Goal: Task Accomplishment & Management: Manage account settings

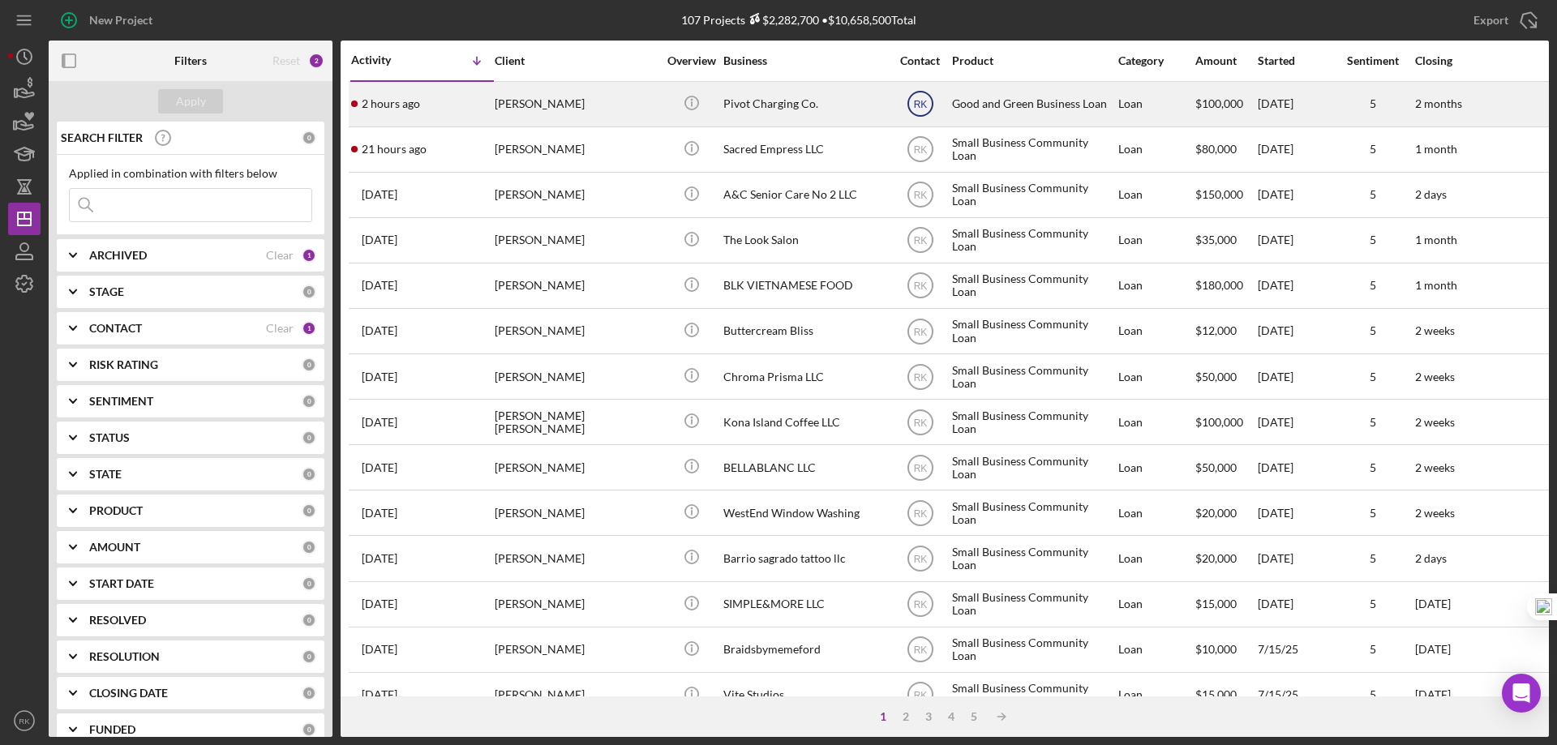
click at [921, 102] on text "RK" at bounding box center [920, 104] width 14 height 11
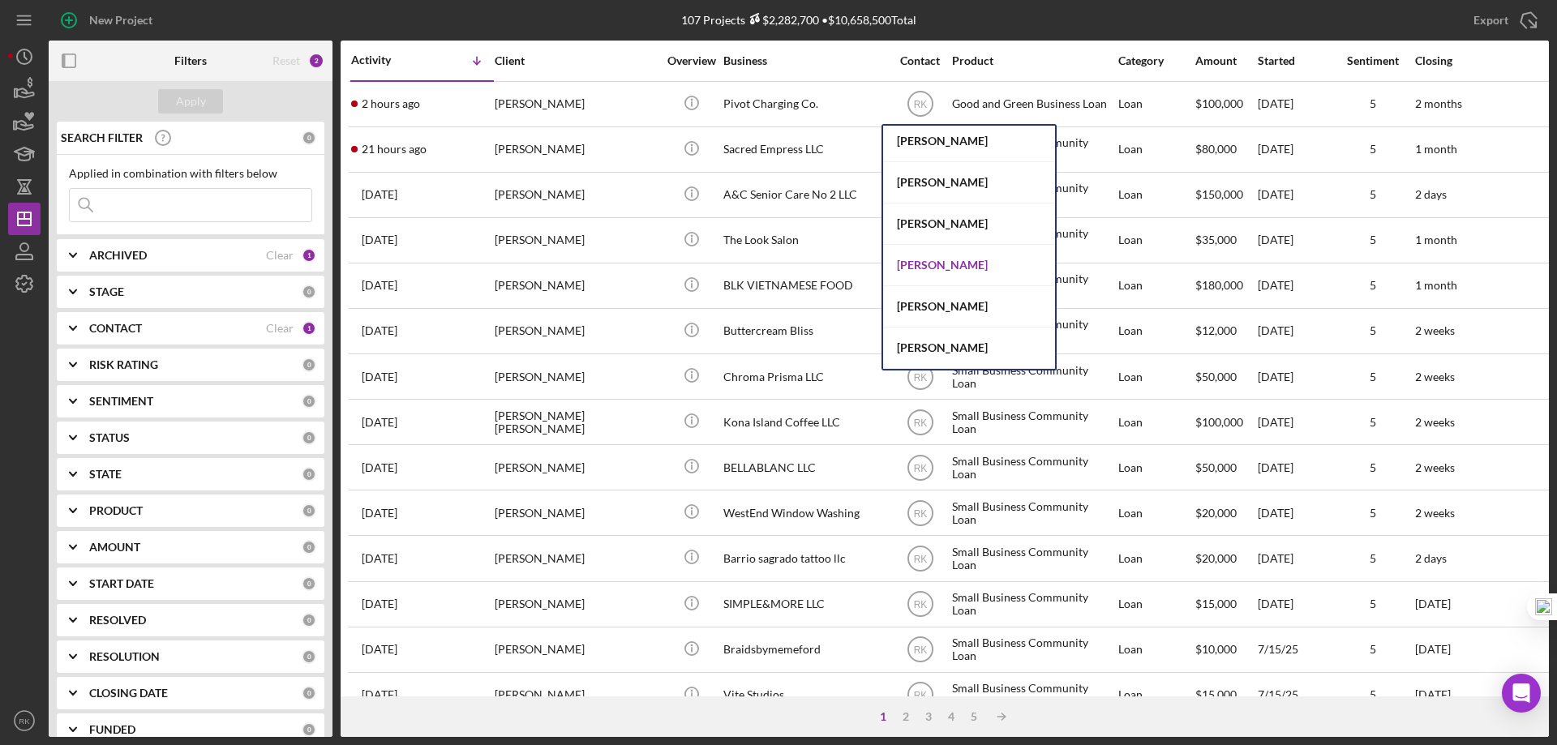
scroll to position [378, 0]
click at [940, 260] on div "[PERSON_NAME]" at bounding box center [969, 264] width 172 height 41
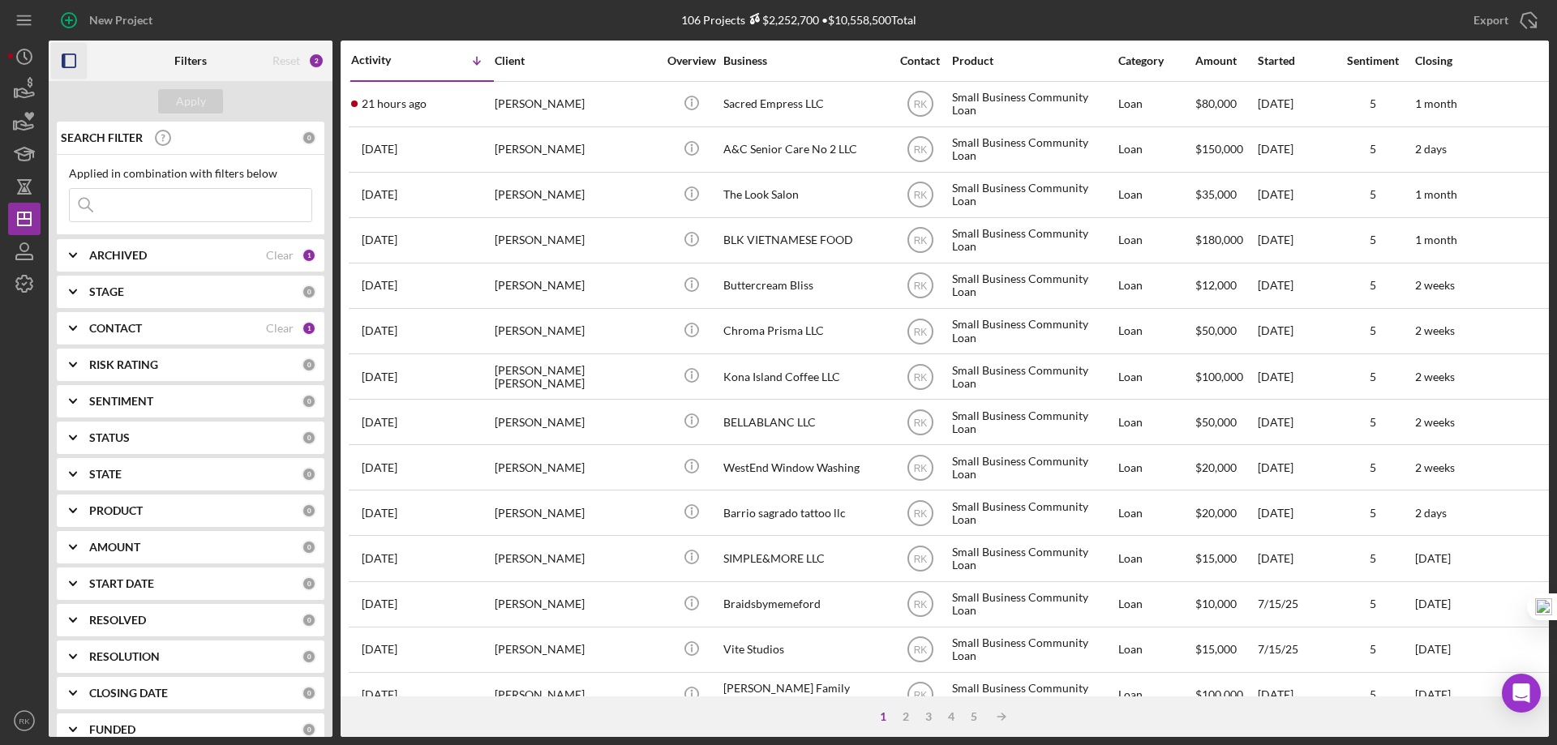
click at [71, 63] on icon "button" at bounding box center [69, 61] width 36 height 36
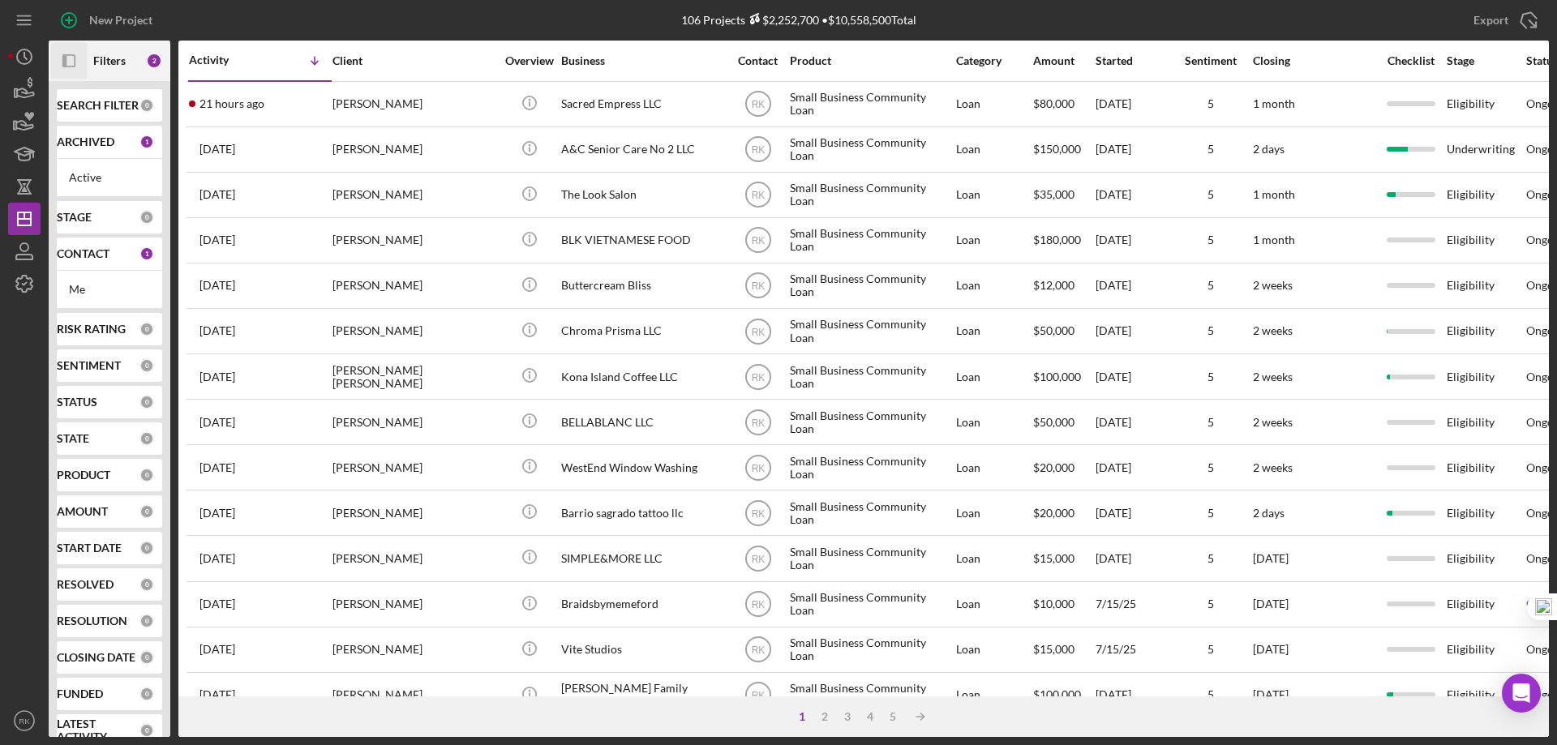
click at [77, 255] on b "CONTACT" at bounding box center [83, 253] width 53 height 13
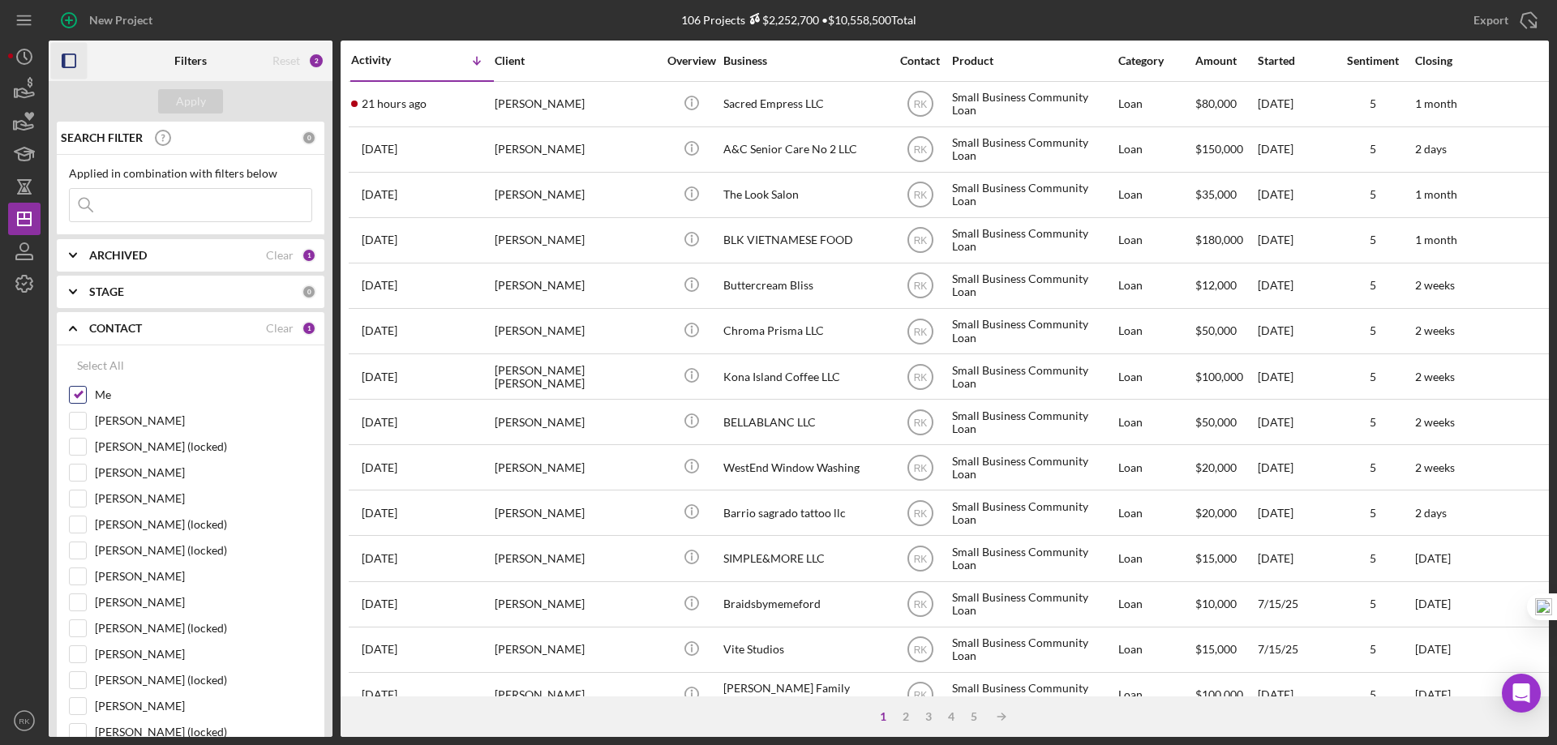
click at [79, 396] on input "Me" at bounding box center [78, 395] width 16 height 16
checkbox input "false"
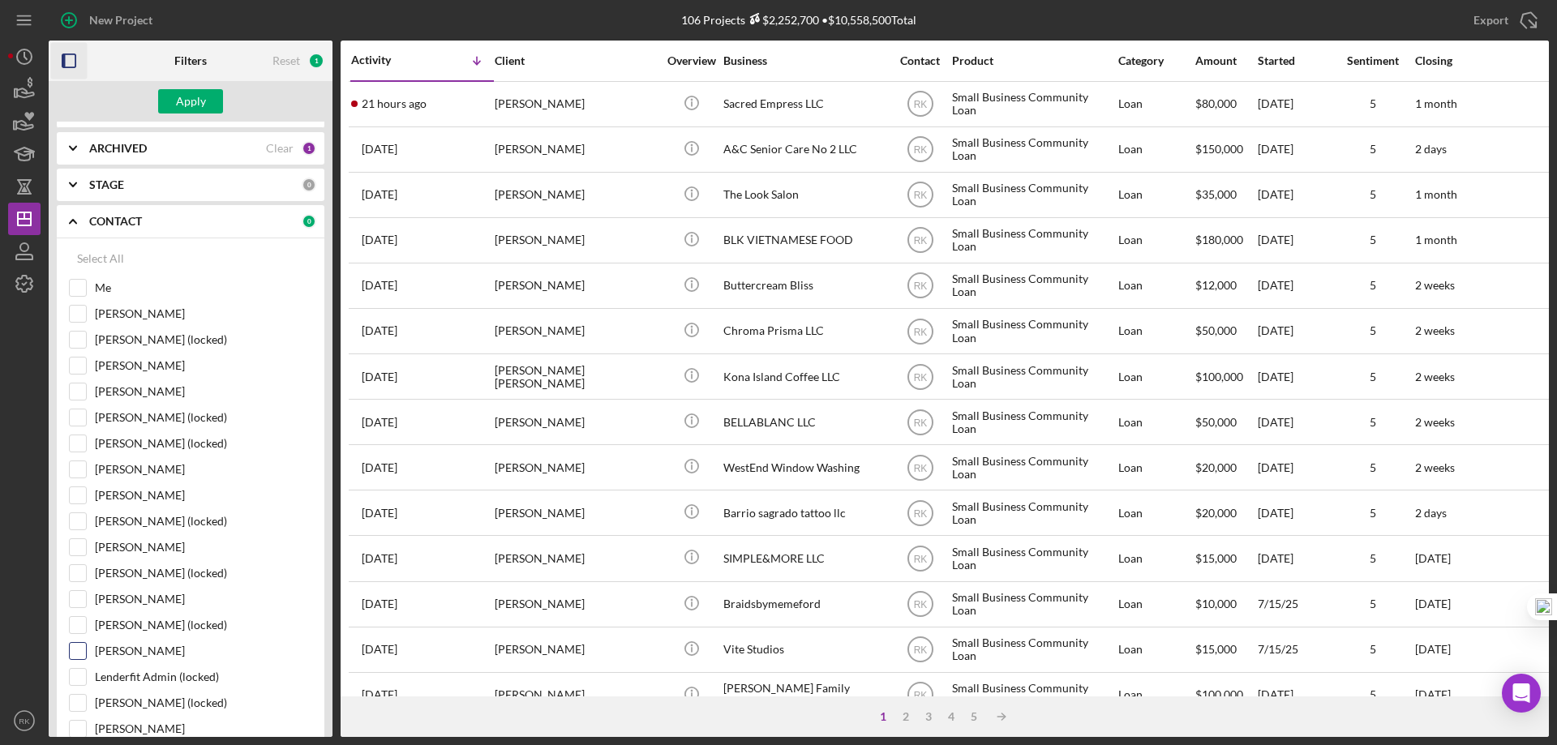
scroll to position [108, 0]
click at [73, 650] on input "[PERSON_NAME]" at bounding box center [78, 650] width 16 height 16
checkbox input "true"
click at [183, 106] on div "Apply" at bounding box center [191, 101] width 30 height 24
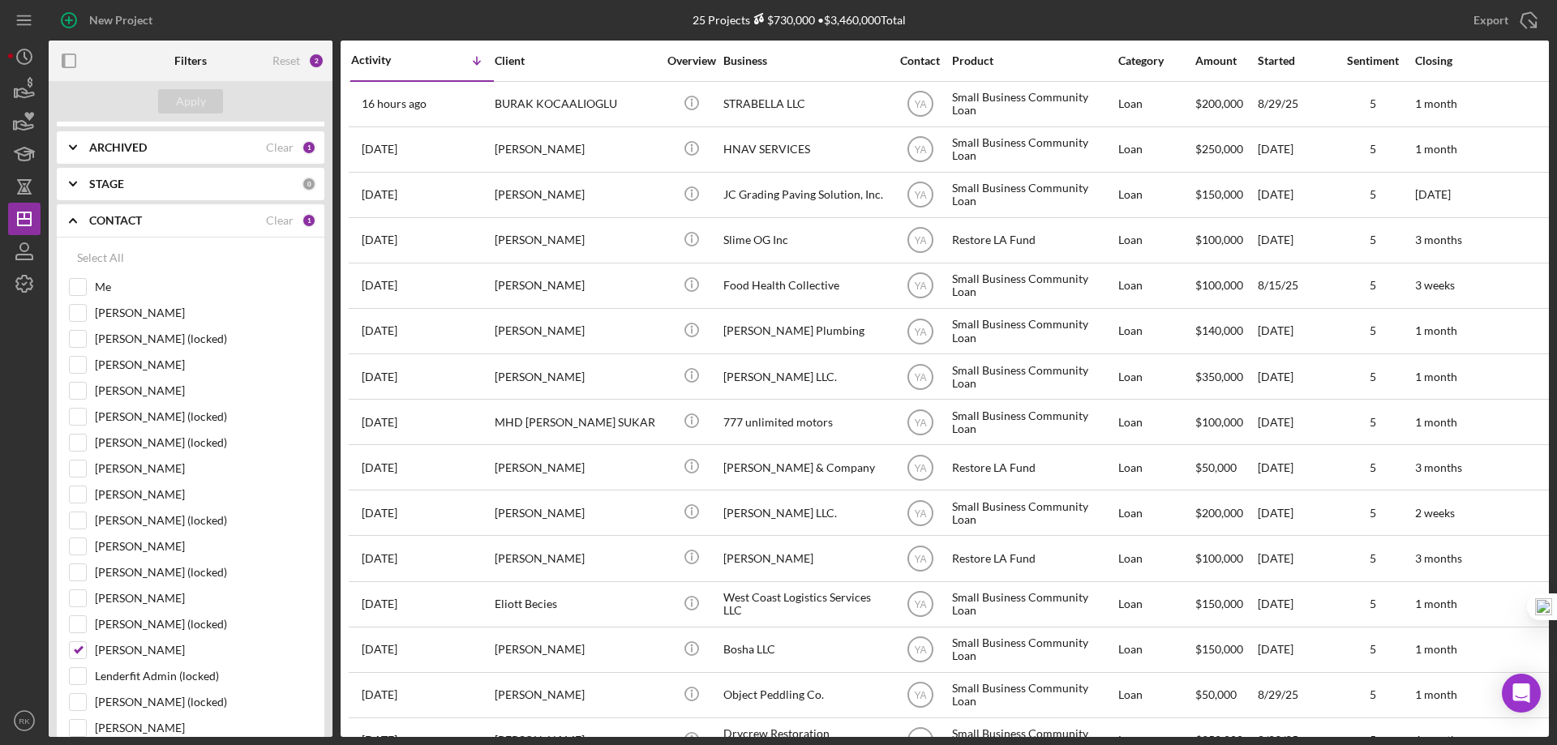
drag, startPoint x: 69, startPoint y: 61, endPoint x: 122, endPoint y: 87, distance: 58.8
click at [69, 61] on icon "button" at bounding box center [69, 61] width 36 height 36
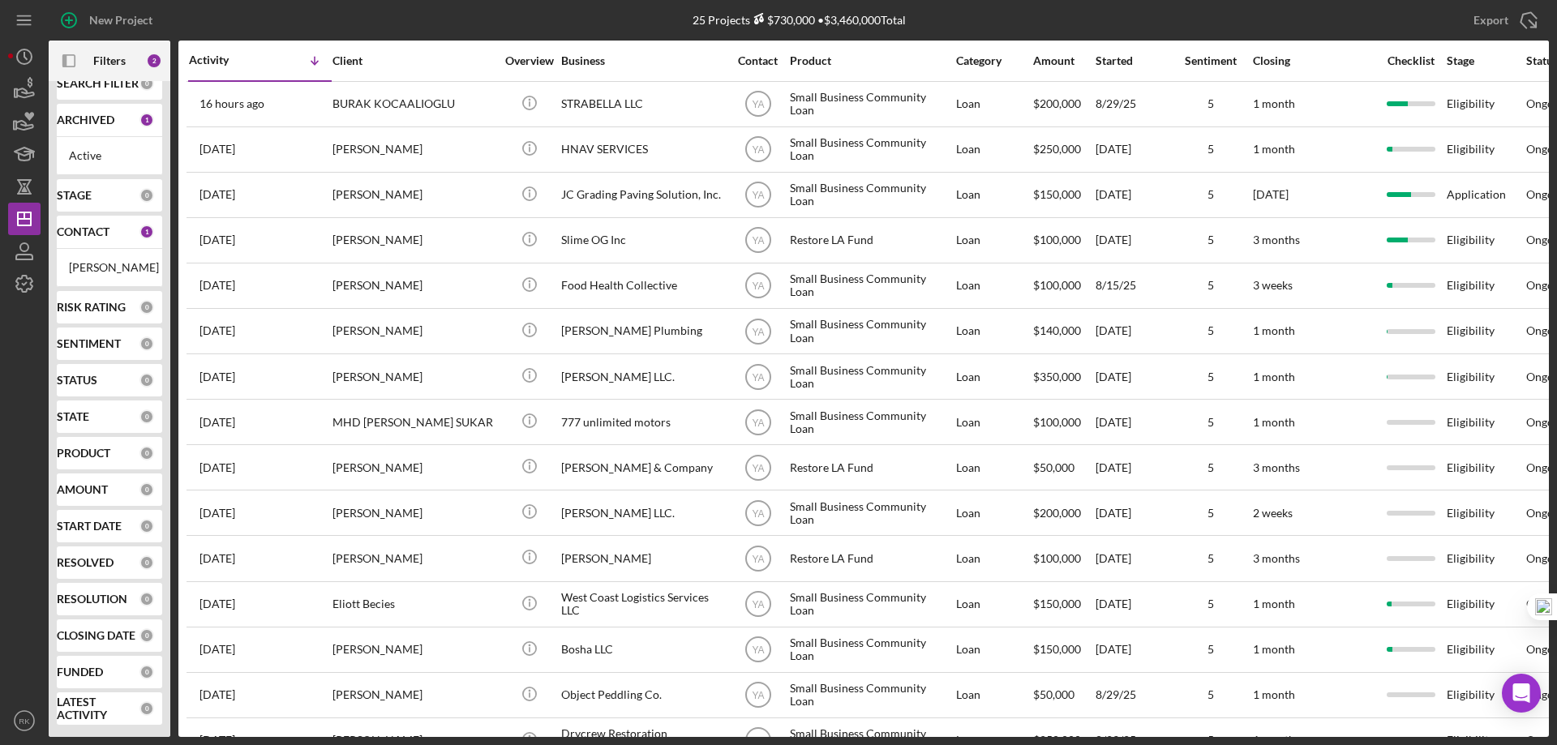
scroll to position [34, 0]
click at [83, 225] on b "CONTACT" at bounding box center [83, 231] width 53 height 13
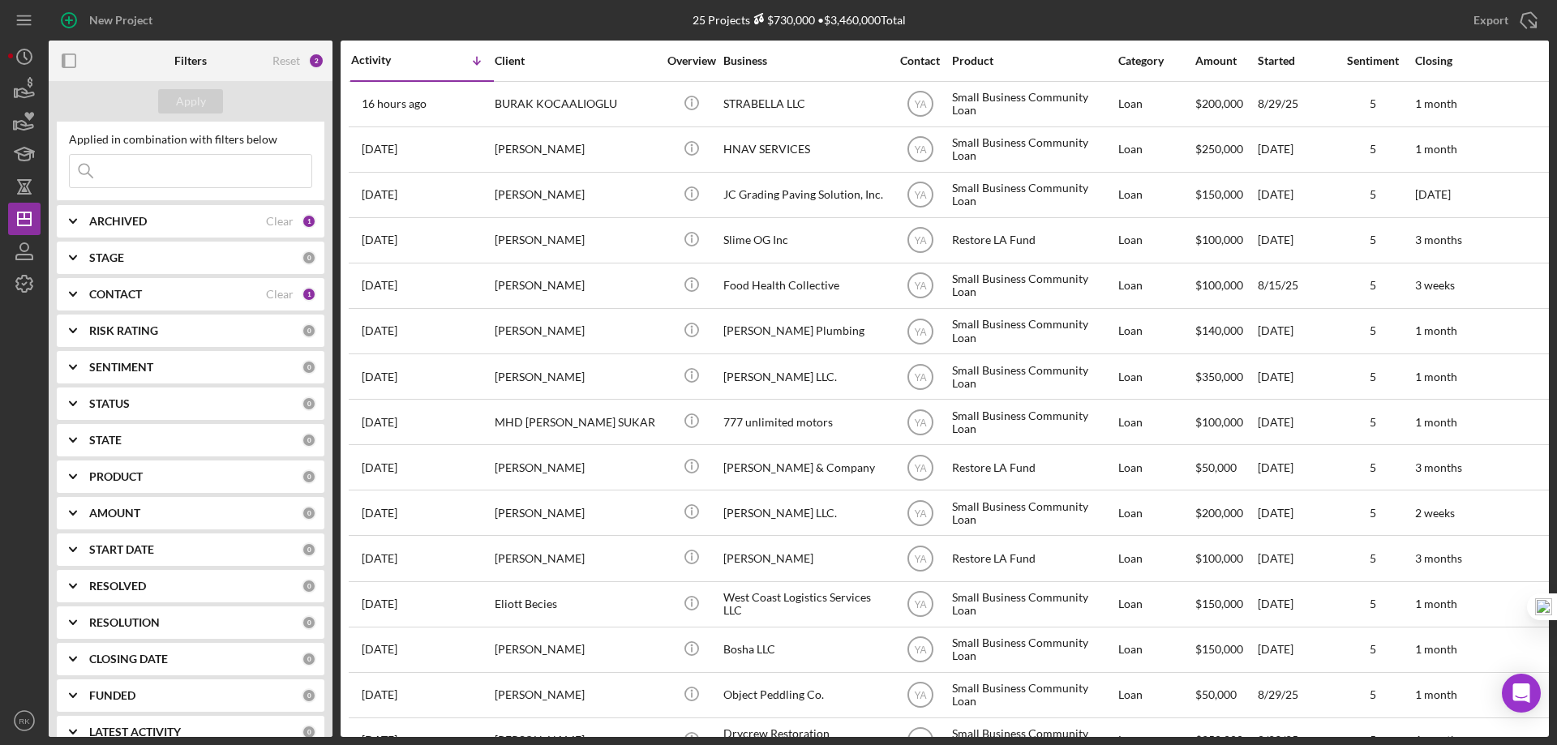
click at [100, 296] on b "CONTACT" at bounding box center [115, 294] width 53 height 13
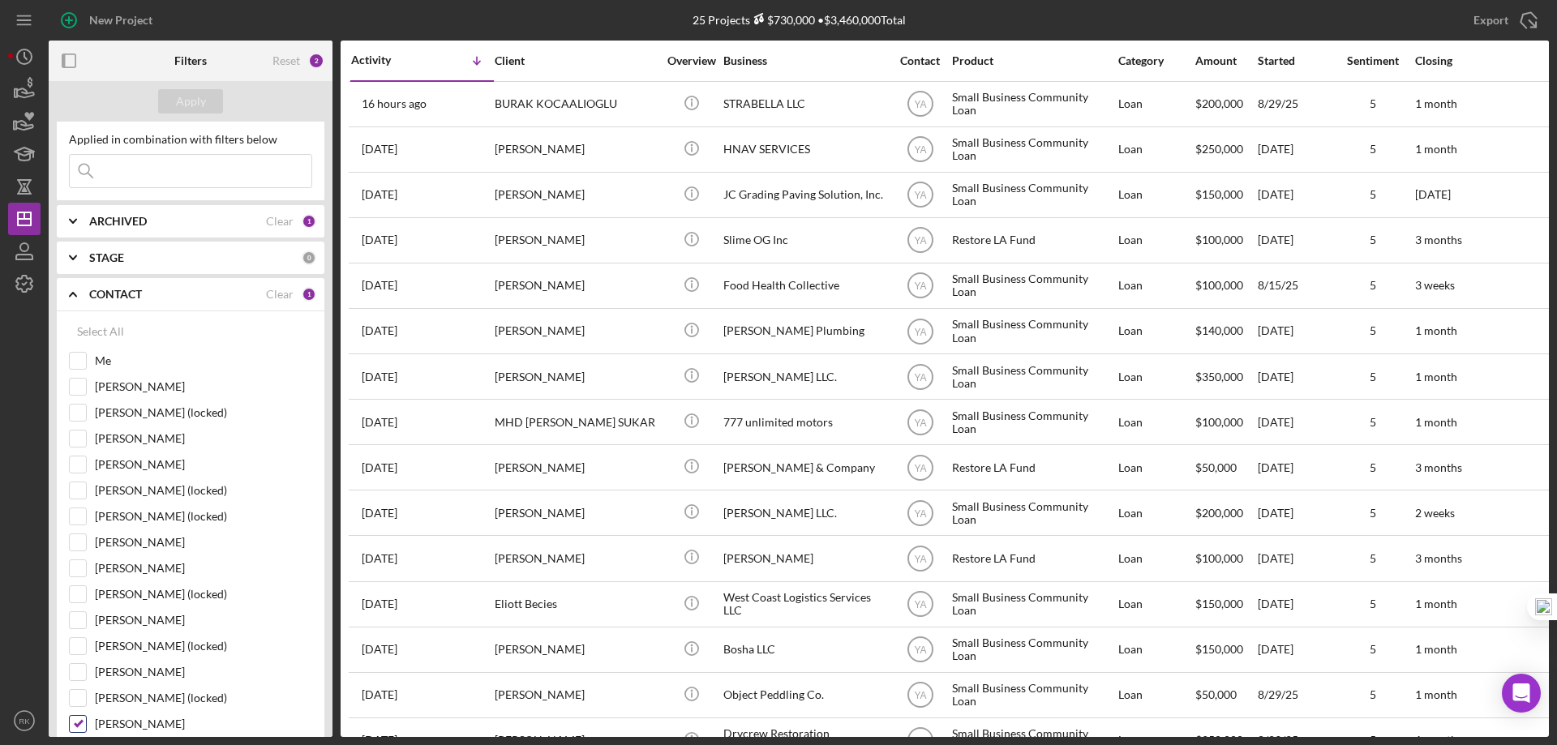
click at [73, 724] on input "[PERSON_NAME]" at bounding box center [78, 724] width 16 height 16
checkbox input "false"
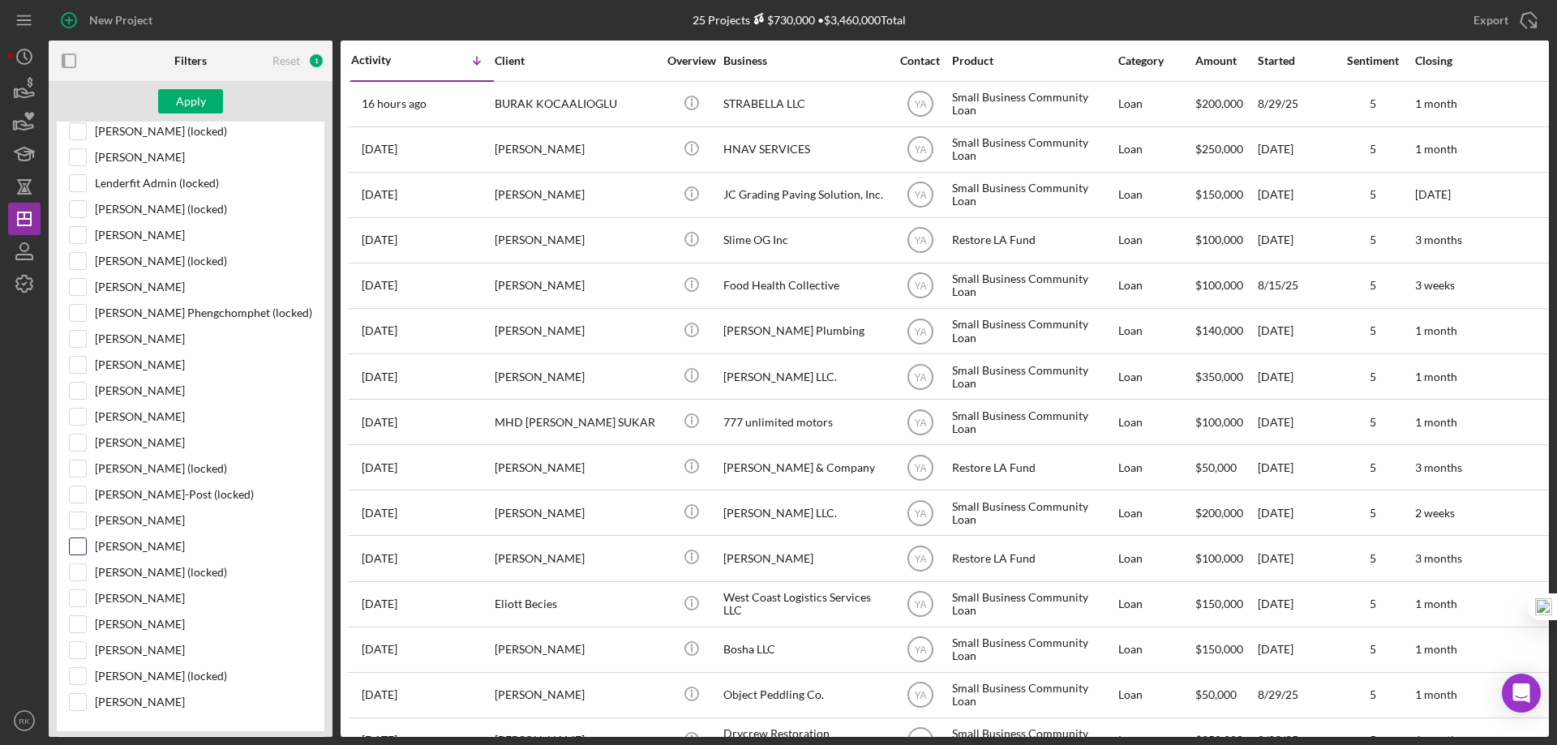
scroll to position [602, 0]
click at [74, 551] on input "[PERSON_NAME]" at bounding box center [78, 546] width 16 height 16
click at [186, 103] on div "Apply" at bounding box center [191, 101] width 30 height 24
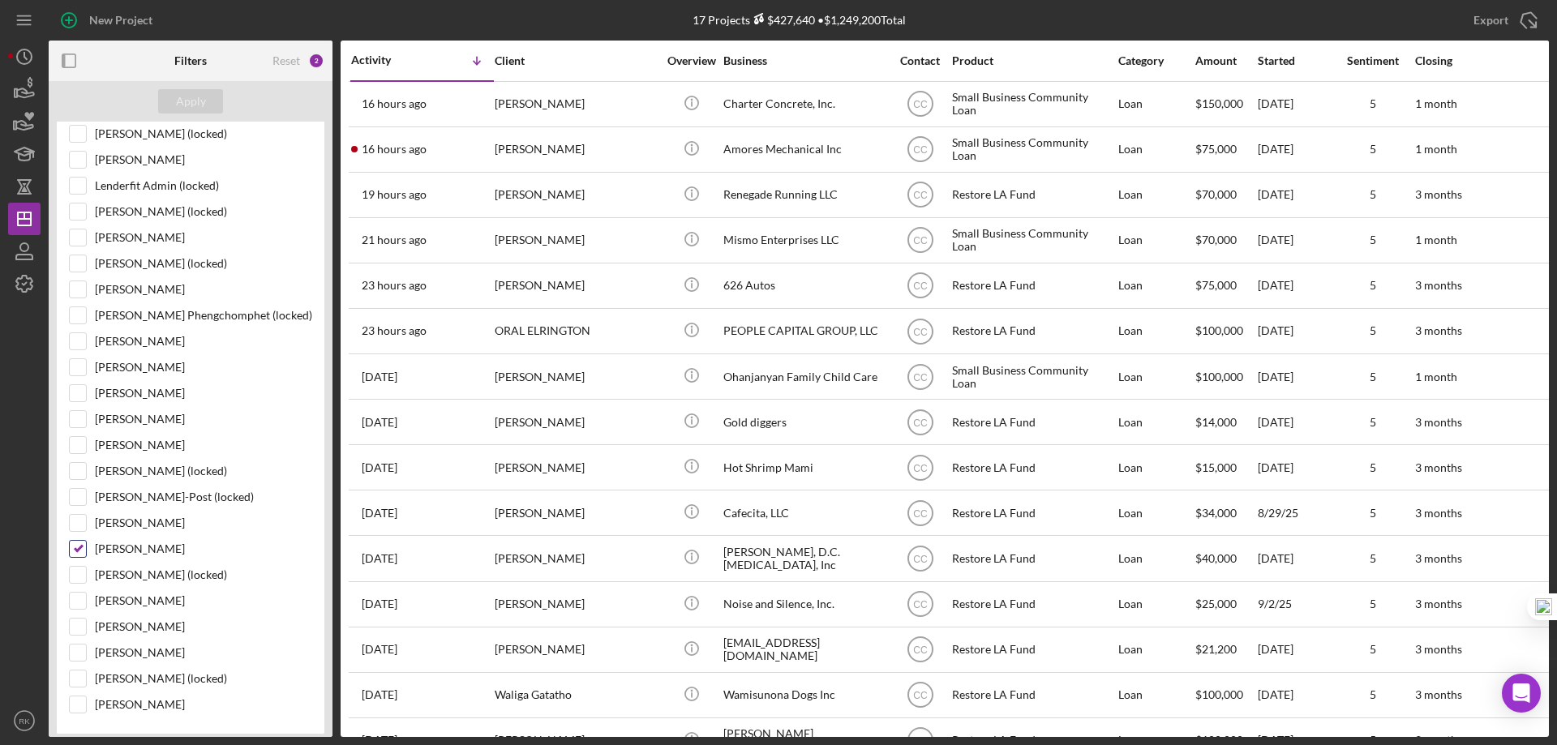
scroll to position [598, 0]
click at [81, 551] on input "[PERSON_NAME]" at bounding box center [78, 550] width 16 height 16
checkbox input "false"
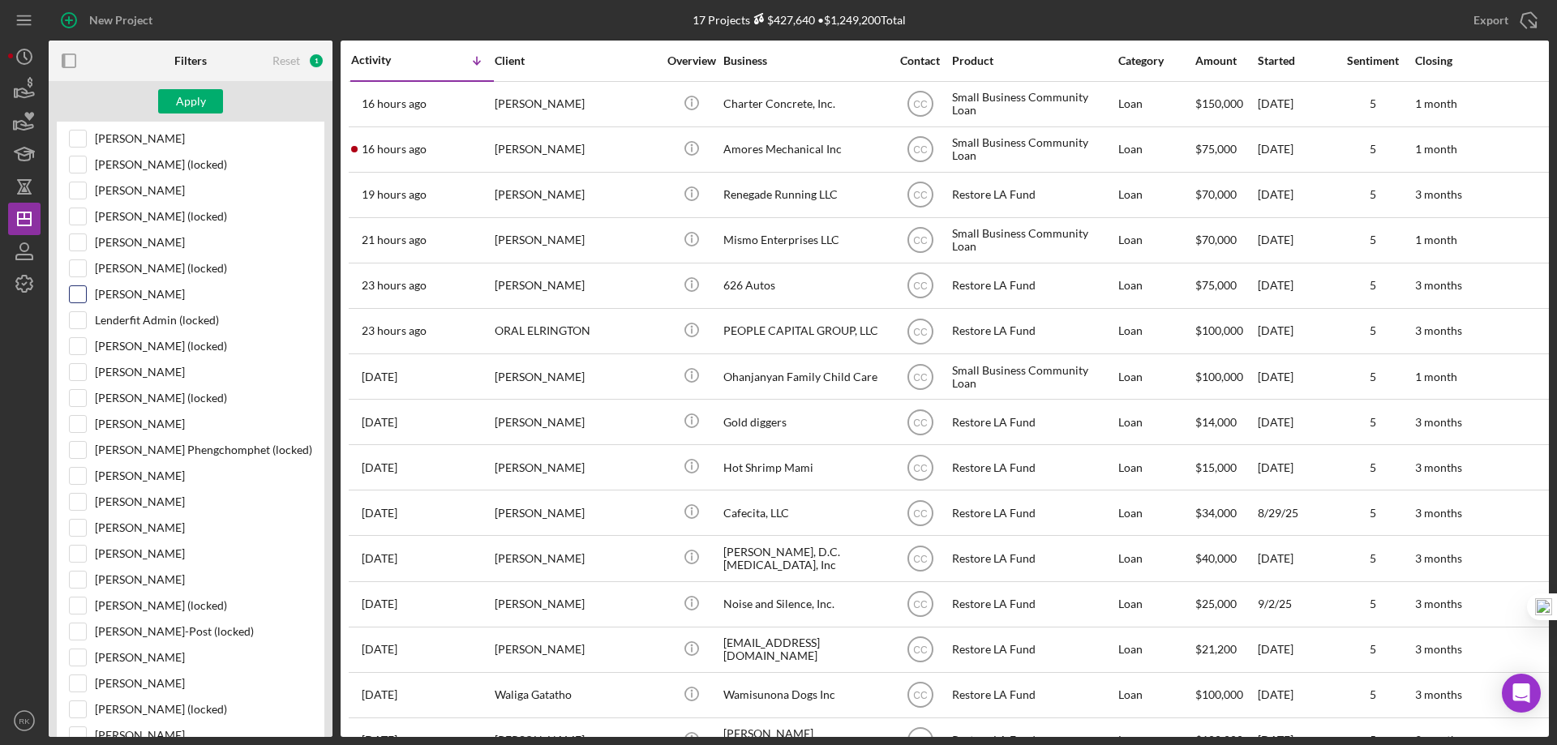
scroll to position [463, 0]
click at [80, 190] on input "[PERSON_NAME]" at bounding box center [78, 191] width 16 height 16
checkbox input "true"
click at [176, 106] on div "Apply" at bounding box center [191, 101] width 30 height 24
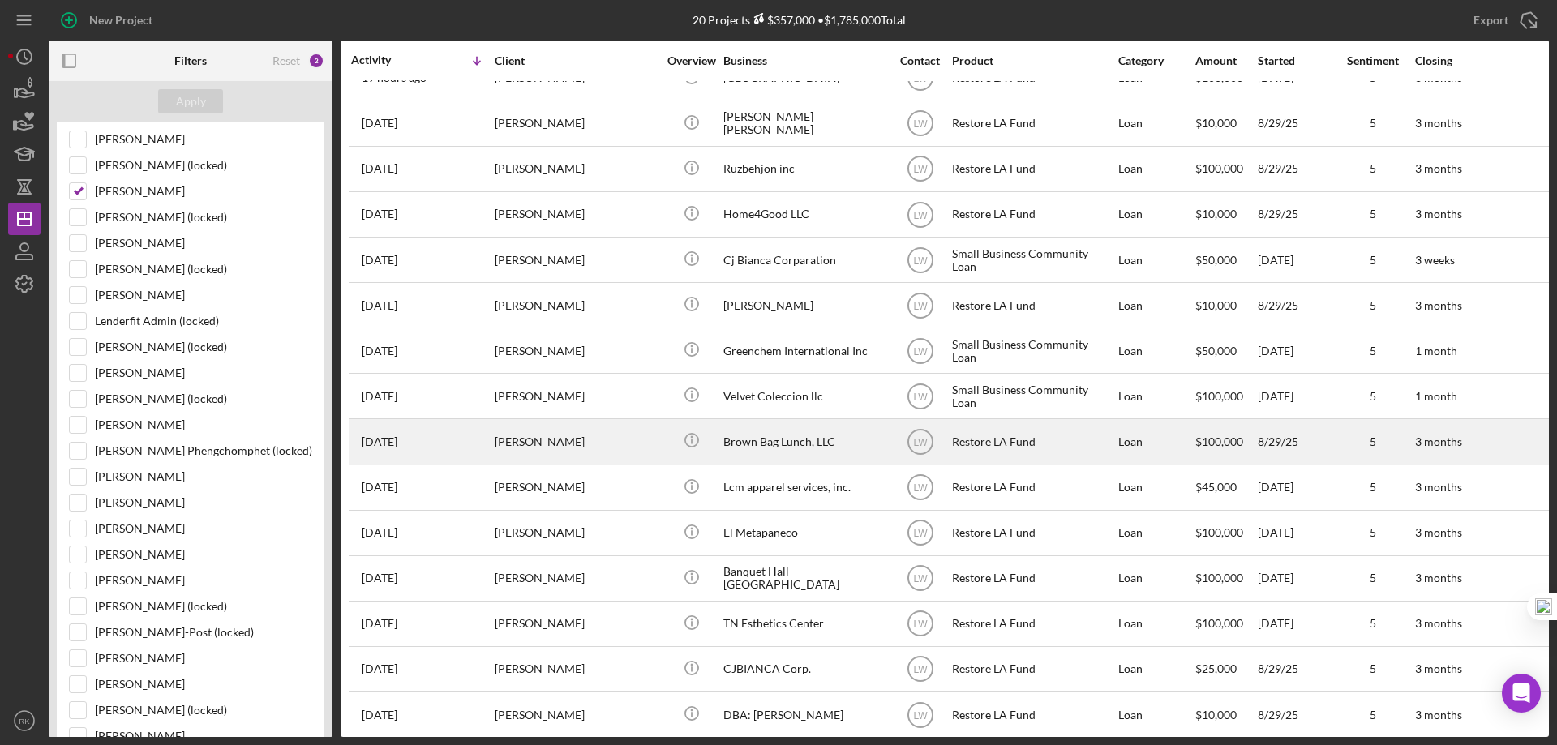
scroll to position [116, 0]
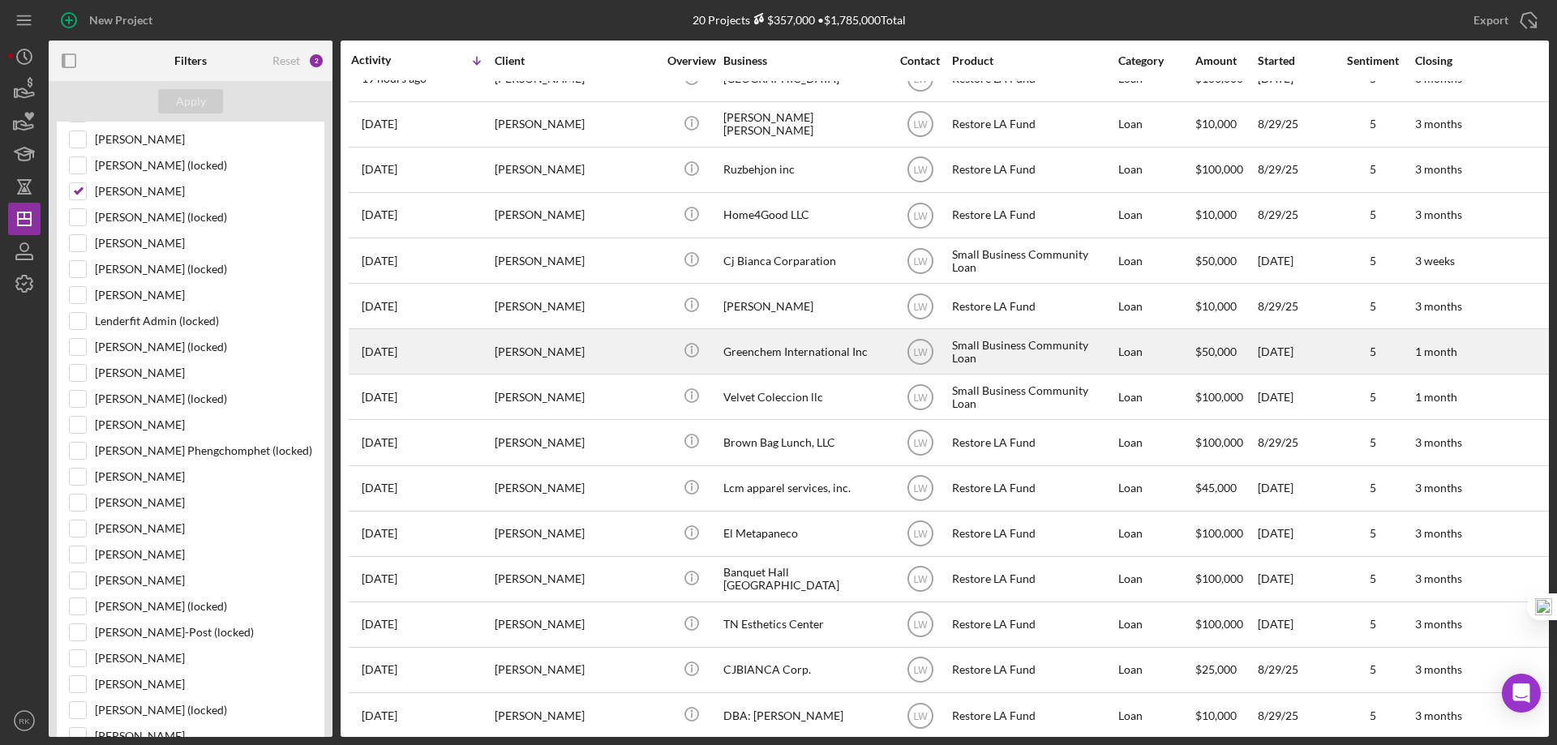
click at [596, 354] on div "[PERSON_NAME]" at bounding box center [576, 351] width 162 height 43
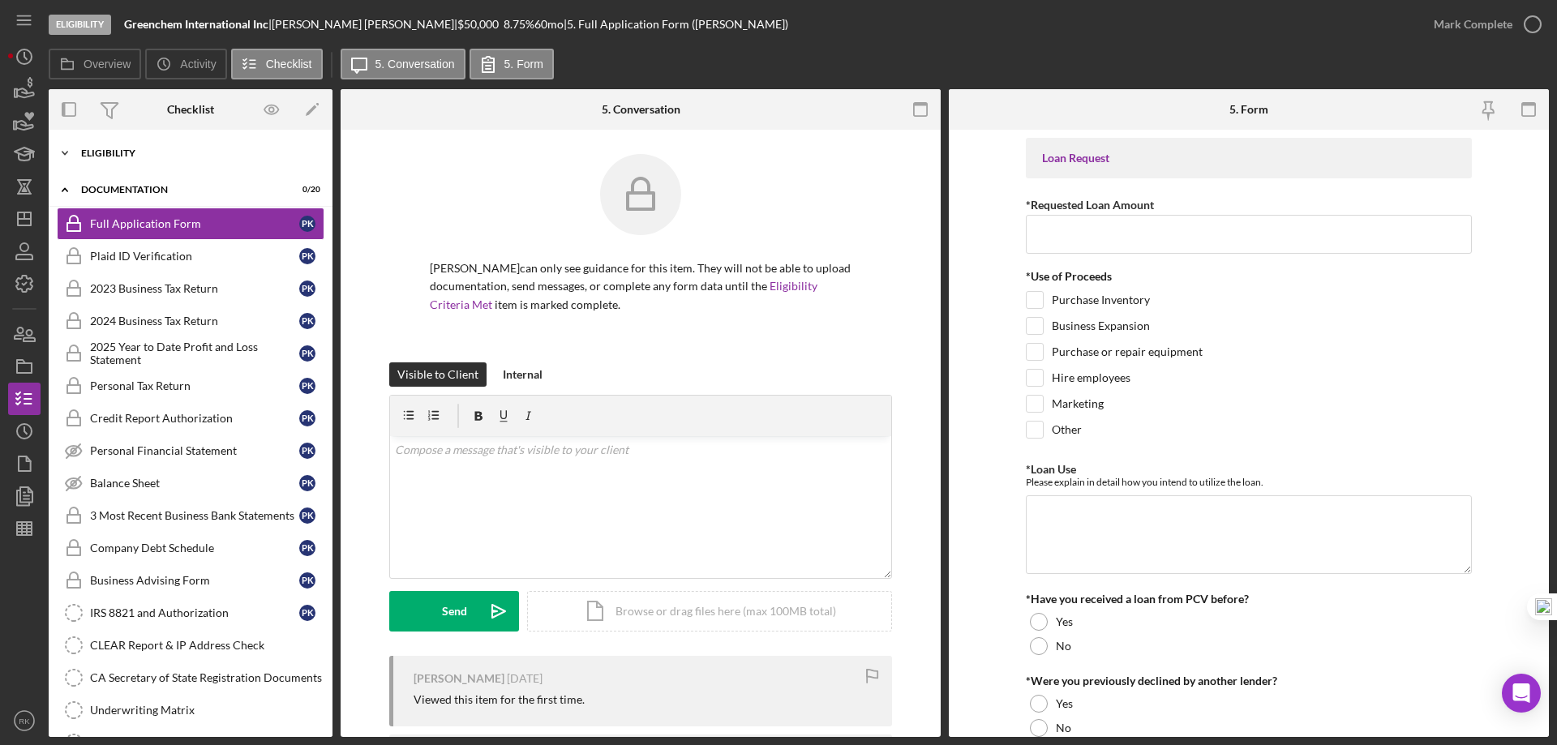
click at [126, 157] on div "Eligibility" at bounding box center [196, 153] width 231 height 10
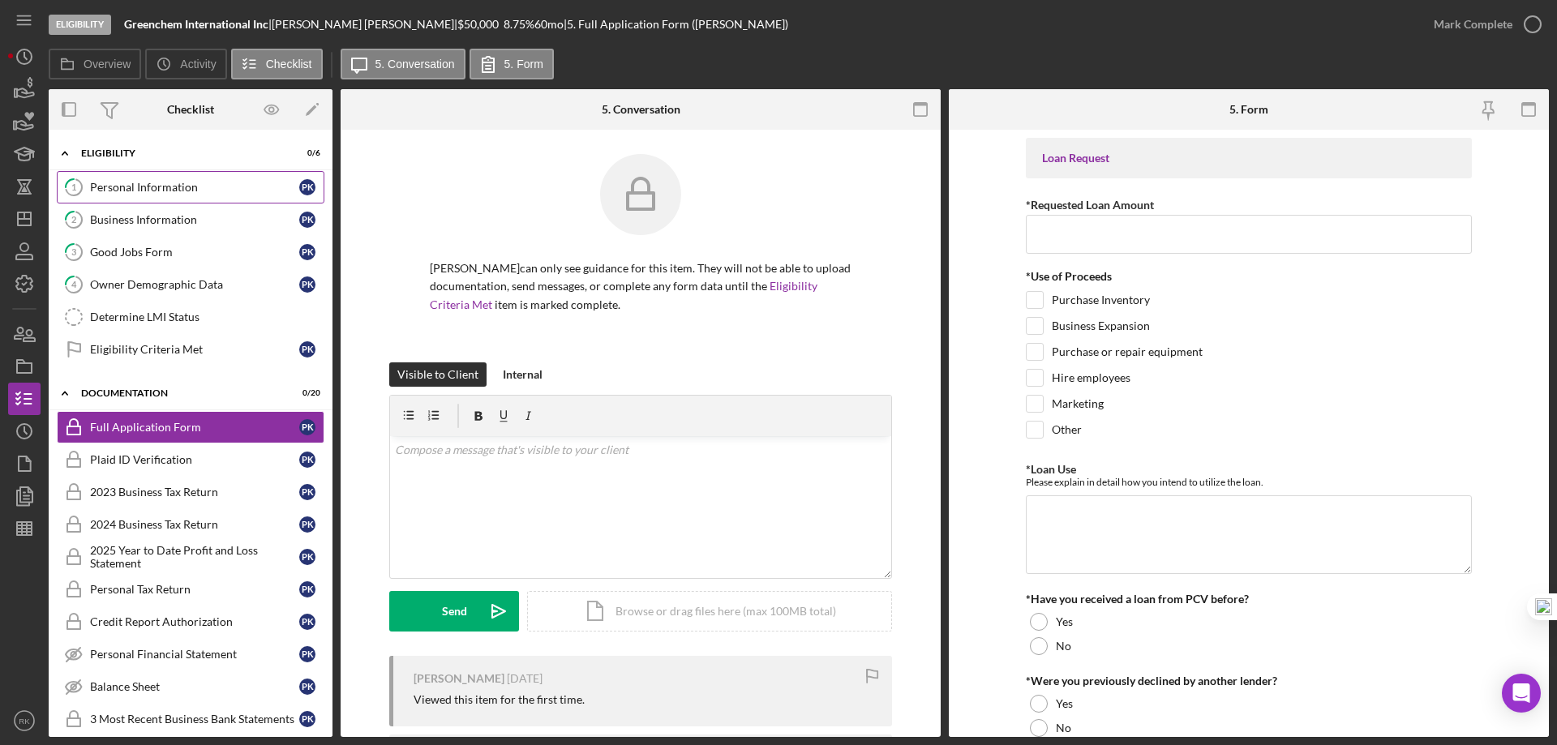
click at [174, 195] on link "1 Personal Information P K" at bounding box center [191, 187] width 268 height 32
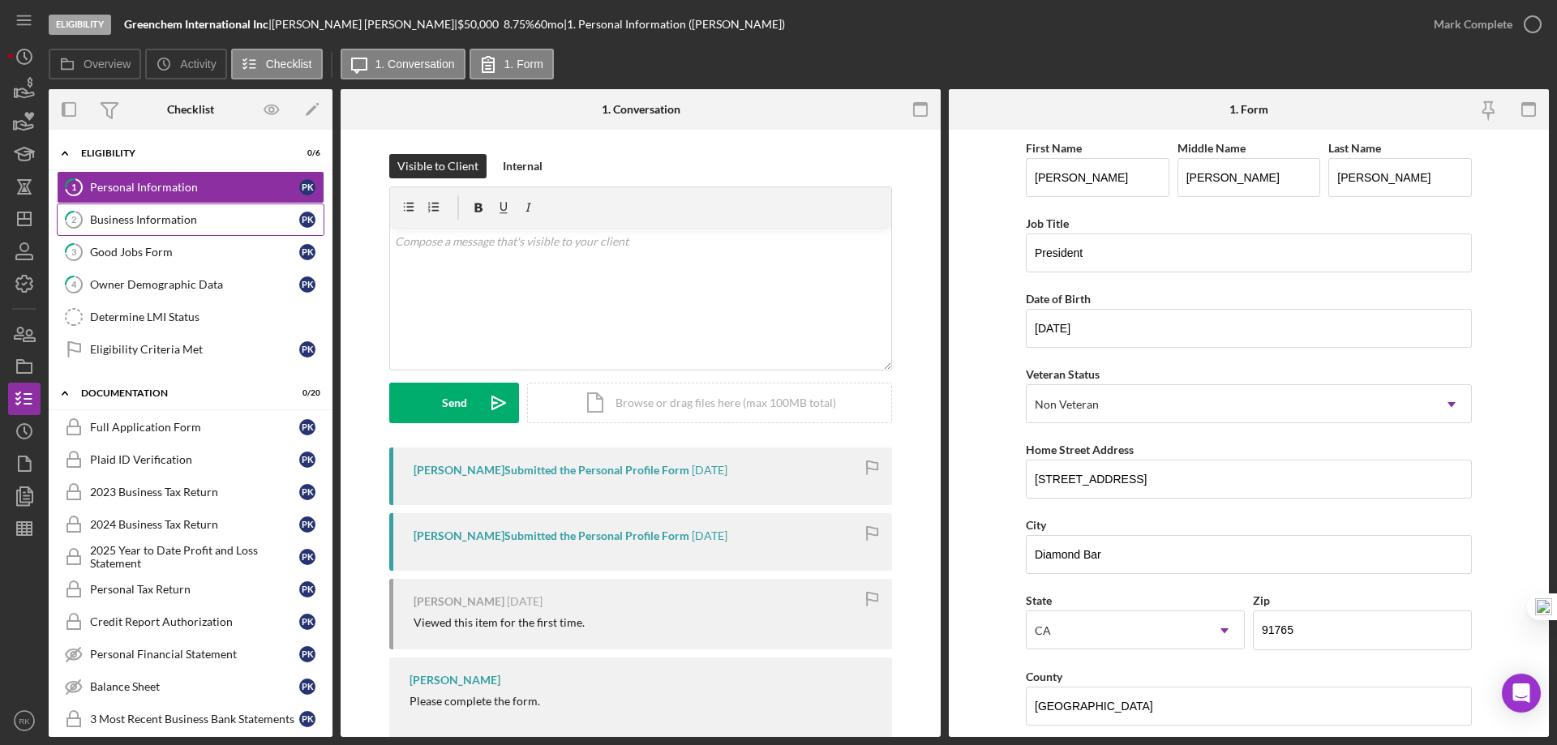
click at [179, 234] on link "2 Business Information P K" at bounding box center [191, 220] width 268 height 32
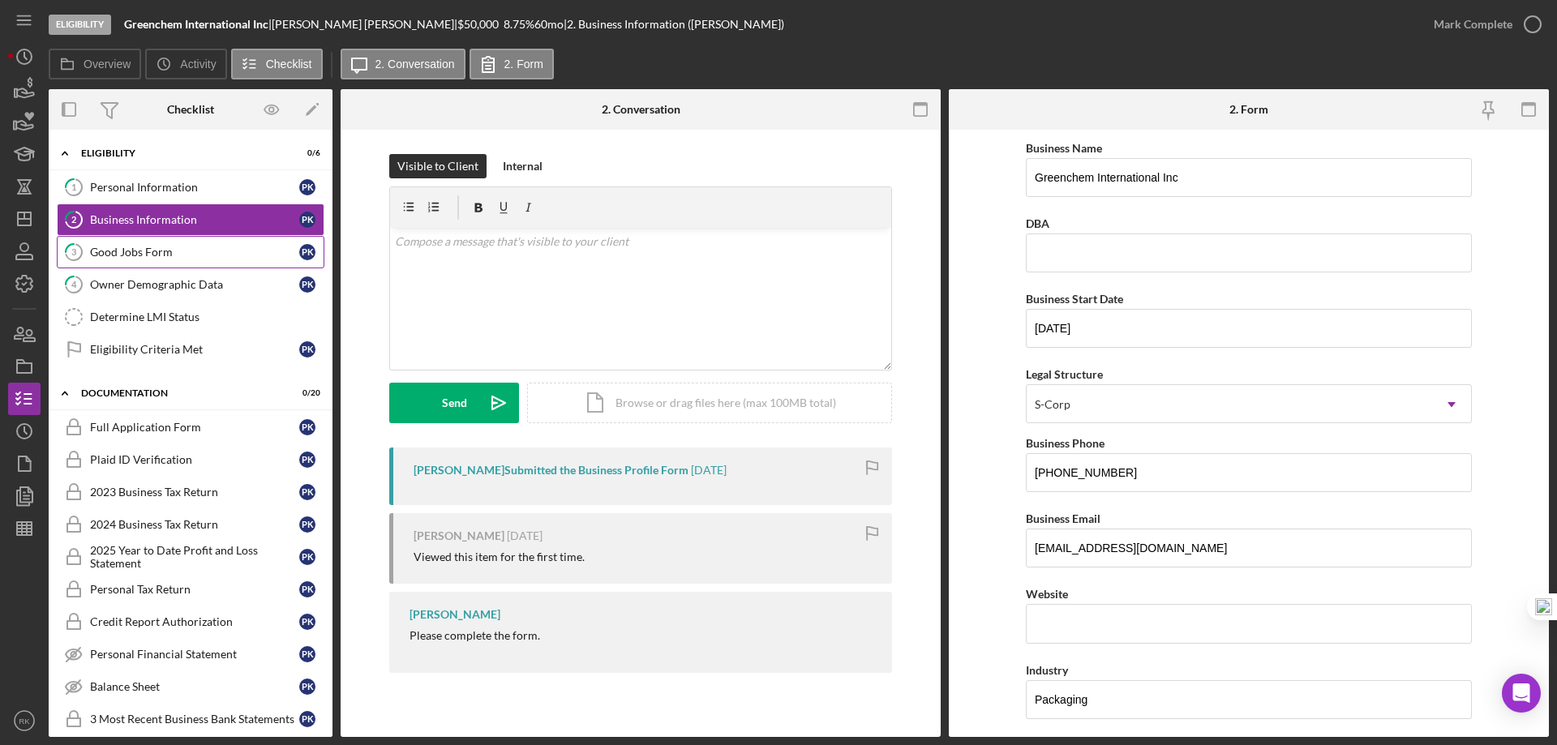
click at [165, 259] on link "3 Good Jobs Form P K" at bounding box center [191, 252] width 268 height 32
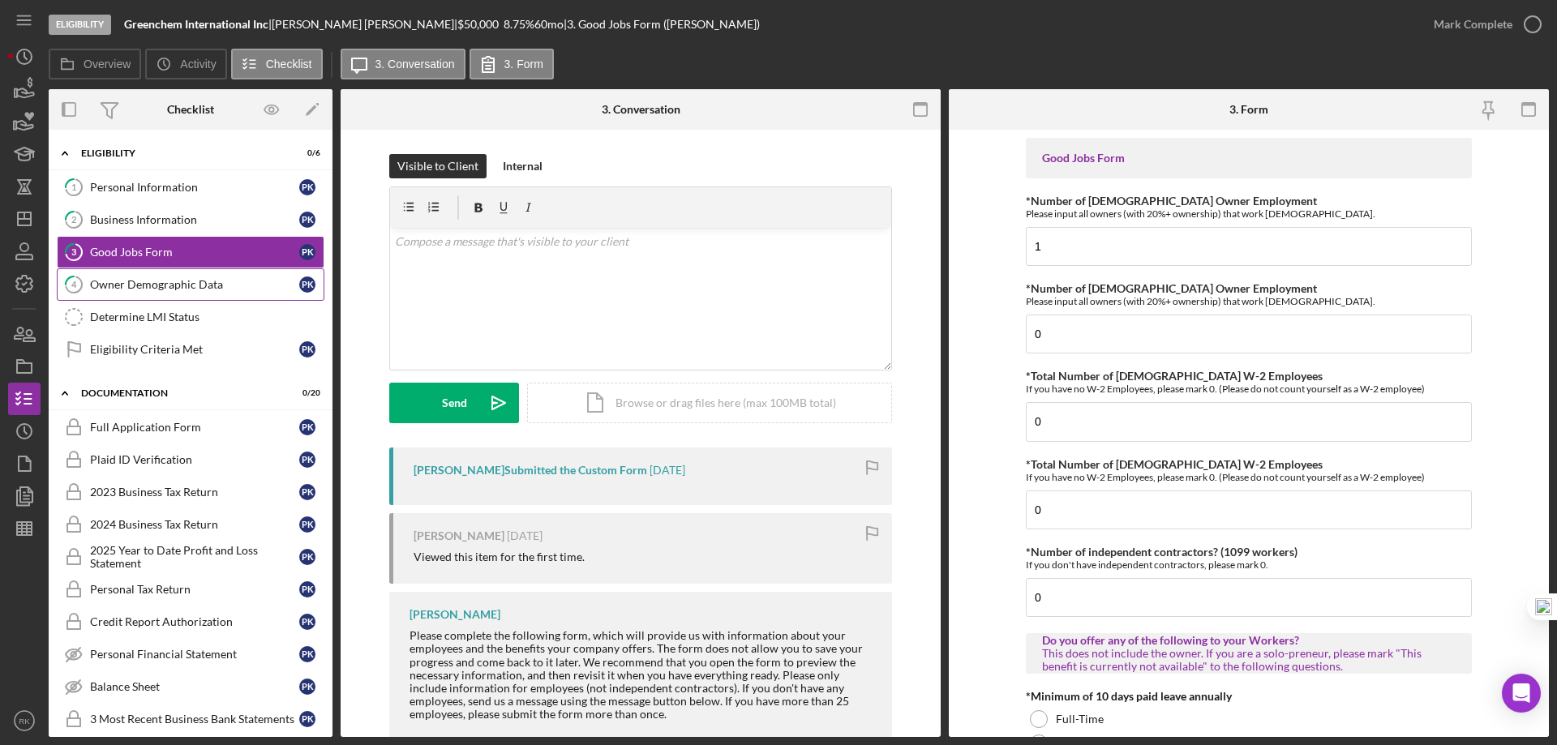
click at [177, 291] on div "Owner Demographic Data" at bounding box center [194, 284] width 209 height 13
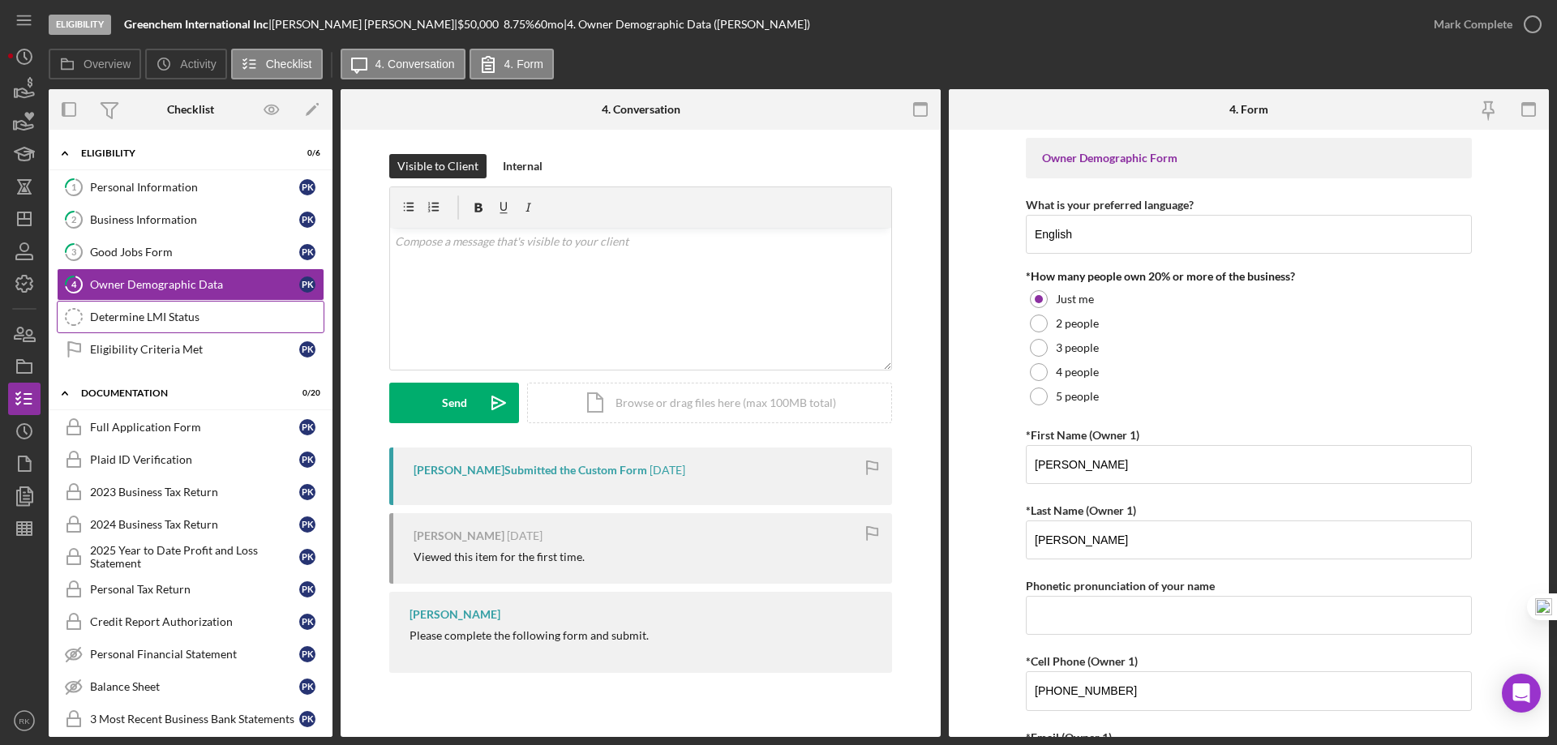
click at [186, 316] on div "Determine LMI Status" at bounding box center [207, 317] width 234 height 13
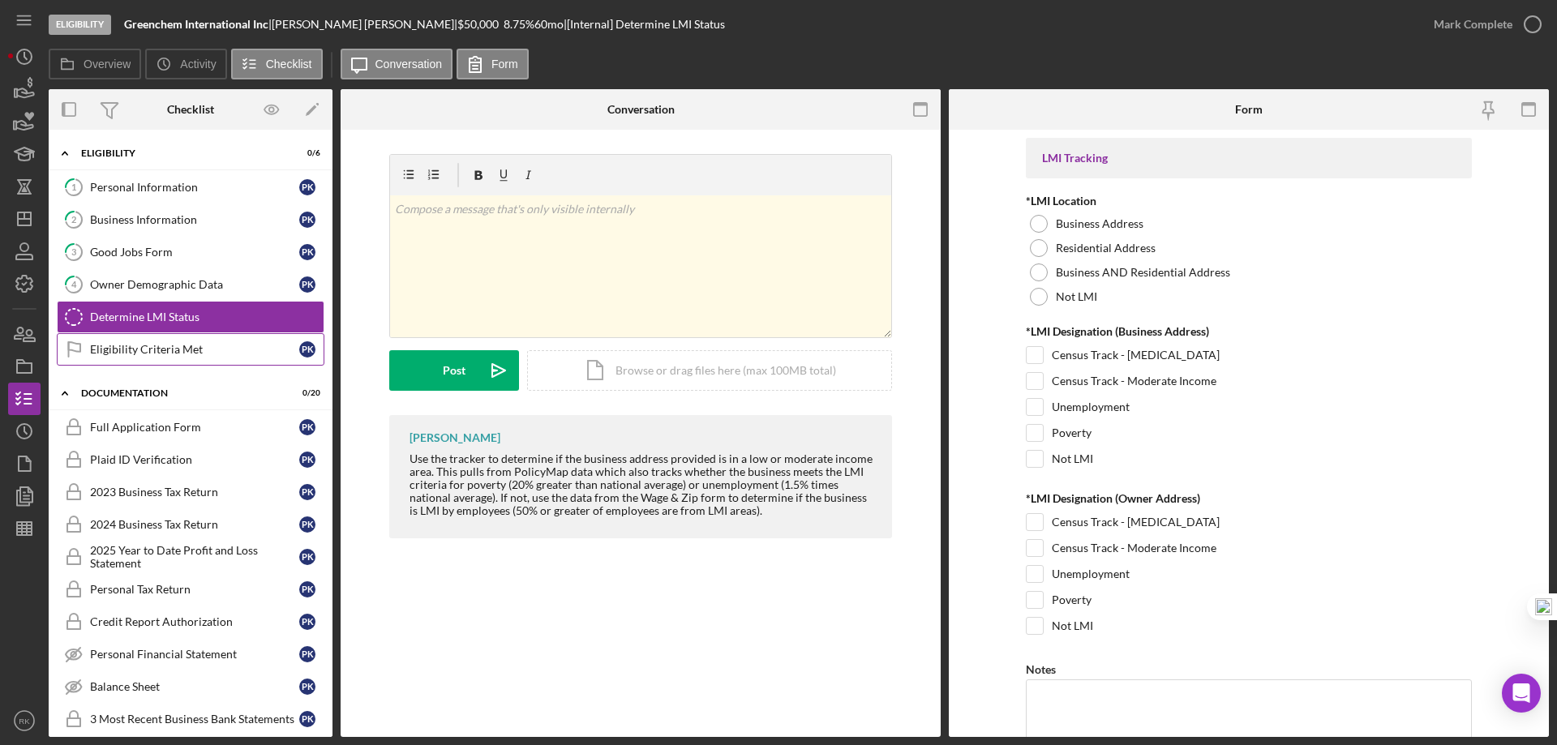
click at [187, 354] on div "Eligibility Criteria Met" at bounding box center [194, 349] width 209 height 13
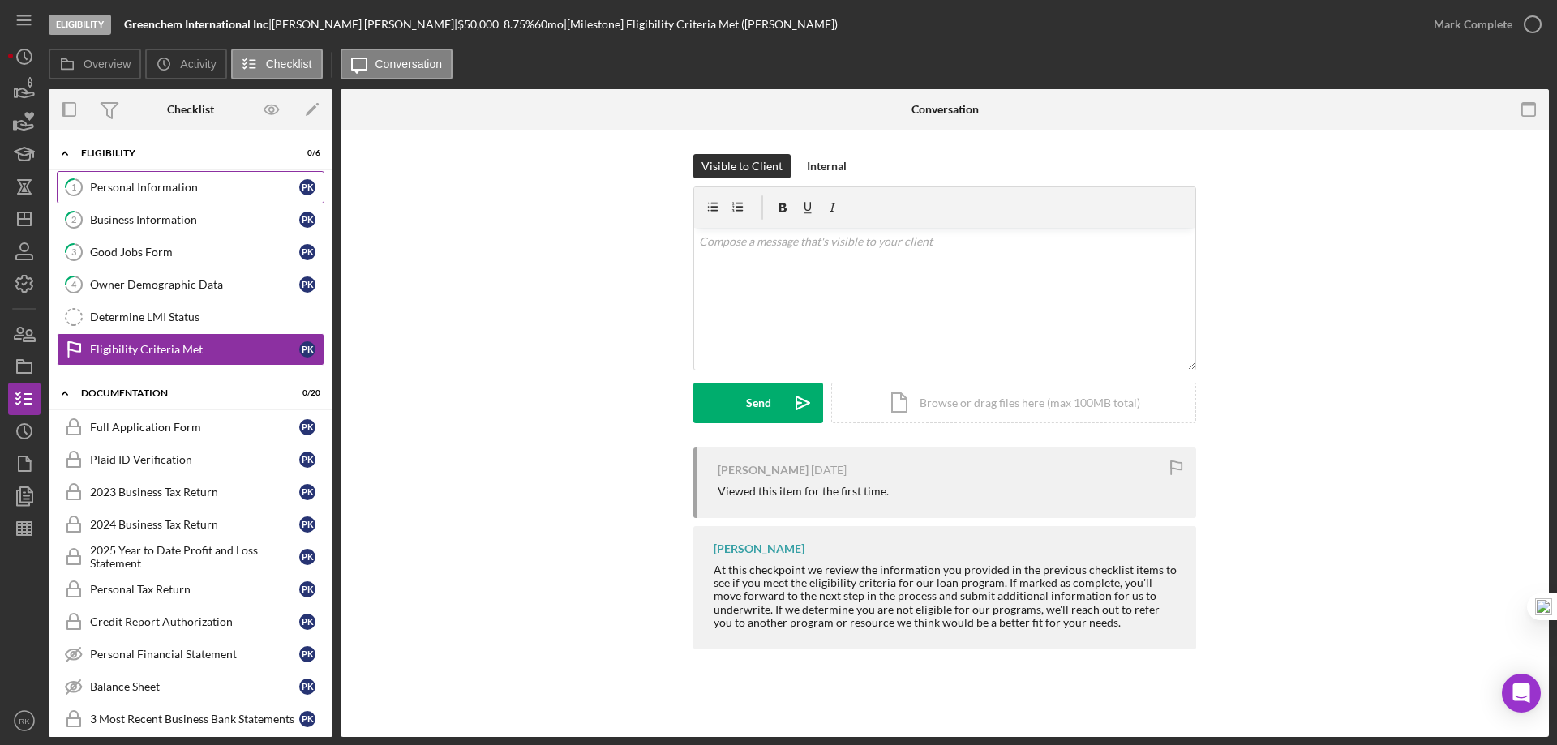
click at [169, 181] on div "Personal Information" at bounding box center [194, 187] width 209 height 13
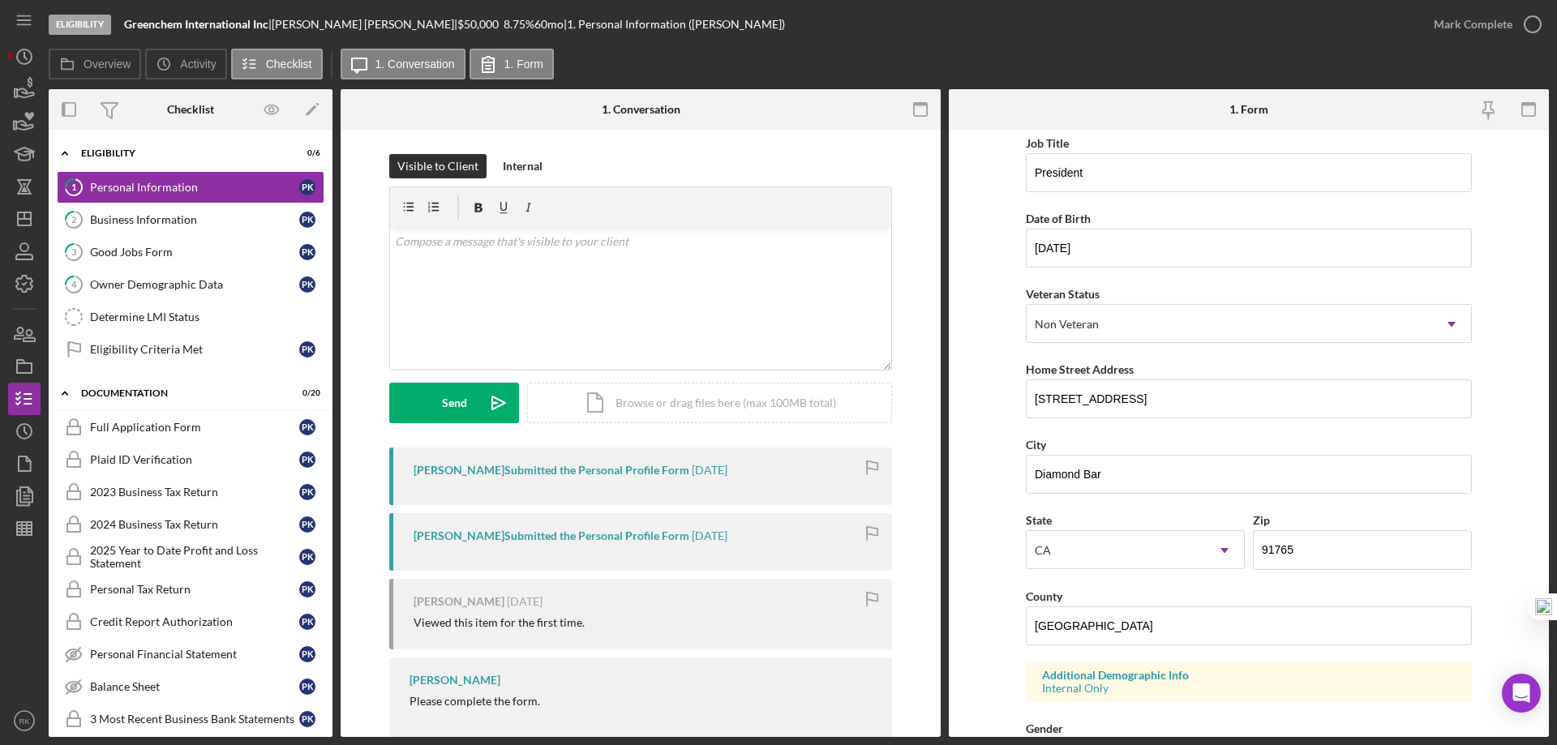
scroll to position [81, 0]
drag, startPoint x: 1032, startPoint y: 395, endPoint x: 1169, endPoint y: 397, distance: 137.1
click at [1169, 397] on input "803 Terrace Ln E Unit 9" at bounding box center [1249, 398] width 446 height 39
click at [20, 223] on icon "Icon/Dashboard" at bounding box center [24, 219] width 41 height 41
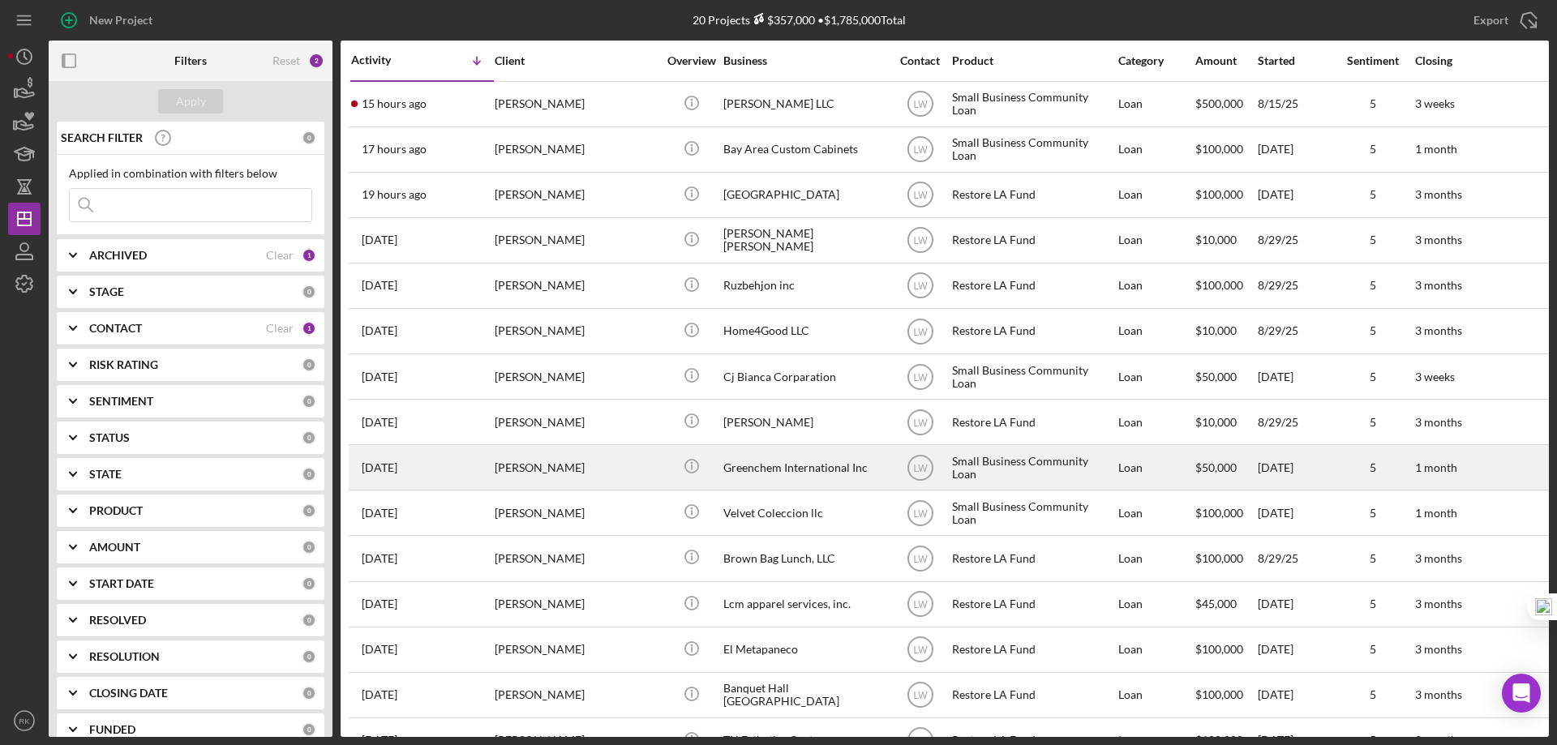
click at [538, 474] on div "[PERSON_NAME]" at bounding box center [576, 467] width 162 height 43
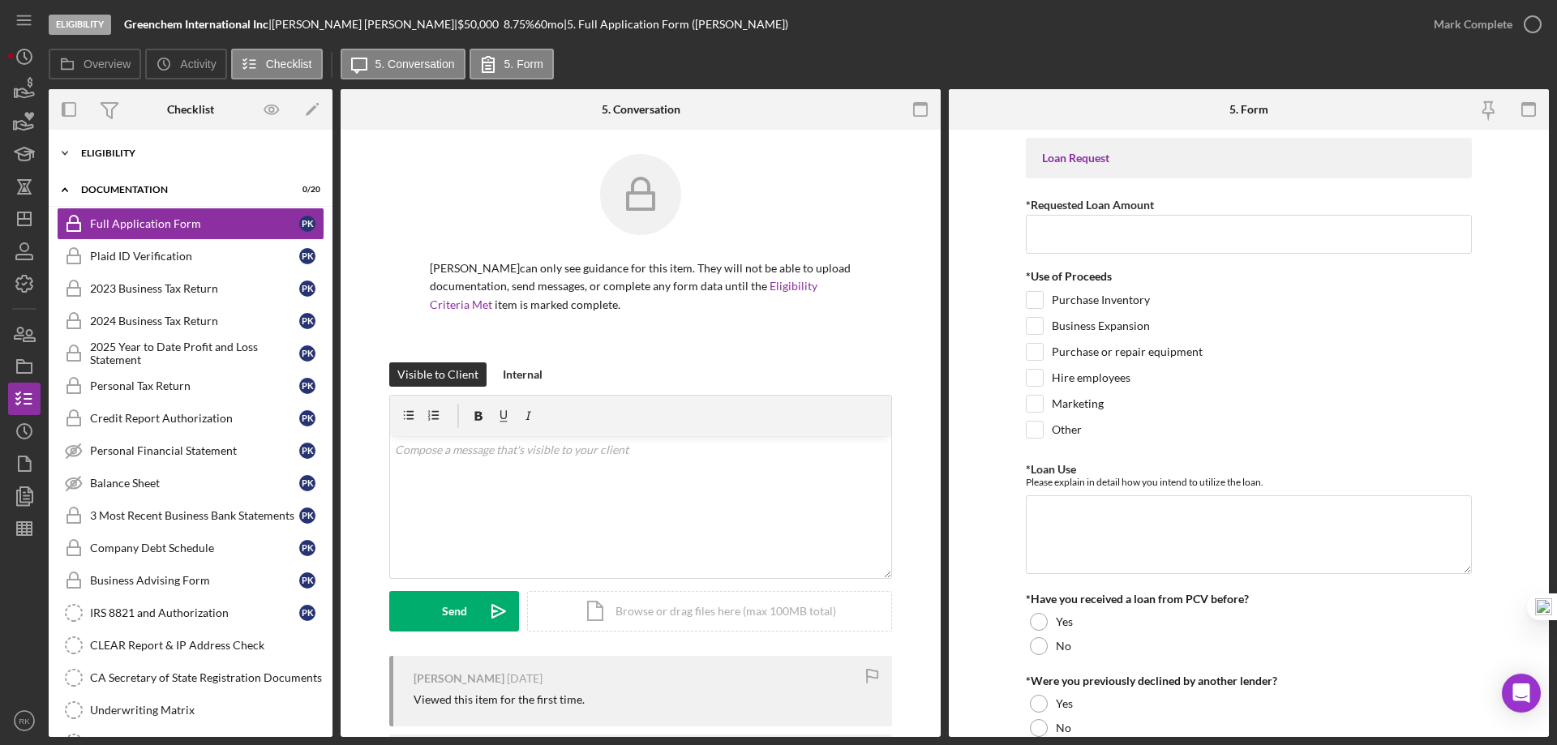
click at [106, 157] on div "Eligibility" at bounding box center [196, 153] width 231 height 10
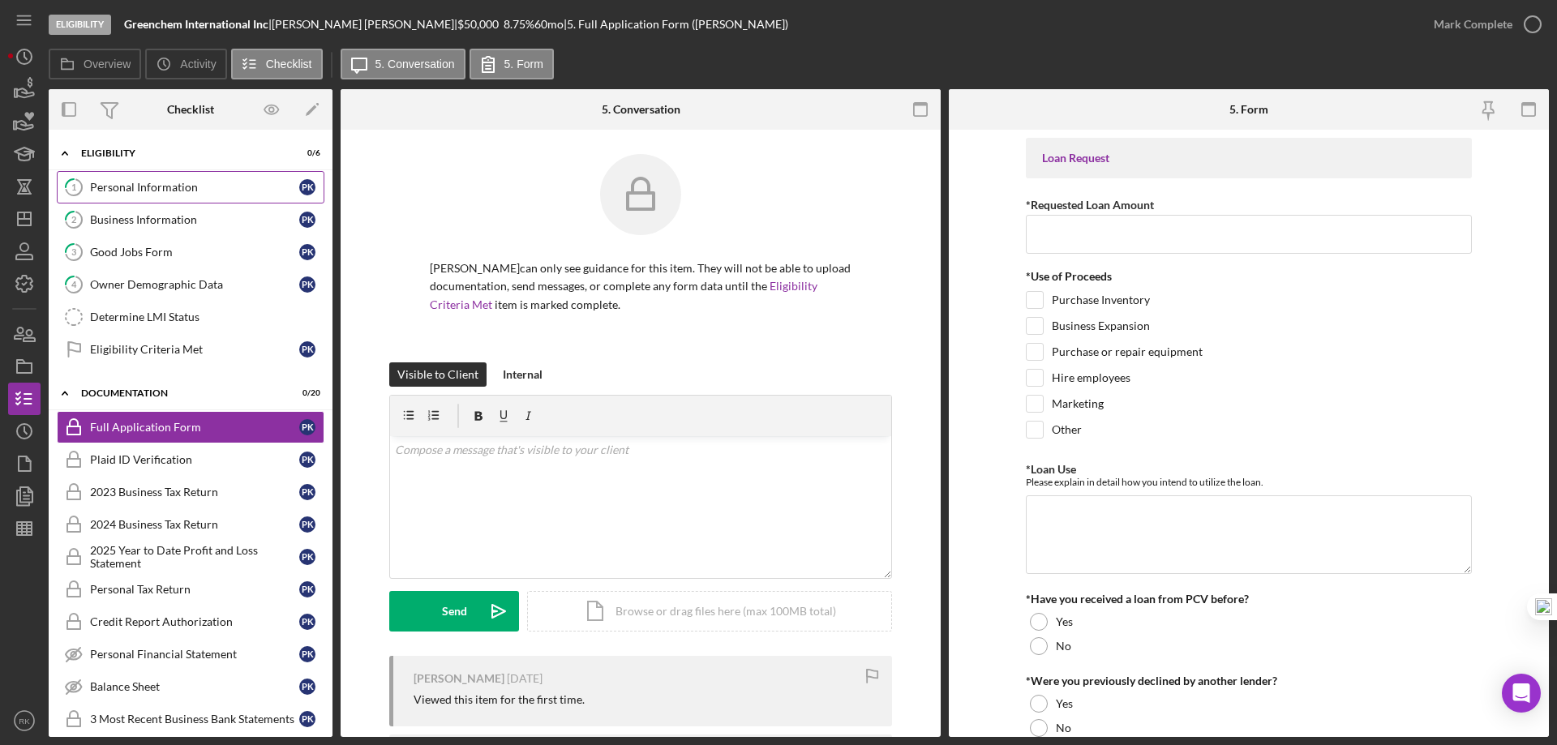
drag, startPoint x: 134, startPoint y: 186, endPoint x: 155, endPoint y: 187, distance: 21.1
click at [134, 185] on div "Personal Information" at bounding box center [194, 187] width 209 height 13
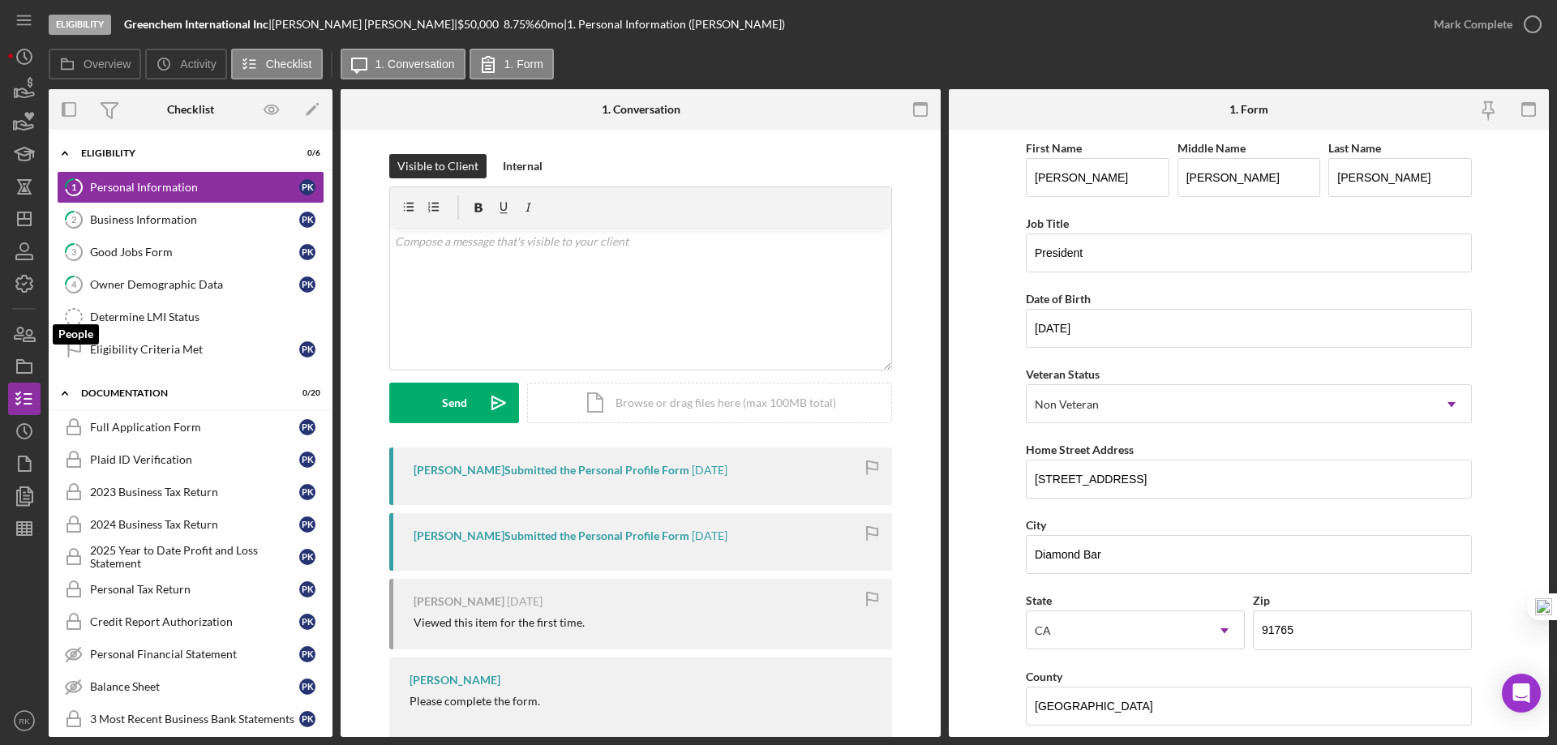
drag, startPoint x: 29, startPoint y: 331, endPoint x: 41, endPoint y: 328, distance: 12.6
click at [29, 331] on icon "button" at bounding box center [29, 335] width 11 height 11
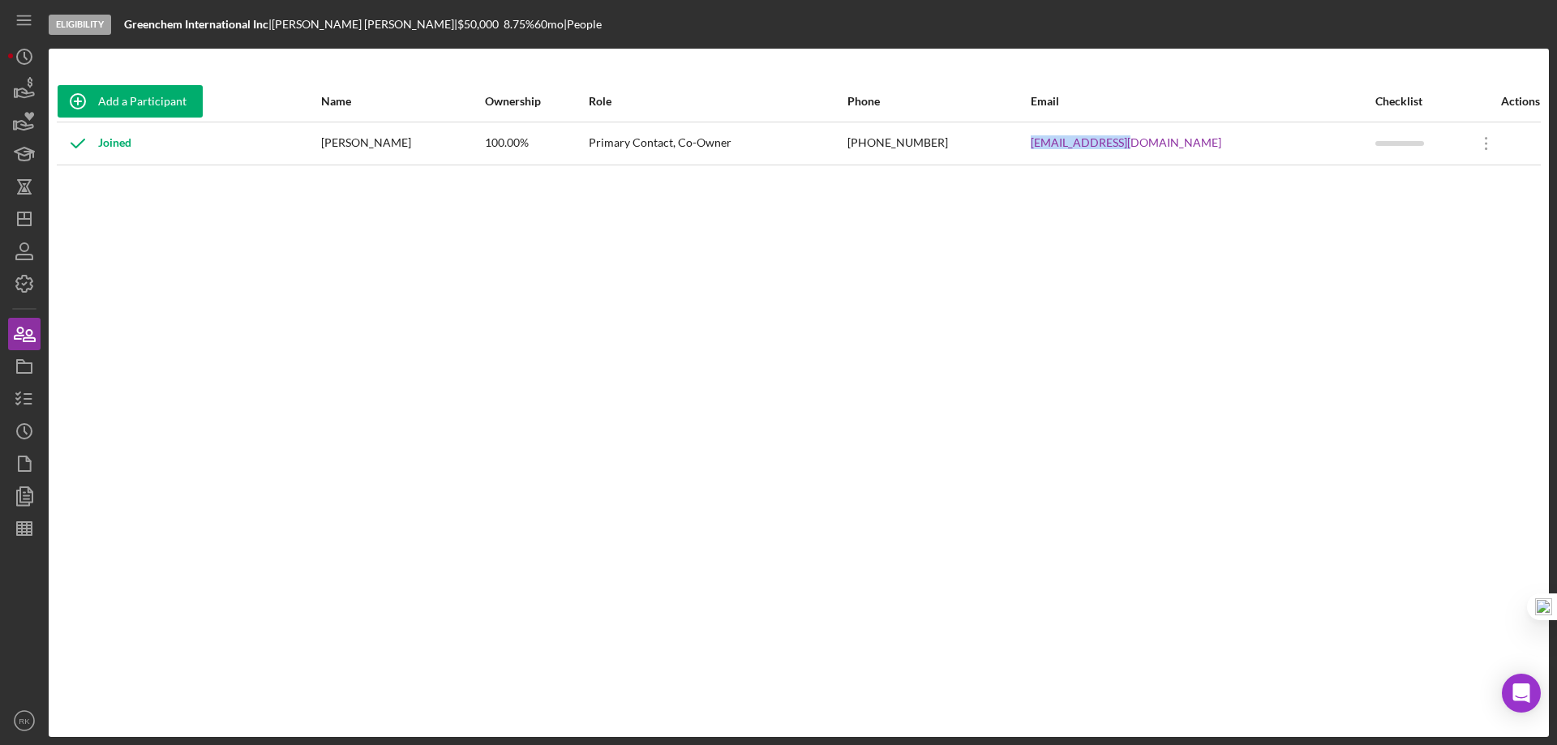
drag, startPoint x: 1096, startPoint y: 141, endPoint x: 1209, endPoint y: 142, distance: 113.6
click at [1209, 142] on tr "Joined Paul Kim 100.00% Primary Contact, Co-Owner (213) 216-3769 mahsheja@msn.c…" at bounding box center [799, 143] width 1484 height 43
copy tr "mahsheja@msn.com"
click at [19, 399] on polyline "button" at bounding box center [18, 398] width 4 height 2
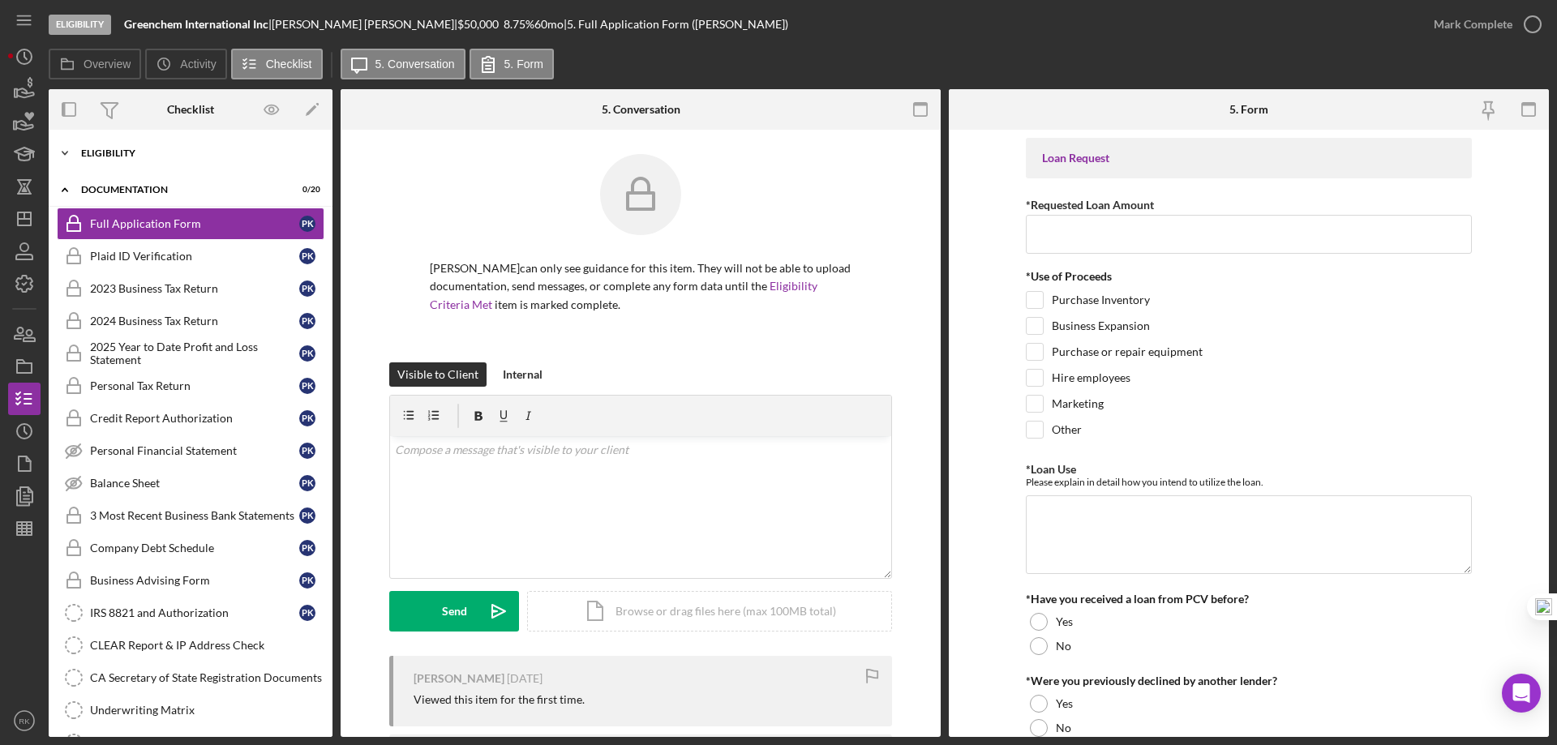
click at [104, 152] on div "Eligibility" at bounding box center [196, 153] width 231 height 10
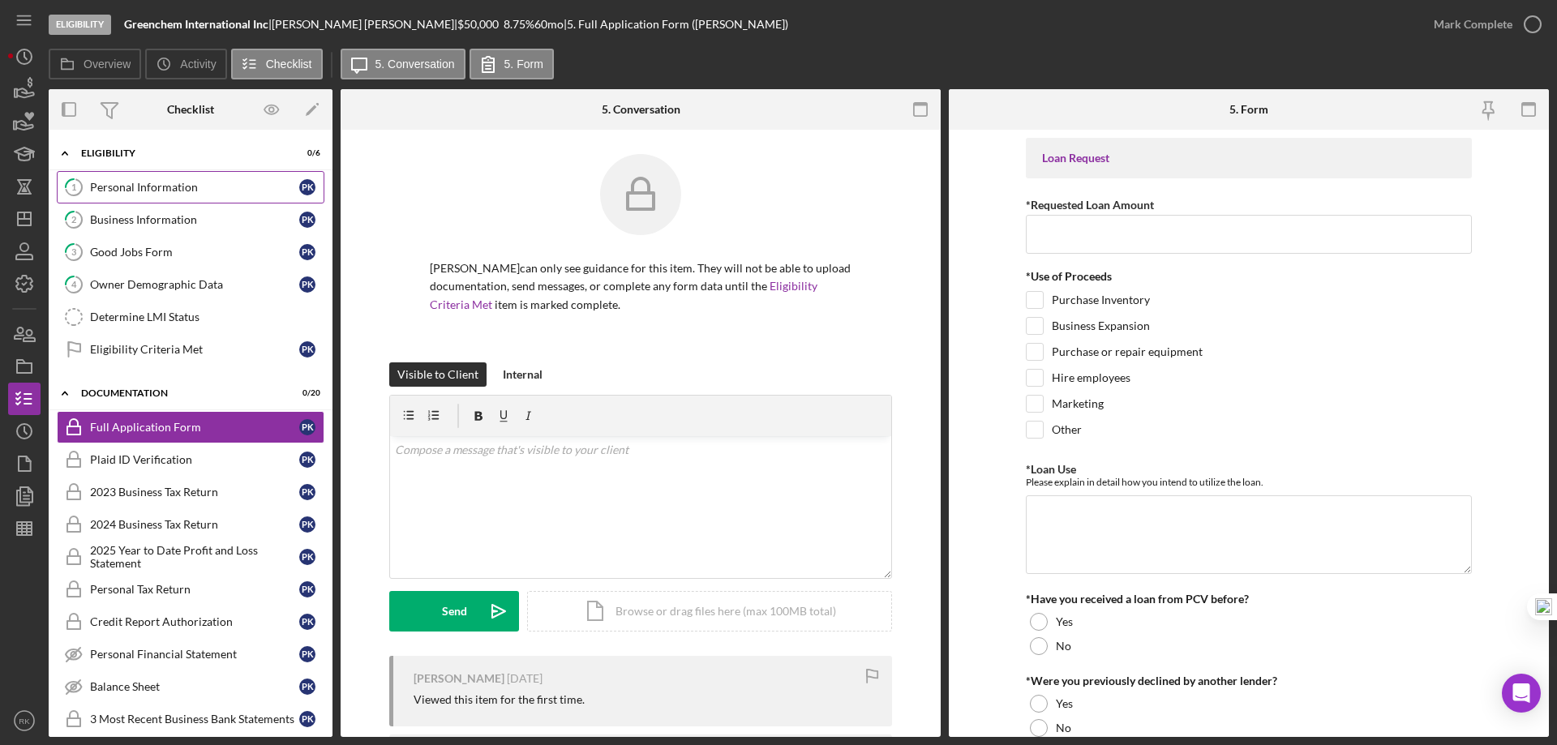
click at [124, 197] on link "1 Personal Information P K" at bounding box center [191, 187] width 268 height 32
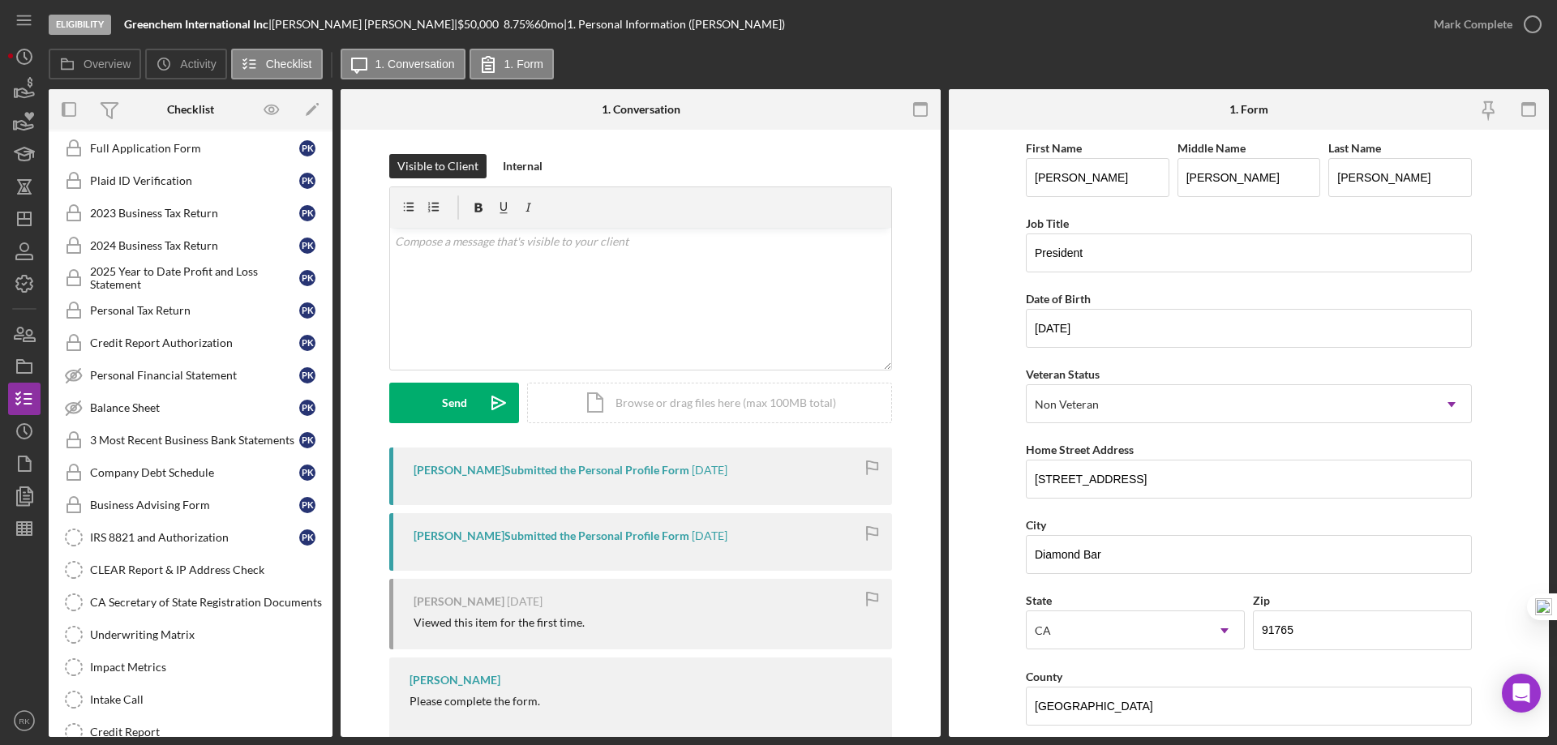
scroll to position [280, 0]
click at [1522, 576] on form "First Name Paul Middle Name Han Last Name Kim Job Title President Date of Birth…" at bounding box center [1249, 434] width 600 height 608
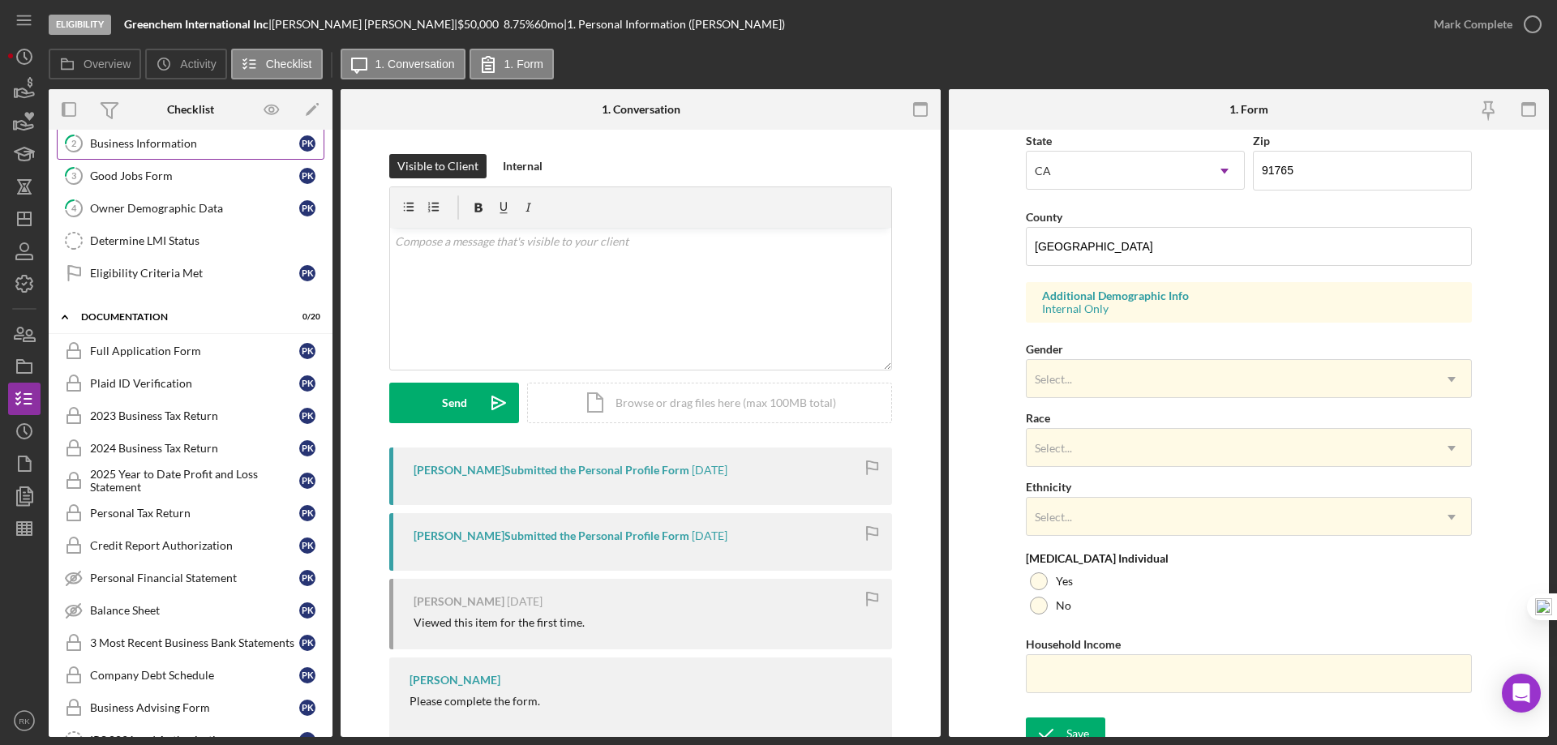
scroll to position [0, 0]
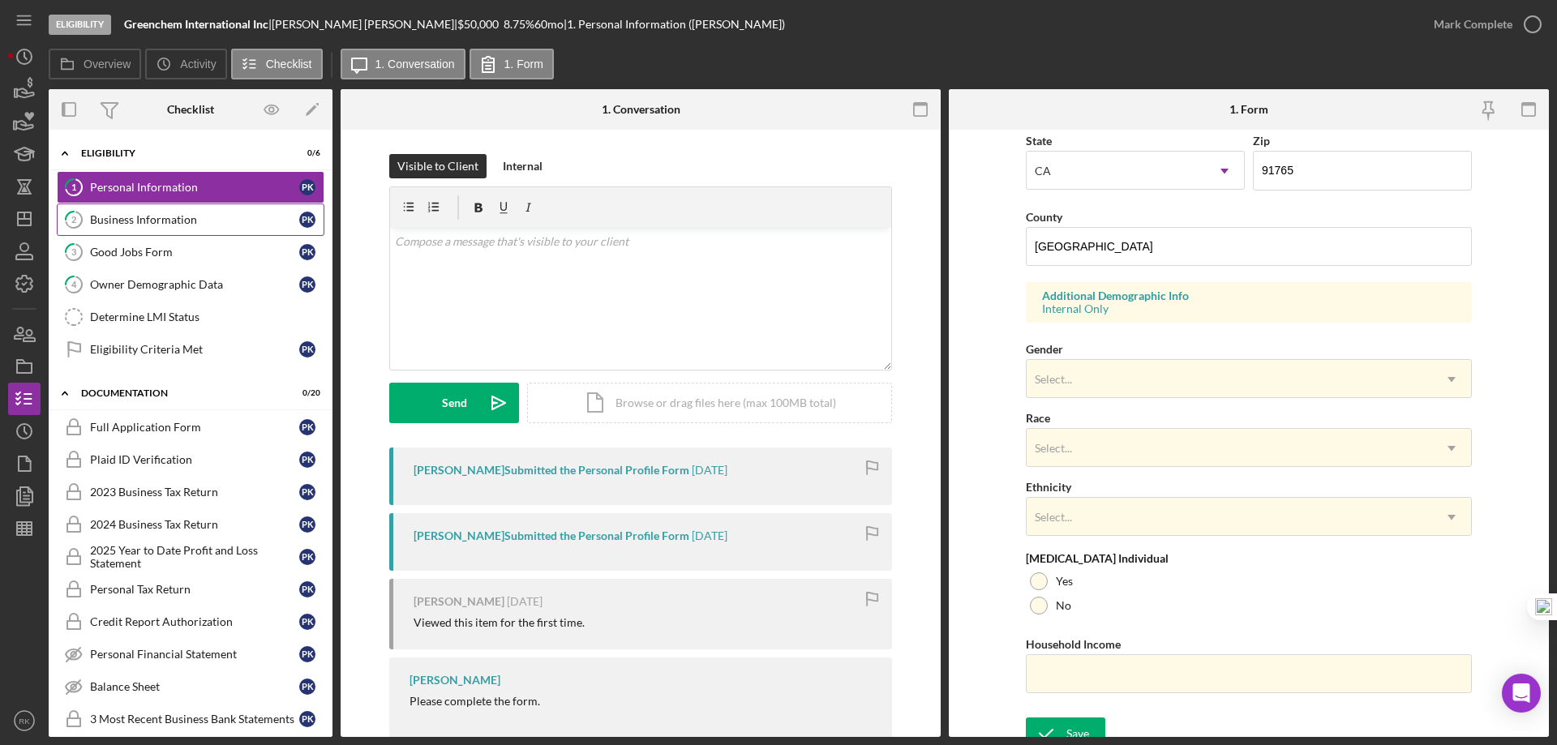
click at [162, 223] on div "Business Information" at bounding box center [194, 219] width 209 height 13
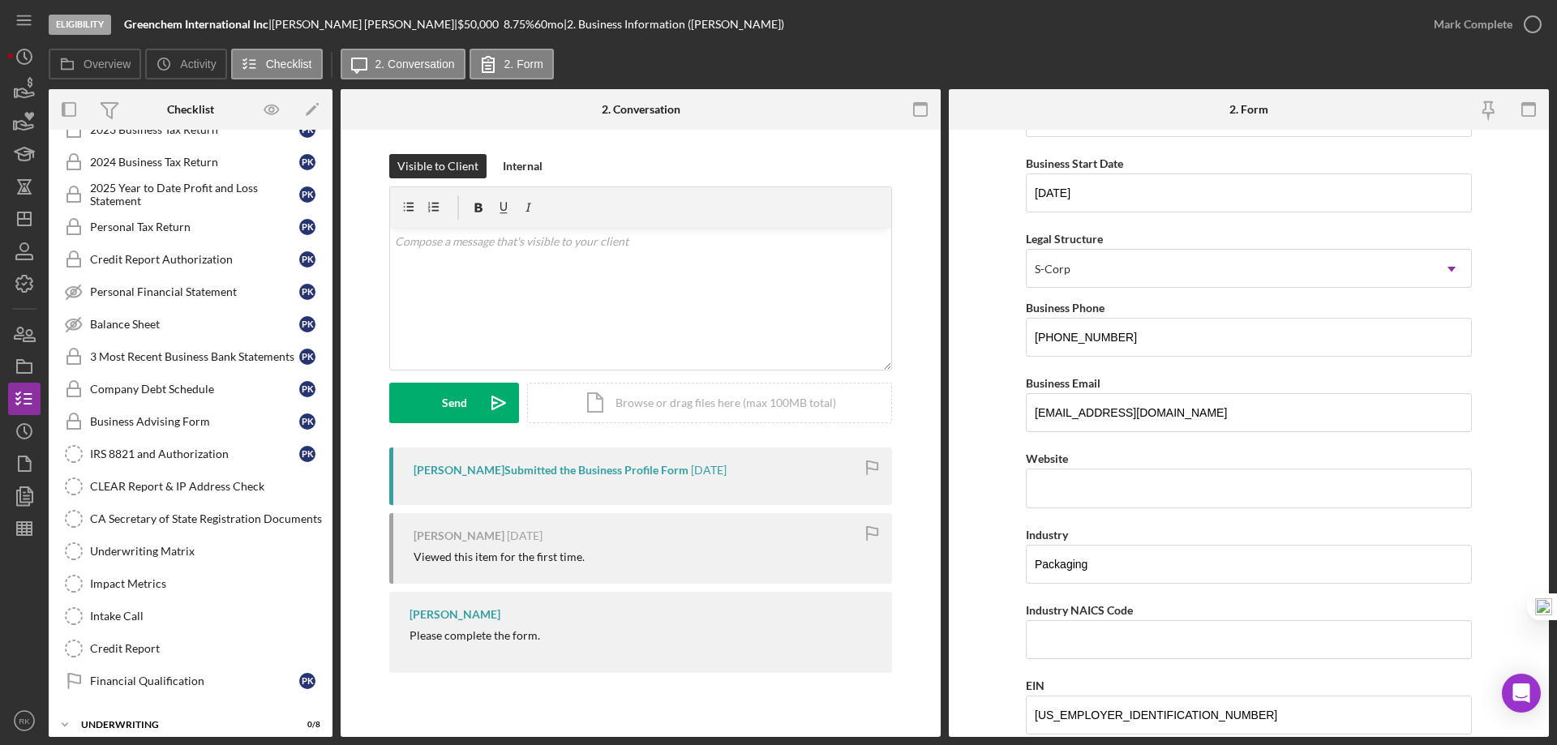
scroll to position [412, 0]
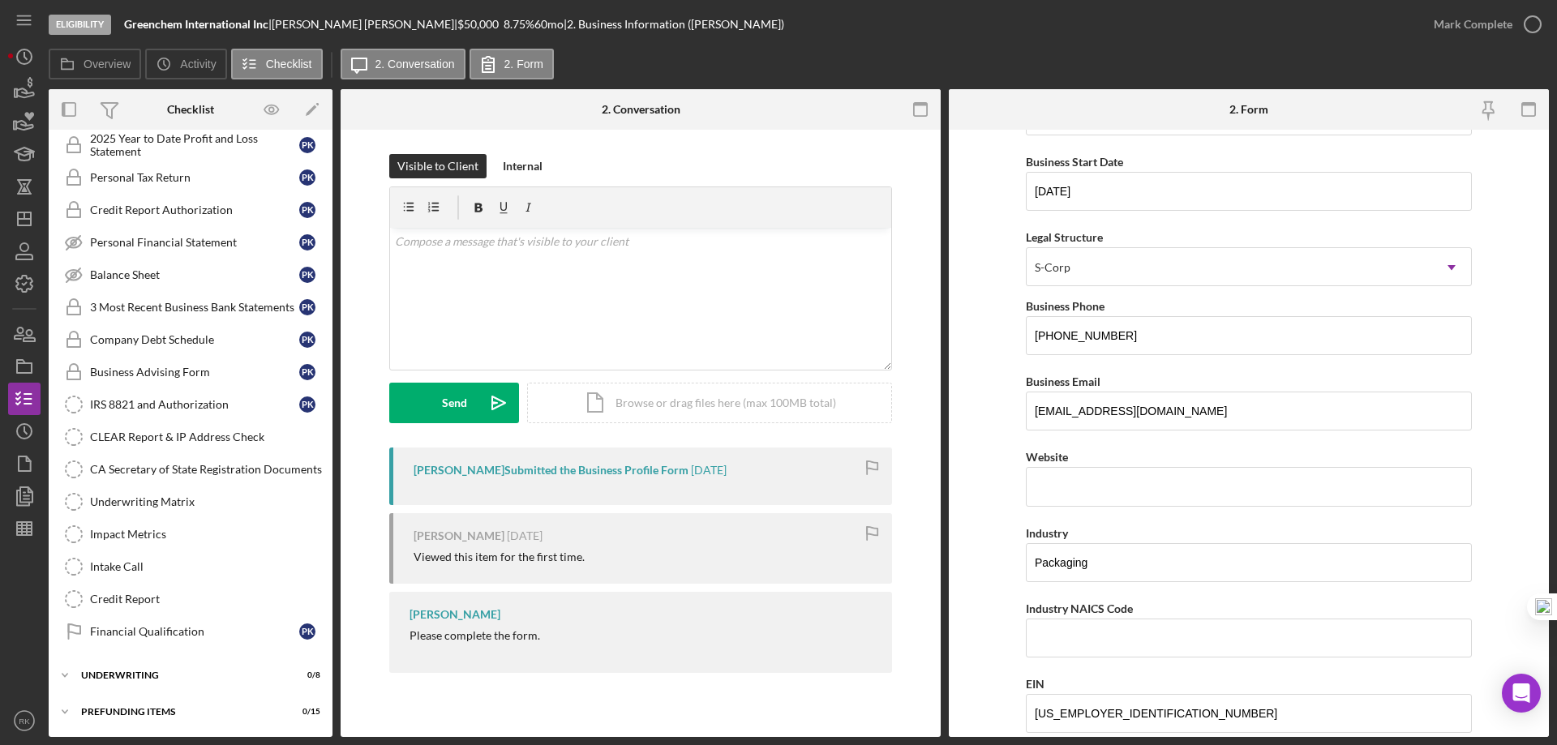
click at [1528, 451] on form "Business Name Greenchem International Inc DBA Business Start Date 07/08/2010 Le…" at bounding box center [1249, 434] width 600 height 608
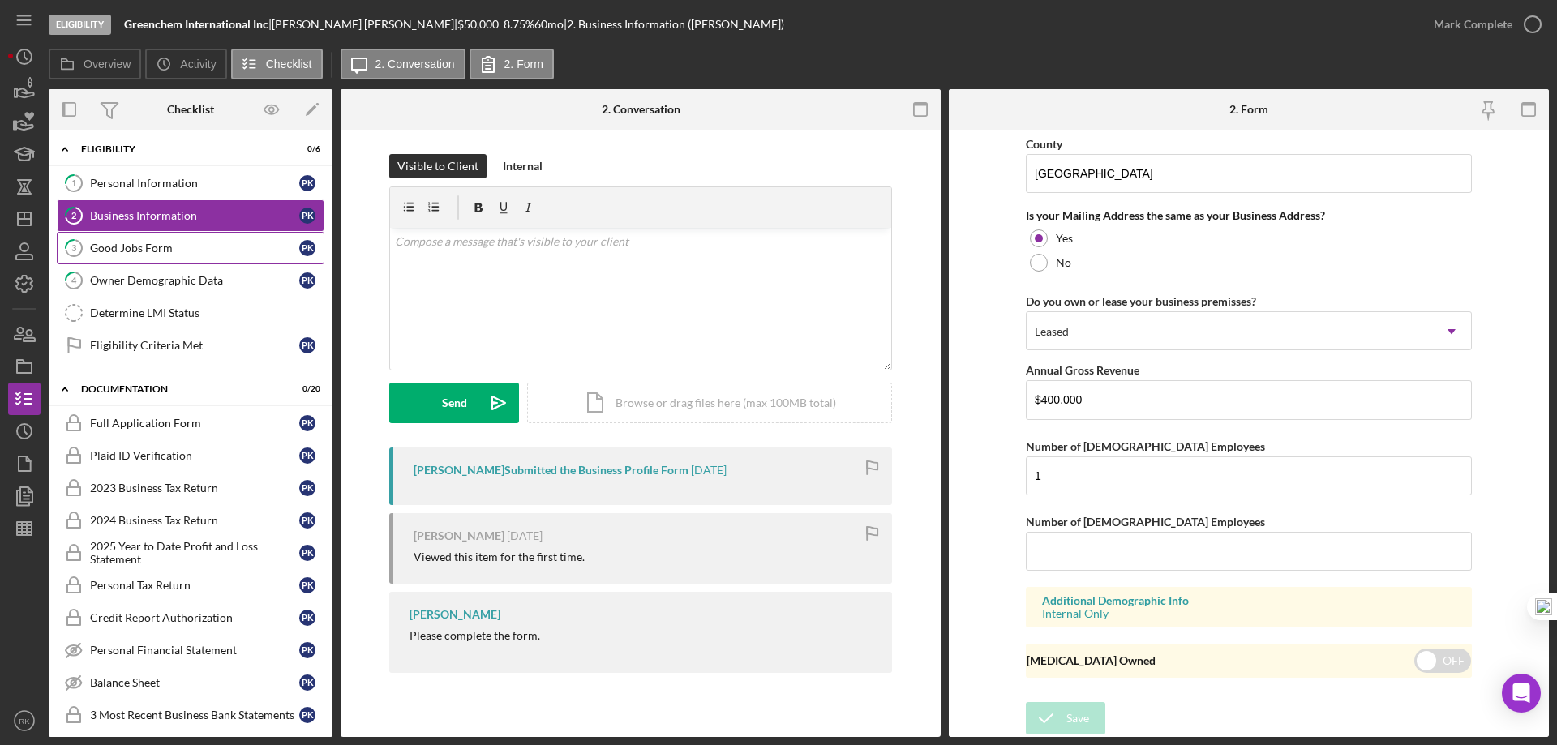
scroll to position [0, 0]
drag, startPoint x: 174, startPoint y: 247, endPoint x: 147, endPoint y: 260, distance: 29.4
click at [174, 247] on div "Good Jobs Form" at bounding box center [194, 252] width 209 height 13
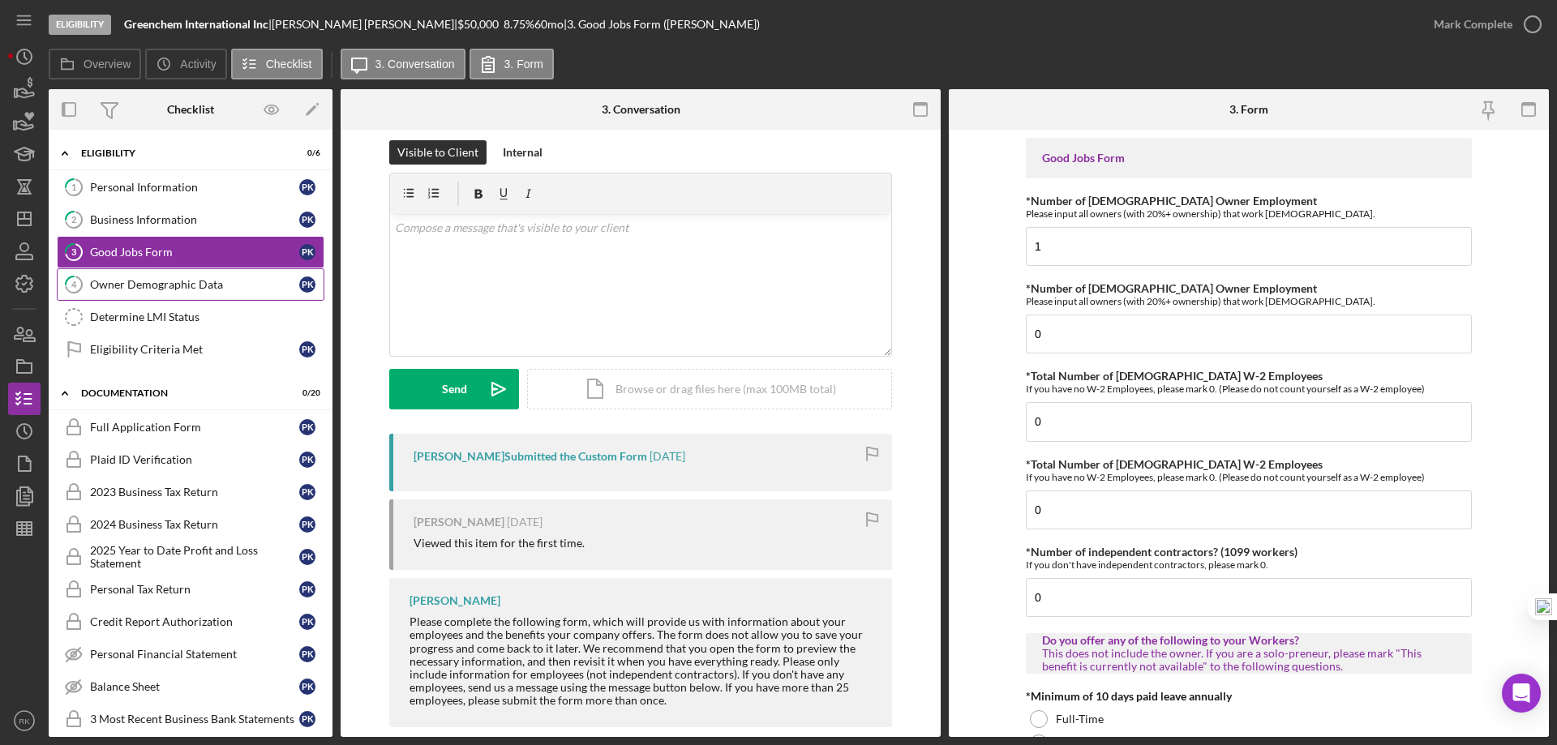
drag, startPoint x: 143, startPoint y: 286, endPoint x: 172, endPoint y: 286, distance: 29.2
click at [143, 286] on div "Owner Demographic Data" at bounding box center [194, 284] width 209 height 13
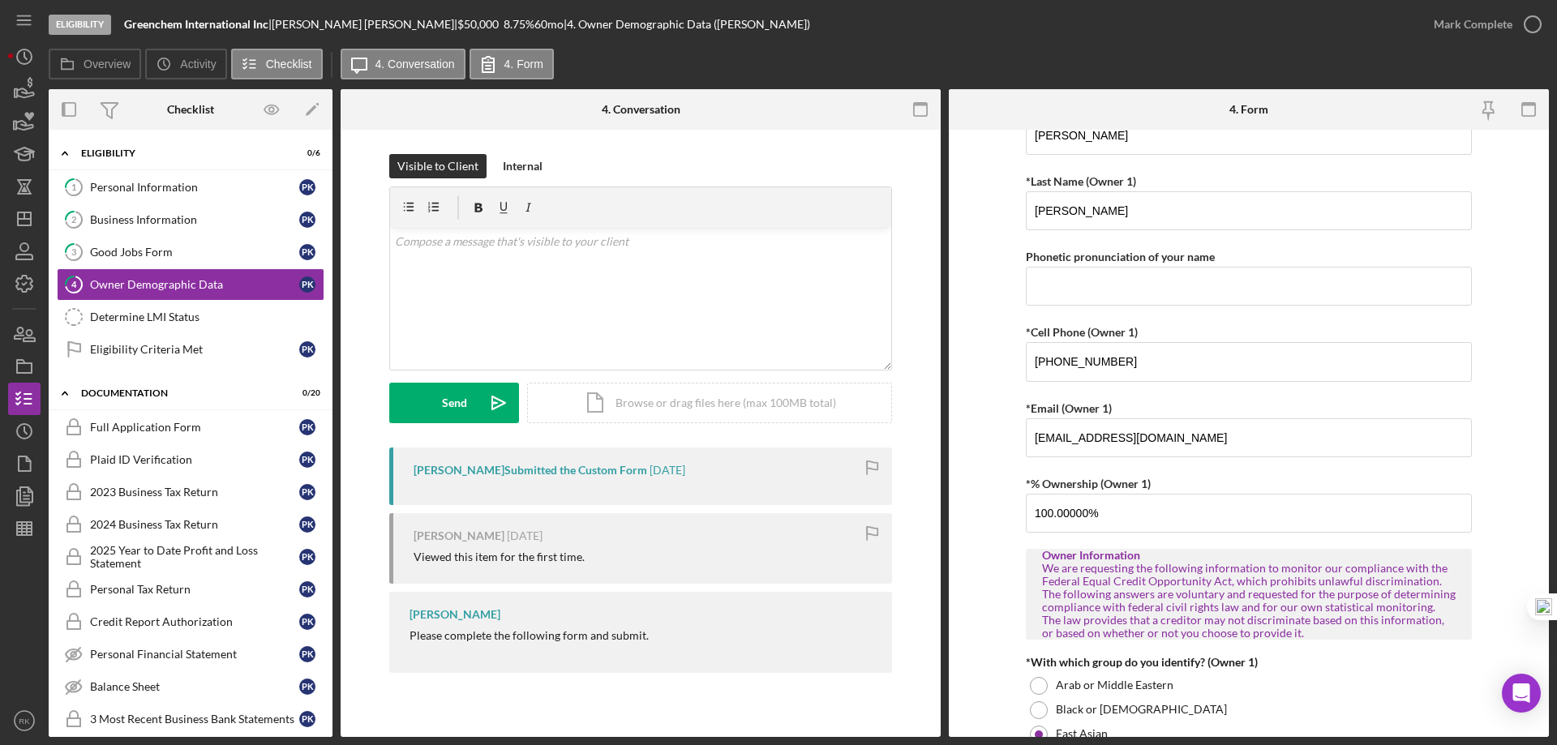
scroll to position [350, 0]
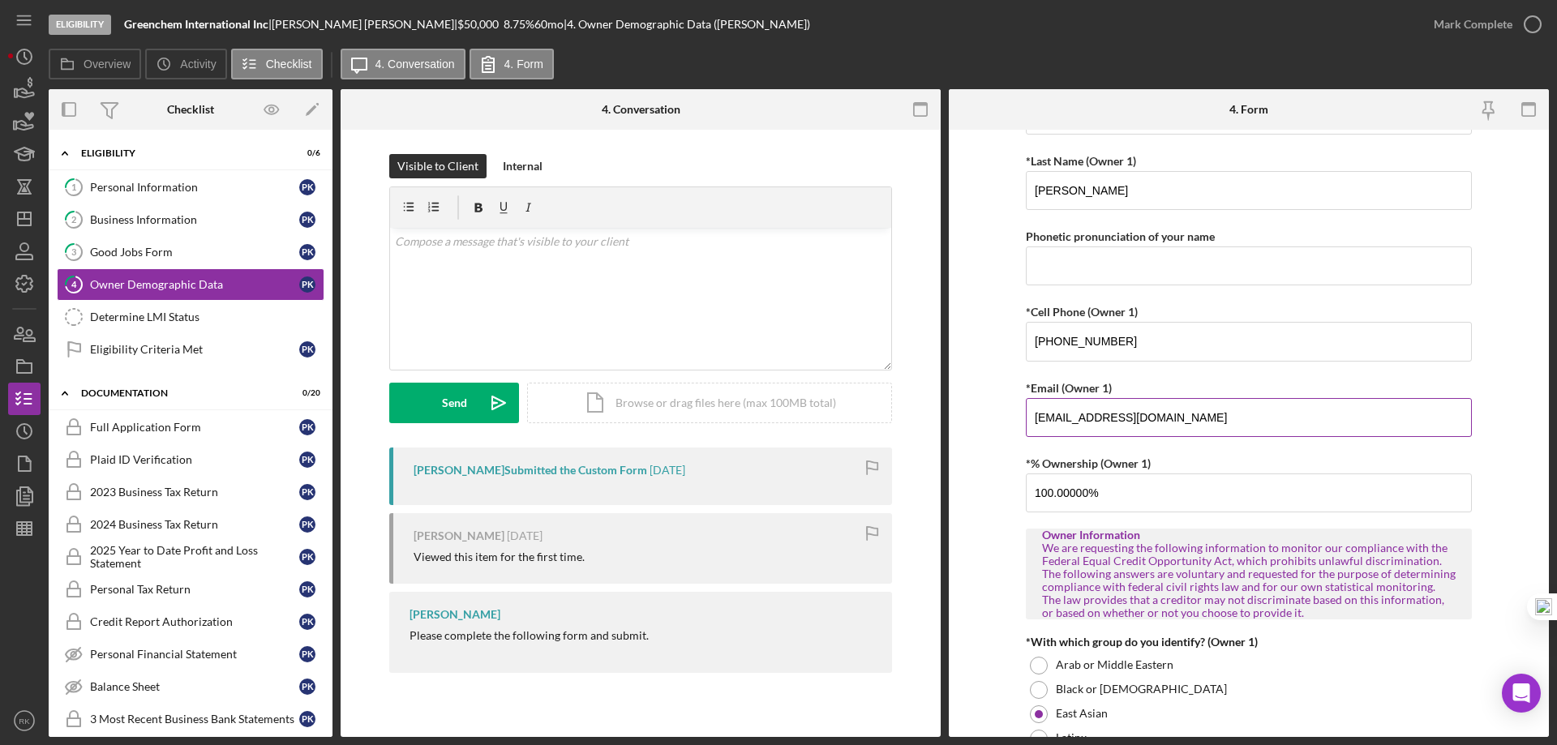
drag, startPoint x: 1158, startPoint y: 419, endPoint x: 1050, endPoint y: 419, distance: 108.7
click at [1040, 421] on input "mahsheja@msn.com" at bounding box center [1249, 417] width 446 height 39
drag, startPoint x: 1050, startPoint y: 419, endPoint x: 1151, endPoint y: 412, distance: 101.6
click at [1151, 412] on input "mahsheja@msn.com" at bounding box center [1249, 417] width 446 height 39
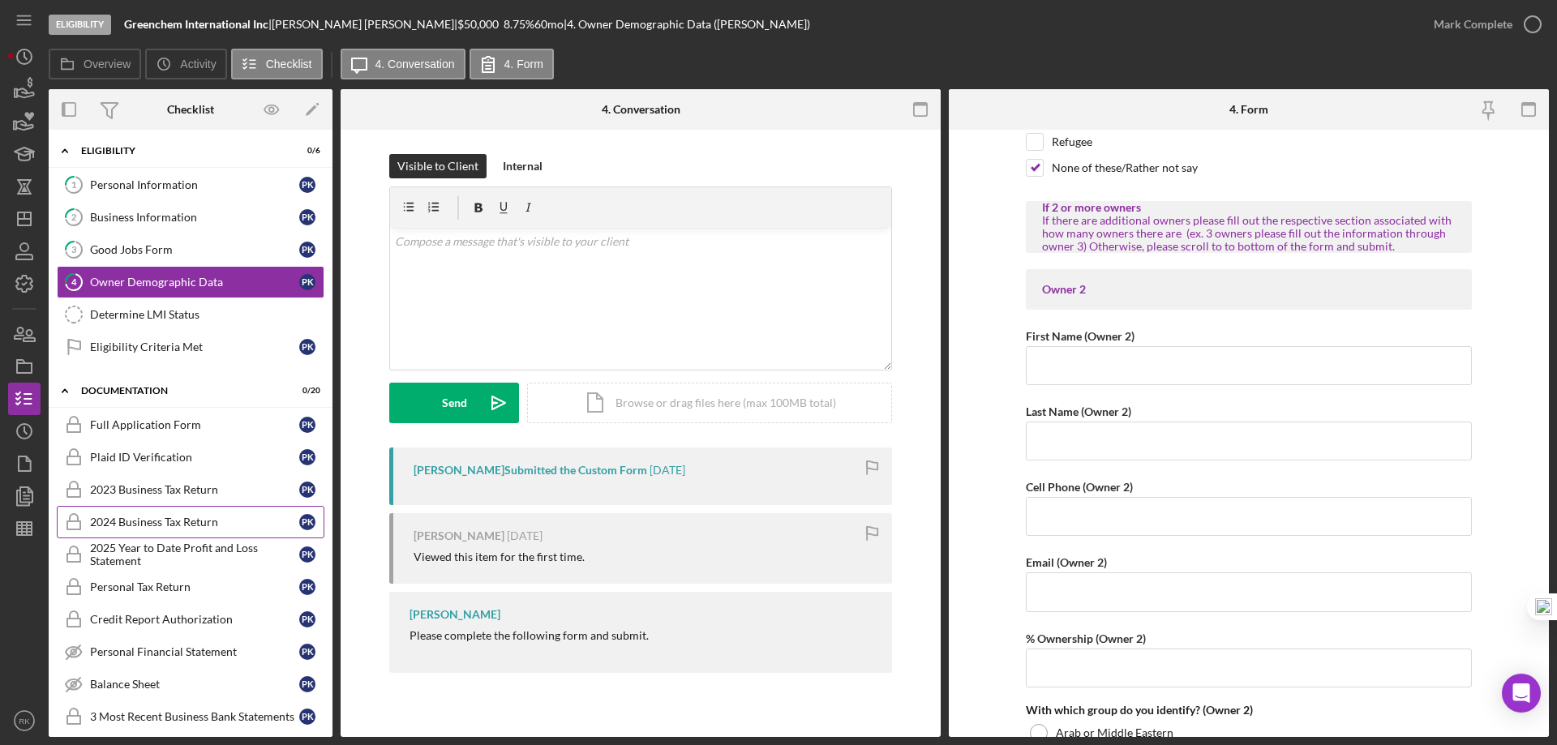
scroll to position [1591, 0]
click at [140, 318] on div "Determine LMI Status" at bounding box center [207, 314] width 234 height 13
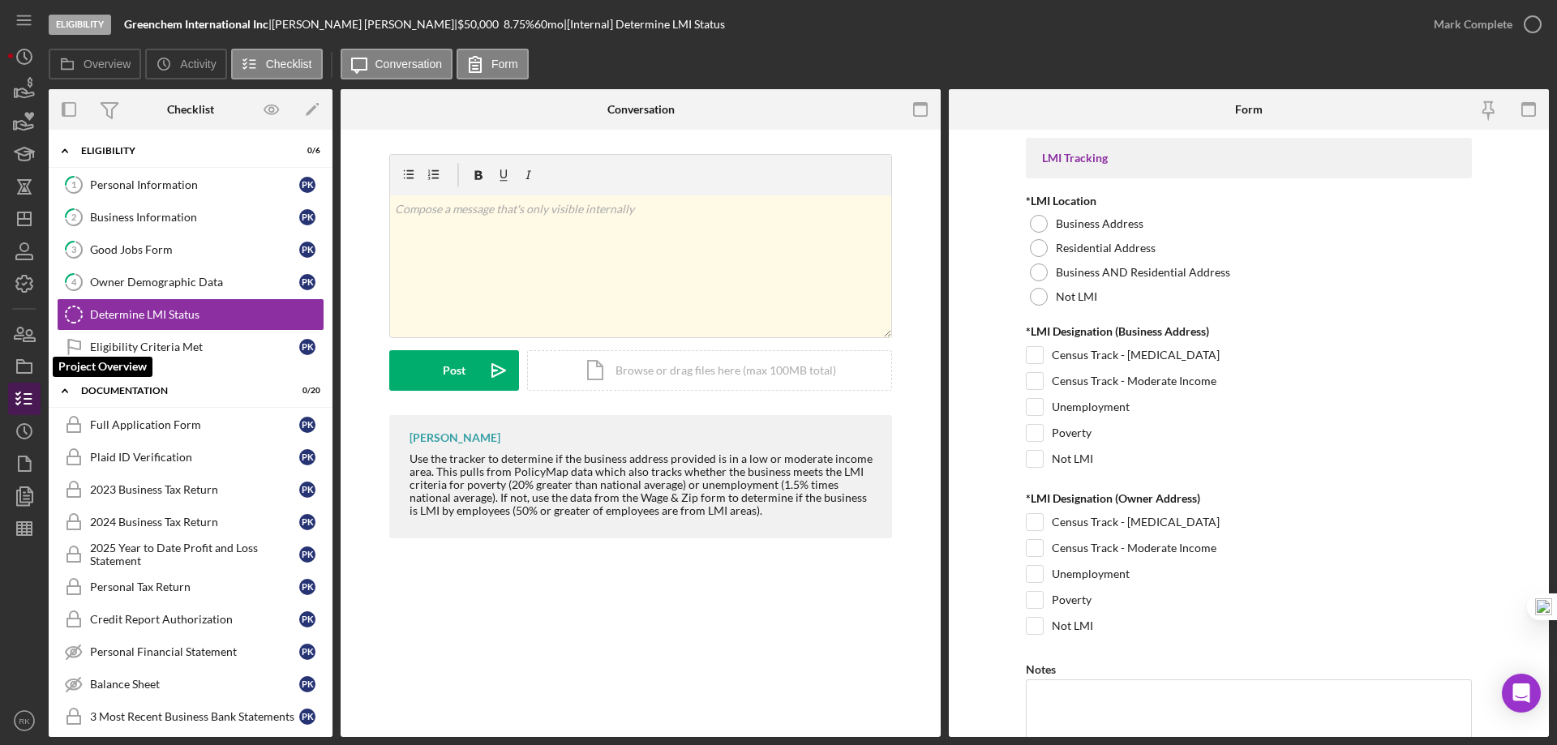
drag, startPoint x: 22, startPoint y: 370, endPoint x: 34, endPoint y: 389, distance: 22.3
click at [22, 370] on icon "button" at bounding box center [24, 366] width 41 height 41
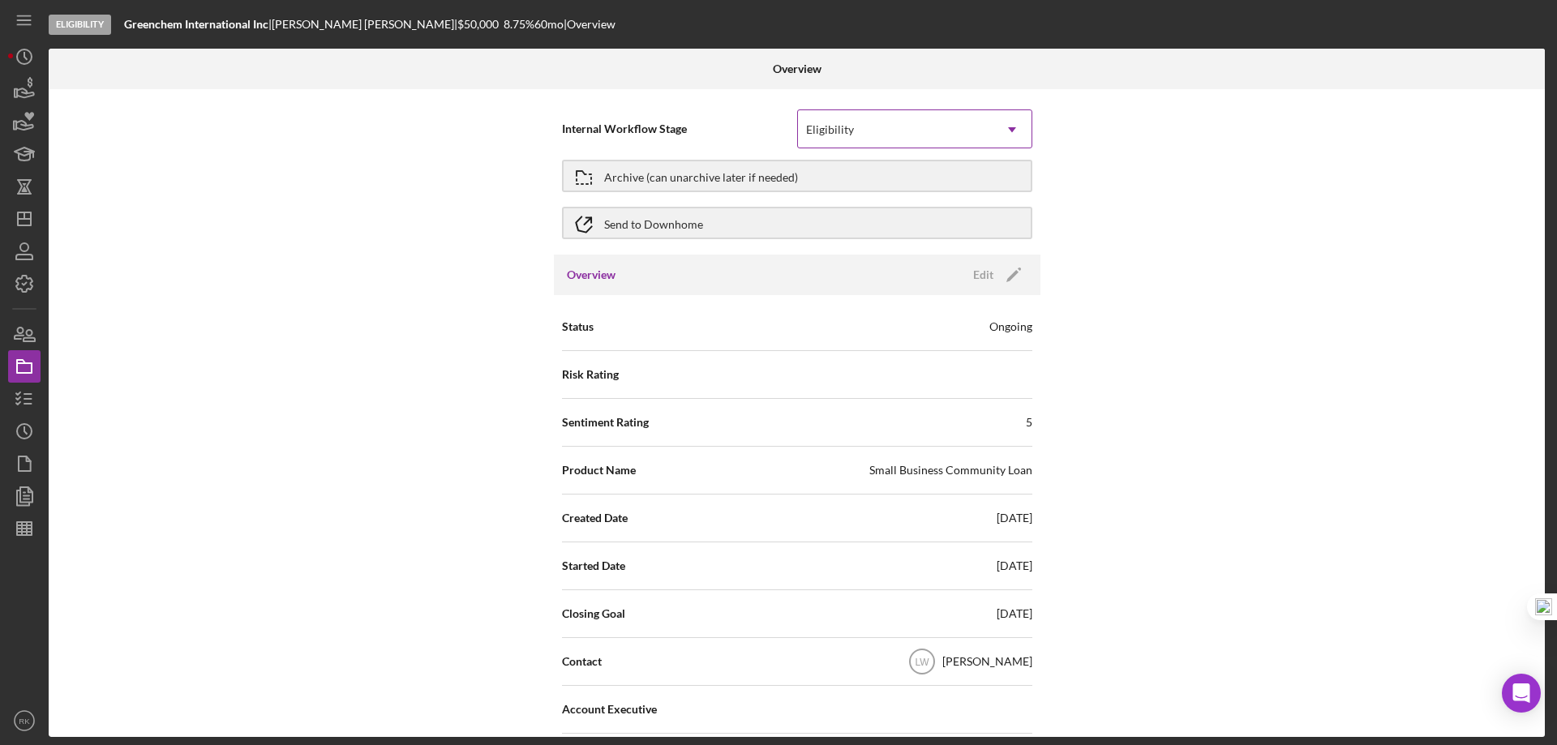
click at [926, 141] on div "Eligibility" at bounding box center [895, 129] width 195 height 37
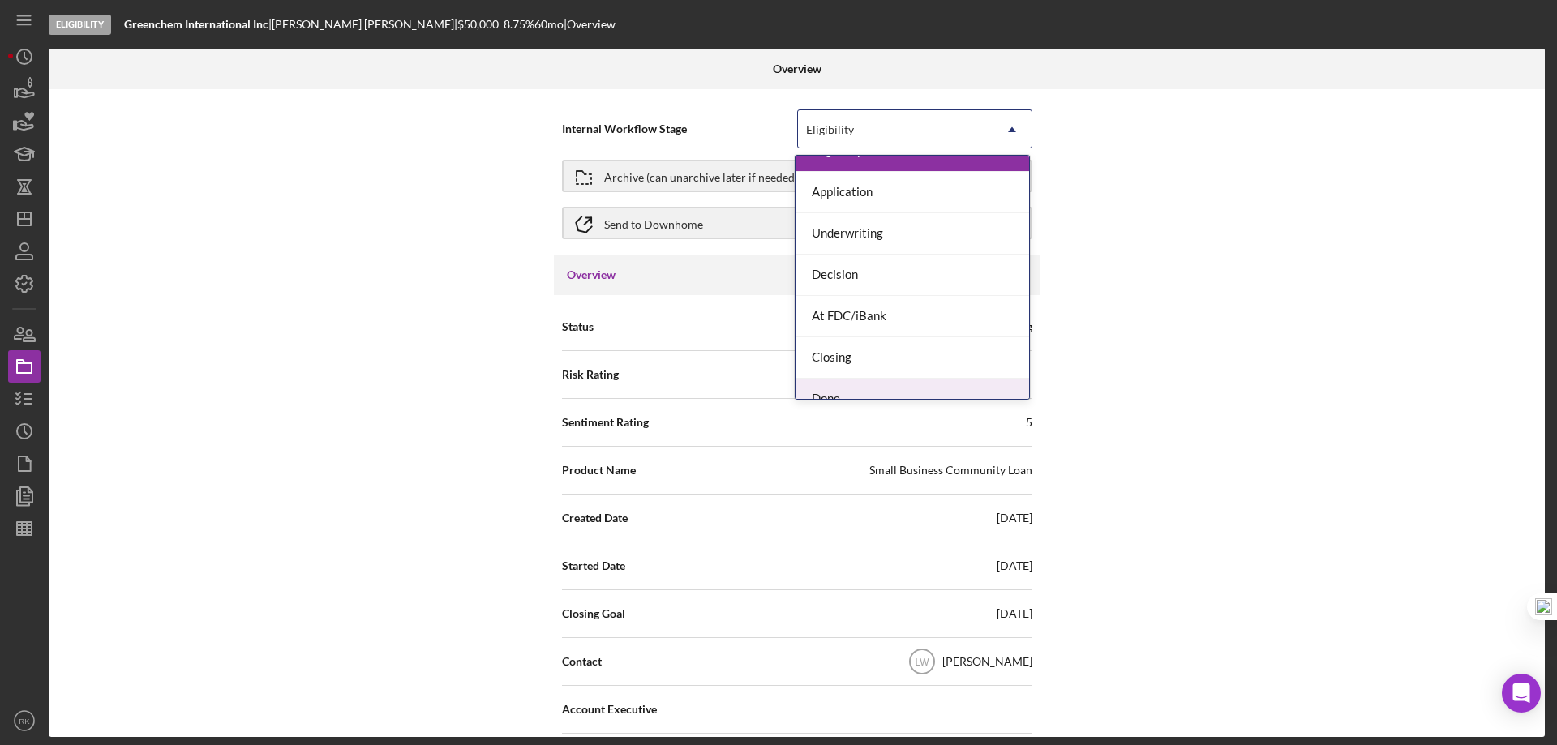
scroll to position [46, 0]
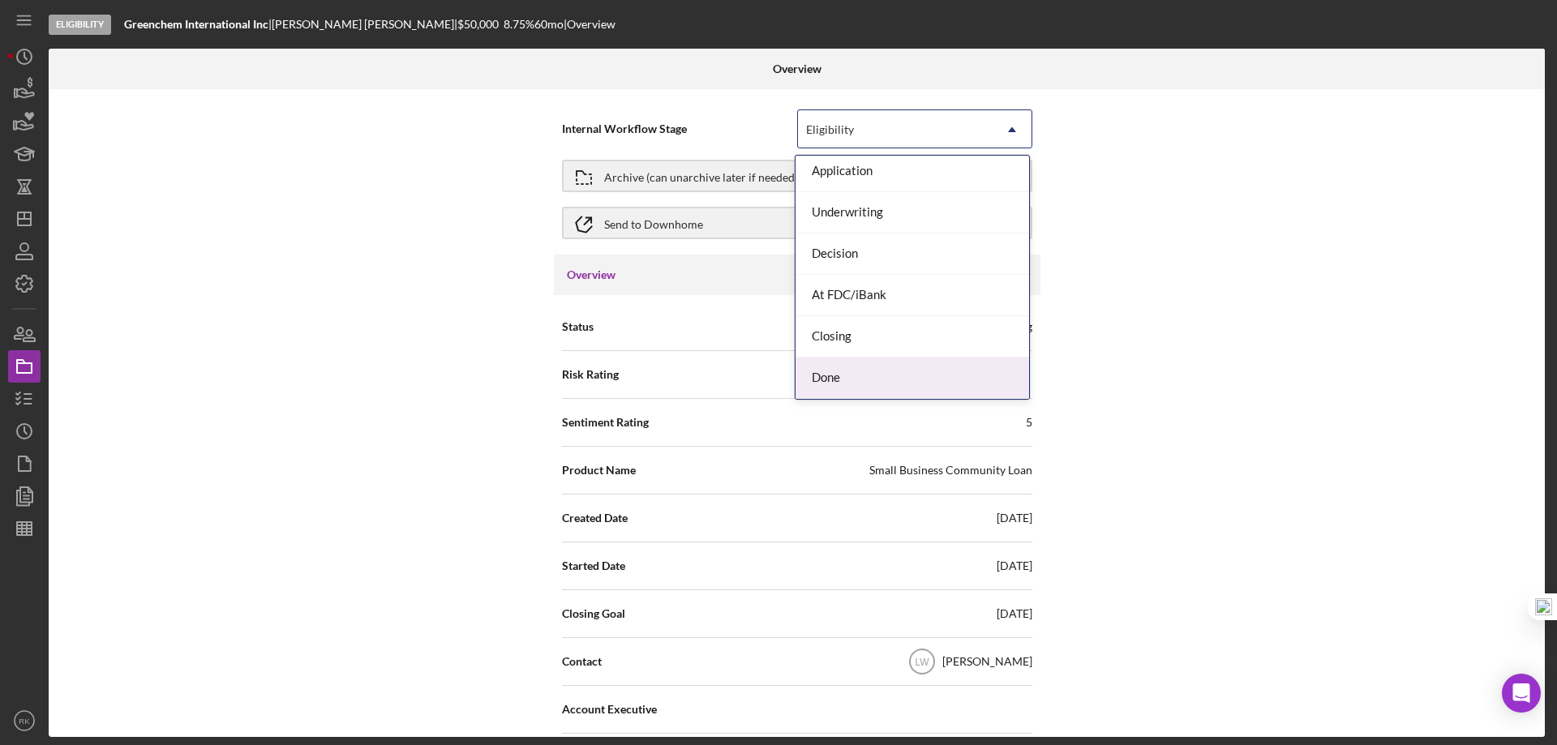
click at [858, 378] on div "Done" at bounding box center [913, 378] width 234 height 41
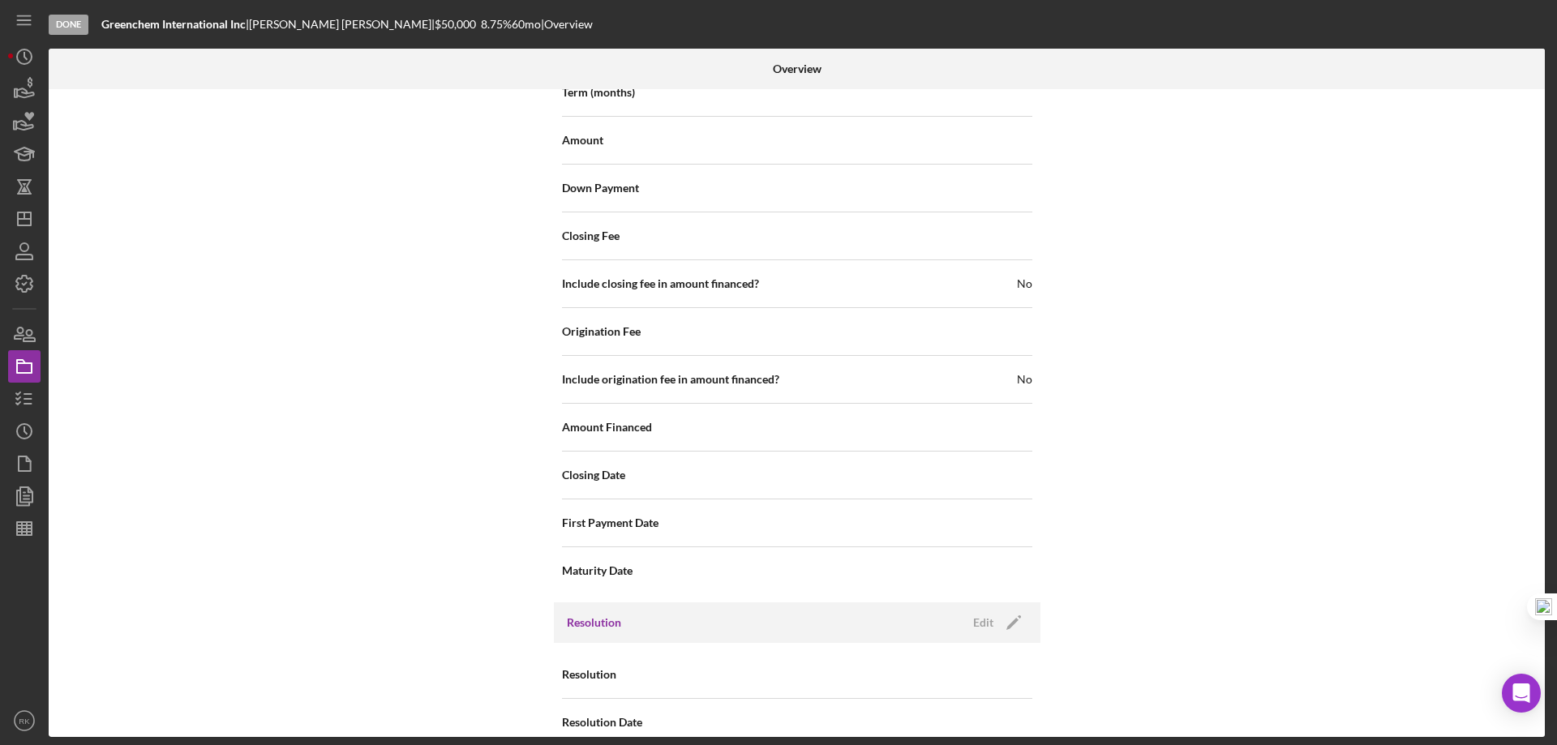
scroll to position [1924, 0]
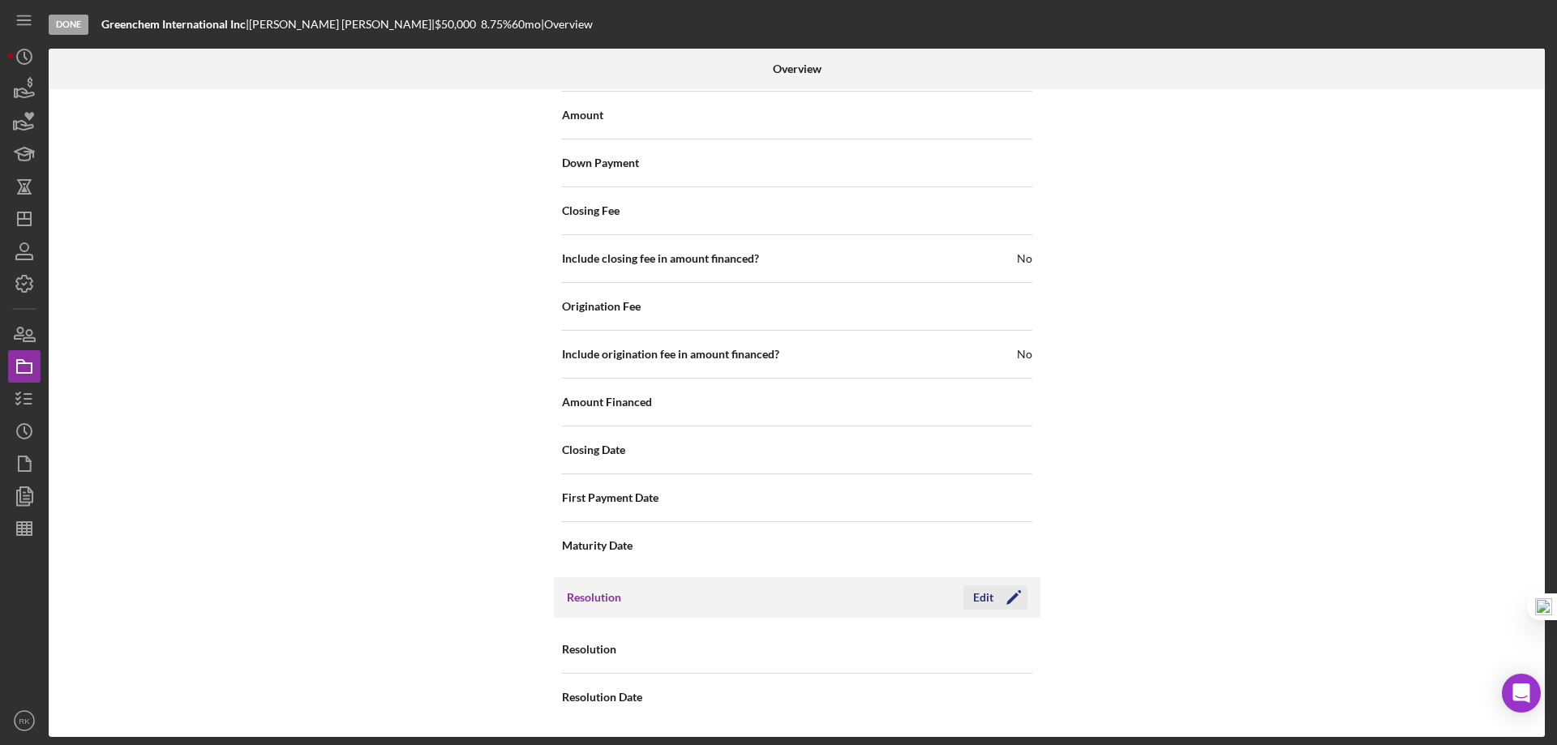
click at [1008, 601] on polygon "button" at bounding box center [1013, 599] width 12 height 12
click at [1011, 650] on use at bounding box center [1012, 650] width 8 height 5
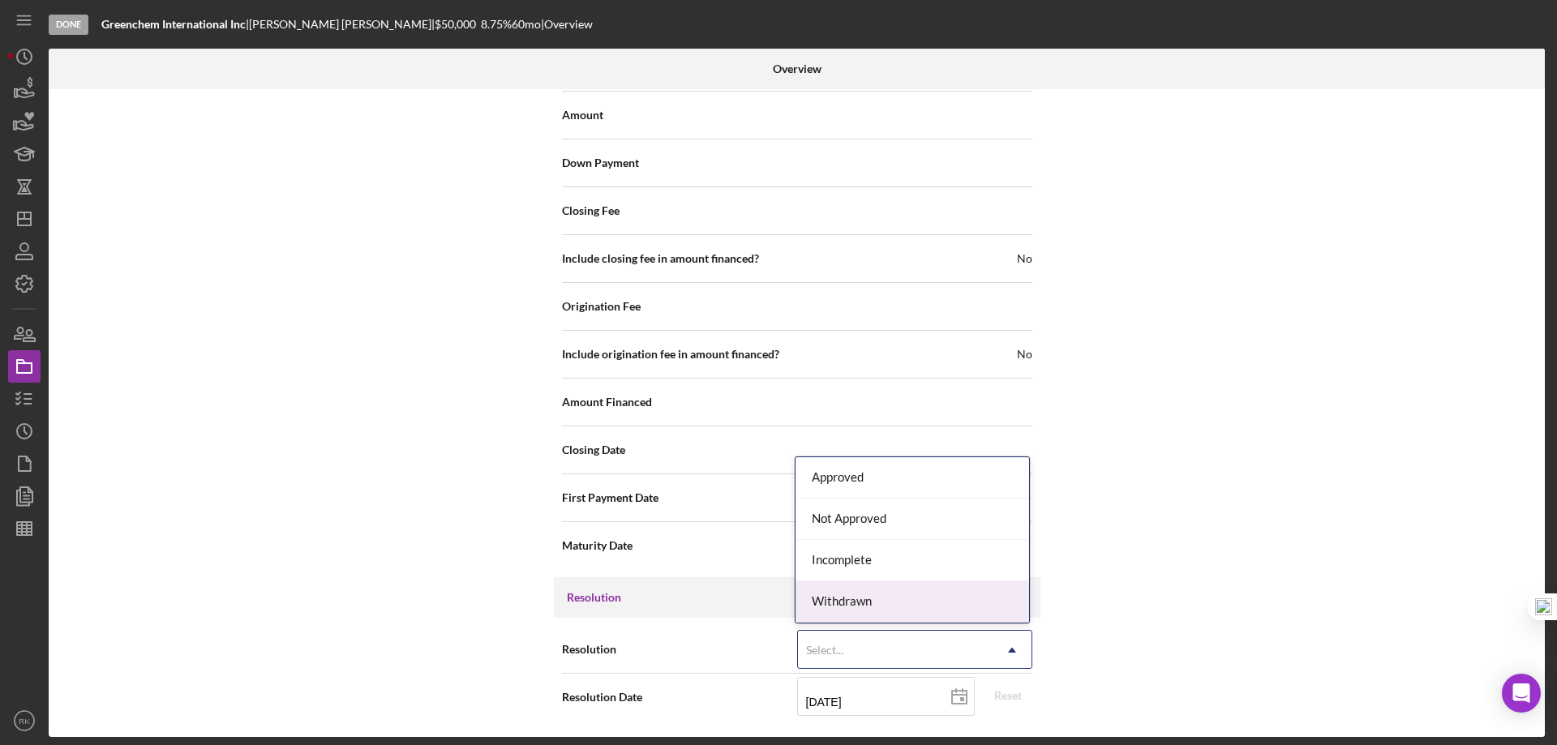
click at [869, 597] on div "Withdrawn" at bounding box center [913, 602] width 234 height 41
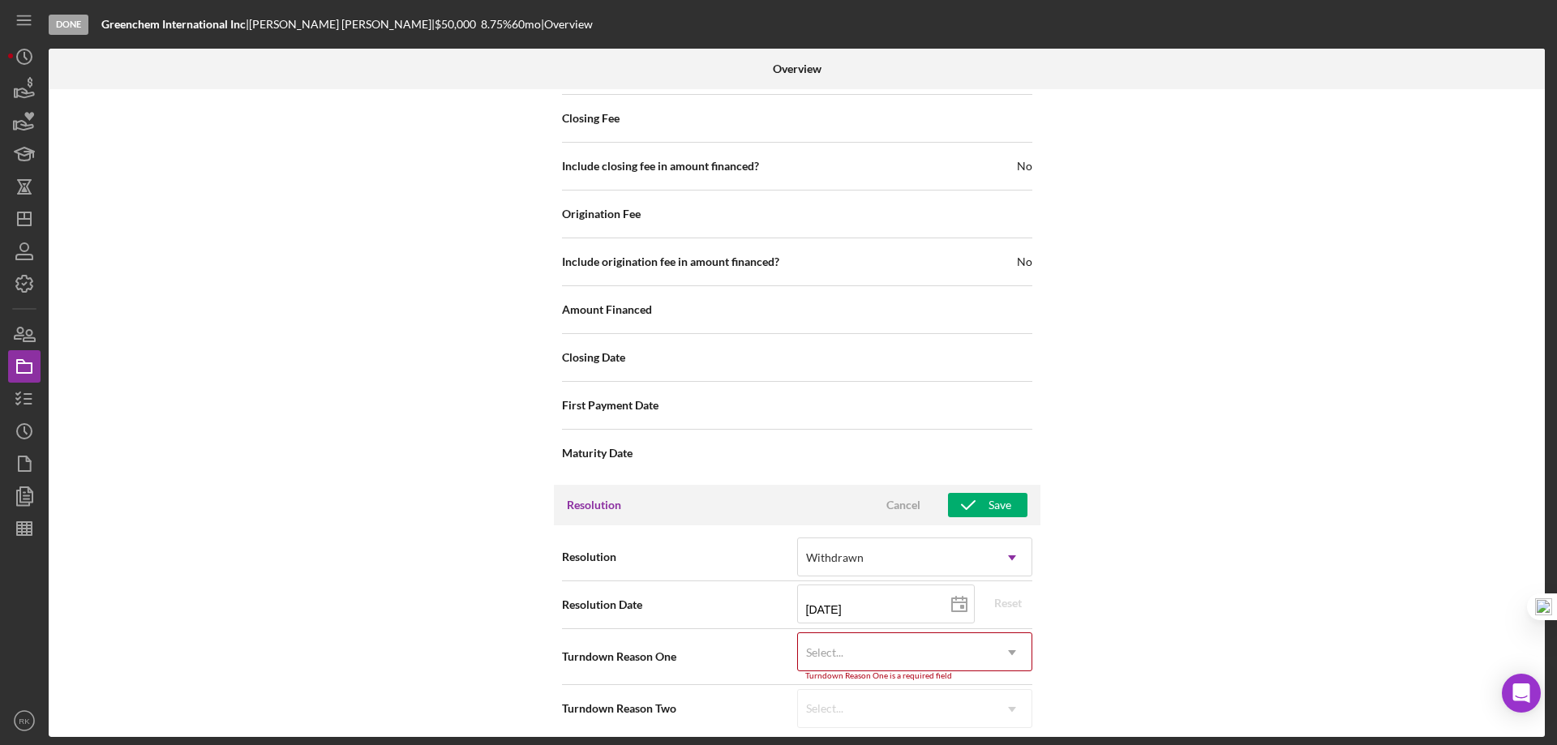
scroll to position [2028, 0]
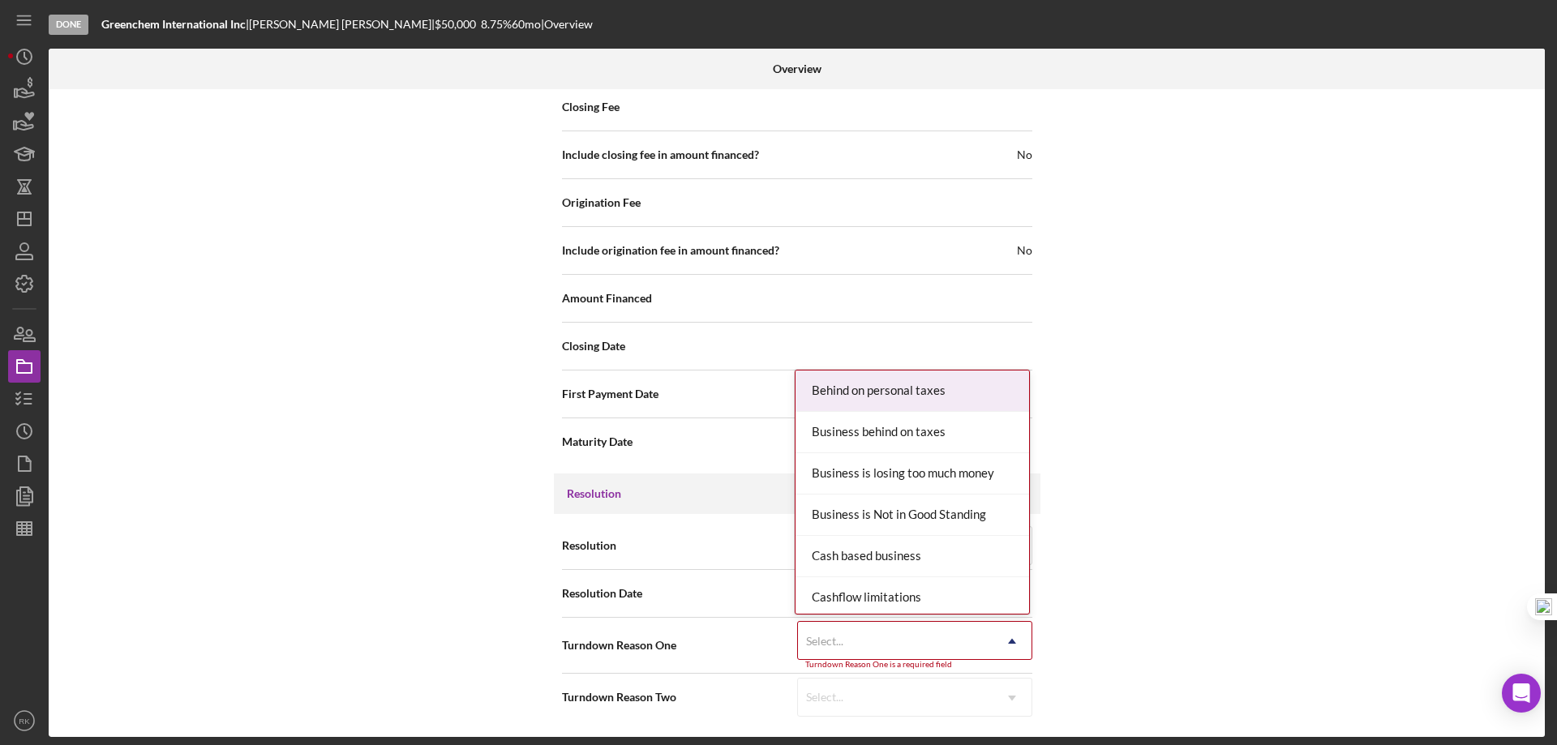
click at [1011, 641] on use at bounding box center [1012, 641] width 8 height 5
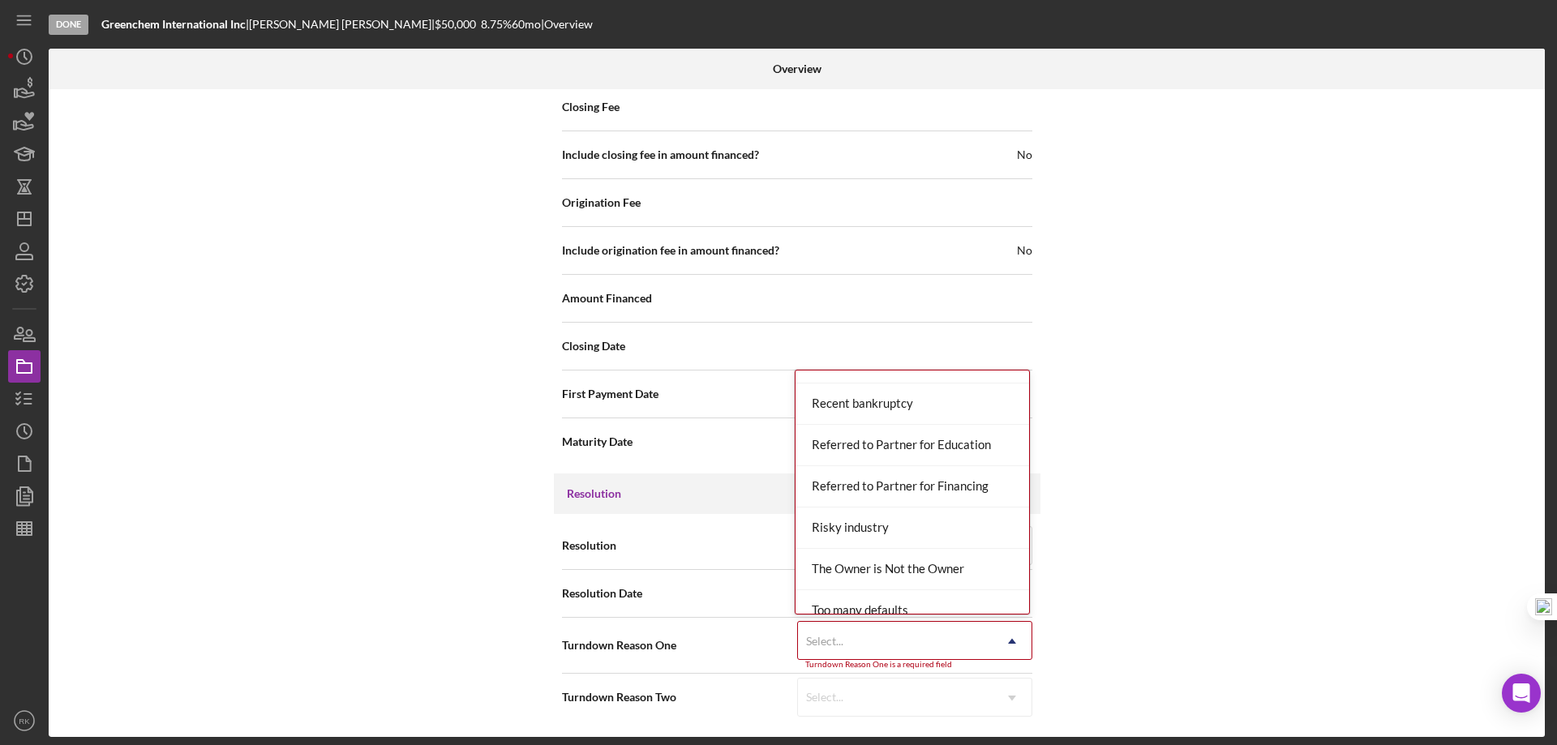
scroll to position [1784, 0]
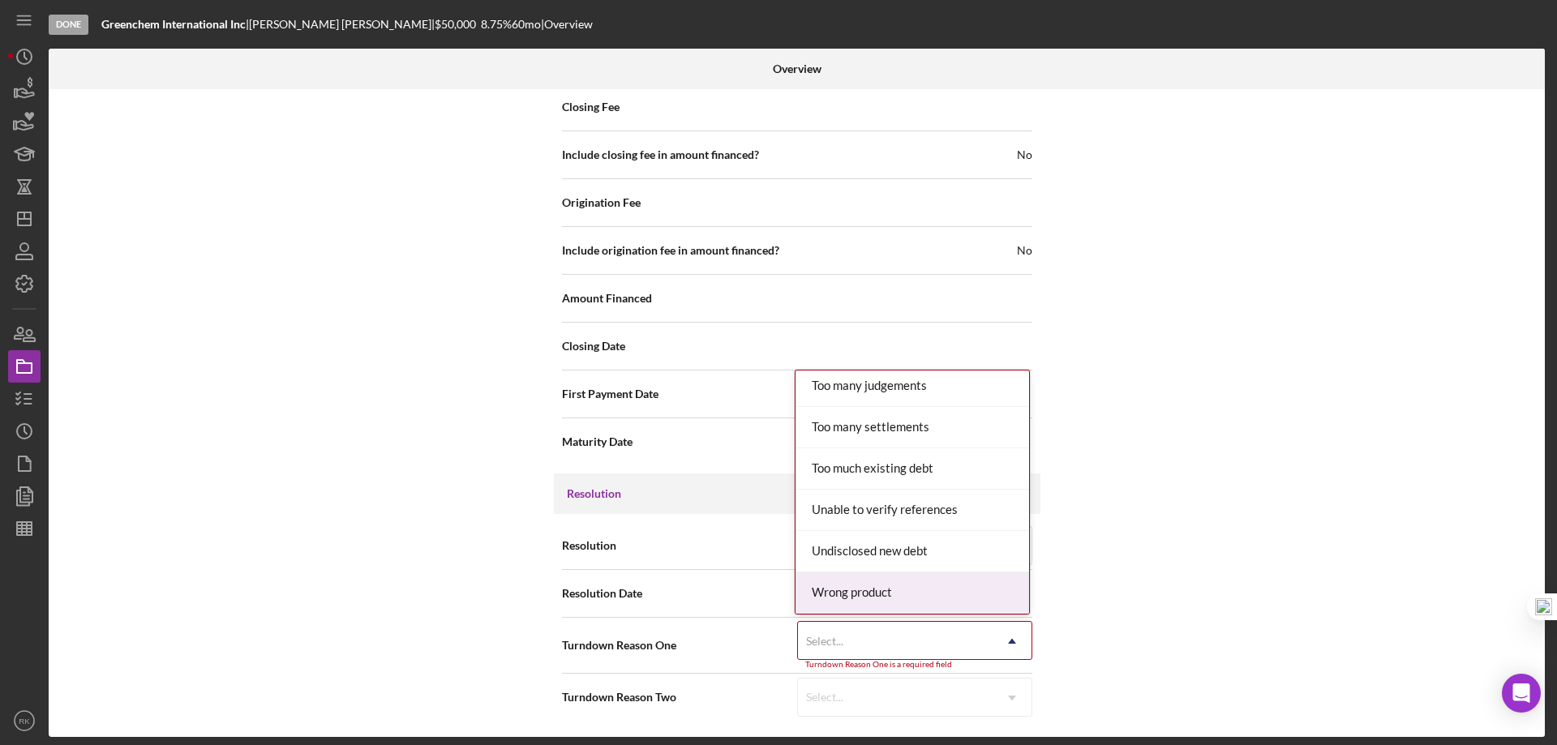
click at [890, 586] on div "Wrong product" at bounding box center [913, 593] width 234 height 41
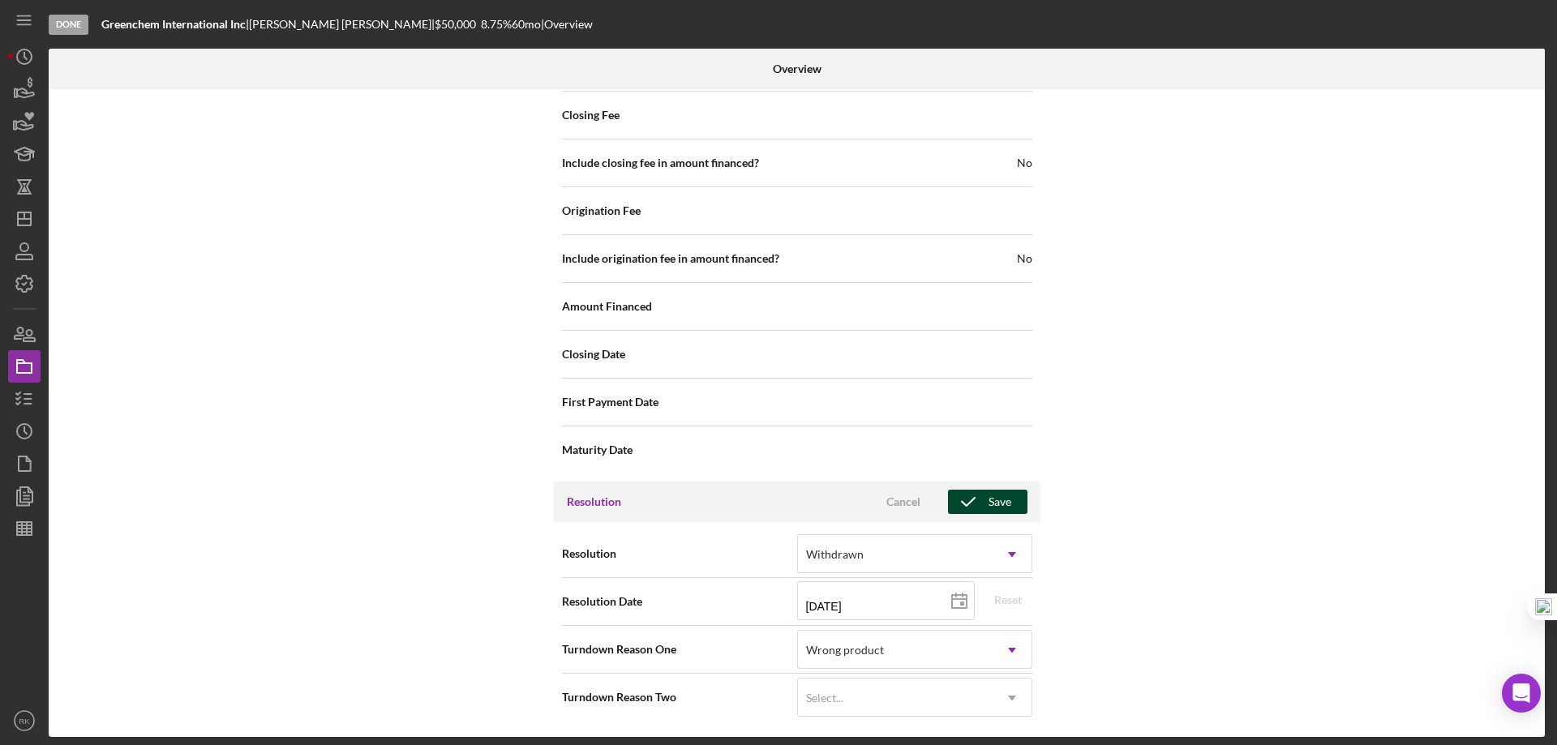
click at [1001, 505] on div "Save" at bounding box center [1000, 502] width 23 height 24
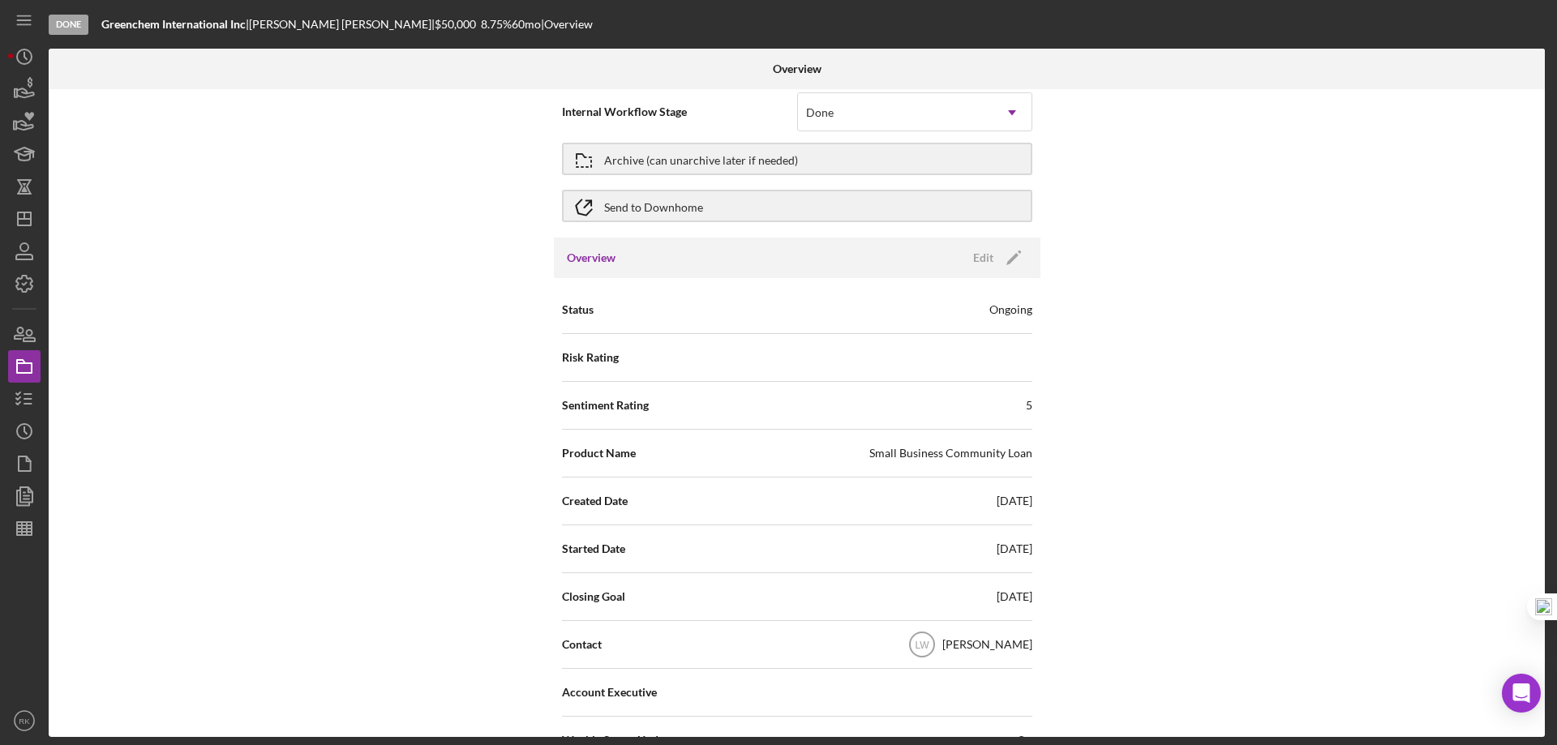
scroll to position [0, 0]
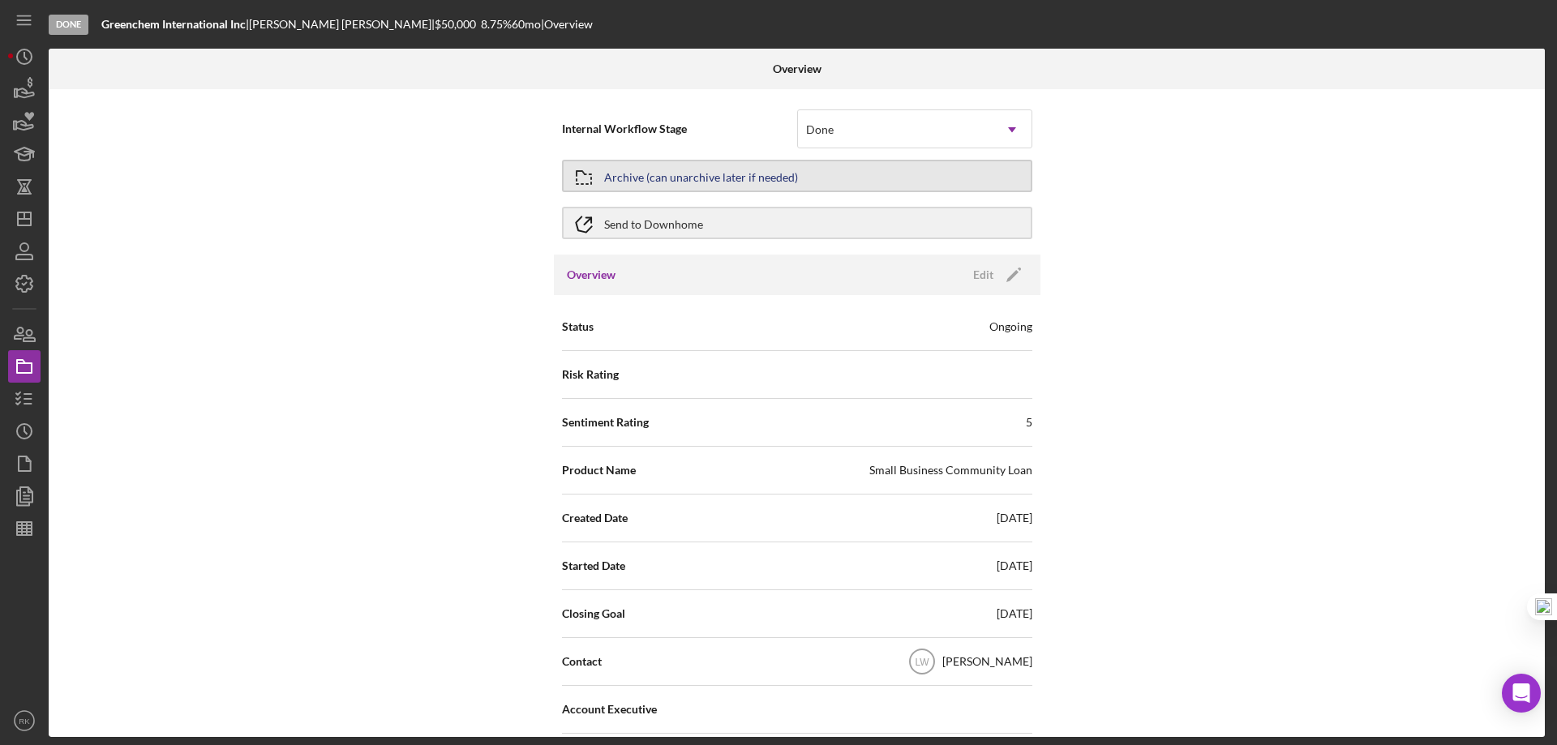
click at [612, 183] on div "Archive (can unarchive later if needed)" at bounding box center [701, 175] width 194 height 29
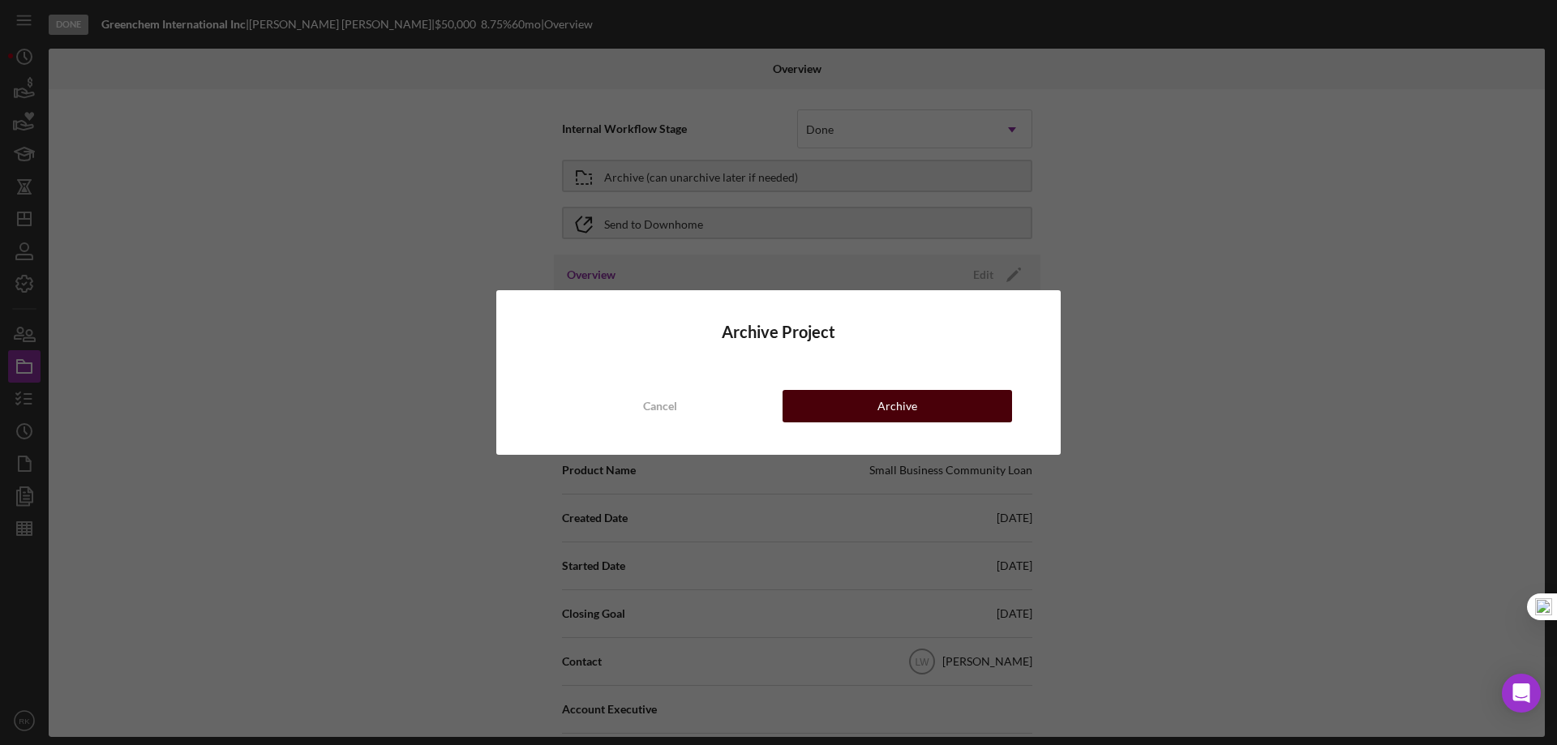
click at [863, 408] on button "Archive" at bounding box center [898, 406] width 230 height 32
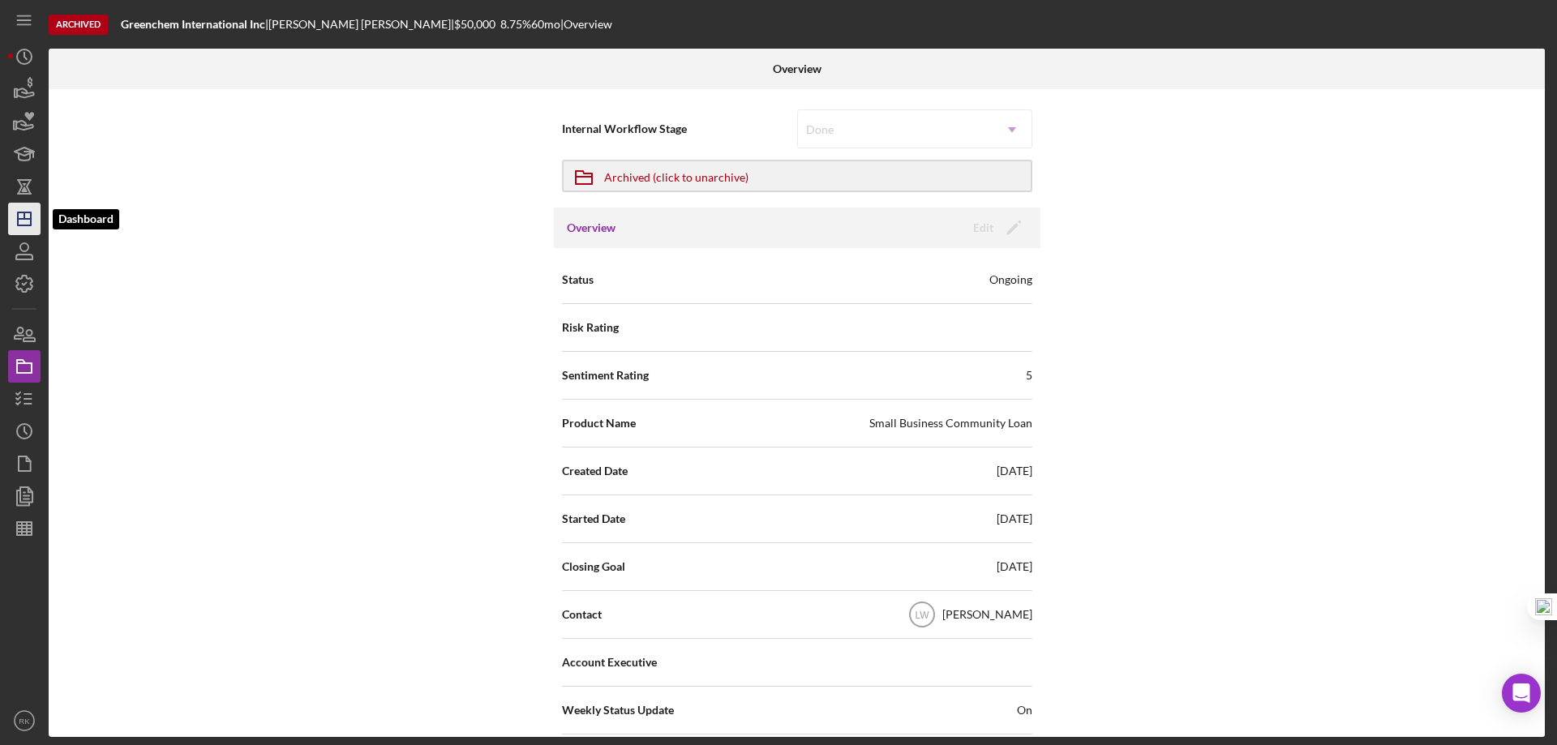
click at [29, 224] on icon "Icon/Dashboard" at bounding box center [24, 219] width 41 height 41
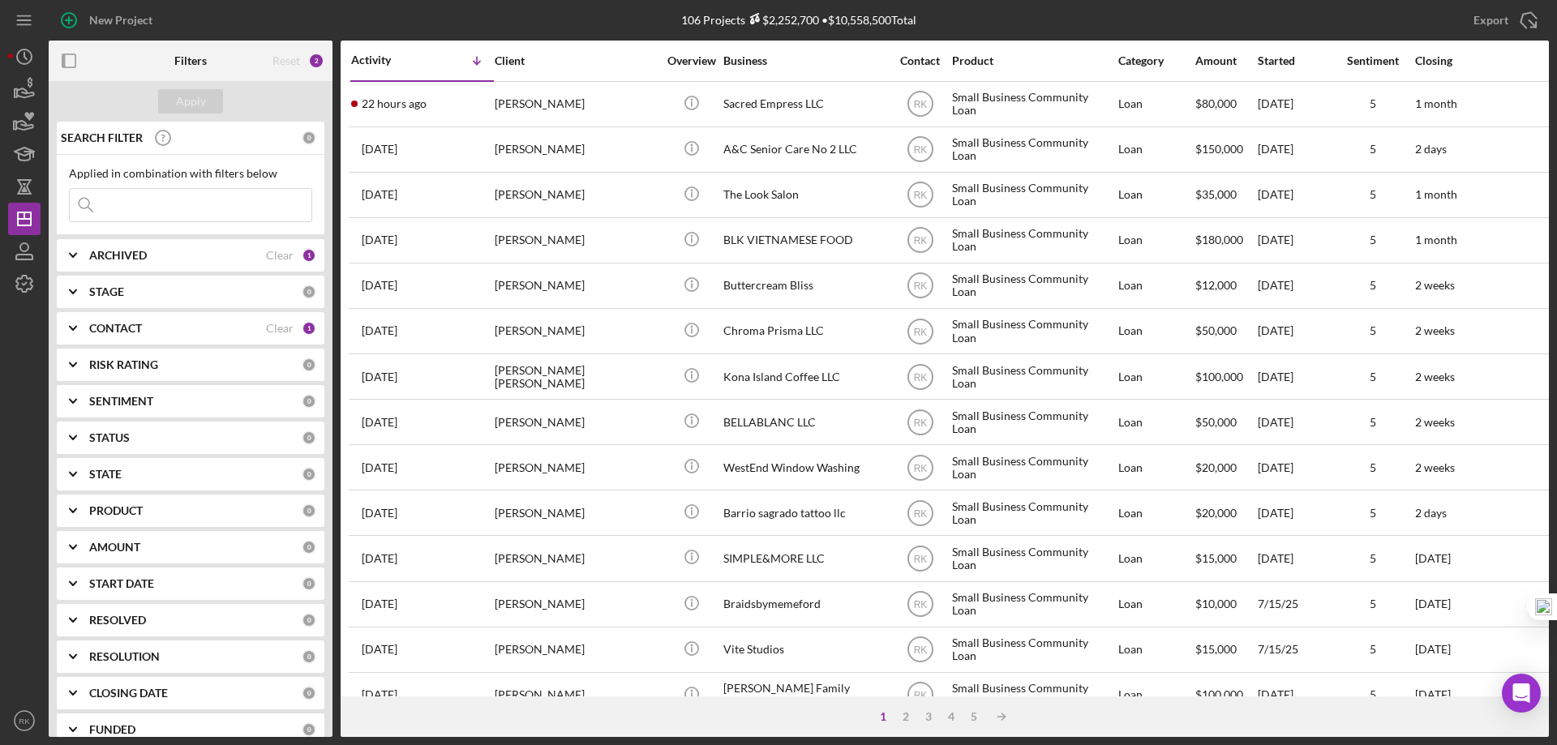
click at [123, 330] on b "CONTACT" at bounding box center [115, 328] width 53 height 13
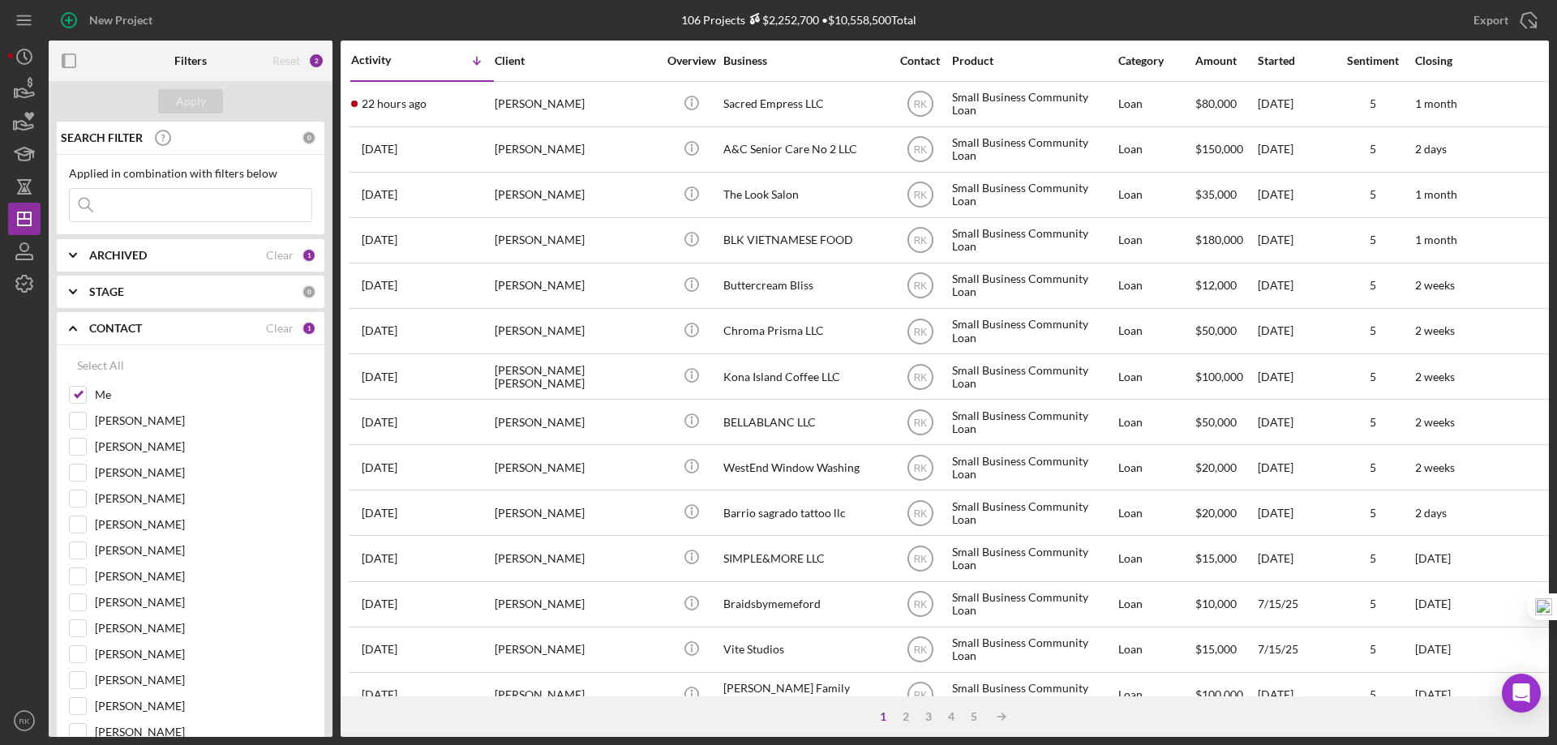
click at [123, 329] on b "CONTACT" at bounding box center [115, 328] width 53 height 13
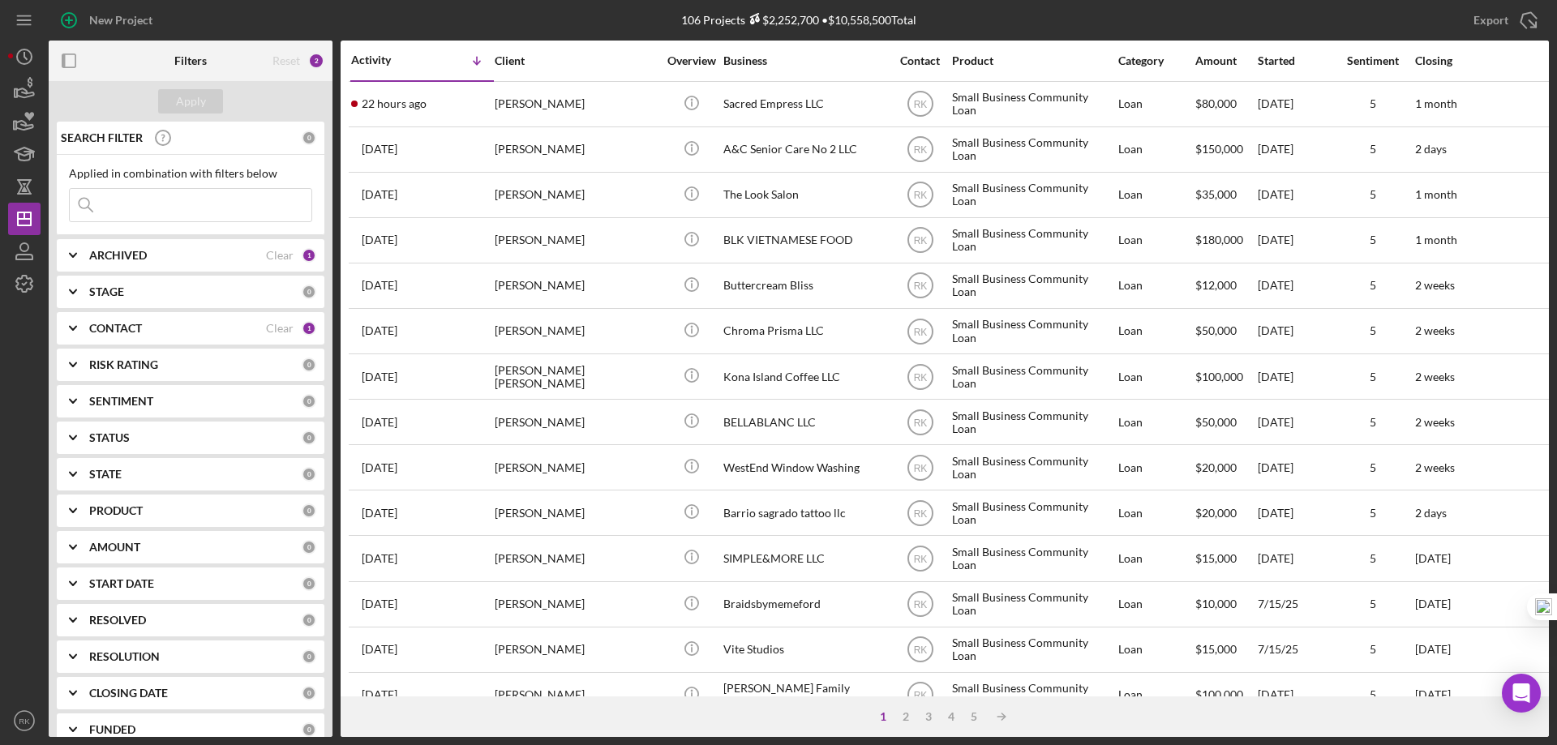
click at [140, 329] on b "CONTACT" at bounding box center [115, 328] width 53 height 13
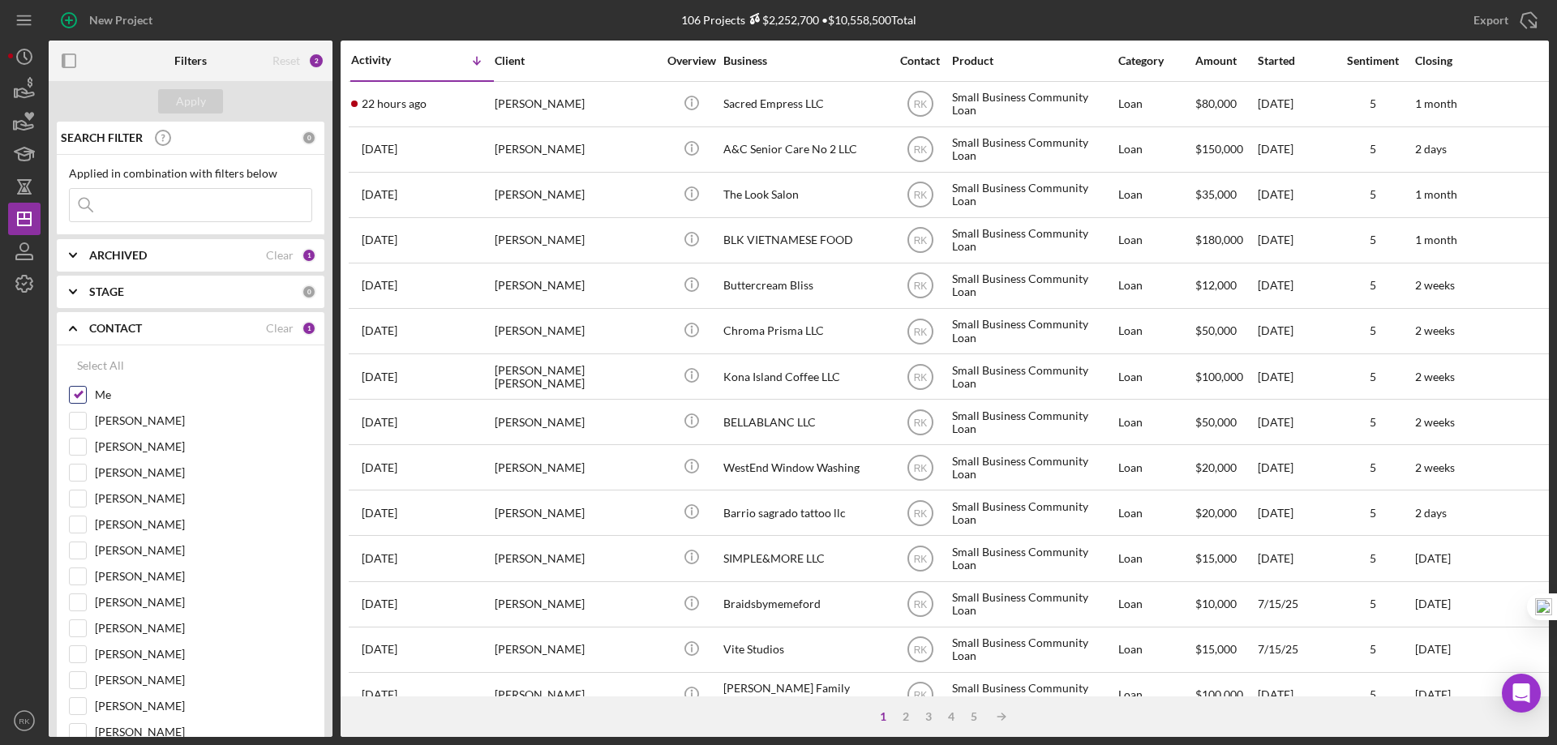
click at [79, 394] on input "Me" at bounding box center [78, 395] width 16 height 16
checkbox input "false"
click at [72, 559] on input "[PERSON_NAME]" at bounding box center [78, 551] width 16 height 16
checkbox input "true"
click at [188, 105] on div "Apply" at bounding box center [191, 101] width 30 height 24
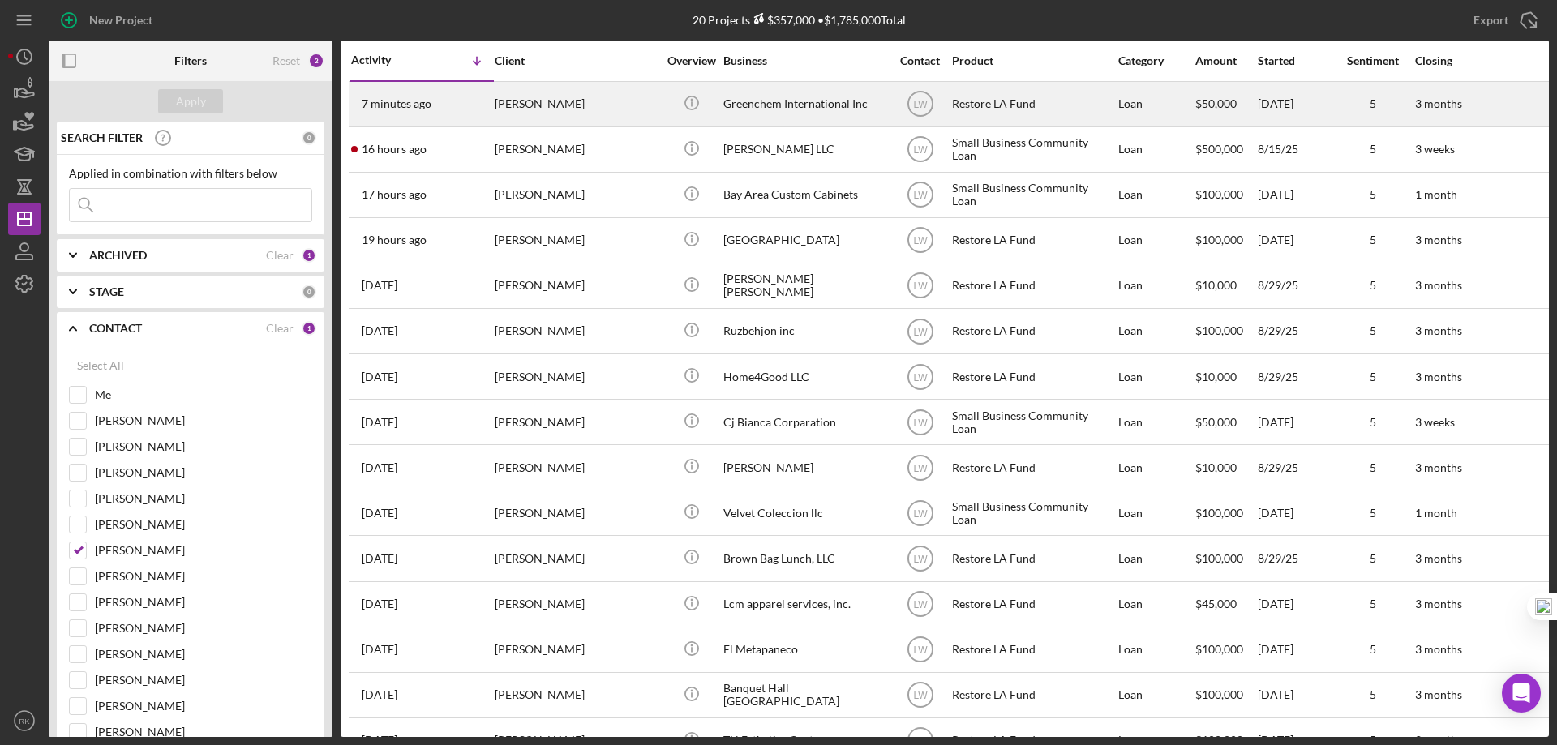
click at [773, 109] on div "Greenchem International Inc" at bounding box center [804, 104] width 162 height 43
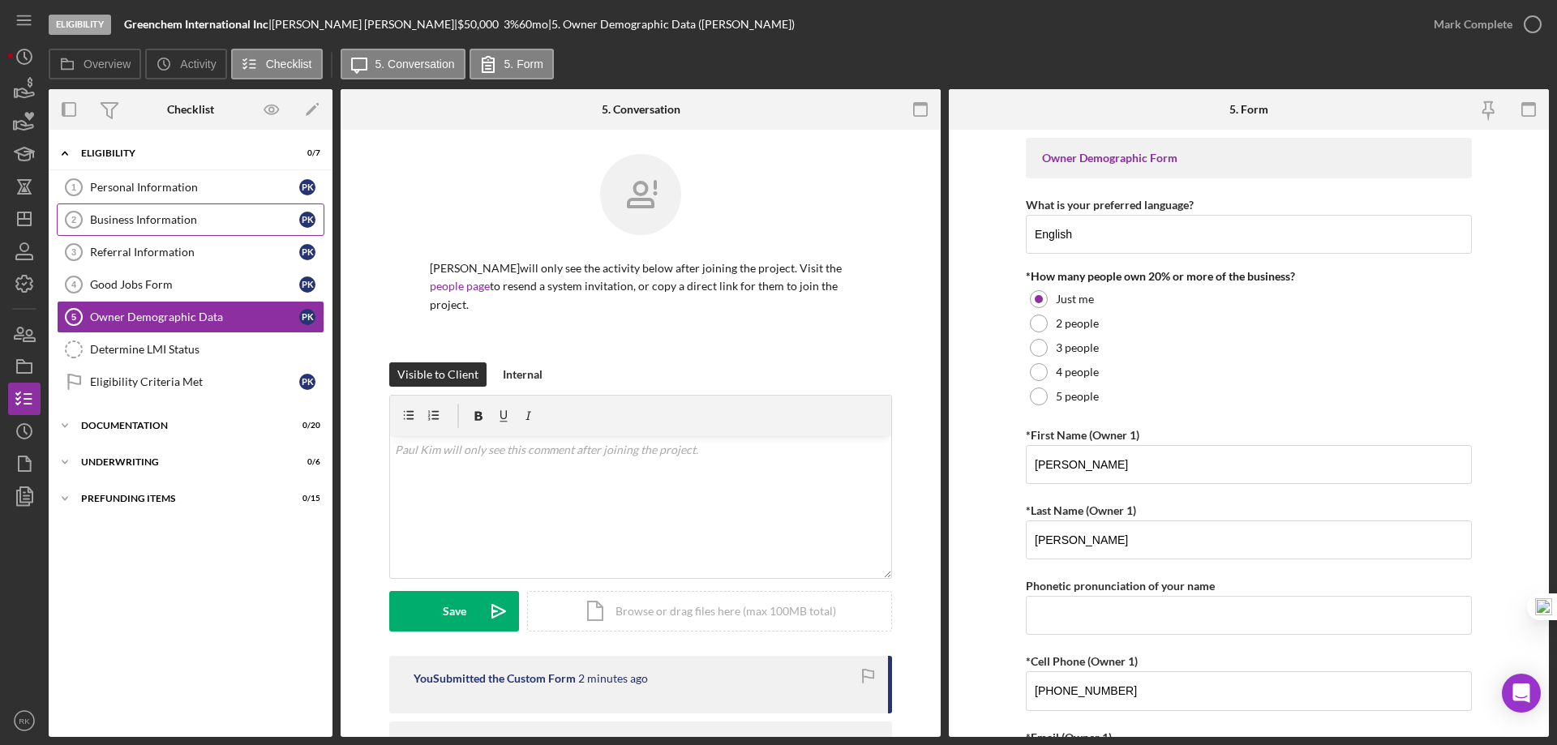
drag, startPoint x: 129, startPoint y: 225, endPoint x: 380, endPoint y: 237, distance: 250.9
click at [133, 225] on div "Business Information" at bounding box center [194, 219] width 209 height 13
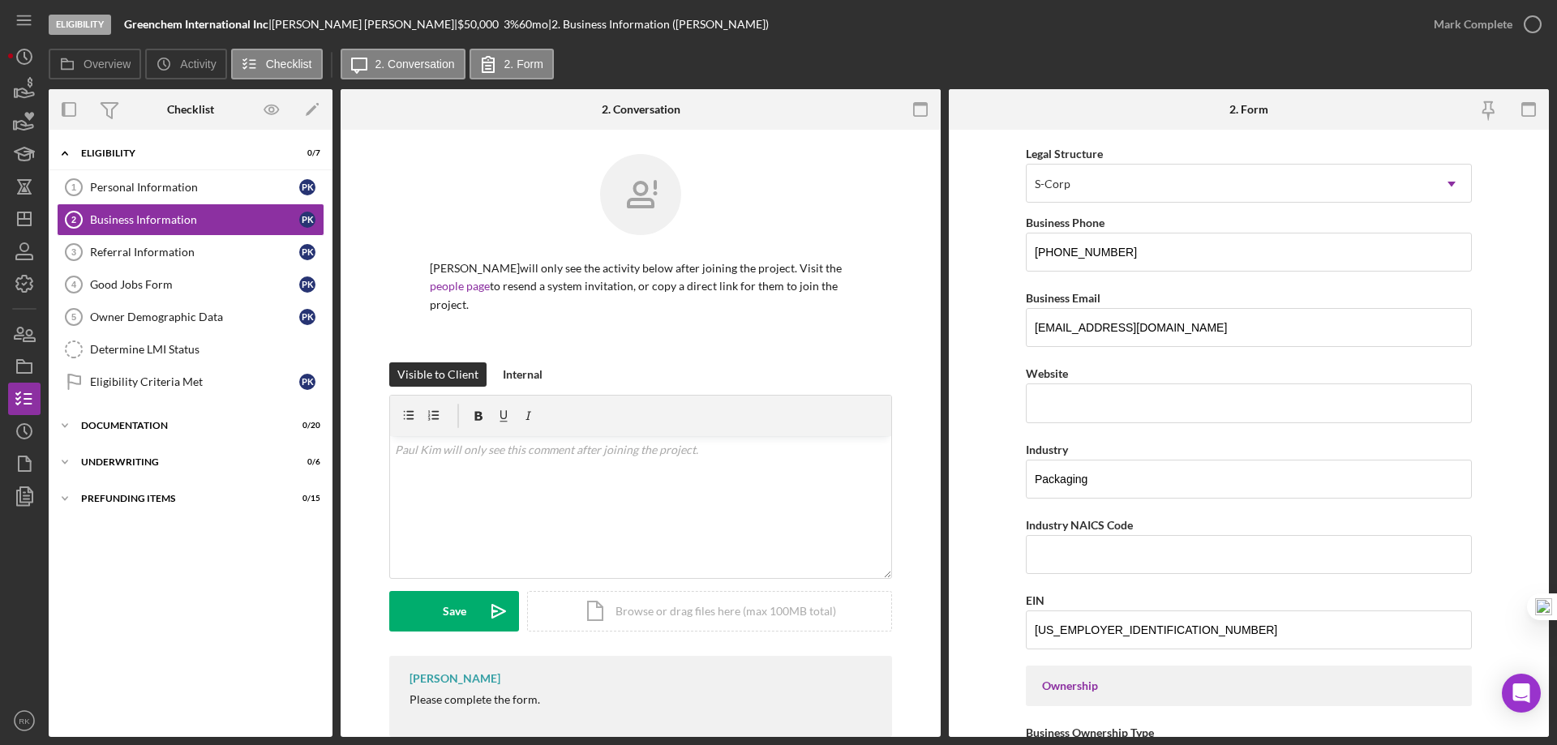
scroll to position [220, 0]
click at [24, 221] on icon "Icon/Dashboard" at bounding box center [24, 219] width 41 height 41
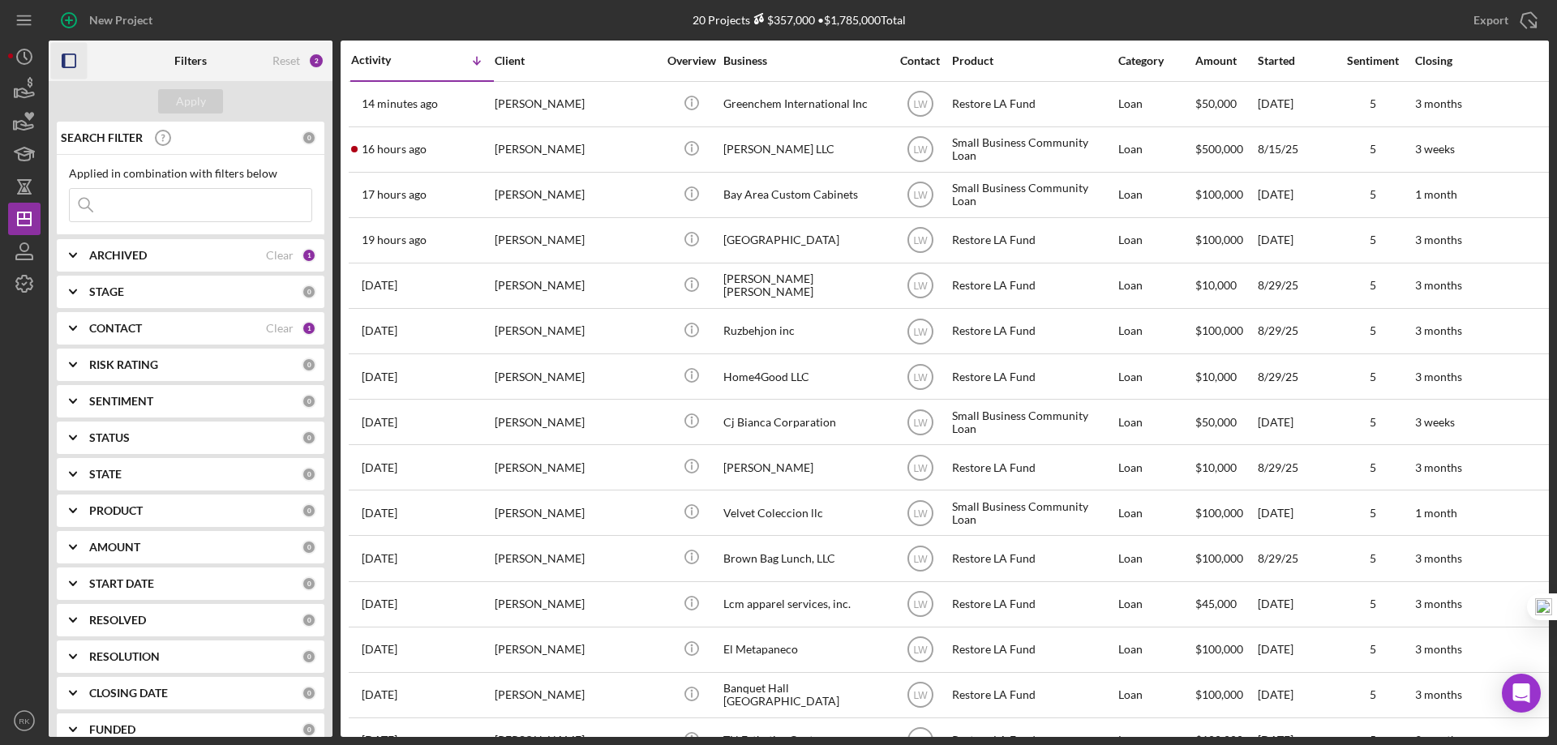
drag, startPoint x: 75, startPoint y: 61, endPoint x: 307, endPoint y: 233, distance: 289.4
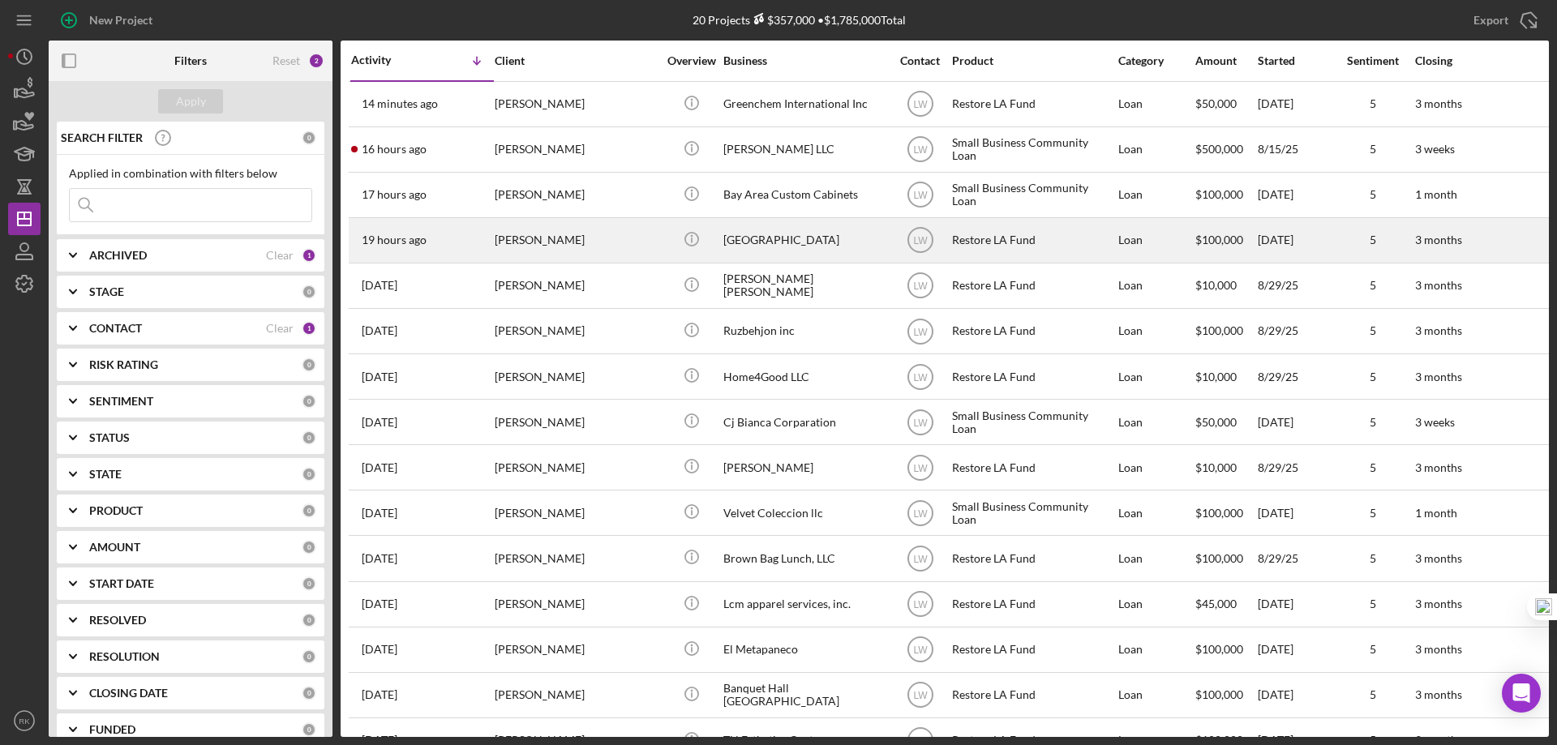
click at [75, 61] on icon "button" at bounding box center [69, 61] width 36 height 36
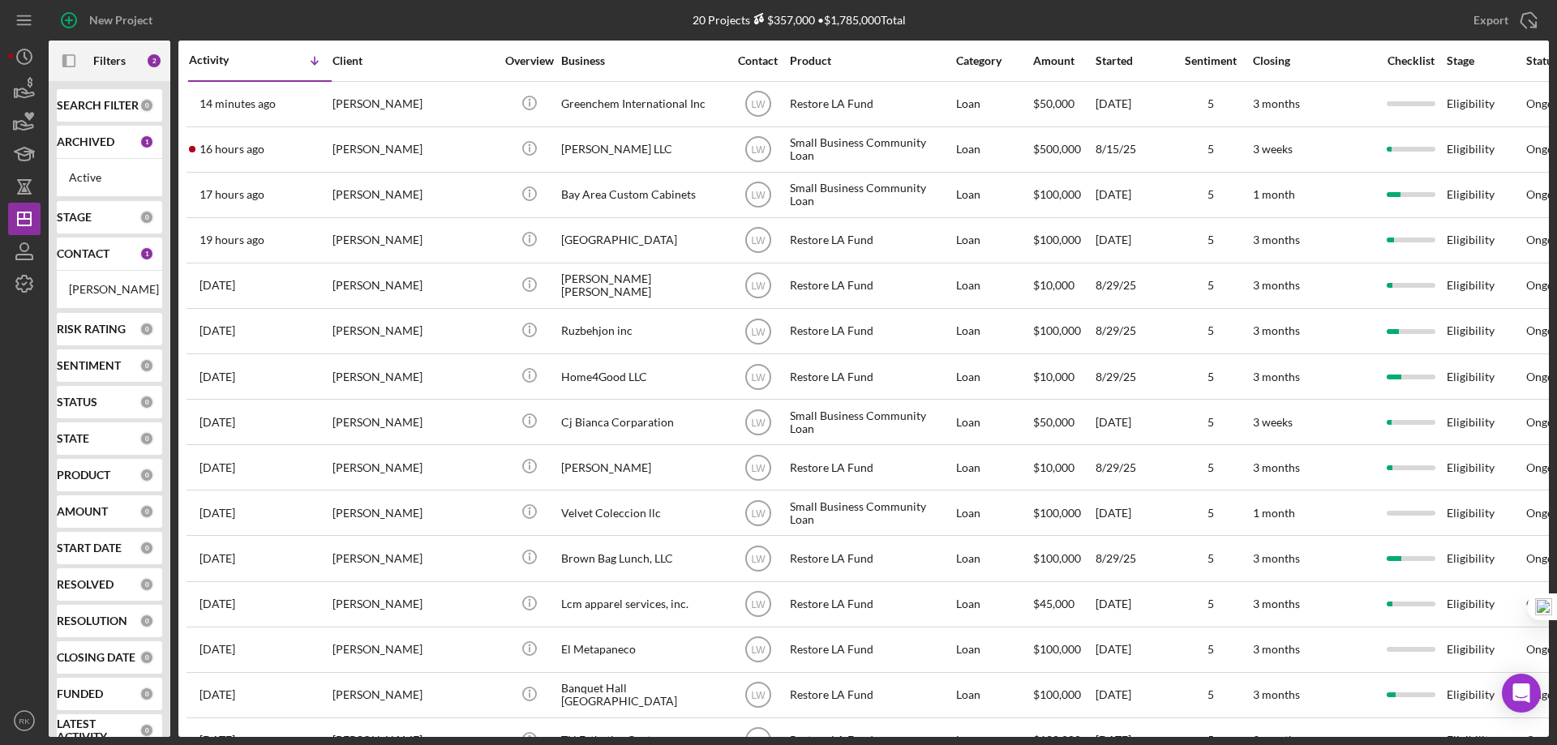
click at [79, 260] on b "CONTACT" at bounding box center [83, 253] width 53 height 13
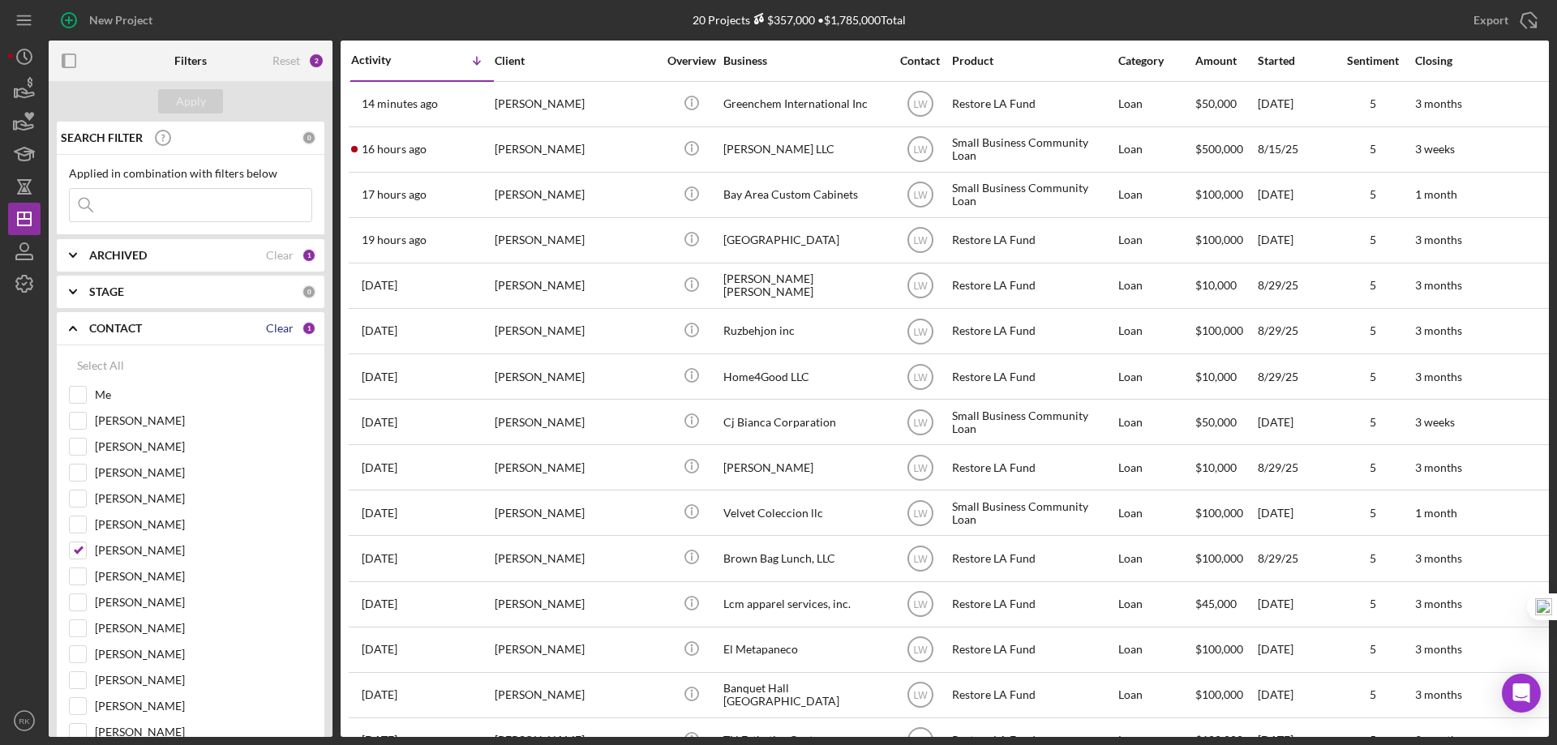
click at [275, 331] on div "Clear" at bounding box center [280, 328] width 28 height 13
checkbox input "false"
drag, startPoint x: 82, startPoint y: 393, endPoint x: 101, endPoint y: 372, distance: 28.2
click at [82, 393] on input "Me" at bounding box center [78, 395] width 16 height 16
checkbox input "true"
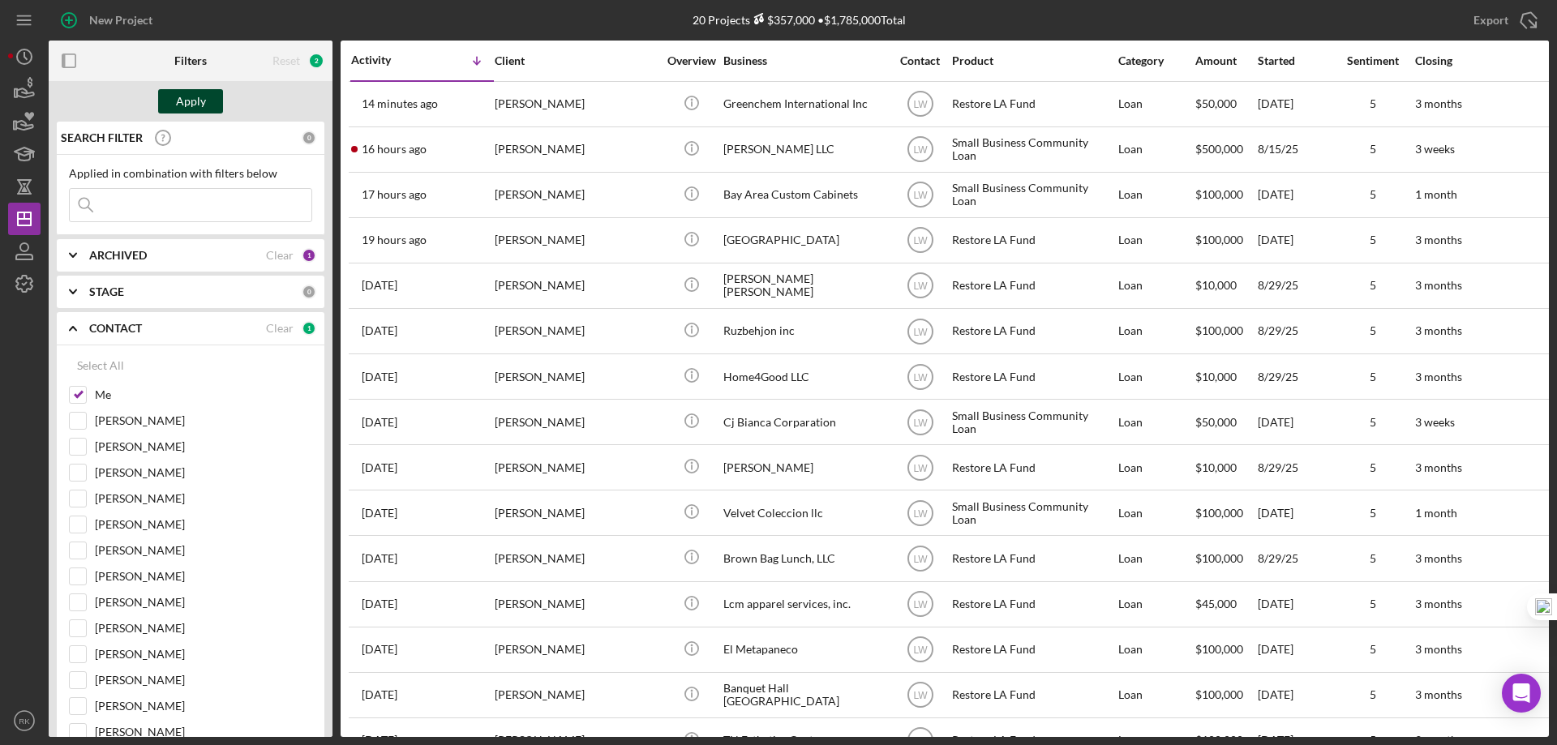
click at [180, 106] on div "Apply" at bounding box center [191, 101] width 30 height 24
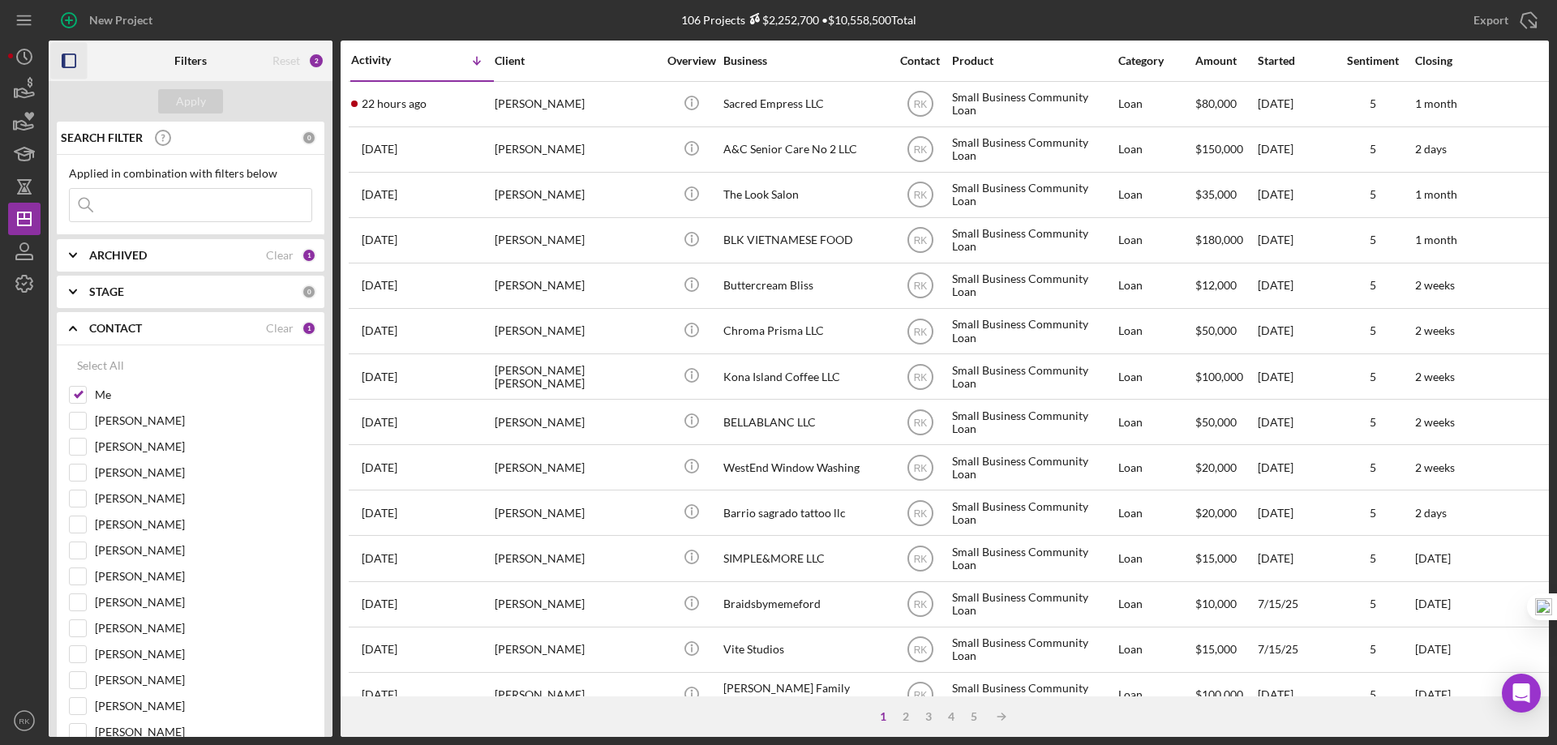
click at [75, 62] on icon "button" at bounding box center [69, 61] width 36 height 36
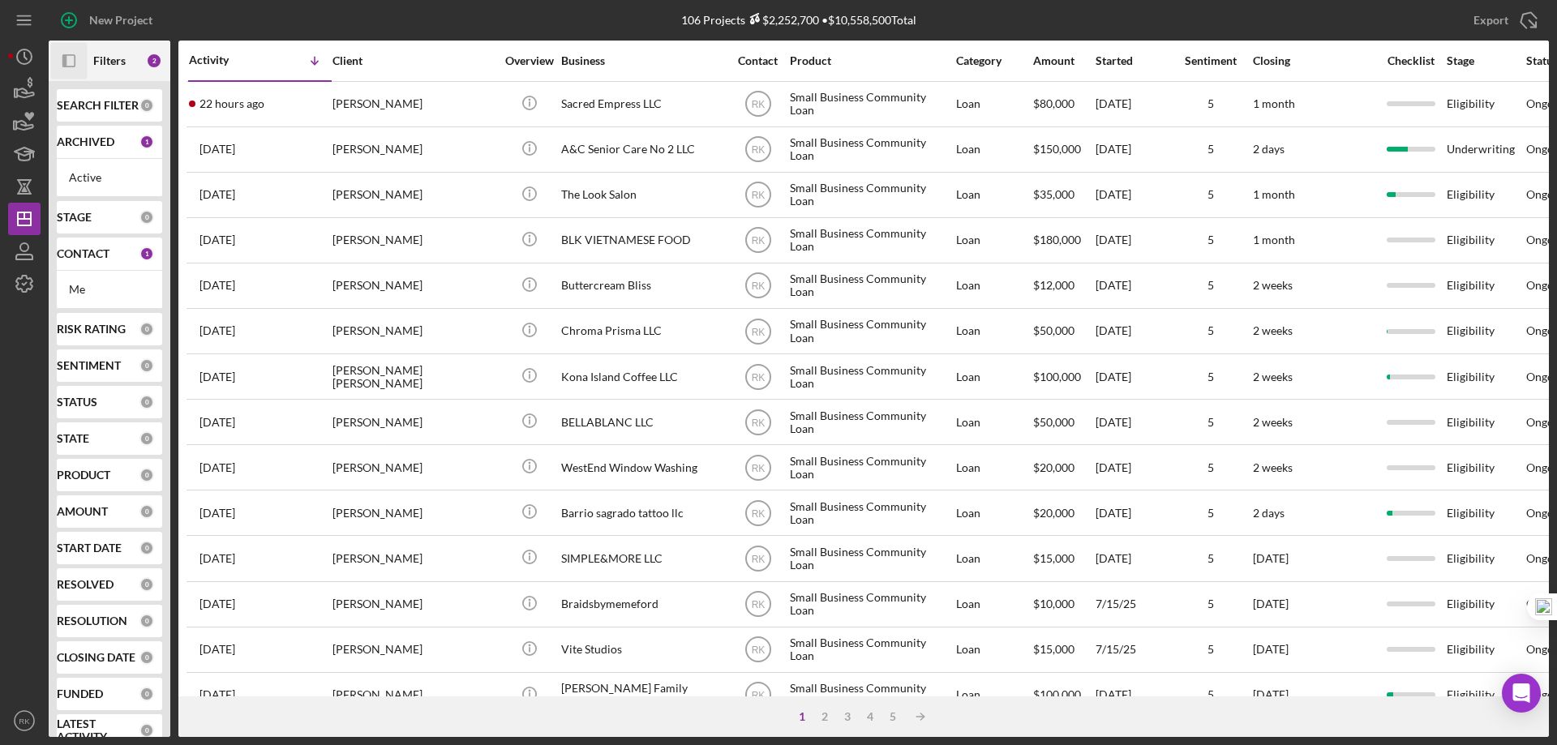
click at [87, 107] on b "SEARCH FILTER" at bounding box center [98, 105] width 82 height 13
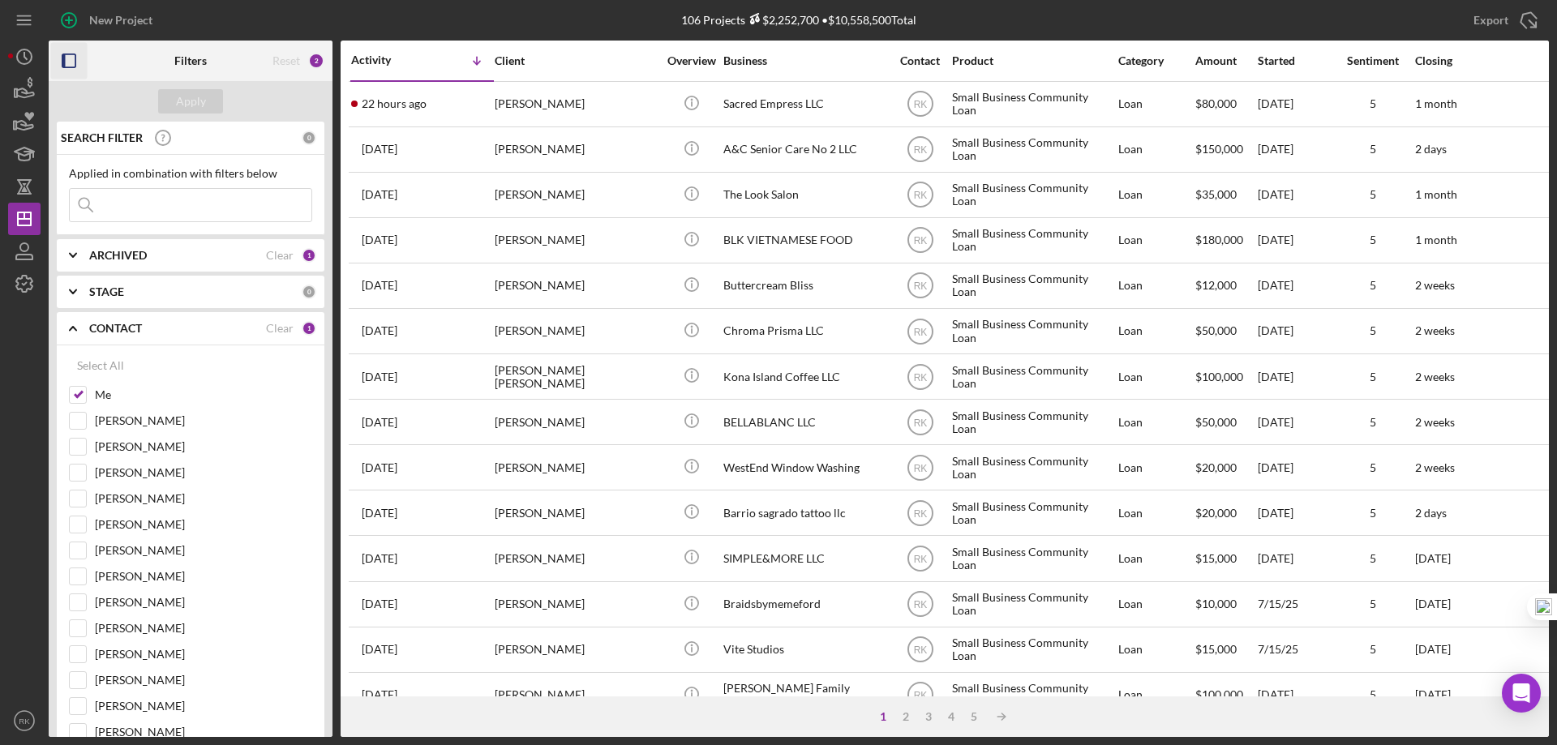
click at [187, 210] on input at bounding box center [191, 205] width 242 height 32
type input "BRUSH LLC"
click at [184, 89] on div "Apply" at bounding box center [191, 101] width 30 height 24
click at [80, 505] on input "[PERSON_NAME]" at bounding box center [78, 499] width 16 height 16
checkbox input "true"
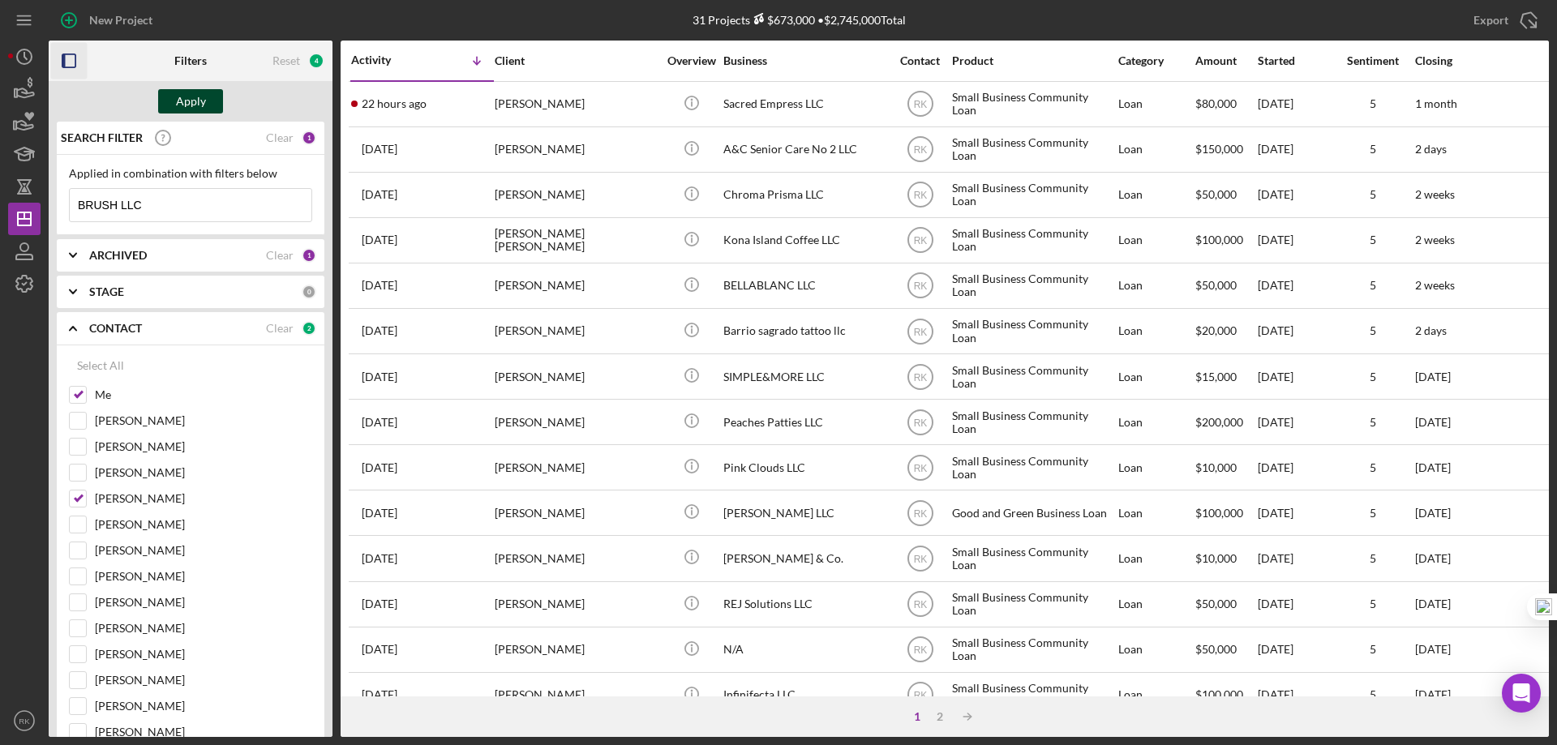
click at [211, 101] on button "Apply" at bounding box center [190, 101] width 65 height 24
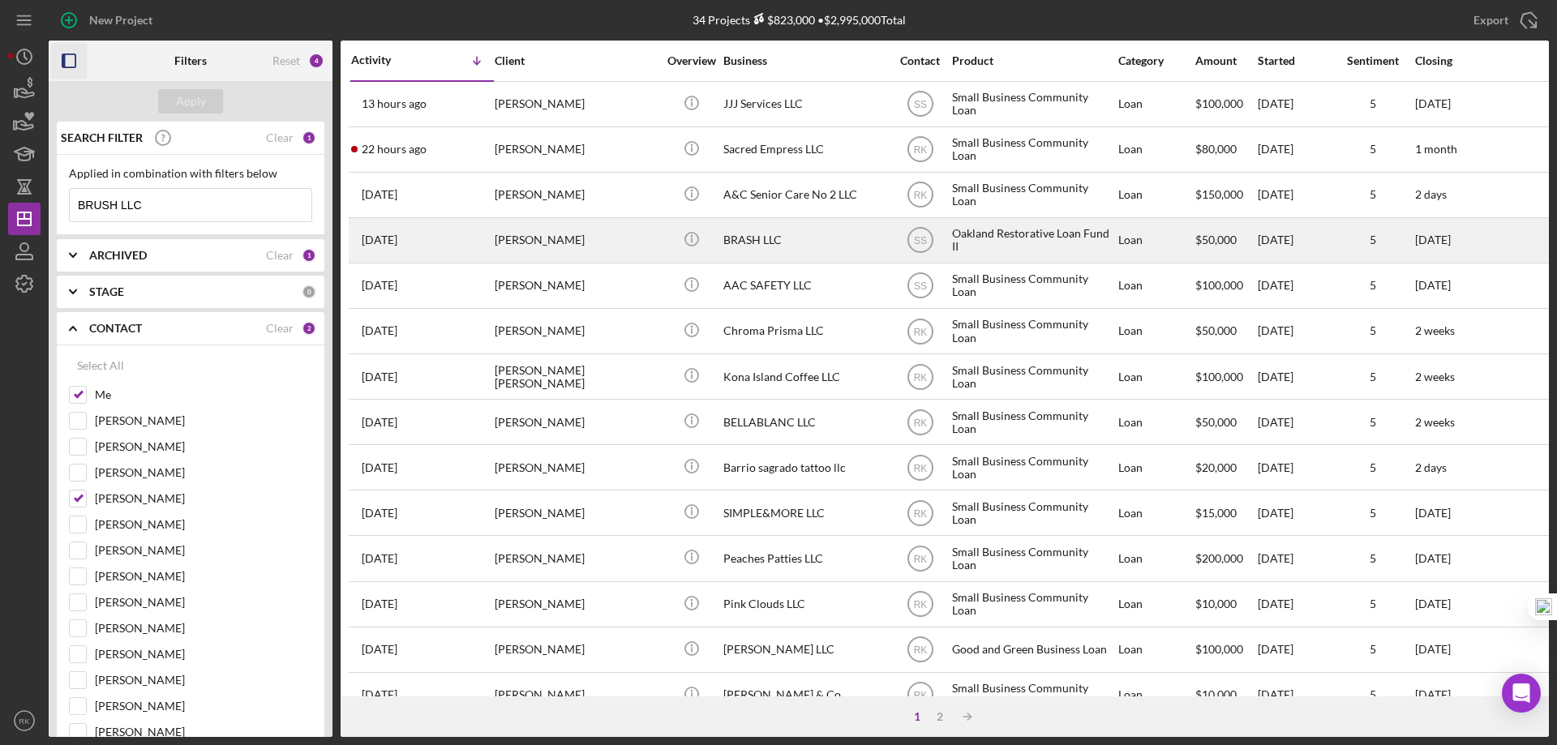
click at [595, 245] on div "Xenia Simms" at bounding box center [576, 240] width 162 height 43
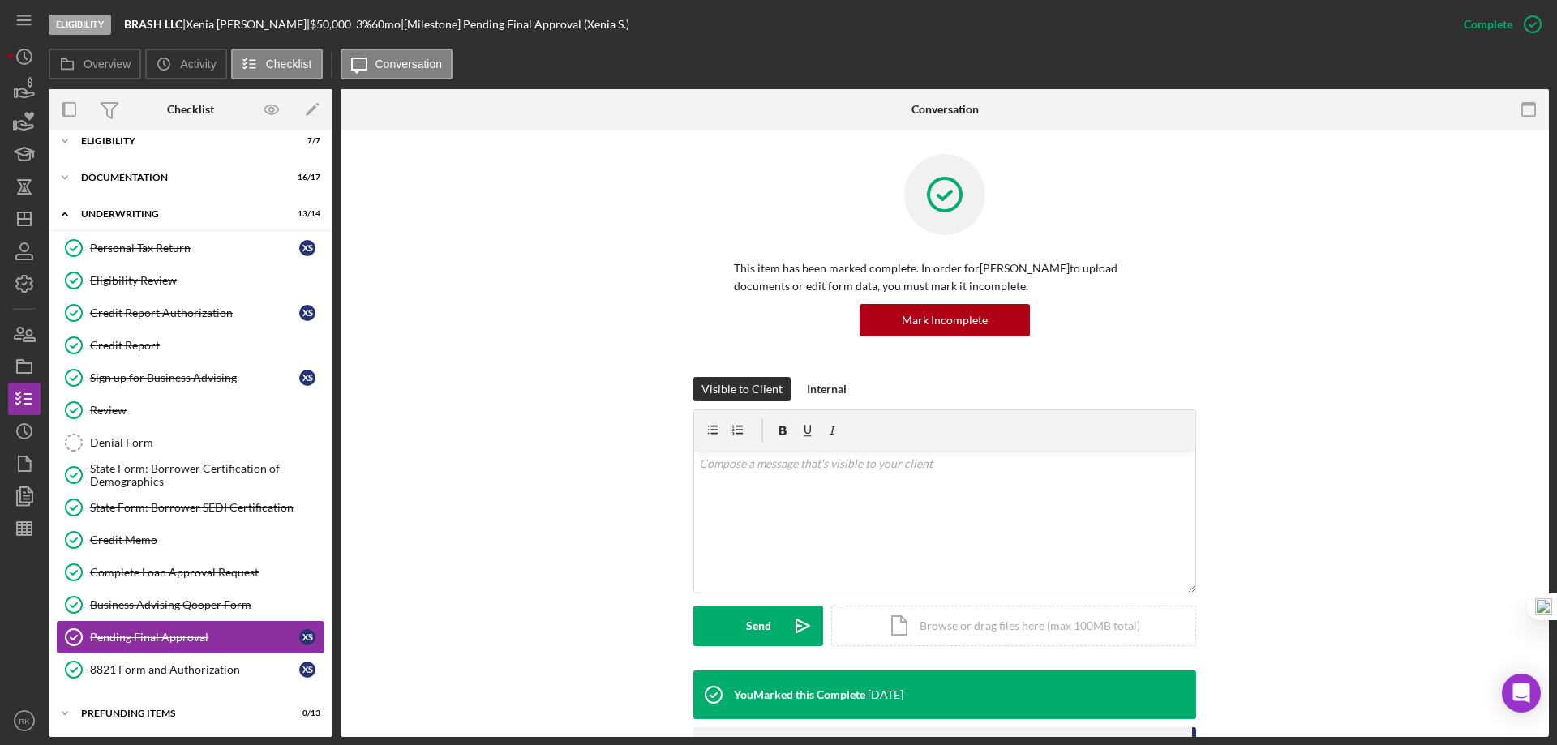
scroll to position [14, 0]
click at [24, 366] on icon "button" at bounding box center [24, 366] width 41 height 41
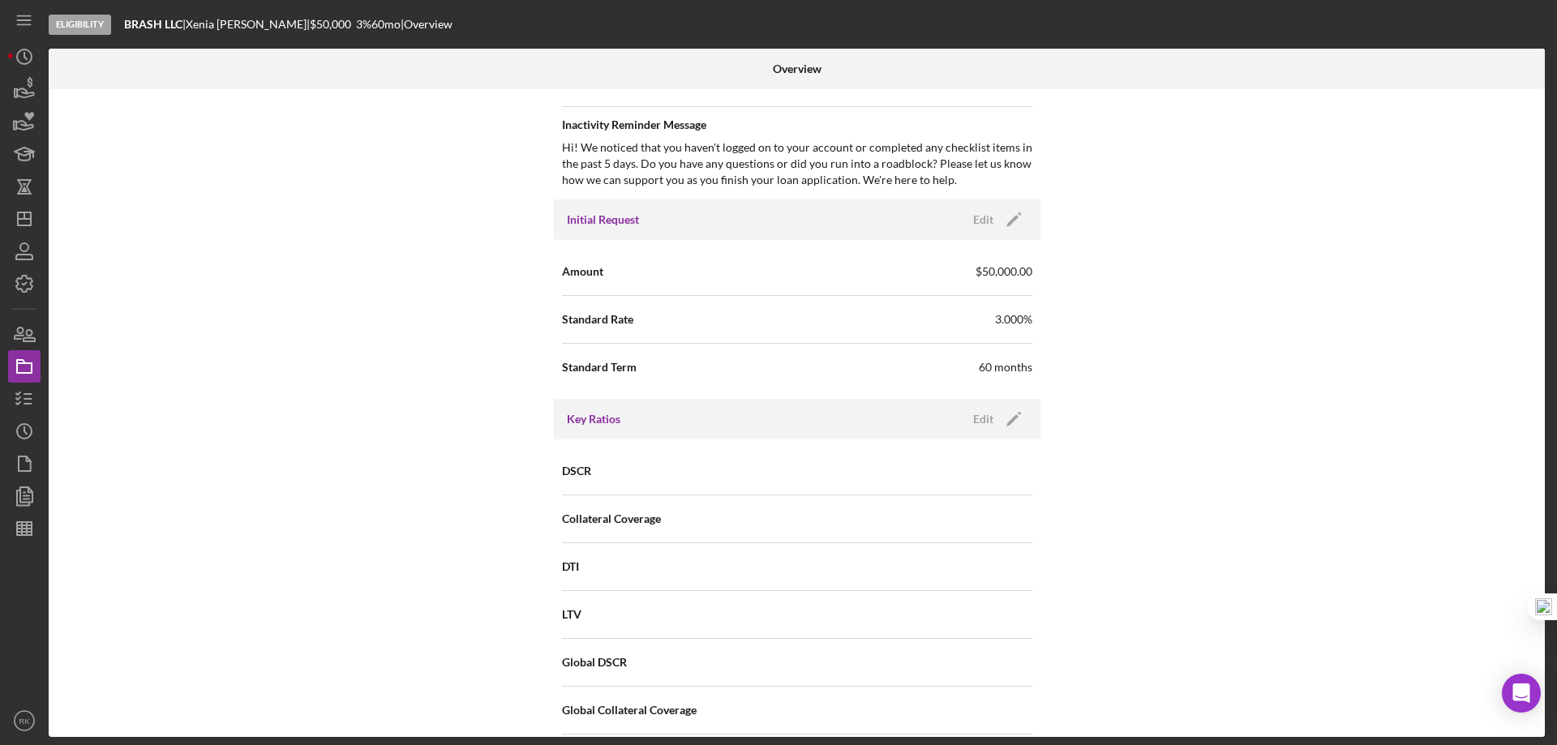
drag, startPoint x: 1239, startPoint y: 490, endPoint x: 1290, endPoint y: 514, distance: 56.6
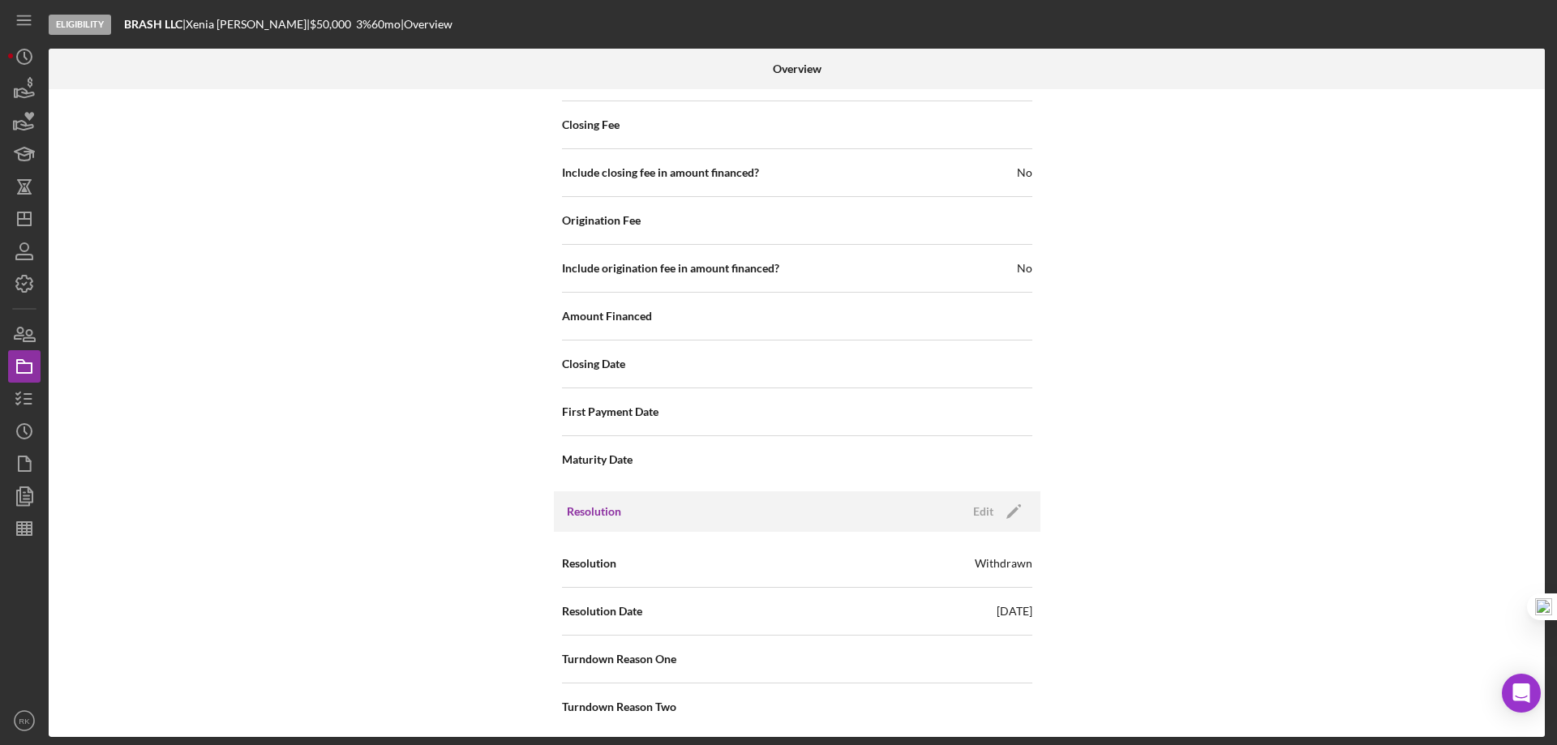
scroll to position [1975, 0]
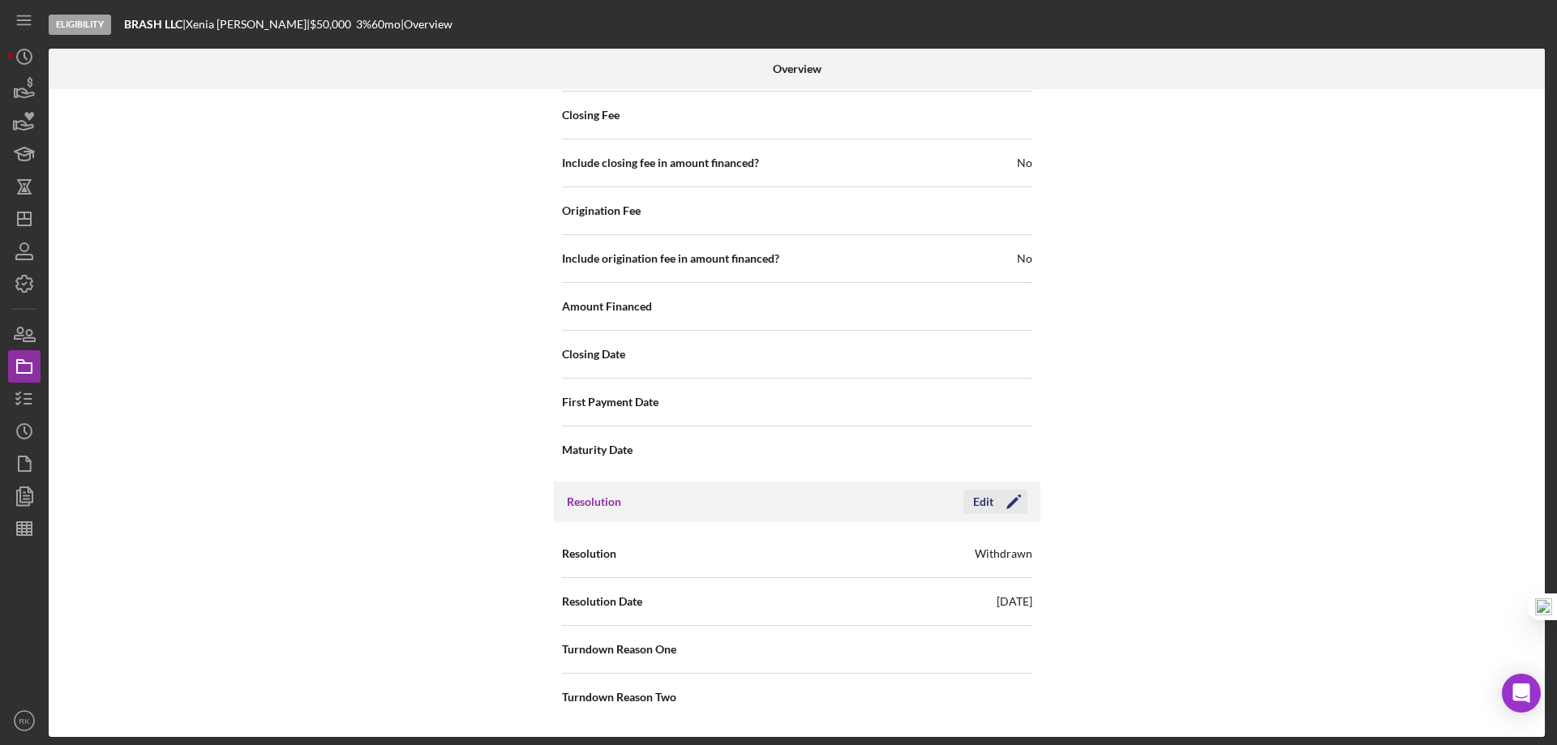
click at [1004, 505] on icon "Icon/Edit" at bounding box center [1014, 502] width 41 height 41
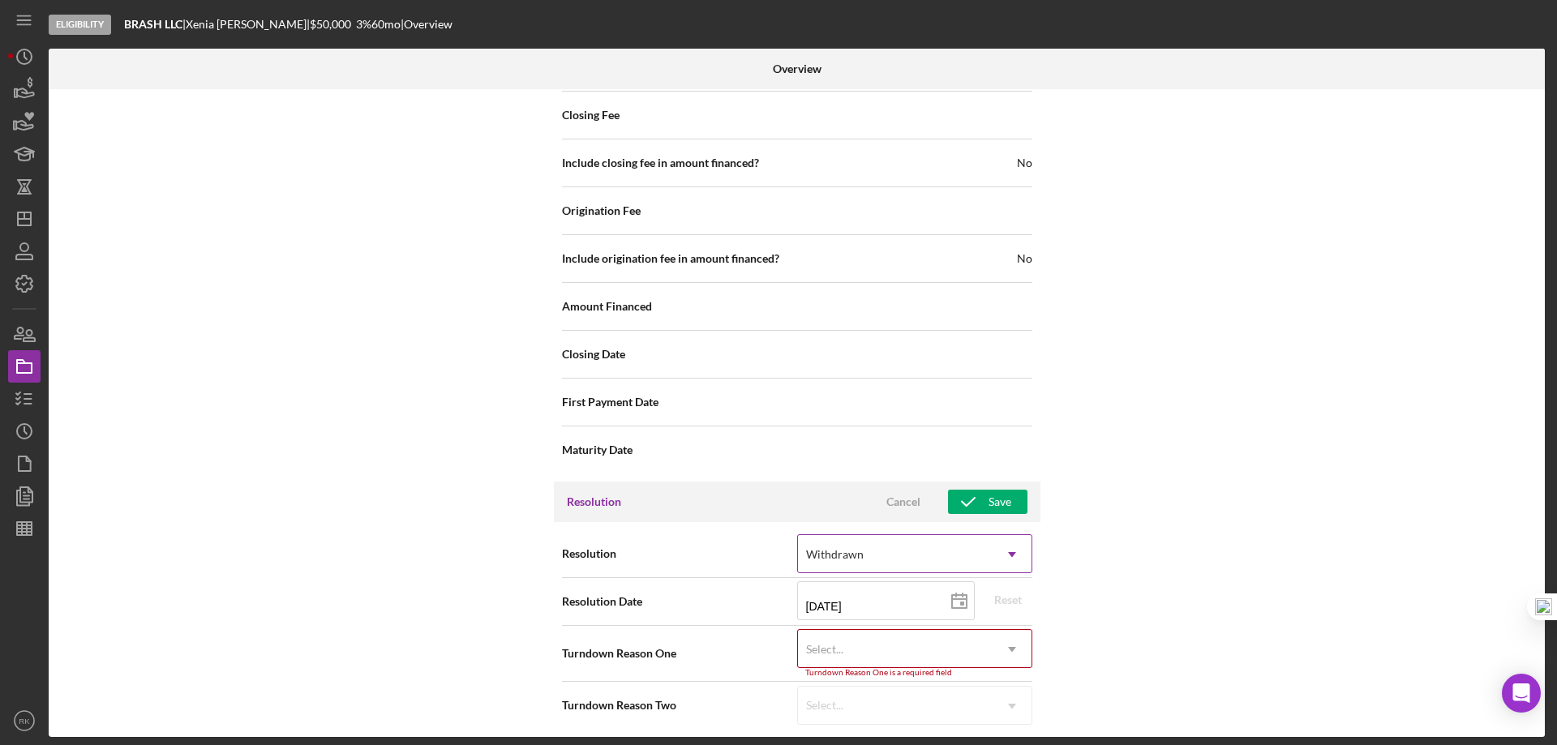
click at [1003, 557] on icon "Icon/Dropdown Arrow" at bounding box center [1012, 554] width 39 height 39
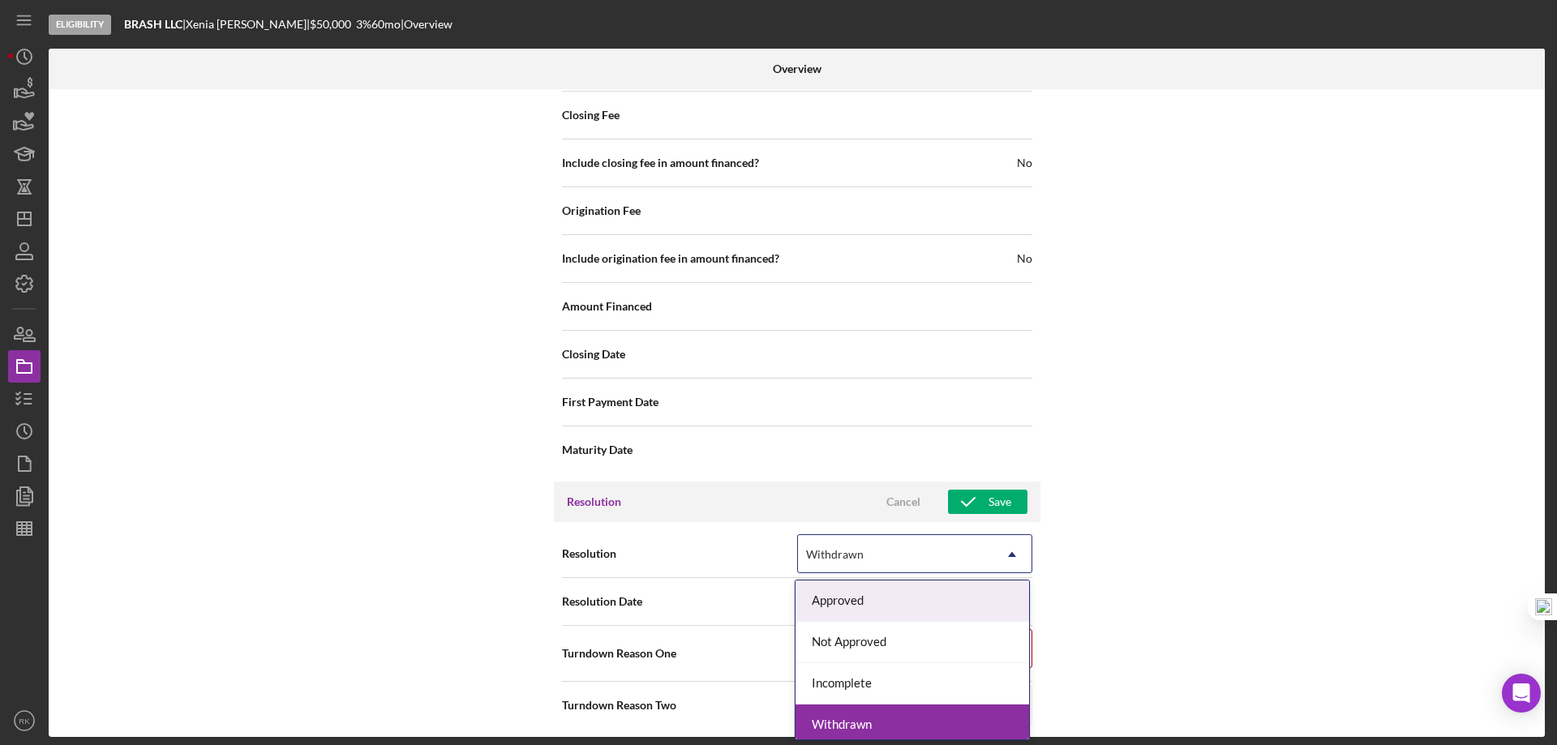
click at [987, 587] on div "Approved" at bounding box center [913, 601] width 234 height 41
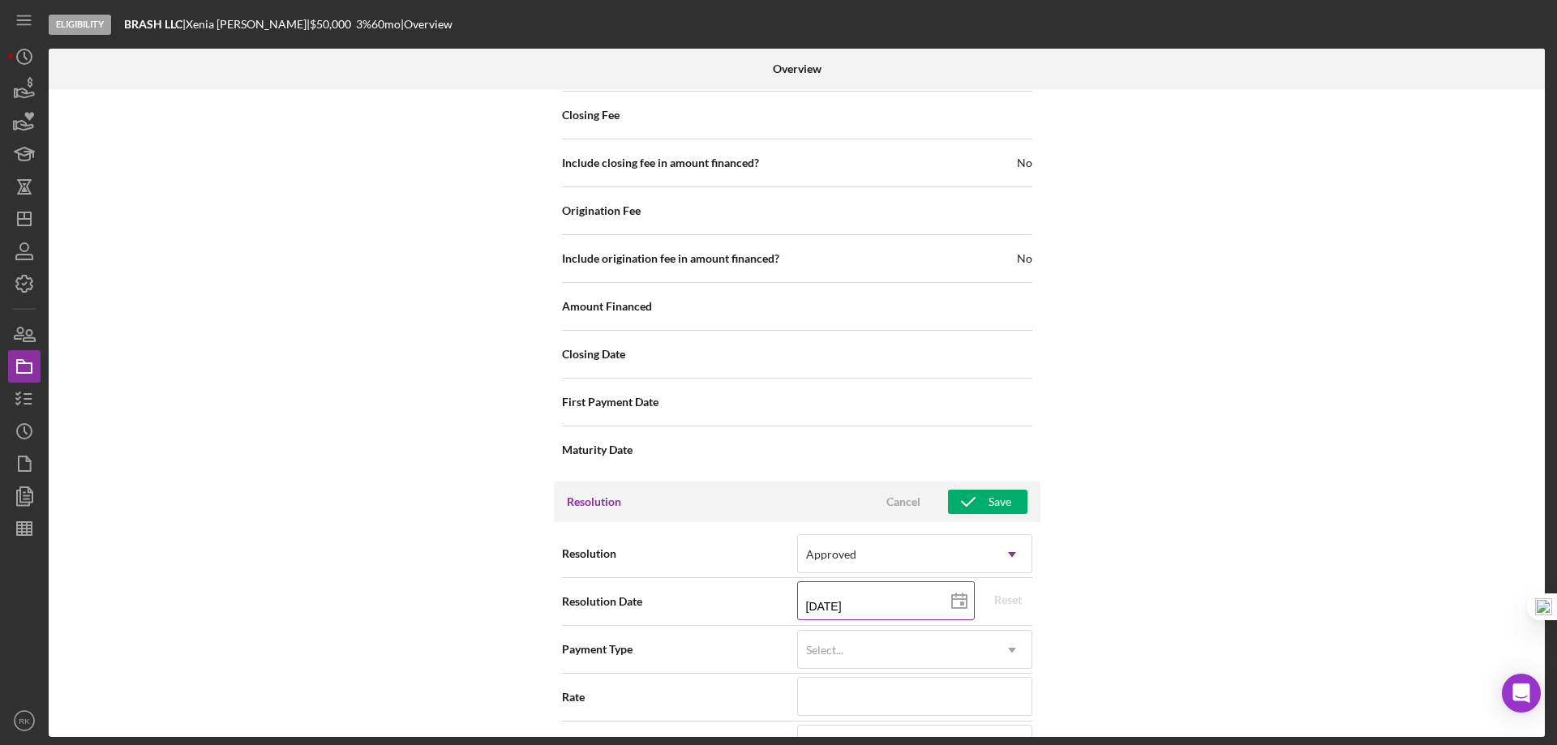
click at [962, 599] on line at bounding box center [959, 599] width 15 height 0
type input "03/03/2025"
type input "2025-03-03"
type input "04/03/2025"
type input "2025-04-03"
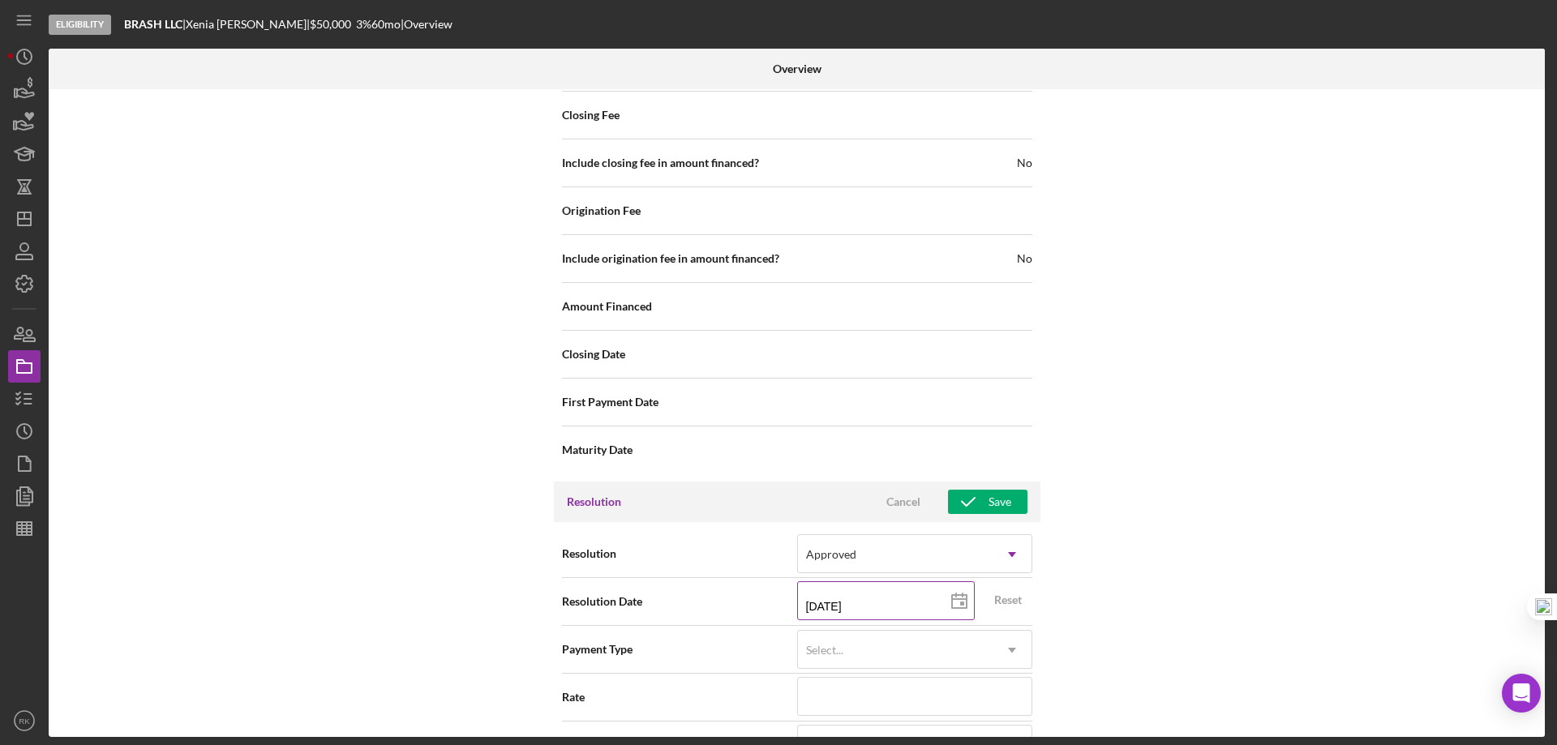
type input "05/03/2025"
type input "2025-05-03"
type input "06/03/2025"
type input "2025-06-03"
type input "07/03/2025"
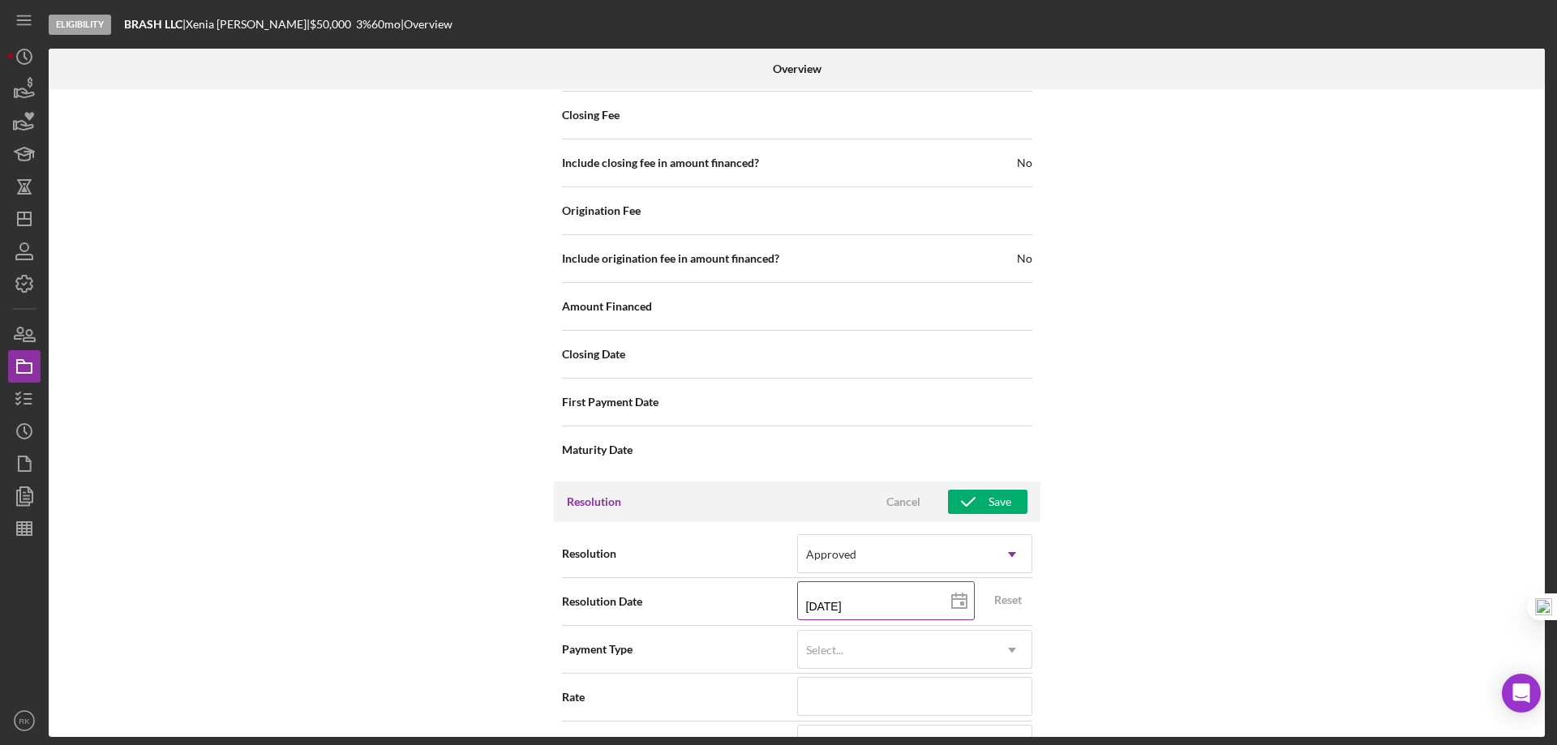
type input "2025-07-03"
type input "08/03/2025"
type input "2025-08-03"
type input "09/03/2025"
type input "2025-09-03"
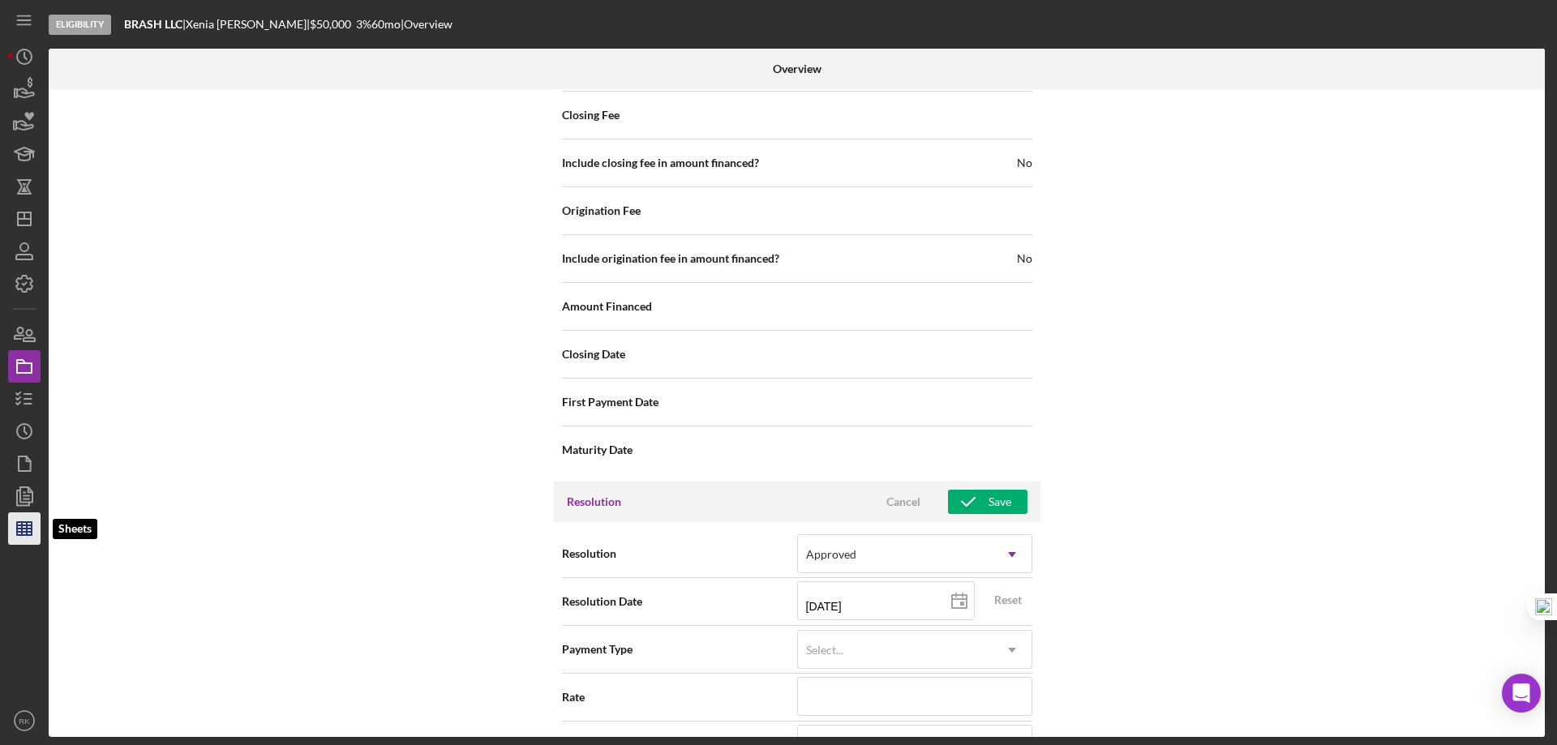
type input "2025-09-03"
click at [956, 603] on icon at bounding box center [959, 602] width 41 height 41
type input "09/08/2025"
type input "2025-09-08"
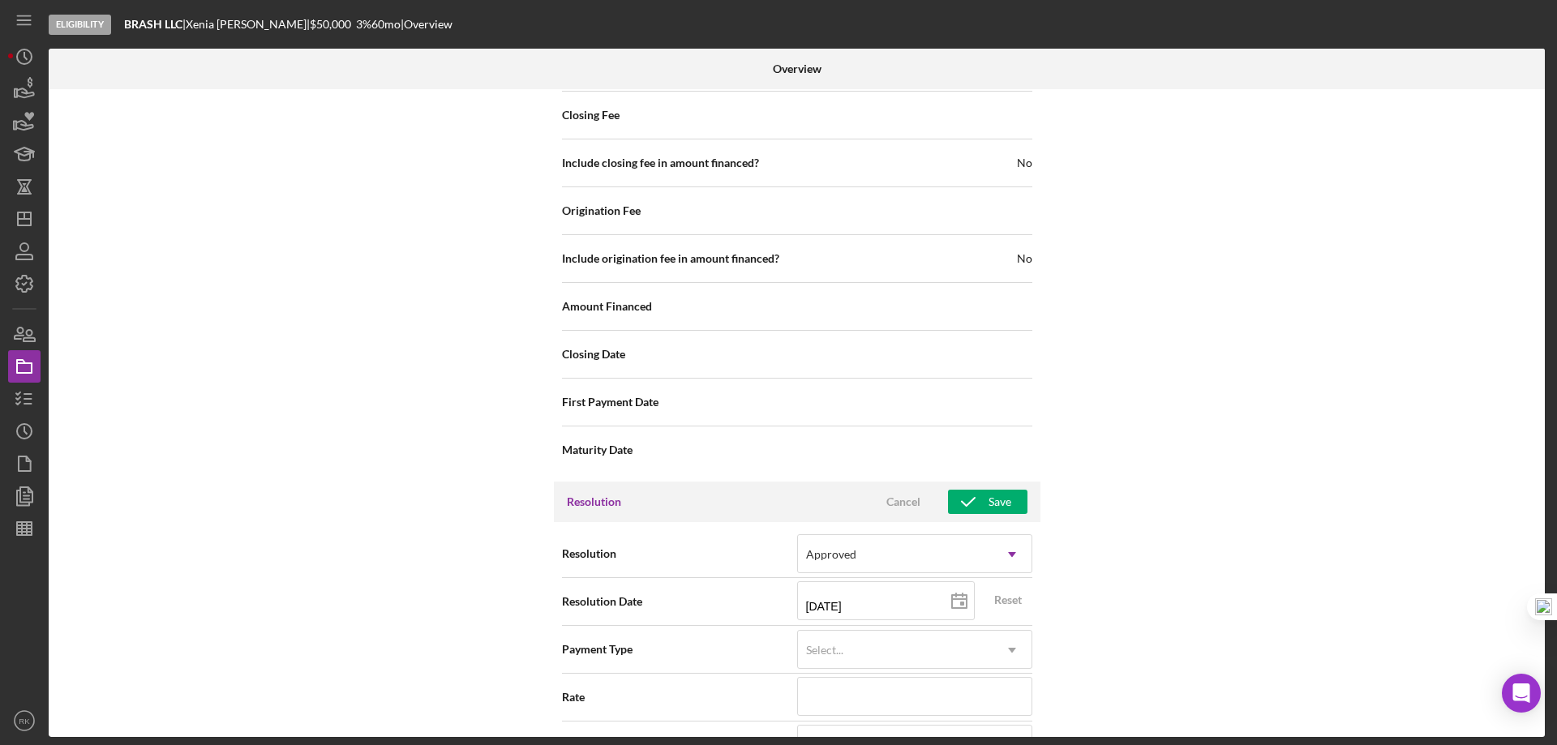
click at [1264, 549] on div "Internal Workflow Stage Eligibility Icon/Dropdown Arrow Archive (can unarchive …" at bounding box center [797, 413] width 1496 height 648
click at [994, 501] on div "Save" at bounding box center [1000, 502] width 23 height 24
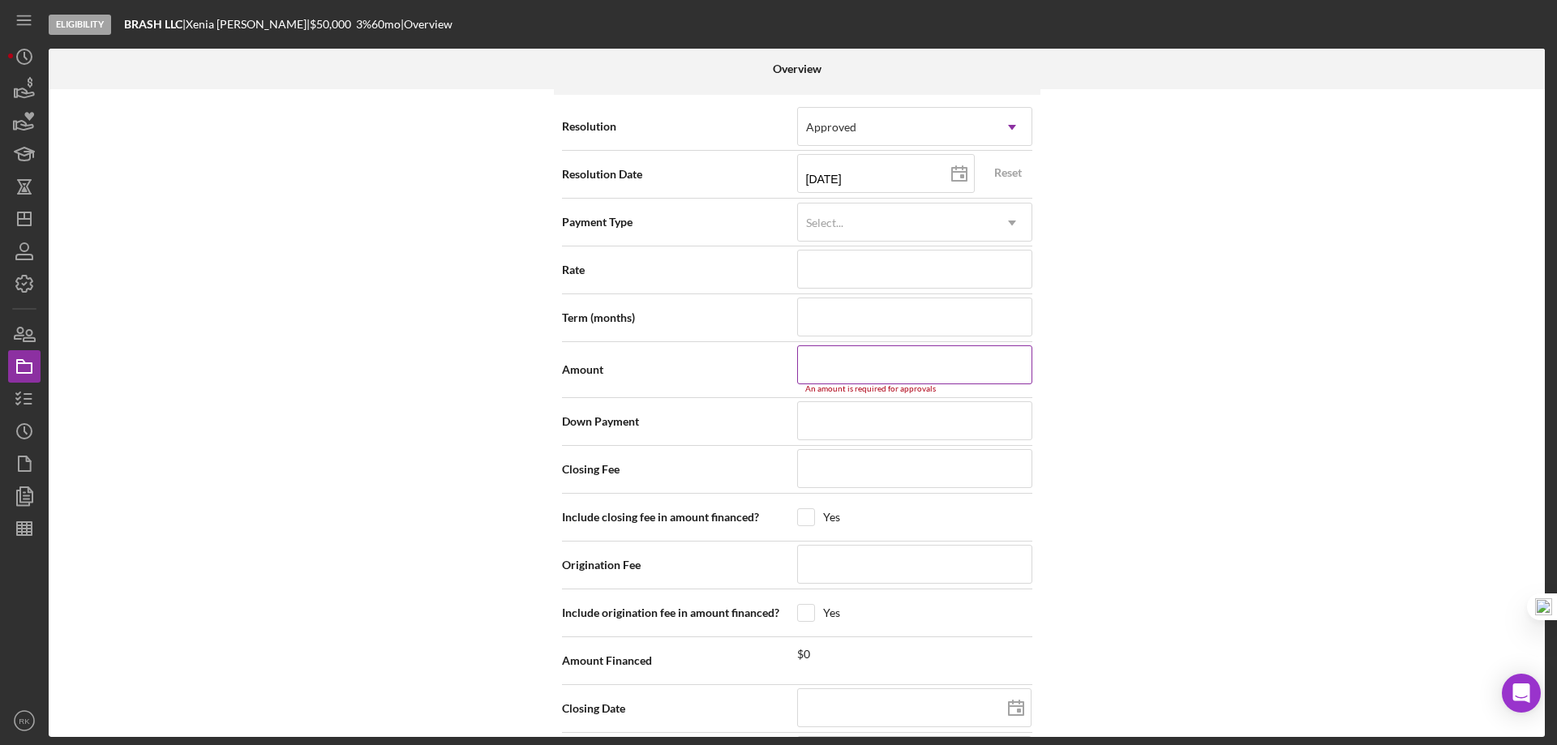
scroll to position [2402, 0]
click at [880, 366] on input at bounding box center [914, 365] width 235 height 39
type input "$5"
type input "$50"
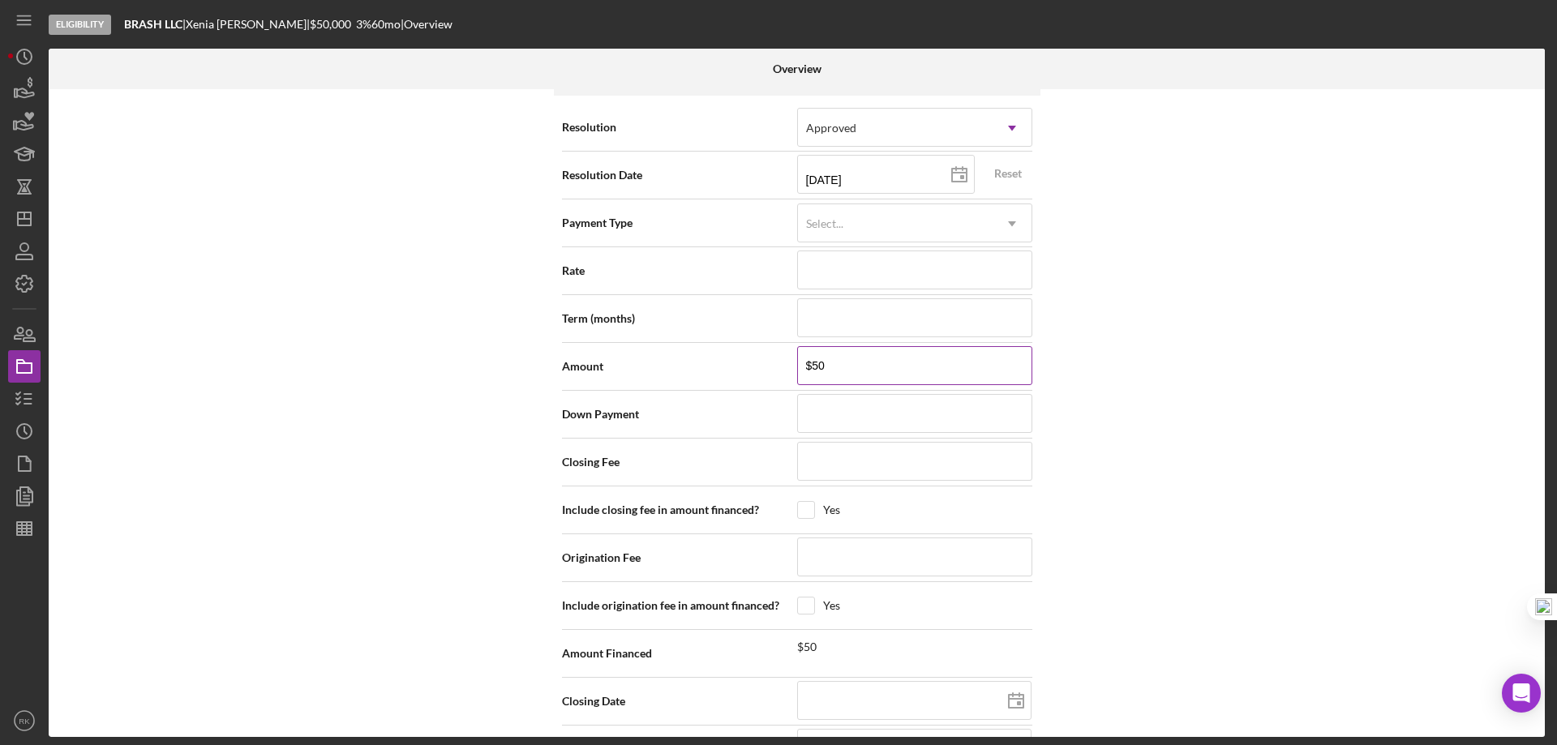
type input "$500"
type input "$5,000"
type input "$50,000"
click at [1168, 346] on div "Internal Workflow Stage Eligibility Icon/Dropdown Arrow Archive (can unarchive …" at bounding box center [797, 413] width 1496 height 648
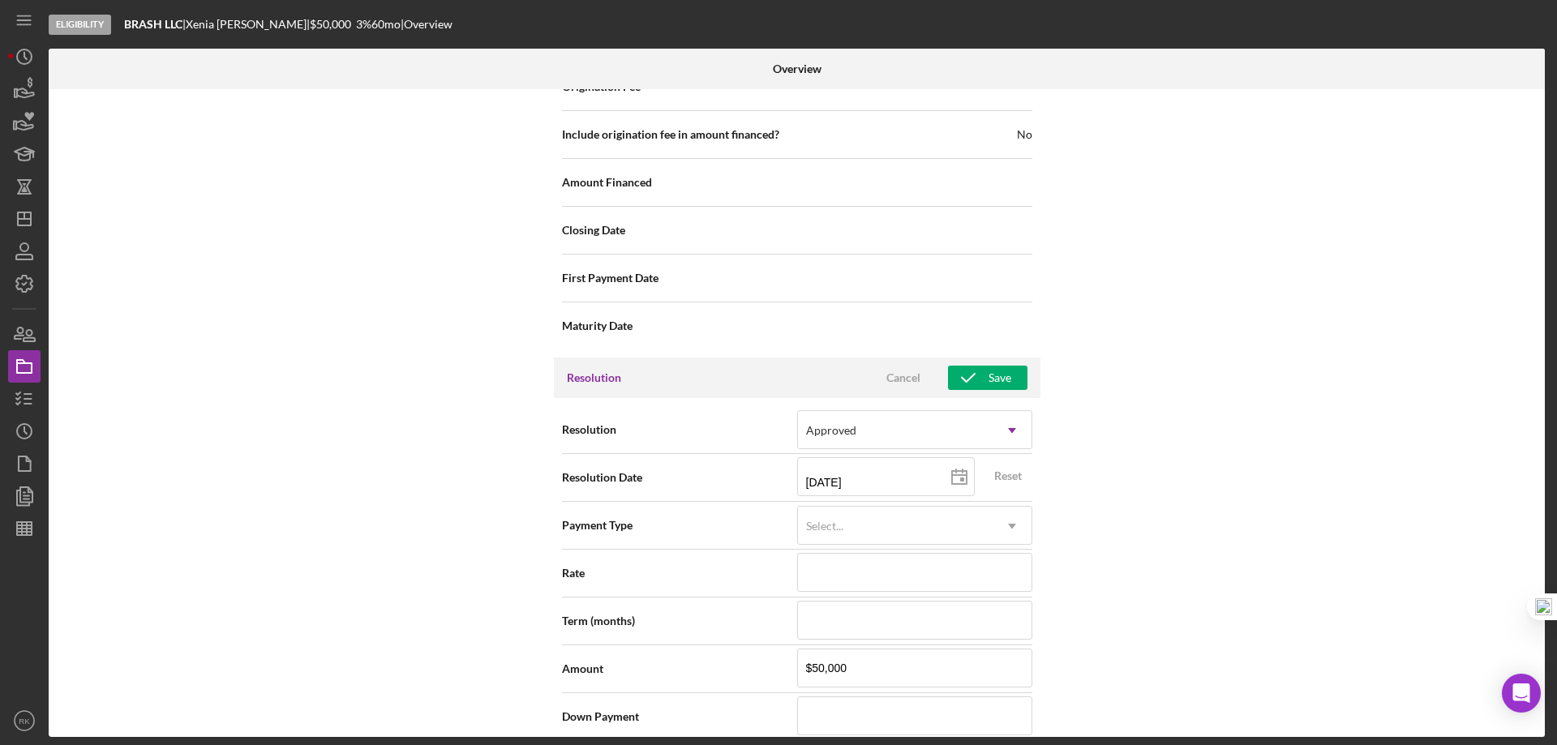
scroll to position [2097, 0]
click at [996, 382] on div "Save" at bounding box center [1000, 379] width 23 height 24
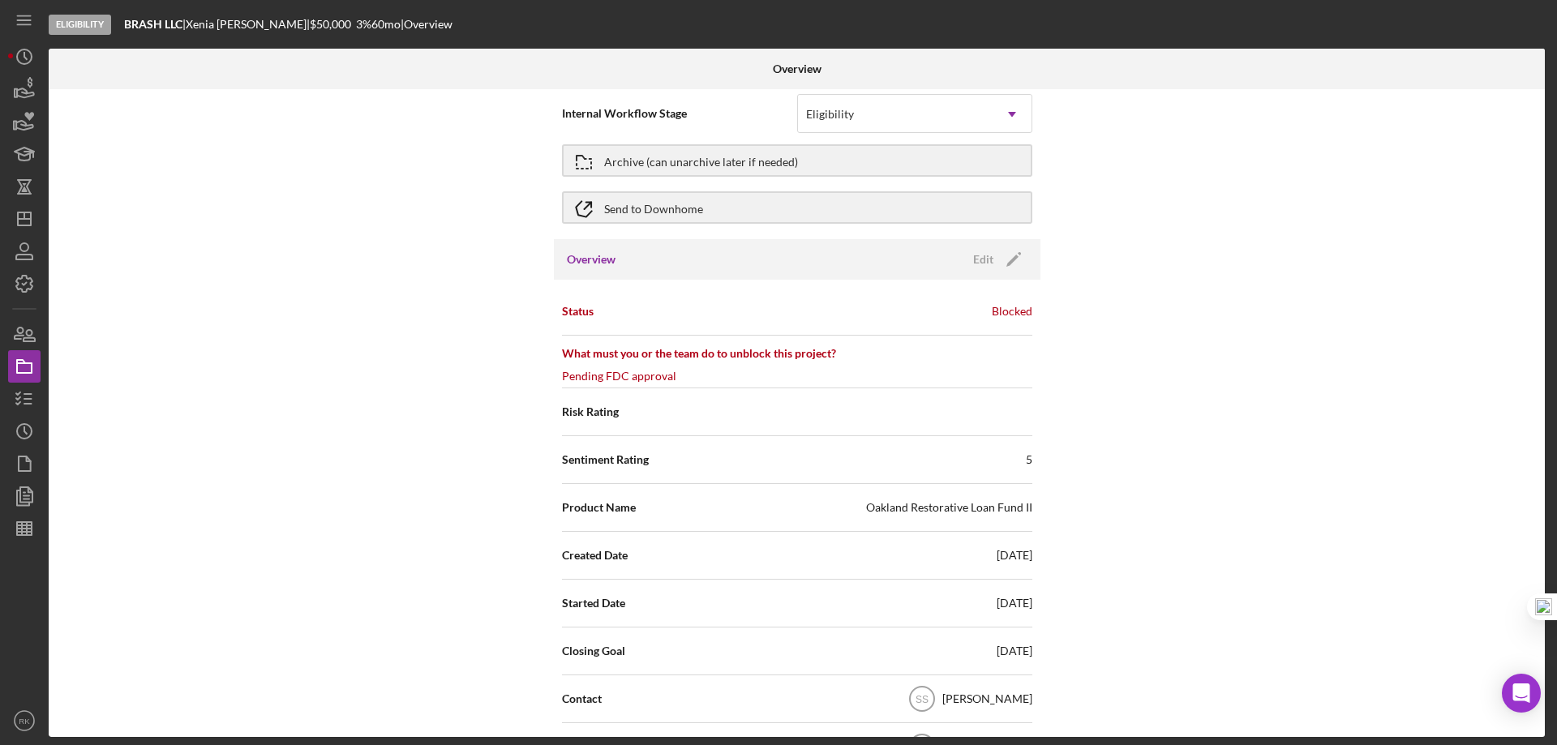
scroll to position [0, 0]
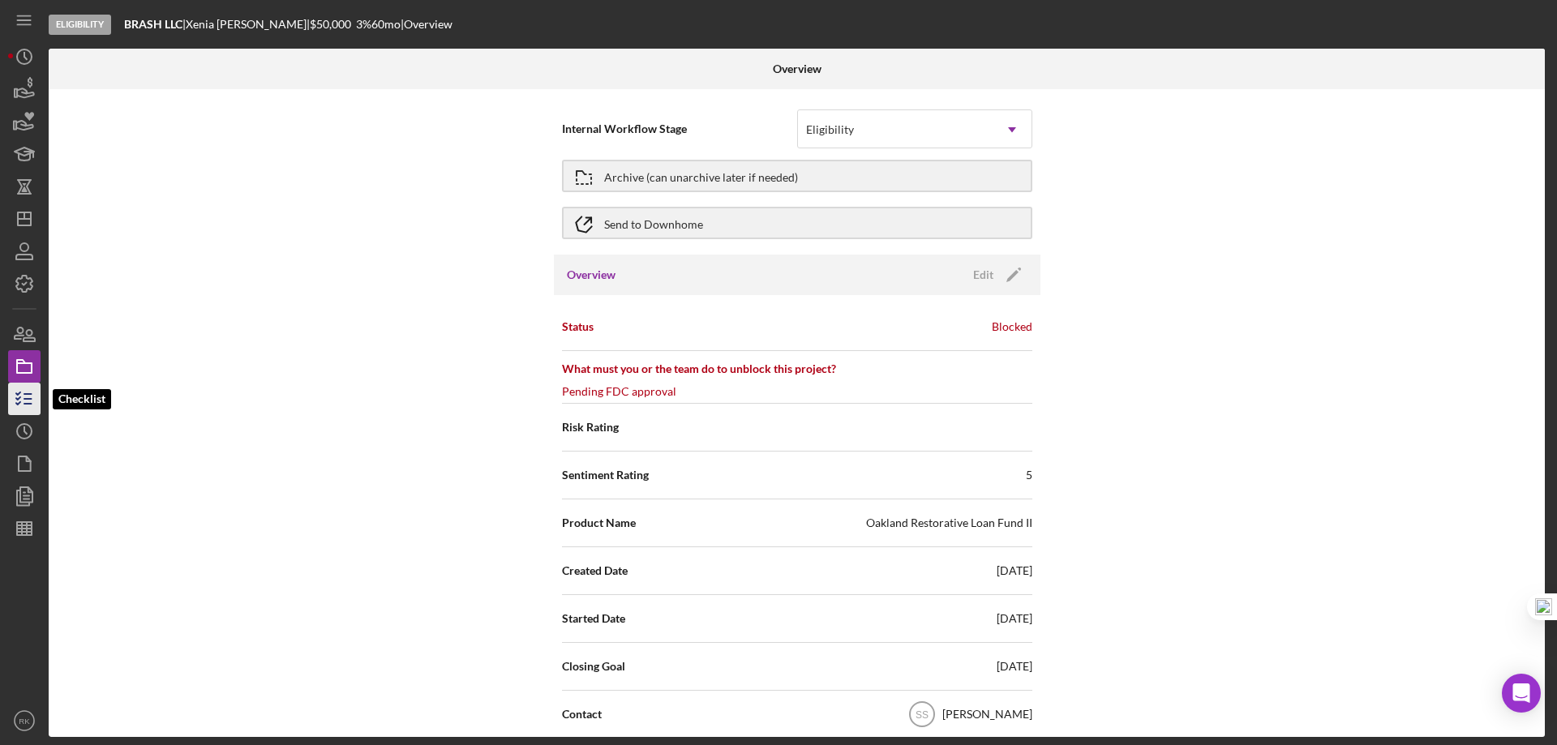
click at [16, 400] on icon "button" at bounding box center [24, 399] width 41 height 41
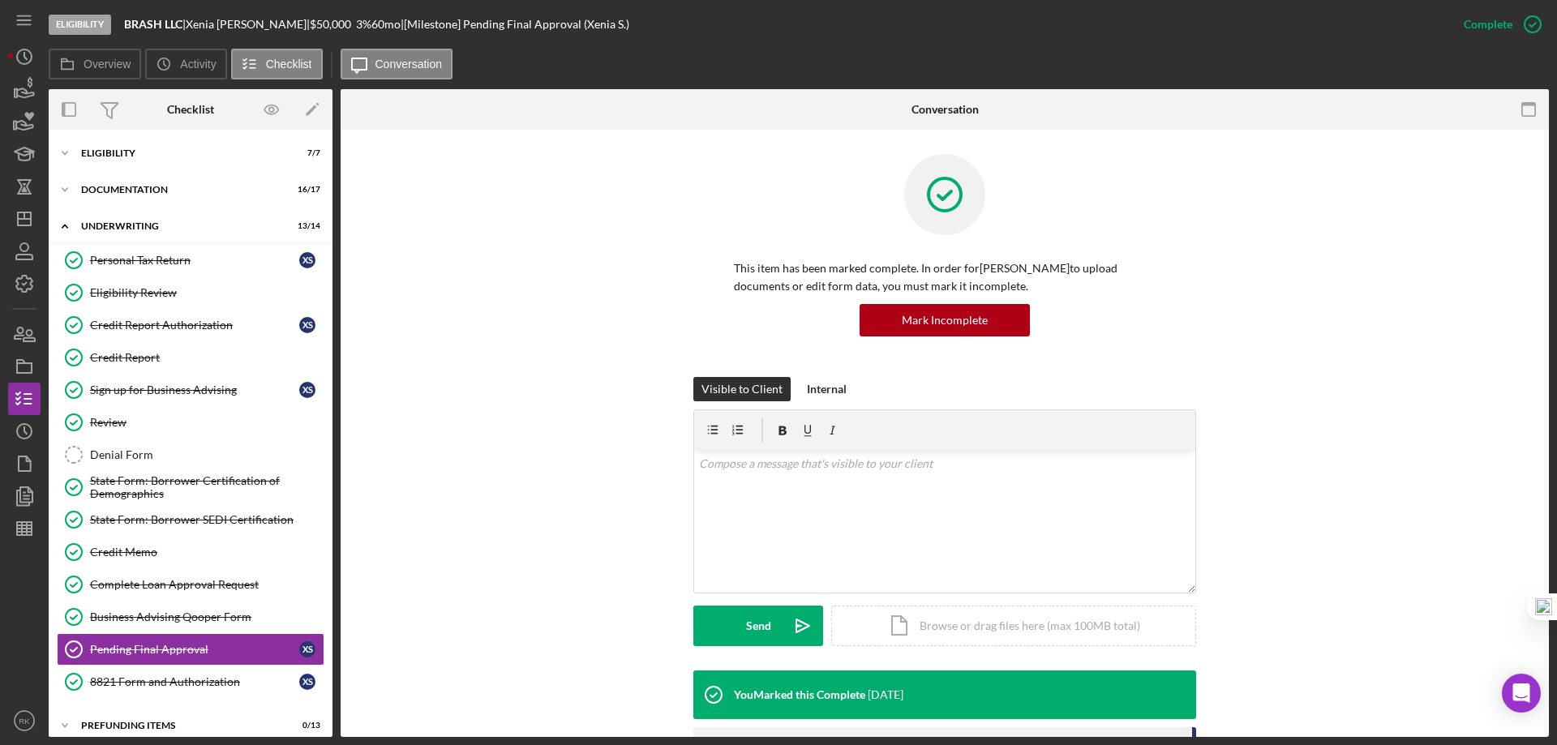
scroll to position [12, 0]
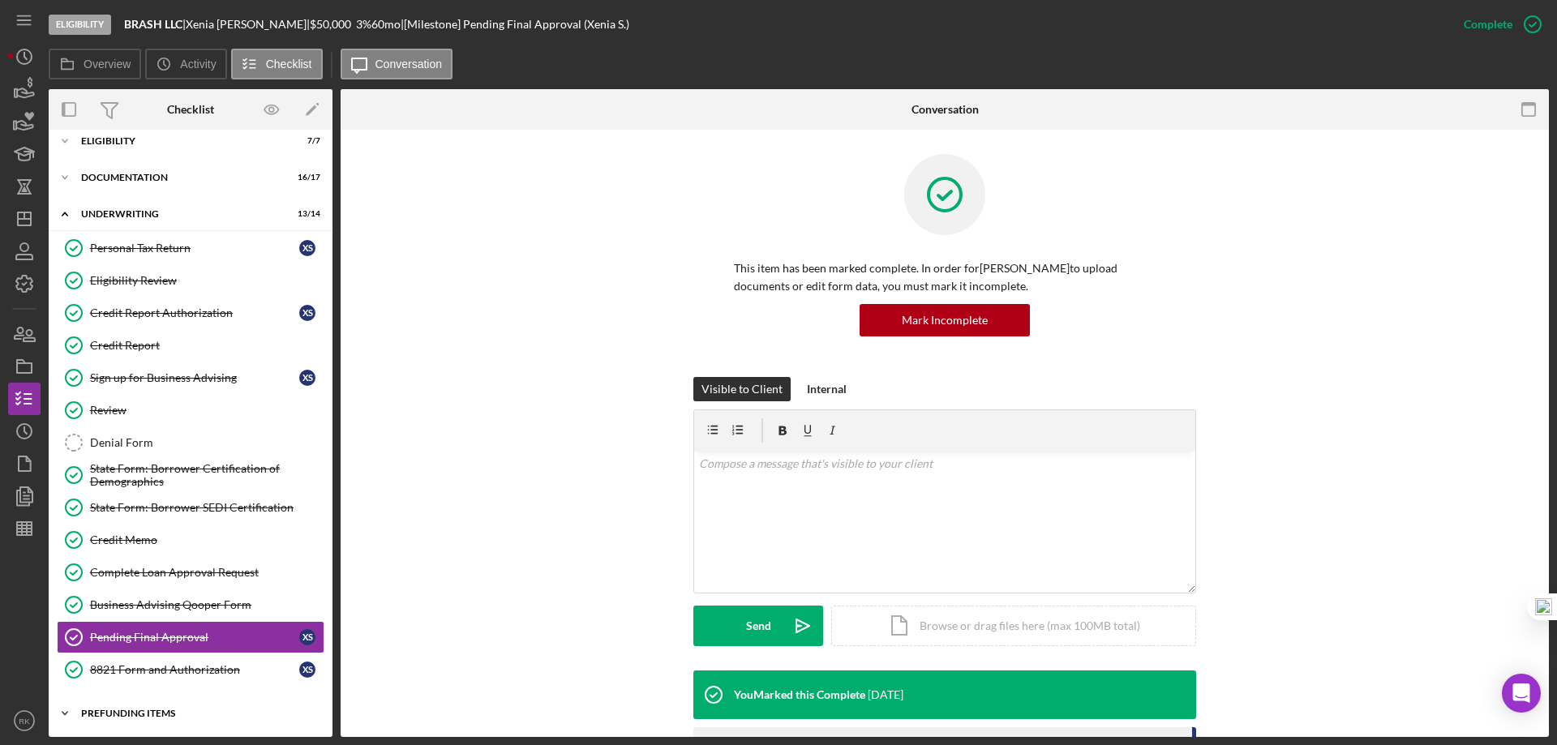
click at [144, 707] on div "Icon/Expander Prefunding Items 0 / 13" at bounding box center [191, 714] width 284 height 32
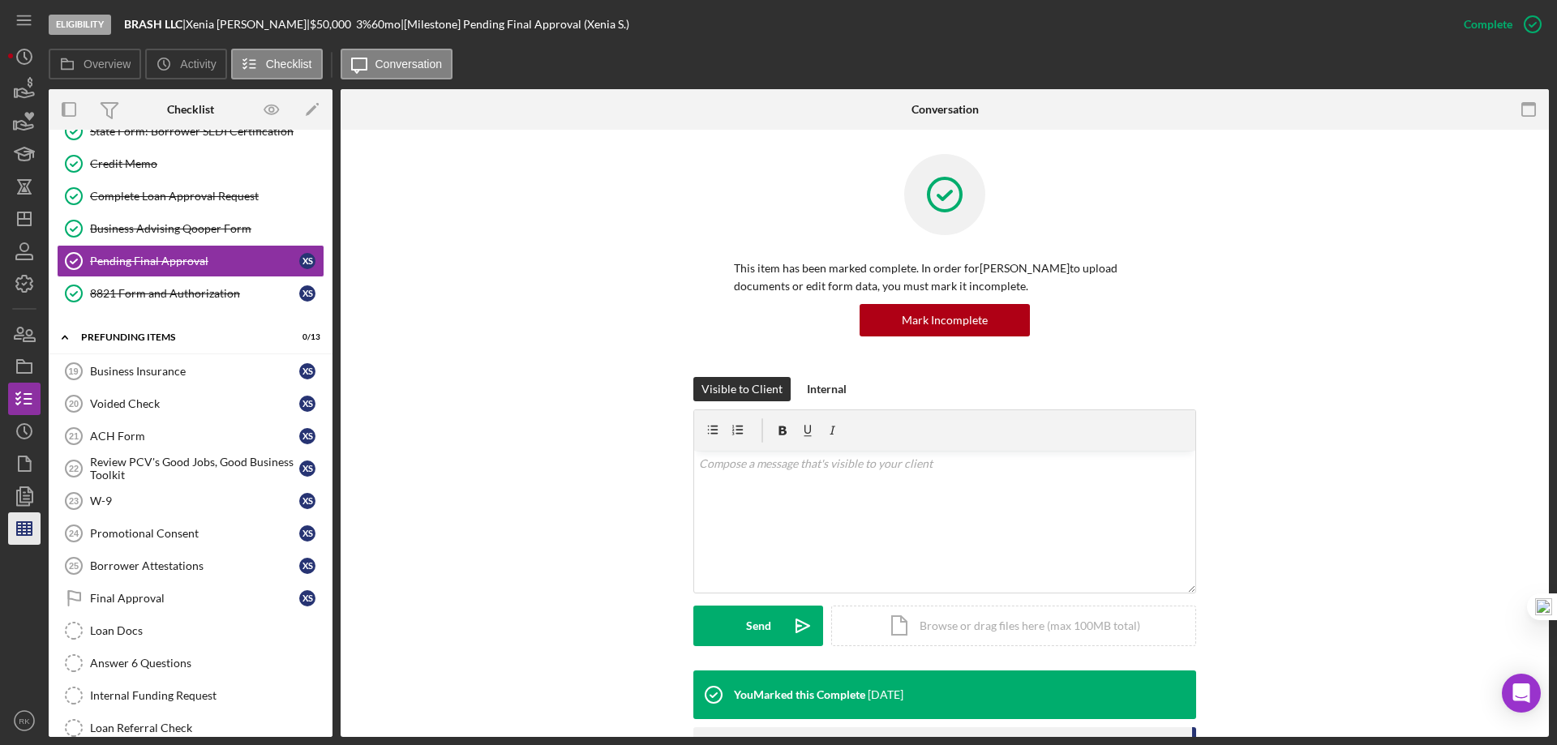
scroll to position [389, 0]
drag, startPoint x: 28, startPoint y: 217, endPoint x: 41, endPoint y: 231, distance: 20.1
click at [28, 216] on icon "Icon/Dashboard" at bounding box center [24, 219] width 41 height 41
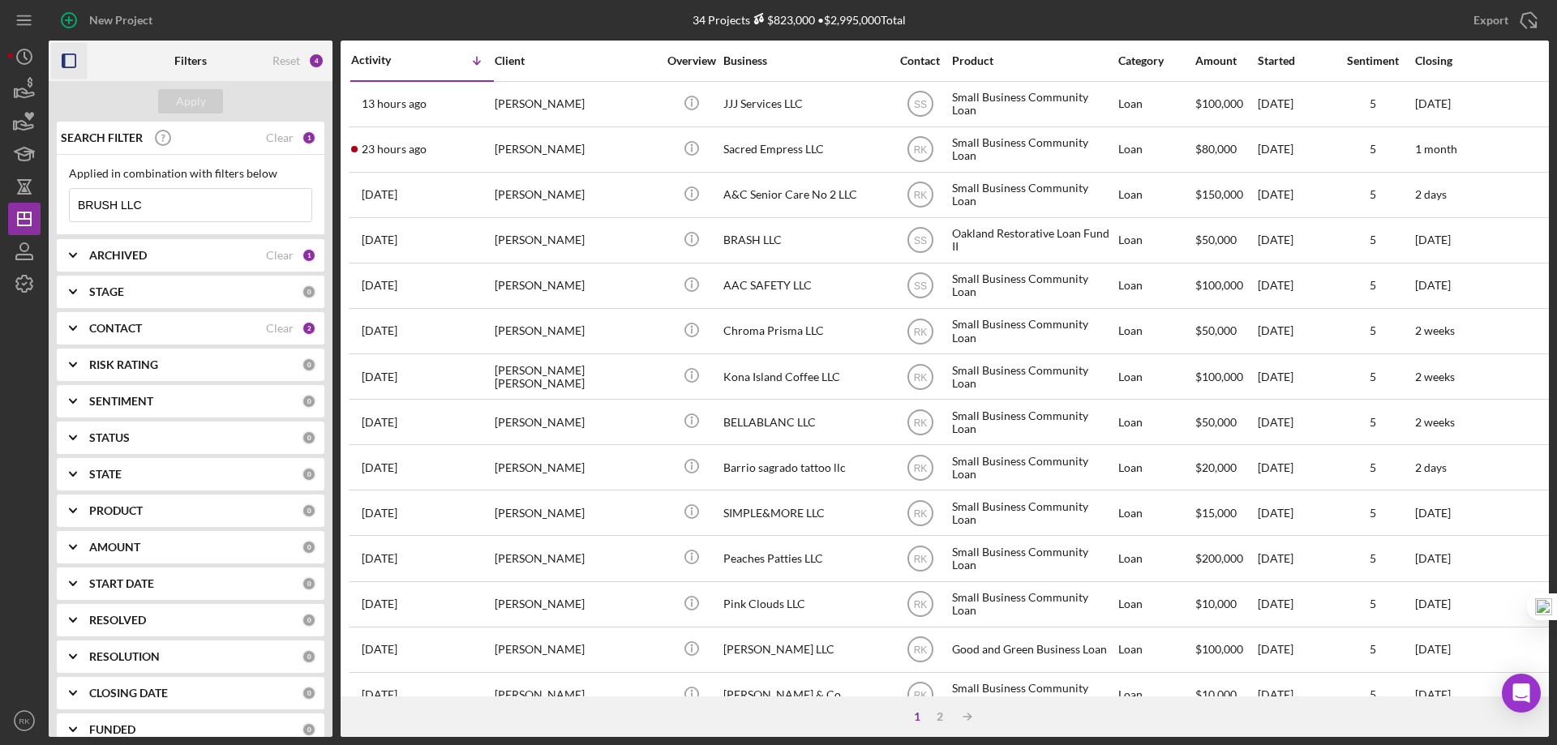
click at [75, 57] on rect "button" at bounding box center [68, 60] width 13 height 13
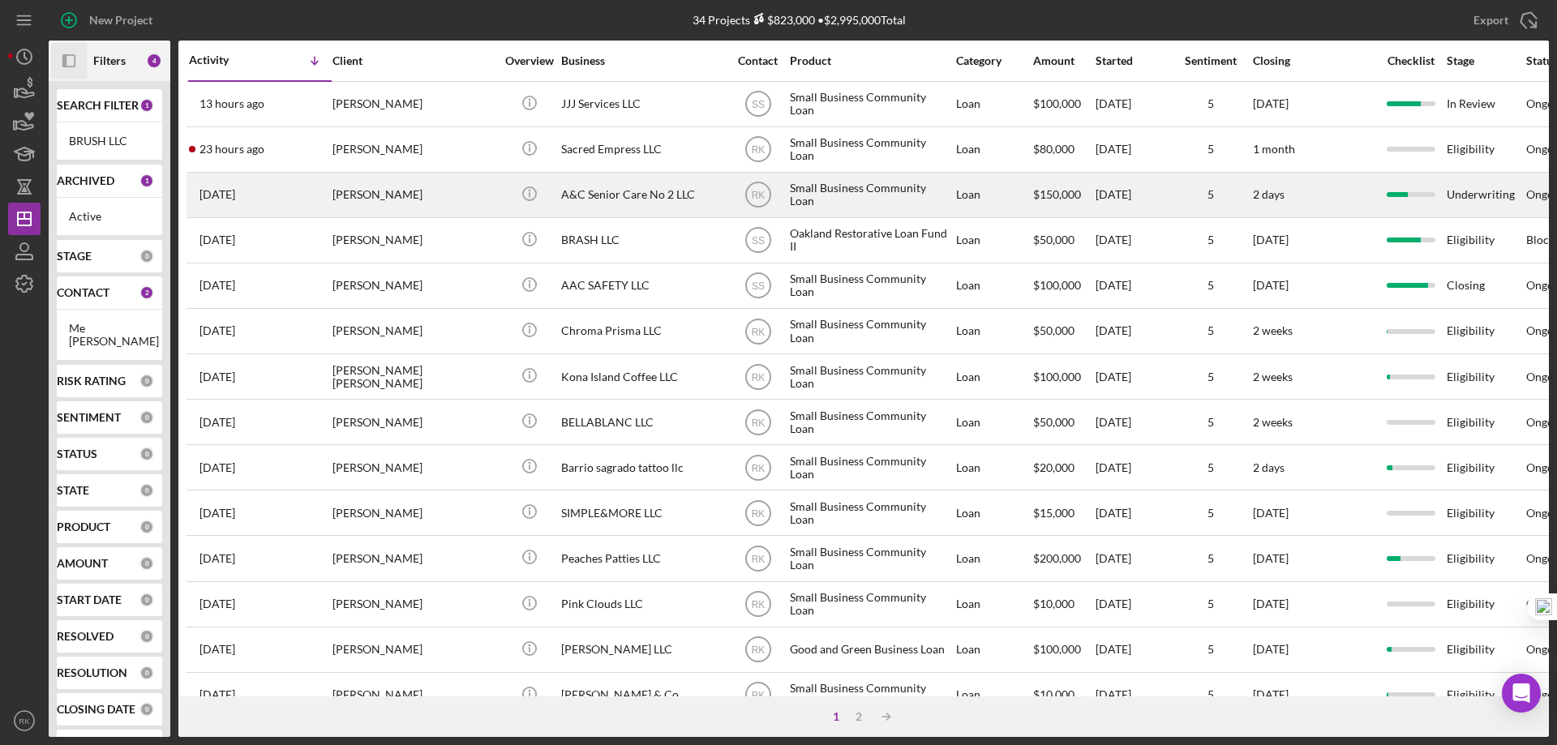
click at [611, 198] on div "A&C Senior Care No 2 LLC" at bounding box center [642, 195] width 162 height 43
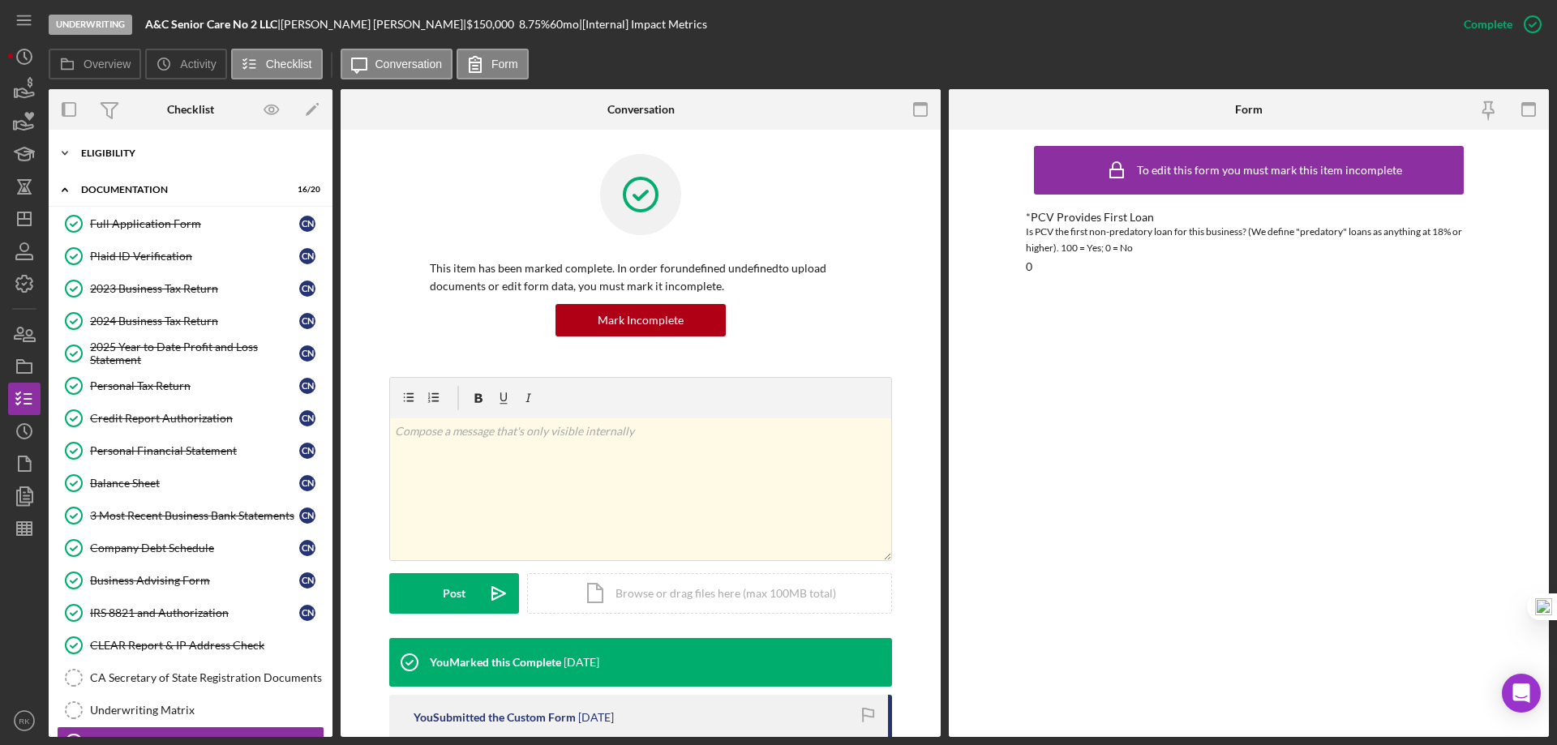
click at [114, 155] on div "Eligibility" at bounding box center [196, 153] width 231 height 10
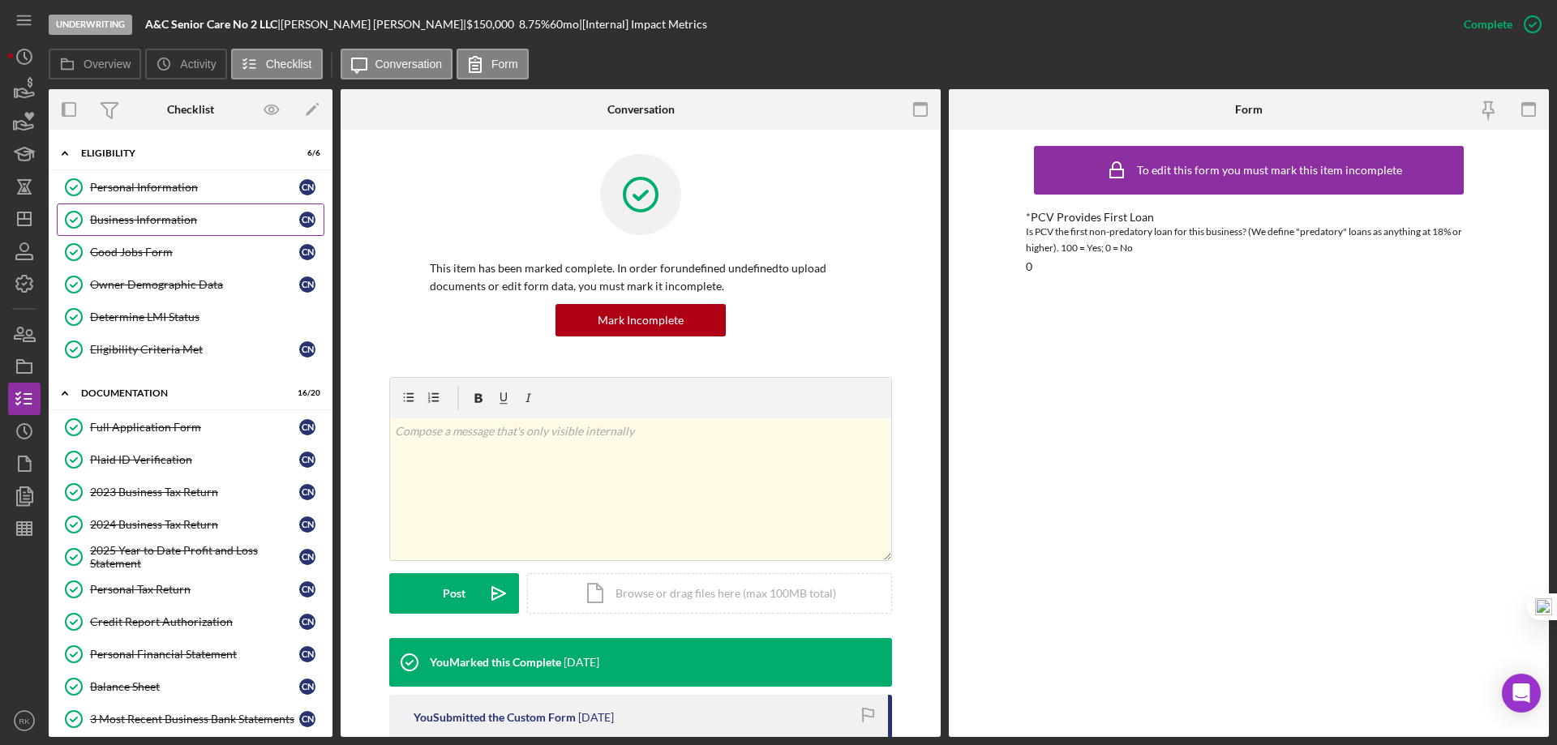
click at [144, 221] on div "Business Information" at bounding box center [194, 219] width 209 height 13
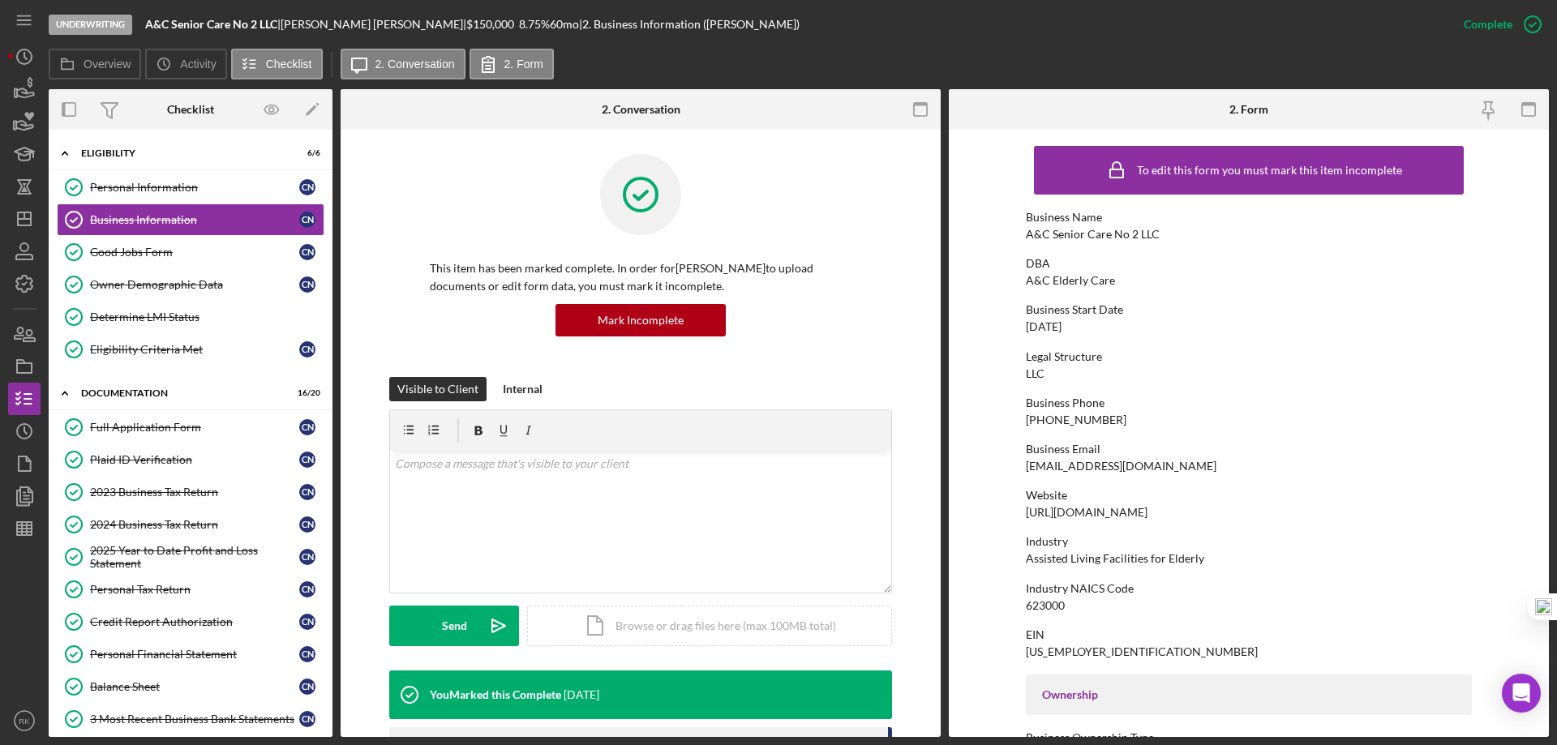
drag, startPoint x: 1090, startPoint y: 328, endPoint x: 1022, endPoint y: 324, distance: 68.3
click at [1021, 324] on form "To edit this form you must mark this item incomplete Business Name A&C Senior C…" at bounding box center [1249, 434] width 600 height 608
copy div "[DATE]"
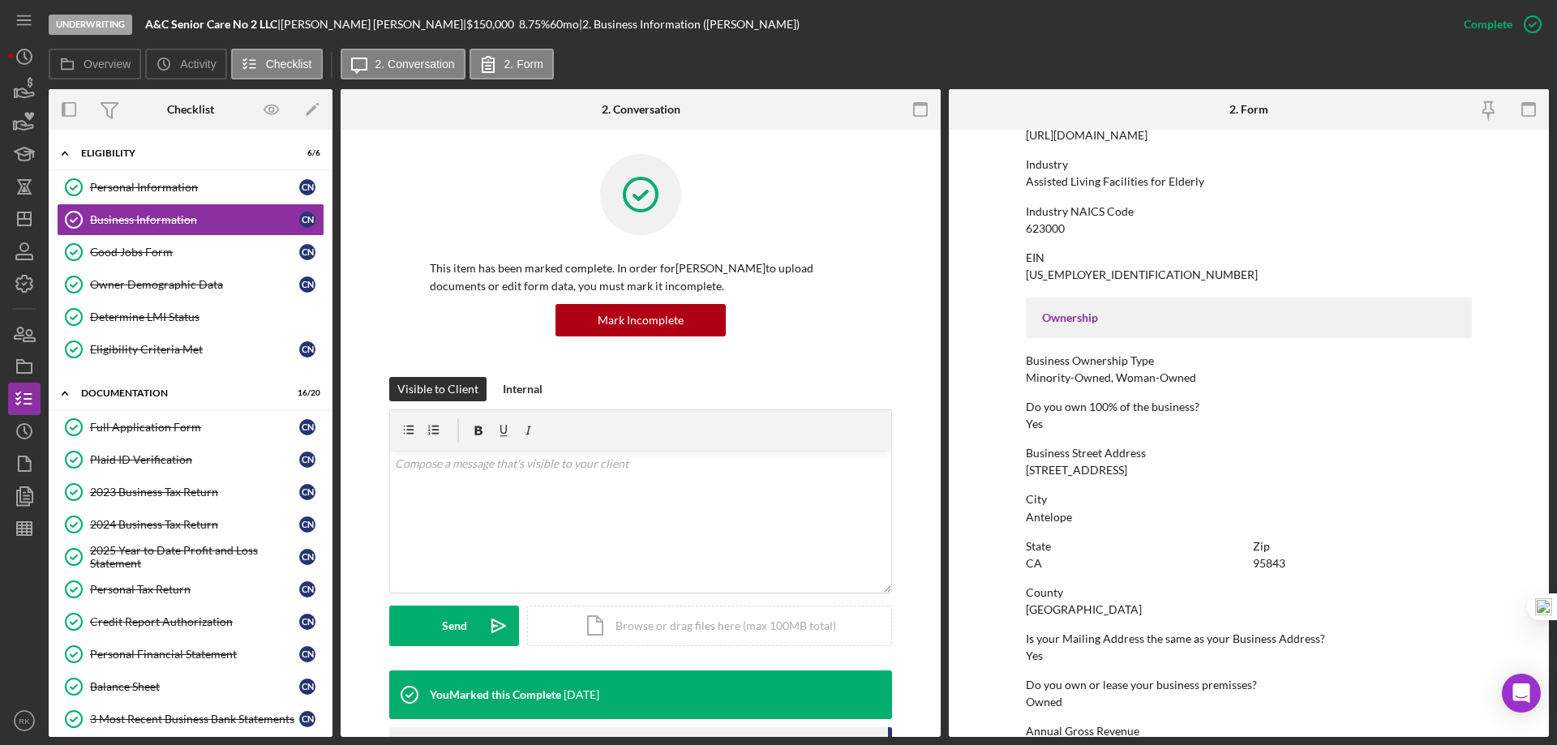
scroll to position [378, 0]
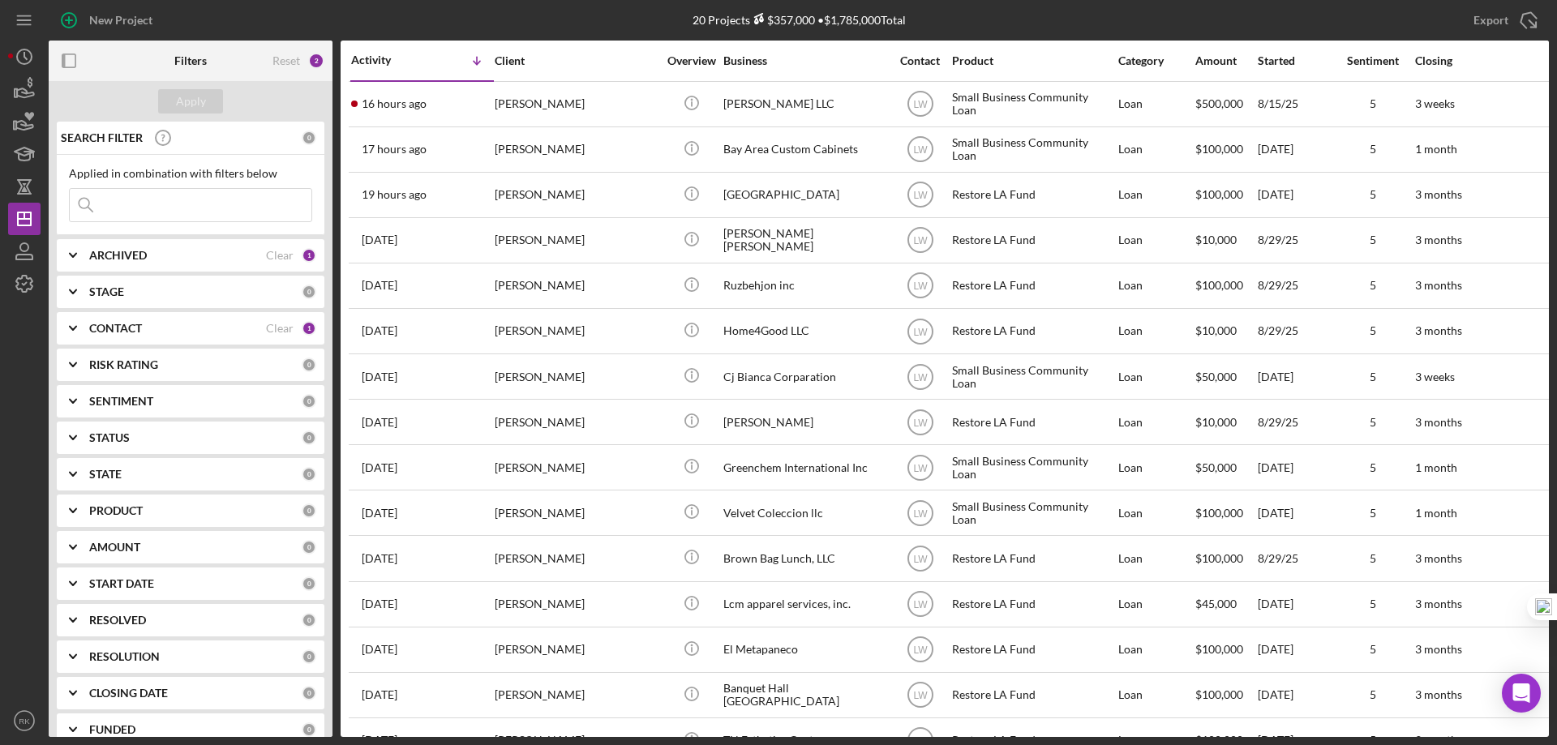
click at [91, 327] on icon "Icon/Expander" at bounding box center [73, 328] width 41 height 41
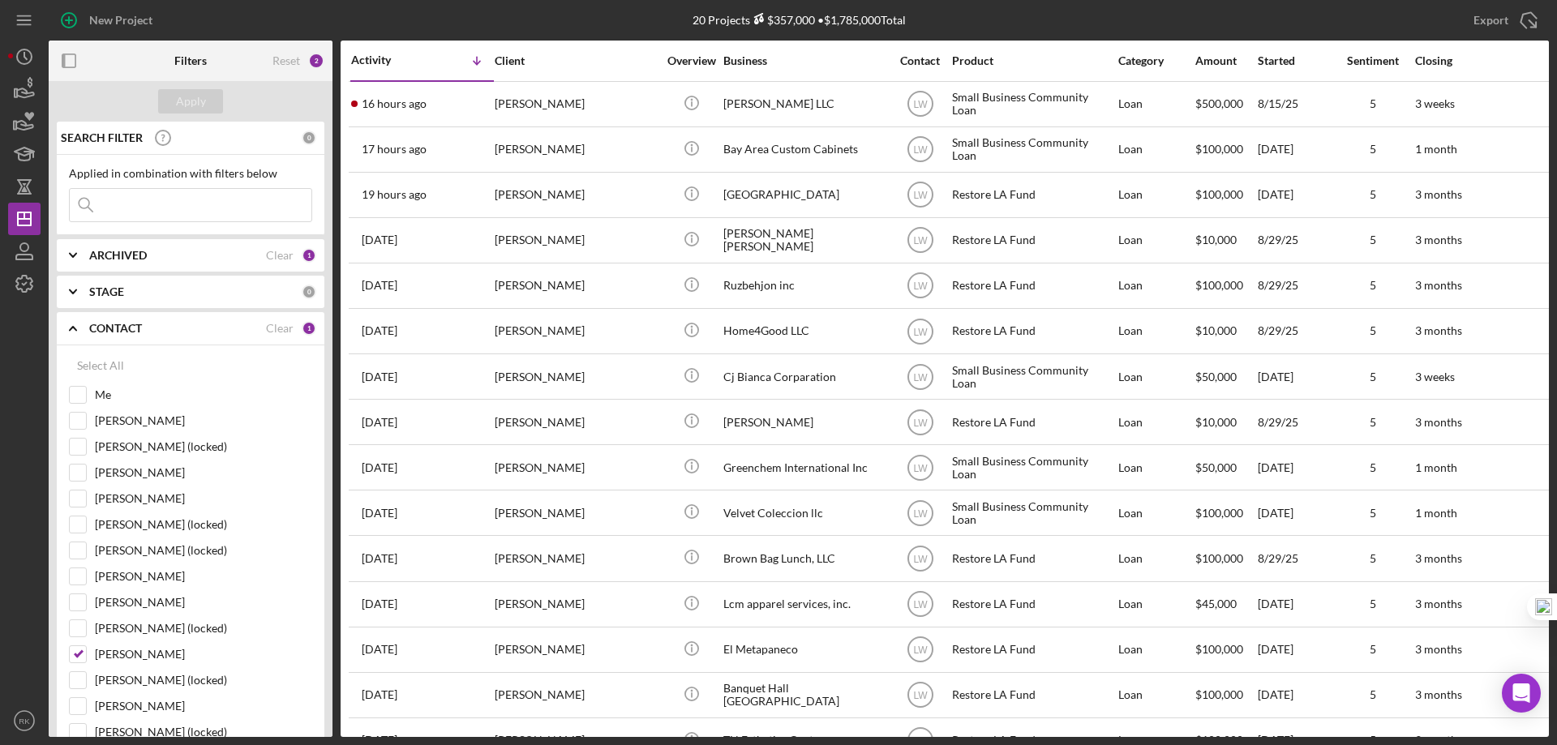
click at [91, 326] on icon "Icon/Expander" at bounding box center [73, 328] width 41 height 41
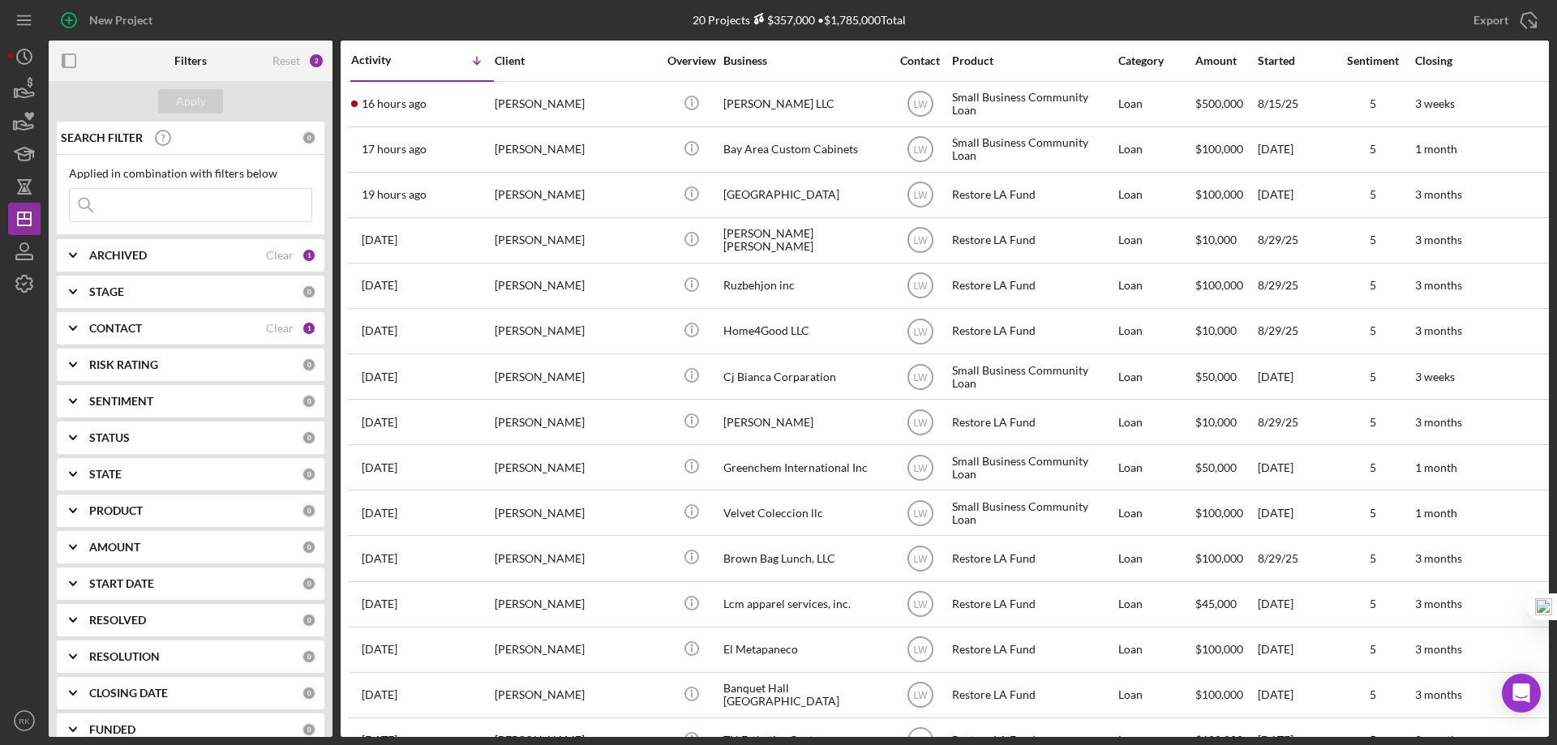
click at [88, 326] on icon "Icon/Expander" at bounding box center [73, 328] width 41 height 41
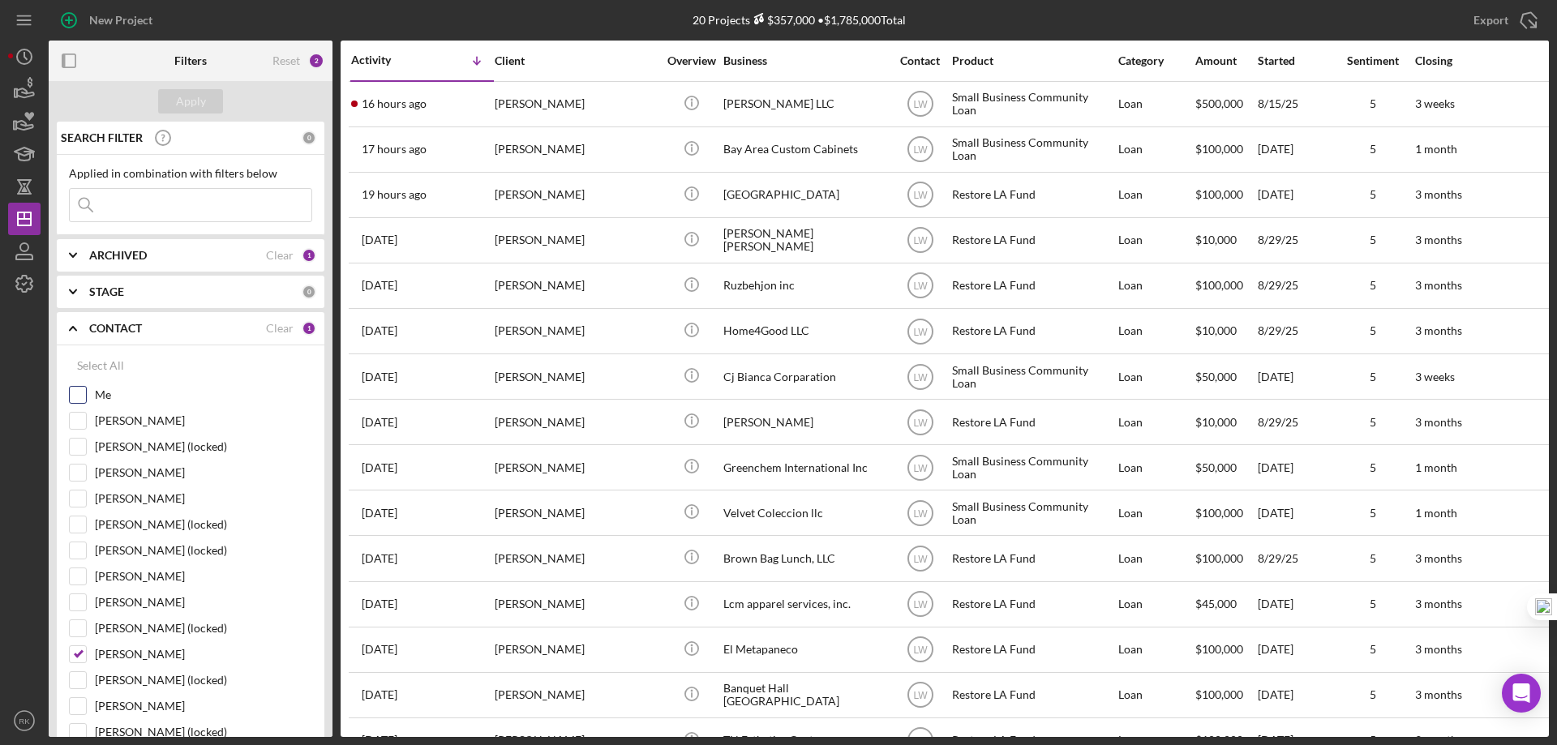
click at [85, 395] on input "Me" at bounding box center [78, 395] width 16 height 16
checkbox input "true"
click at [82, 654] on input "Lameisha Williams" at bounding box center [78, 654] width 16 height 16
checkbox input "false"
click at [180, 101] on div "Apply" at bounding box center [191, 101] width 30 height 24
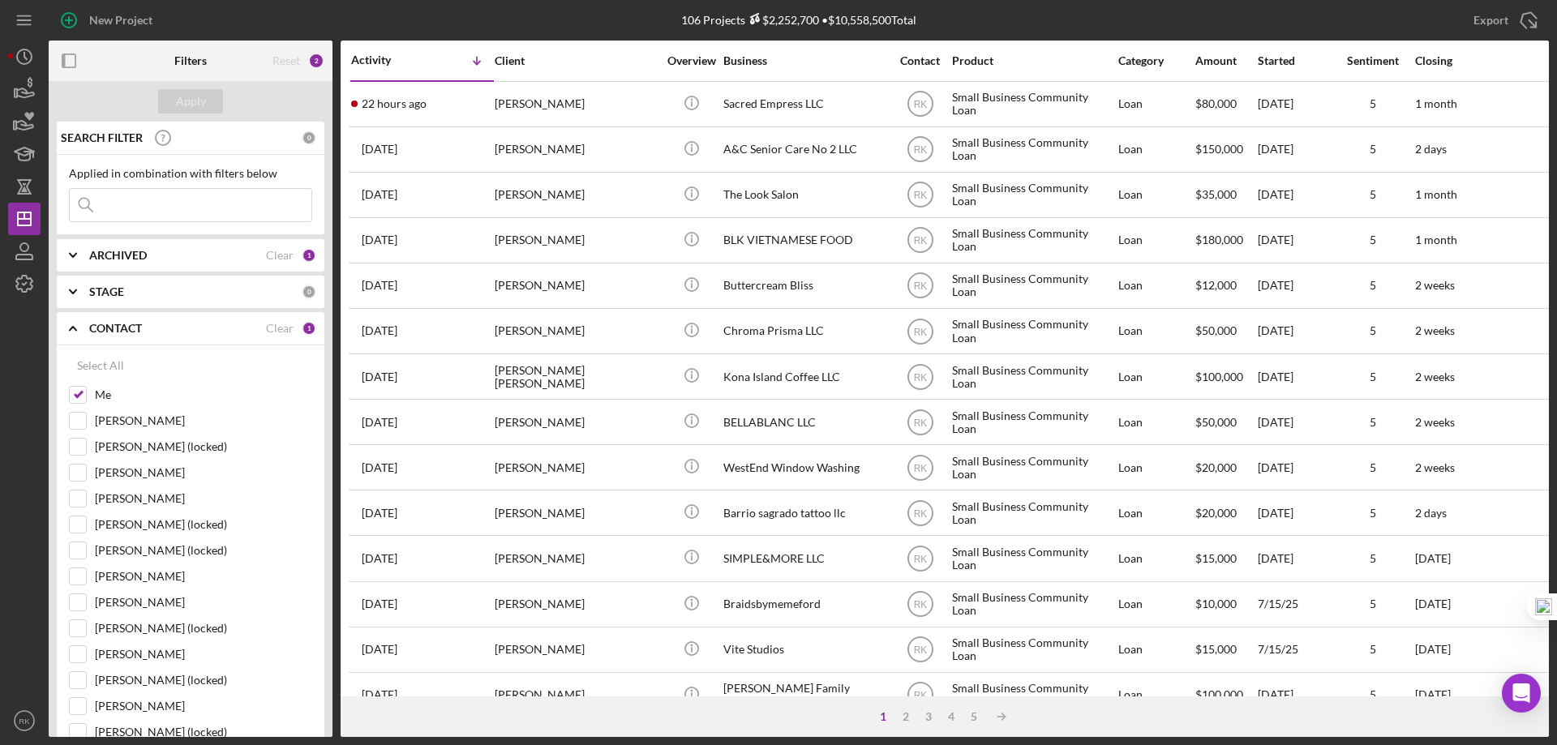
click at [73, 62] on icon "button" at bounding box center [69, 61] width 36 height 36
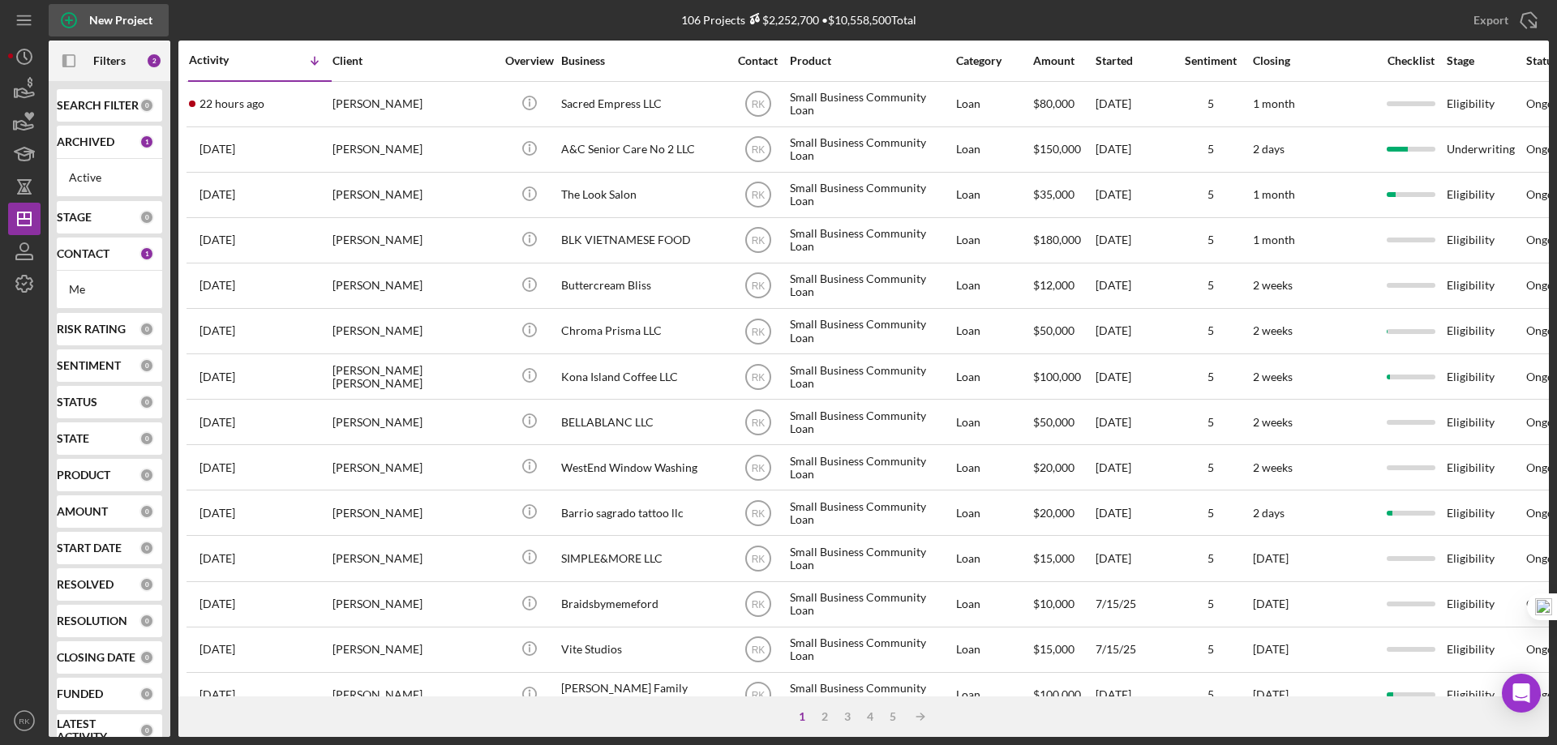
click at [71, 18] on icon "button" at bounding box center [69, 20] width 41 height 41
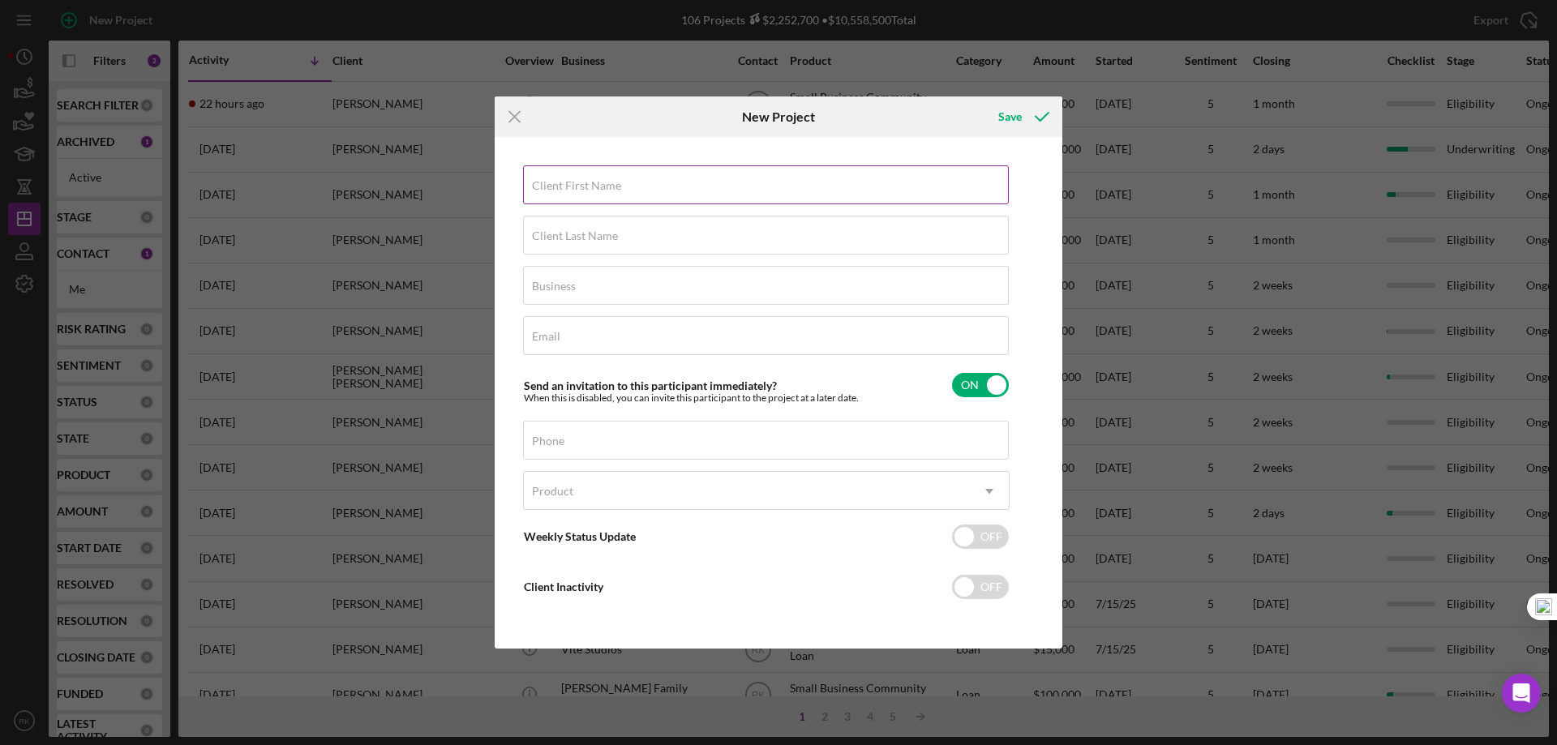
click at [612, 190] on label "Client First Name" at bounding box center [576, 185] width 89 height 13
click at [612, 190] on input "Client First Name" at bounding box center [766, 184] width 486 height 39
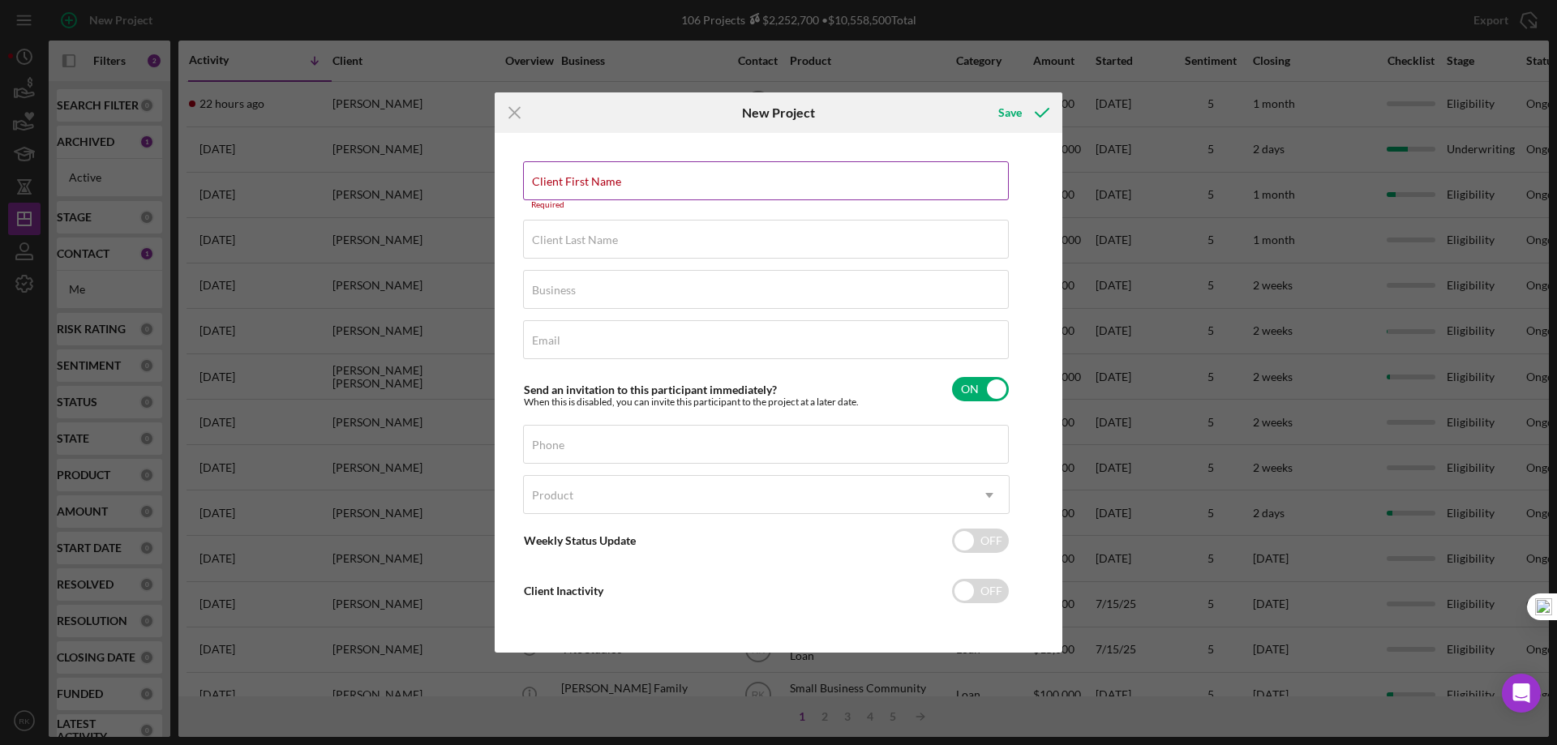
click at [617, 187] on label "Client First Name" at bounding box center [576, 181] width 89 height 13
click at [617, 187] on input "Client First Name" at bounding box center [766, 180] width 486 height 39
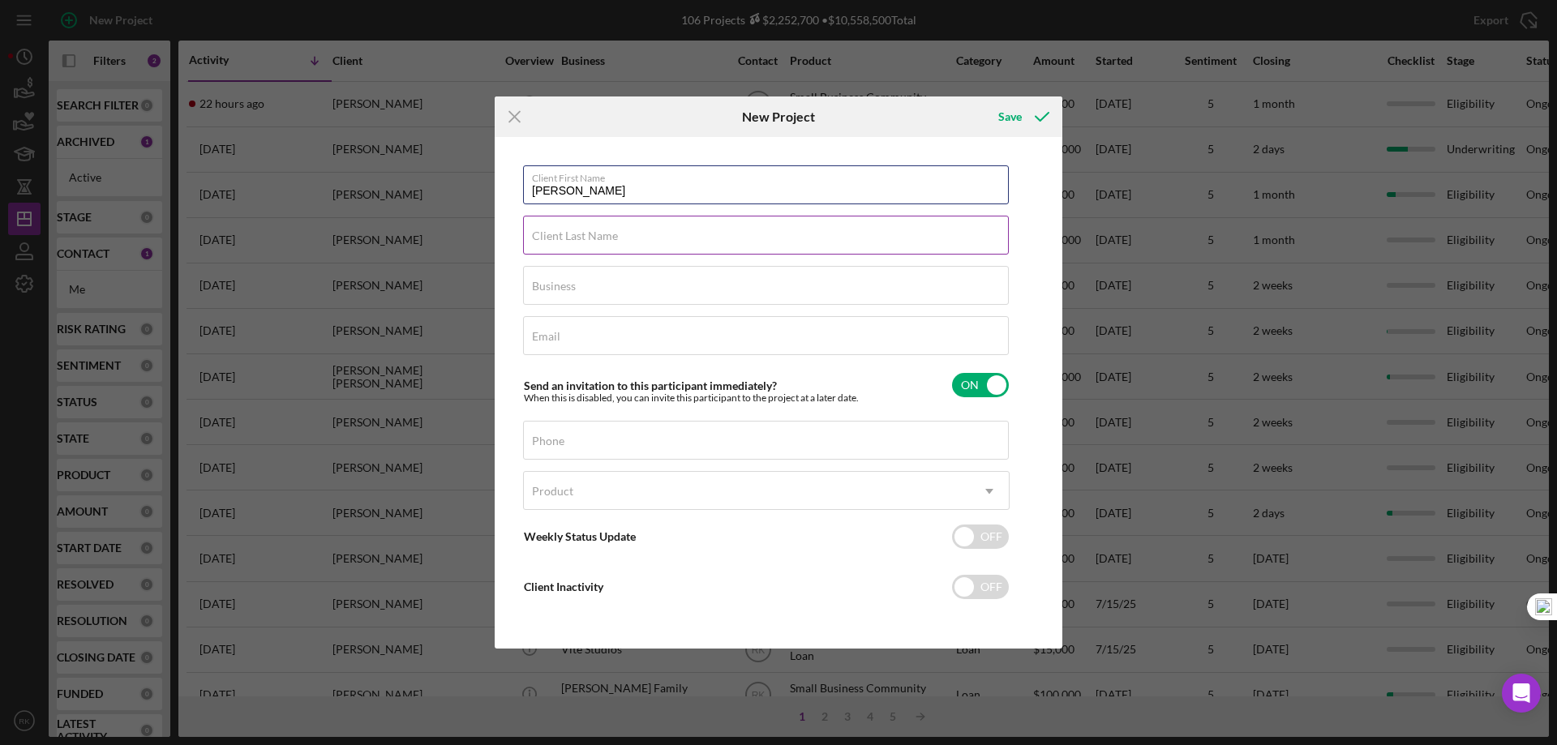
type input "Paul"
click at [633, 242] on input "Client Last Name" at bounding box center [766, 235] width 486 height 39
type input "Kim"
click at [620, 281] on div "Business Required" at bounding box center [766, 286] width 487 height 41
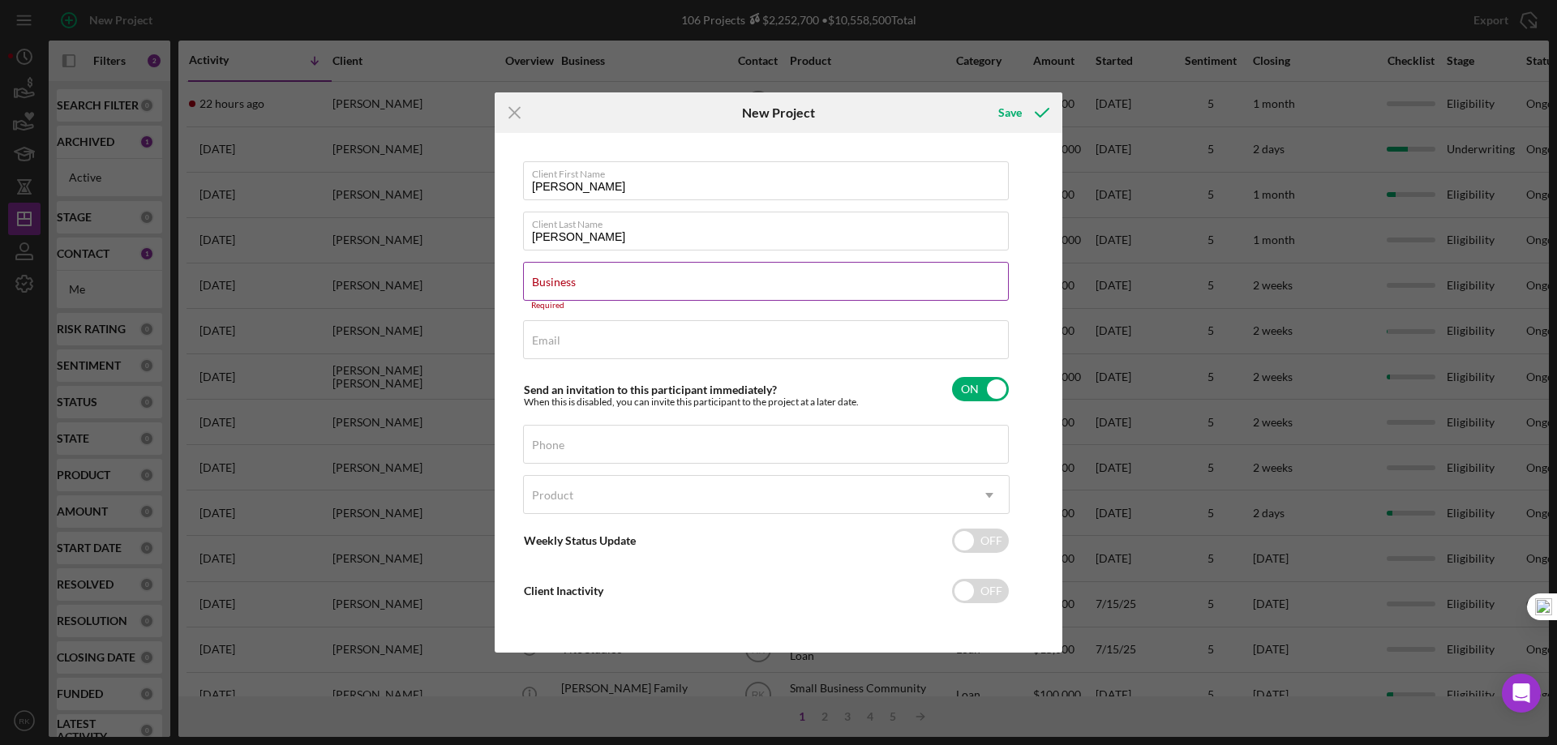
click at [607, 281] on div "Business Required" at bounding box center [766, 286] width 487 height 49
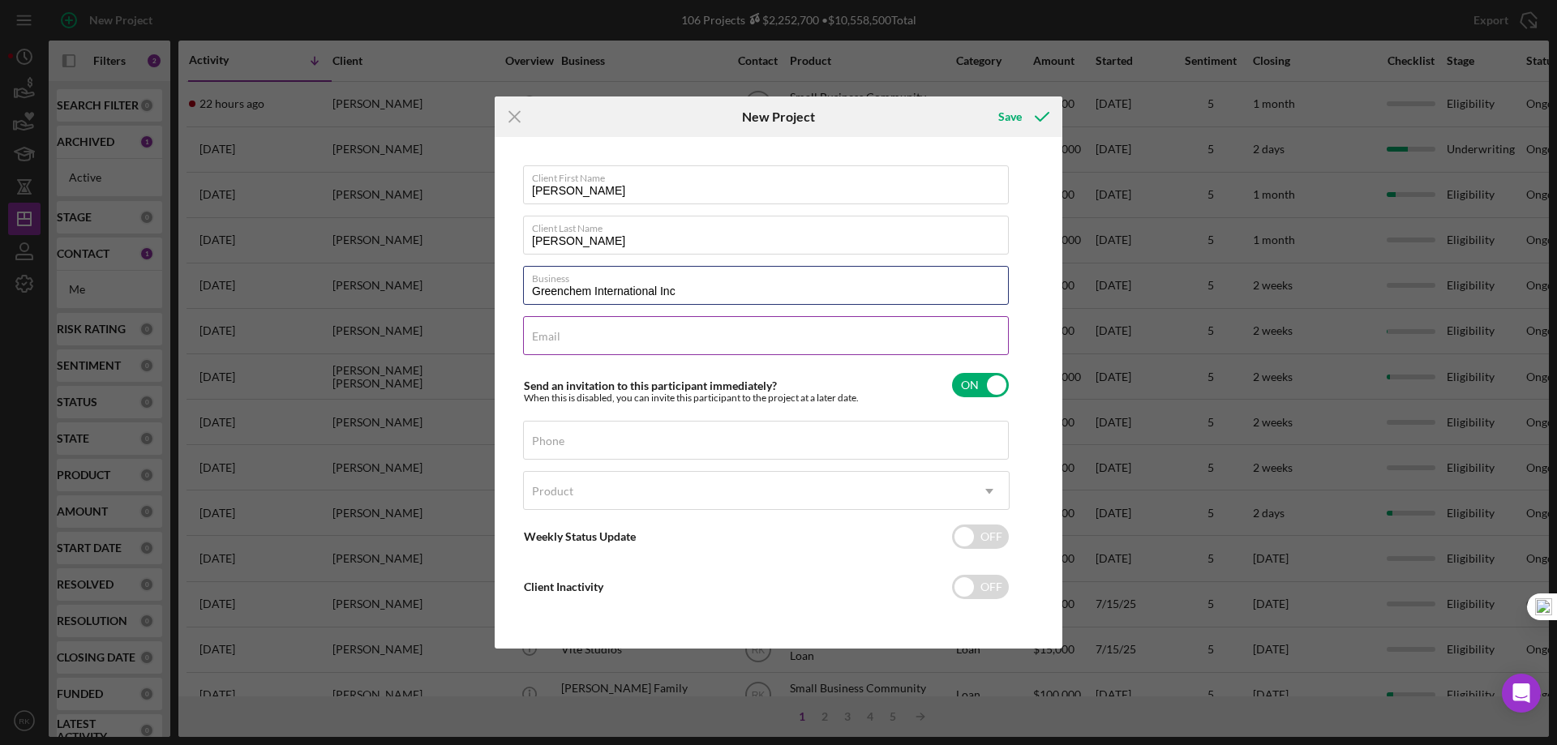
type input "Greenchem International Inc"
click at [572, 342] on input "Email" at bounding box center [766, 335] width 486 height 39
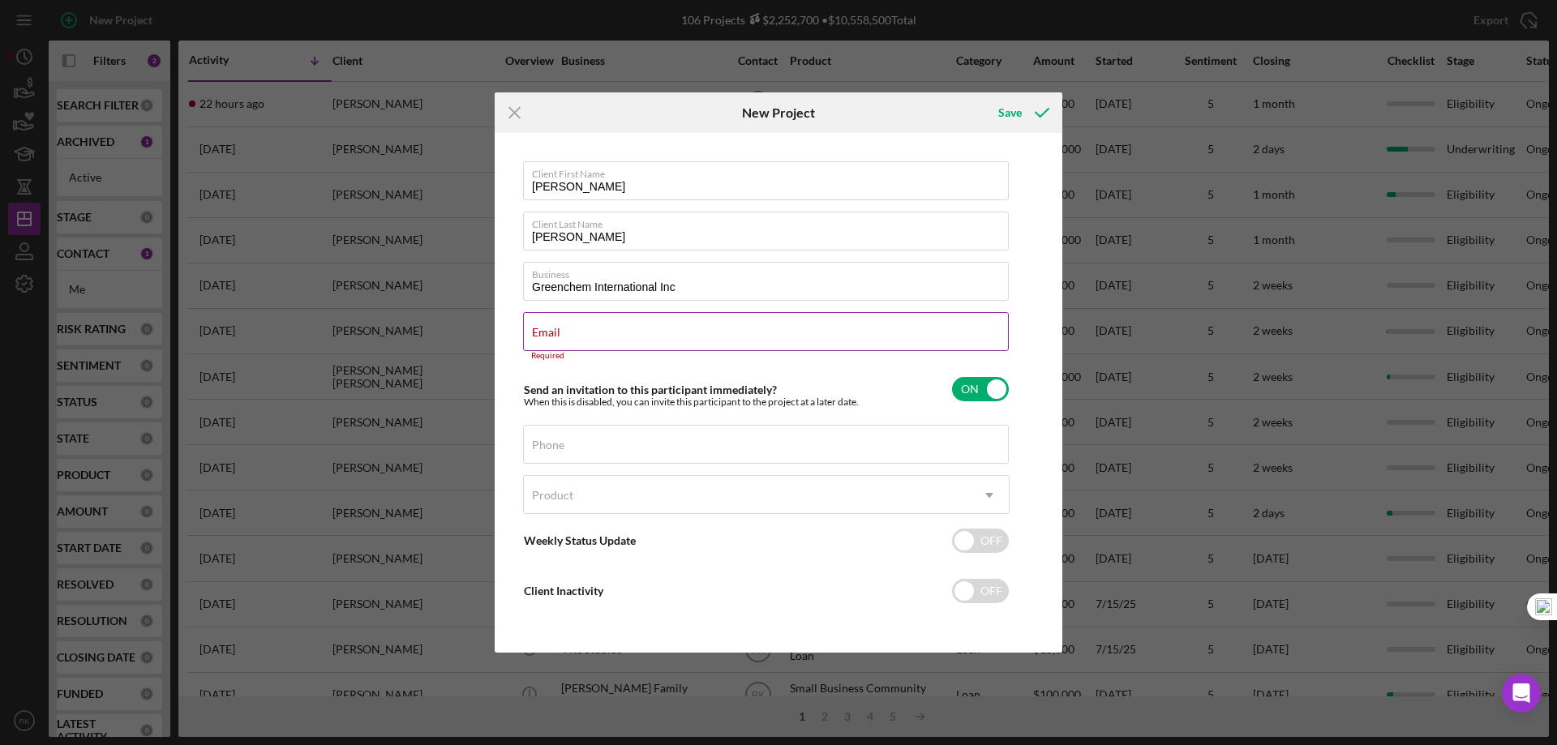
click at [628, 338] on div "Email Required" at bounding box center [766, 336] width 487 height 49
paste input "mahsheja@msn.com"
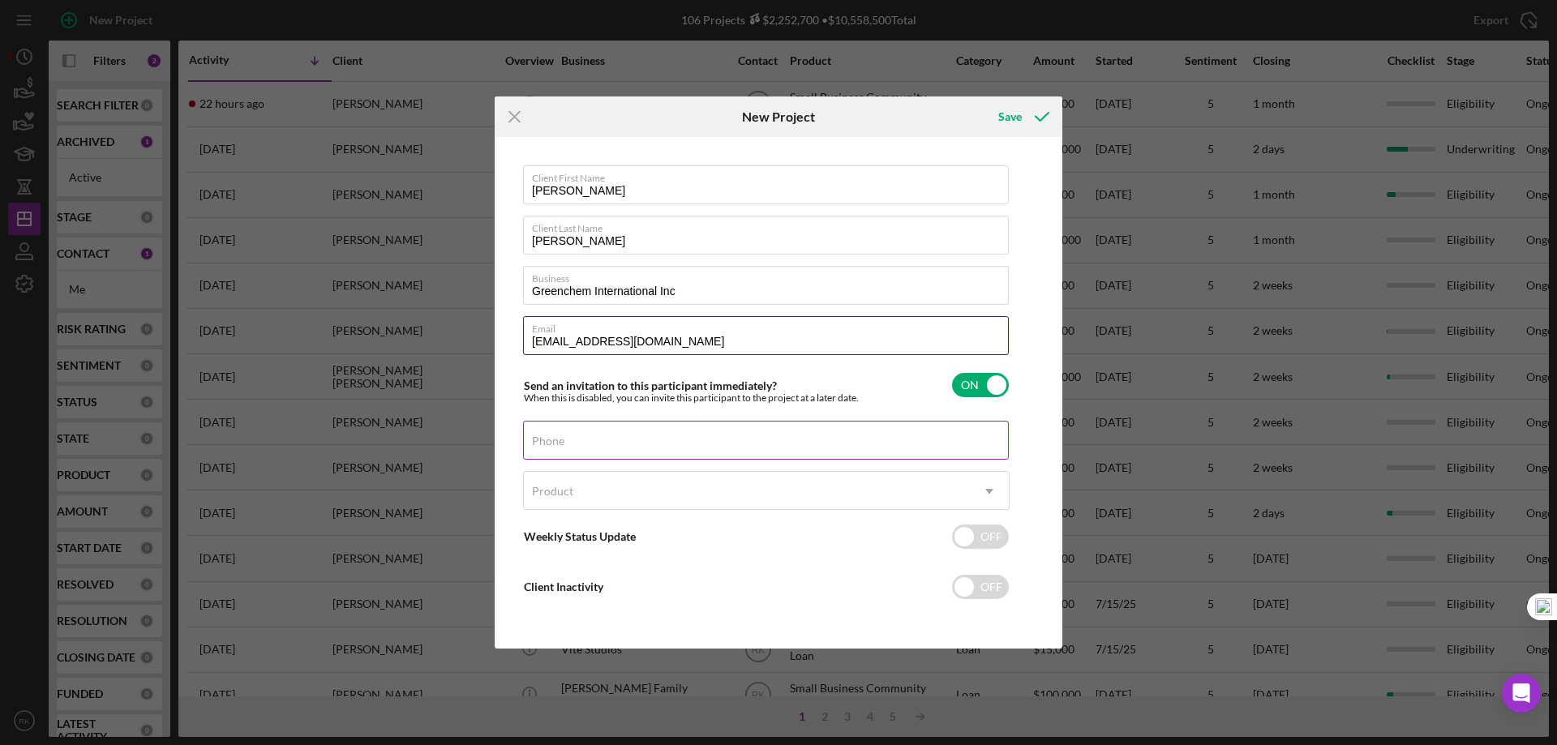
type input "mahsheja@msn.com"
click at [590, 445] on input "Phone" at bounding box center [766, 440] width 486 height 39
click at [541, 341] on input "mahsheja@msn.com" at bounding box center [766, 335] width 486 height 39
click at [630, 436] on div "Phone" at bounding box center [766, 441] width 487 height 41
type input "(213) 216-3769"
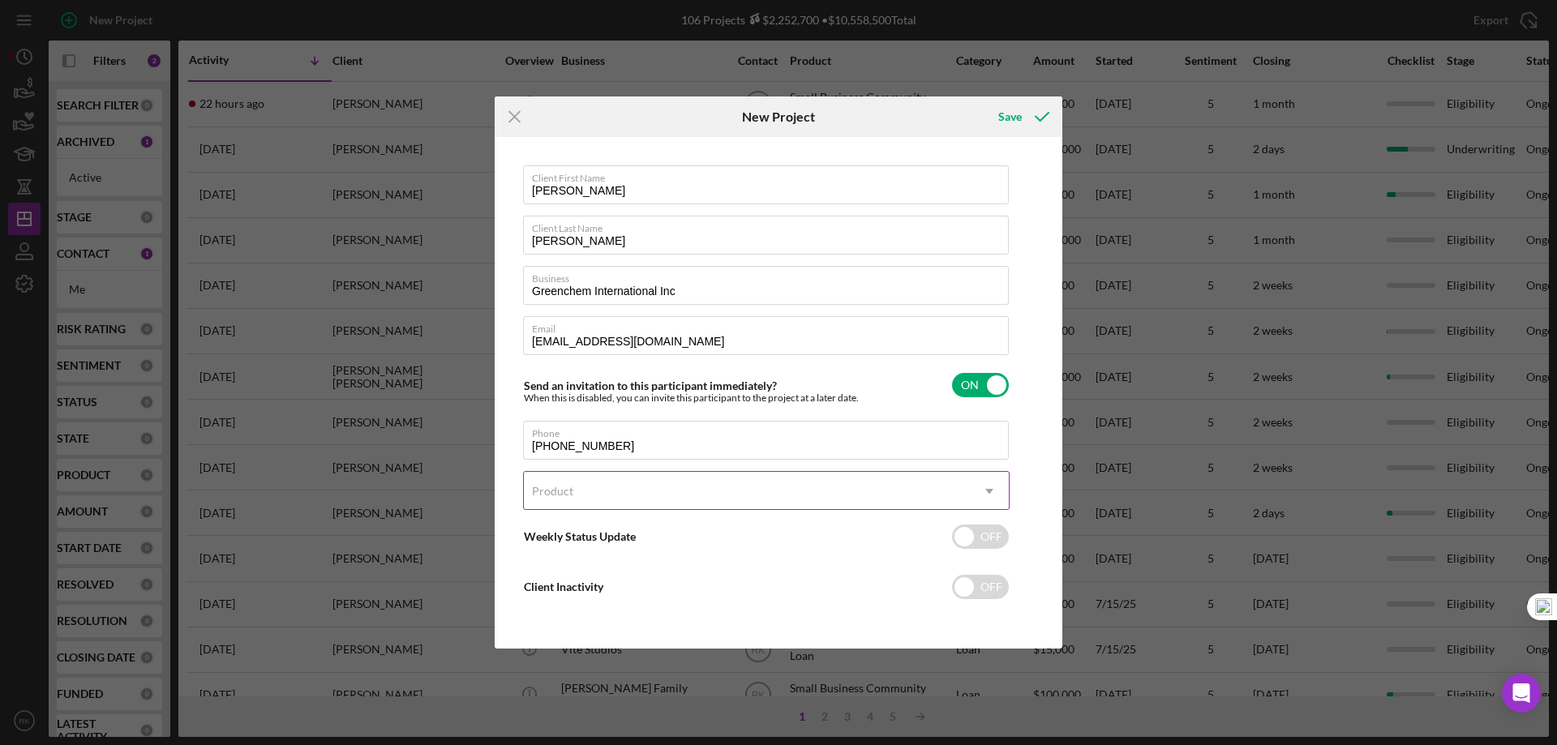
click at [637, 481] on div "Product" at bounding box center [747, 491] width 446 height 37
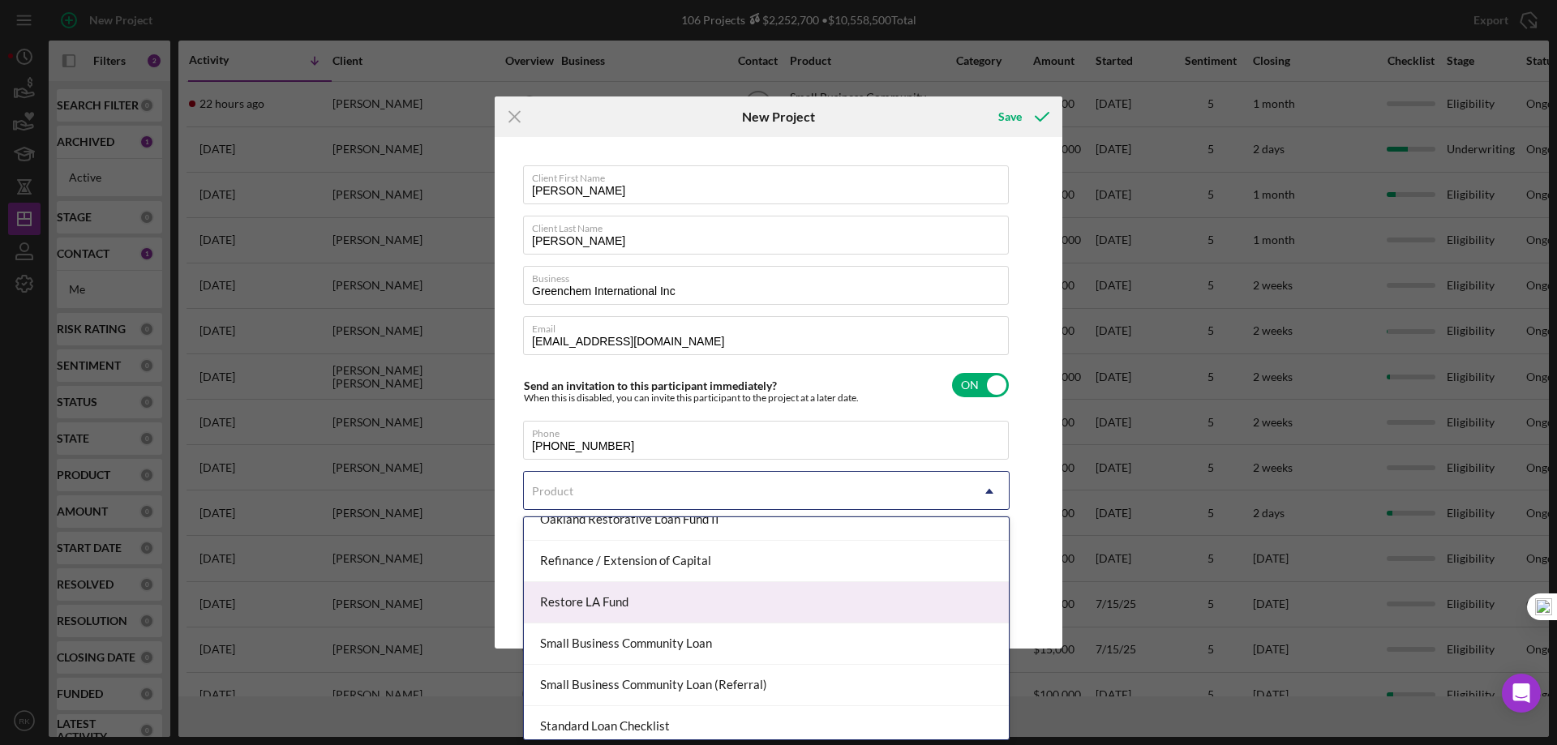
scroll to position [432, 0]
click at [606, 606] on div "Restore LA Fund" at bounding box center [766, 602] width 485 height 41
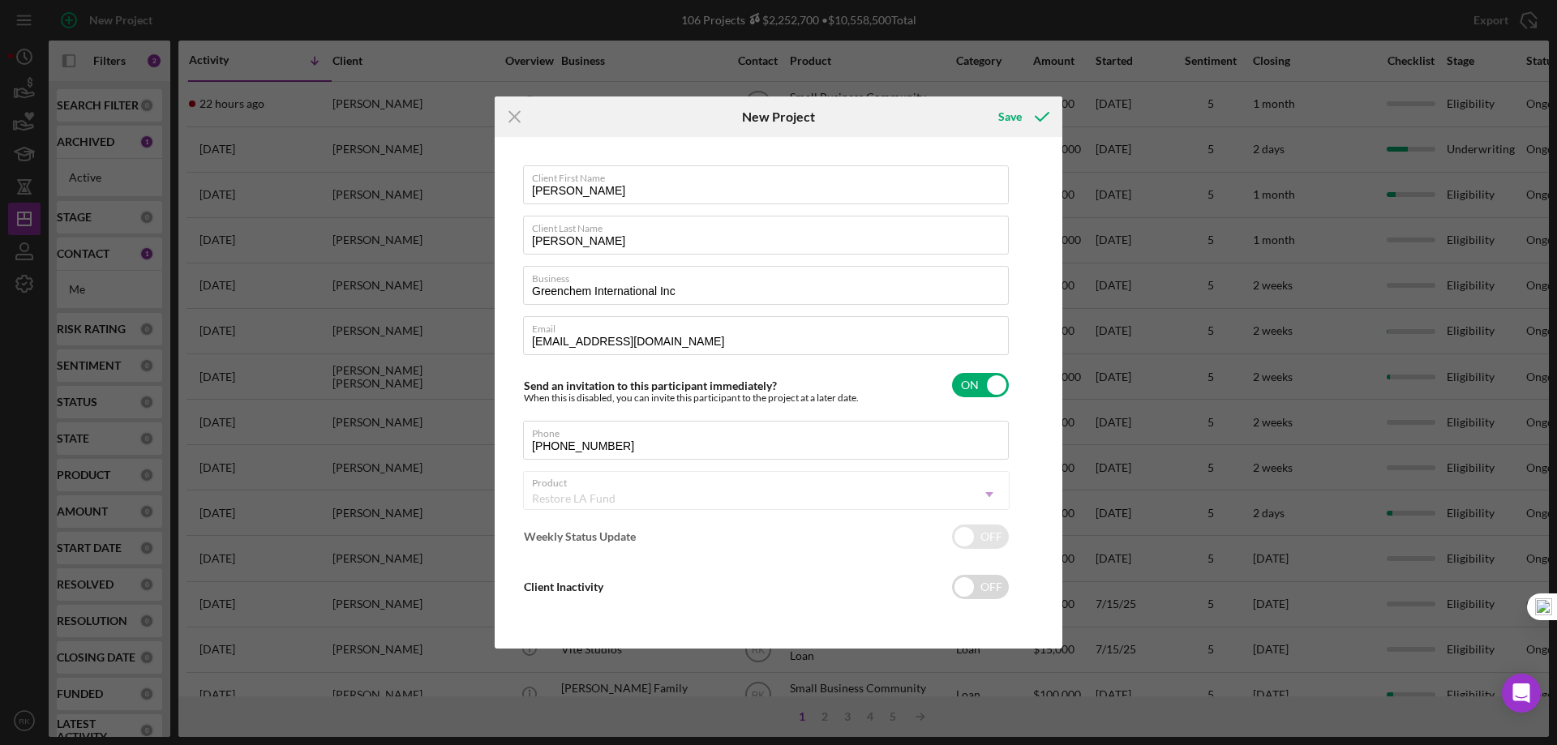
checkbox input "true"
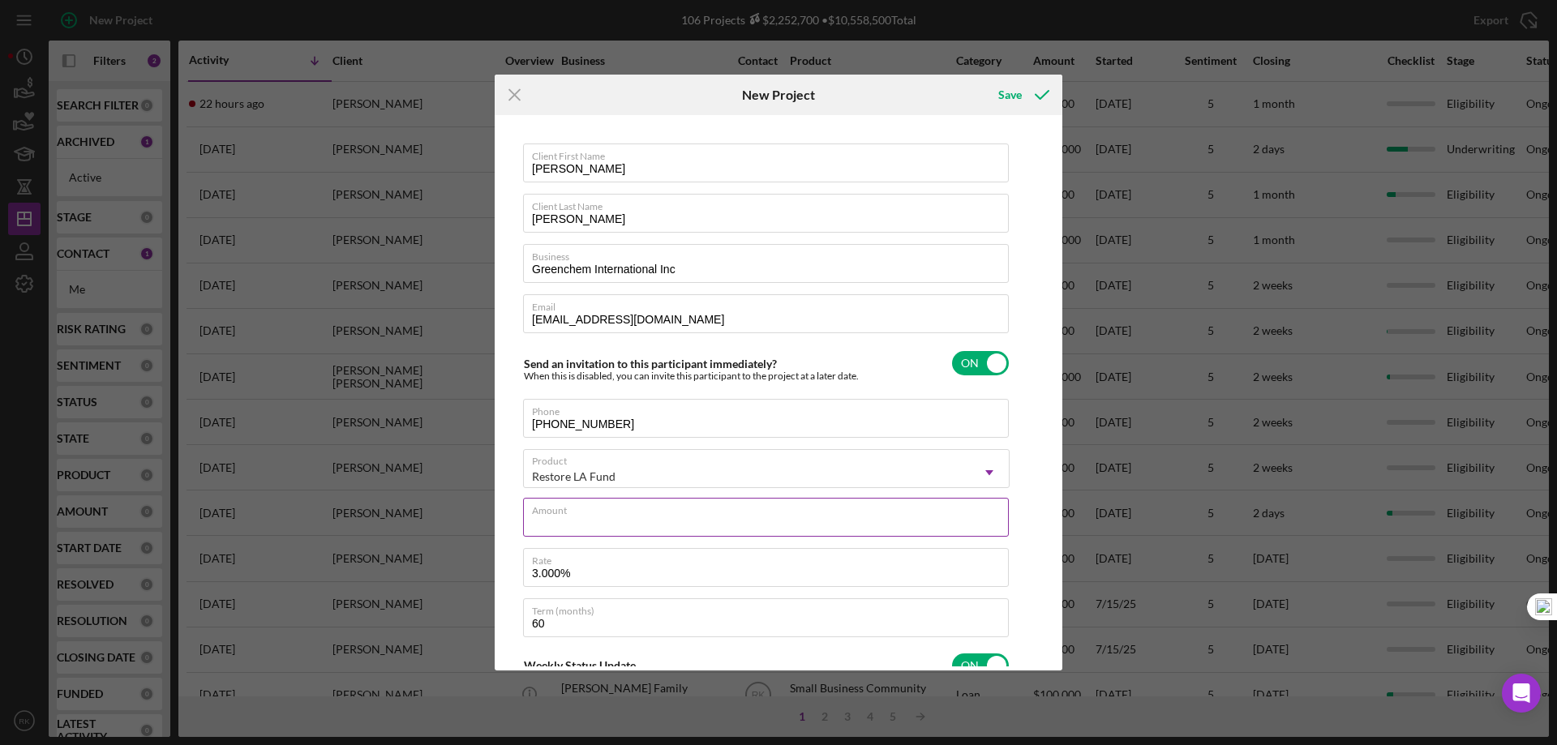
drag, startPoint x: 726, startPoint y: 522, endPoint x: 717, endPoint y: 517, distance: 10.2
click at [726, 522] on input "Amount" at bounding box center [766, 517] width 486 height 39
type input "$50,000"
click at [1029, 528] on div "Client First Name Paul Client Last Name Kim Business Greenchem International In…" at bounding box center [779, 392] width 560 height 547
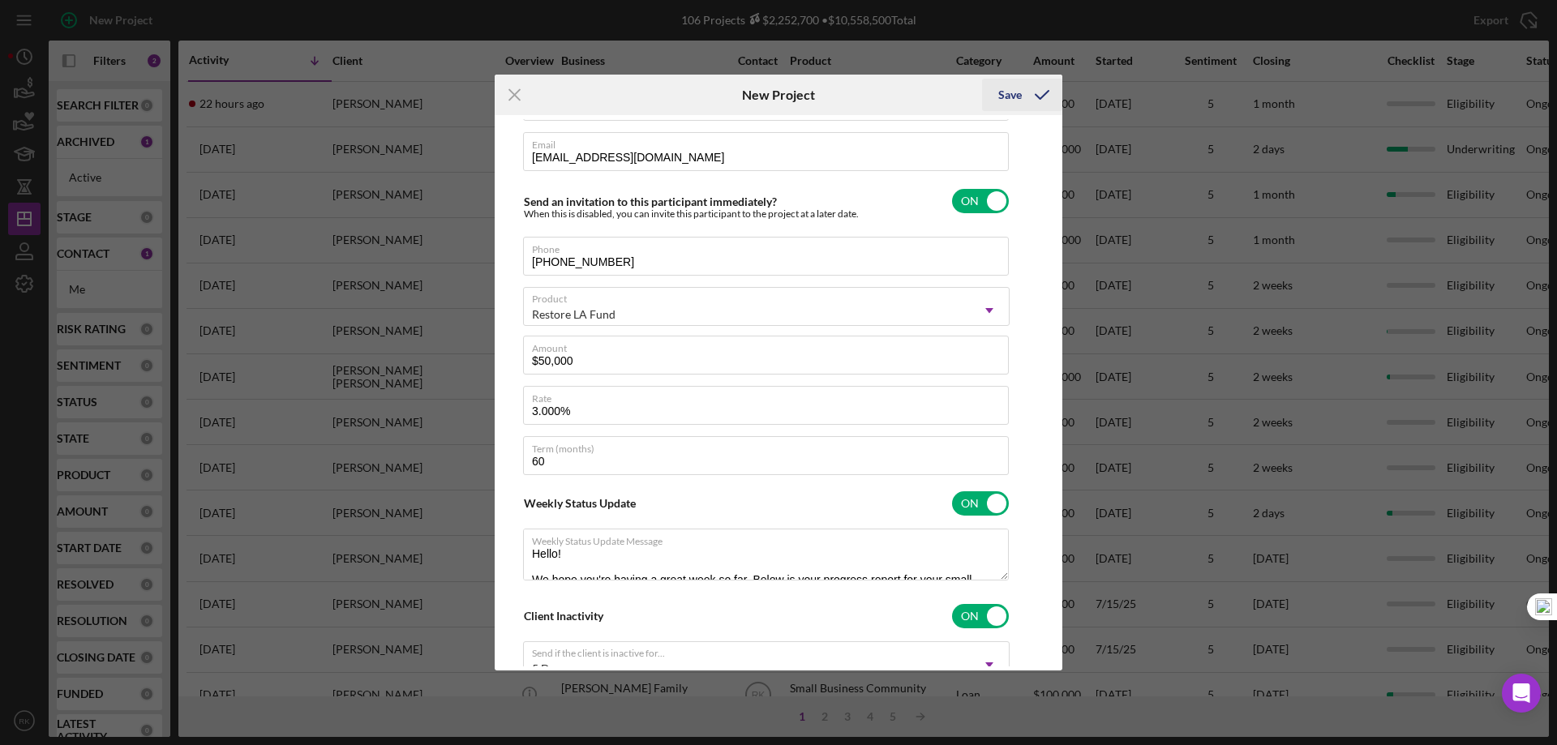
scroll to position [161, 0]
click at [1042, 92] on icon "submit" at bounding box center [1042, 95] width 41 height 41
checkbox input "false"
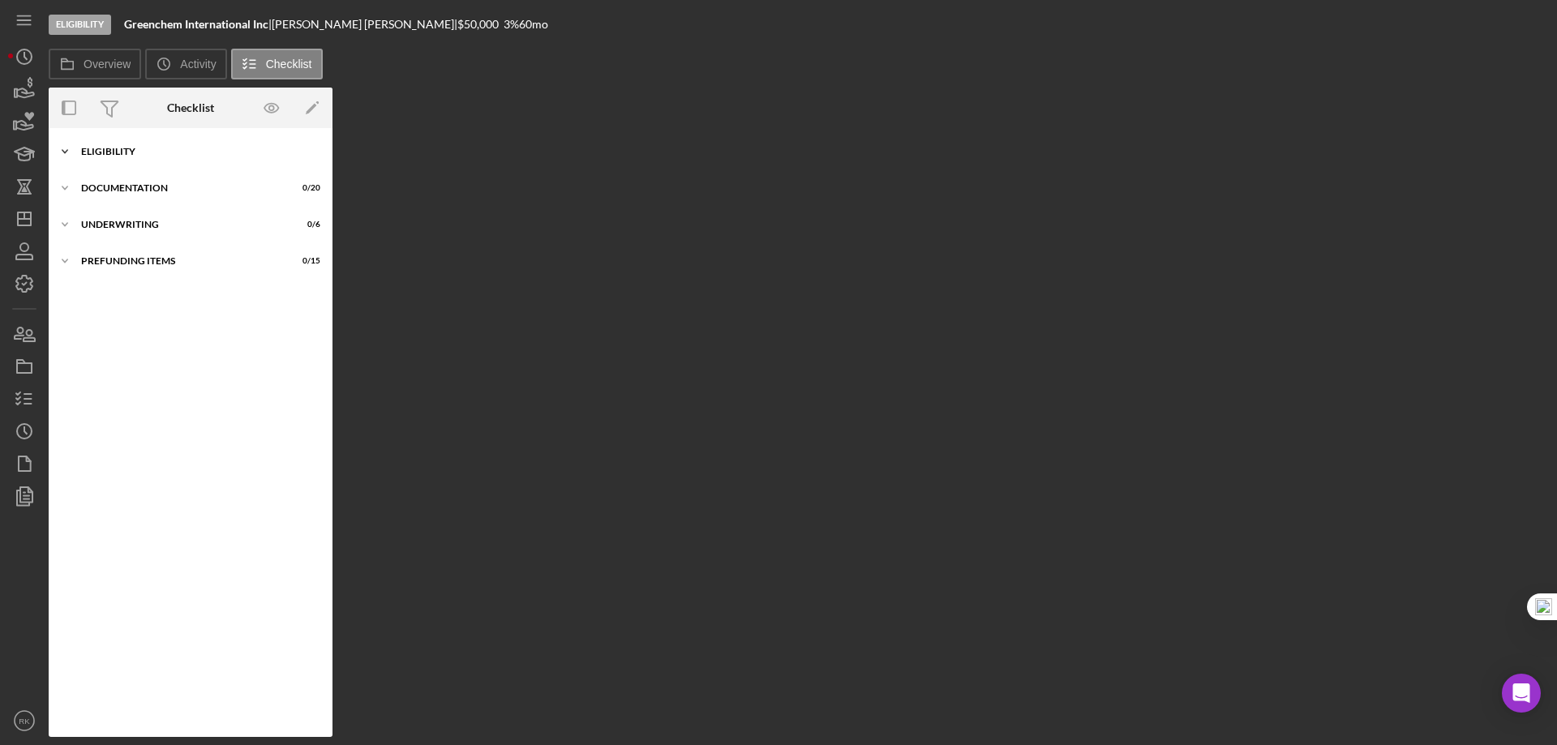
click at [113, 151] on div "Eligibility" at bounding box center [196, 152] width 231 height 10
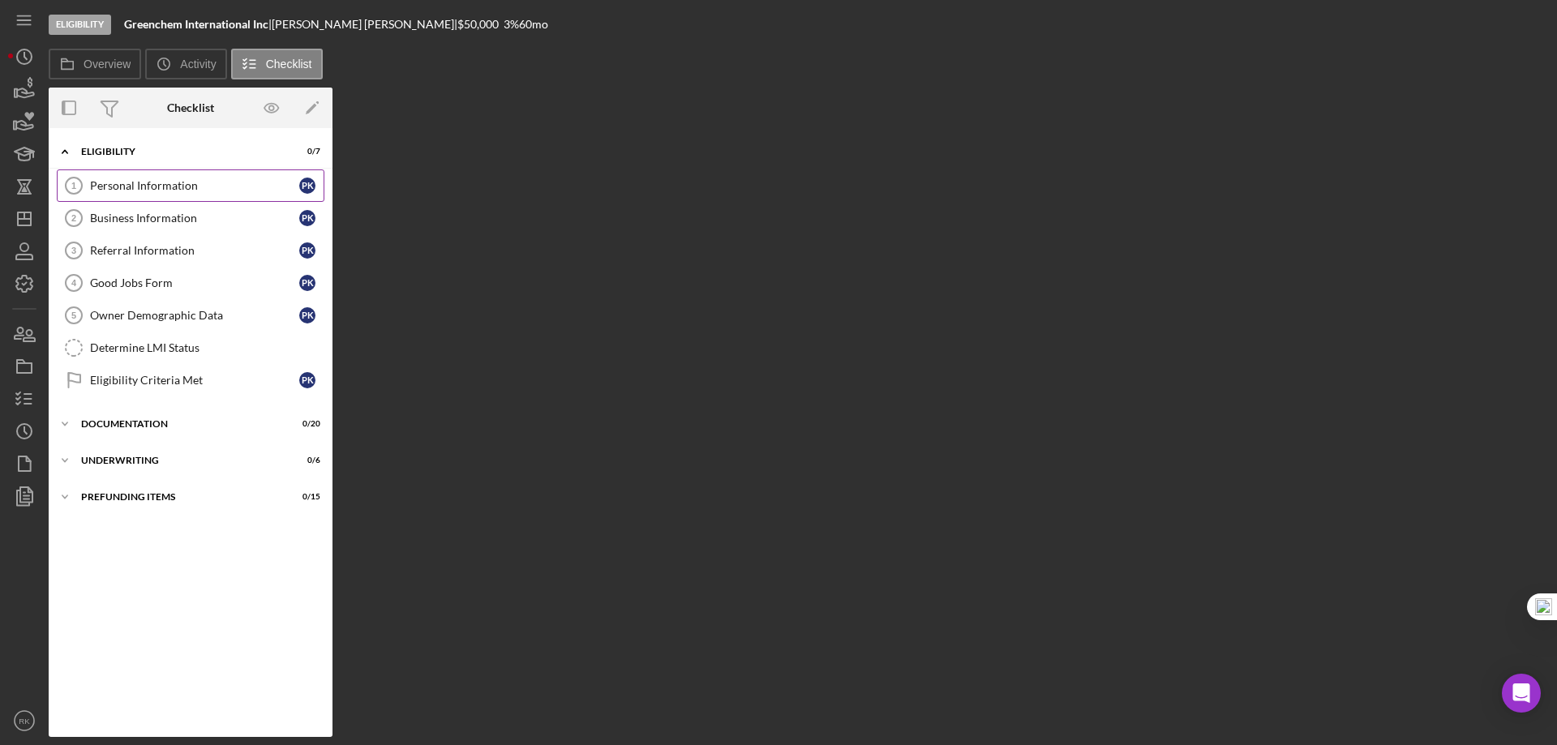
drag, startPoint x: 157, startPoint y: 187, endPoint x: 173, endPoint y: 186, distance: 16.2
click at [157, 186] on div "Personal Information" at bounding box center [194, 185] width 209 height 13
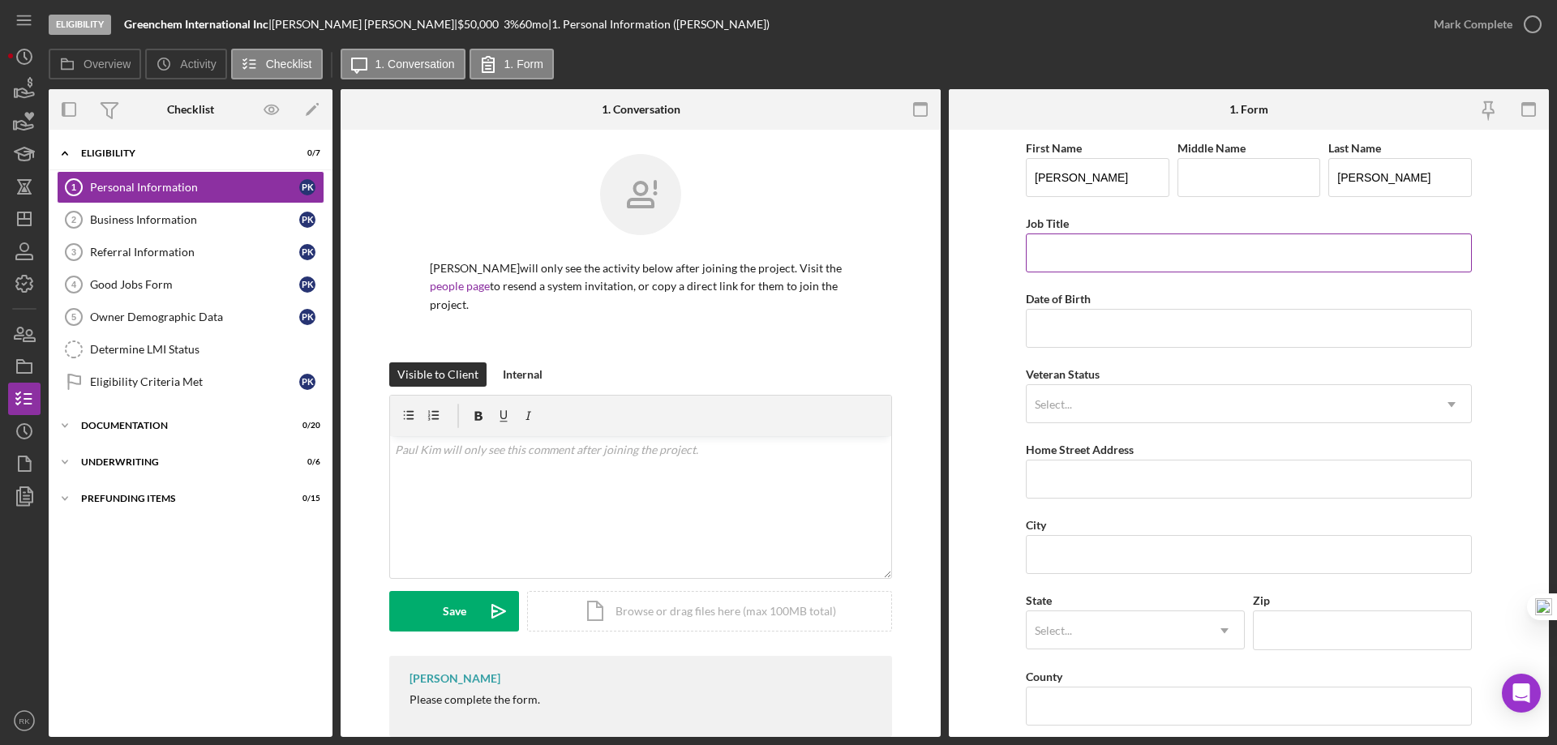
click at [1075, 260] on input "Job Title" at bounding box center [1249, 253] width 446 height 39
type input "President"
click at [1080, 326] on input "Date of Birth" at bounding box center [1249, 328] width 446 height 39
drag, startPoint x: 1110, startPoint y: 328, endPoint x: 953, endPoint y: 322, distance: 156.7
click at [994, 337] on form "First Name Paul Middle Name Last Name Kim Job Title President Date of Birth 1m/…" at bounding box center [1249, 434] width 600 height 608
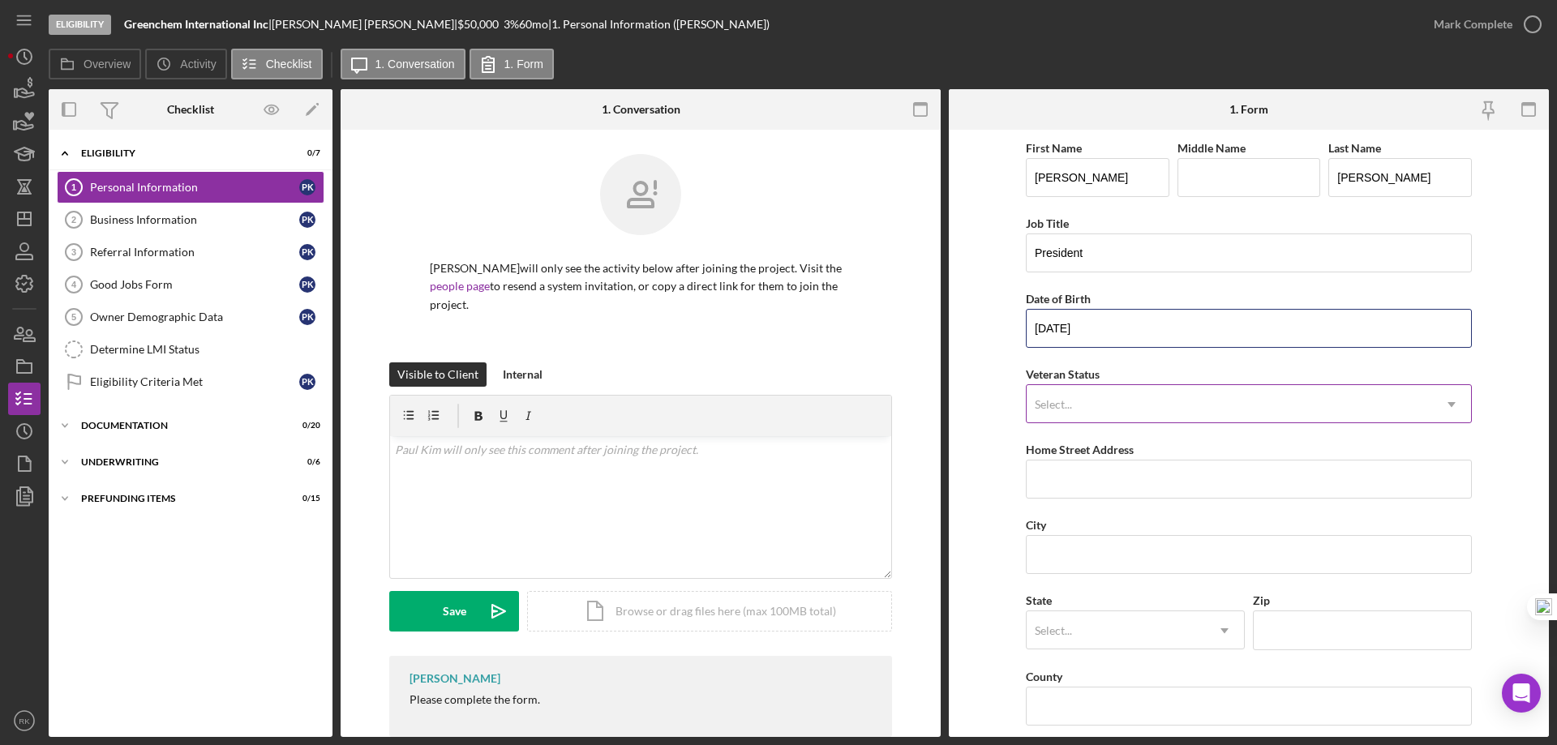
type input "04/07/1966"
click at [1085, 399] on div "Select..." at bounding box center [1230, 404] width 406 height 37
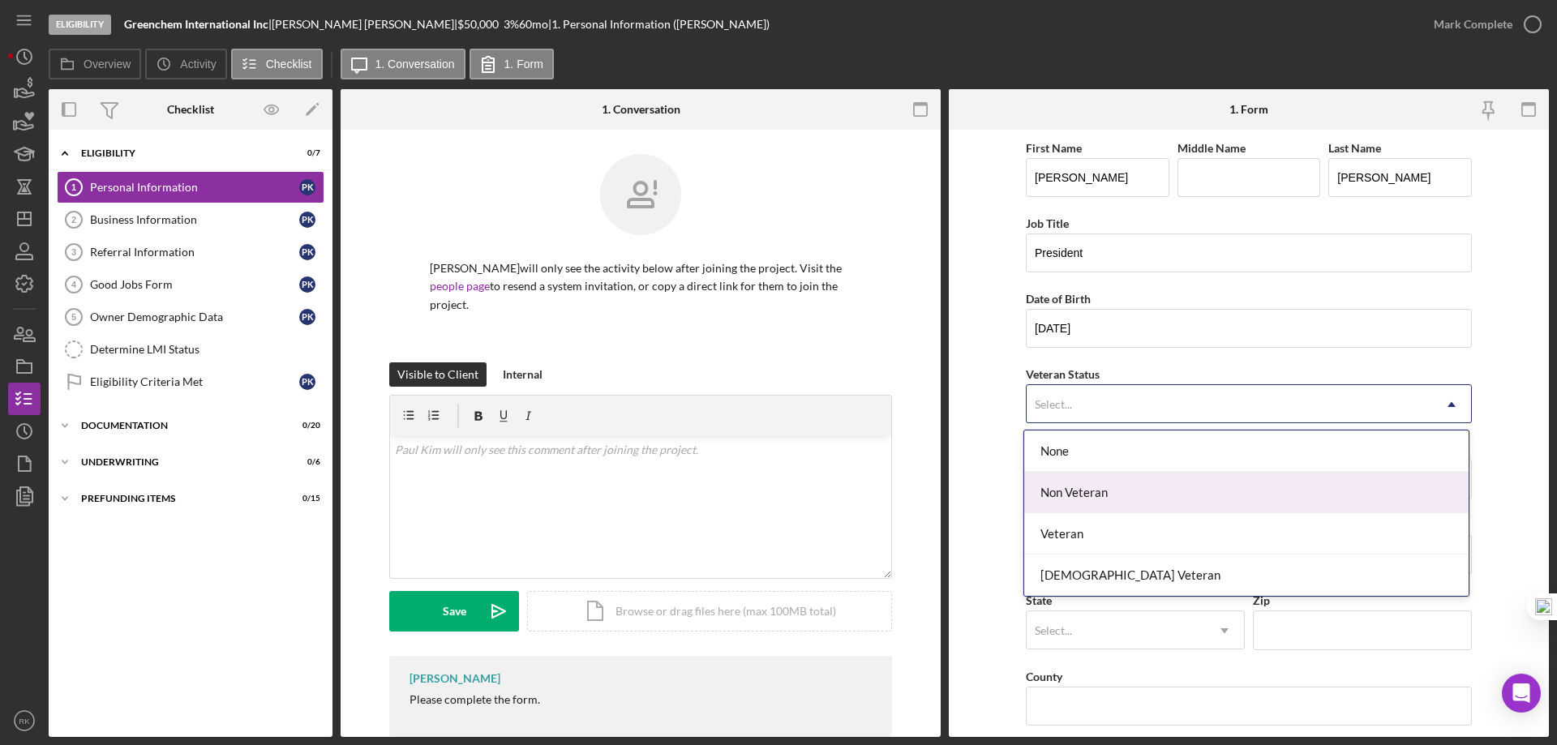
click at [1083, 490] on div "Non Veteran" at bounding box center [1246, 492] width 444 height 41
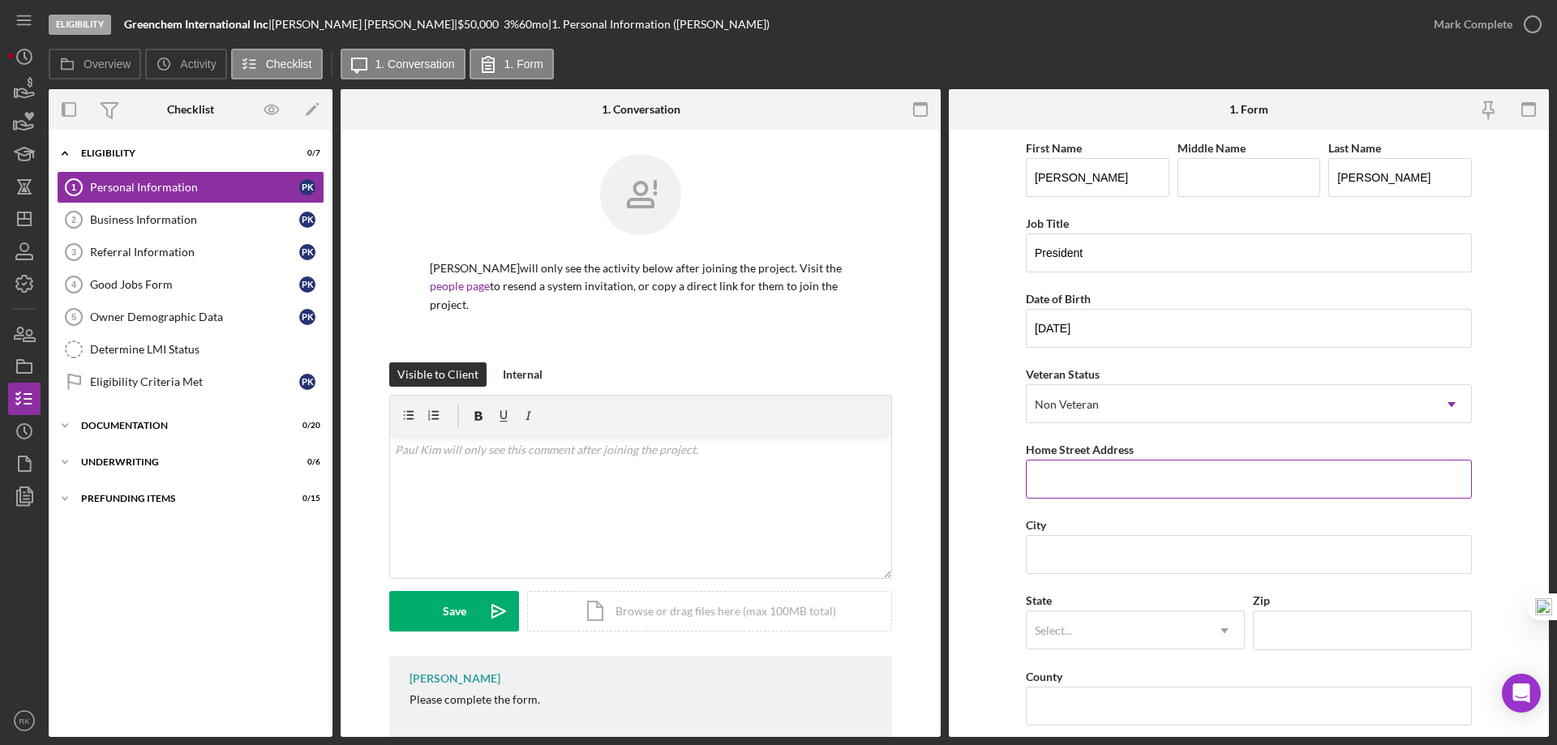
click at [1143, 487] on input "Home Street Address" at bounding box center [1249, 479] width 446 height 39
type input "803 Terrace Ln E Unit 9"
click at [1132, 557] on input "City" at bounding box center [1249, 554] width 446 height 39
type input "Diamond Bar"
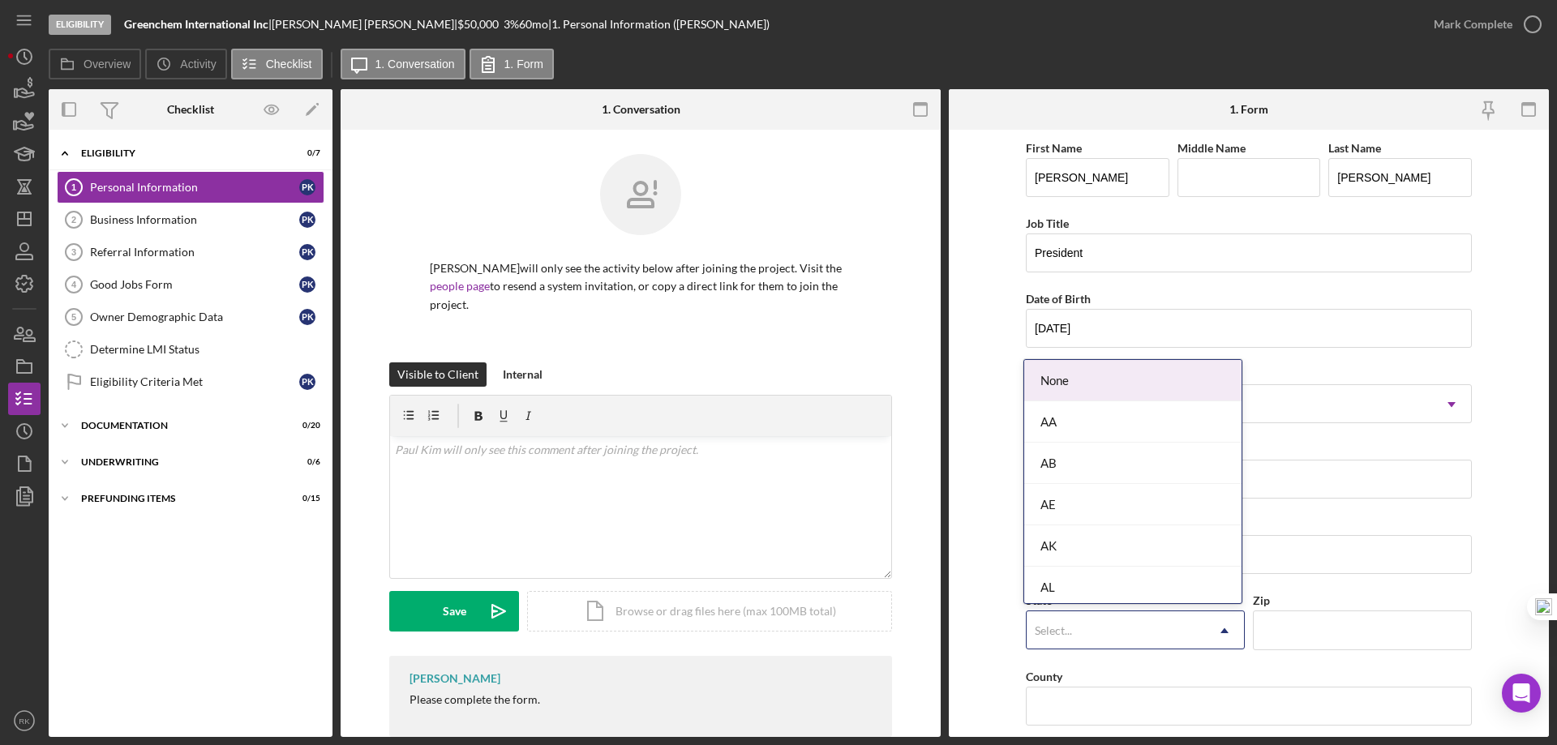
click at [1080, 628] on div "Select..." at bounding box center [1116, 630] width 178 height 37
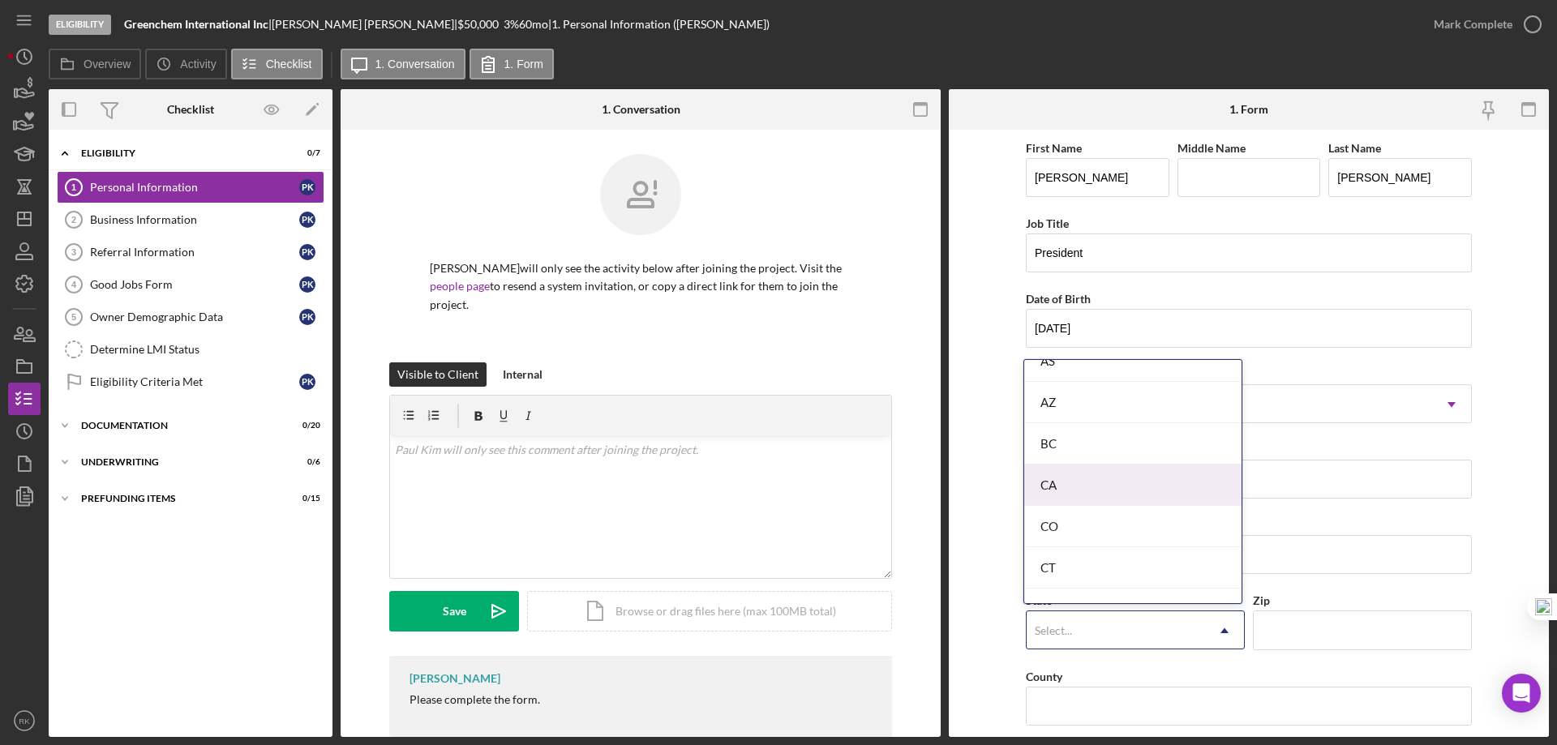
scroll to position [351, 0]
click at [1065, 495] on div "CA" at bounding box center [1132, 484] width 217 height 41
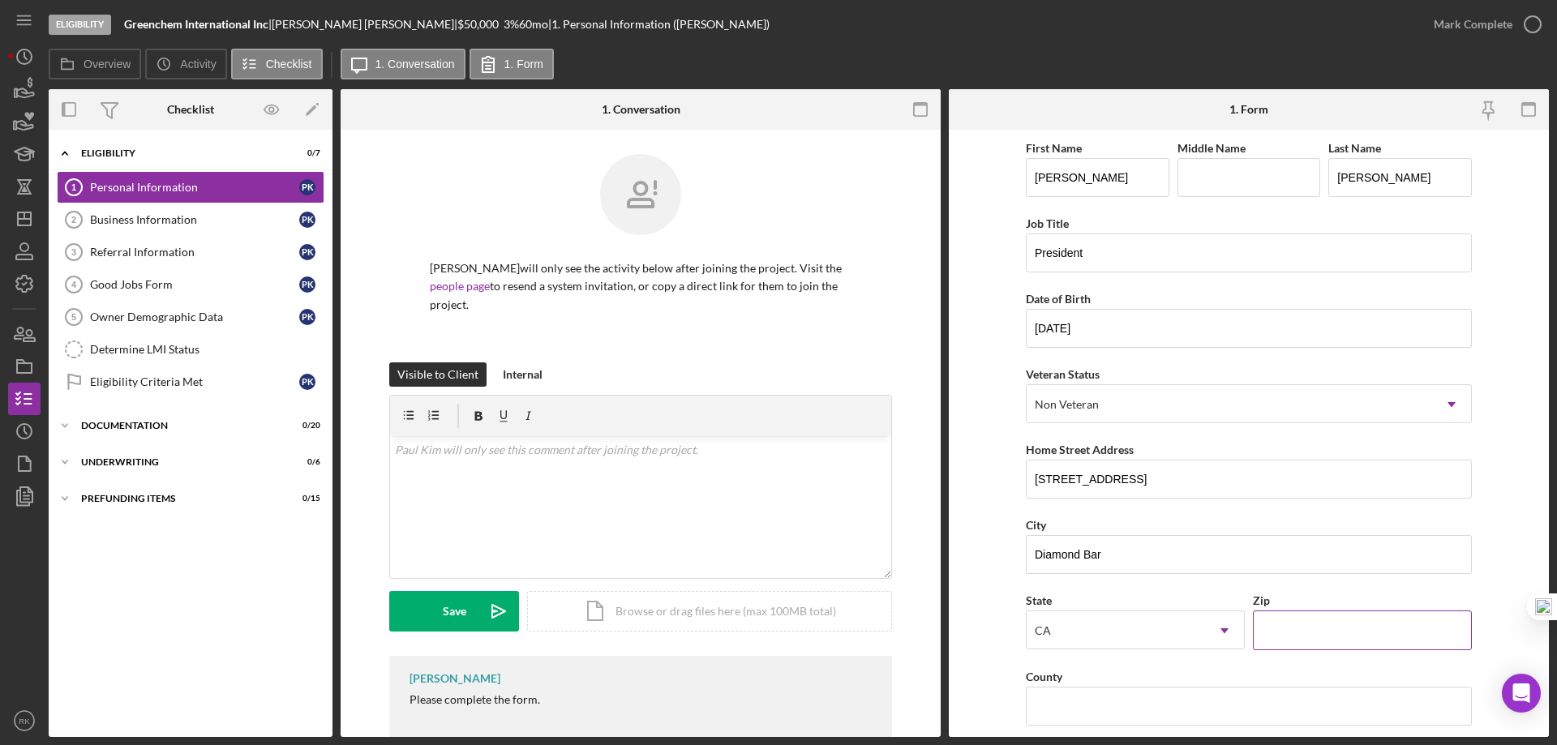
click at [1302, 631] on input "Zip" at bounding box center [1362, 630] width 219 height 39
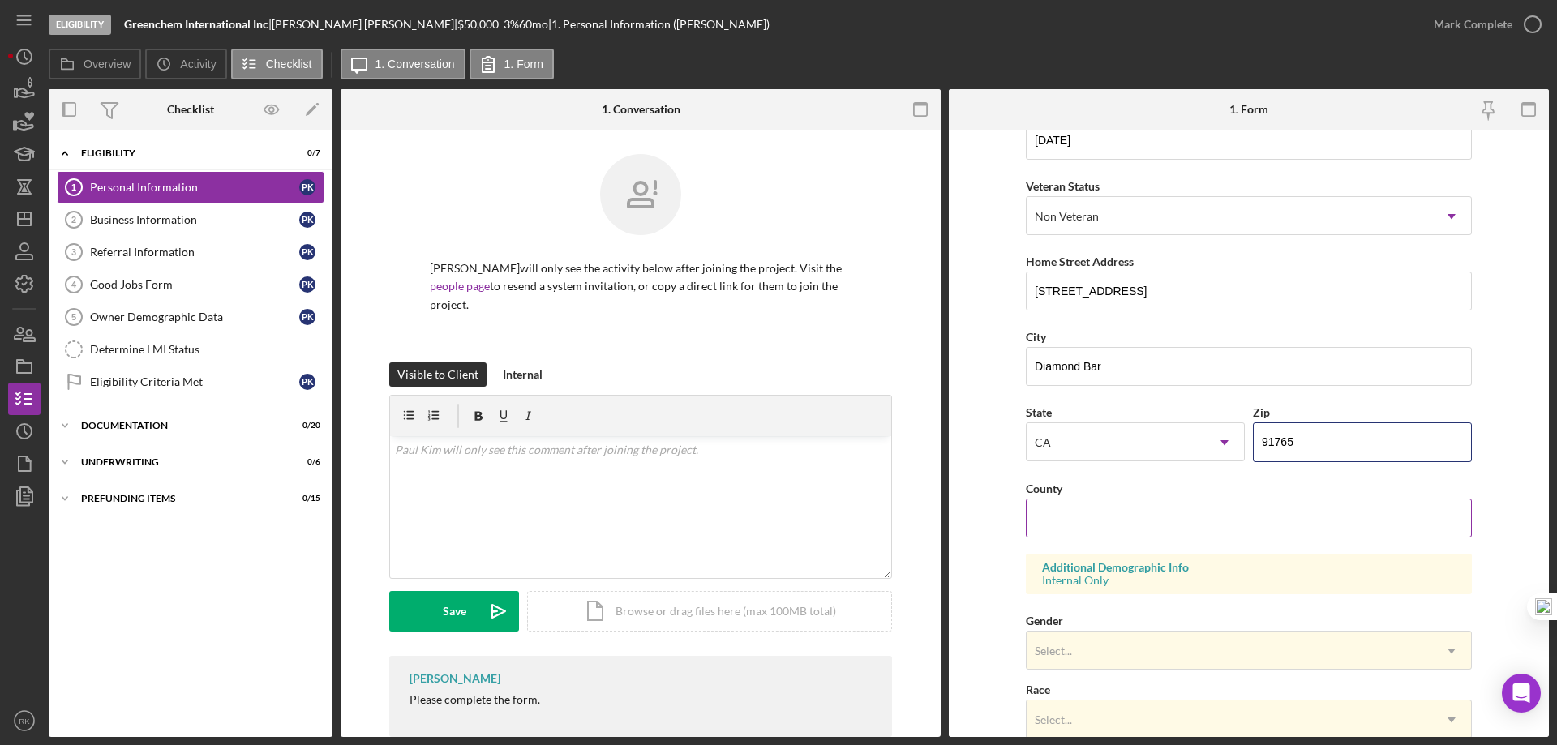
scroll to position [189, 0]
type input "91765"
click at [1099, 524] on input "County" at bounding box center [1249, 517] width 446 height 39
type input "Los Angeles"
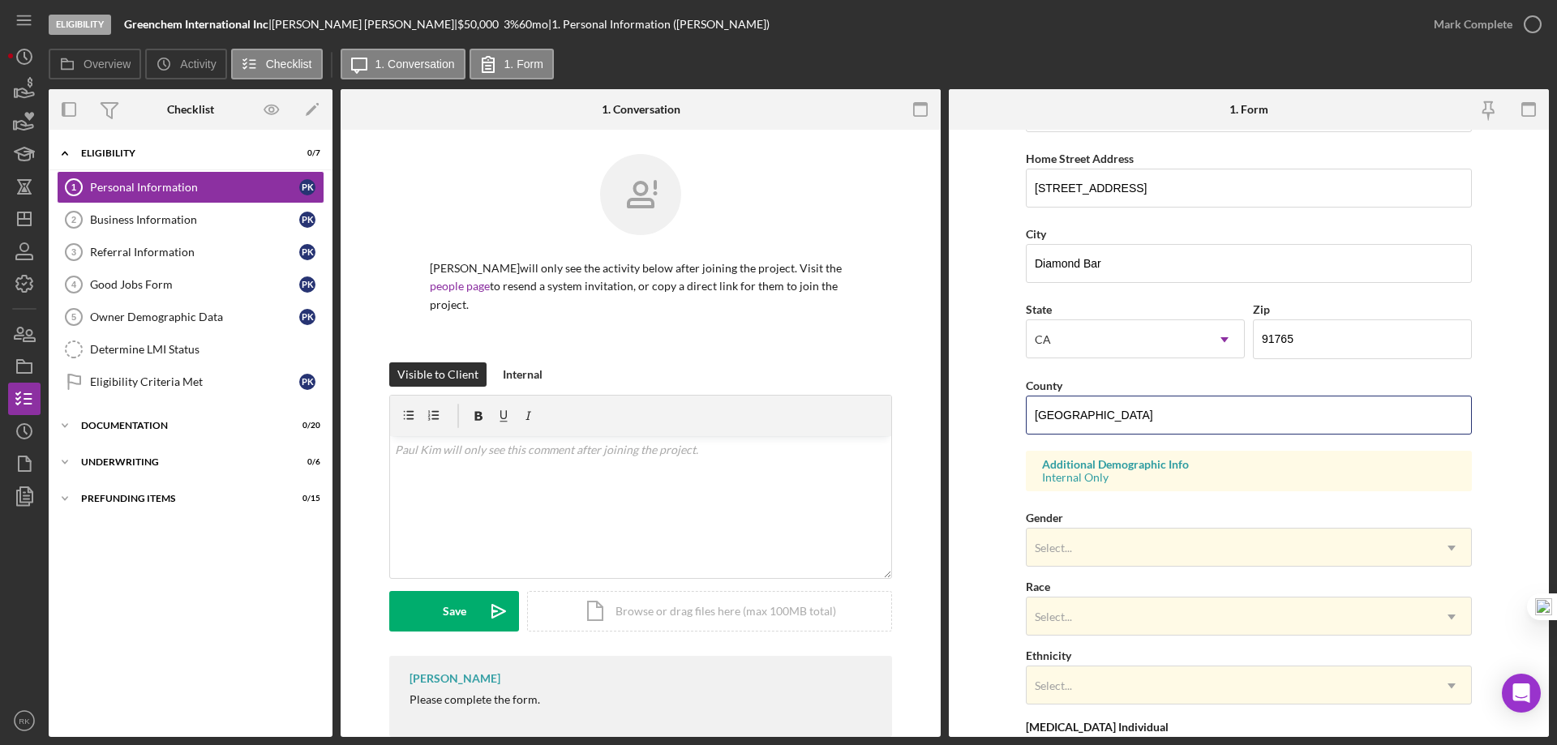
scroll to position [315, 0]
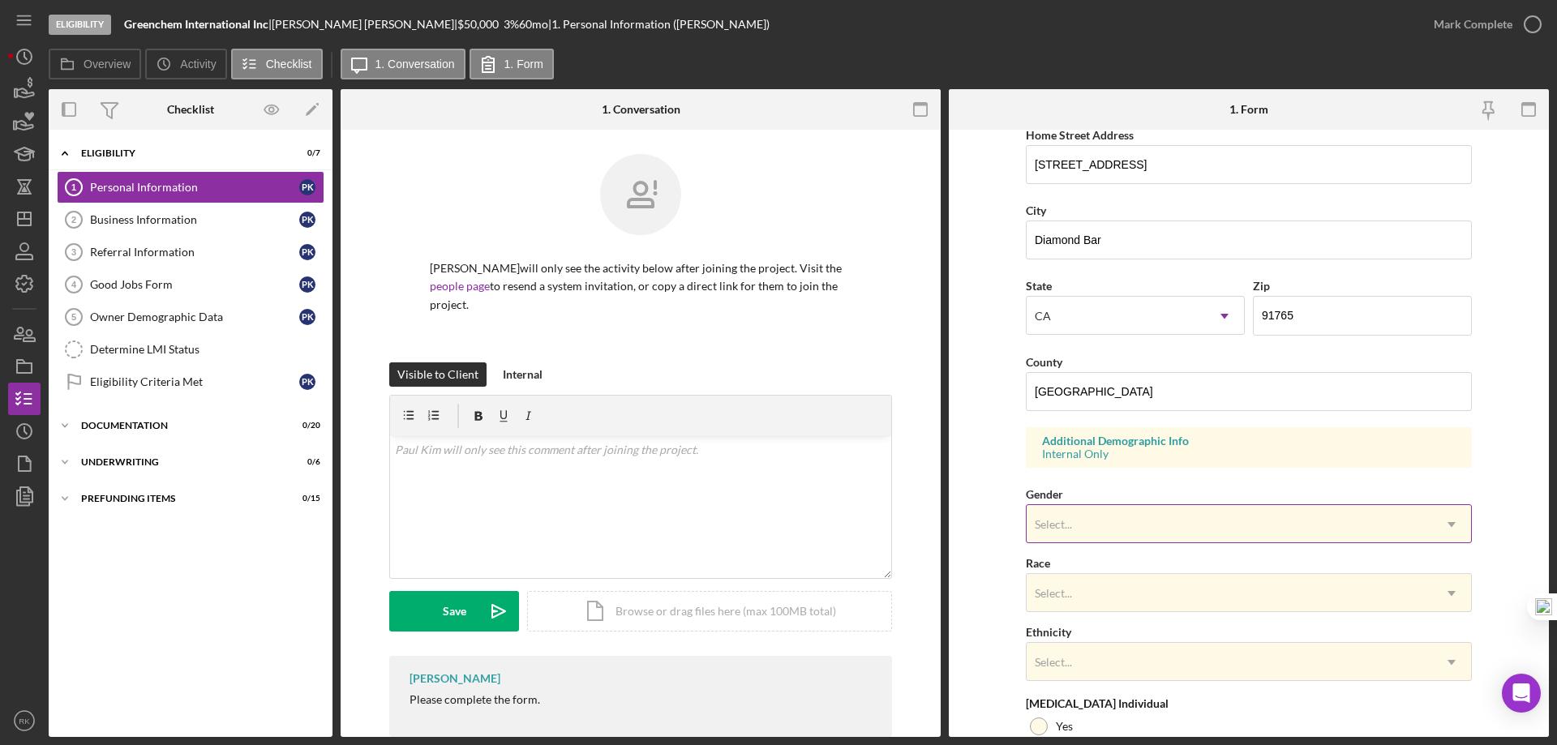
click at [1110, 530] on div "Select..." at bounding box center [1230, 524] width 406 height 37
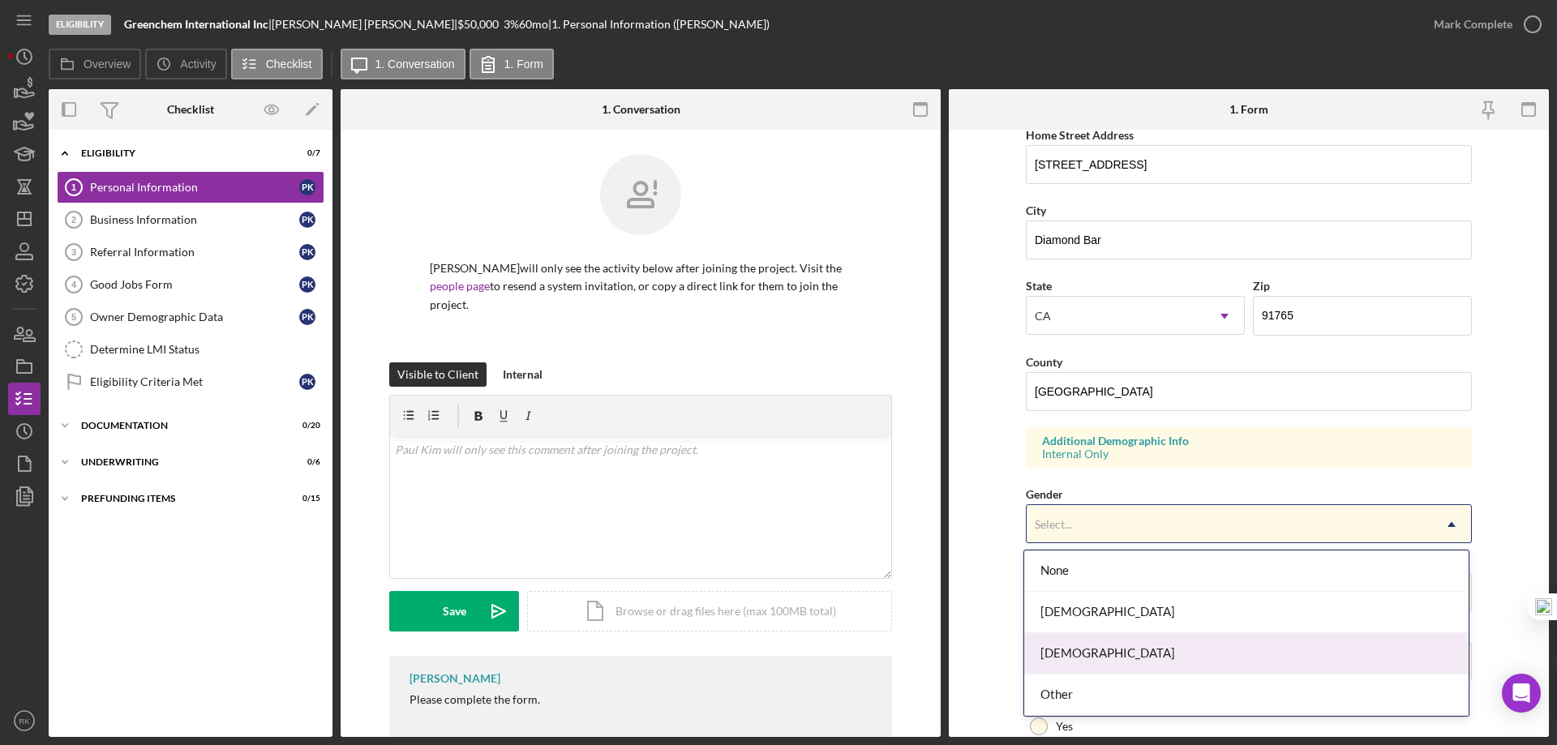
click at [1081, 650] on div "Male" at bounding box center [1246, 653] width 444 height 41
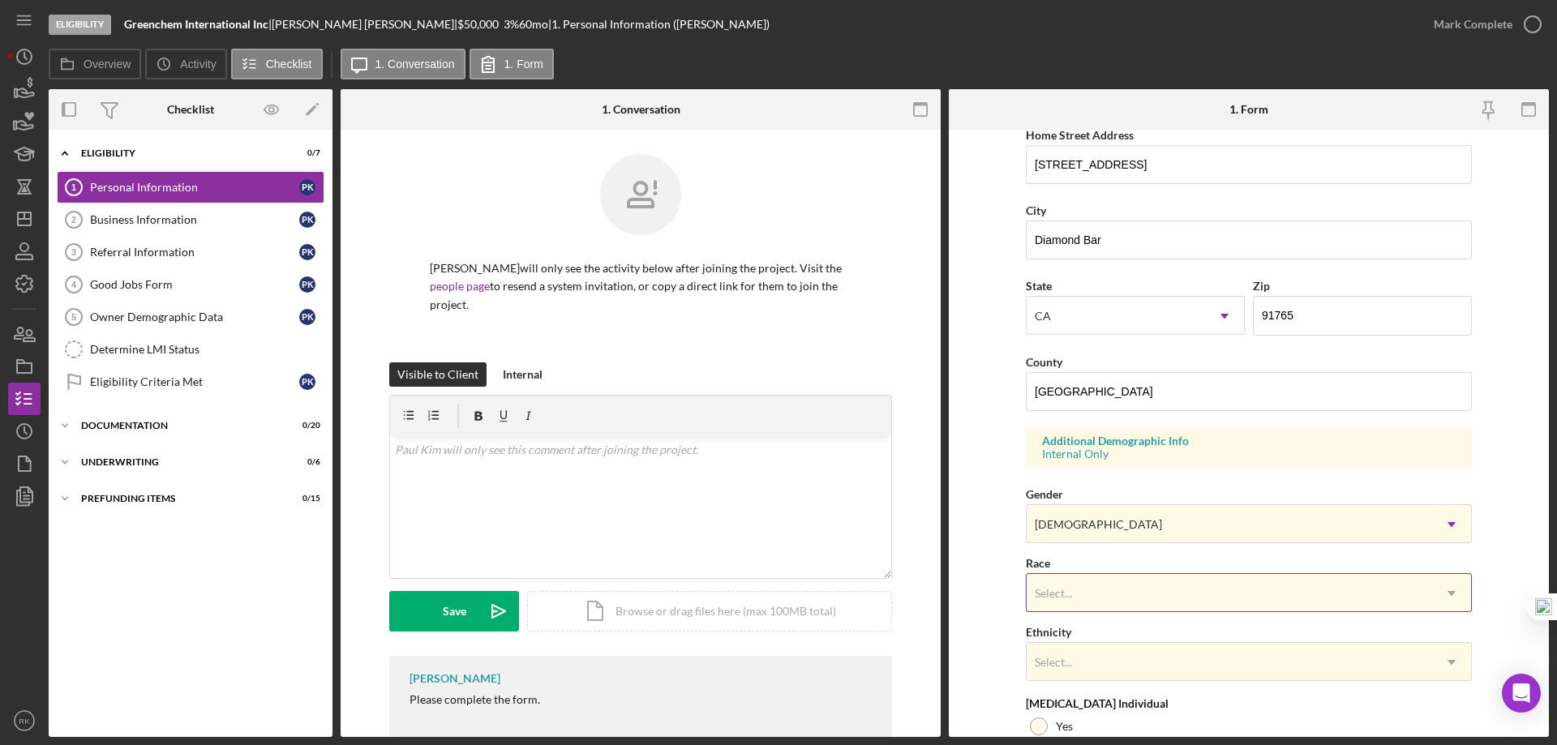
click at [1058, 604] on div "Select..." at bounding box center [1230, 593] width 406 height 37
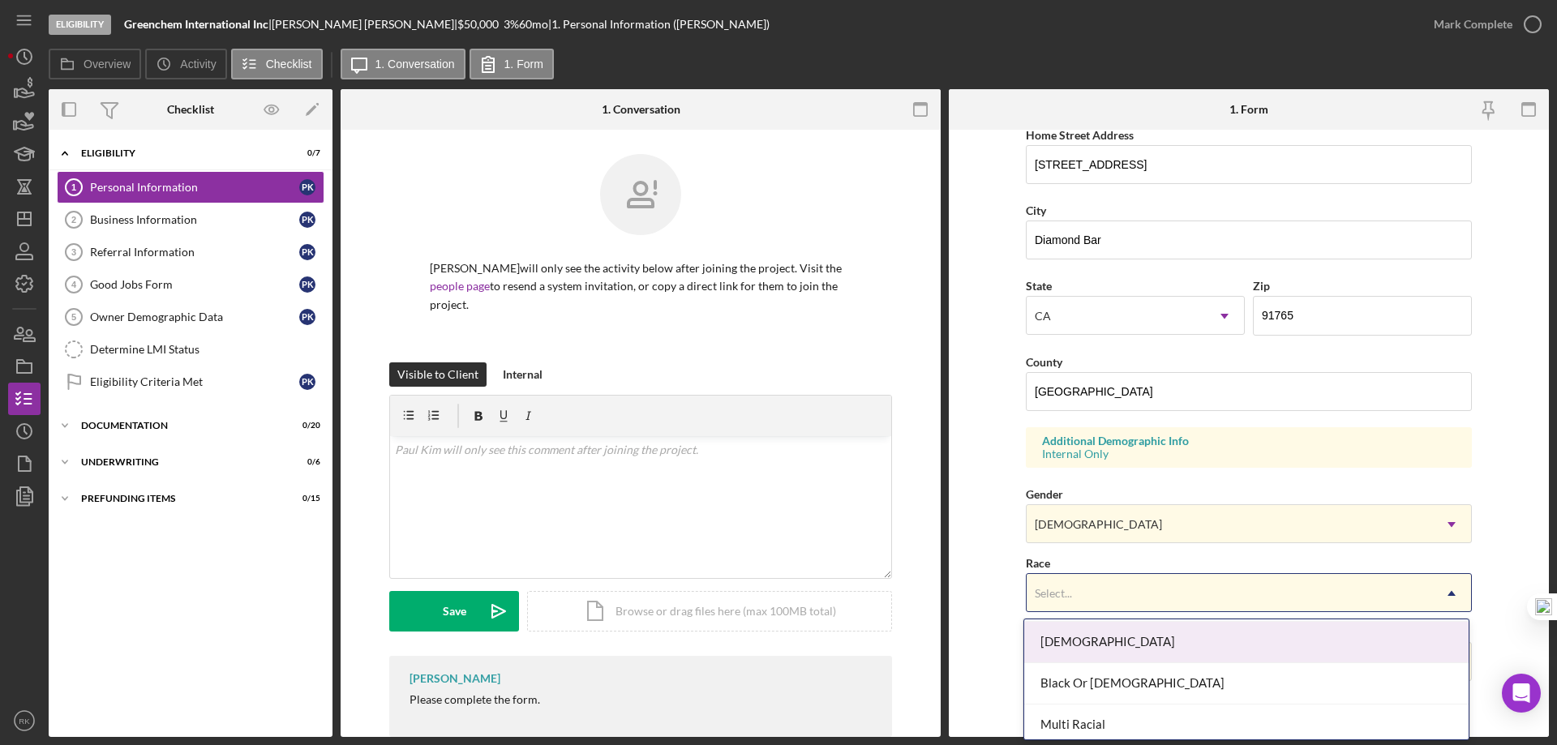
scroll to position [81, 0]
click at [1067, 646] on div "Asian" at bounding box center [1246, 641] width 444 height 41
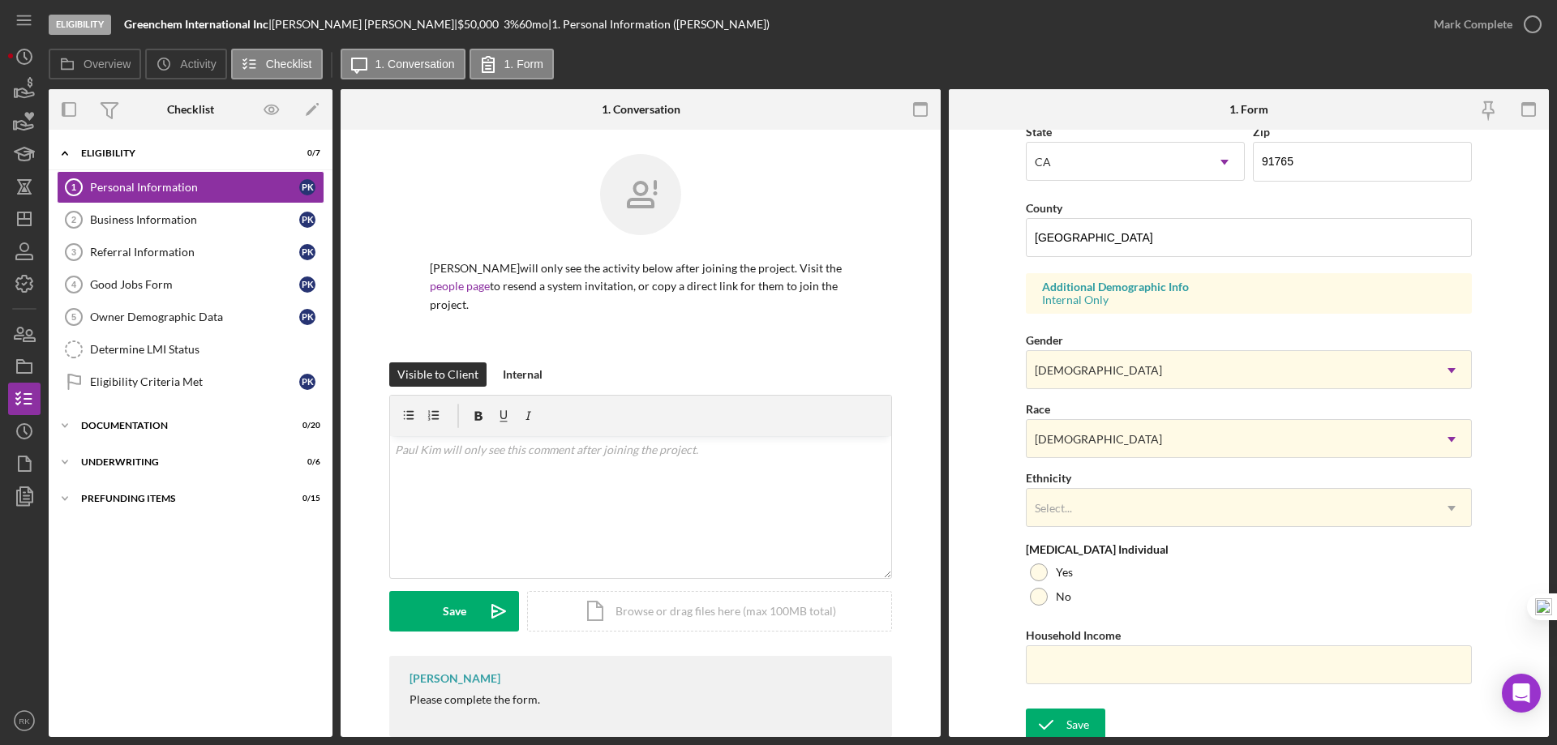
scroll to position [475, 0]
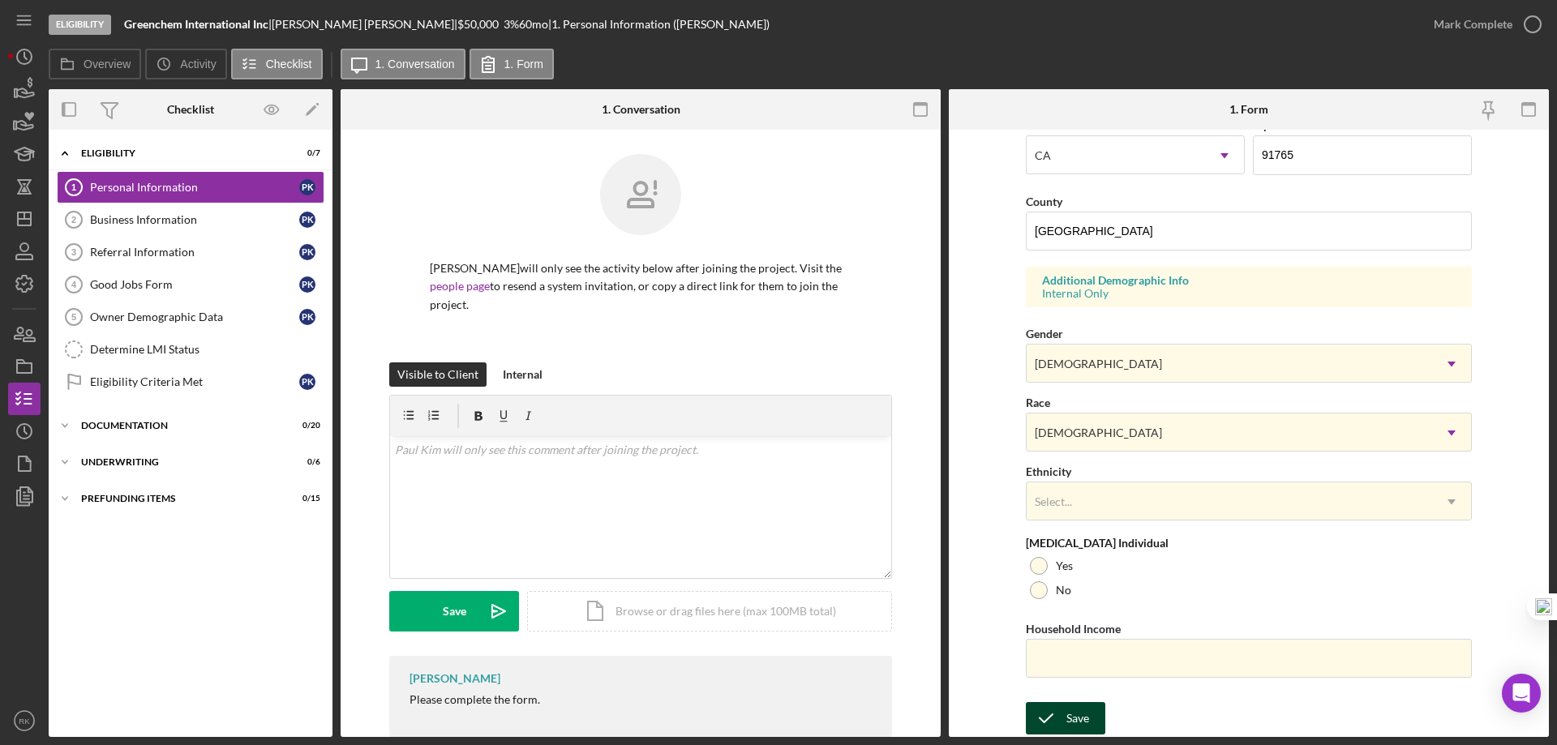
click at [1076, 725] on div "Save" at bounding box center [1078, 718] width 23 height 32
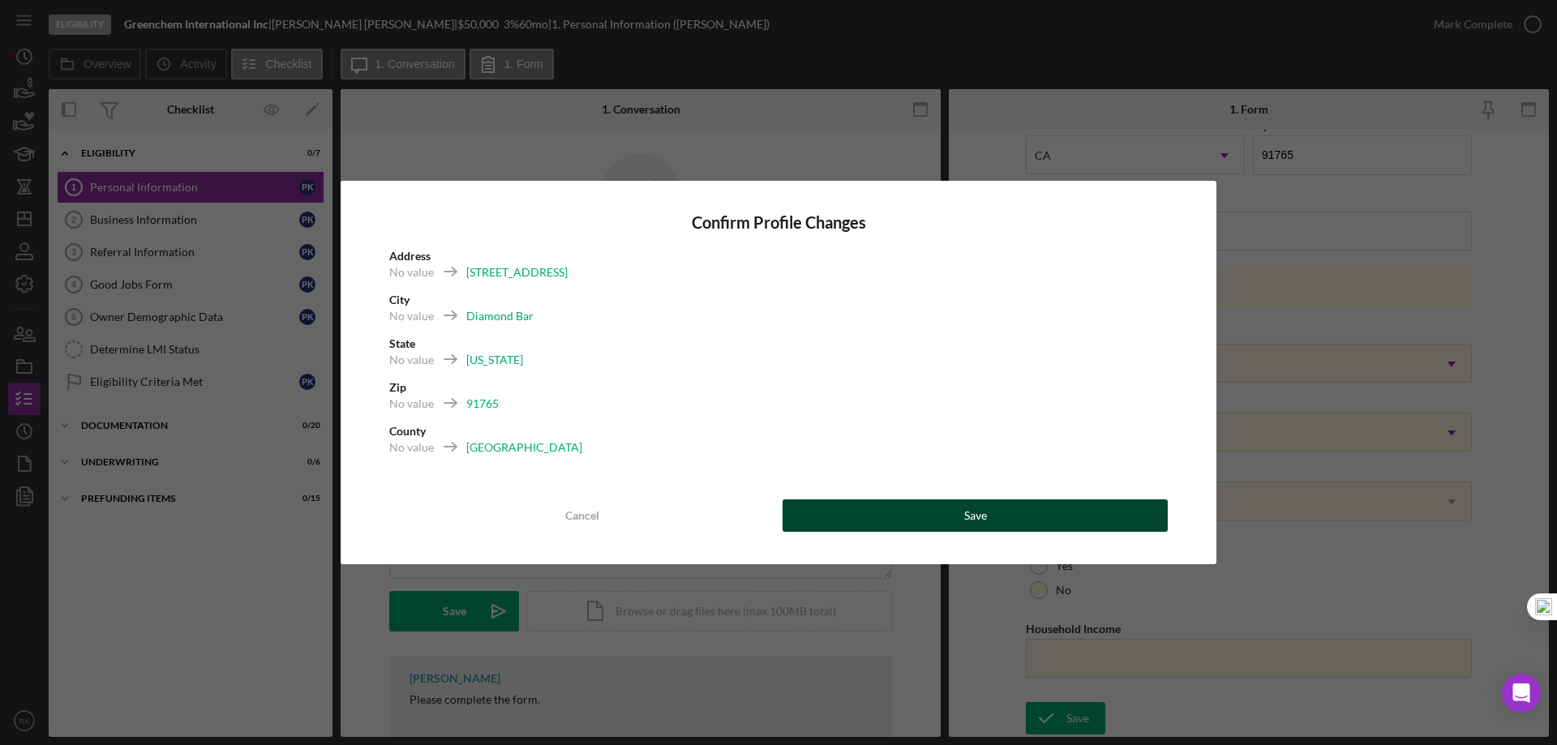
click at [1007, 514] on button "Save" at bounding box center [975, 516] width 385 height 32
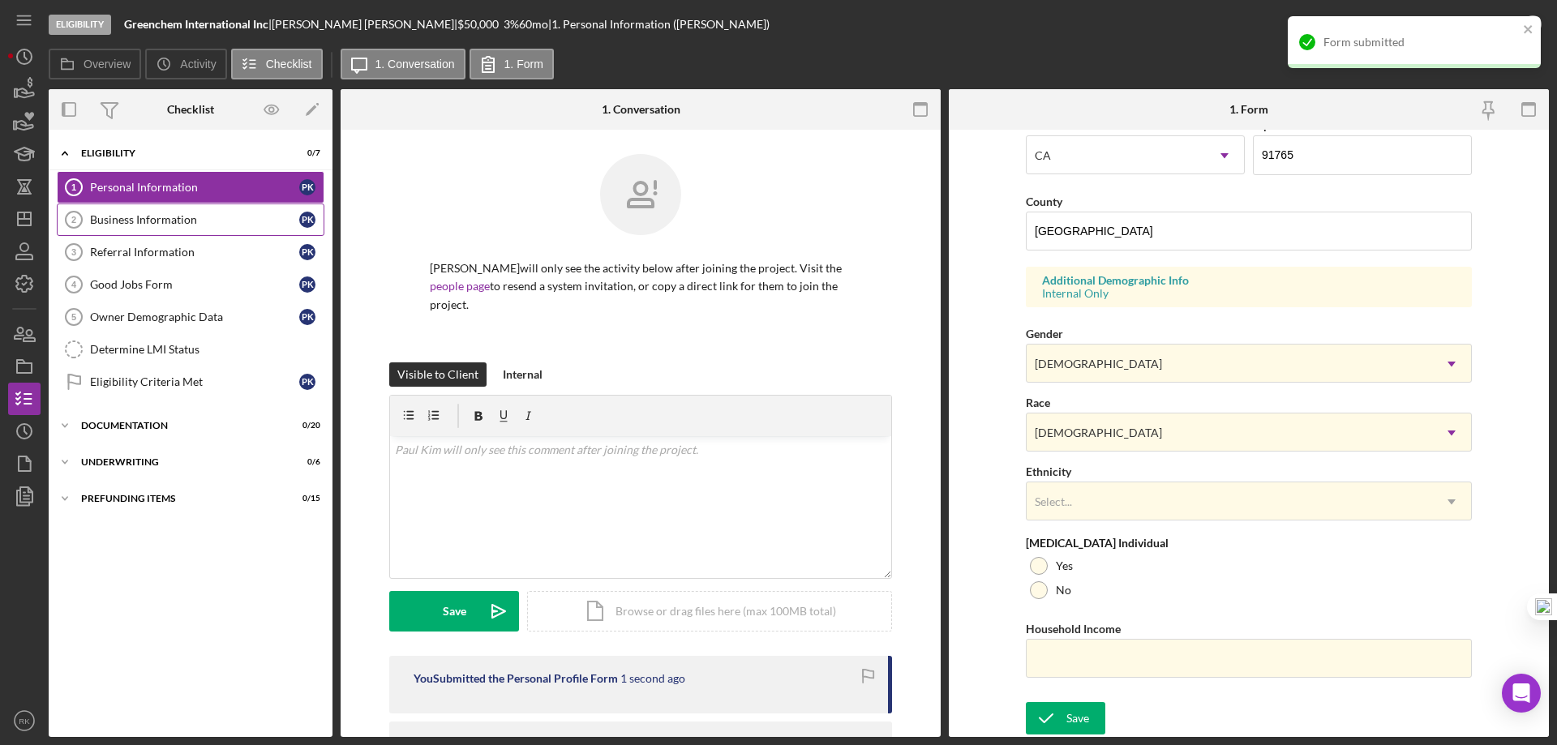
click at [208, 220] on div "Business Information" at bounding box center [194, 219] width 209 height 13
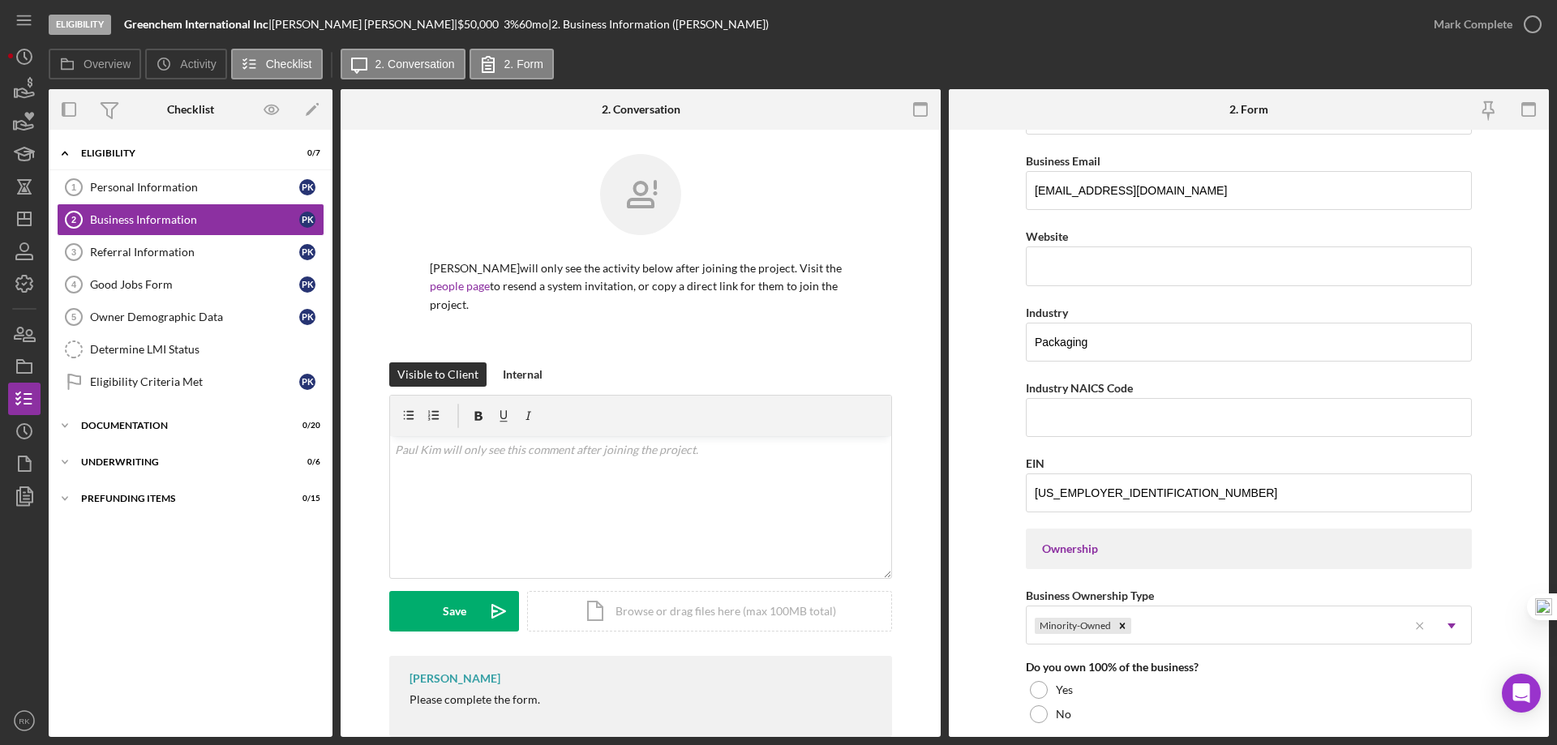
scroll to position [375, 0]
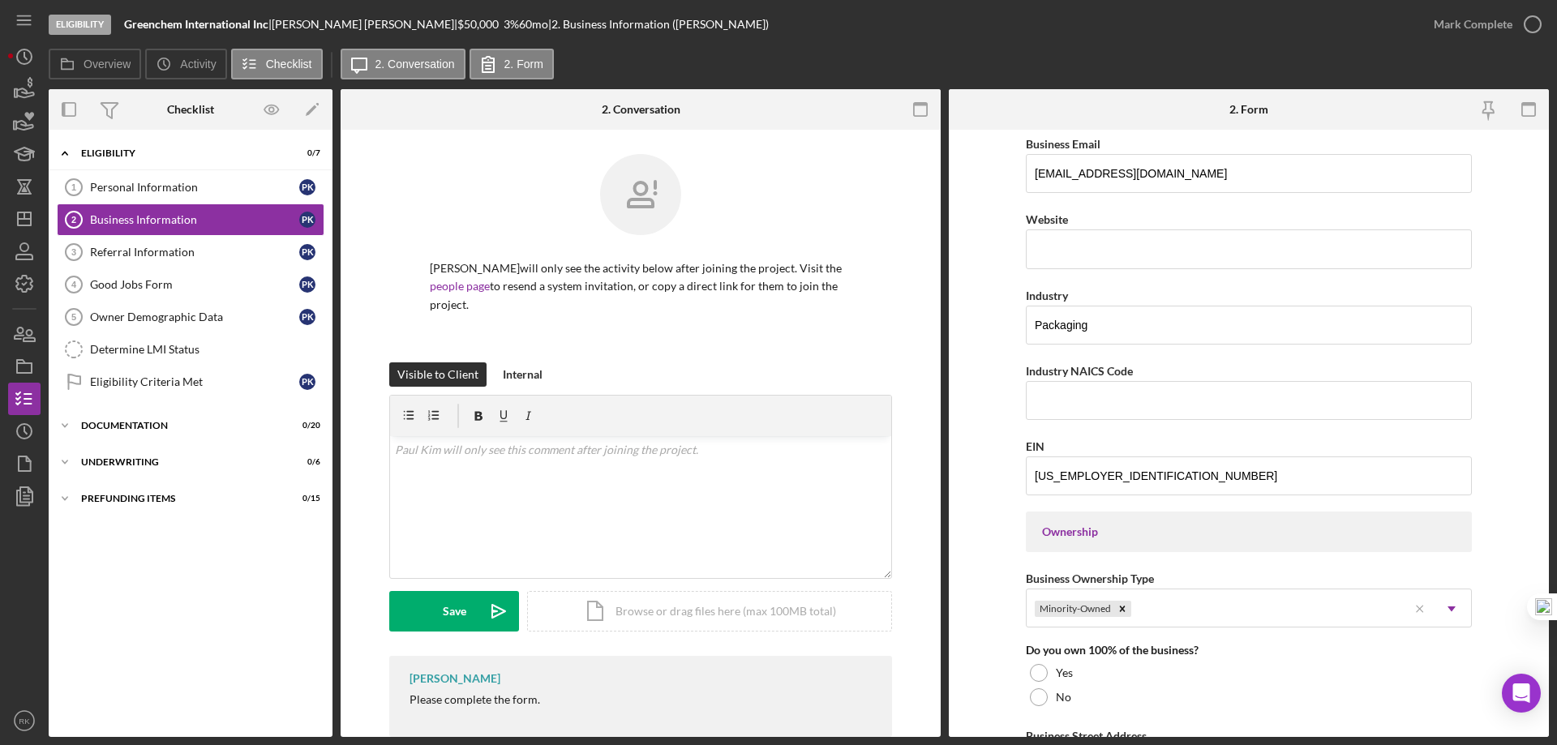
click at [1518, 519] on form "Business Name Greenchem International Inc DBA Business Start Date 07/08/2010 Le…" at bounding box center [1249, 434] width 600 height 608
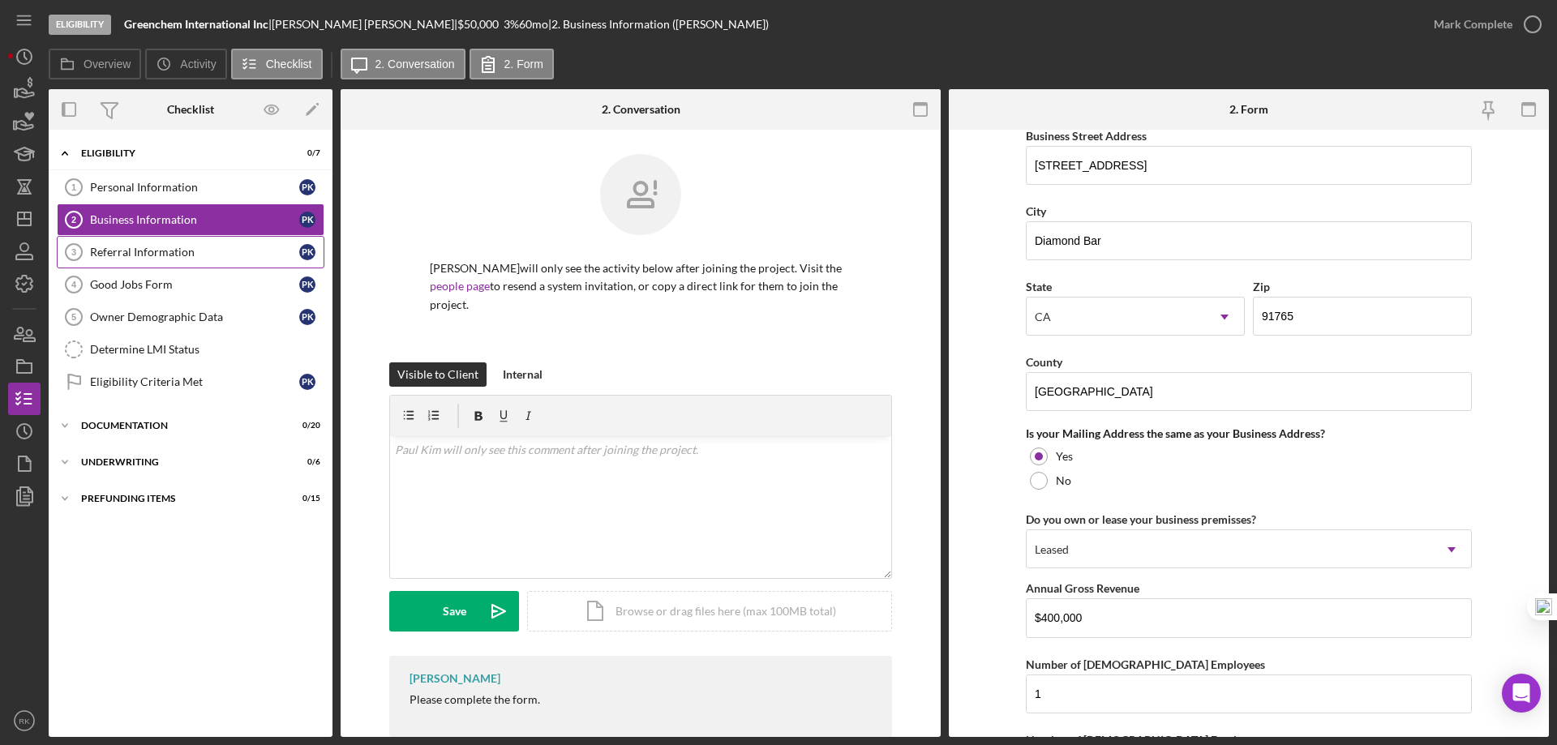
scroll to position [977, 0]
click at [109, 263] on link "Referral Information 3 Referral Information P K" at bounding box center [191, 252] width 268 height 32
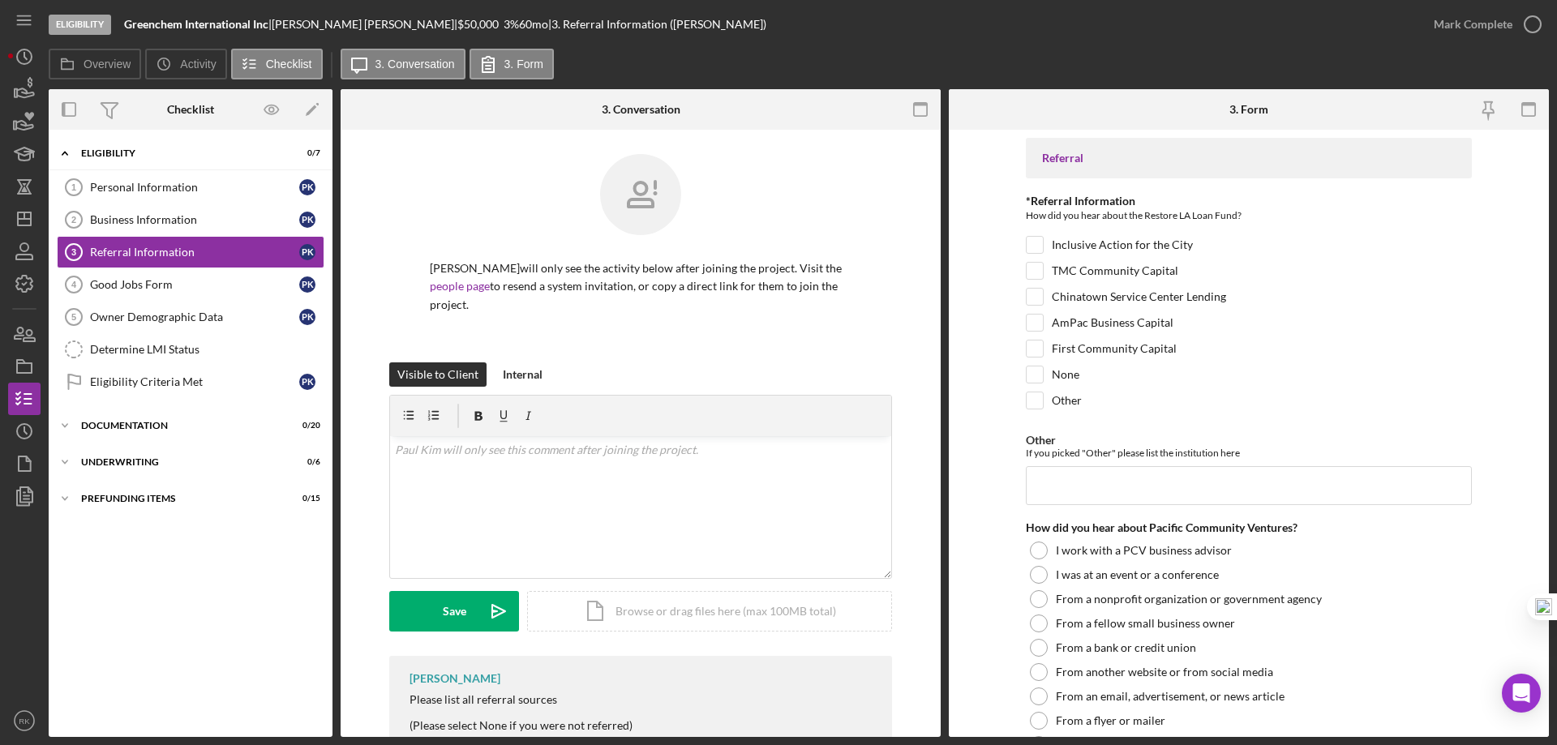
scroll to position [1, 0]
click at [1031, 293] on input "Chinatown Service Center Lending" at bounding box center [1035, 297] width 16 height 16
checkbox input "true"
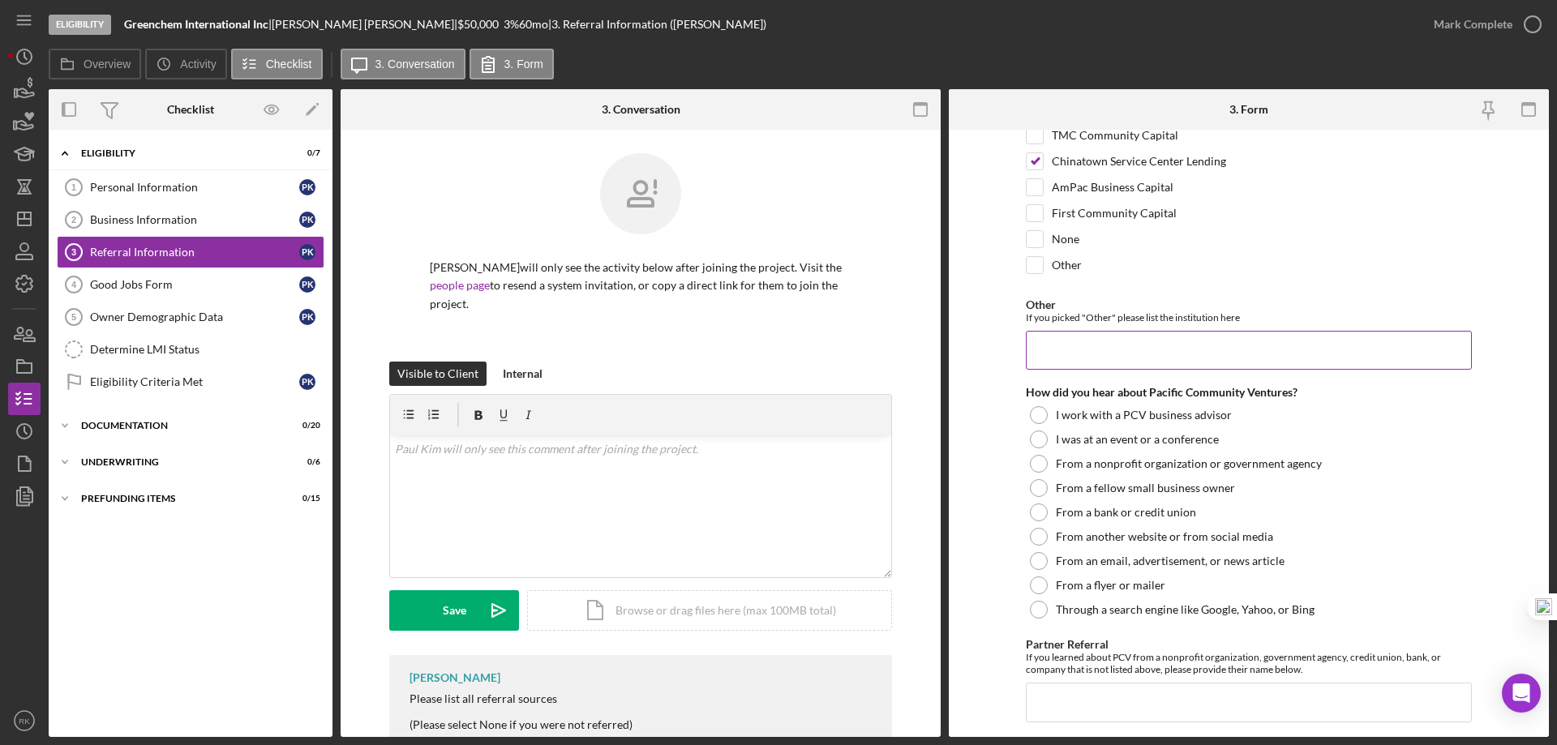
scroll to position [162, 0]
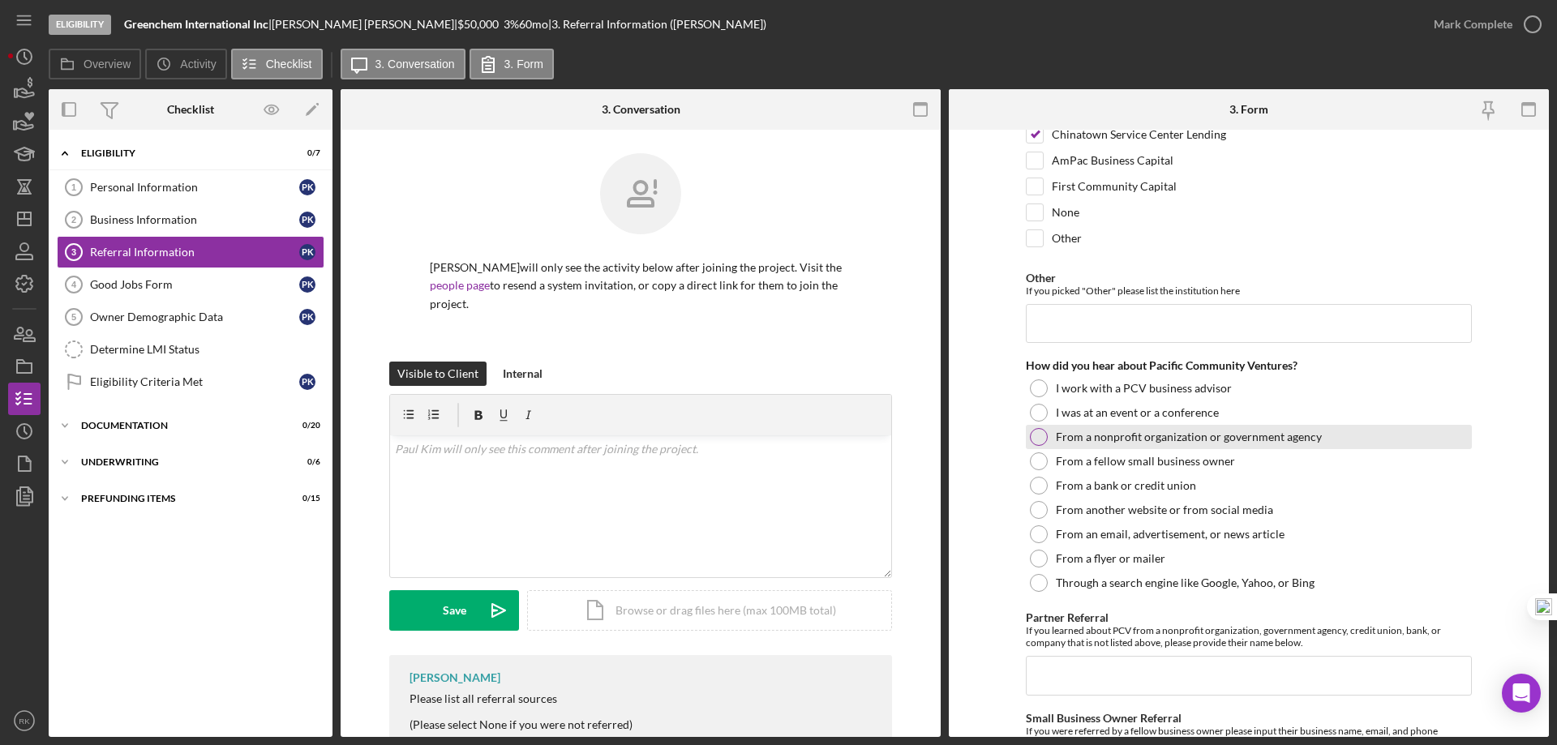
click at [1039, 434] on div at bounding box center [1039, 437] width 18 height 18
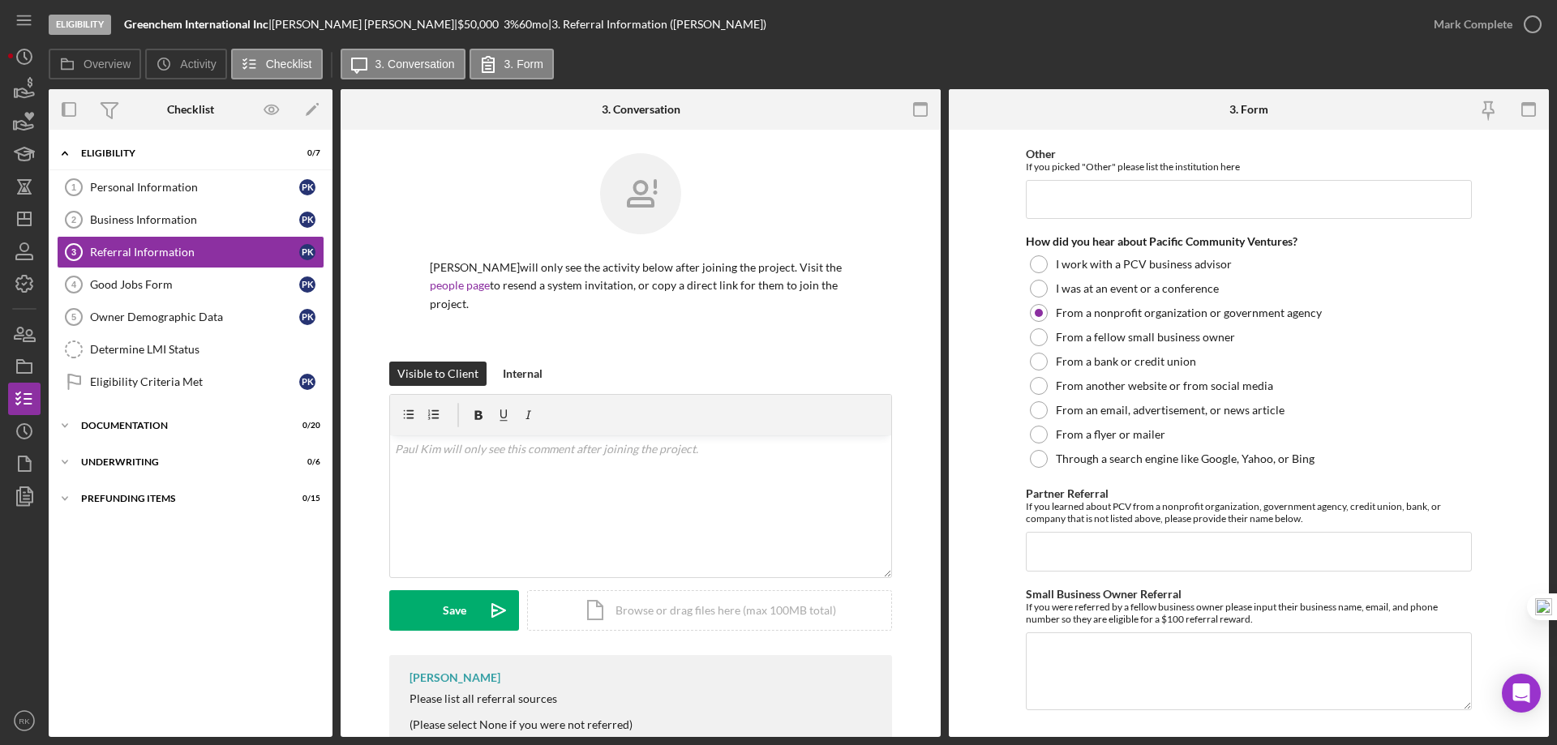
scroll to position [321, 0]
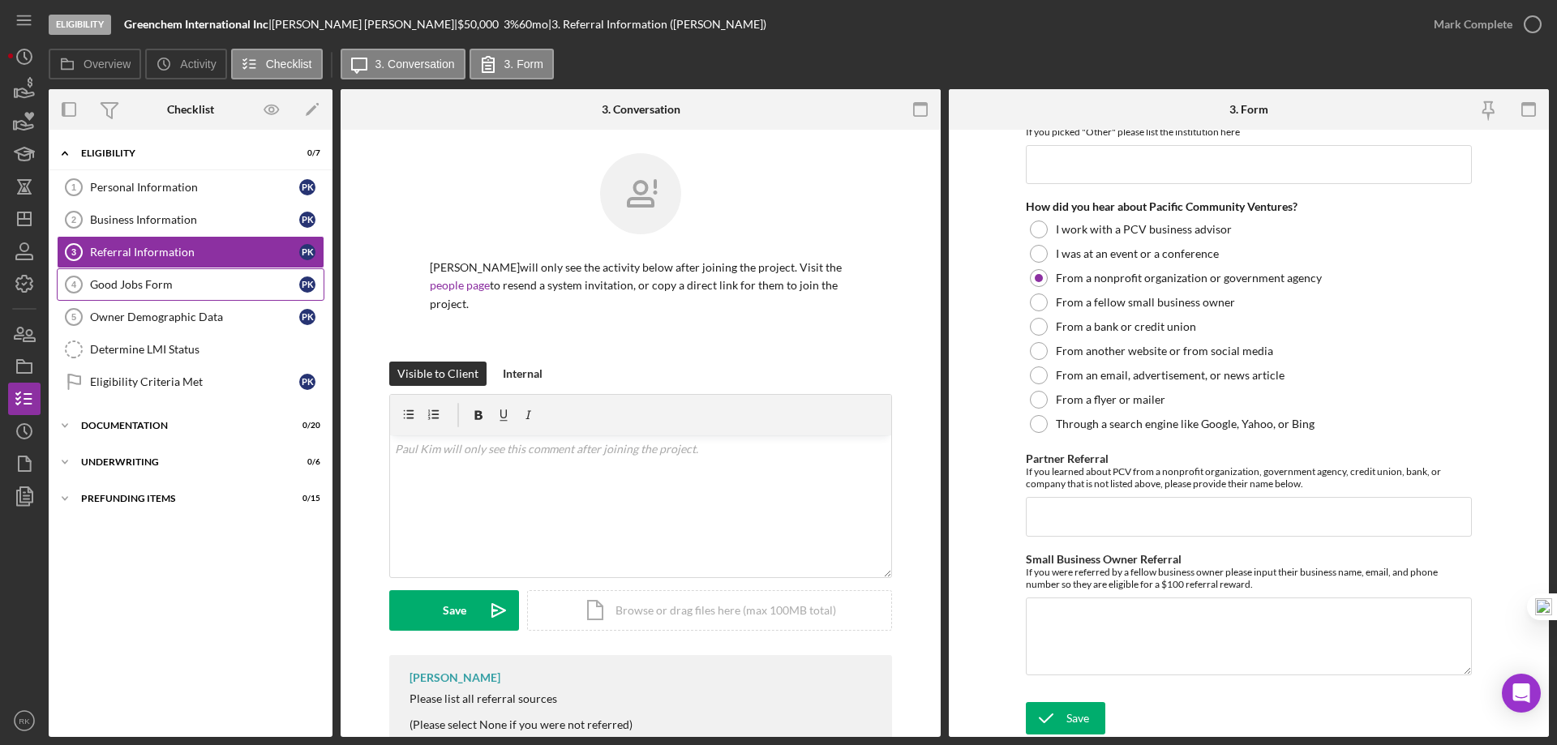
click at [149, 283] on div "Good Jobs Form" at bounding box center [194, 284] width 209 height 13
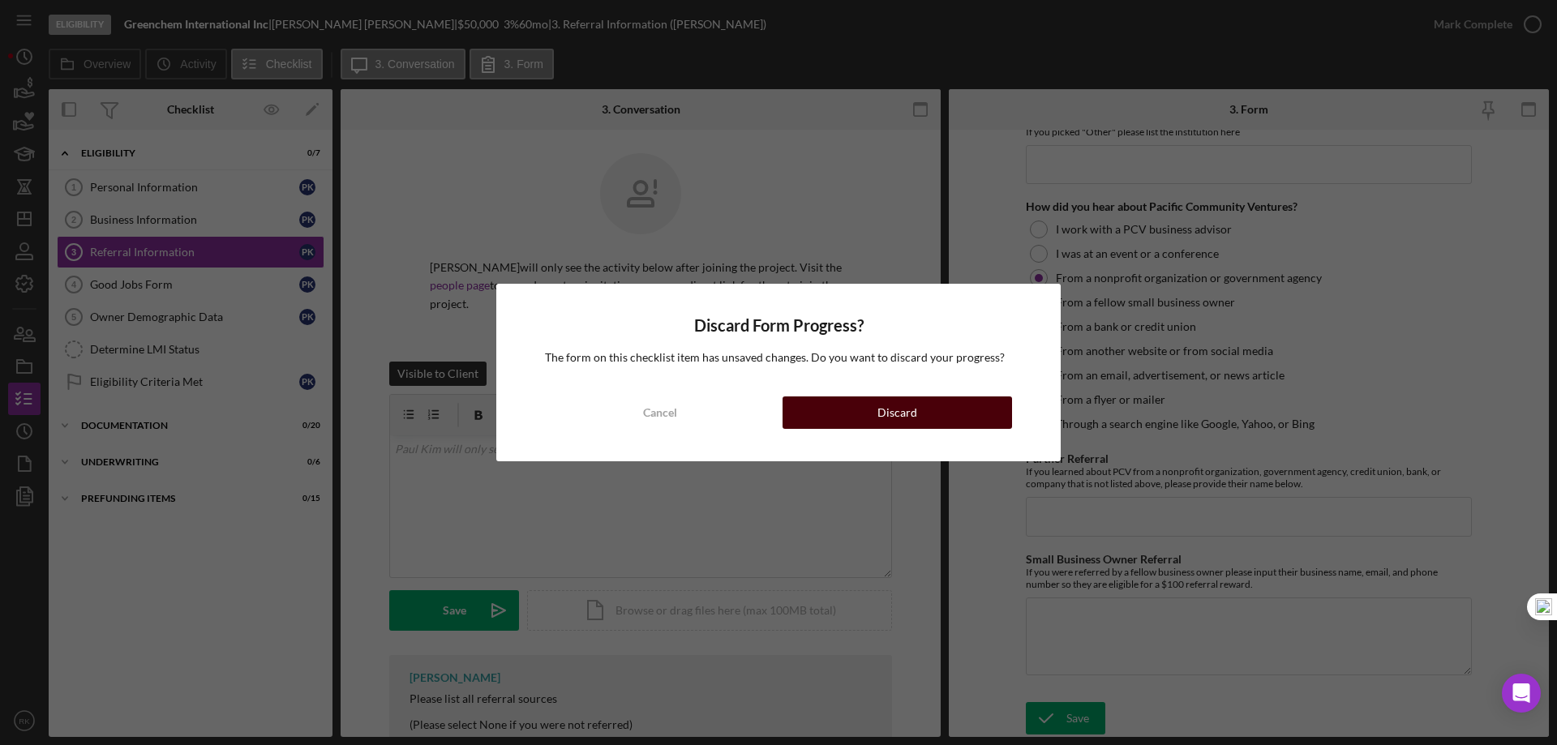
click at [852, 425] on button "Discard" at bounding box center [898, 413] width 230 height 32
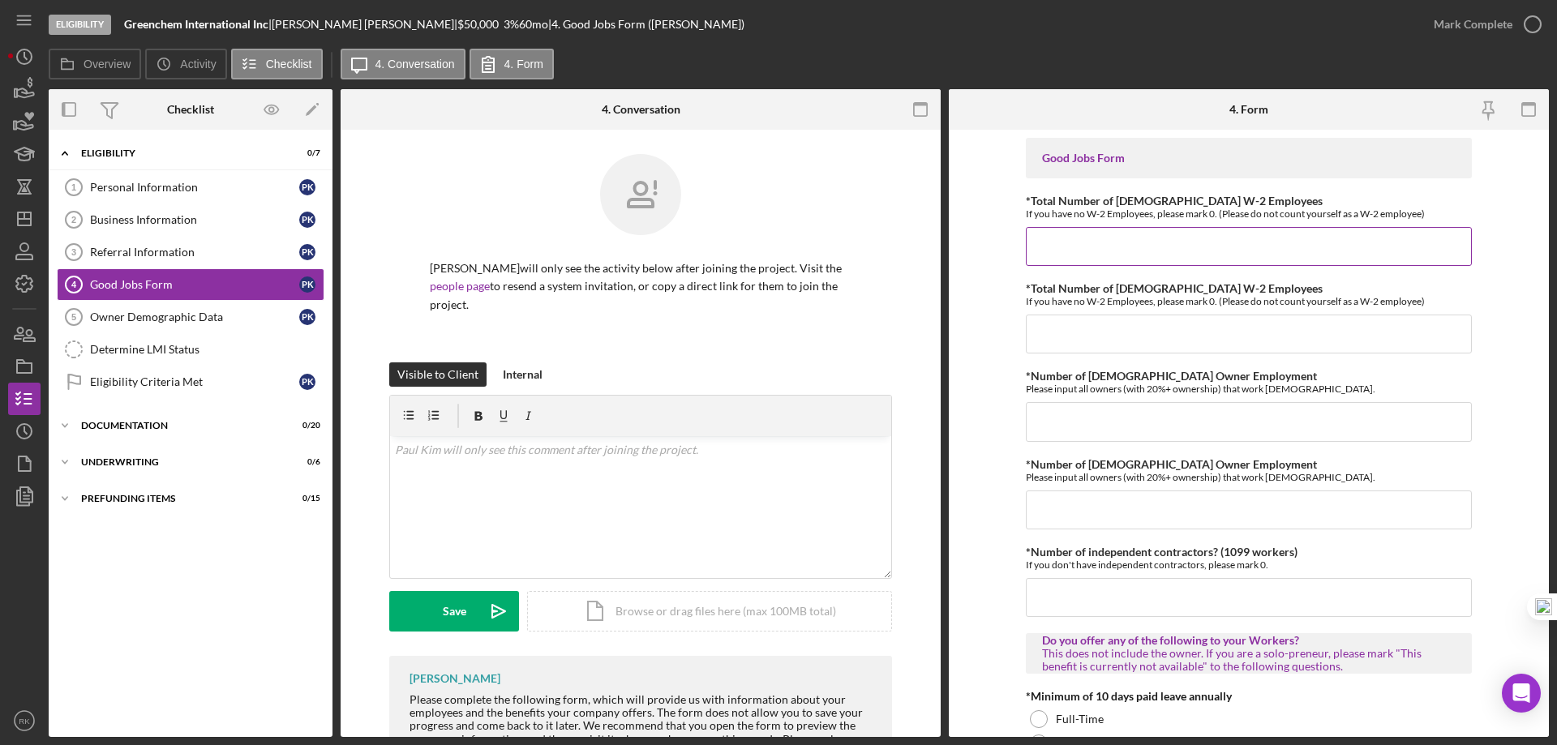
click at [1034, 241] on input "*Total Number of [DEMOGRAPHIC_DATA] W-2 Employees" at bounding box center [1249, 246] width 446 height 39
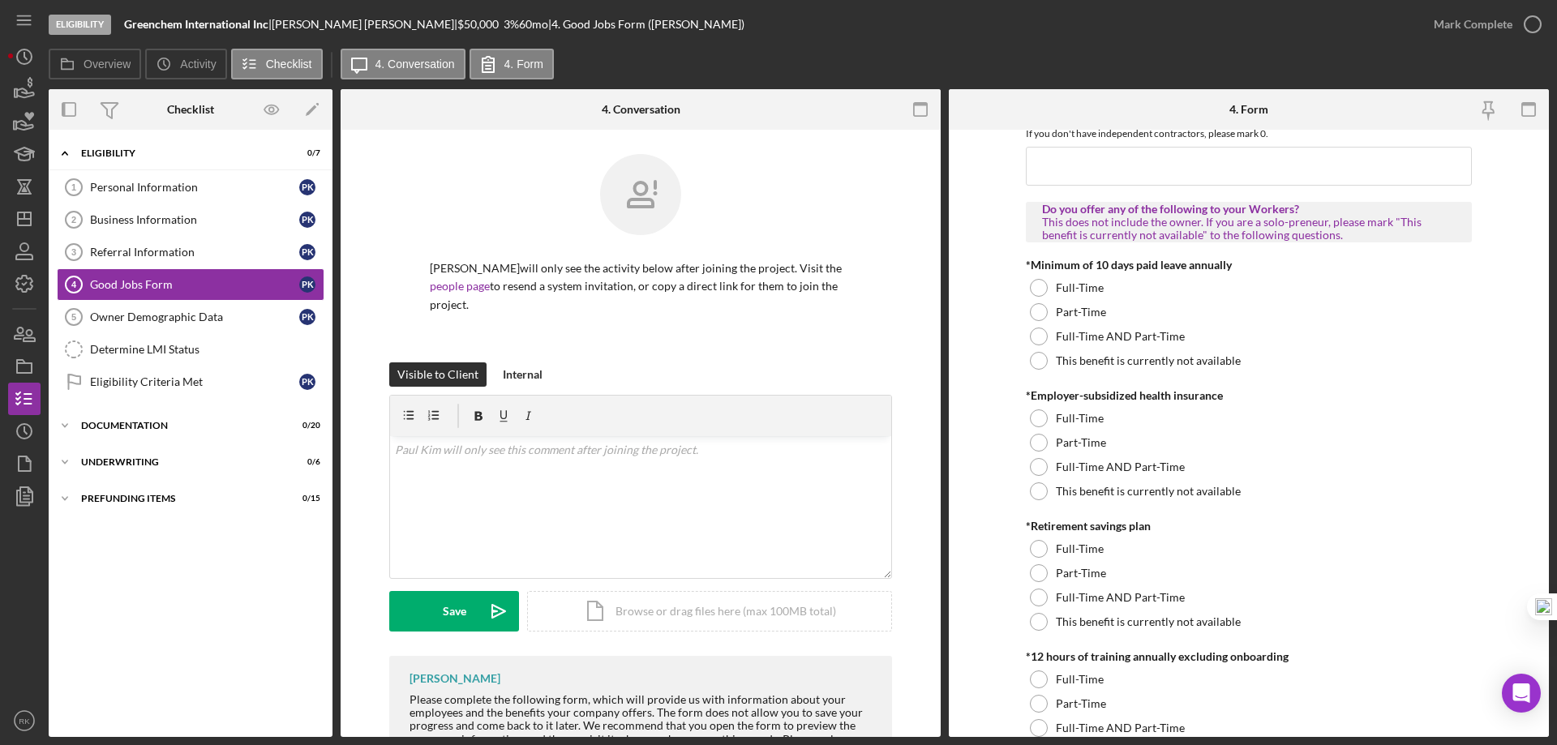
scroll to position [432, 0]
type input "1"
click at [1037, 363] on div at bounding box center [1039, 360] width 18 height 18
click at [1038, 489] on div at bounding box center [1039, 491] width 18 height 18
click at [1035, 629] on div at bounding box center [1039, 621] width 18 height 18
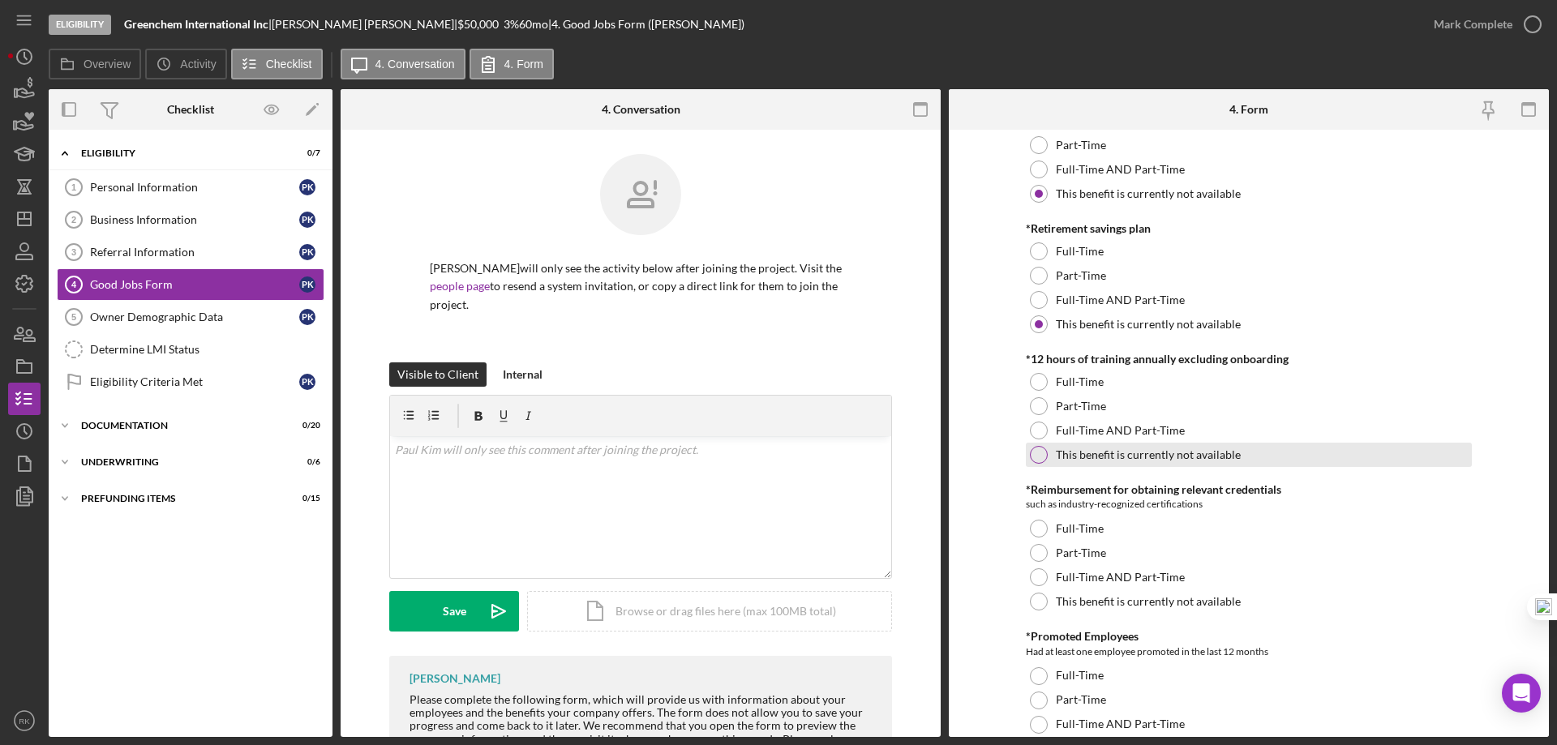
scroll to position [730, 0]
click at [1036, 462] on div at bounding box center [1039, 454] width 18 height 18
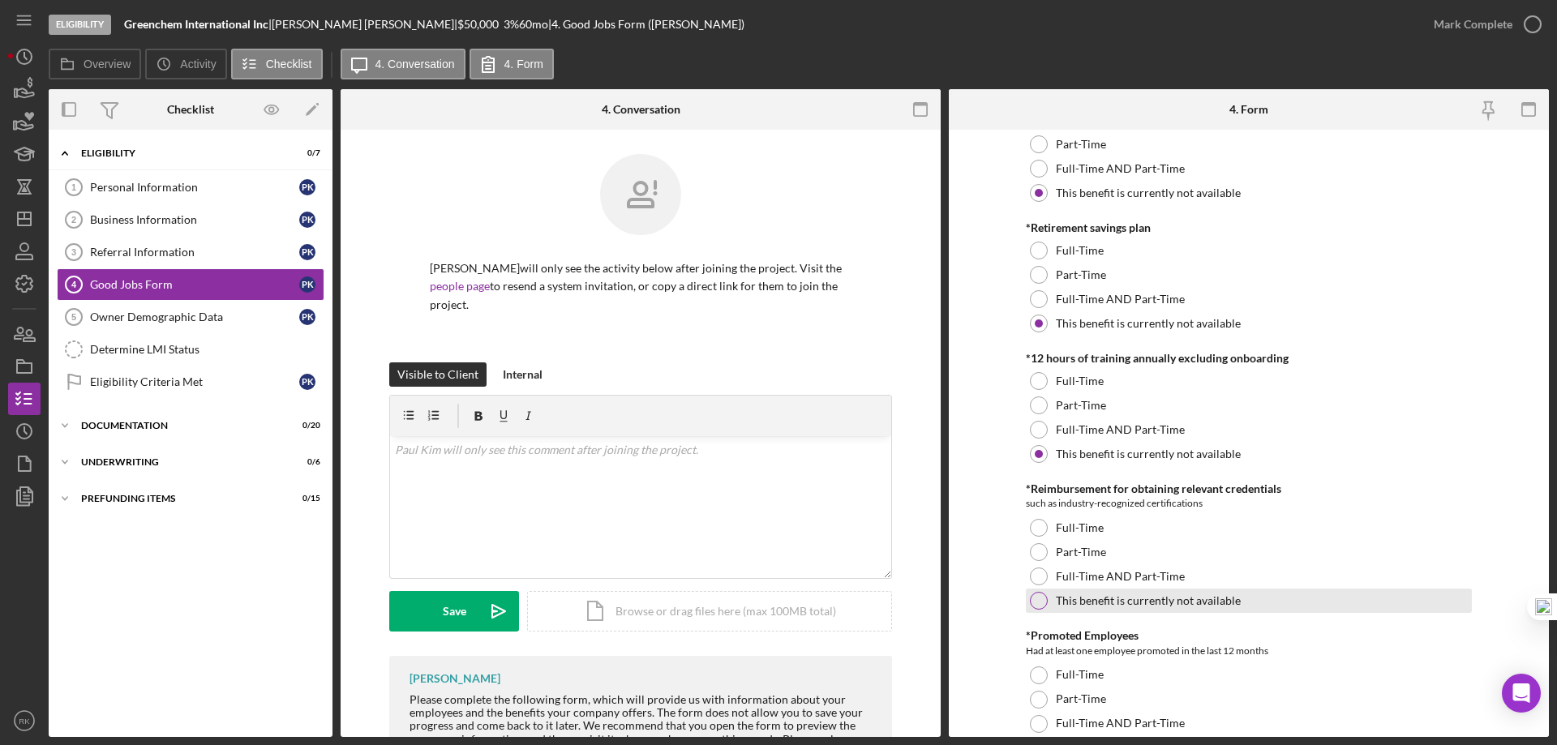
click at [1041, 600] on div at bounding box center [1039, 601] width 18 height 18
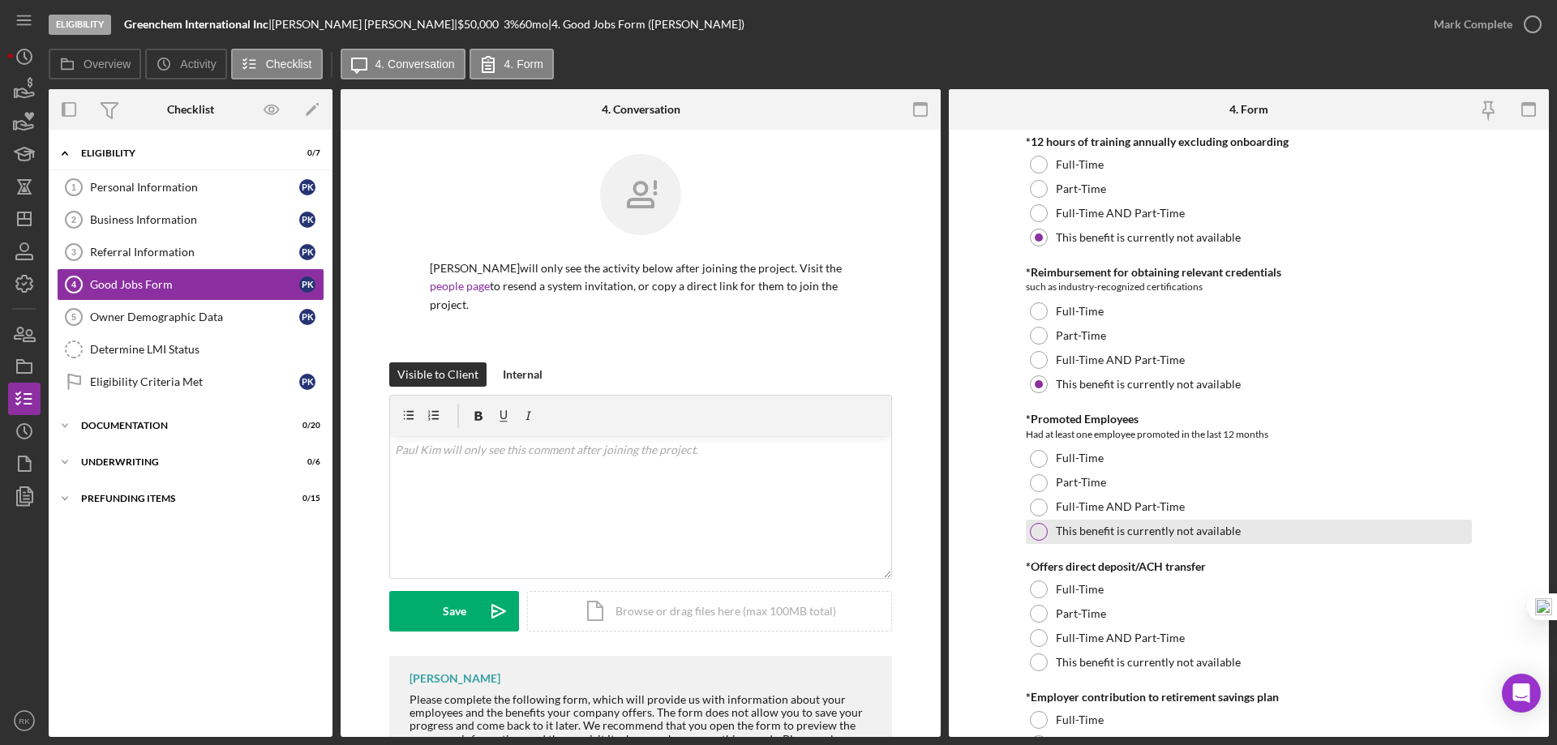
click at [1036, 533] on div at bounding box center [1039, 532] width 18 height 18
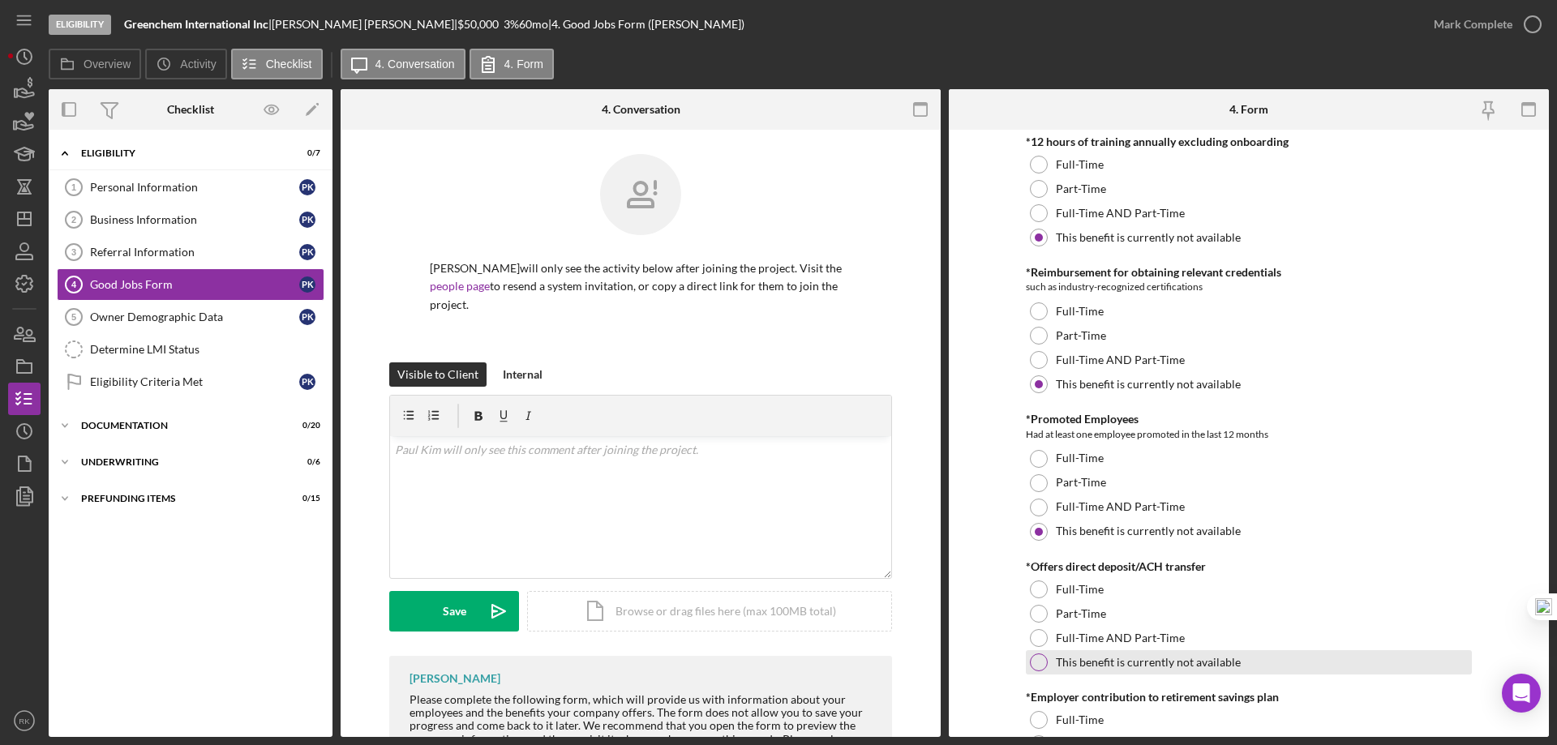
click at [1040, 659] on div at bounding box center [1039, 663] width 18 height 18
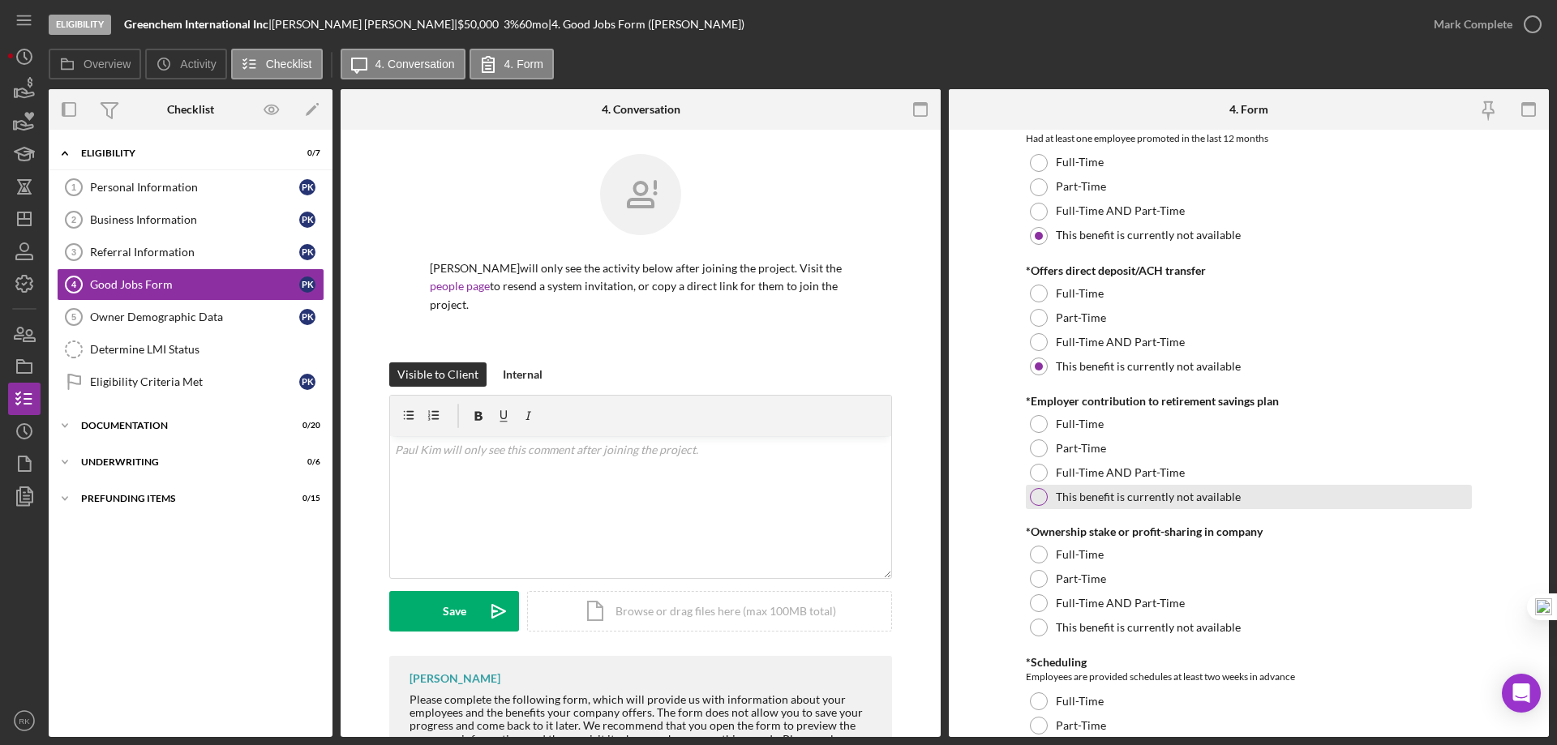
scroll to position [1243, 0]
click at [1033, 500] on div at bounding box center [1039, 496] width 18 height 18
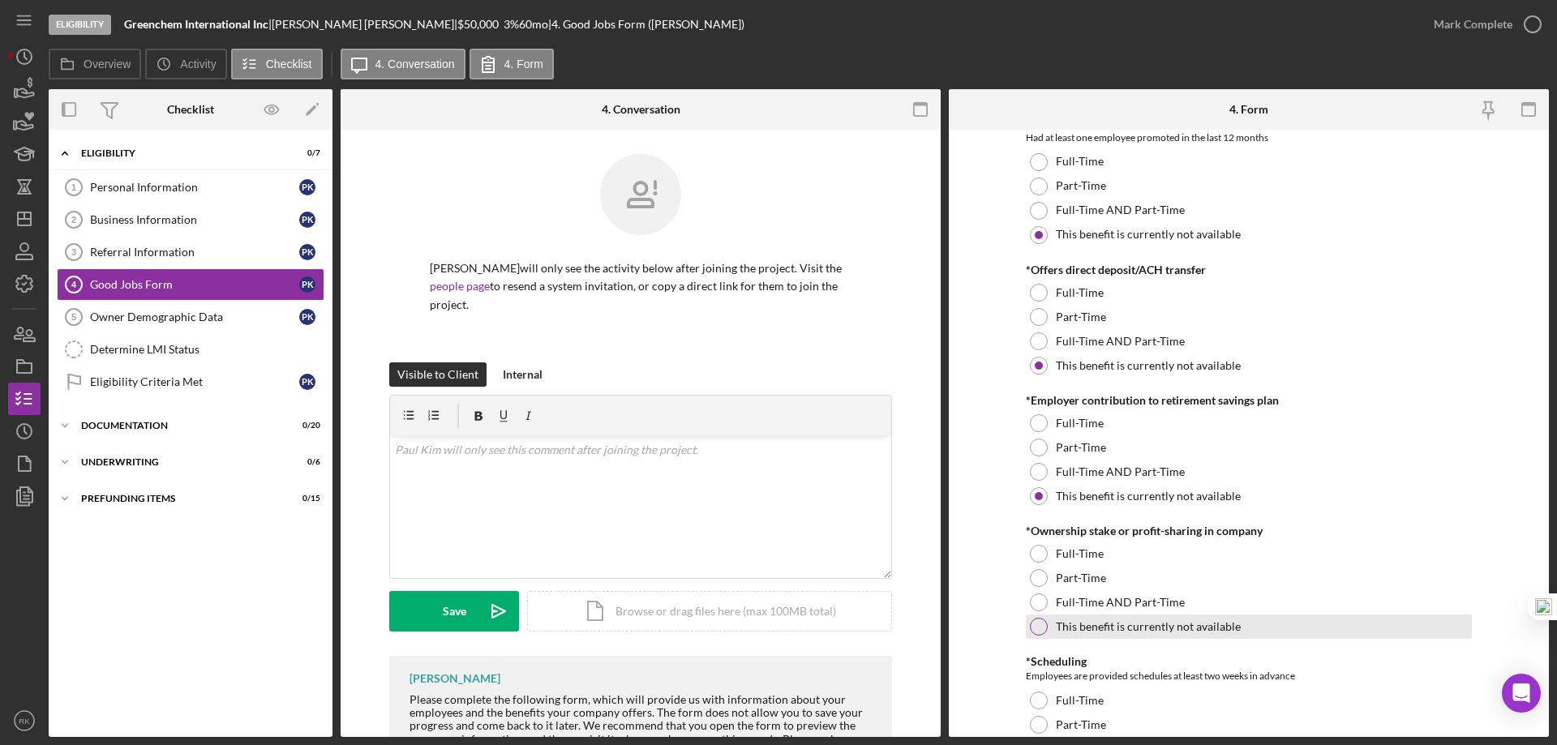
click at [1039, 616] on div "This benefit is currently not available" at bounding box center [1249, 627] width 446 height 24
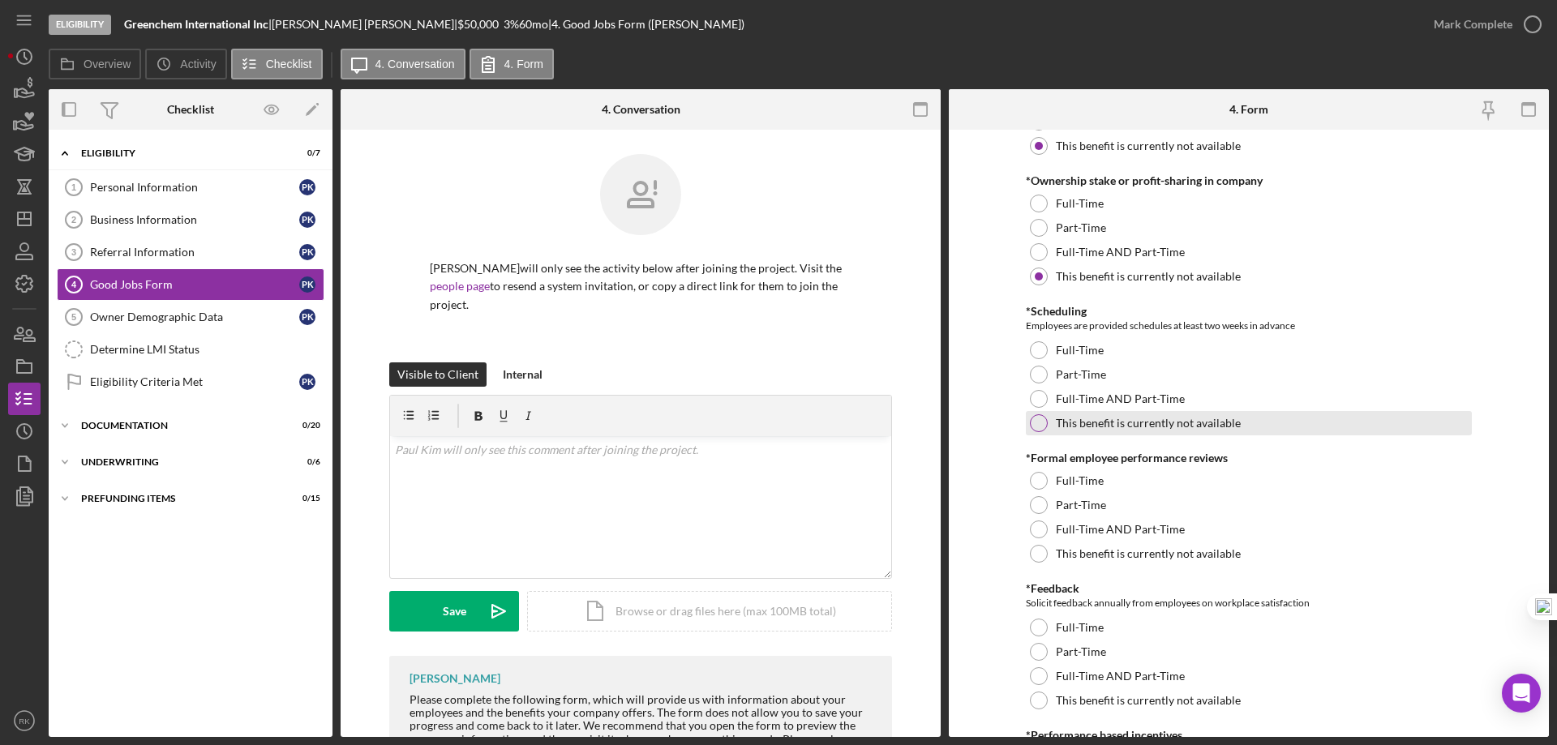
scroll to position [1595, 0]
click at [1040, 425] on div at bounding box center [1039, 423] width 18 height 18
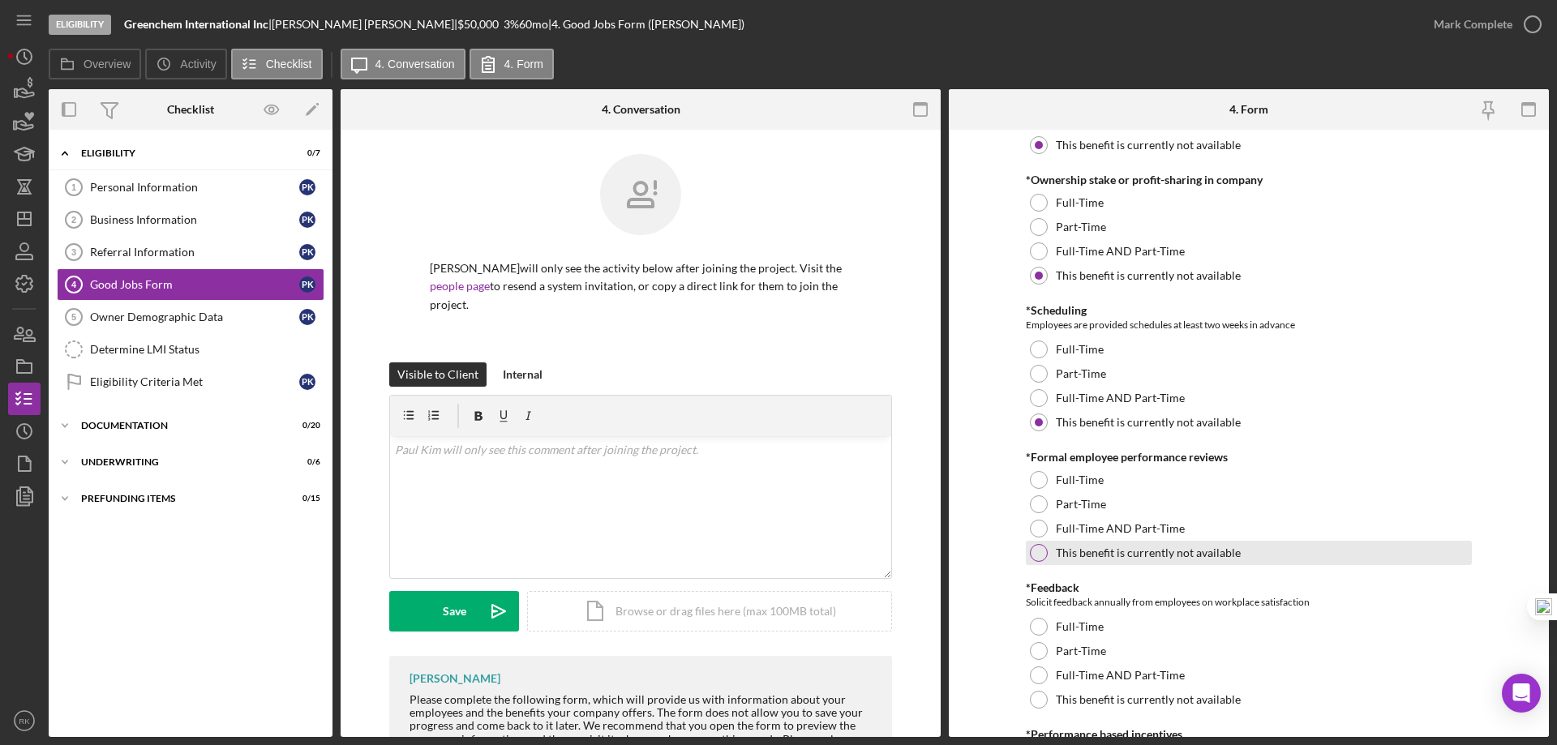
click at [1037, 553] on div at bounding box center [1039, 553] width 18 height 18
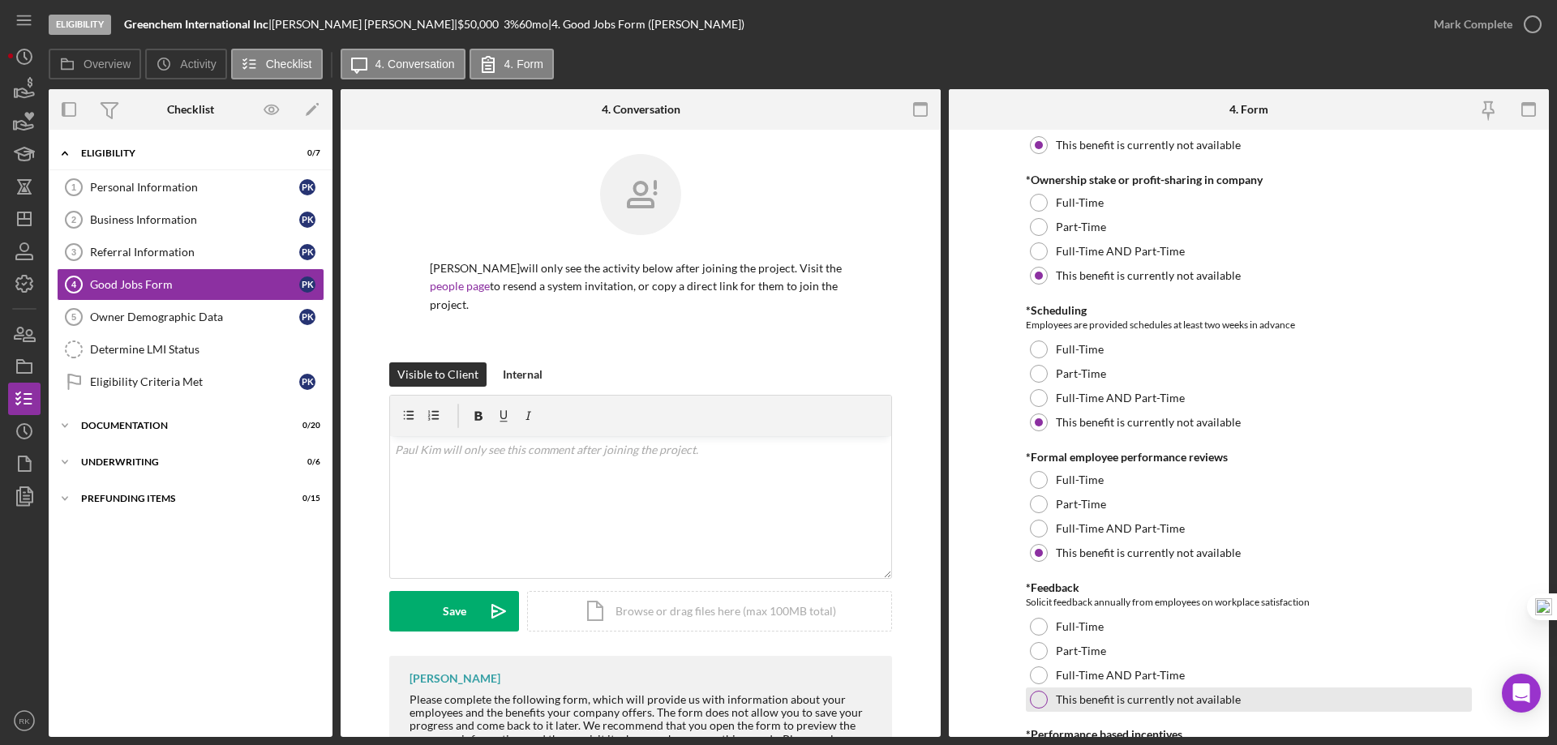
click at [1039, 695] on div at bounding box center [1039, 700] width 18 height 18
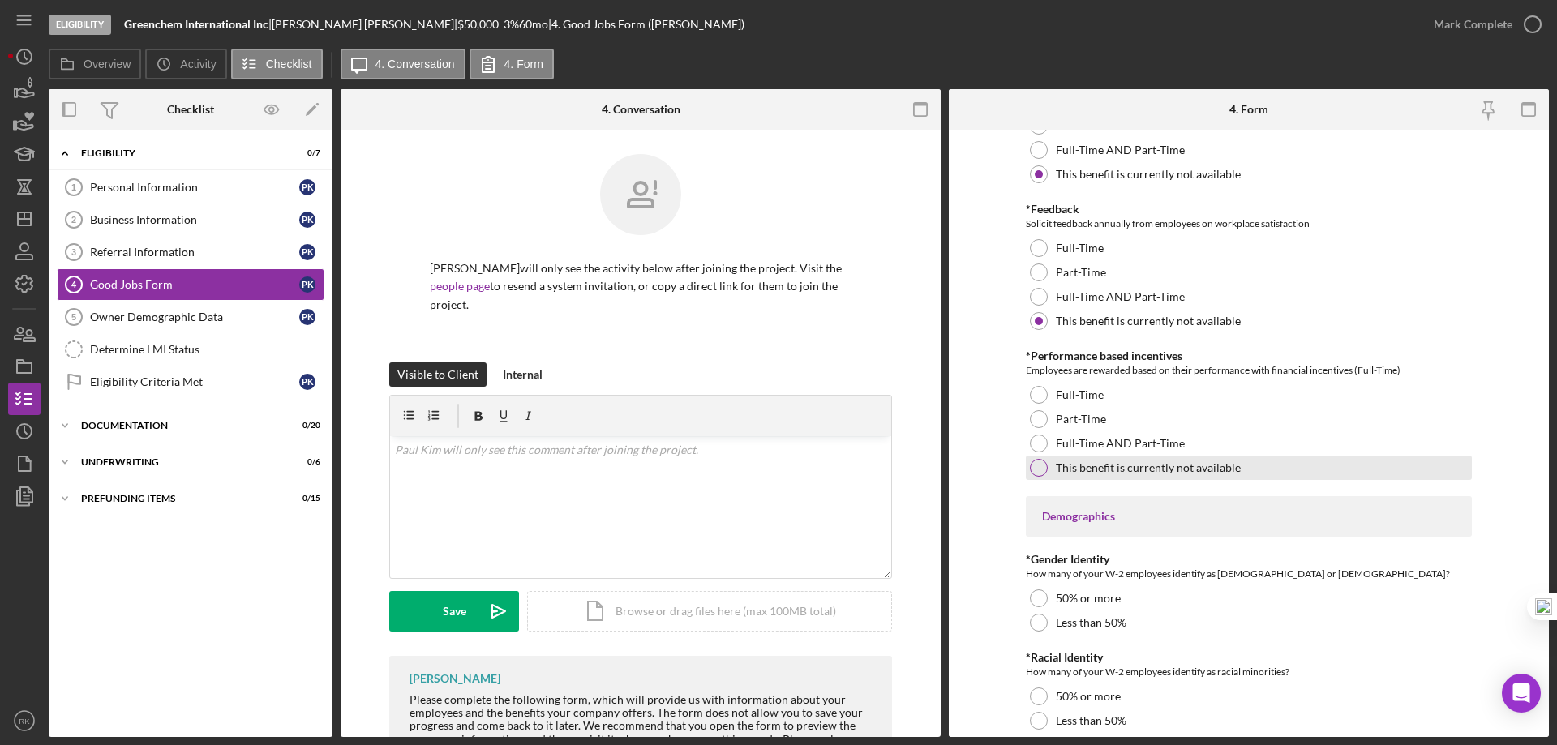
click at [1030, 471] on div at bounding box center [1039, 468] width 18 height 18
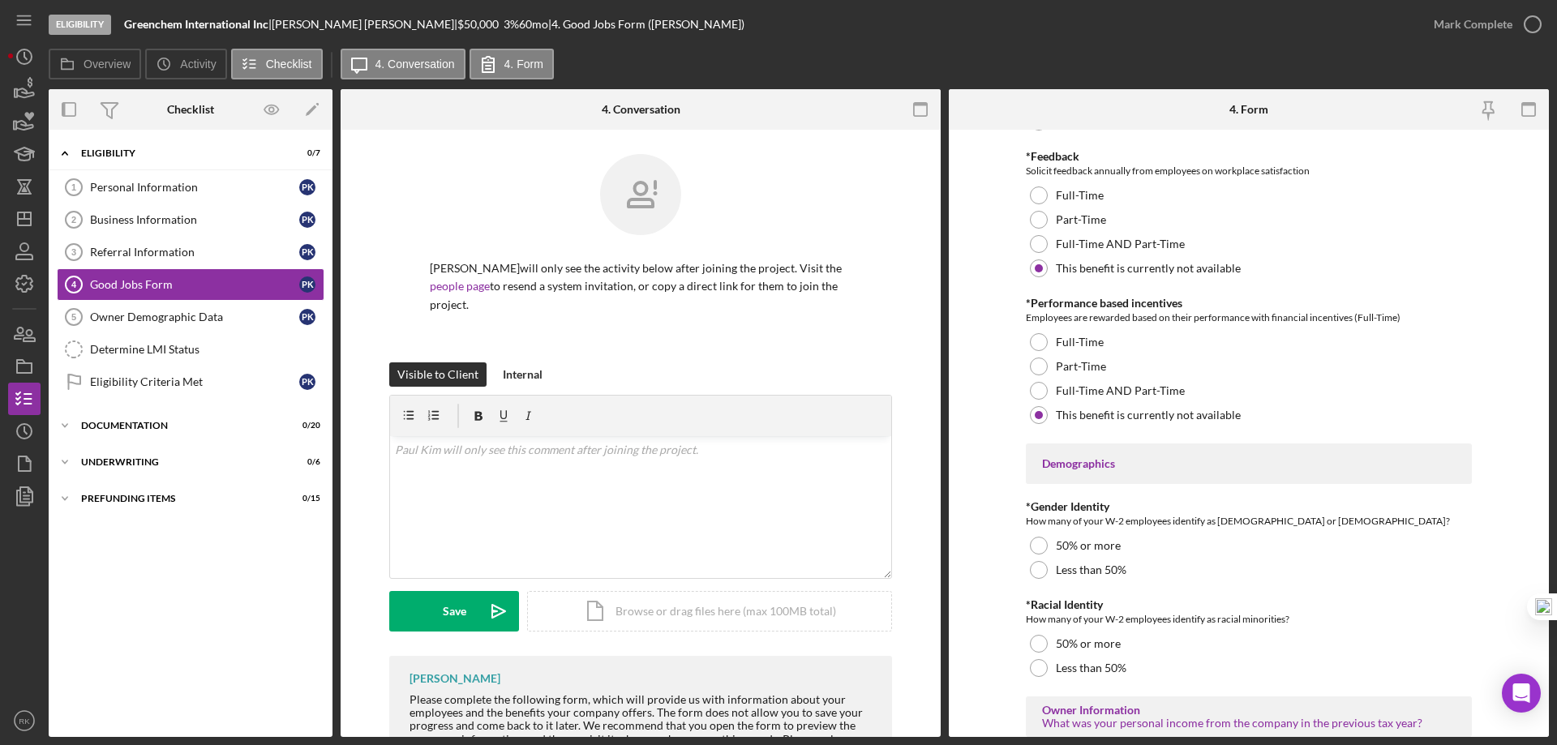
scroll to position [2027, 0]
click at [1037, 577] on div at bounding box center [1039, 569] width 18 height 18
click at [1035, 641] on div at bounding box center [1039, 643] width 18 height 18
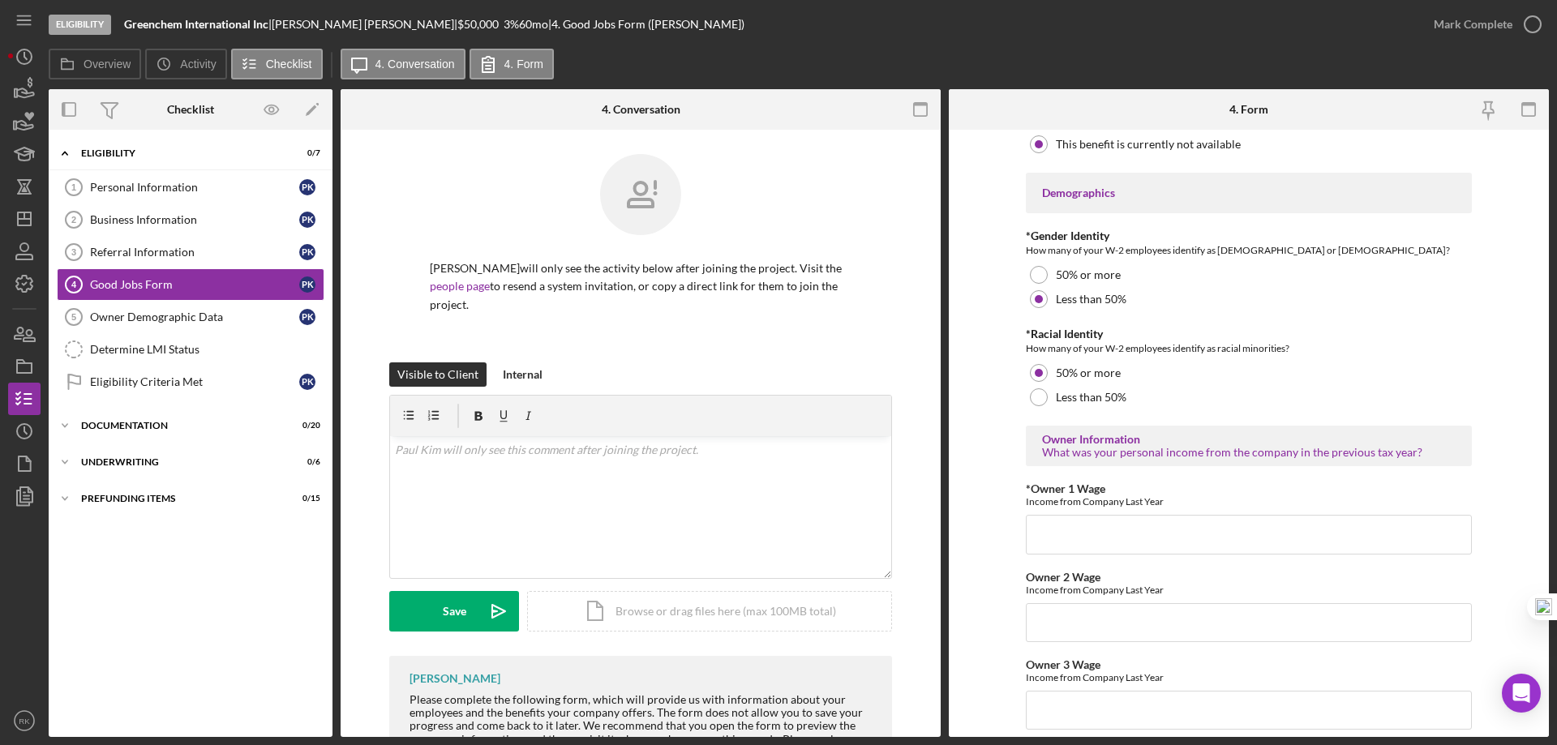
scroll to position [2298, 0]
click at [1165, 539] on input "*Owner 1 Wage" at bounding box center [1249, 533] width 446 height 39
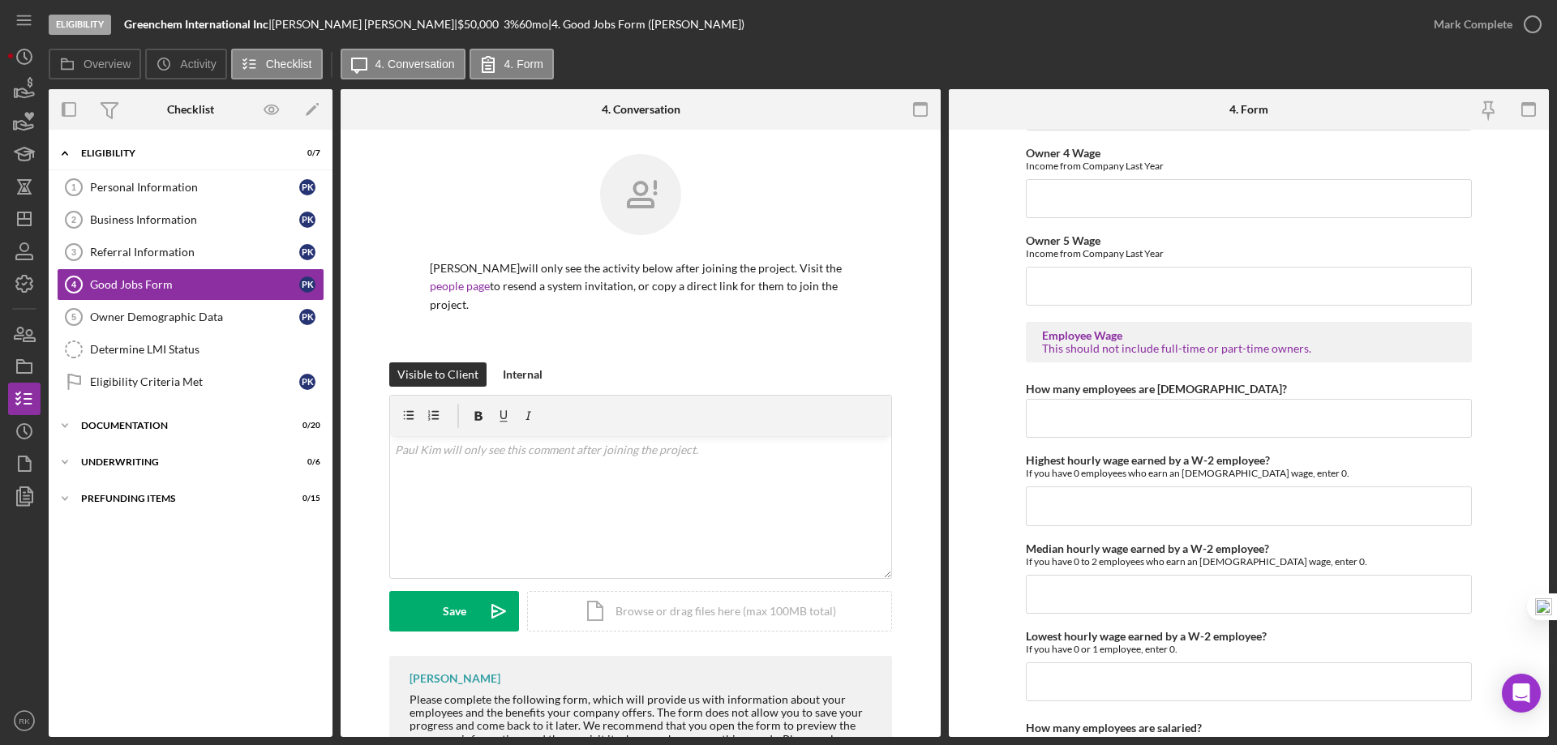
scroll to position [2898, 0]
type input "24000.00"
click at [1058, 514] on input "Highest hourly wage earned by a W-2 employee?" at bounding box center [1249, 504] width 446 height 39
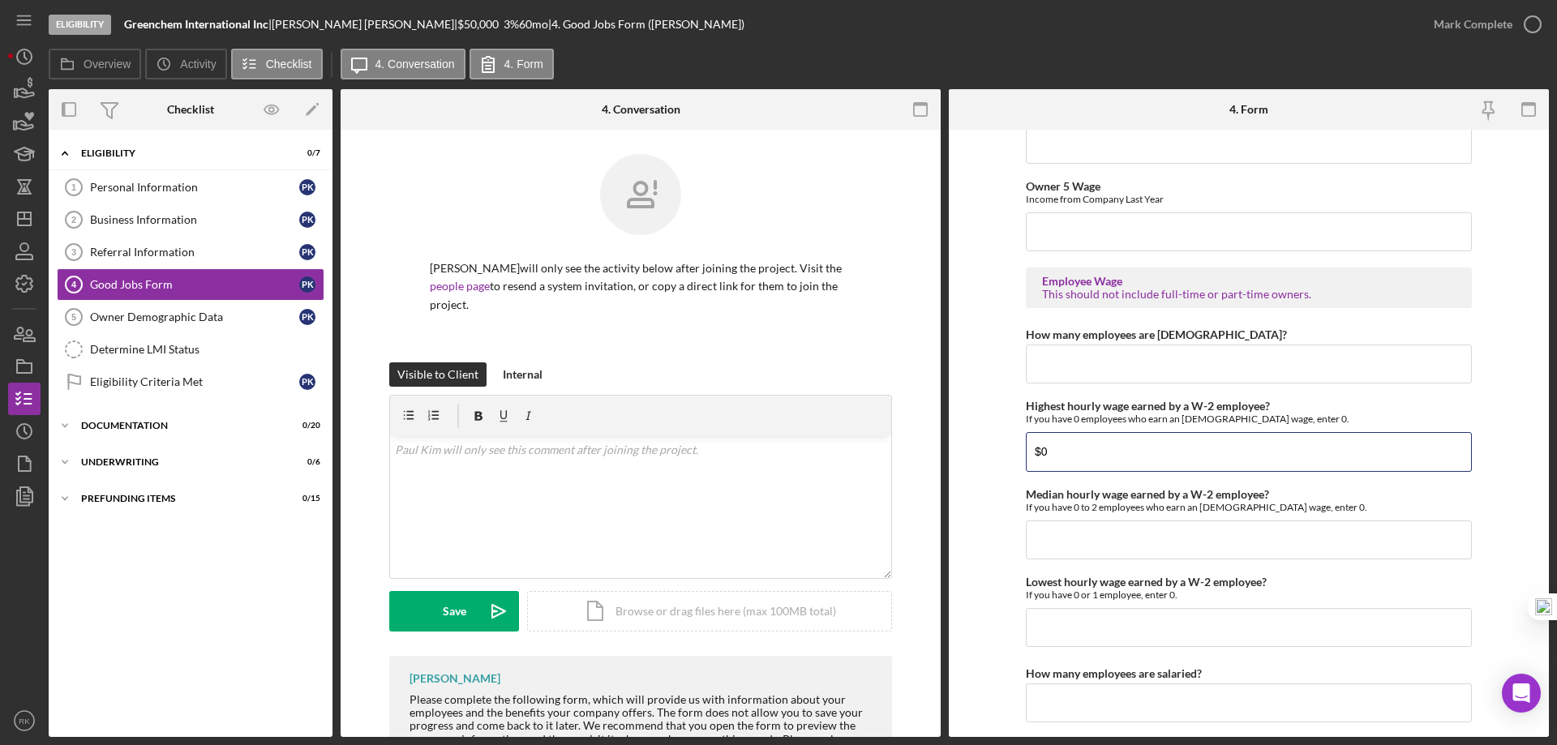
scroll to position [2952, 0]
type input "$0"
click at [1068, 544] on input "Median hourly wage earned by a W-2 employee?" at bounding box center [1249, 539] width 446 height 39
type input "$0"
click at [1067, 629] on input "Lowest hourly wage earned by a W-2 employee?" at bounding box center [1249, 627] width 446 height 39
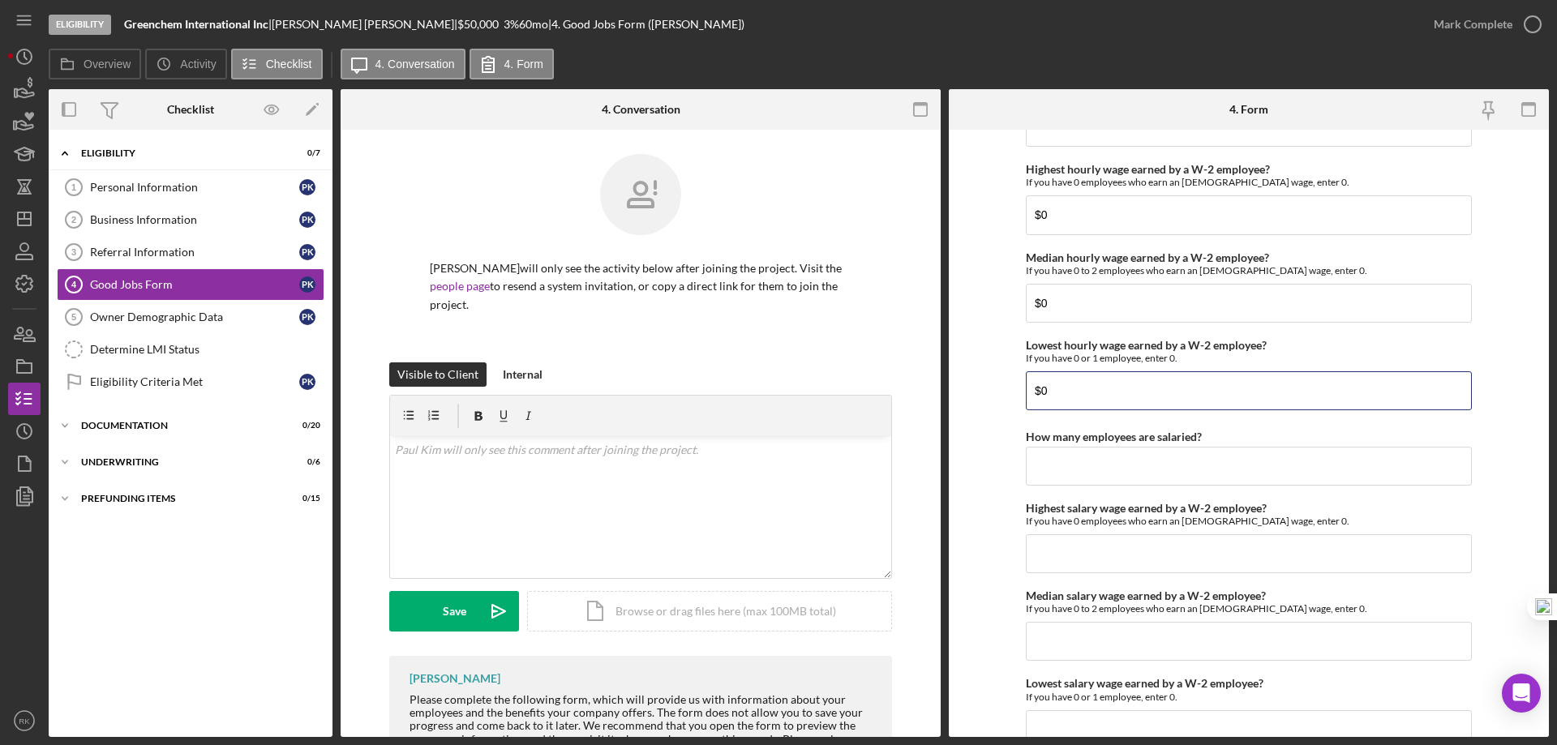
scroll to position [3231, 0]
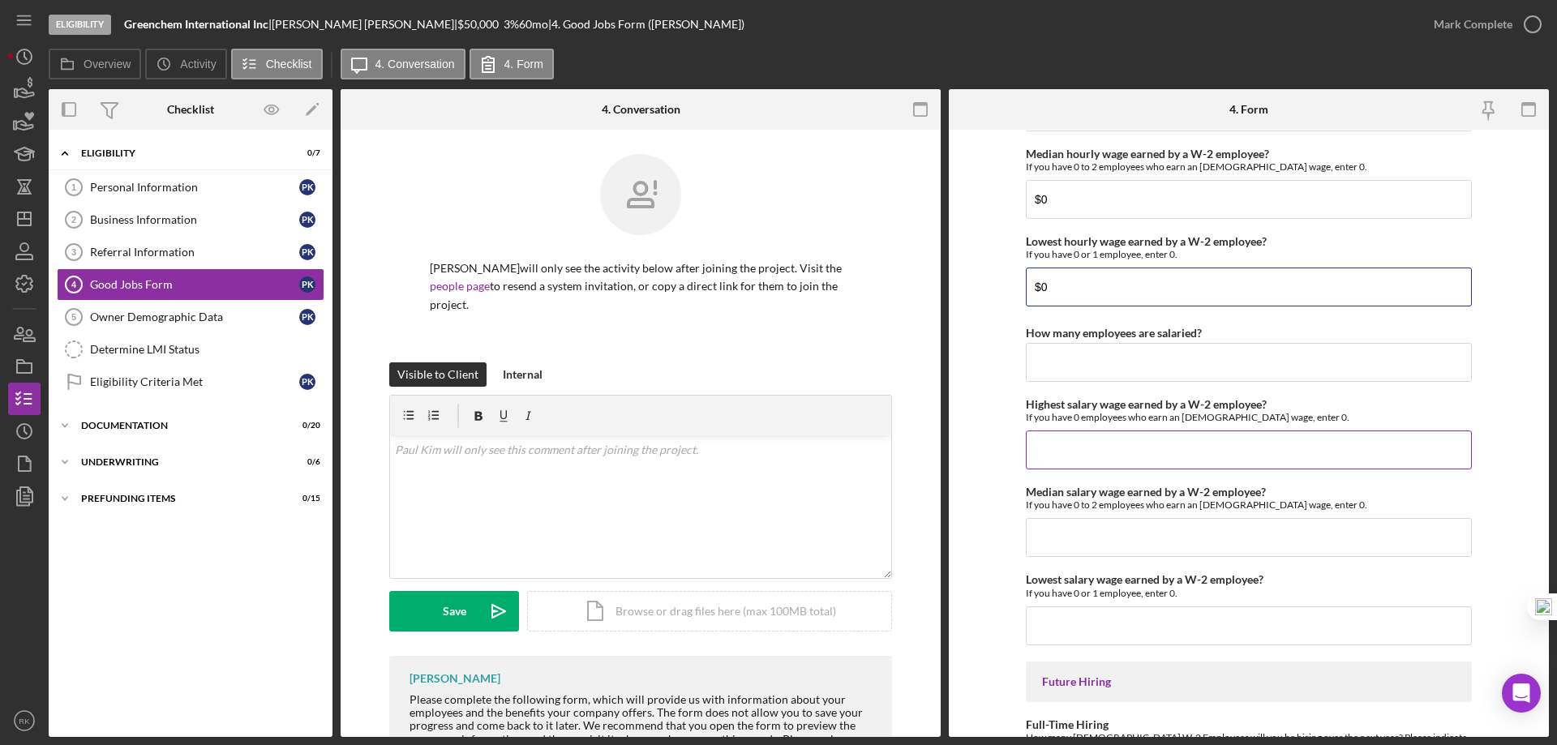
type input "$0"
click at [1051, 457] on input "Highest salary wage earned by a W-2 employee?" at bounding box center [1249, 449] width 446 height 39
type input "$0"
click at [1060, 550] on input "Median salary wage earned by a W-2 employee?" at bounding box center [1249, 536] width 446 height 39
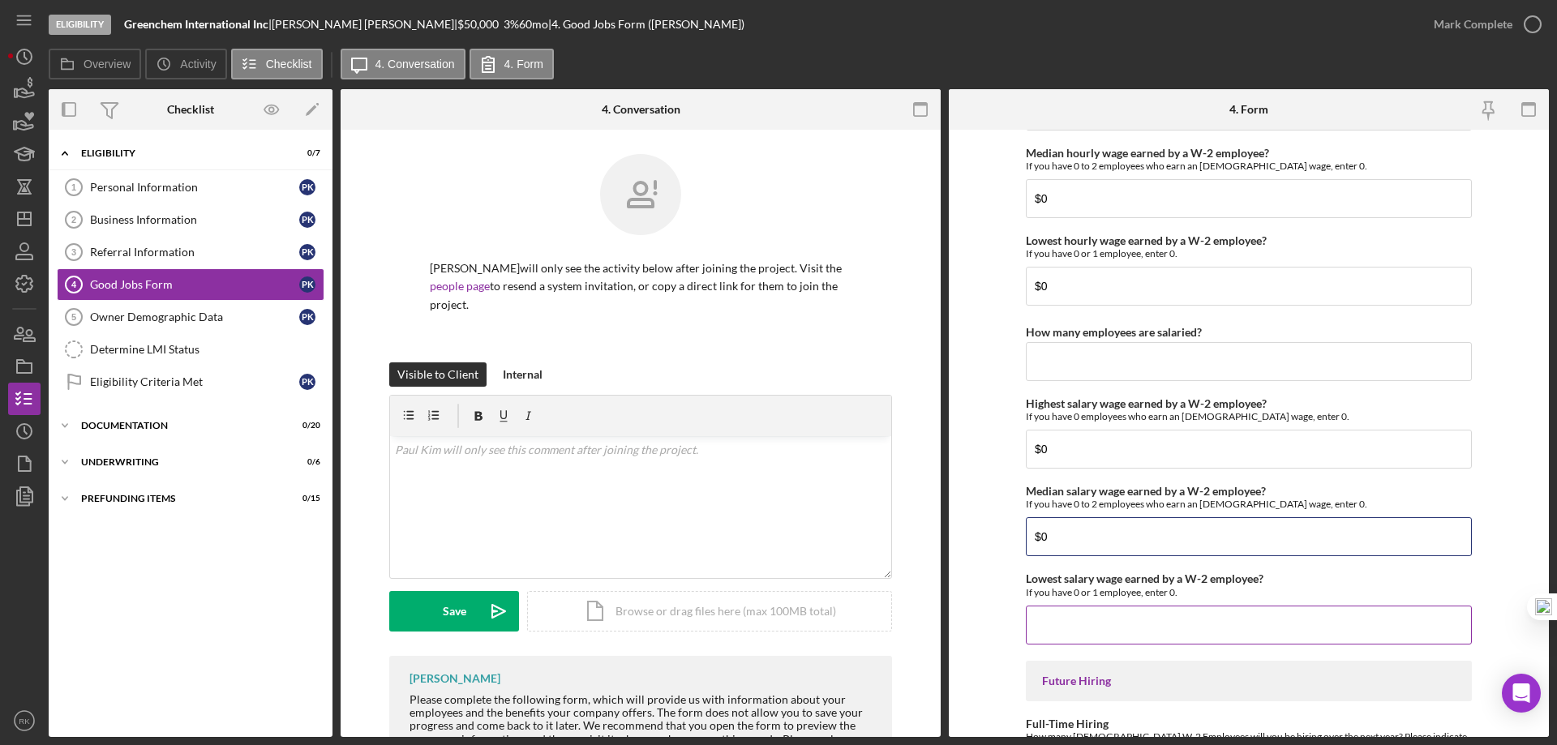
type input "$0"
drag, startPoint x: 1070, startPoint y: 625, endPoint x: 1079, endPoint y: 623, distance: 9.1
click at [1071, 625] on input "Lowest salary wage earned by a W-2 employee?" at bounding box center [1249, 625] width 446 height 39
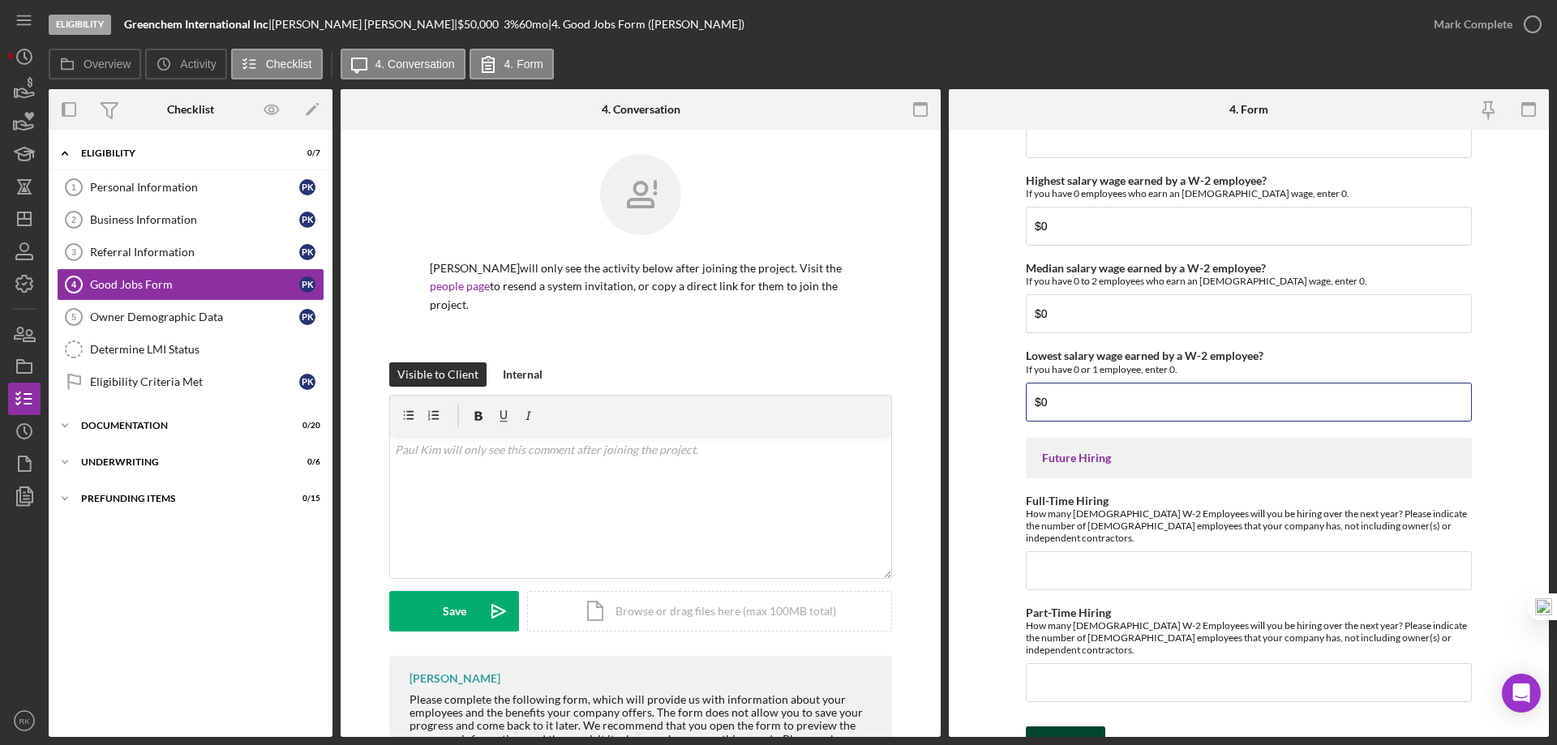
type input "$0"
drag, startPoint x: 1081, startPoint y: 722, endPoint x: 1123, endPoint y: 700, distance: 46.8
click at [1081, 727] on div "Save" at bounding box center [1078, 743] width 23 height 32
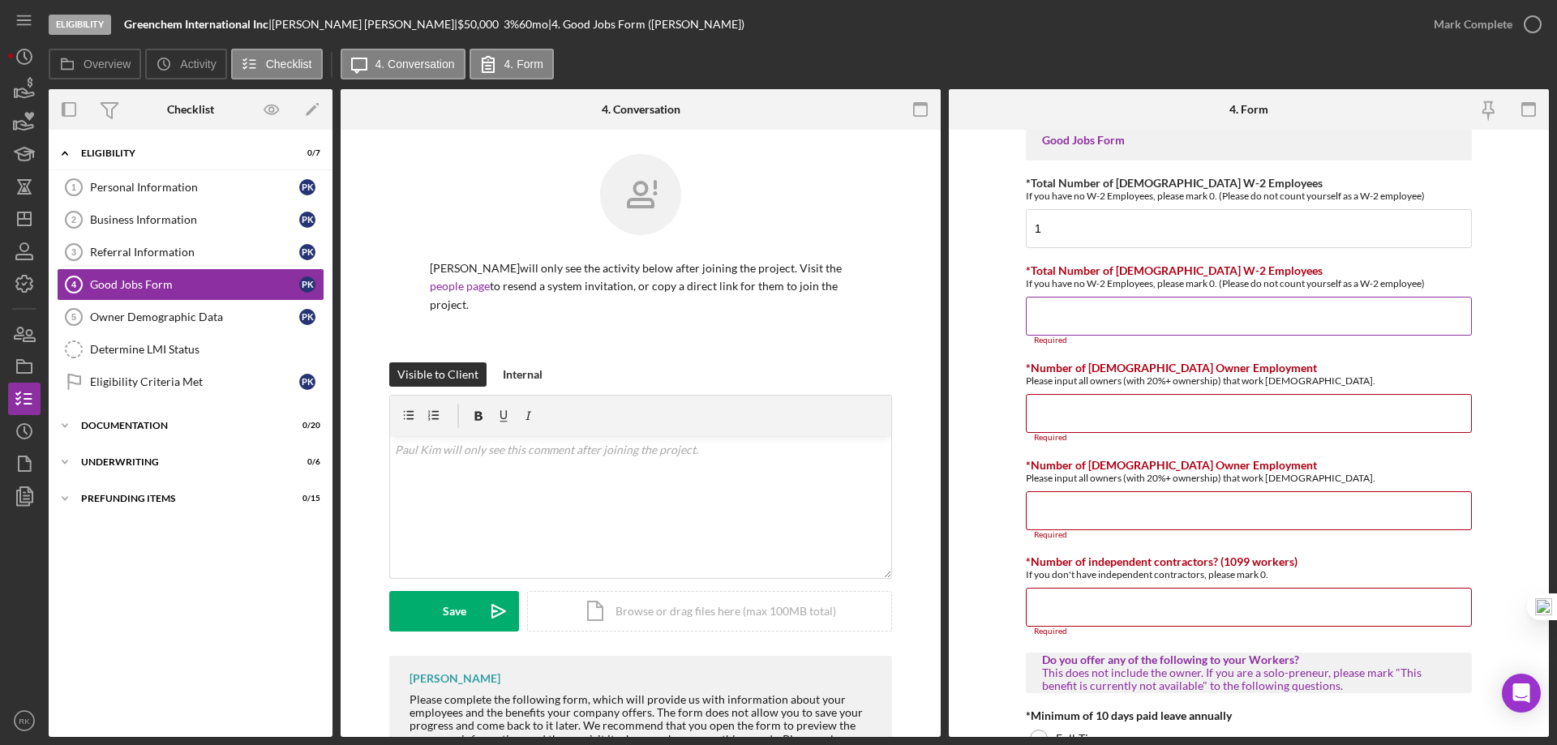
scroll to position [17, 0]
click at [1091, 324] on input "*Total Number of [DEMOGRAPHIC_DATA] W-2 Employees" at bounding box center [1249, 317] width 446 height 39
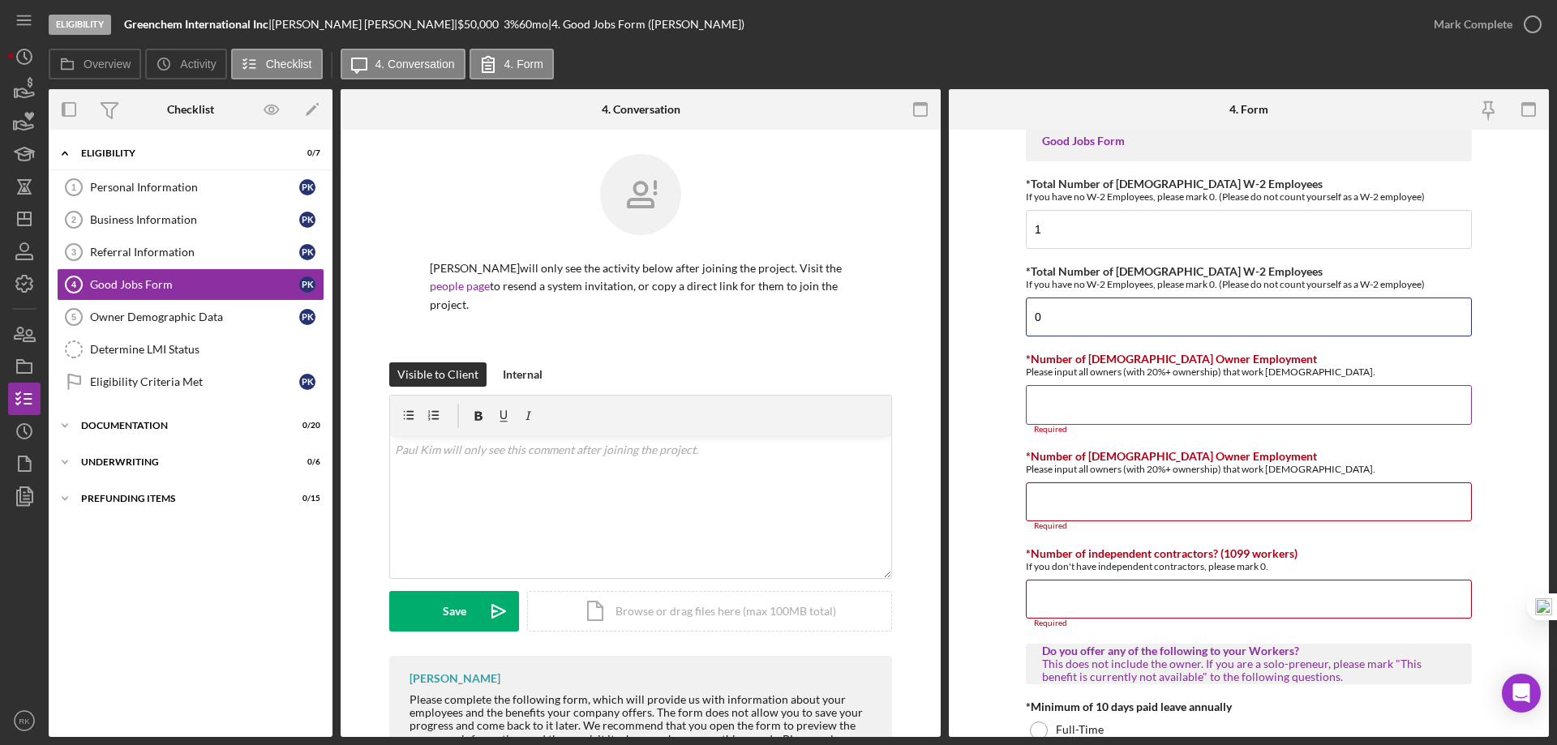
type input "0"
click at [1088, 403] on input "*Number of [DEMOGRAPHIC_DATA] Owner Employment" at bounding box center [1249, 404] width 446 height 39
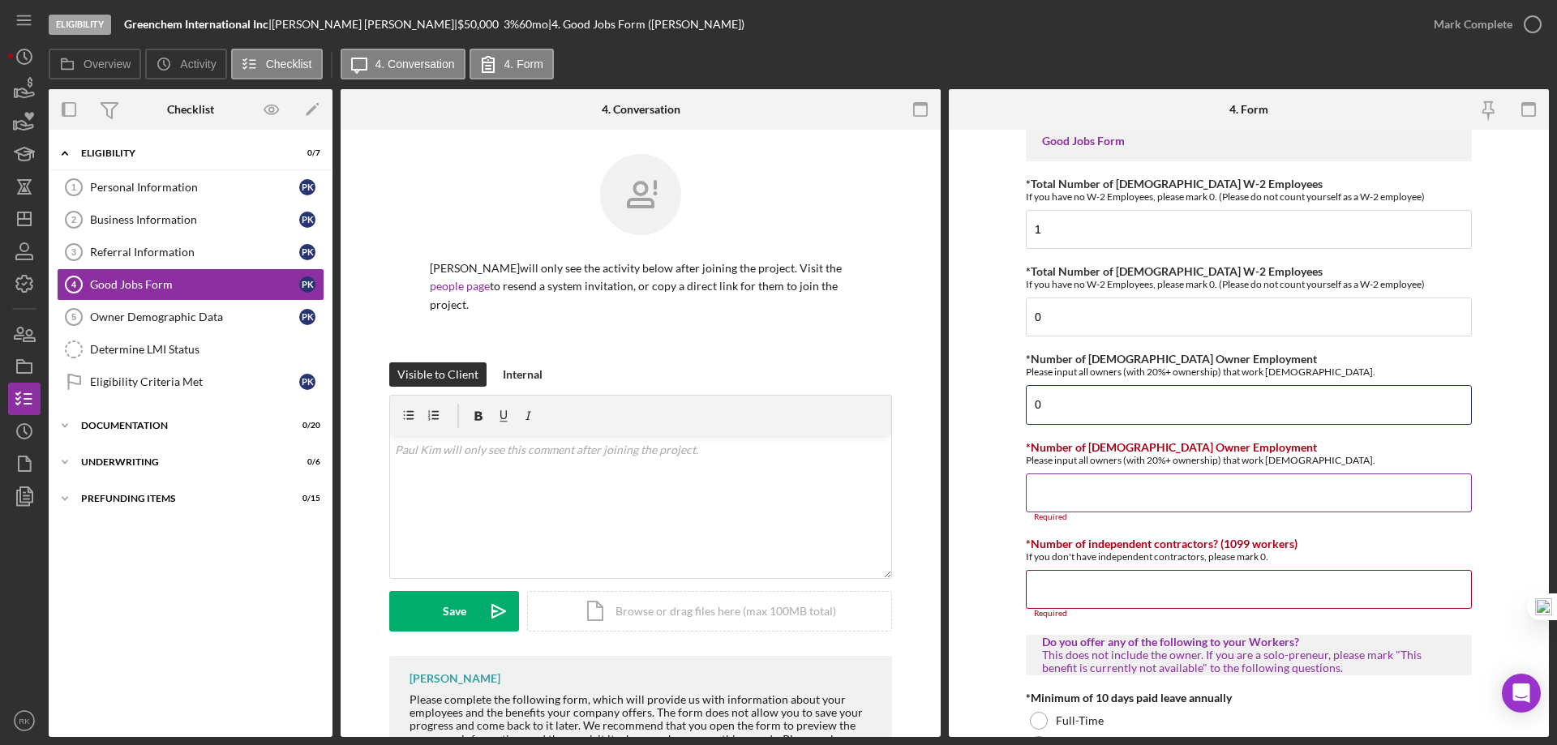
type input "0"
click at [1098, 502] on input "*Number of [DEMOGRAPHIC_DATA] Owner Employment" at bounding box center [1249, 493] width 446 height 39
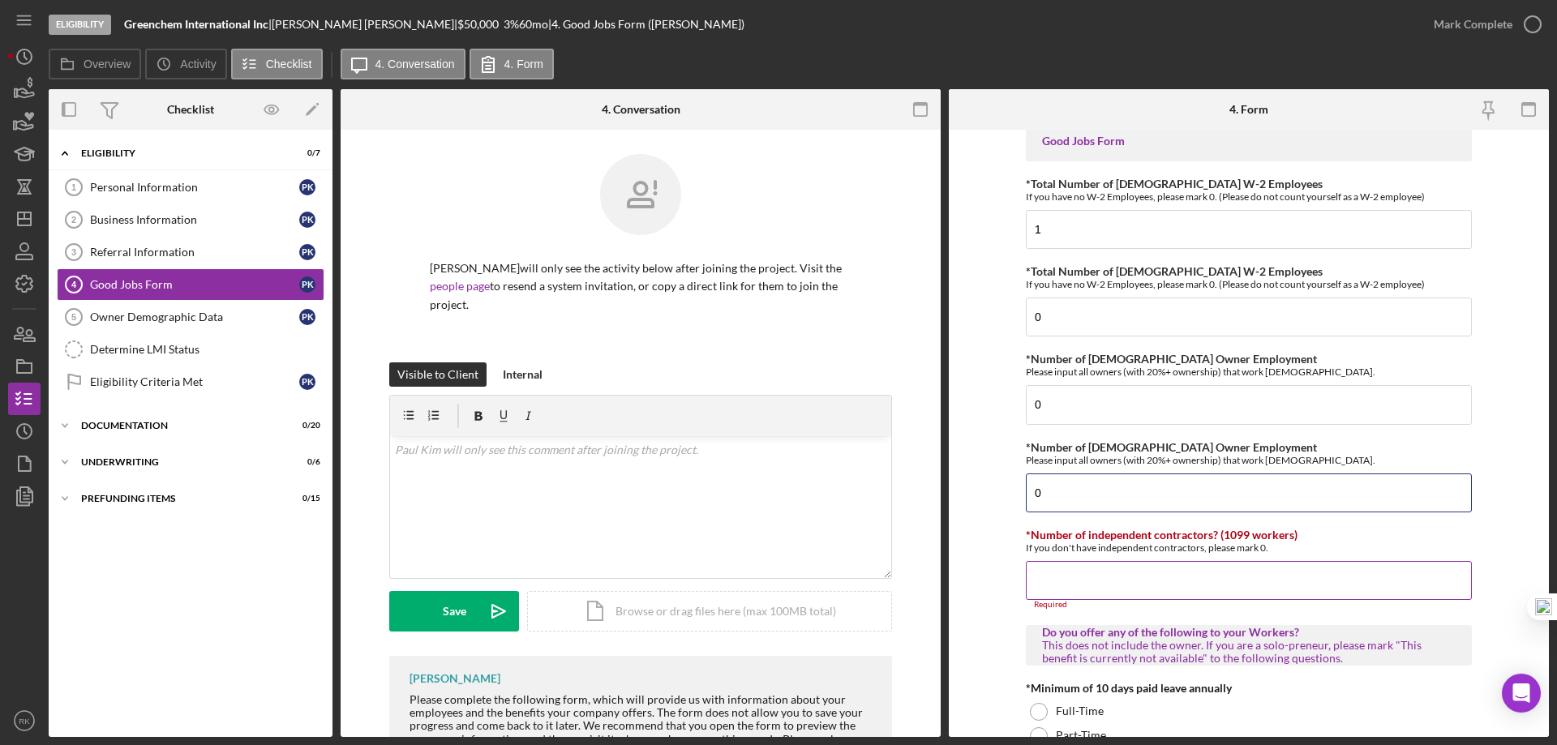
type input "0"
click at [1114, 569] on input "*Number of independent contractors? (1099 workers)" at bounding box center [1249, 580] width 446 height 39
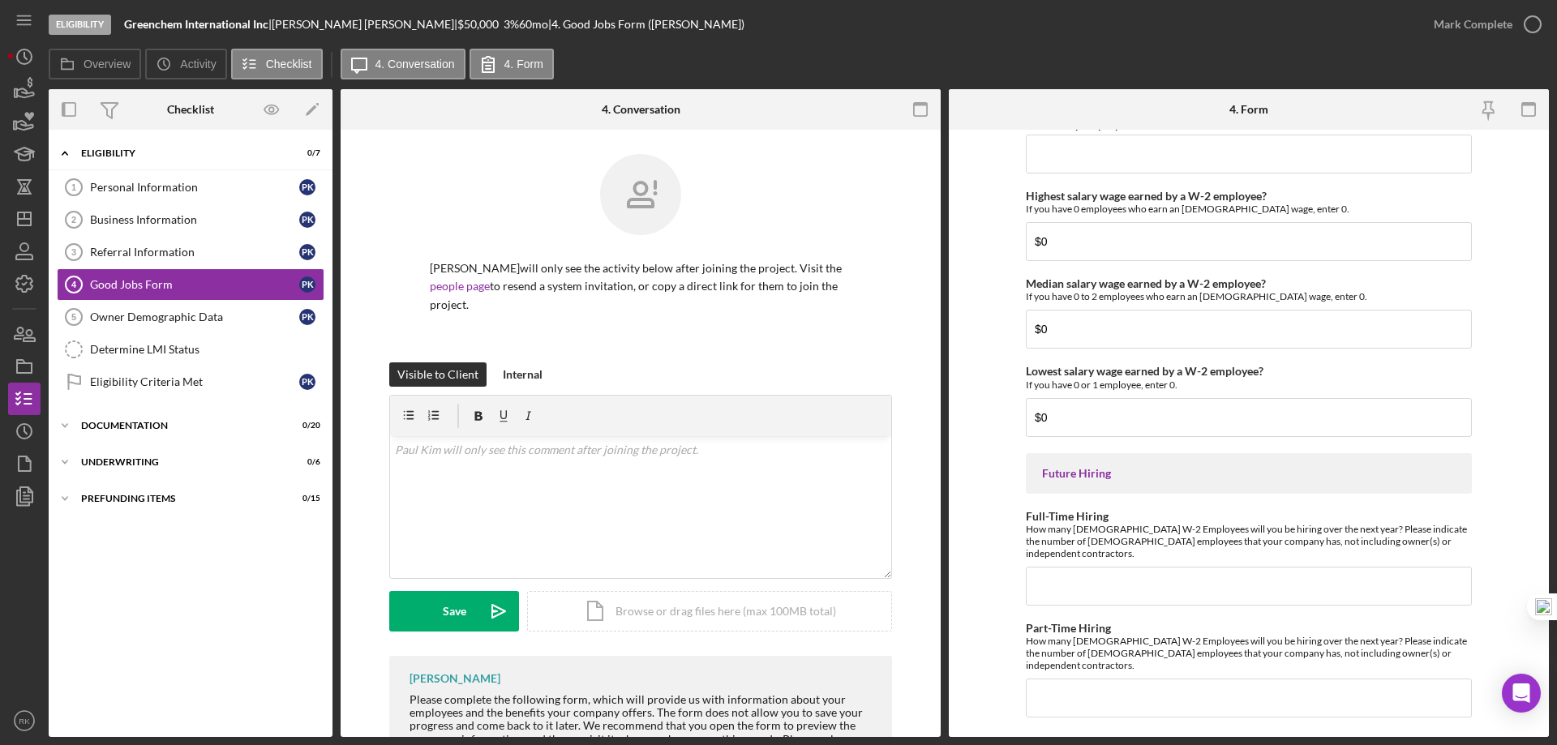
scroll to position [3515, 0]
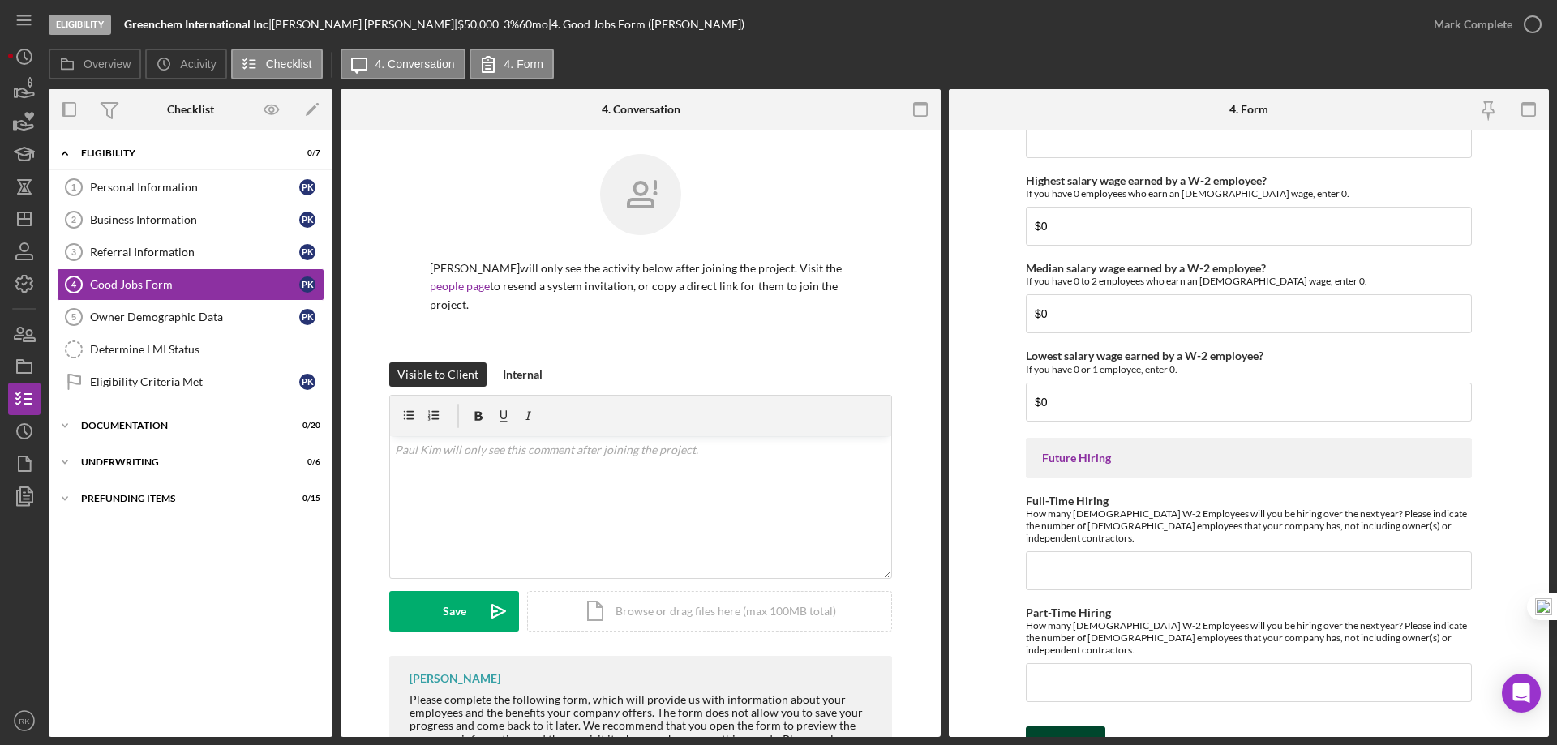
type input "0"
click at [1059, 723] on icon "submit" at bounding box center [1046, 743] width 41 height 41
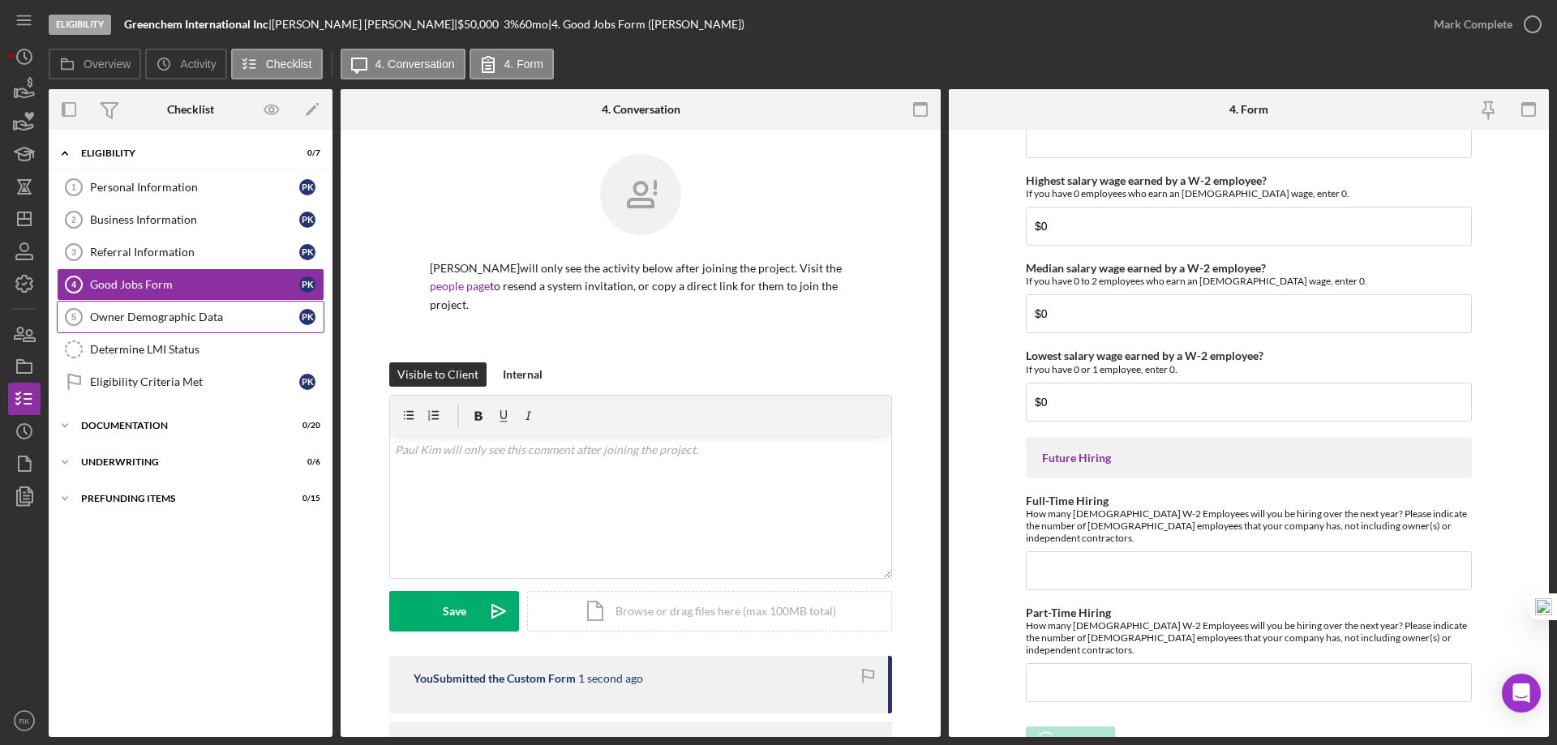
click at [176, 326] on link "Owner Demographic Data 5 Owner Demographic Data P K" at bounding box center [191, 317] width 268 height 32
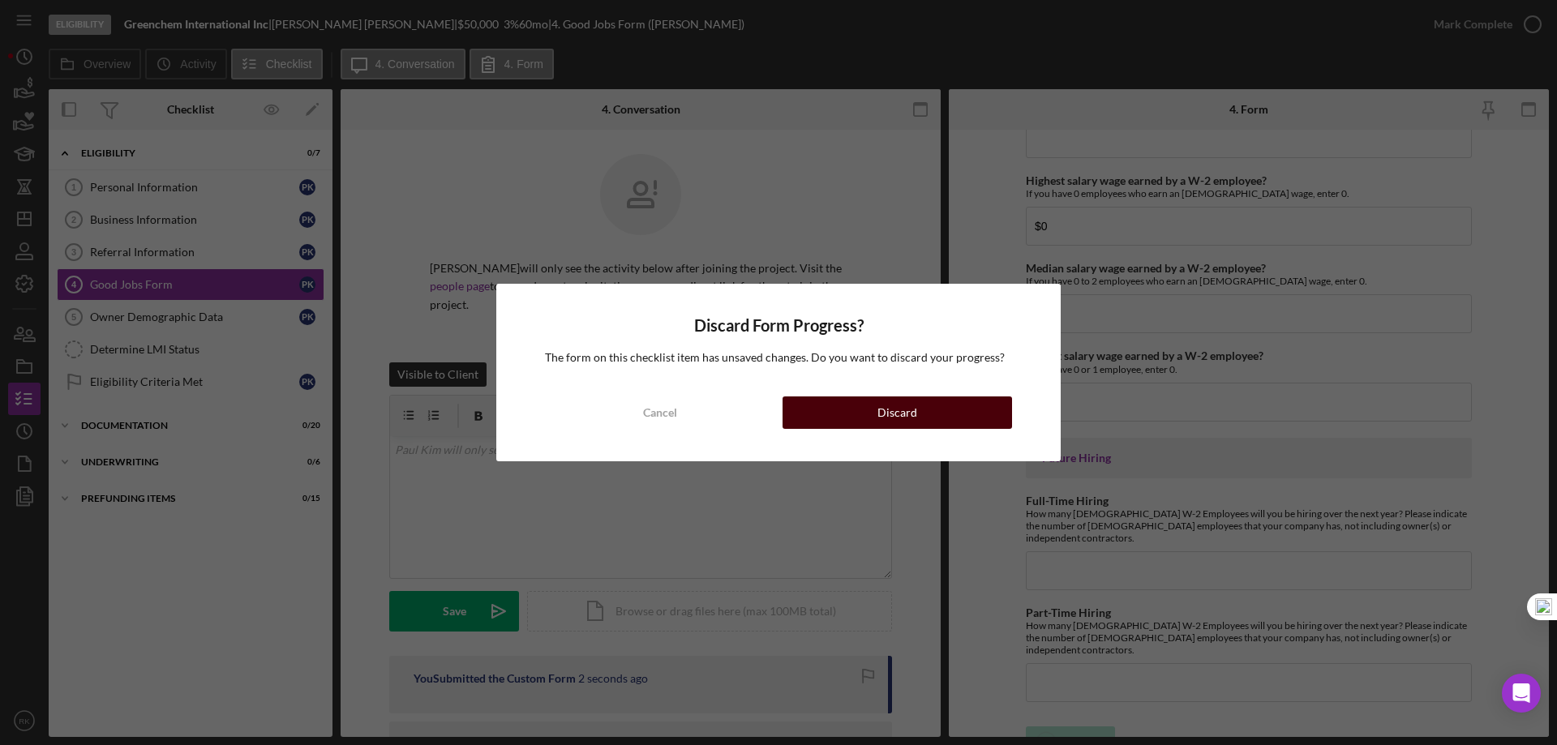
click at [956, 410] on button "Discard" at bounding box center [898, 413] width 230 height 32
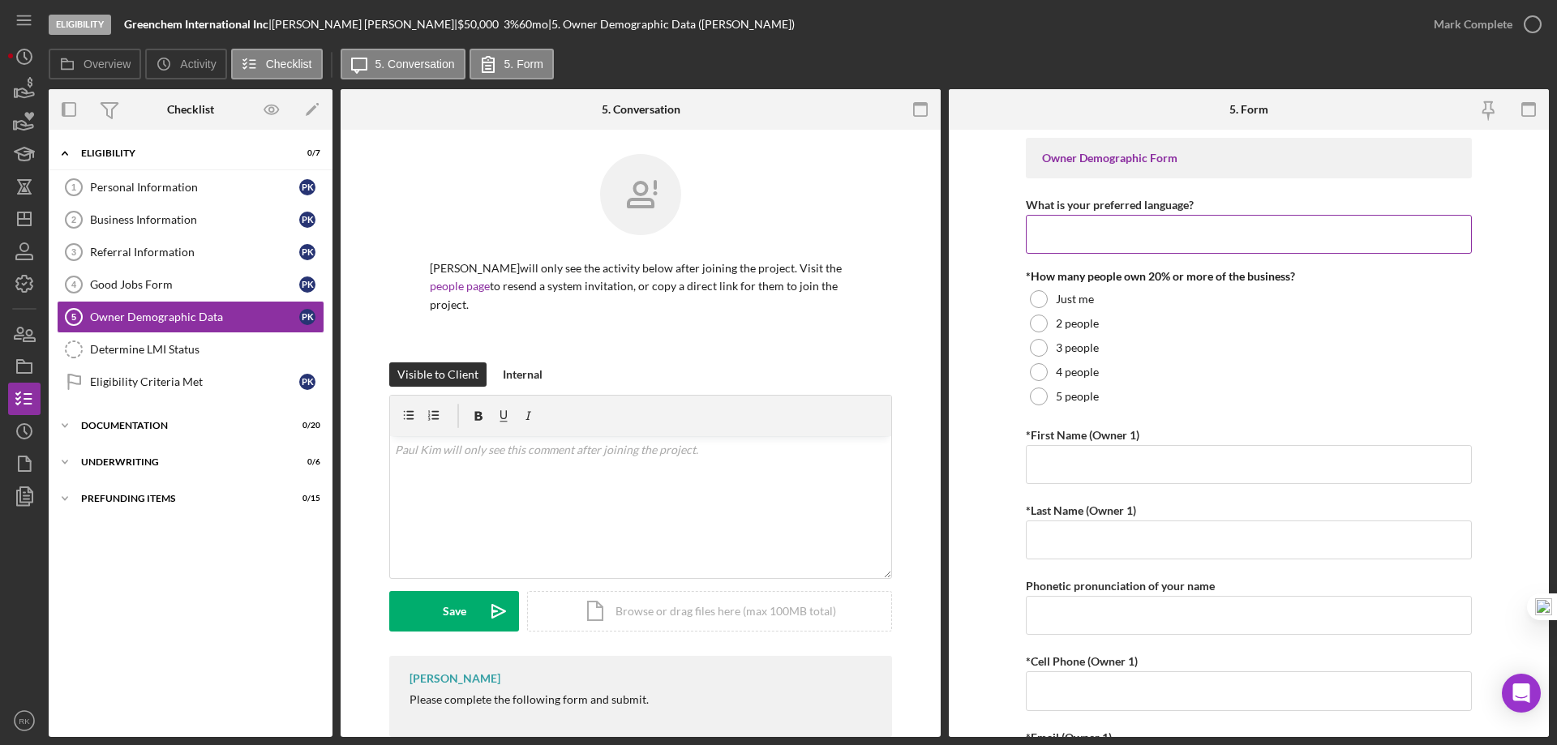
click at [1202, 234] on input "What is your preferred language?" at bounding box center [1249, 234] width 446 height 39
type input "English"
click at [1036, 302] on div at bounding box center [1039, 299] width 18 height 18
click at [1170, 458] on input "*First Name (Owner 1)" at bounding box center [1249, 464] width 446 height 39
type input "Paul"
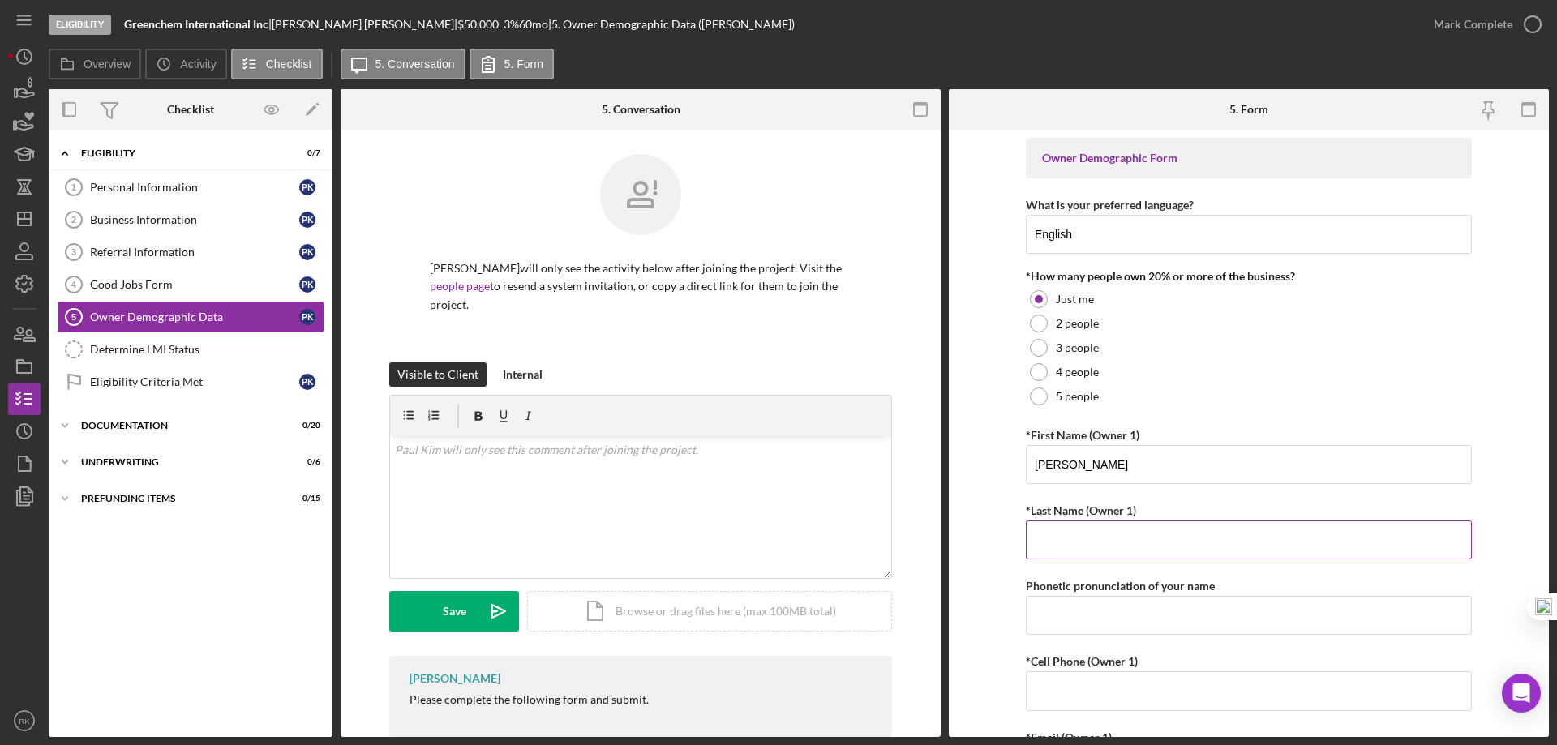
click at [1127, 540] on input "*Last Name (Owner 1)" at bounding box center [1249, 540] width 446 height 39
type input "Kim"
click at [1101, 685] on input "*Cell Phone (Owner 1)" at bounding box center [1249, 689] width 446 height 39
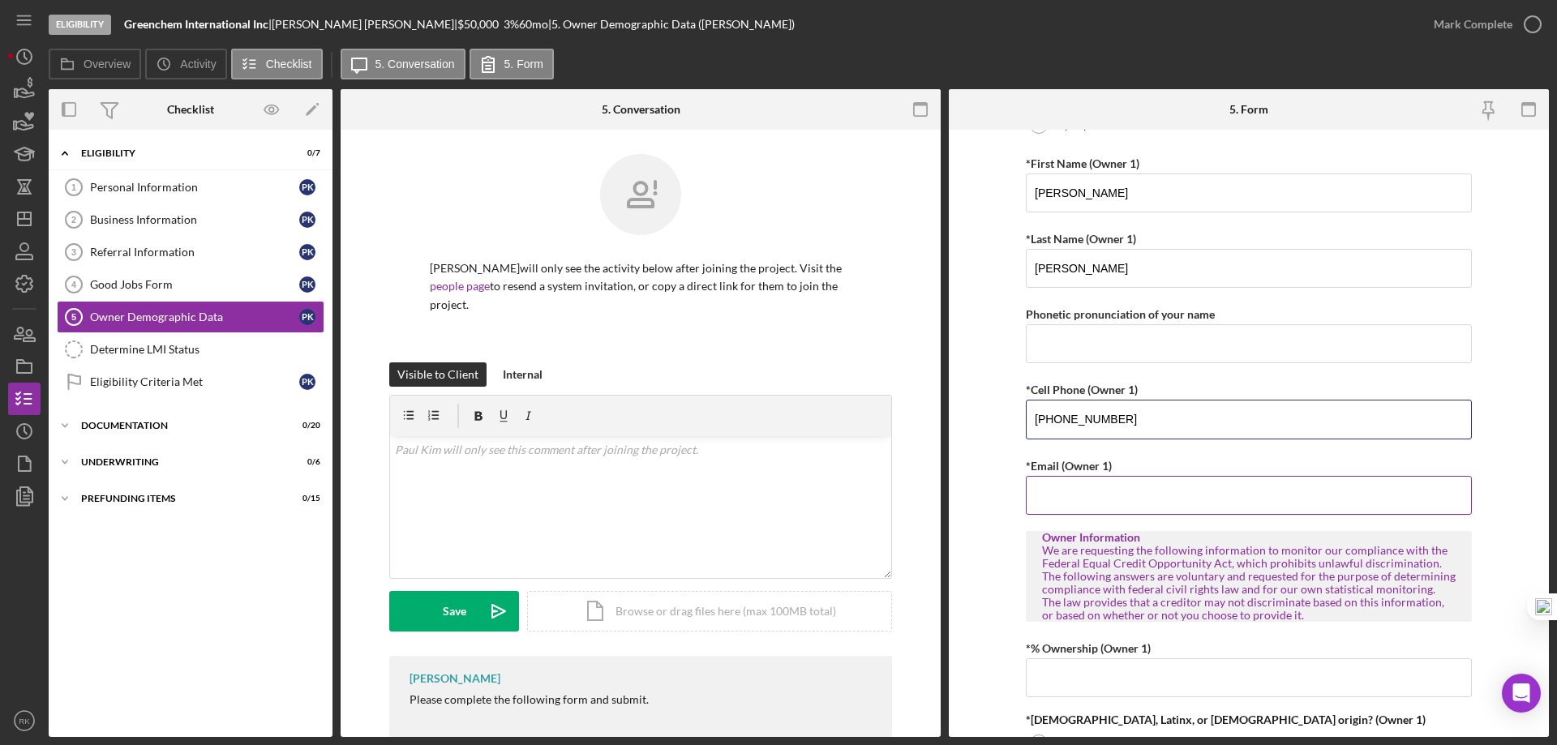
scroll to position [273, 0]
type input "(213) 216-3769"
click at [1114, 501] on input "*Email (Owner 1)" at bounding box center [1249, 494] width 446 height 39
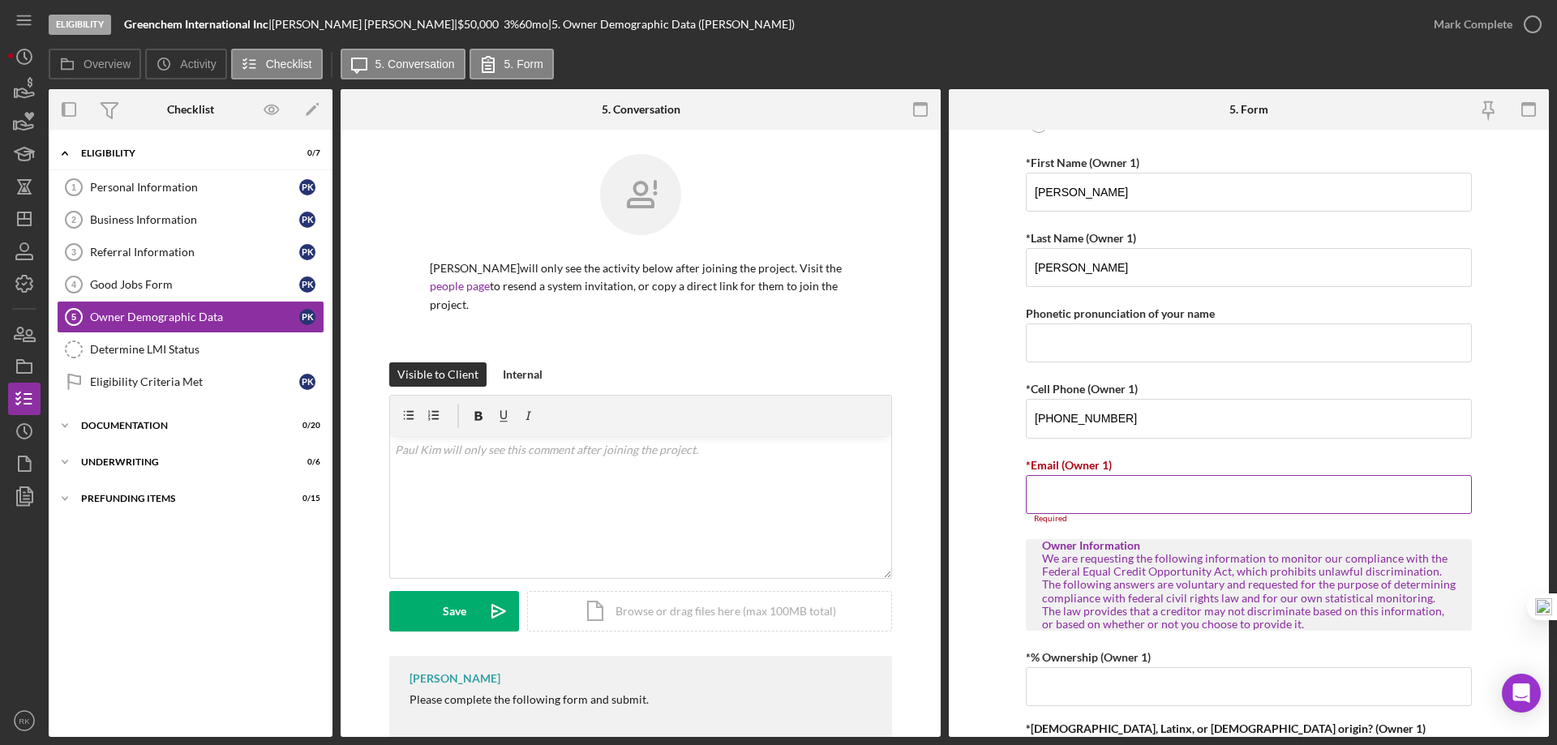
click at [1027, 499] on input "*Email (Owner 1)" at bounding box center [1249, 494] width 446 height 39
paste input "mahsheja@msn.com"
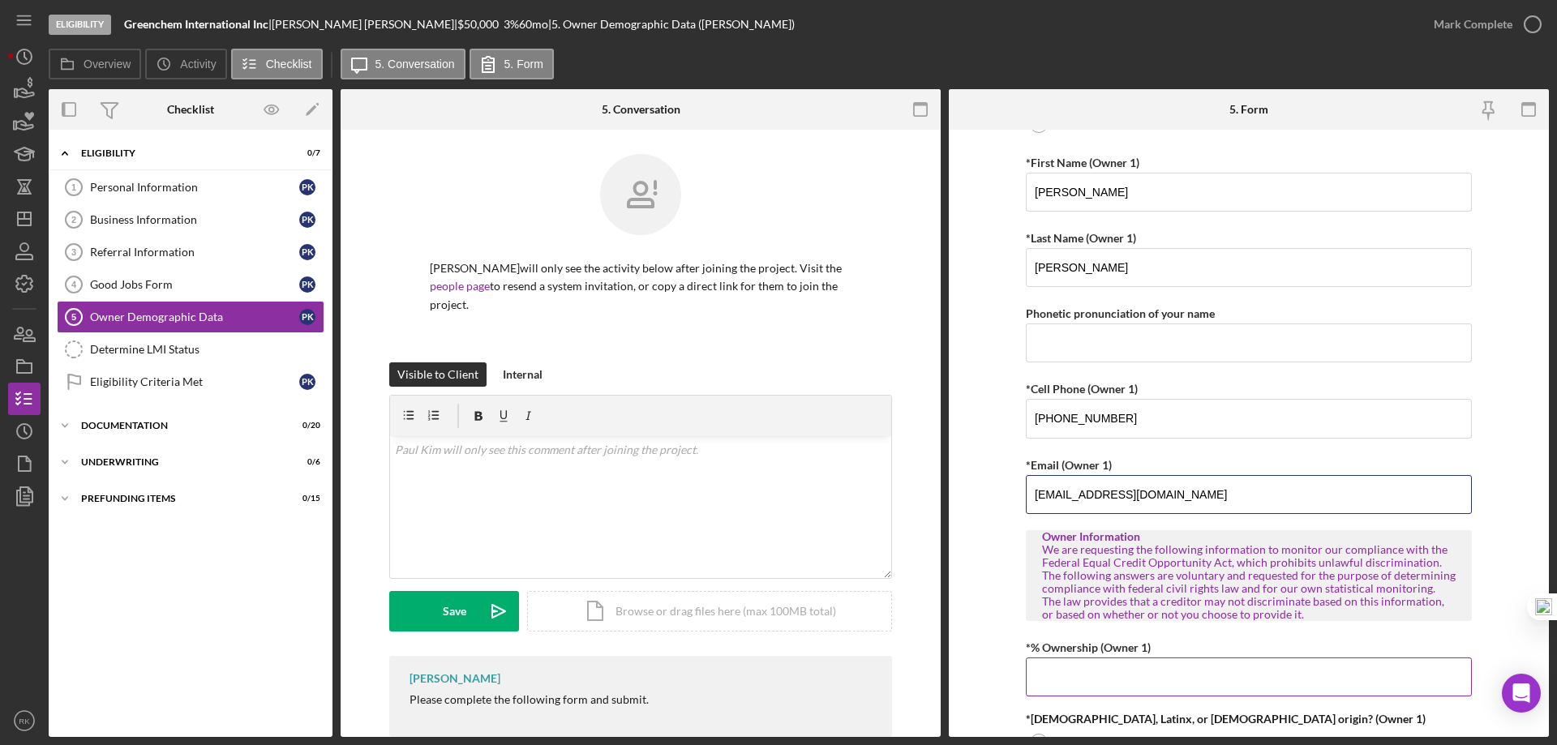
type input "mahsheja@msn.com"
click at [1065, 672] on input "*% Ownership (Owner 1)" at bounding box center [1249, 677] width 446 height 39
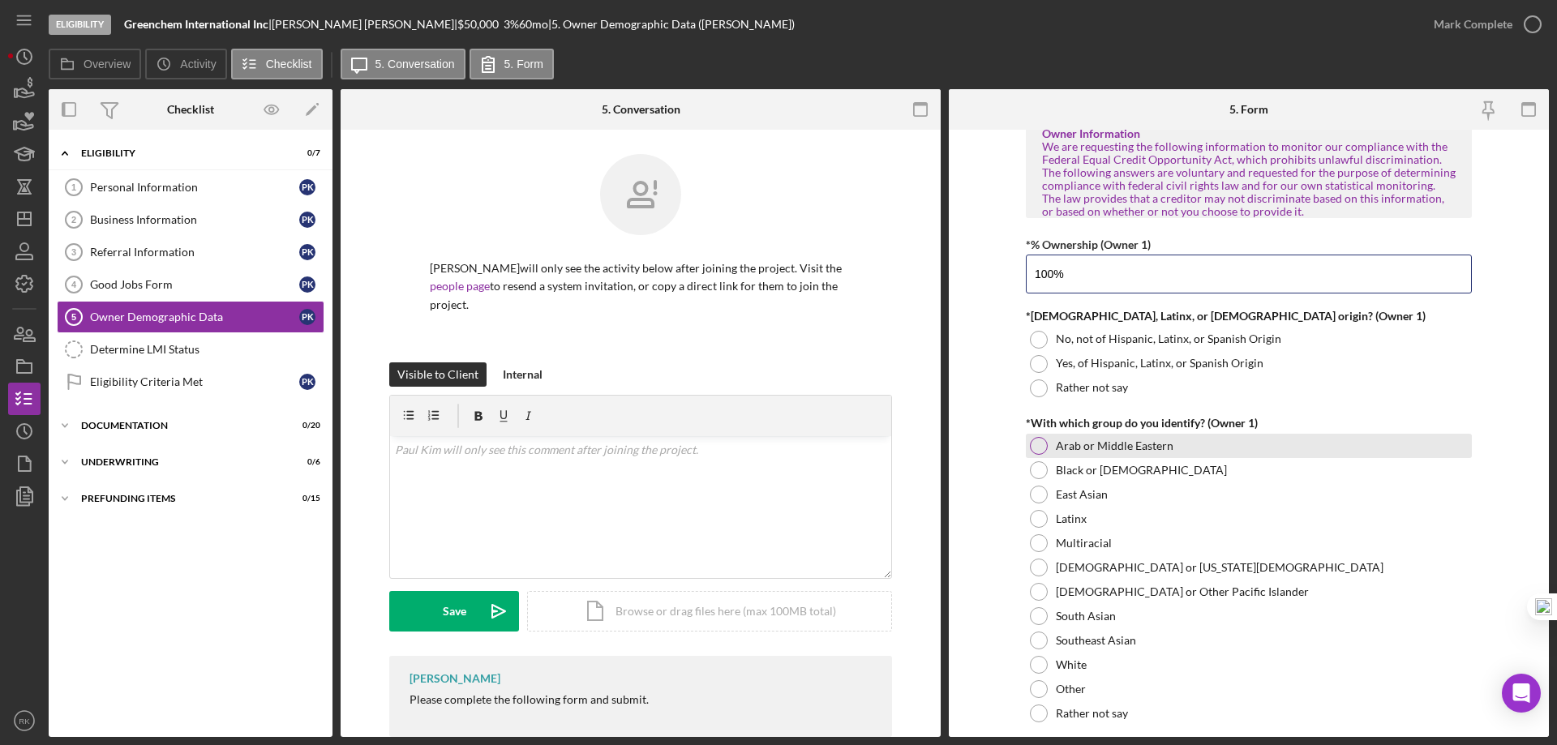
scroll to position [676, 0]
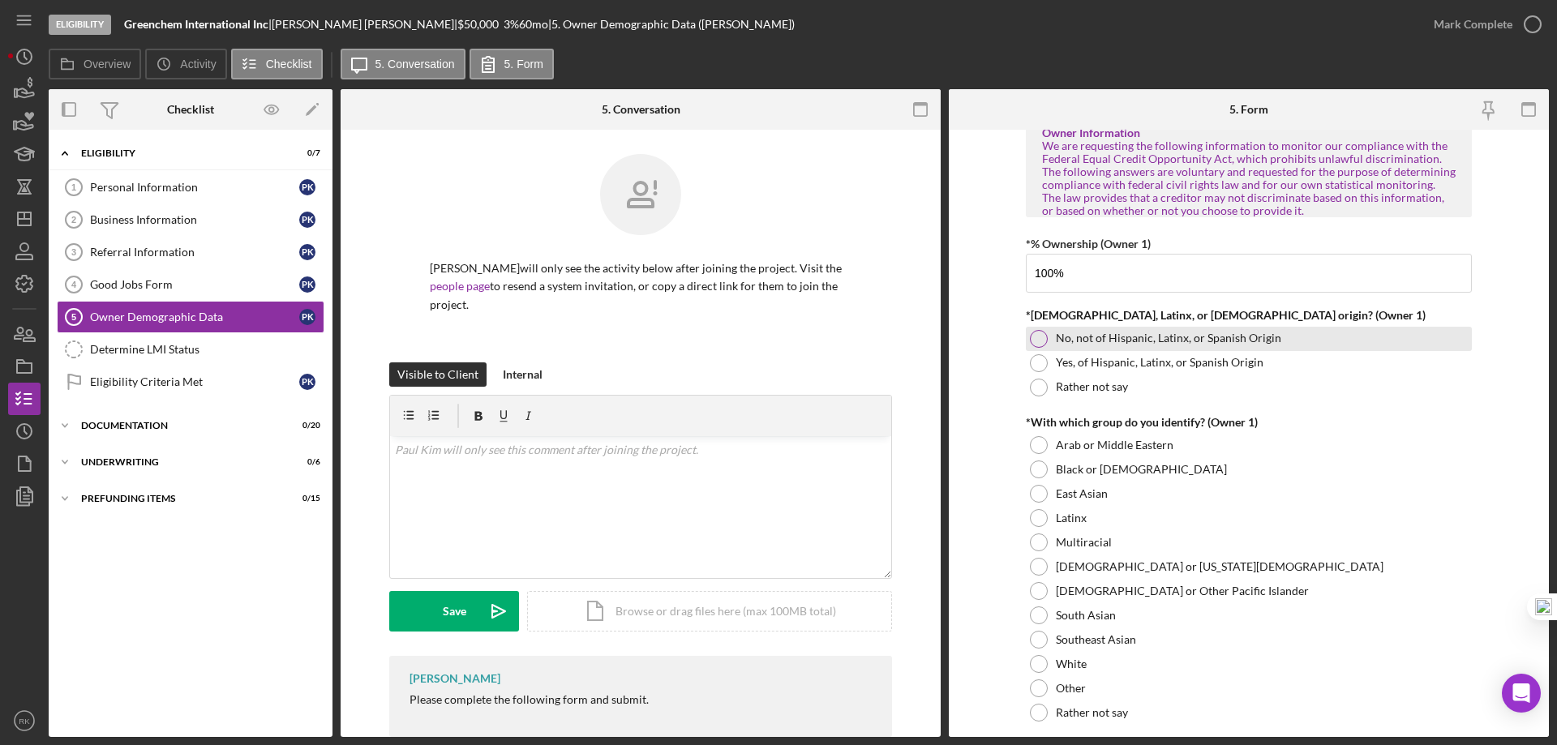
type input "100.00000%"
click at [1034, 337] on div at bounding box center [1039, 339] width 18 height 18
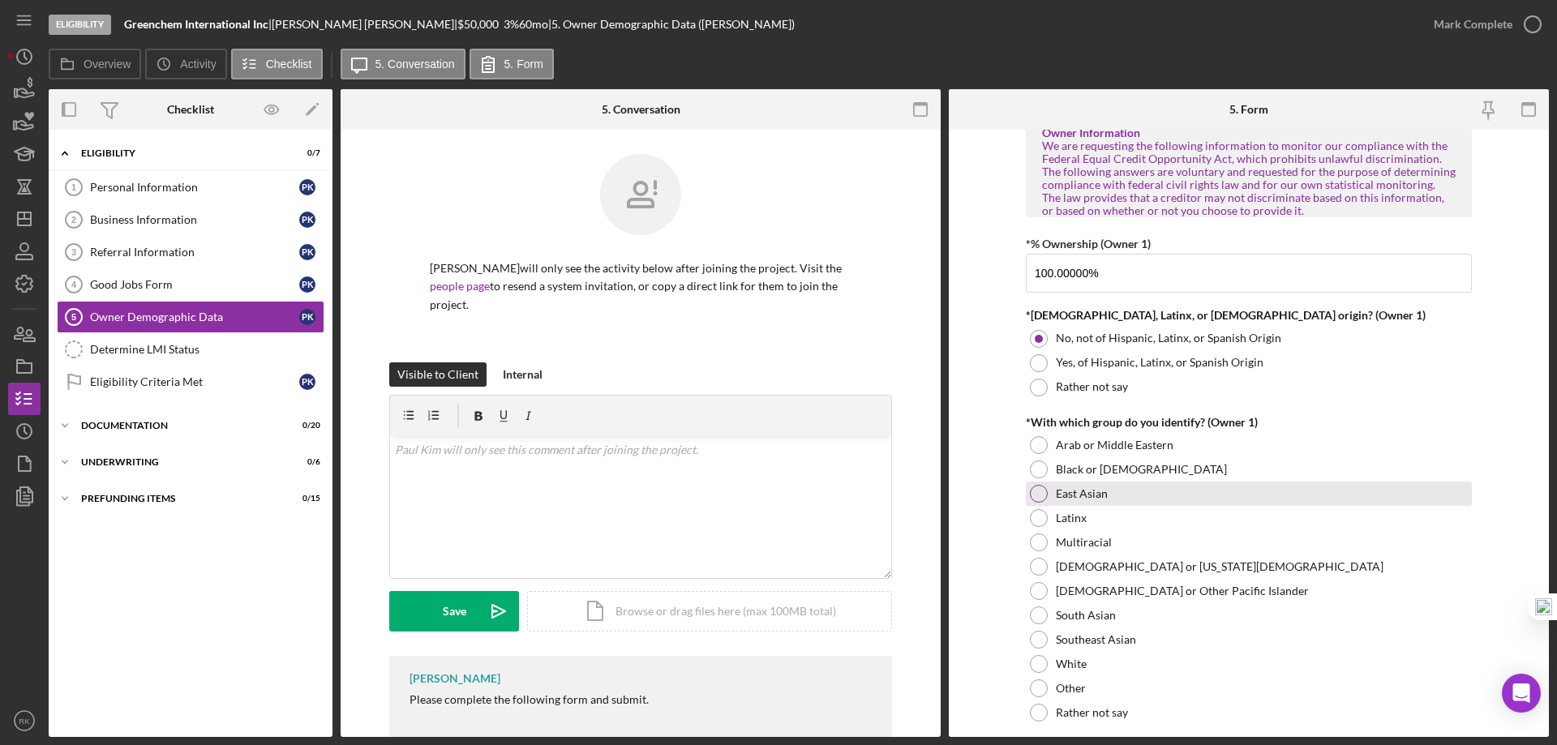
click at [1037, 495] on div at bounding box center [1039, 494] width 18 height 18
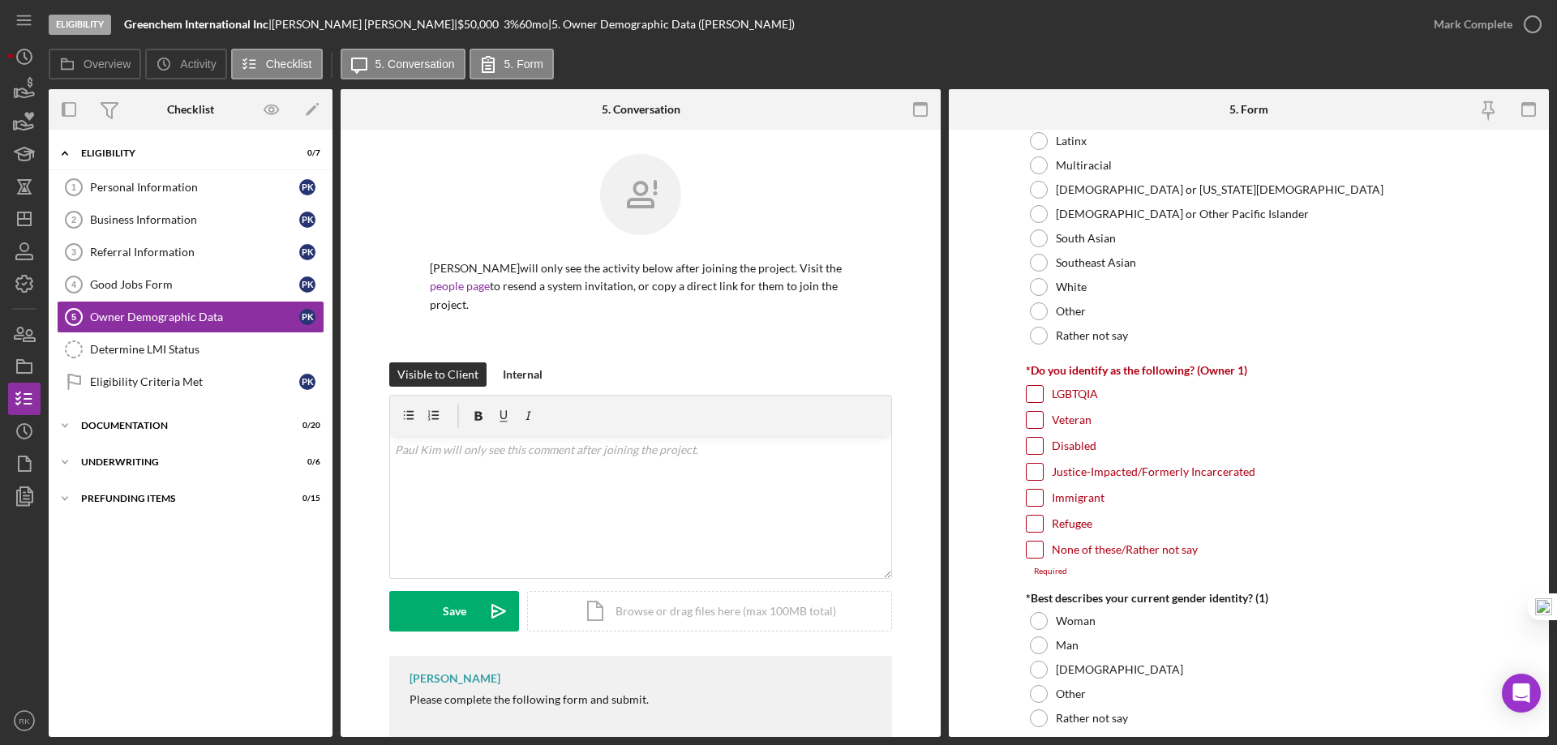
scroll to position [1054, 0]
click at [1038, 547] on input "None of these/Rather not say" at bounding box center [1035, 549] width 16 height 16
checkbox input "true"
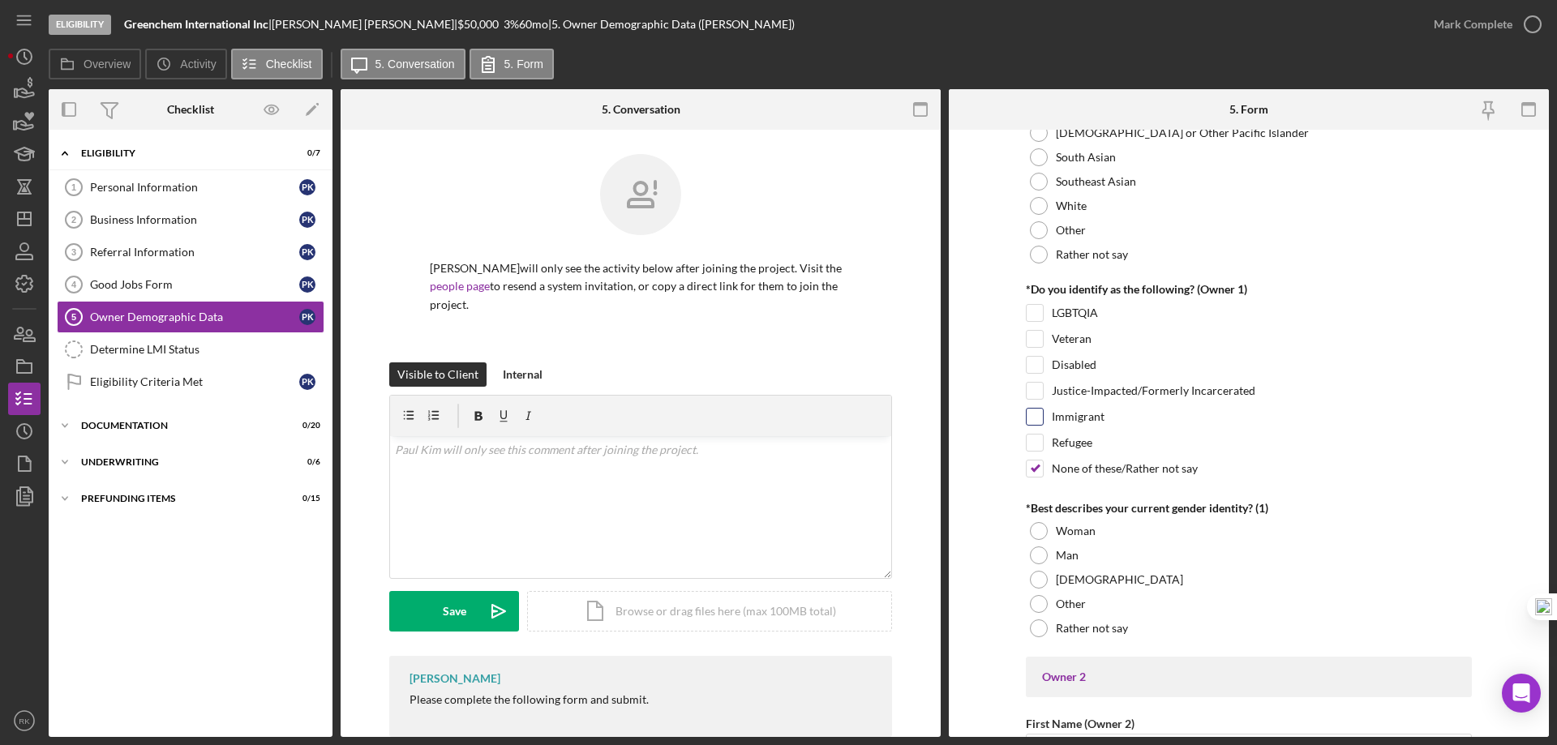
scroll to position [1136, 0]
click at [1046, 424] on div "Immigrant" at bounding box center [1249, 420] width 446 height 26
click at [1032, 416] on input "Immigrant" at bounding box center [1035, 416] width 16 height 16
checkbox input "true"
click at [1034, 474] on input "None of these/Rather not say" at bounding box center [1035, 468] width 16 height 16
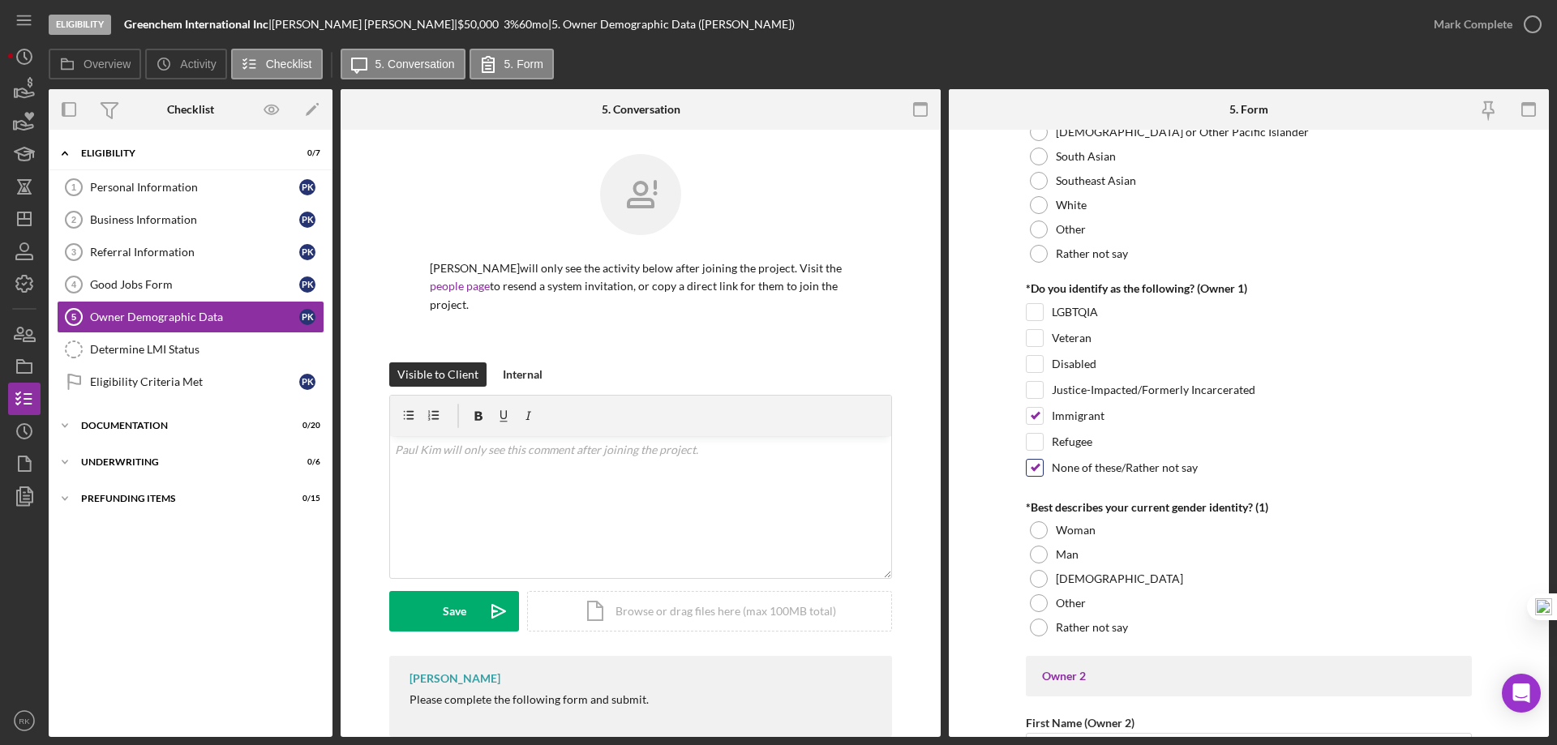
checkbox input "false"
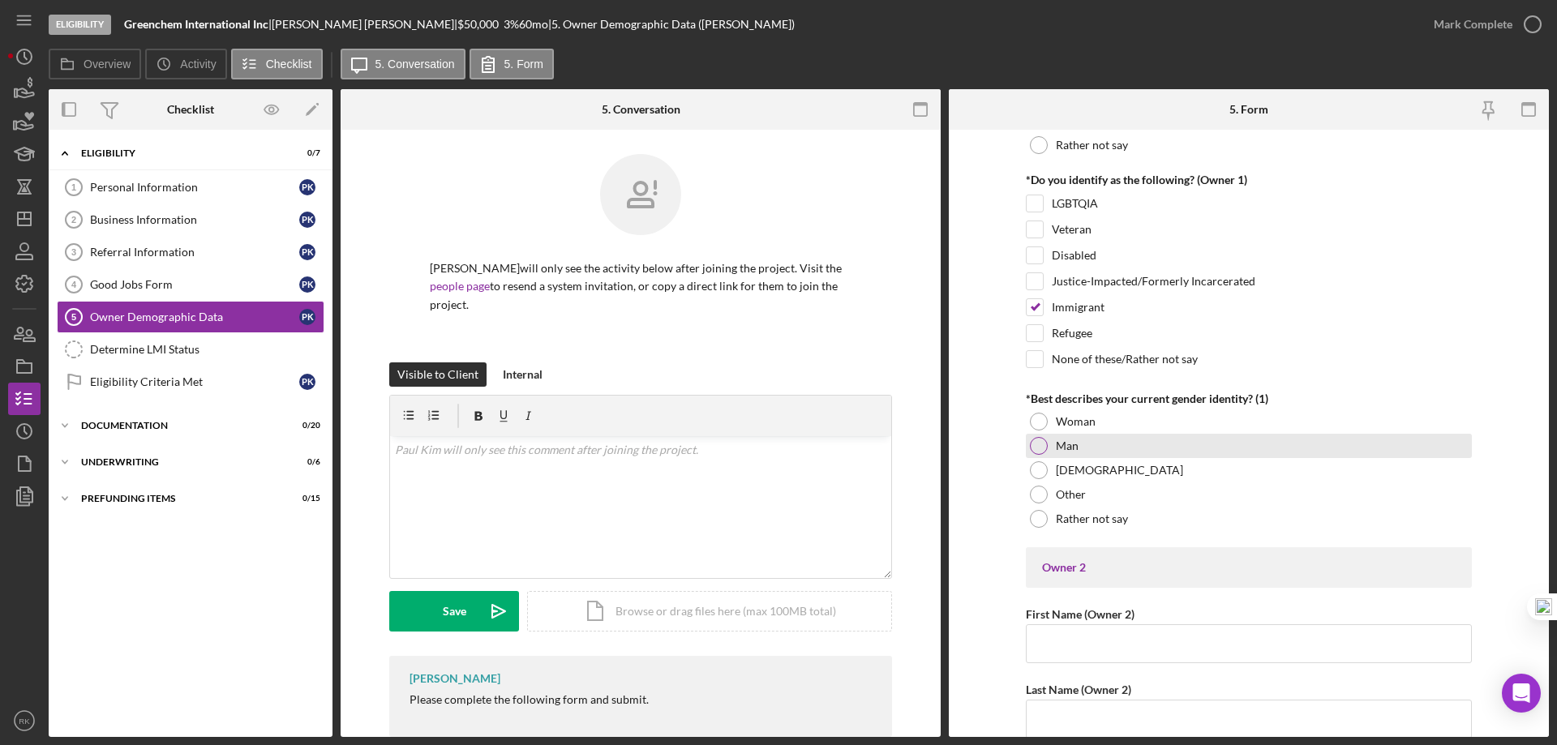
click at [1044, 449] on div at bounding box center [1039, 446] width 18 height 18
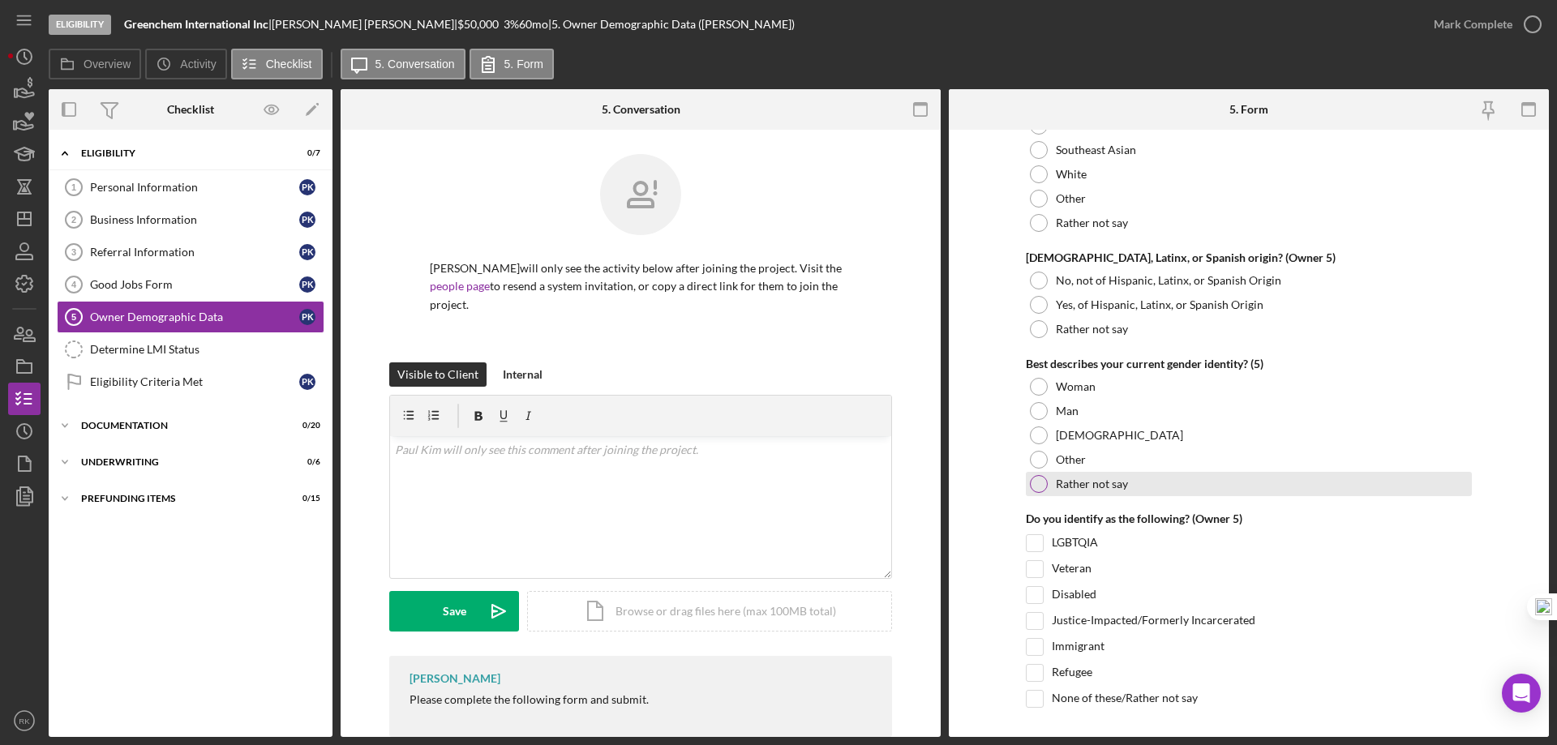
scroll to position [6126, 0]
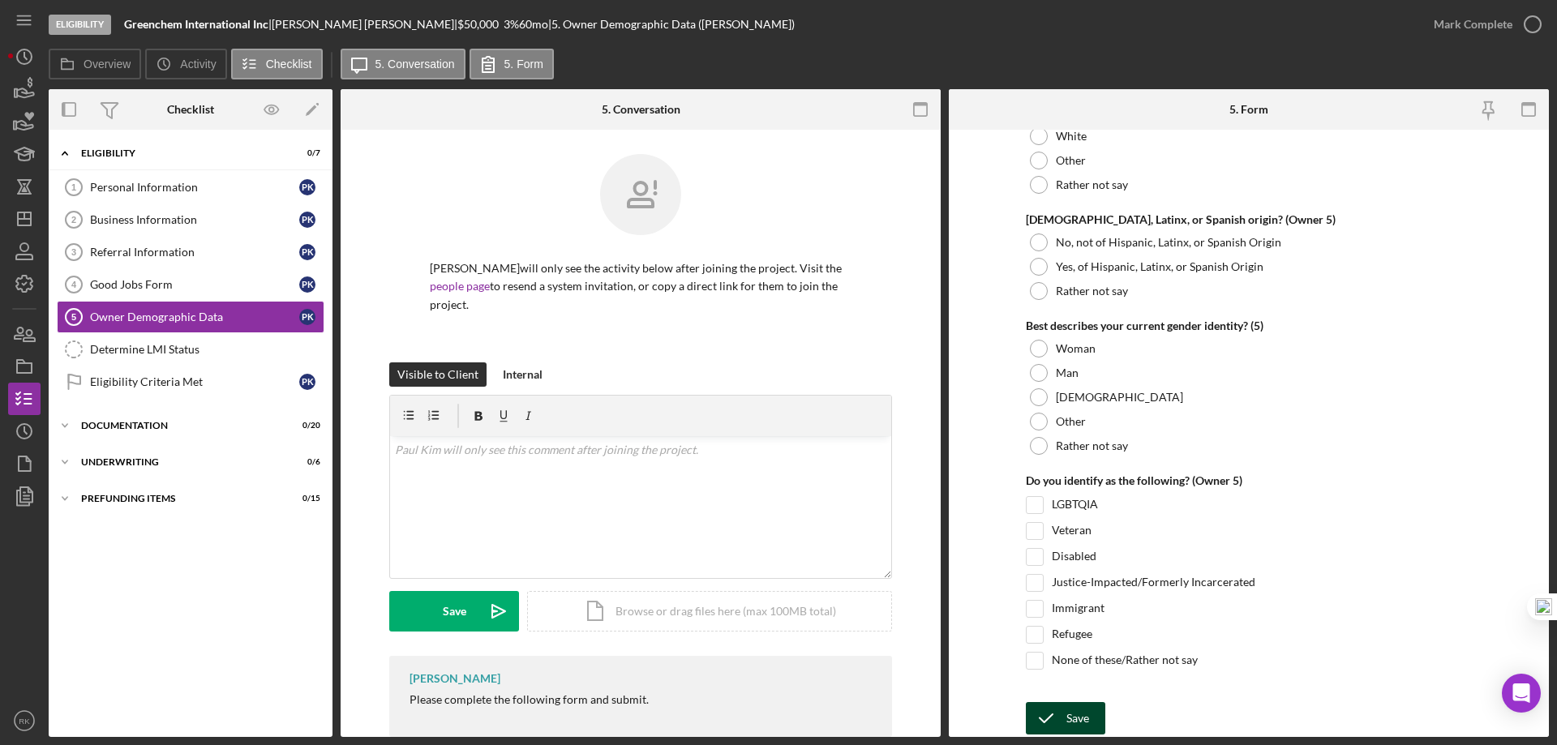
click at [1073, 717] on div "Save" at bounding box center [1078, 718] width 23 height 32
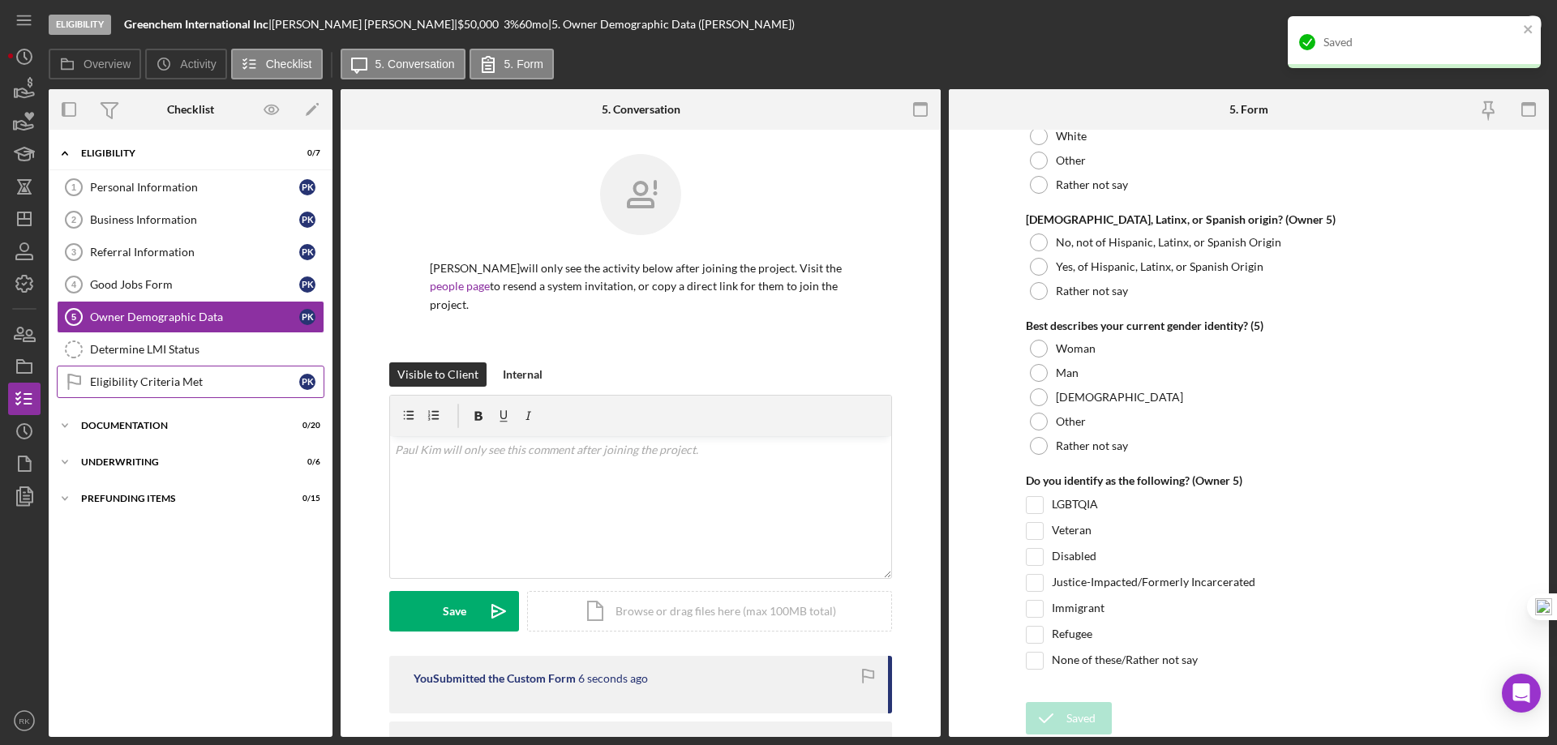
click at [157, 391] on link "Eligibility Criteria Met Eligibility Criteria Met P K" at bounding box center [191, 382] width 268 height 32
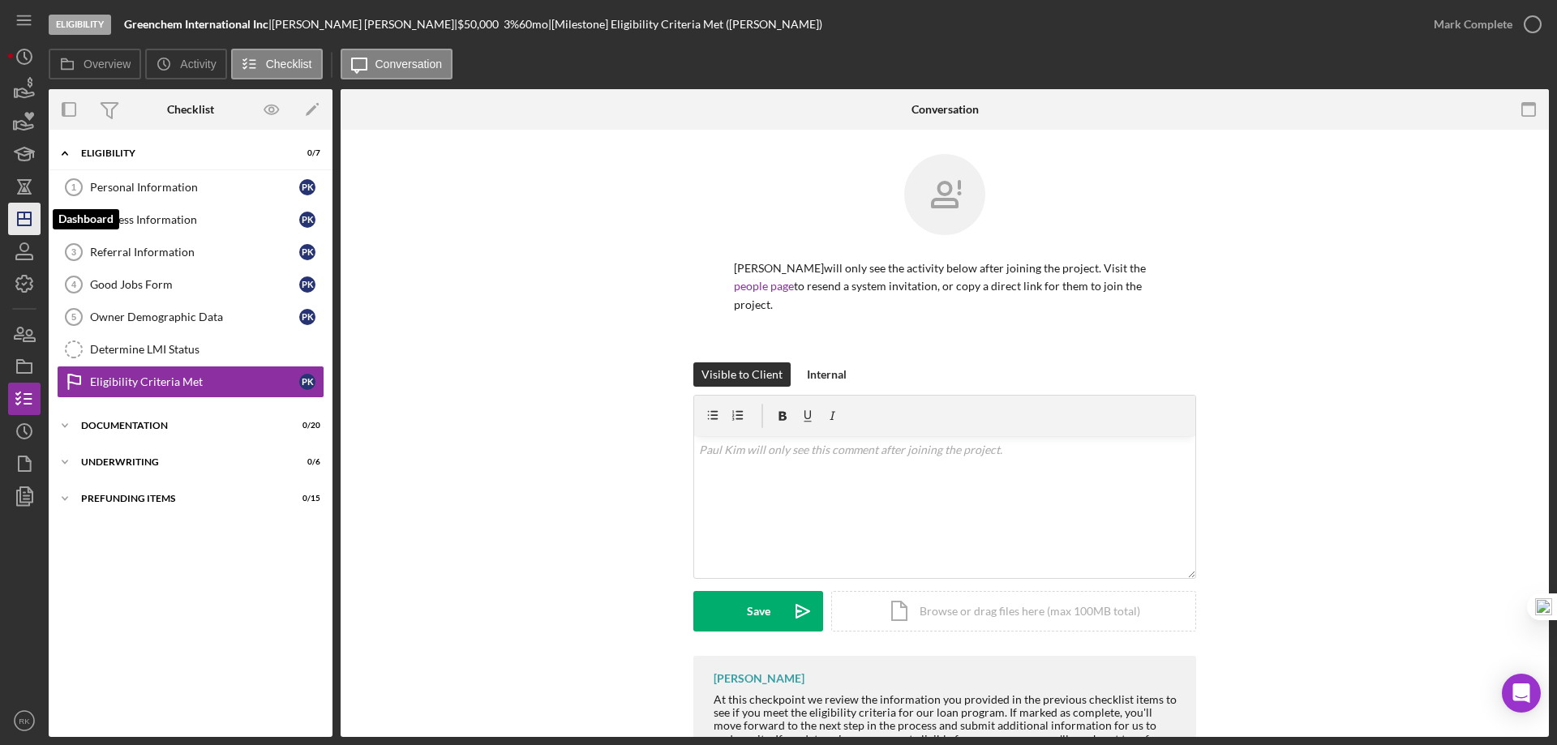
click at [30, 225] on polygon "button" at bounding box center [24, 219] width 13 height 13
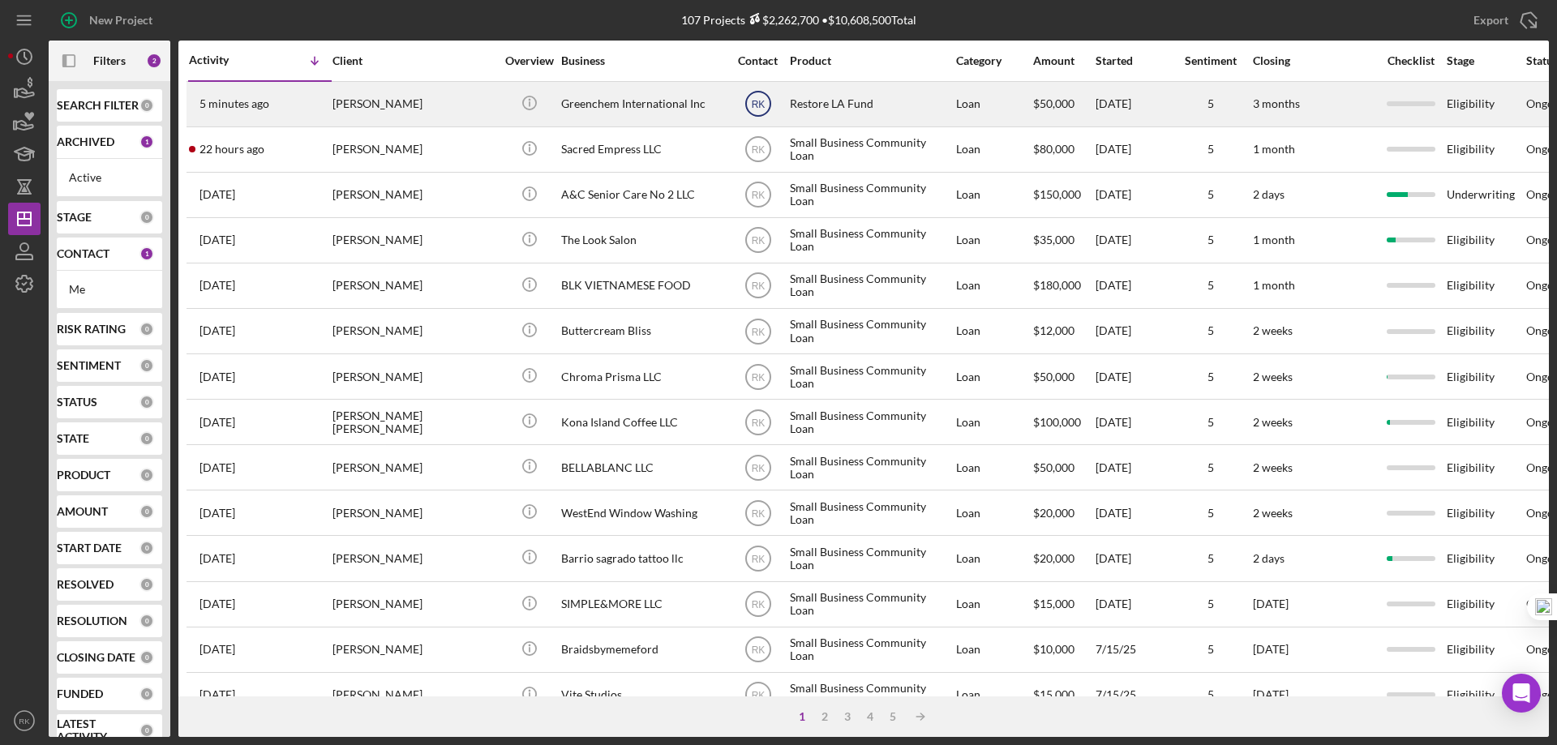
click at [758, 103] on text "RK" at bounding box center [758, 104] width 14 height 11
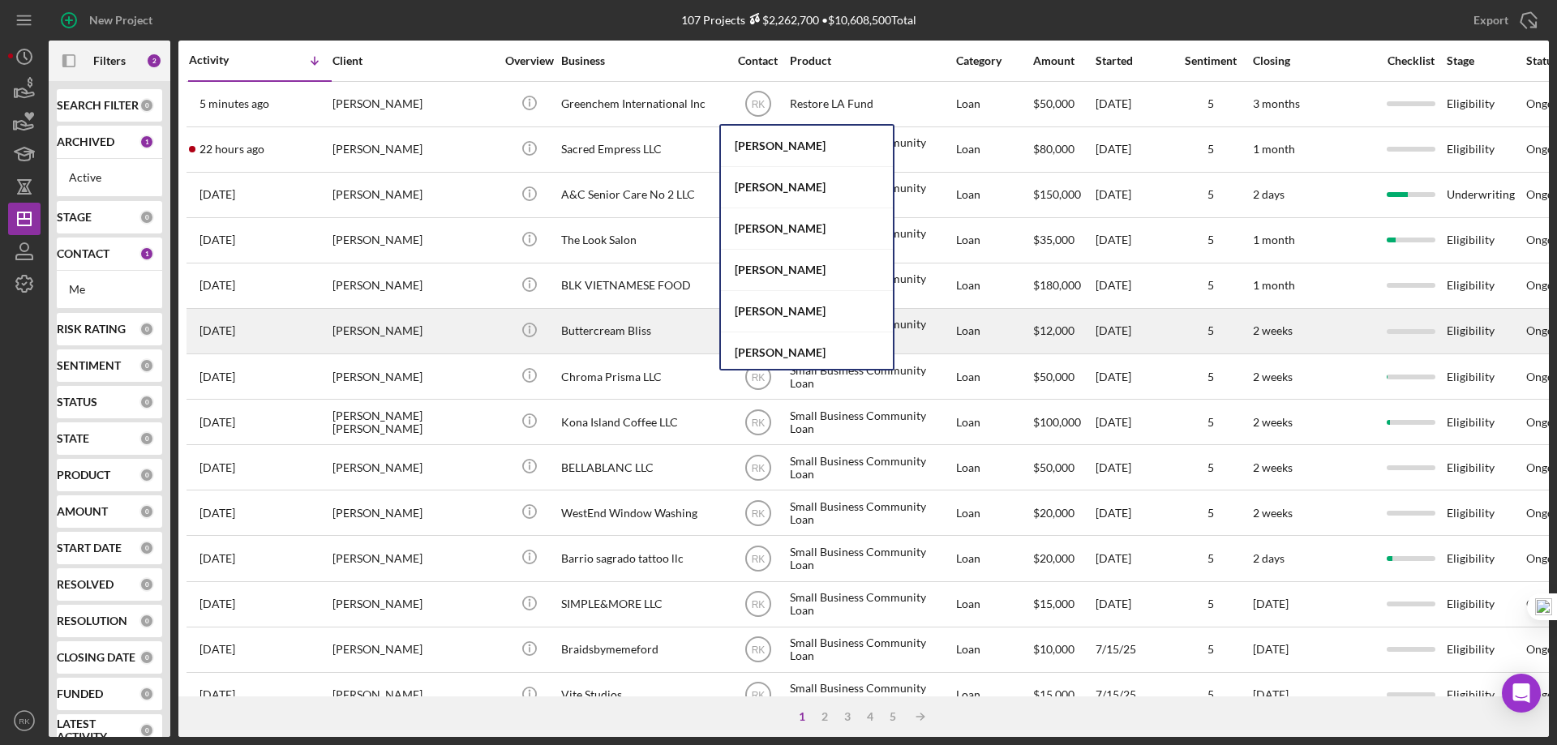
click at [813, 349] on div "[PERSON_NAME]" at bounding box center [807, 353] width 172 height 41
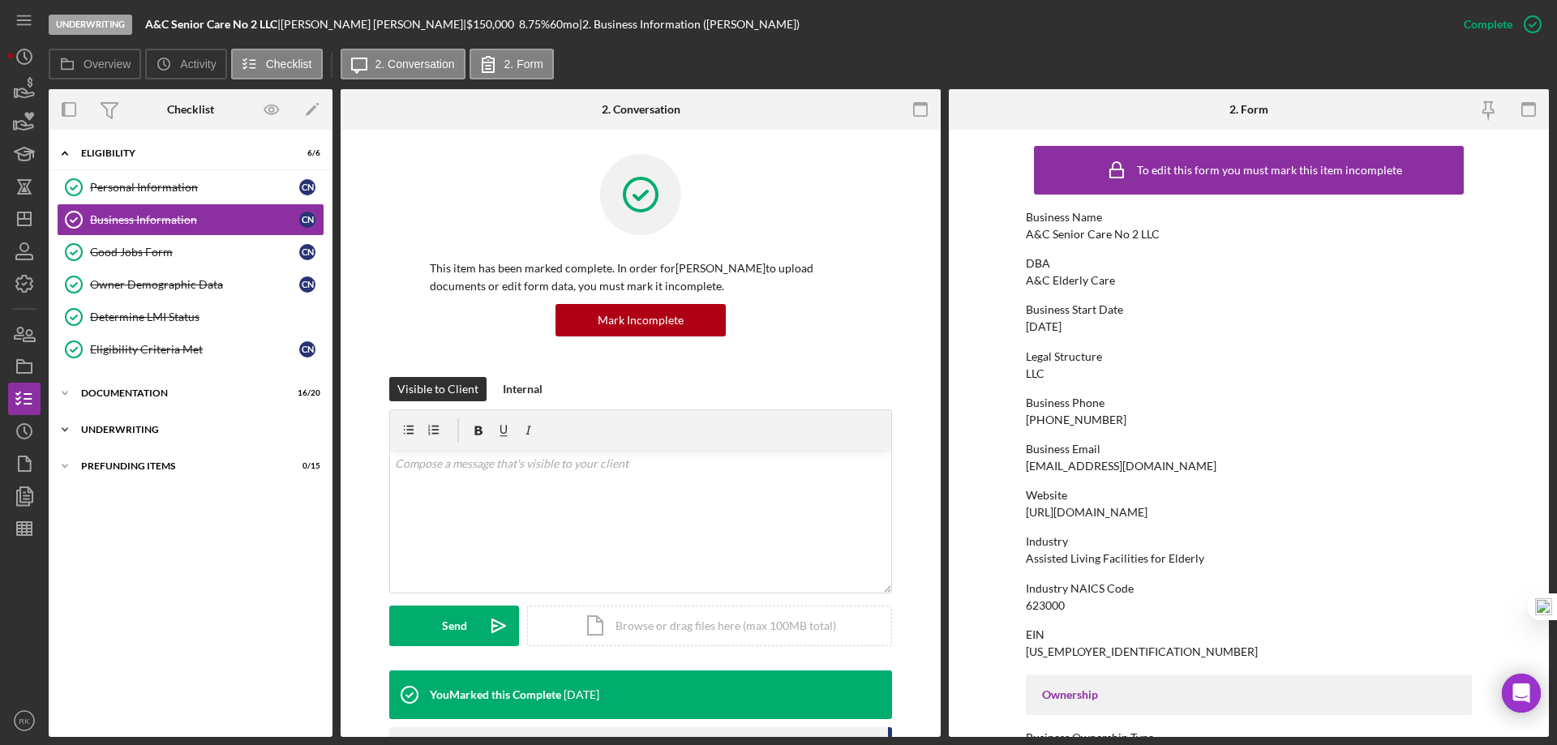
click at [127, 439] on div "Icon/Expander Underwriting 0 / 8" at bounding box center [191, 430] width 284 height 32
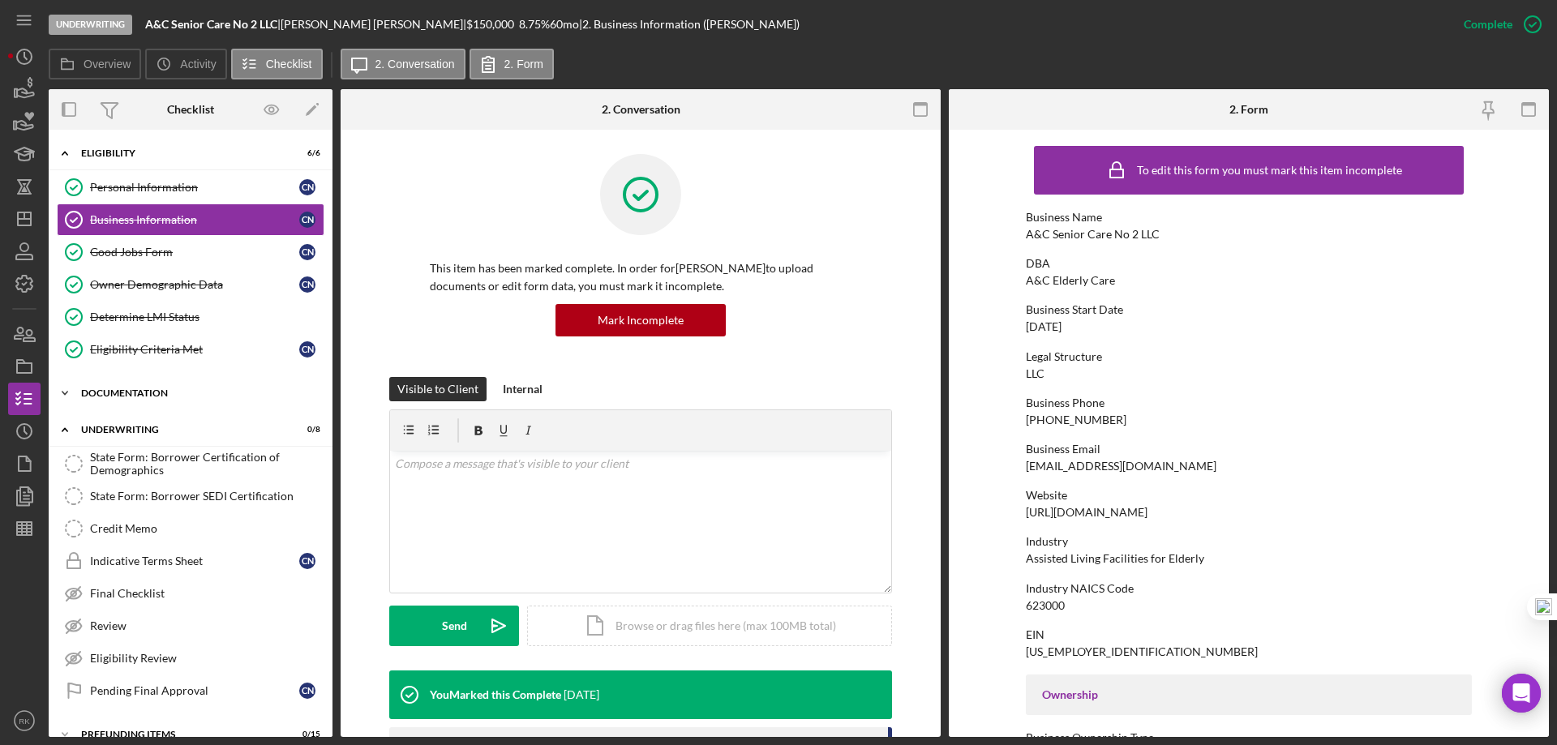
click at [131, 389] on div "Documentation" at bounding box center [196, 394] width 231 height 10
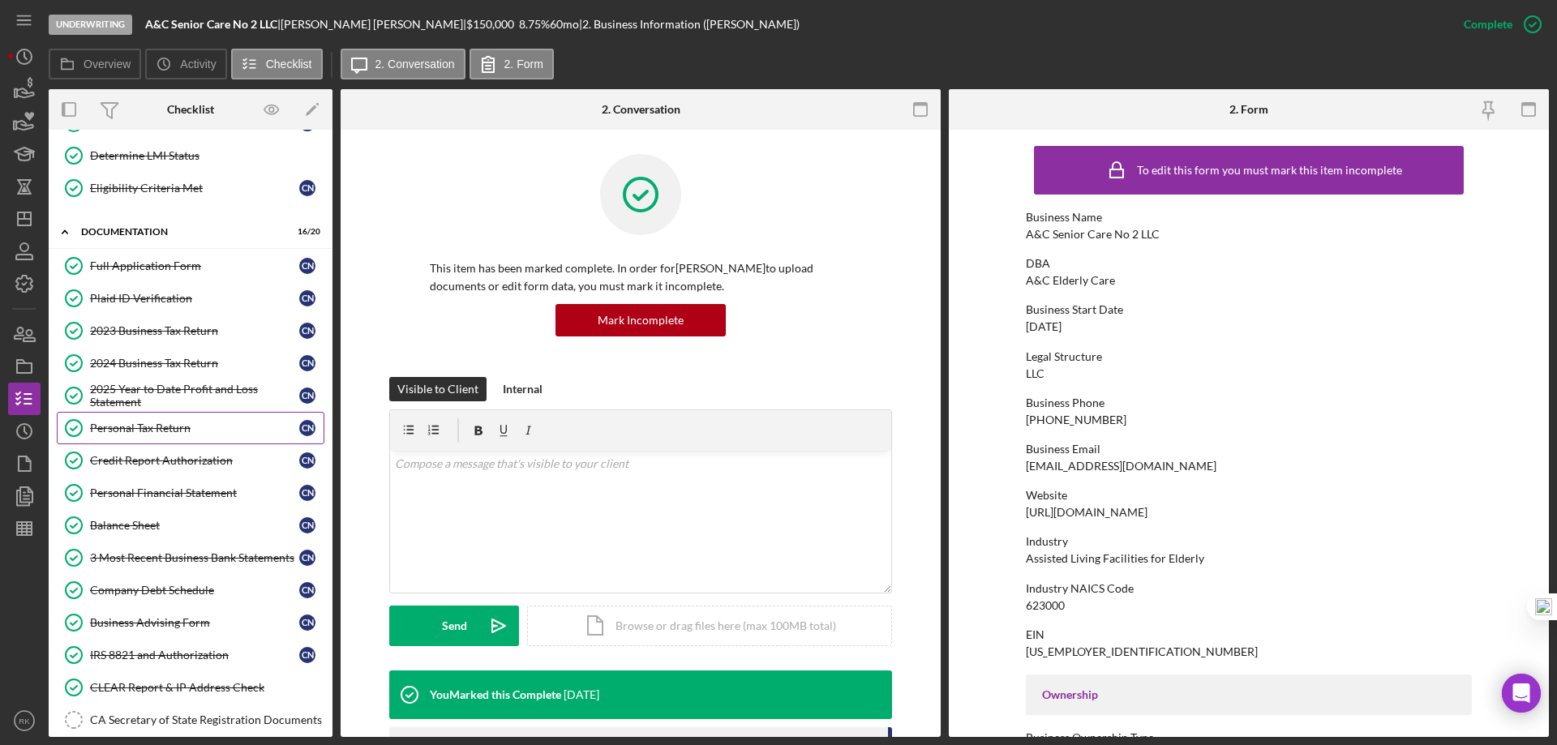
scroll to position [162, 0]
click at [133, 410] on link "2025 Year to Date Profit and Loss Statement 2025 Year to Date Profit and Loss S…" at bounding box center [191, 395] width 268 height 32
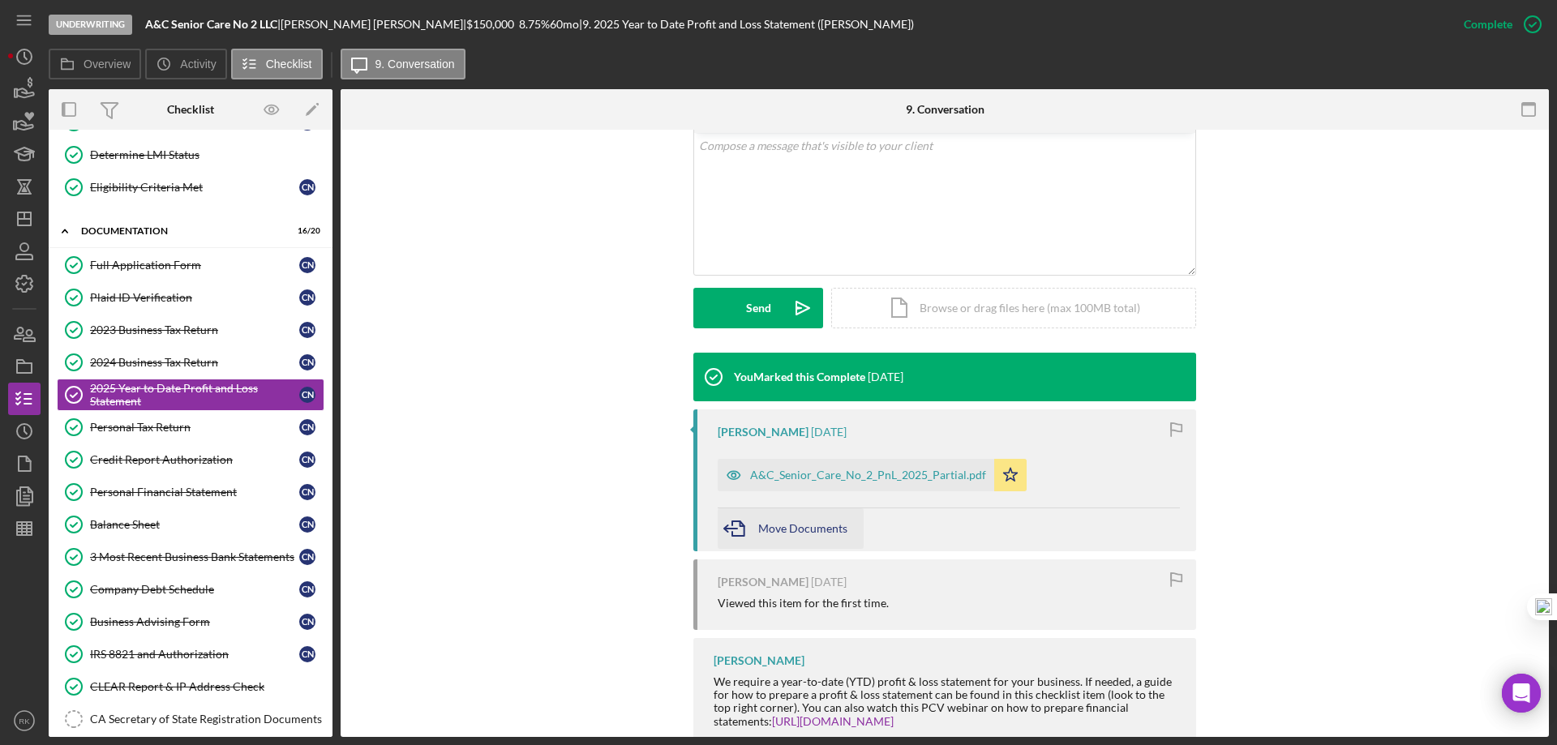
scroll to position [362, 0]
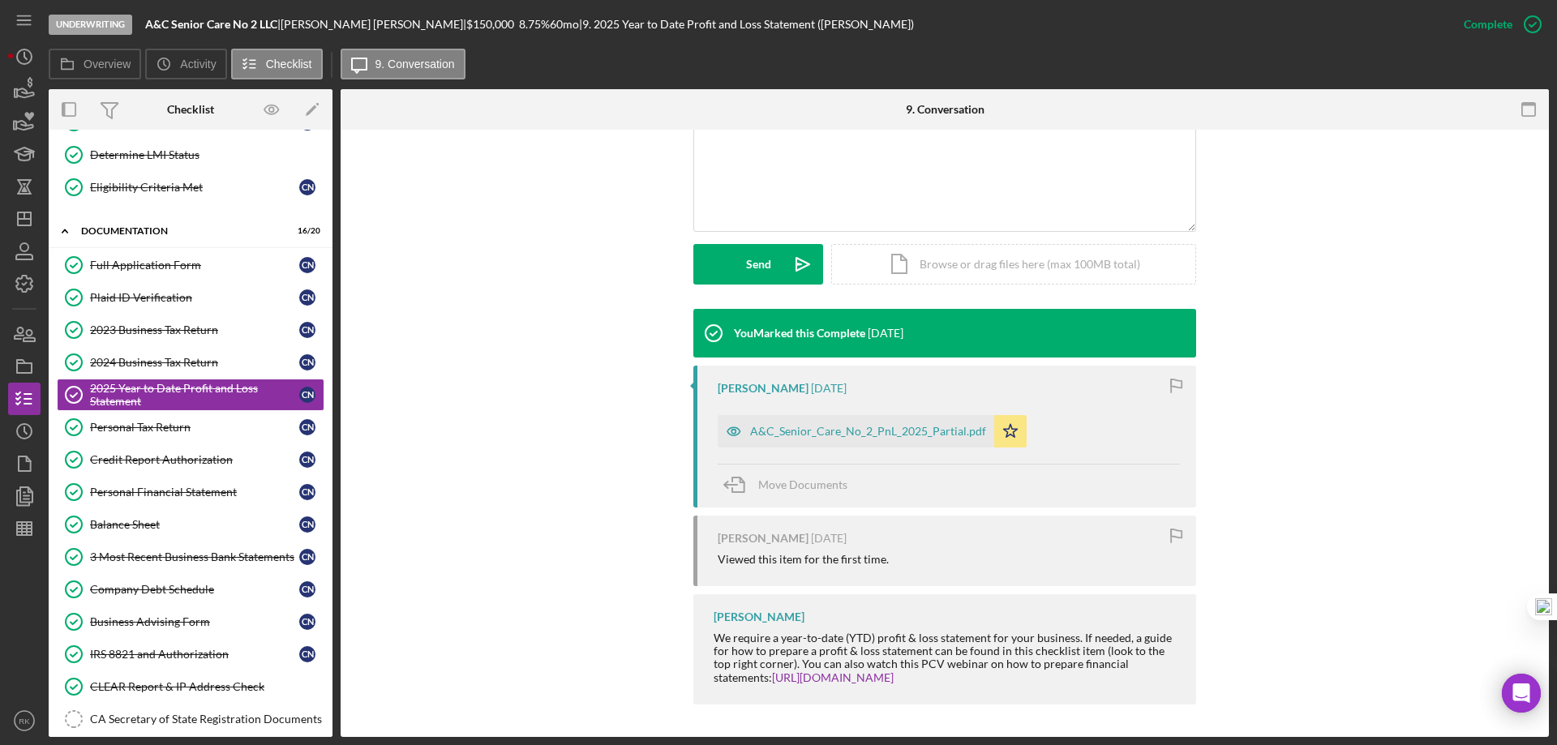
click at [852, 429] on div "A&C_Senior_Care_No_2_PnL_2025_Partial.pdf" at bounding box center [868, 431] width 236 height 13
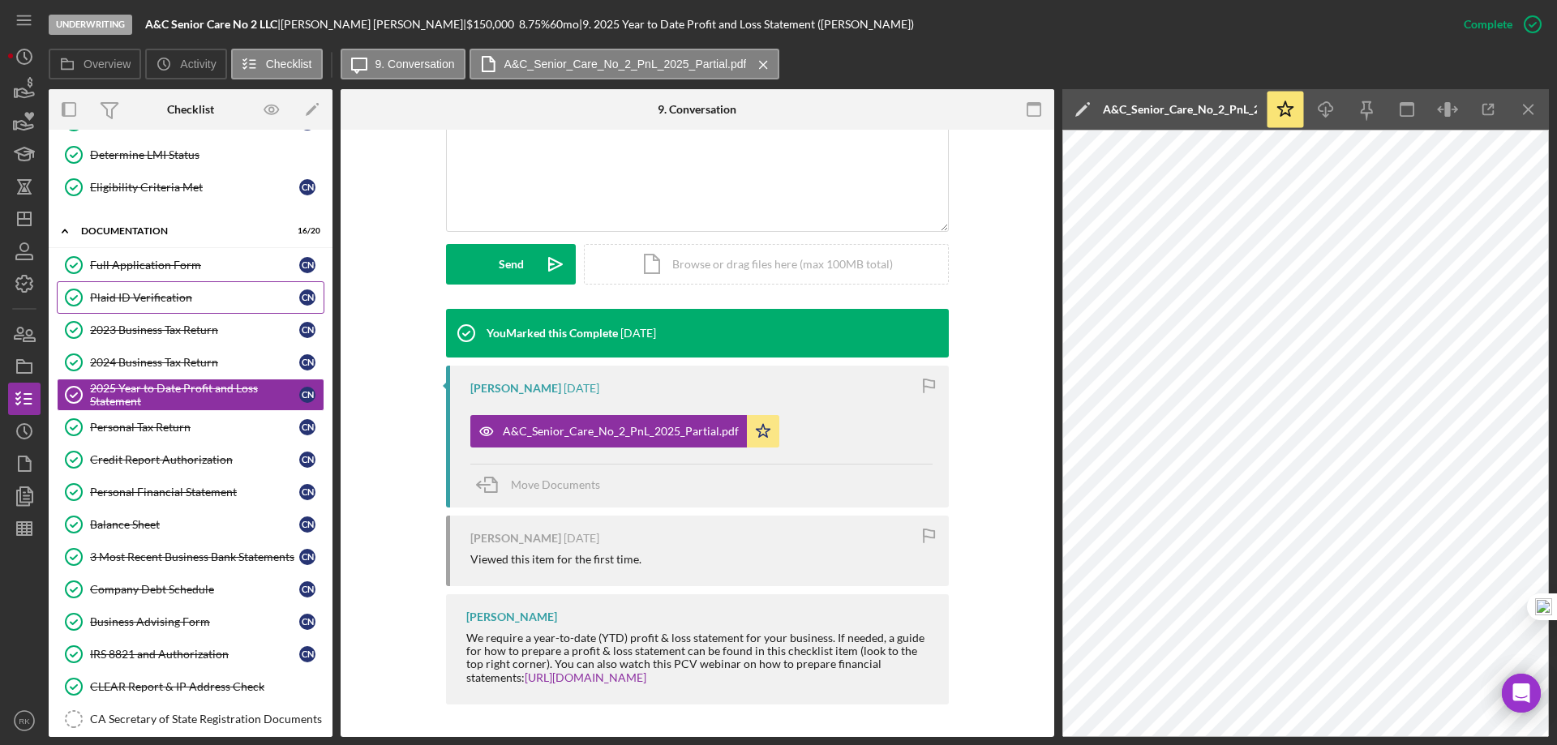
drag, startPoint x: 140, startPoint y: 260, endPoint x: 301, endPoint y: 294, distance: 165.1
click at [140, 260] on div "Full Application Form" at bounding box center [194, 265] width 209 height 13
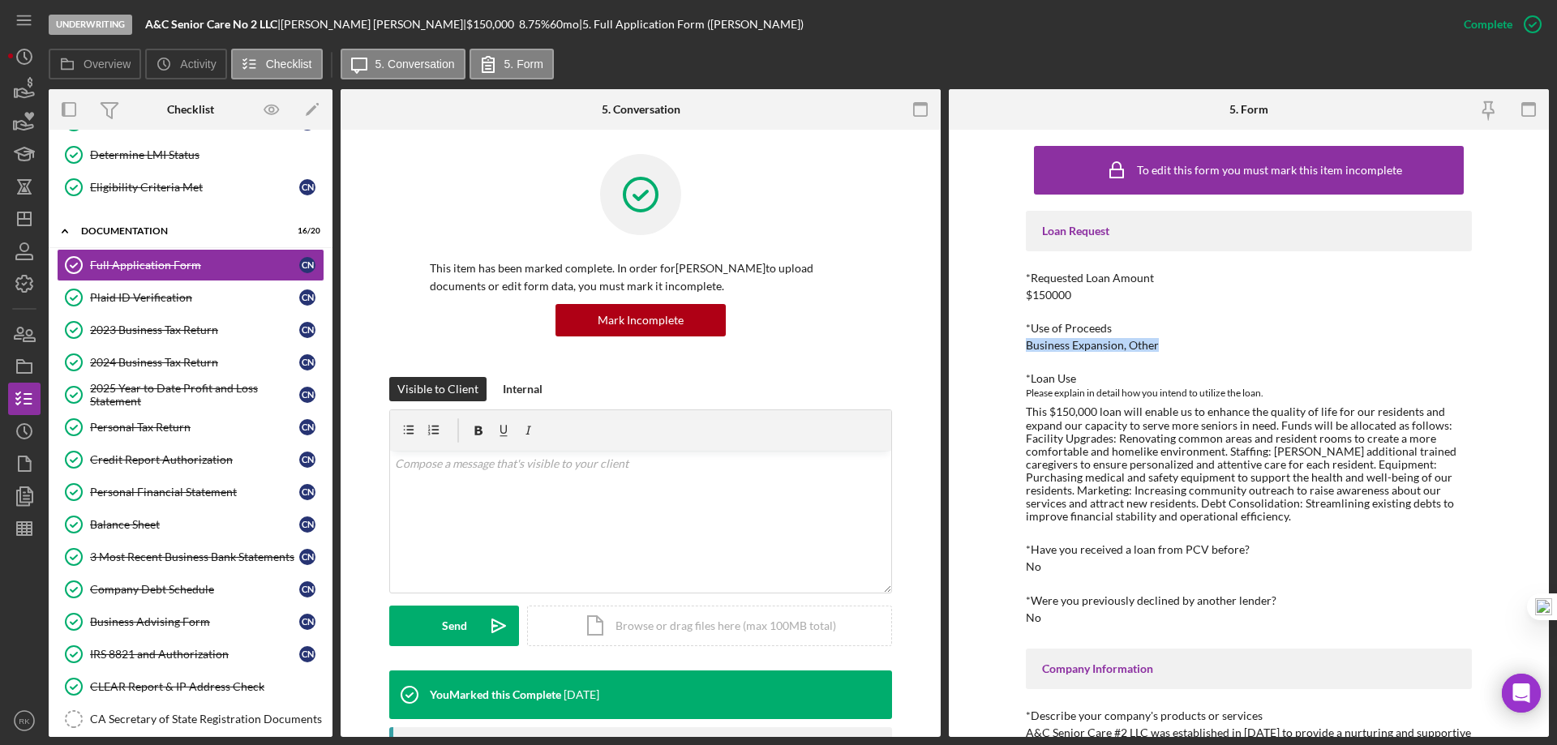
drag, startPoint x: 1023, startPoint y: 341, endPoint x: 1169, endPoint y: 344, distance: 146.0
click at [1169, 344] on div "To edit this form you must mark this item incomplete Loan Request *Requested Lo…" at bounding box center [1249, 434] width 600 height 608
copy div "Business Expansion, Other"
click at [148, 162] on link "Determine LMI Status Determine LMI Status" at bounding box center [191, 155] width 268 height 32
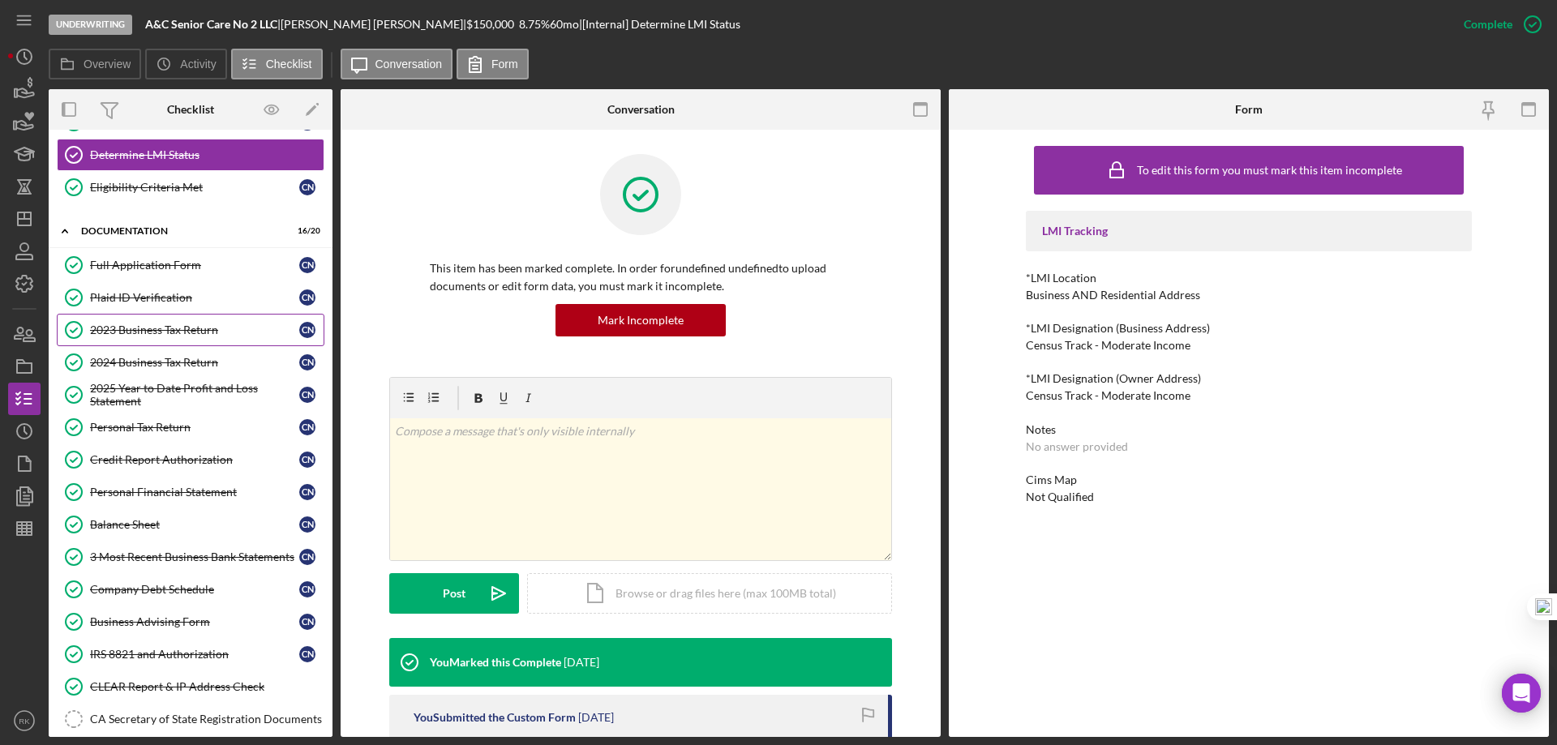
drag, startPoint x: 140, startPoint y: 333, endPoint x: 152, endPoint y: 337, distance: 12.1
click at [140, 333] on div "2023 Business Tax Return" at bounding box center [194, 330] width 209 height 13
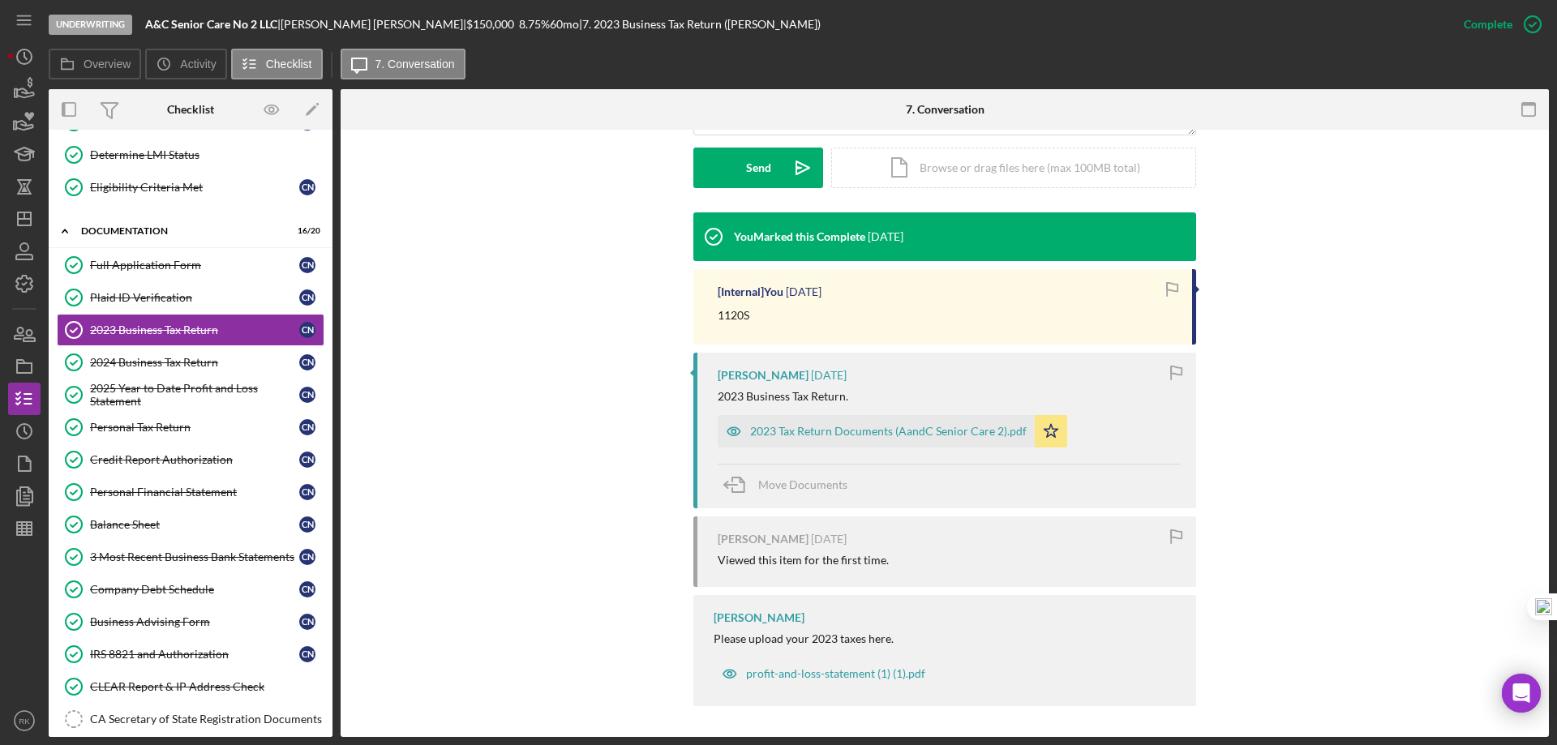
scroll to position [459, 0]
click at [868, 432] on div "2023 Tax Return Documents (AandC Senior Care 2).pdf" at bounding box center [888, 430] width 277 height 13
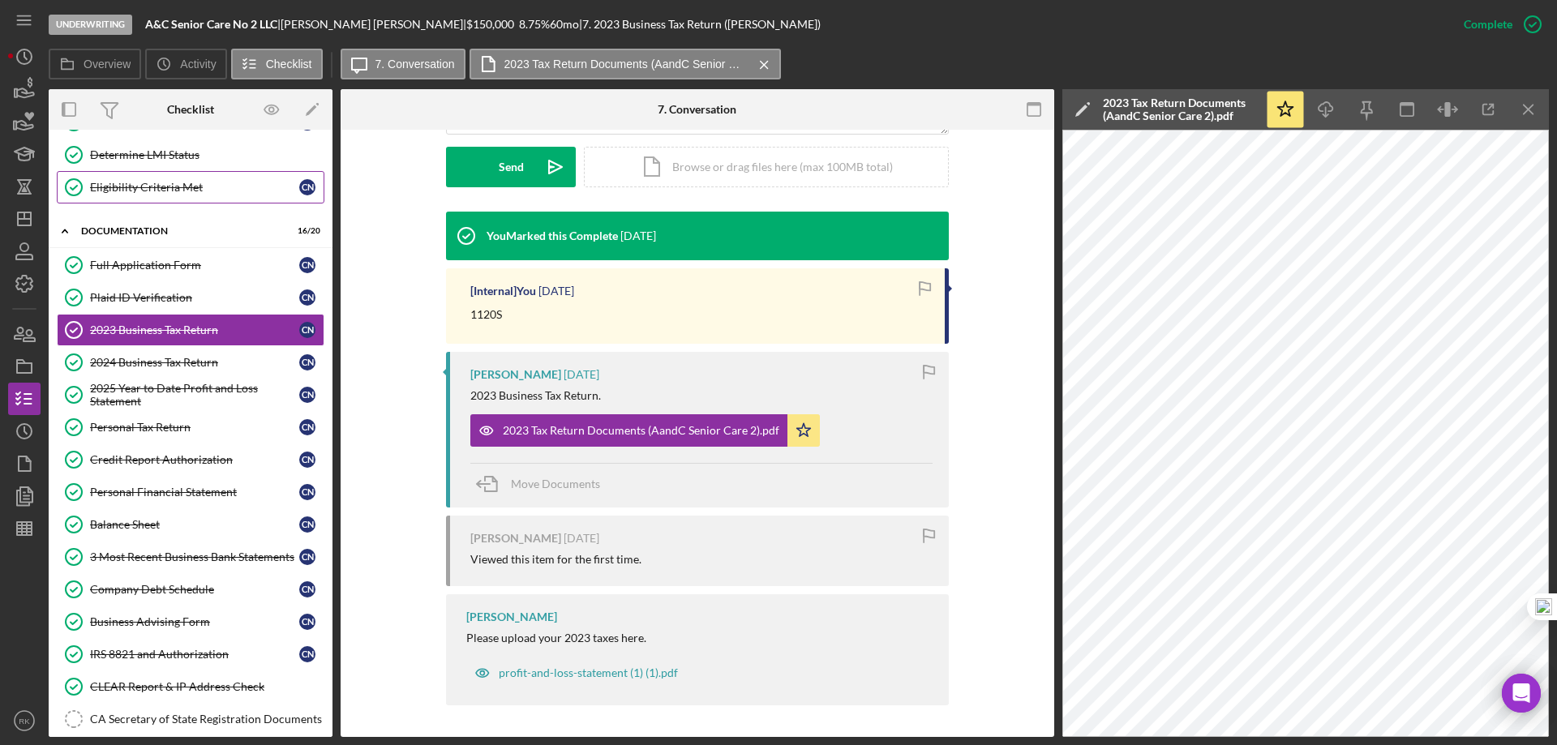
scroll to position [0, 0]
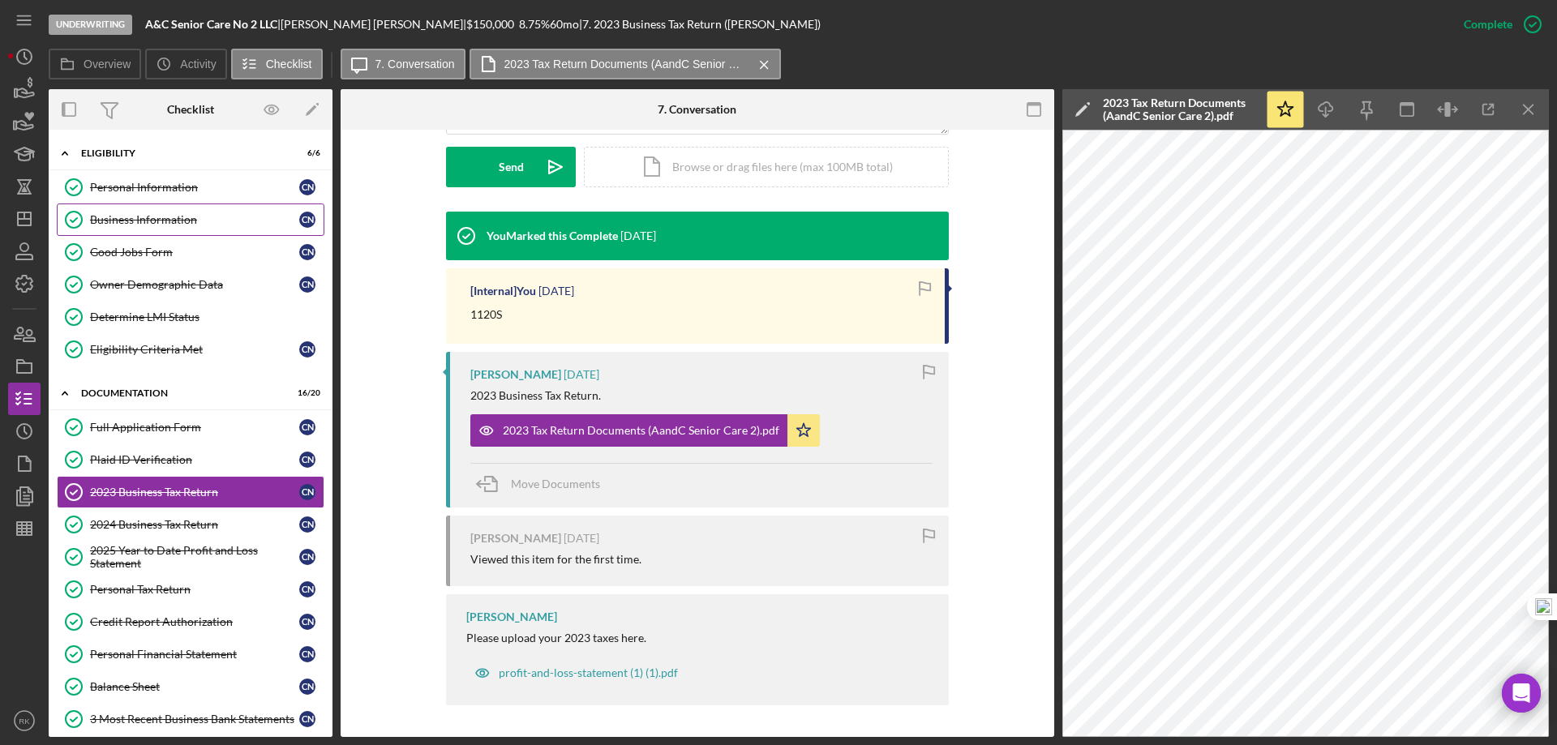
click at [173, 220] on div "Business Information" at bounding box center [194, 219] width 209 height 13
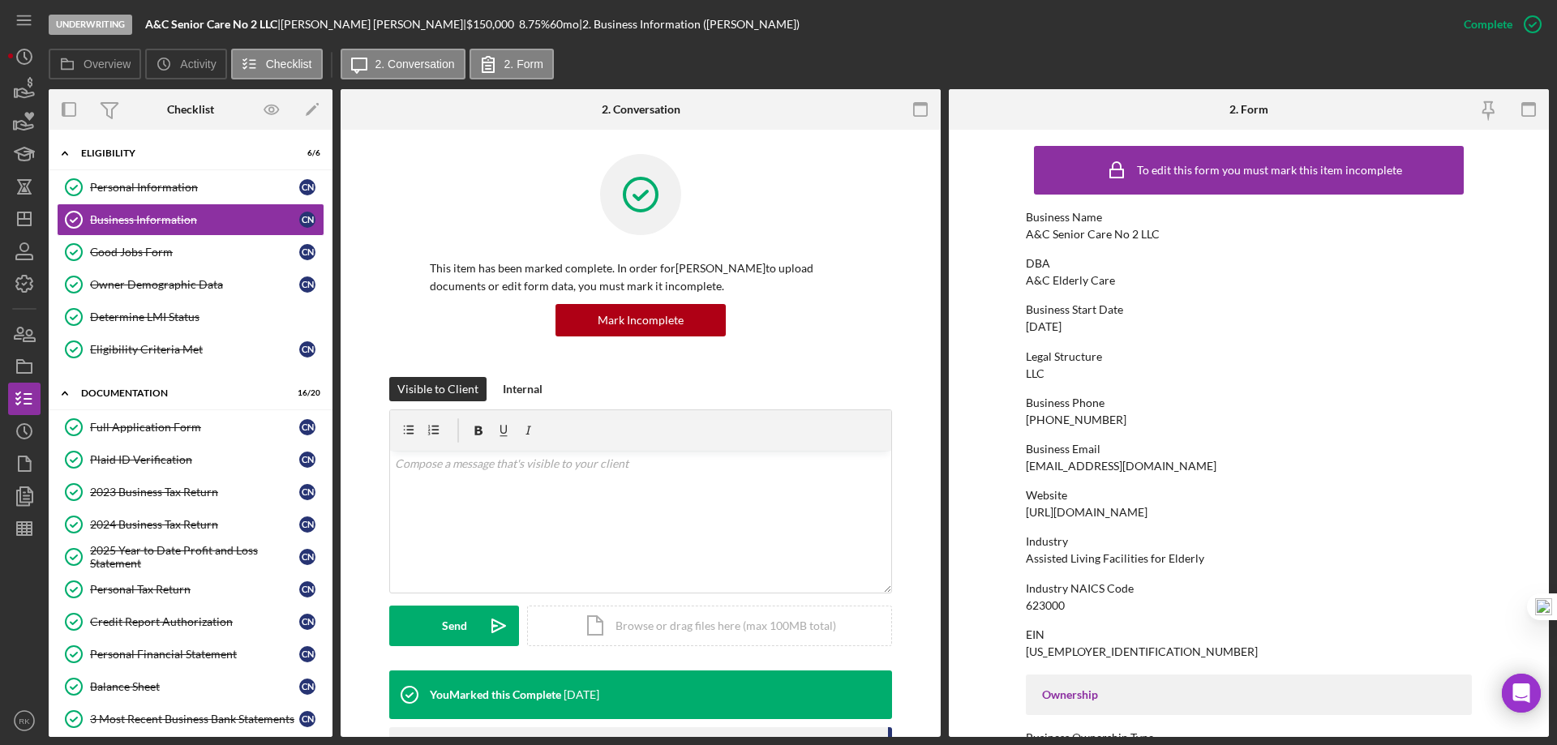
drag, startPoint x: 163, startPoint y: 489, endPoint x: 382, endPoint y: 453, distance: 221.9
click at [163, 489] on div "2023 Business Tax Return" at bounding box center [194, 492] width 209 height 13
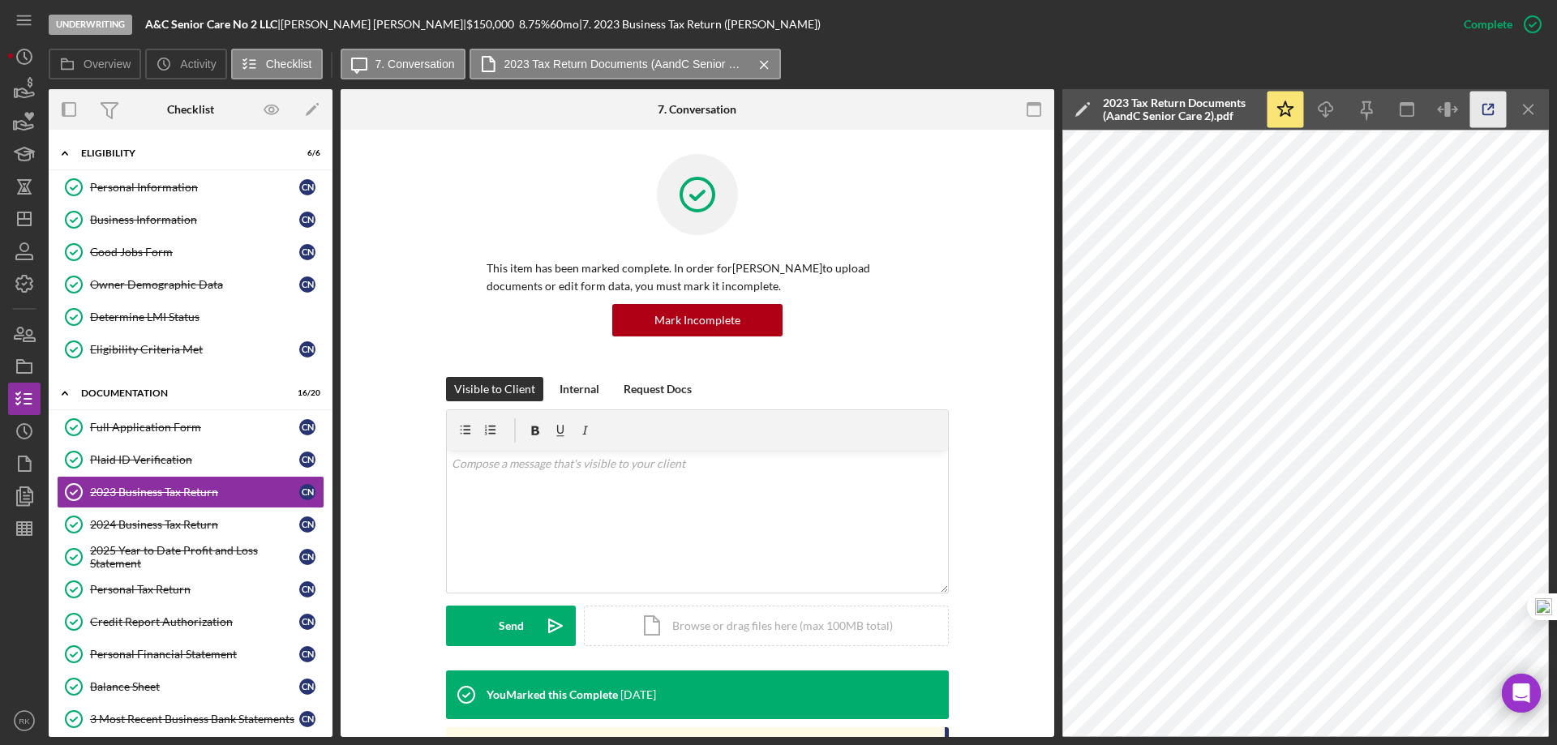
click at [1483, 107] on icon "button" at bounding box center [1488, 110] width 11 height 11
drag, startPoint x: 197, startPoint y: 528, endPoint x: 286, endPoint y: 504, distance: 91.7
click at [197, 527] on div "2024 Business Tax Return" at bounding box center [194, 524] width 209 height 13
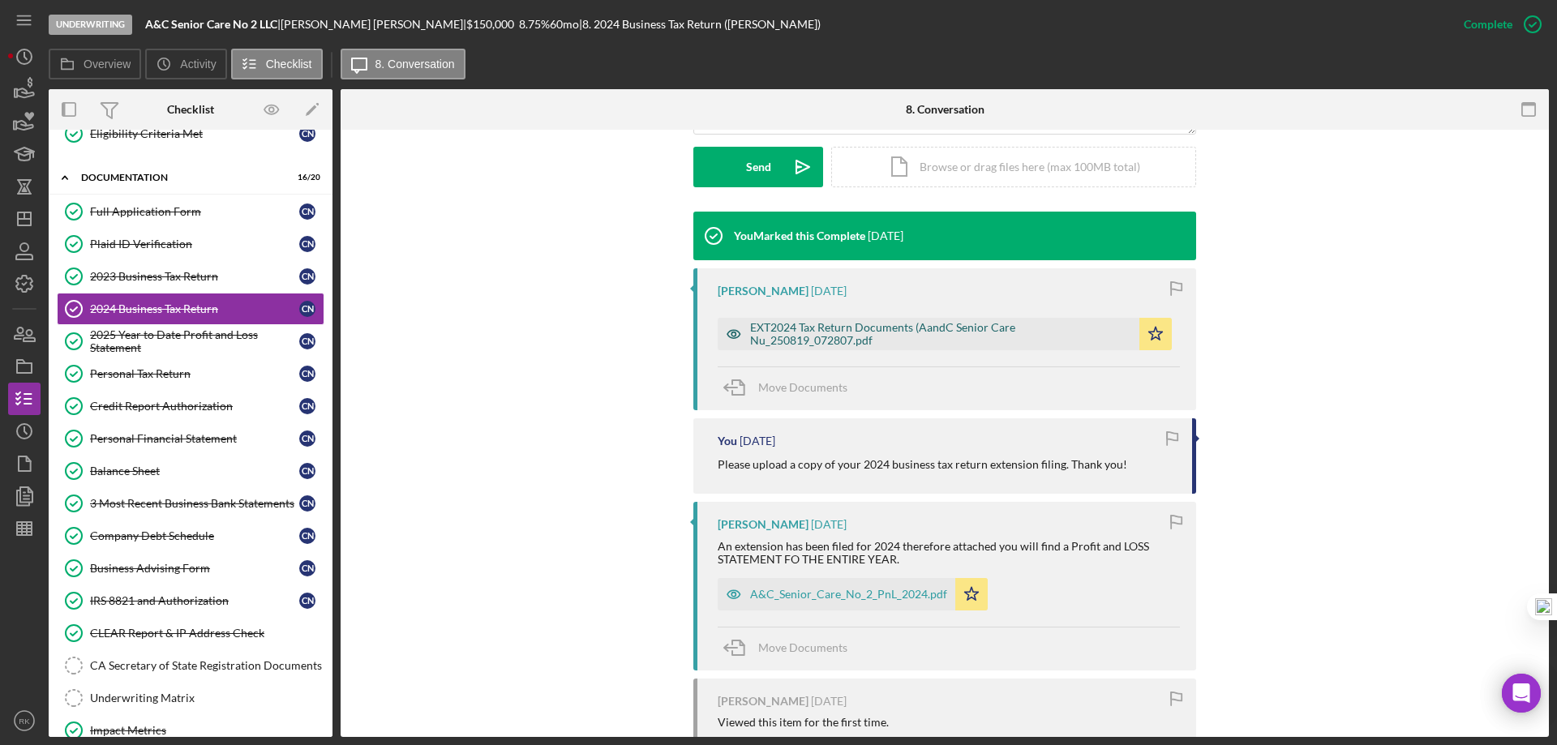
scroll to position [460, 0]
click at [850, 595] on div "A&C_Senior_Care_No_2_PnL_2024.pdf" at bounding box center [848, 593] width 197 height 13
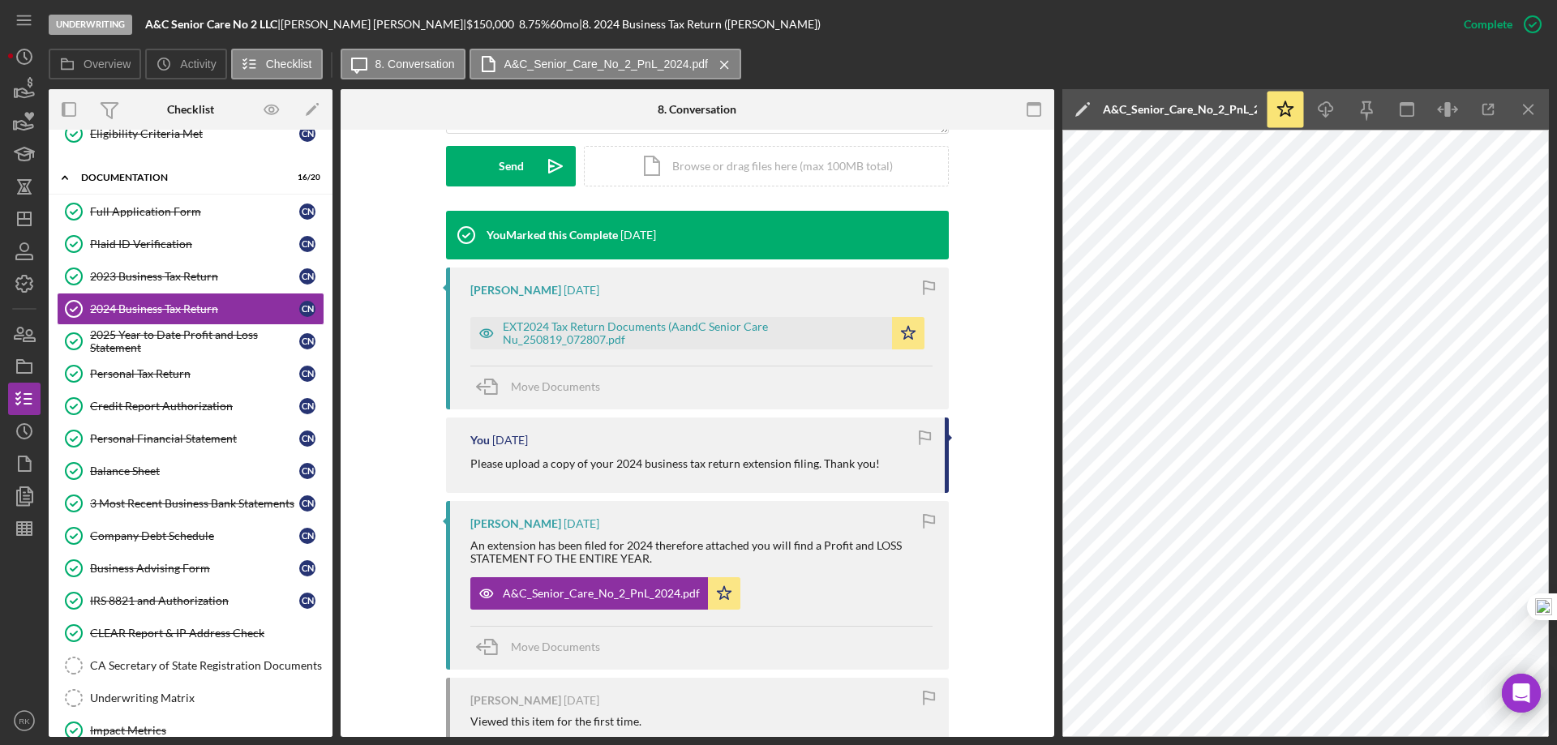
drag, startPoint x: 140, startPoint y: 346, endPoint x: 420, endPoint y: 371, distance: 281.7
click at [140, 346] on div "2025 Year to Date Profit and Loss Statement" at bounding box center [194, 341] width 209 height 26
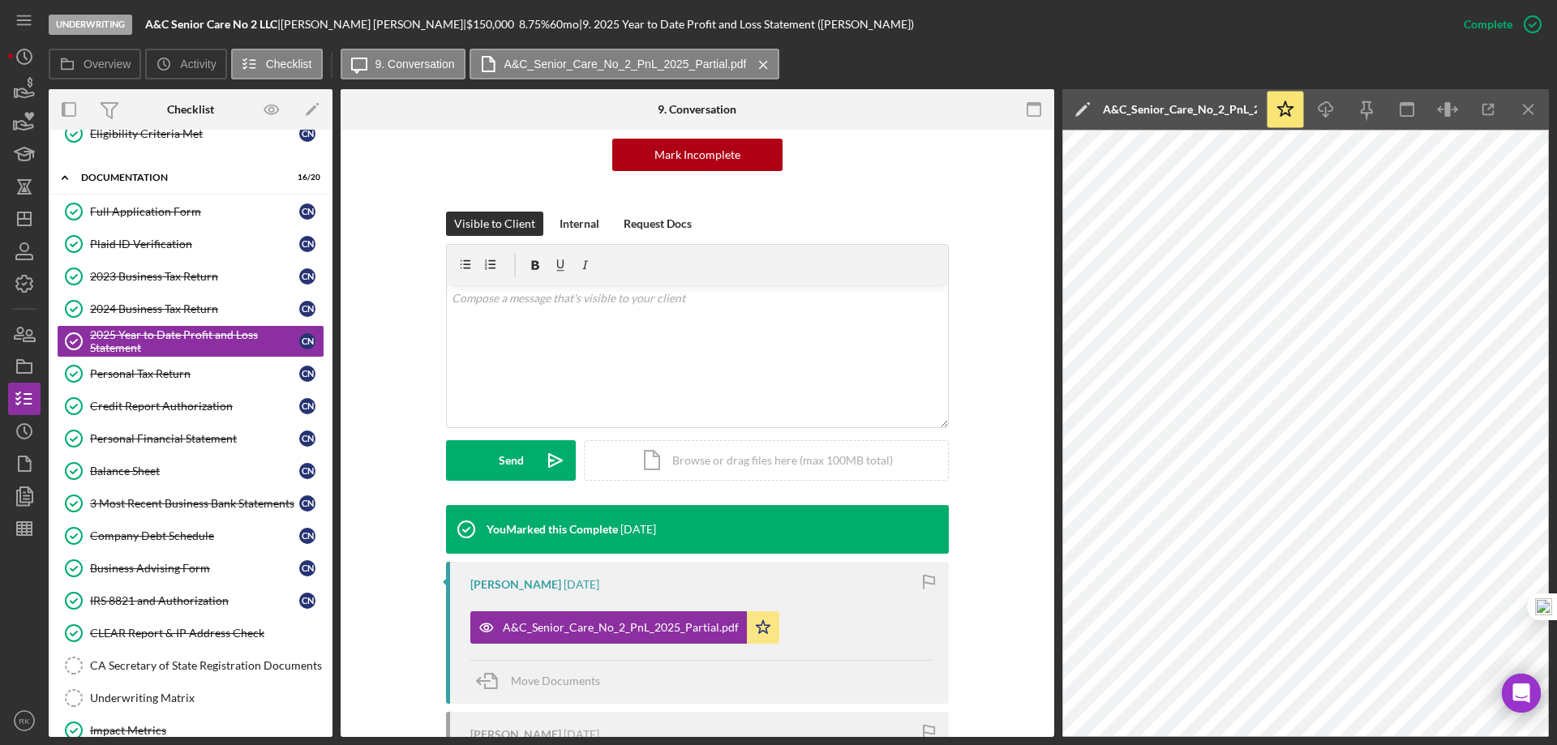
scroll to position [170, 0]
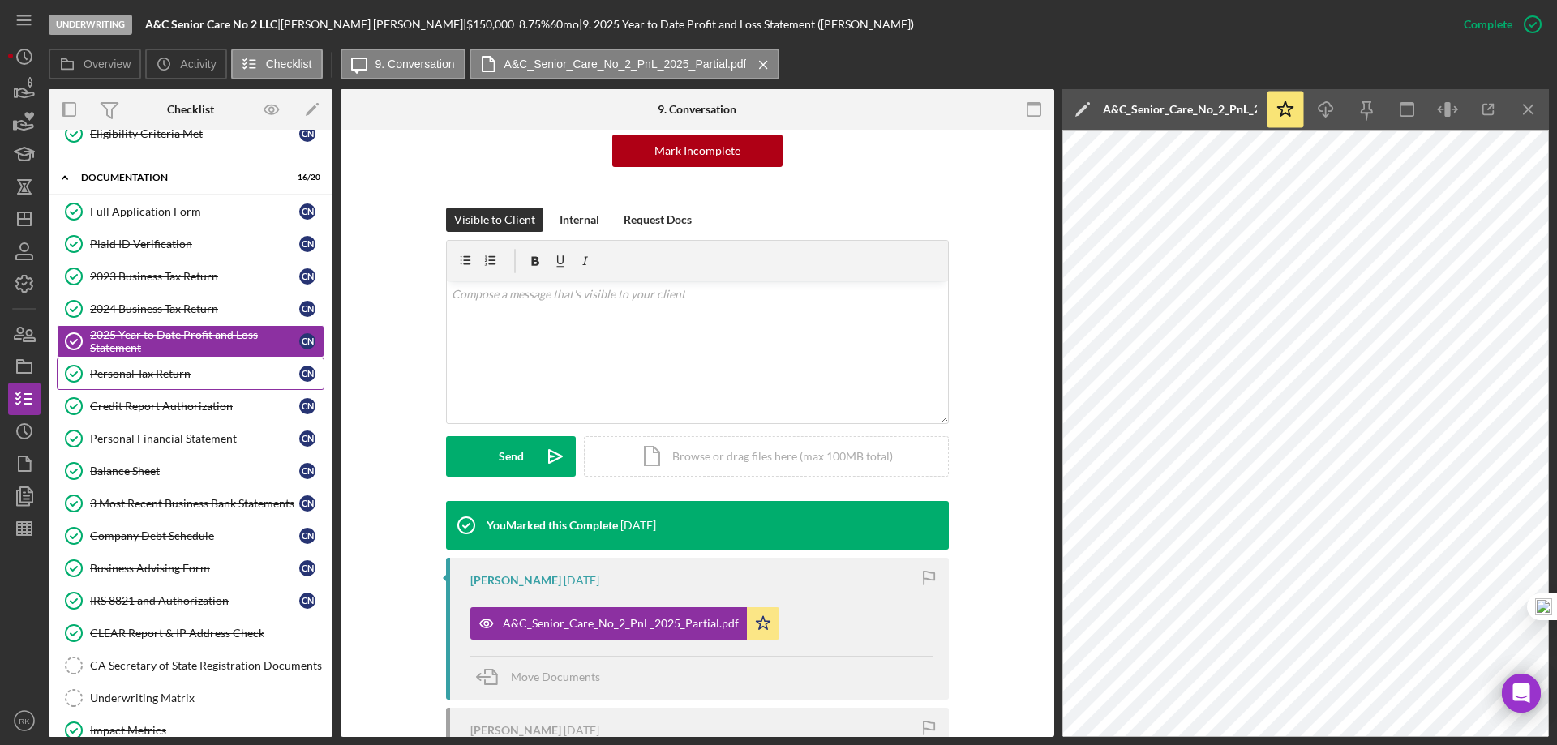
click at [145, 380] on div "Personal Tax Return" at bounding box center [194, 373] width 209 height 13
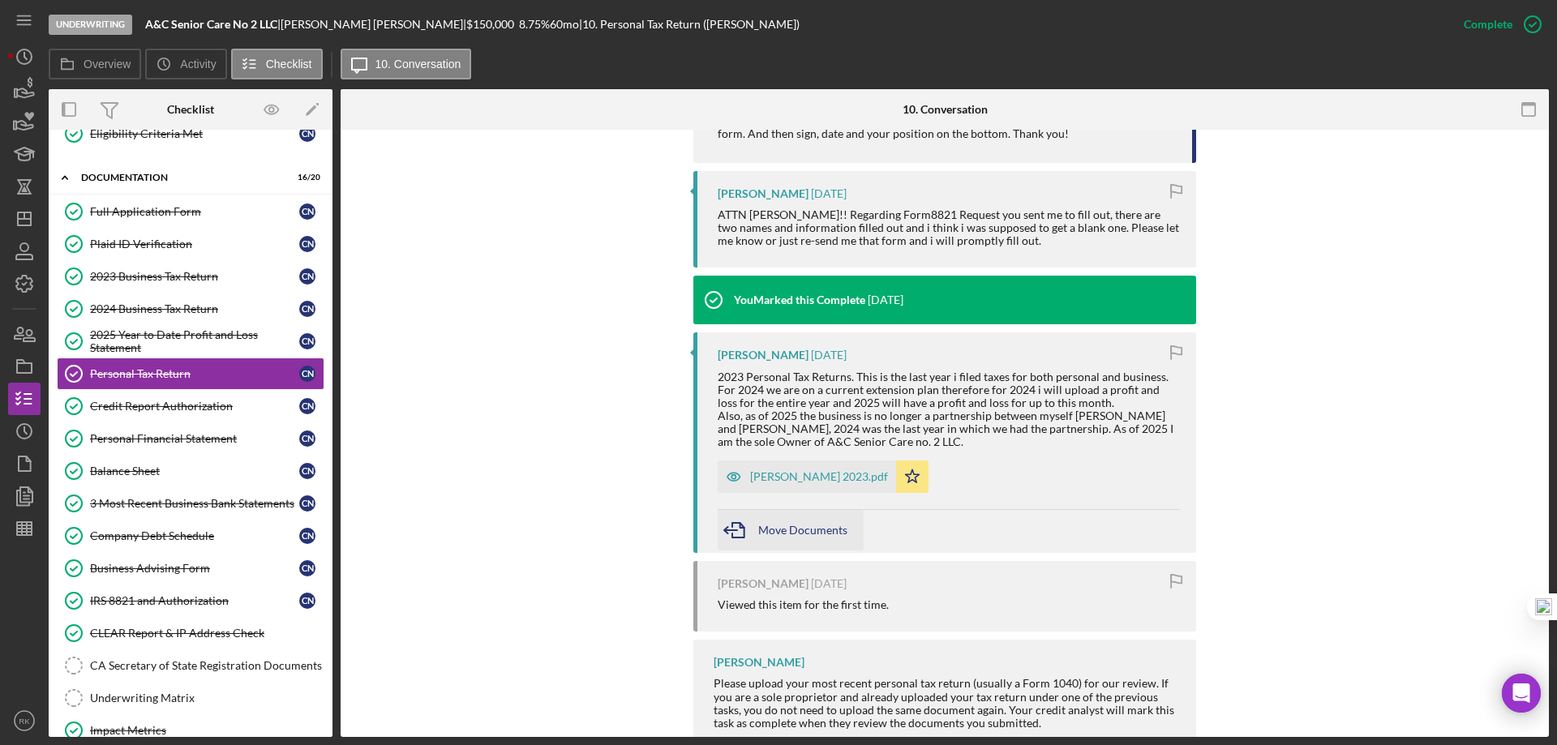
scroll to position [621, 0]
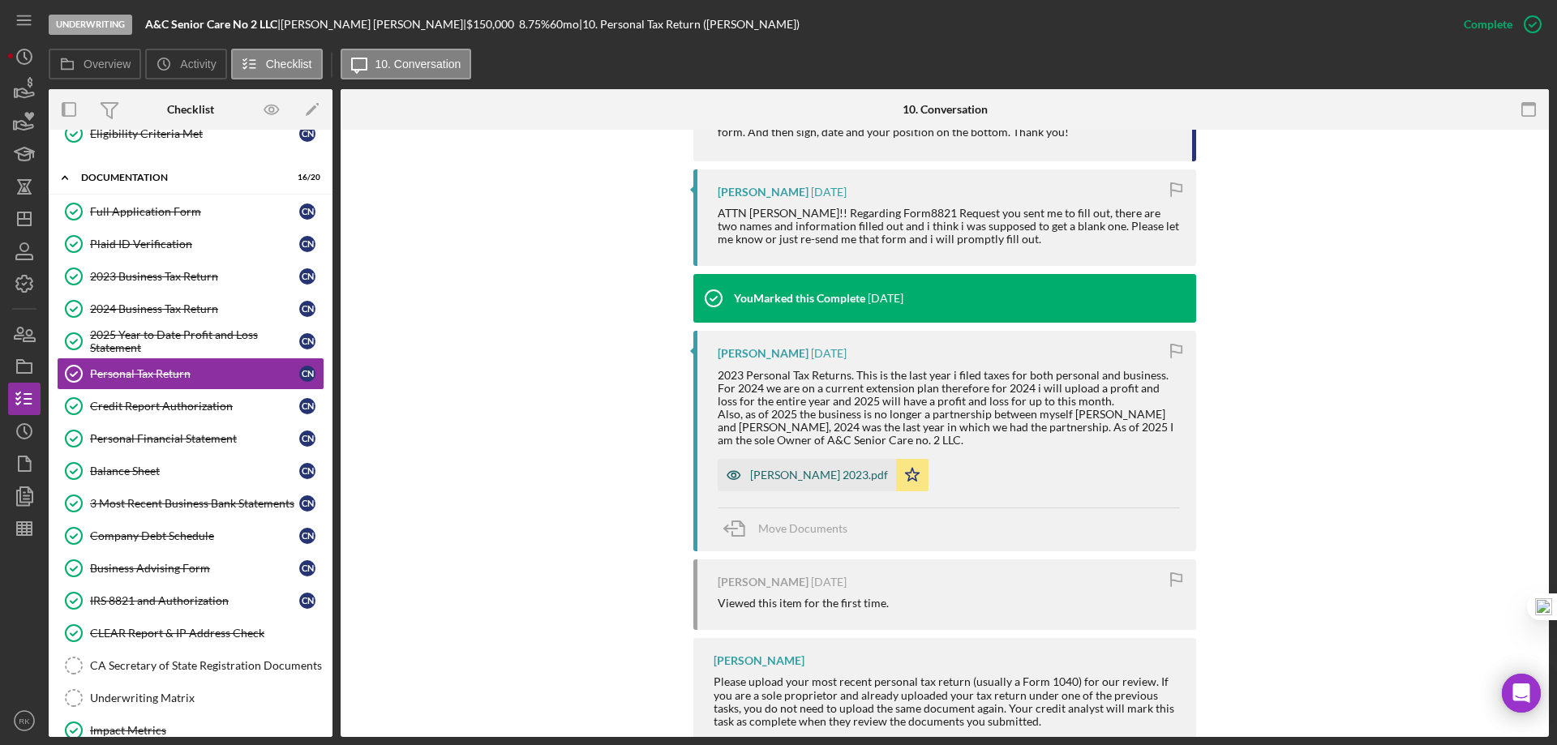
click at [803, 473] on div "[PERSON_NAME] 2023.pdf" at bounding box center [819, 475] width 138 height 13
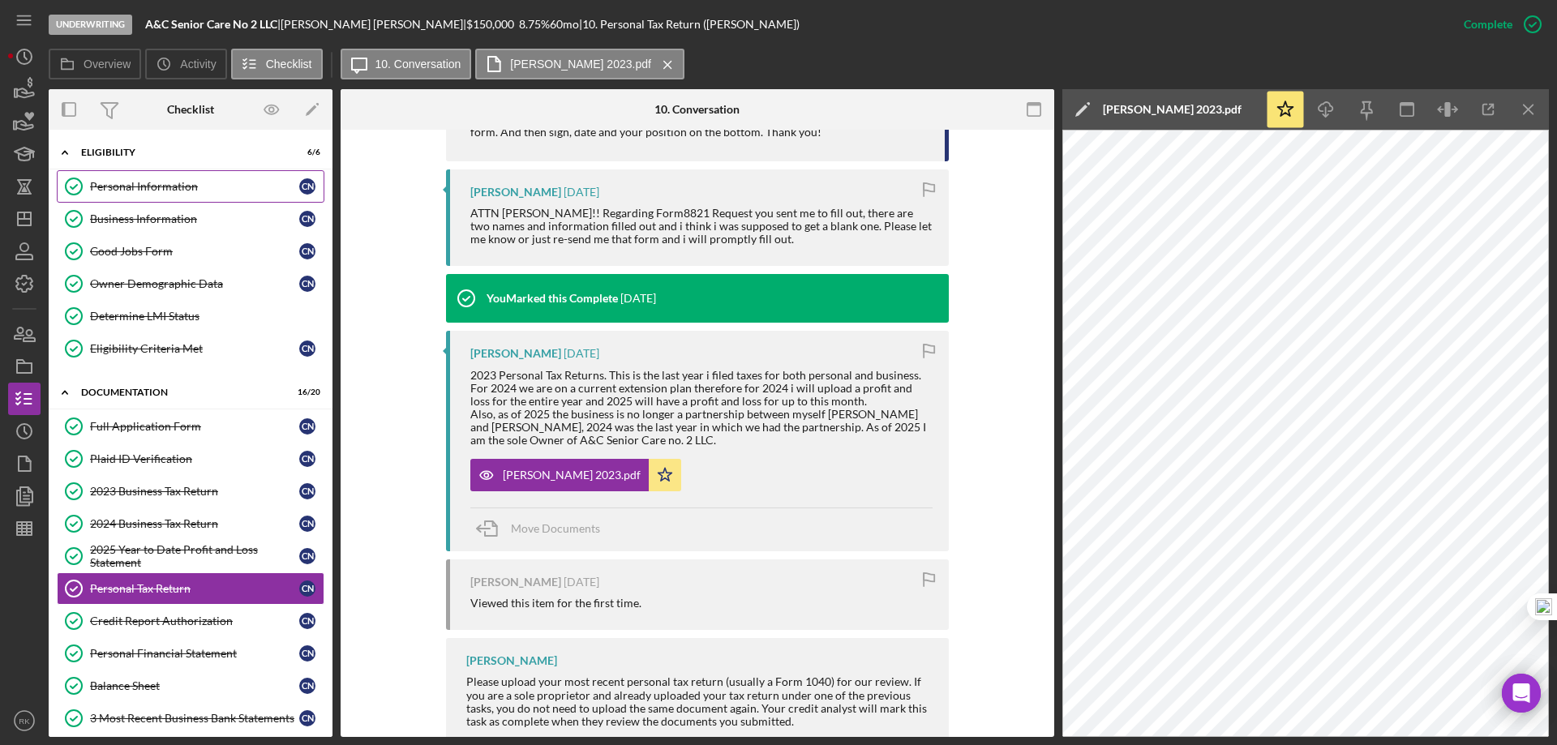
scroll to position [0, 0]
click at [153, 190] on div "Personal Information" at bounding box center [194, 187] width 209 height 13
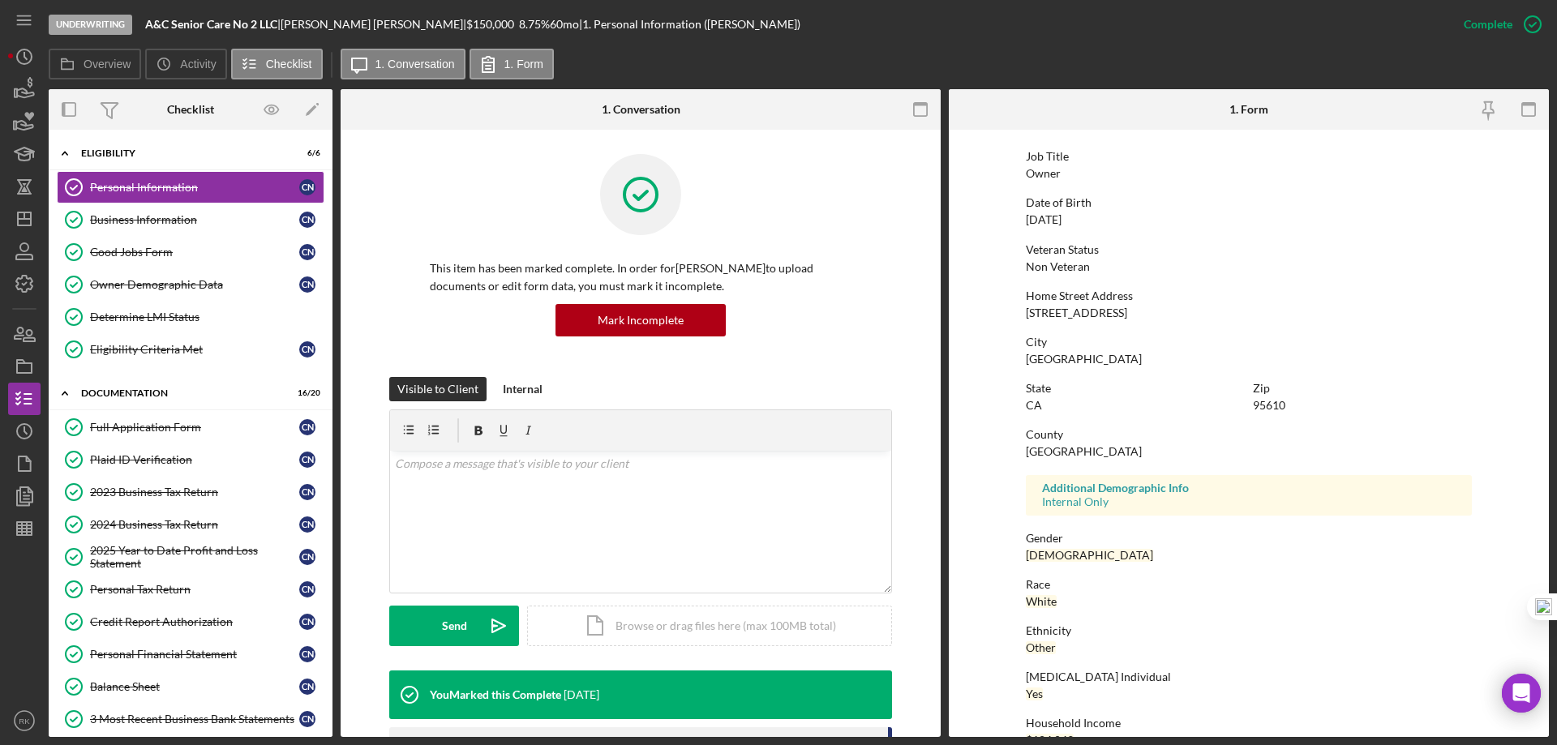
scroll to position [149, 0]
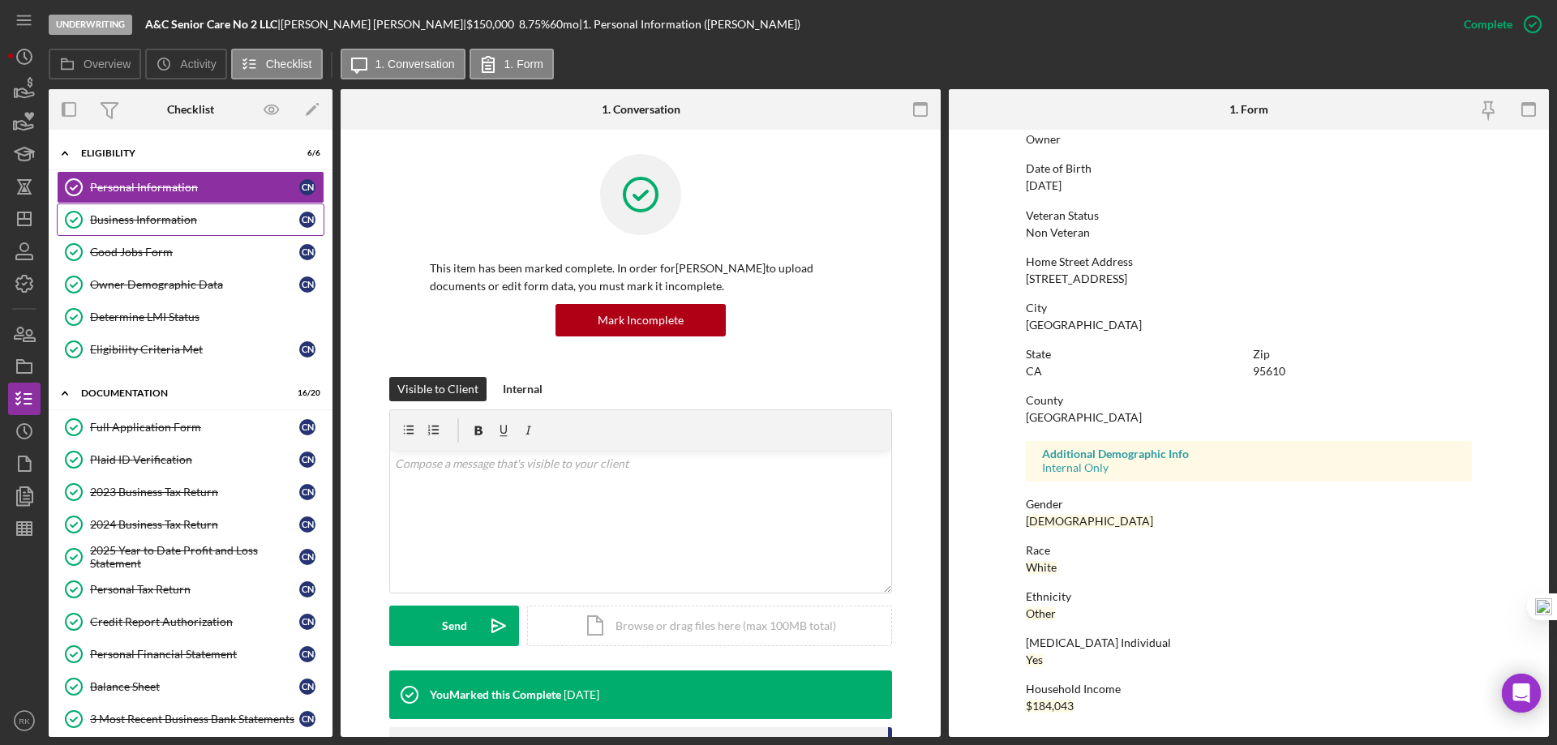
click at [169, 227] on link "Business Information Business Information C N" at bounding box center [191, 220] width 268 height 32
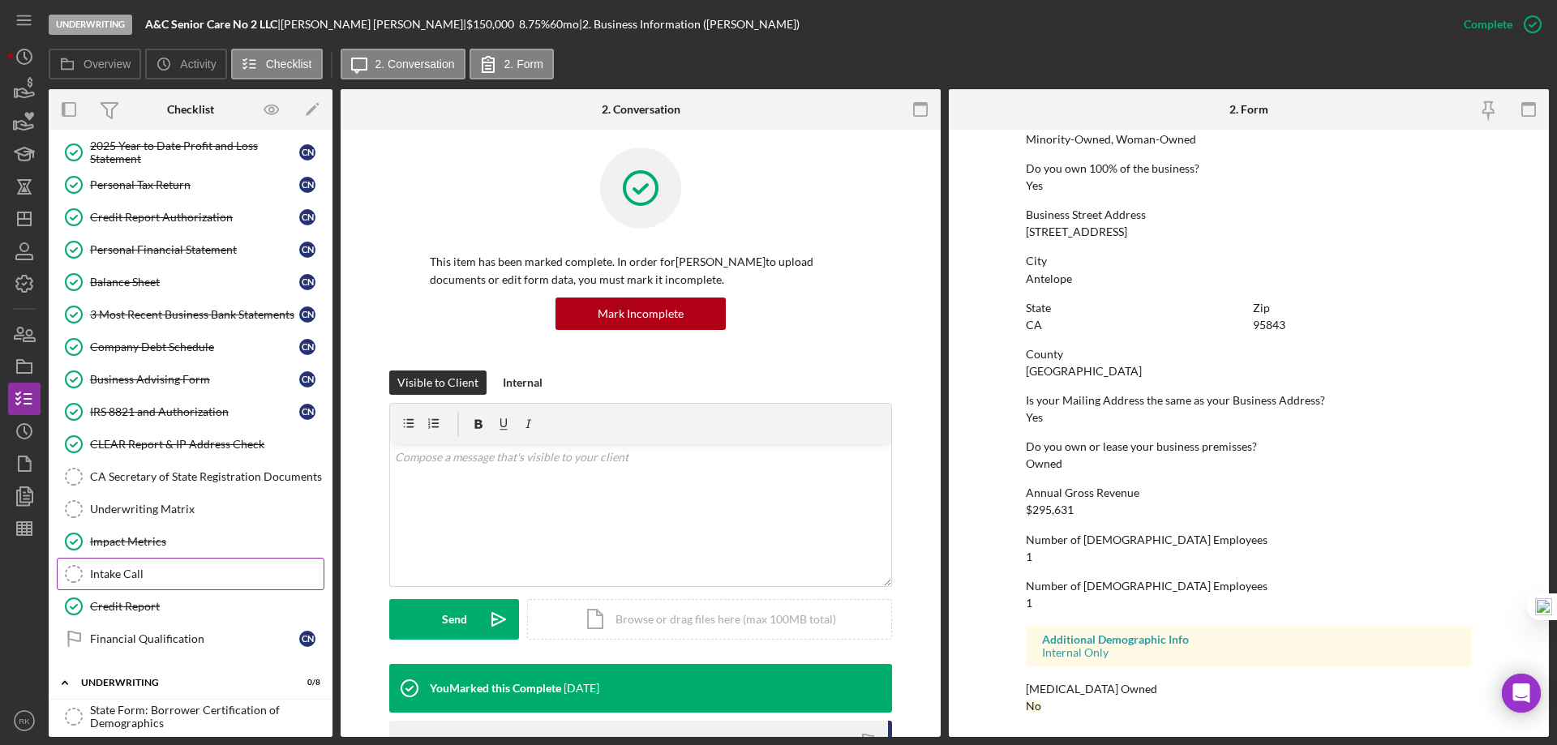
scroll to position [406, 0]
click at [131, 516] on link "Underwriting Matrix Underwriting Matrix" at bounding box center [191, 508] width 268 height 32
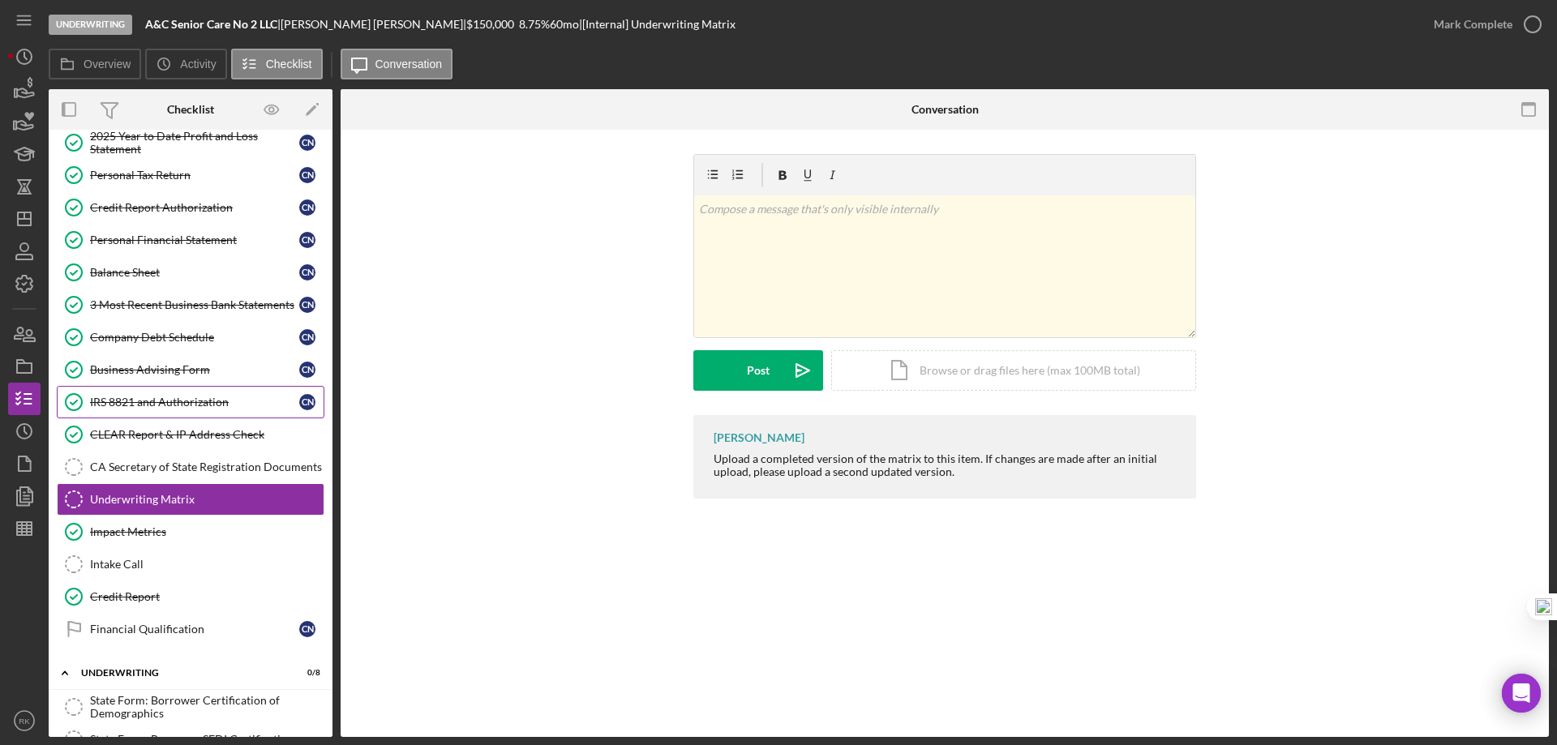
scroll to position [415, 0]
click at [156, 392] on link "IRS 8821 and Authorization IRS 8821 and Authorization C N" at bounding box center [191, 401] width 268 height 32
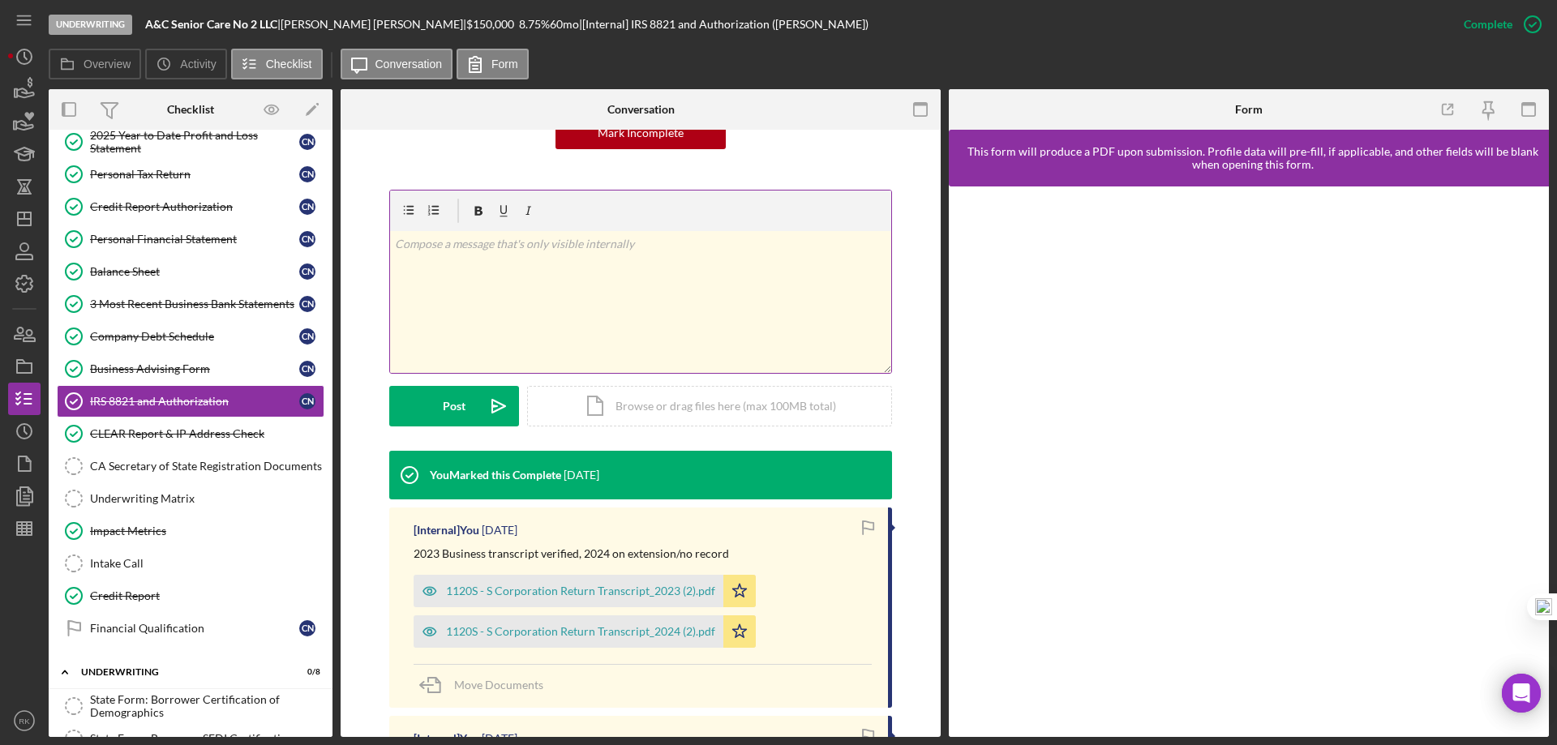
scroll to position [189, 0]
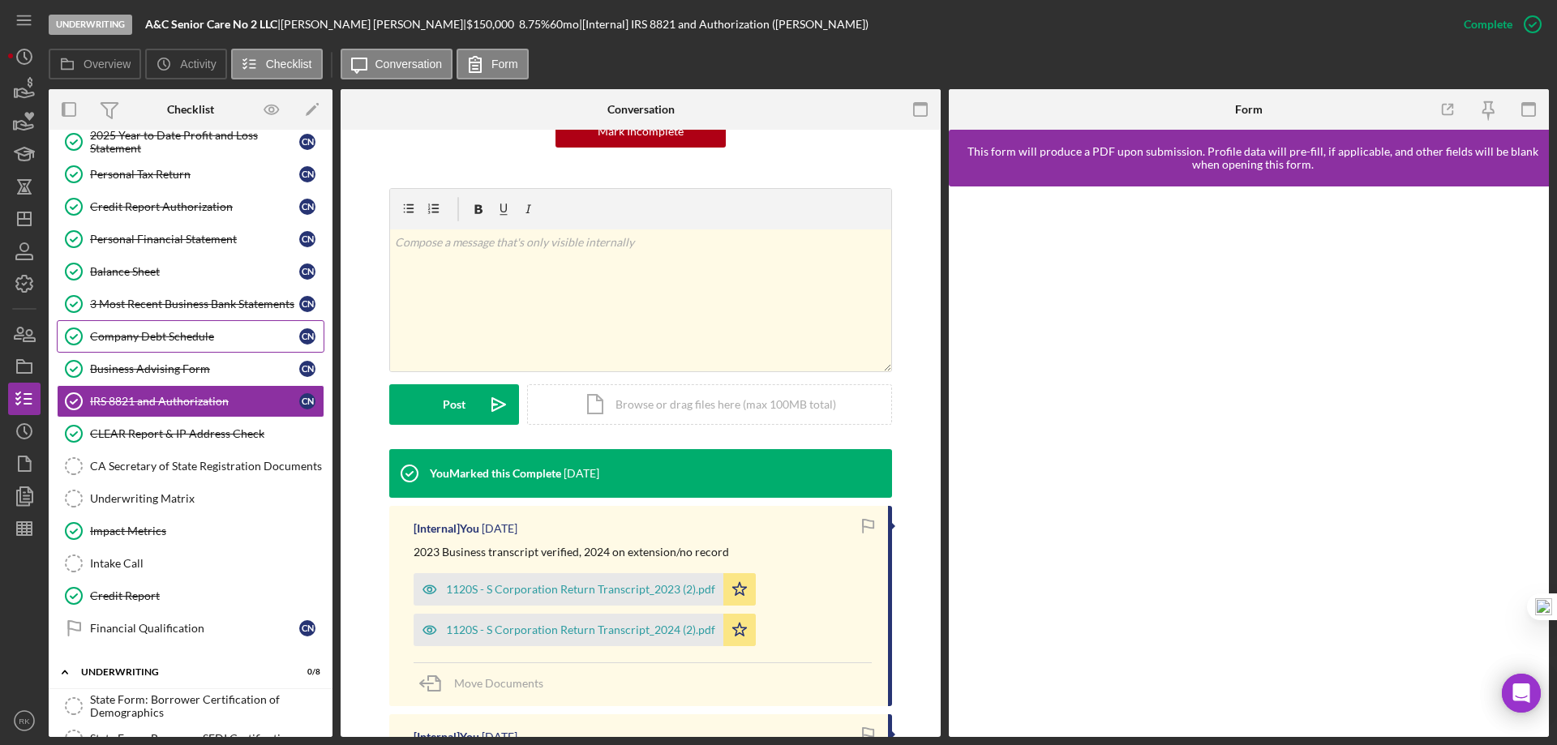
click at [163, 342] on div "Company Debt Schedule" at bounding box center [194, 336] width 209 height 13
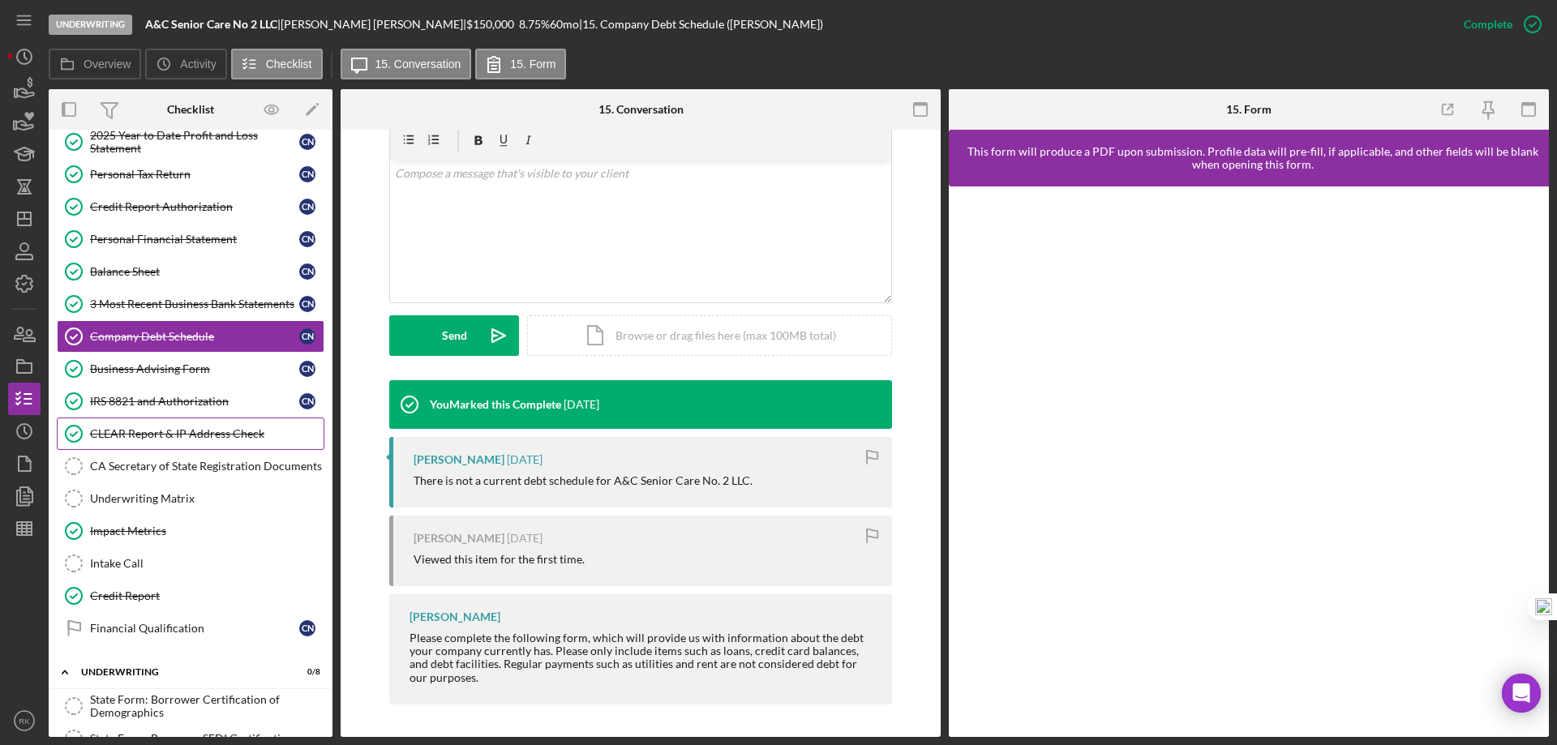
scroll to position [416, 0]
click at [147, 307] on div "3 Most Recent Business Bank Statements" at bounding box center [194, 303] width 209 height 13
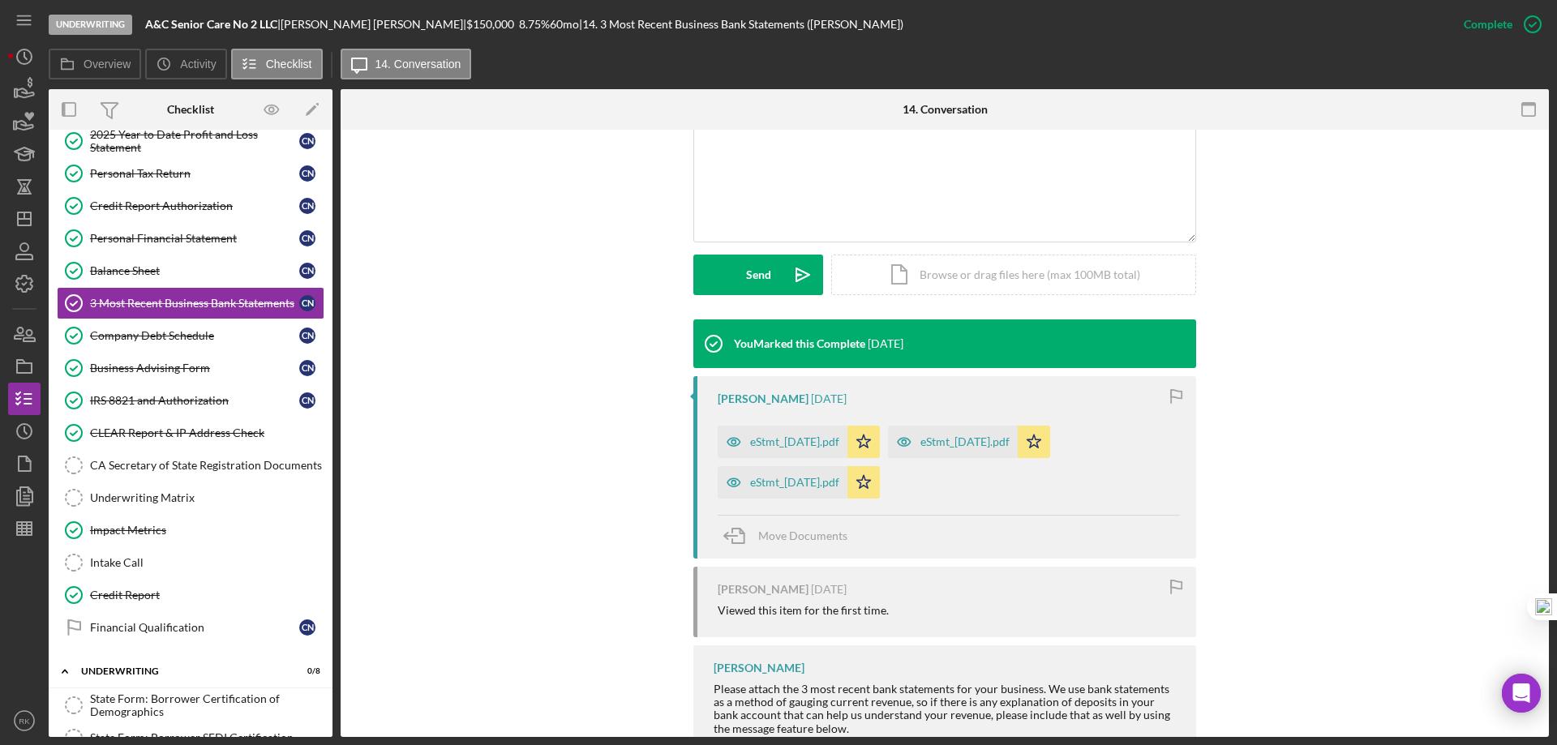
scroll to position [402, 0]
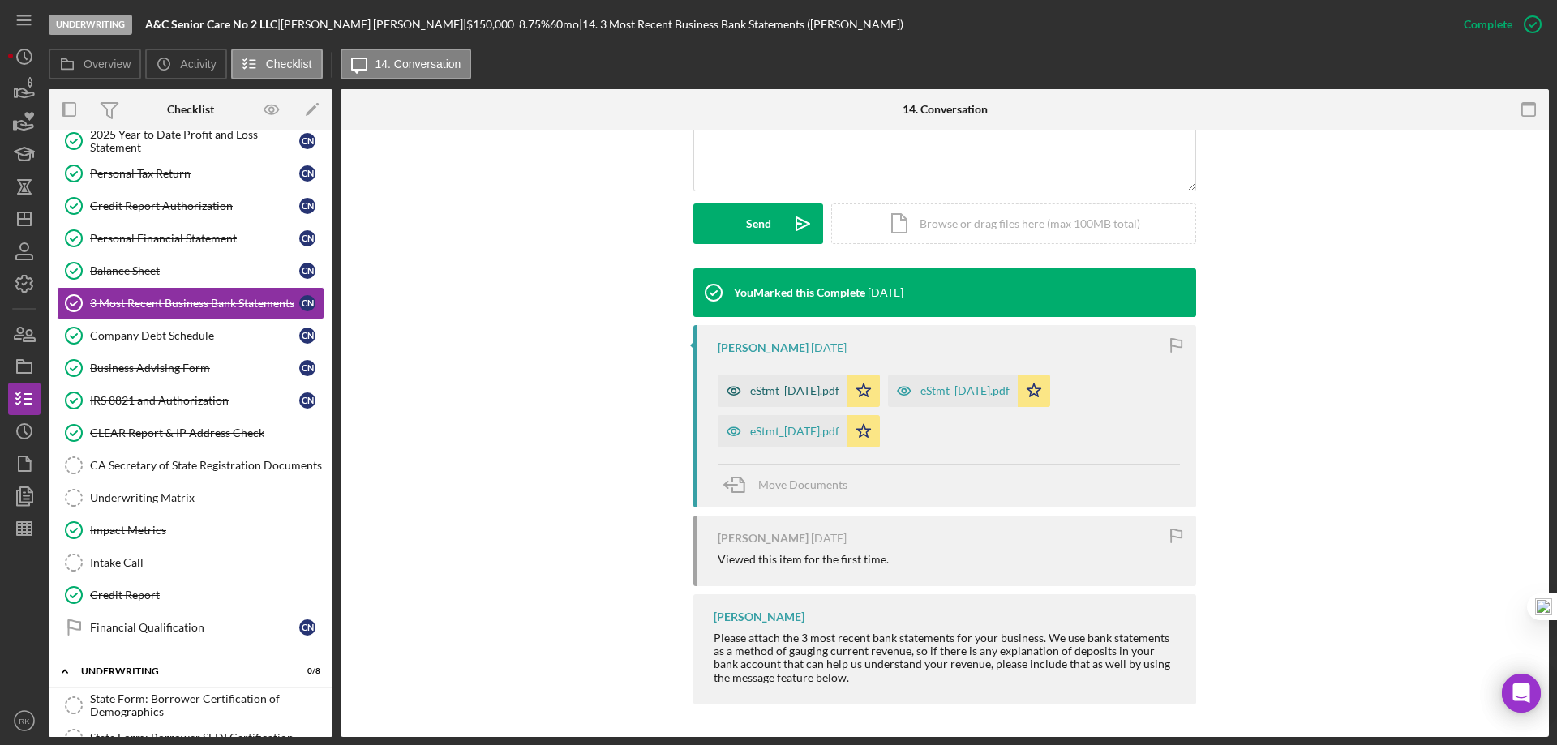
click at [839, 393] on div "eStmt_[DATE].pdf" at bounding box center [794, 390] width 89 height 13
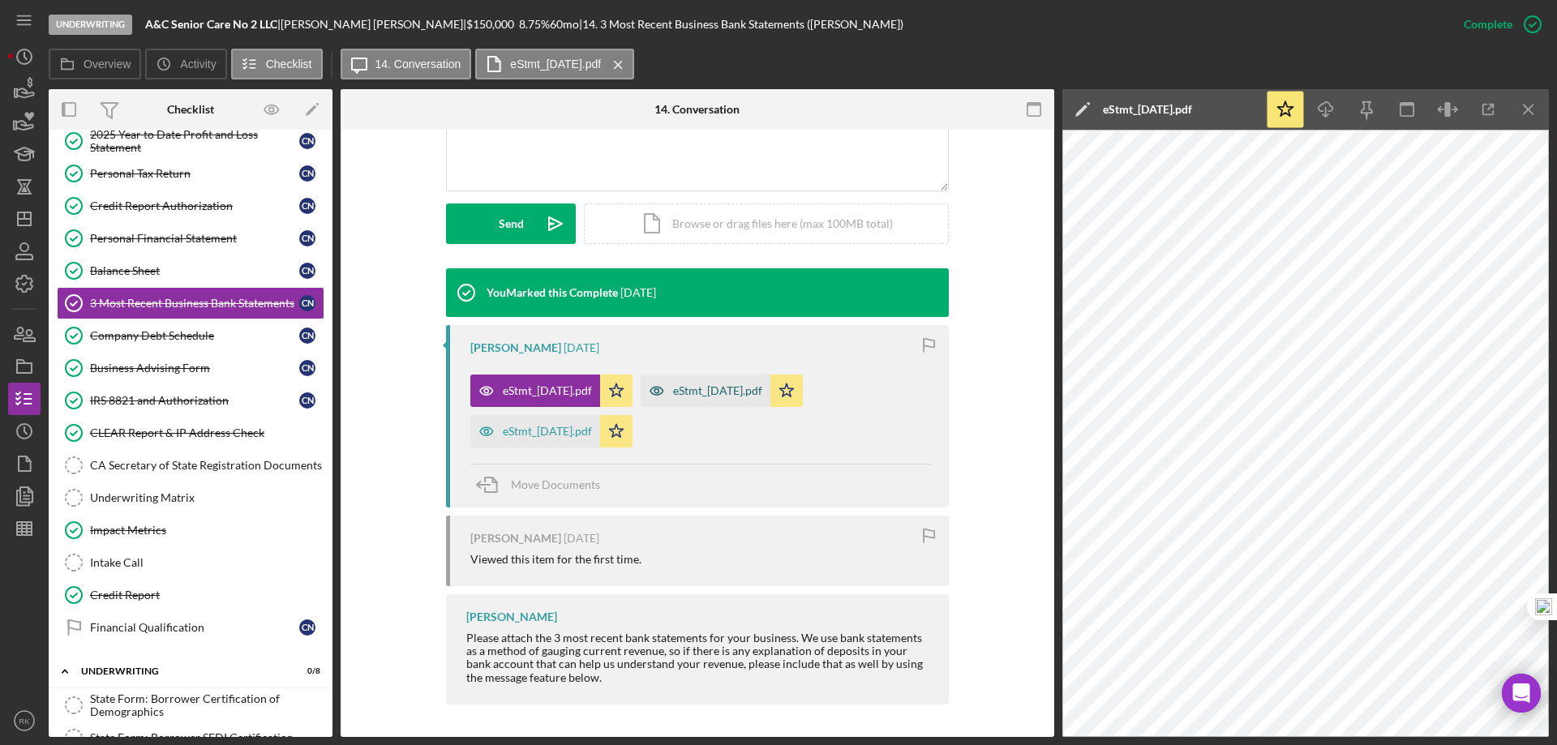
click at [738, 394] on div "eStmt_[DATE].pdf" at bounding box center [717, 390] width 89 height 13
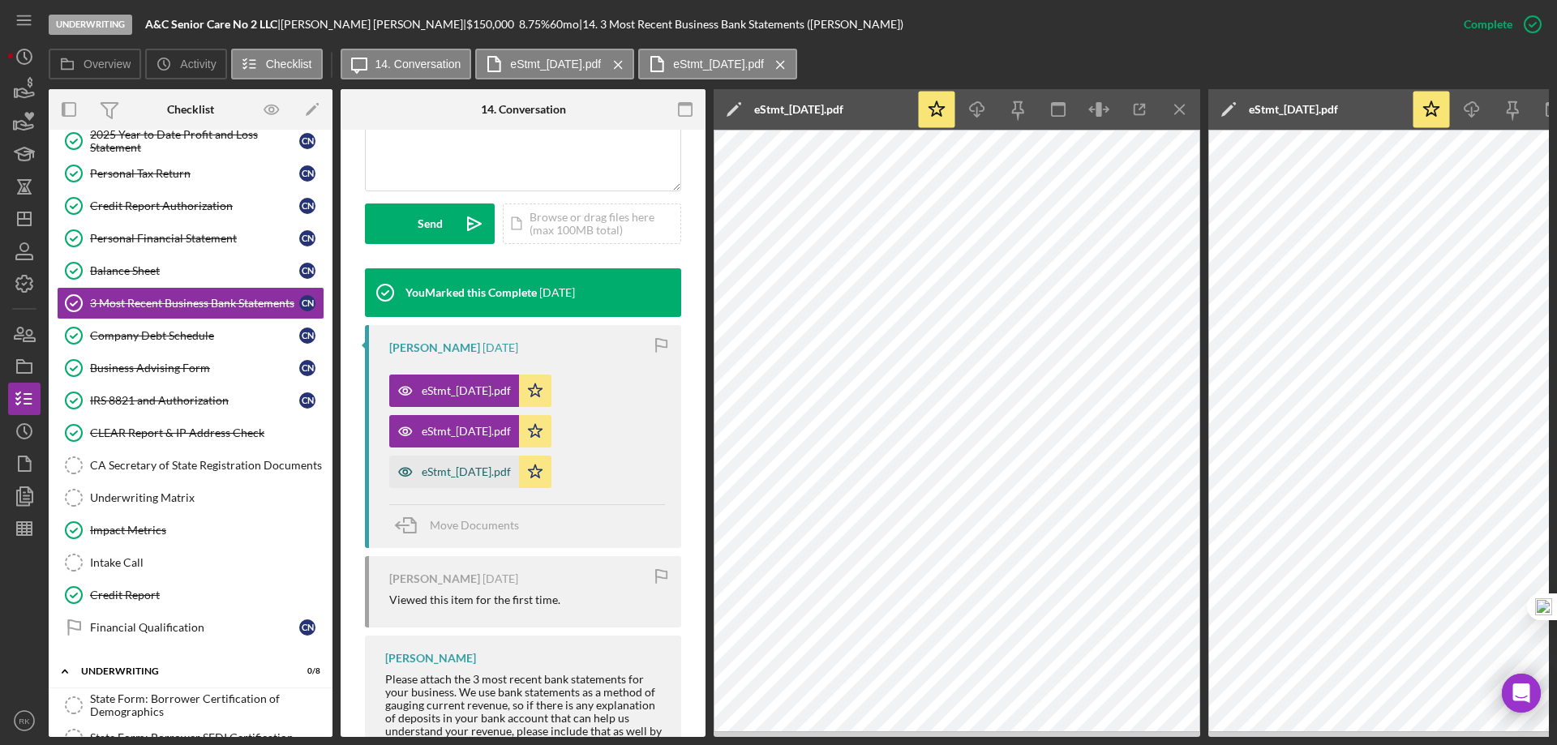
click at [485, 478] on div "eStmt_[DATE].pdf" at bounding box center [466, 472] width 89 height 13
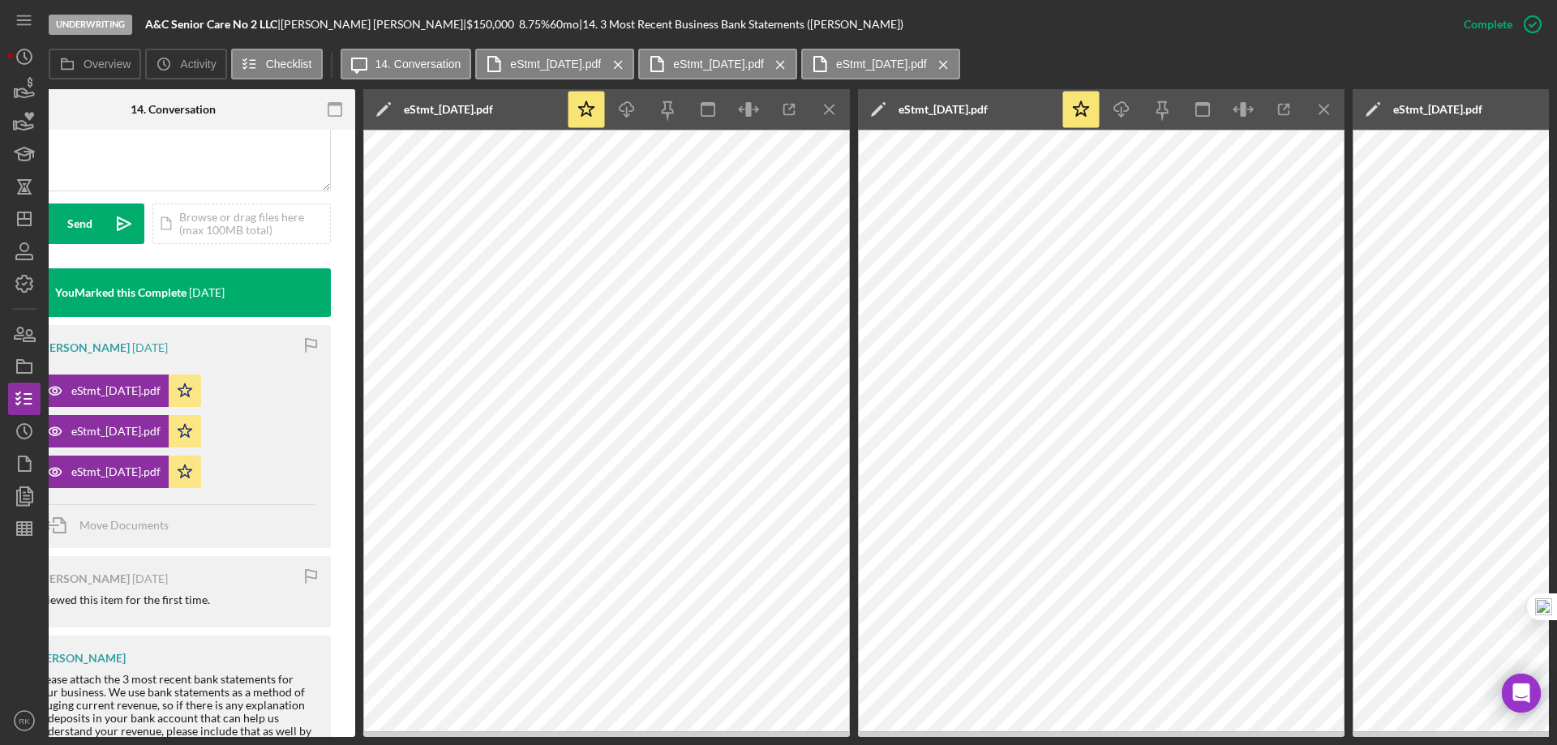
scroll to position [0, 641]
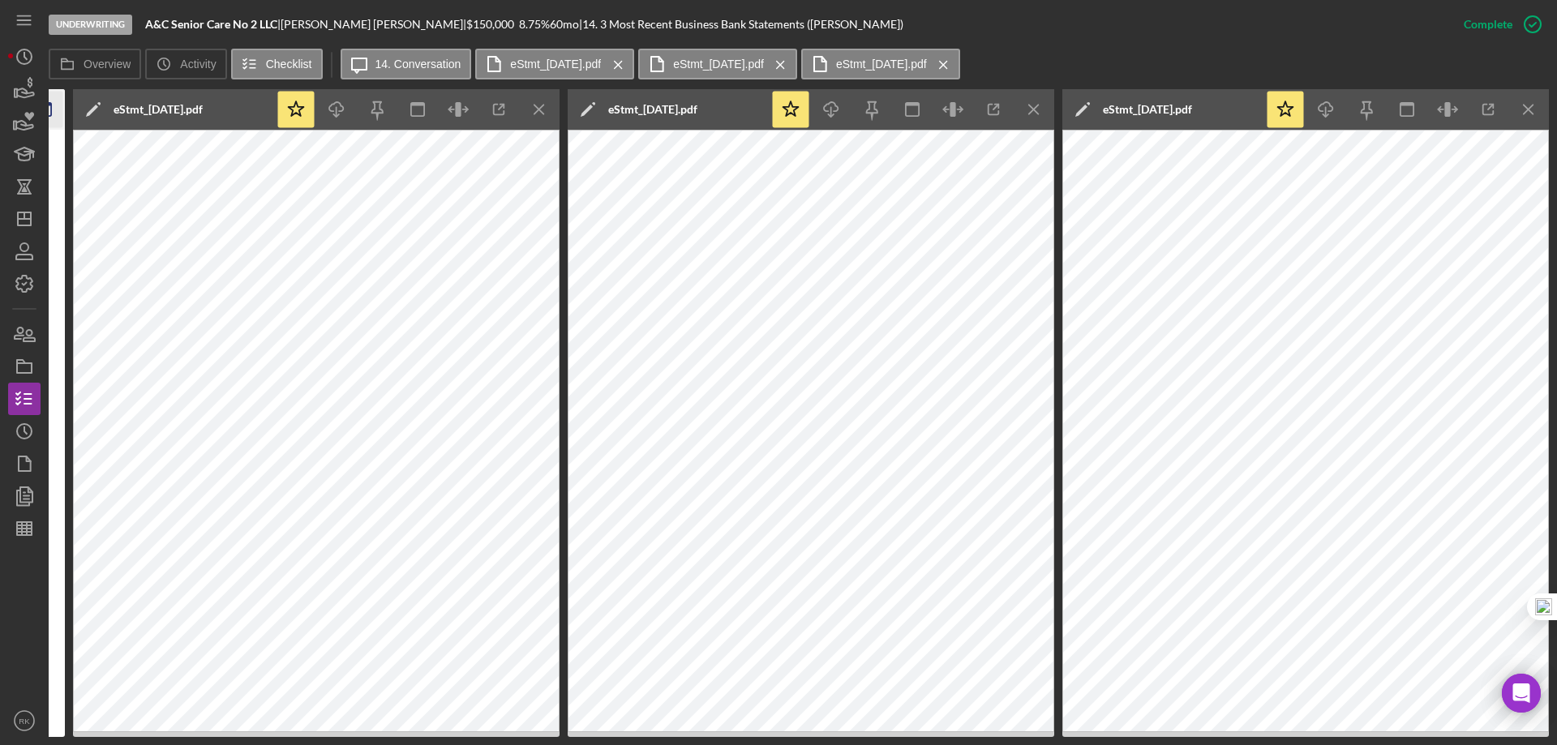
click at [530, 111] on icon "Icon/Menu Close" at bounding box center [540, 110] width 36 height 36
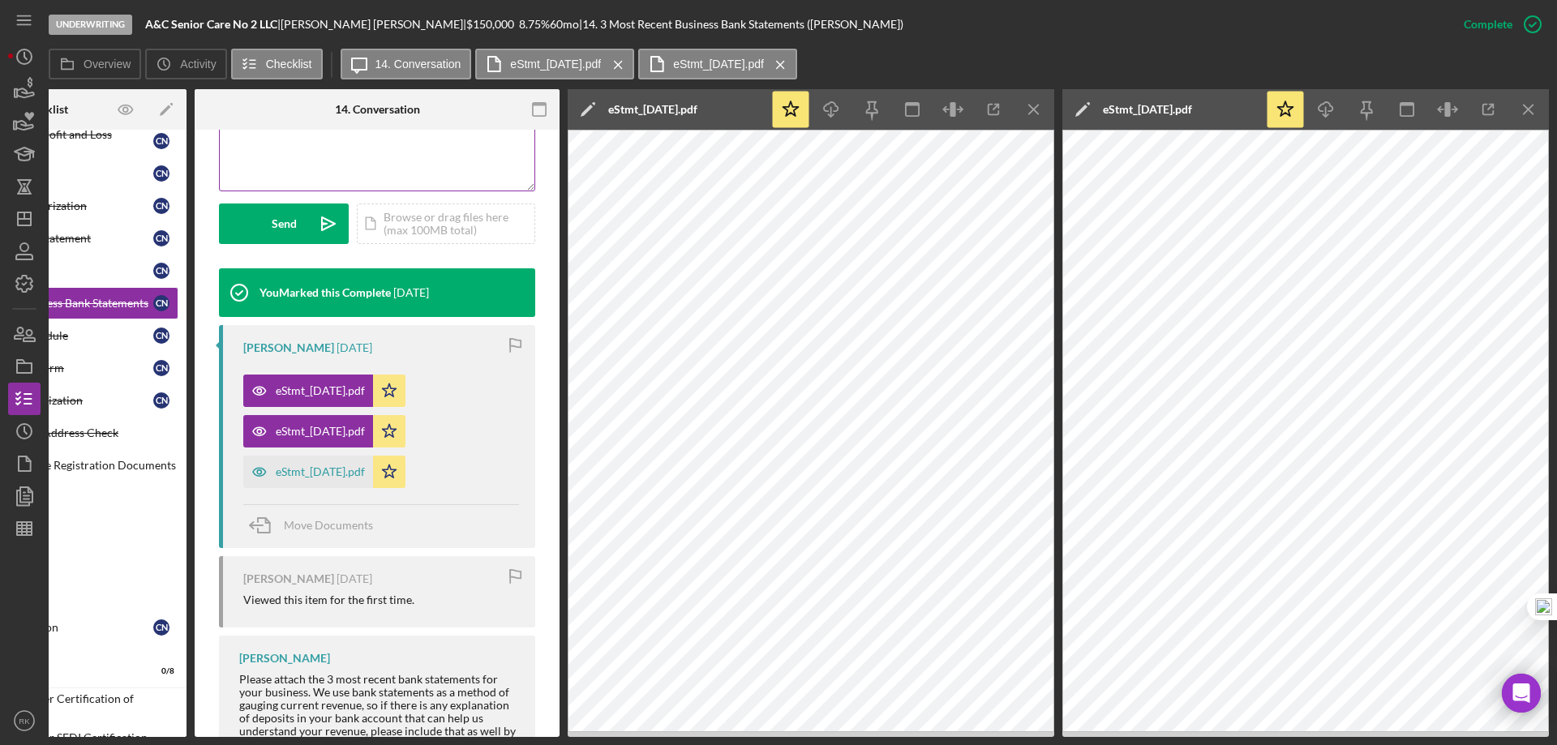
scroll to position [0, 146]
click at [325, 472] on div "eStmt_[DATE].pdf" at bounding box center [320, 472] width 89 height 13
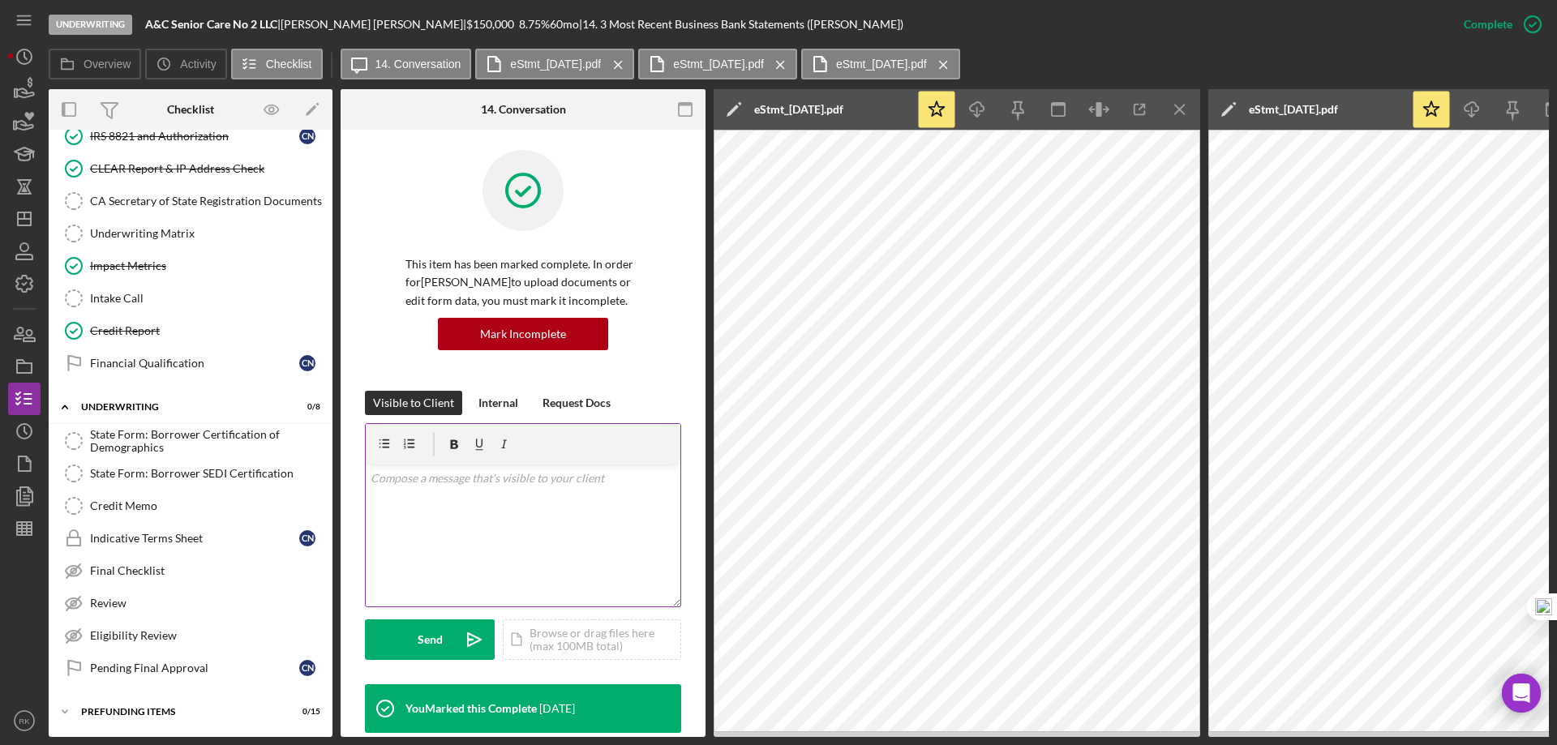
scroll to position [0, 0]
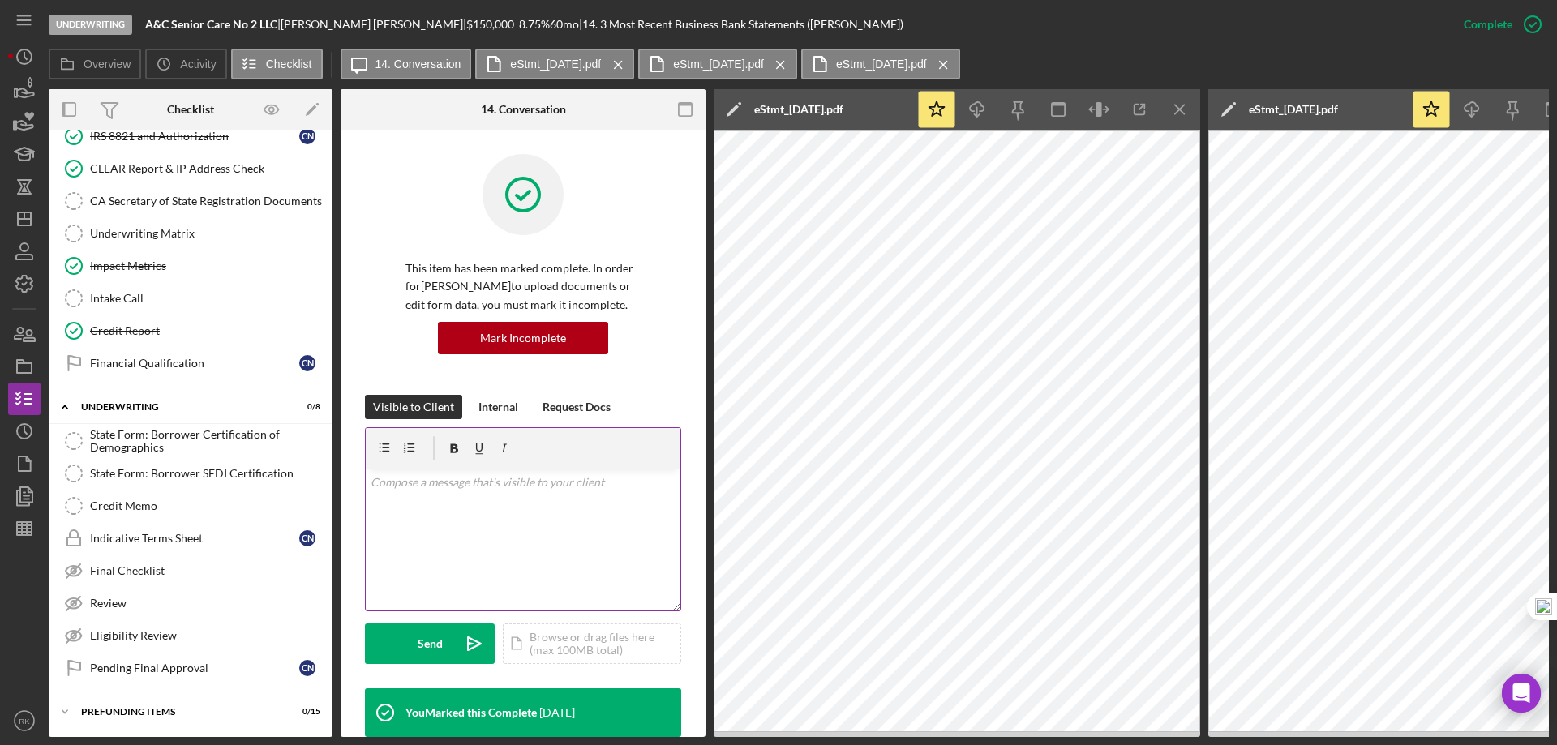
click at [427, 492] on div "v Color teal Color pink Remove color Add row above Add row below Add column bef…" at bounding box center [523, 540] width 315 height 142
click at [612, 501] on p "Hello, I see you have a consitent monthly payment with COMENITY PAY OH DES:WEB …" at bounding box center [524, 492] width 306 height 36
click at [657, 499] on p "Hello, I see you have a consitent monthly payment with COMENITY PAY OH DES:WEB …" at bounding box center [524, 492] width 306 height 36
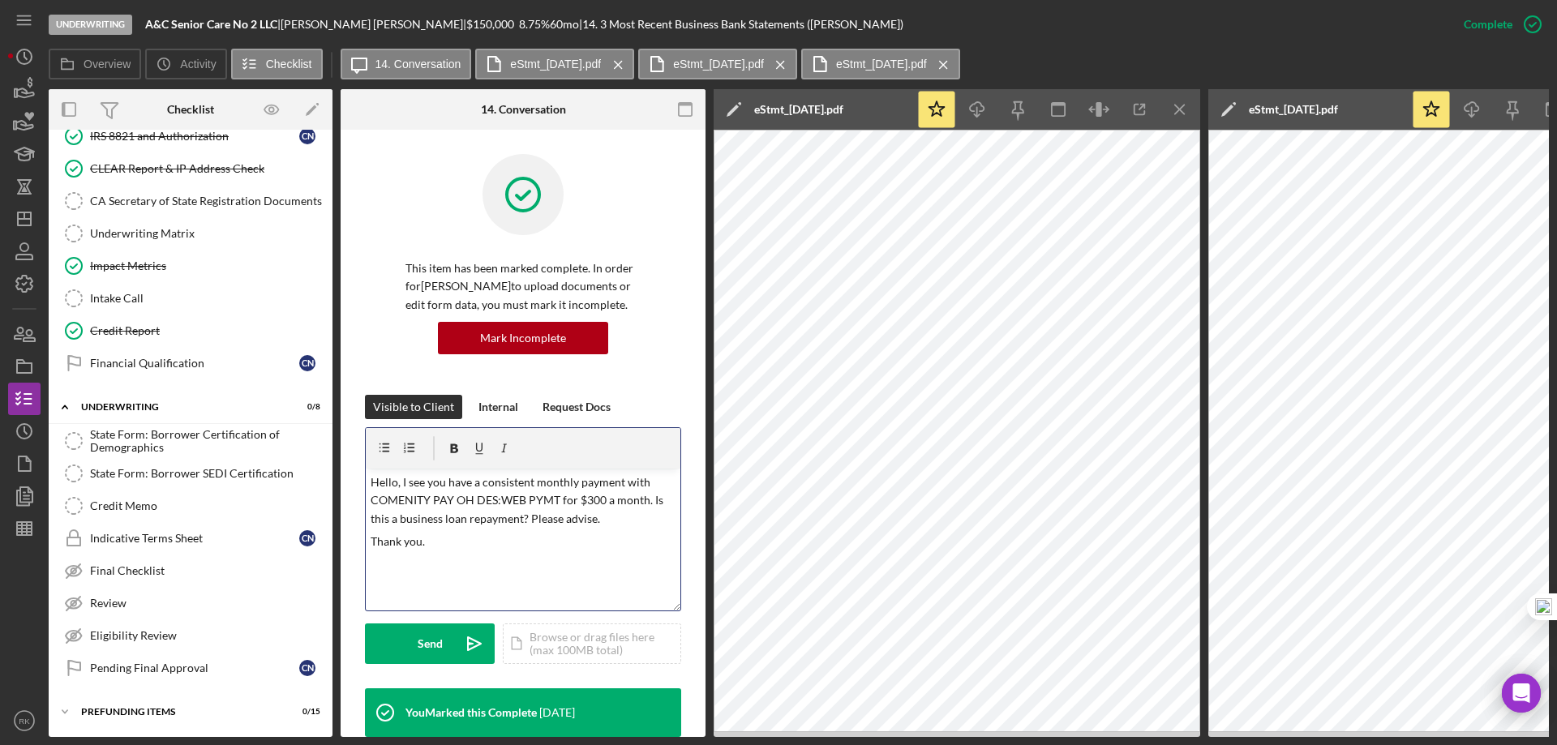
drag, startPoint x: 481, startPoint y: 565, endPoint x: 479, endPoint y: 548, distance: 17.1
click at [480, 563] on div "v Color teal Color pink Remove color Add row above Add row below Add column bef…" at bounding box center [523, 540] width 315 height 142
click at [1179, 114] on icon "Icon/Menu Close" at bounding box center [1180, 110] width 36 height 36
click at [1186, 109] on icon "Icon/Menu Close" at bounding box center [1180, 110] width 36 height 36
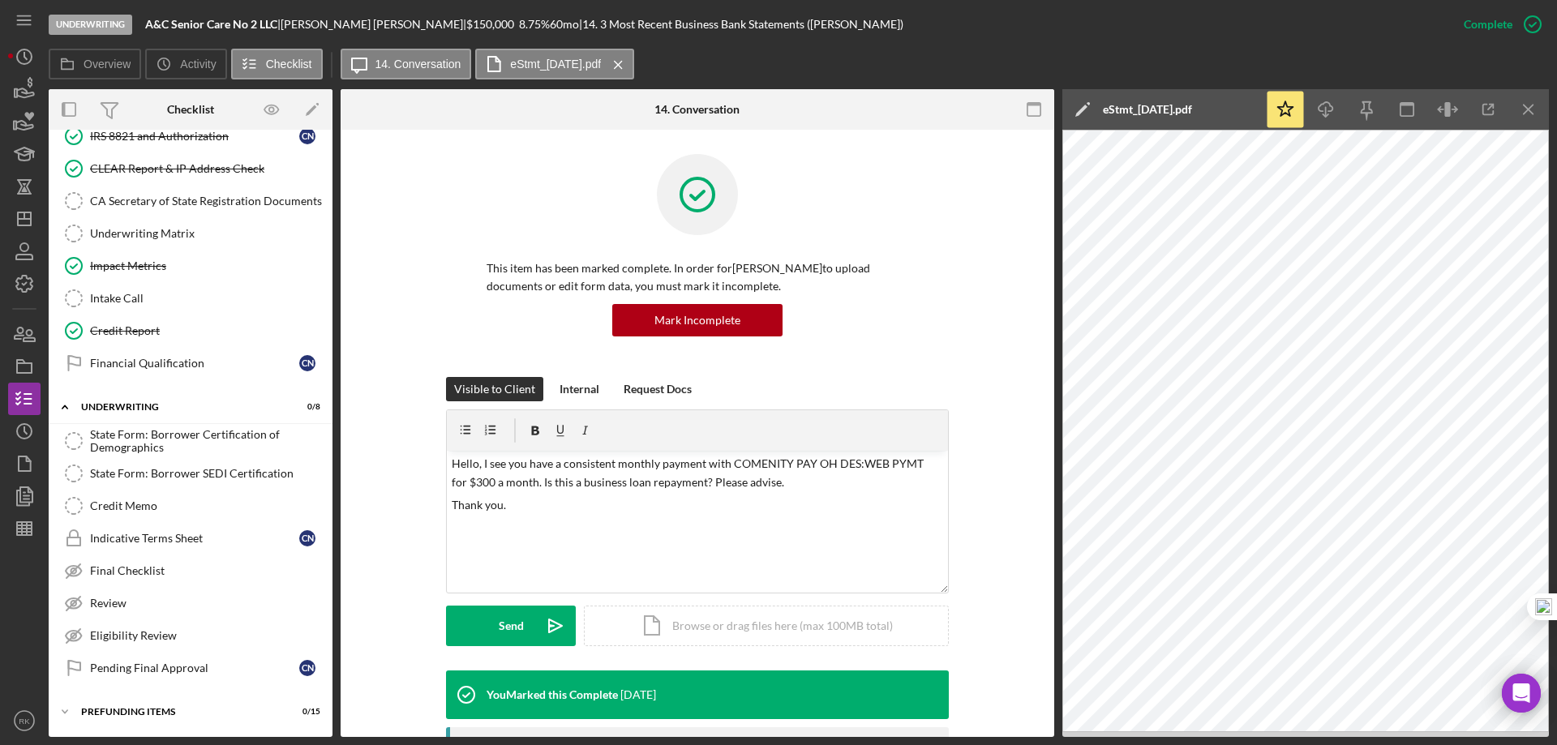
scroll to position [681, 0]
click at [1526, 105] on icon "Icon/Menu Close" at bounding box center [1529, 110] width 36 height 36
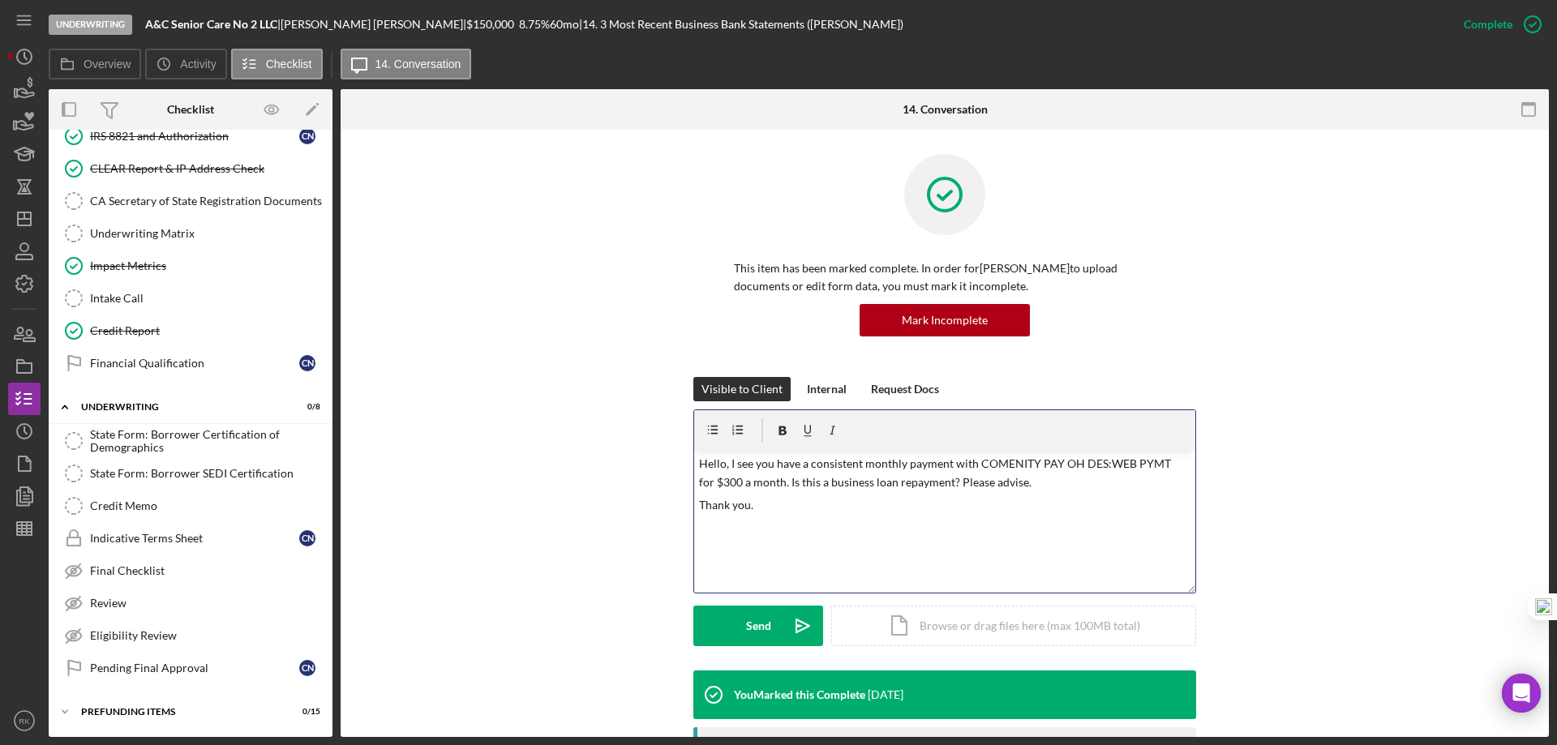
drag, startPoint x: 753, startPoint y: 505, endPoint x: 692, endPoint y: 465, distance: 73.1
click at [689, 466] on div "Visible to Client Internal Request Docs v Color teal Color pink Remove color Ad…" at bounding box center [945, 524] width 1160 height 294
copy div "Hello, I see you have a consistent monthly payment with COMENITY PAY OH DES:WEB…"
click at [904, 324] on div "Mark Incomplete" at bounding box center [945, 320] width 86 height 32
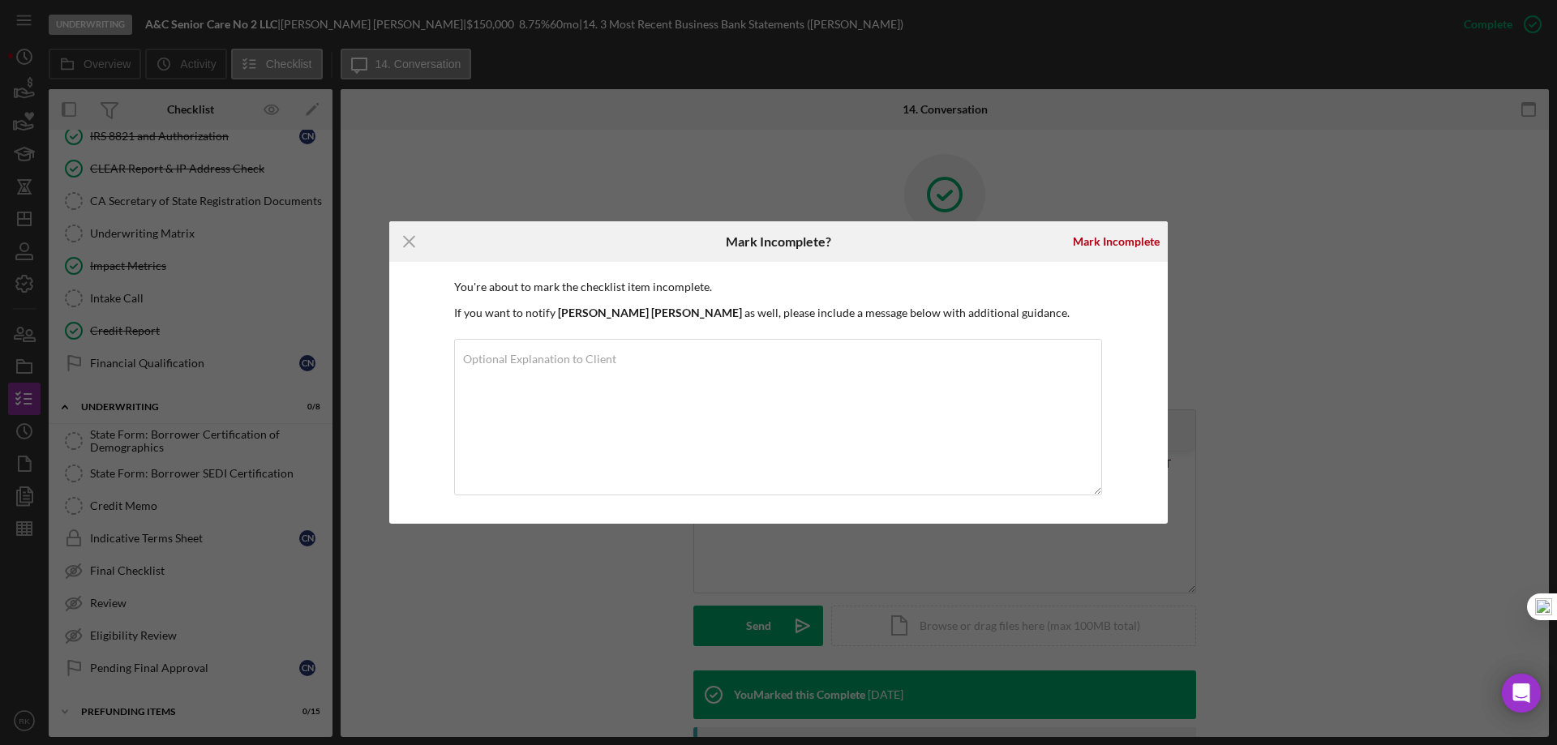
drag, startPoint x: 1151, startPoint y: 234, endPoint x: 1101, endPoint y: 268, distance: 60.1
click at [1151, 233] on div "Mark Incomplete" at bounding box center [1116, 241] width 87 height 32
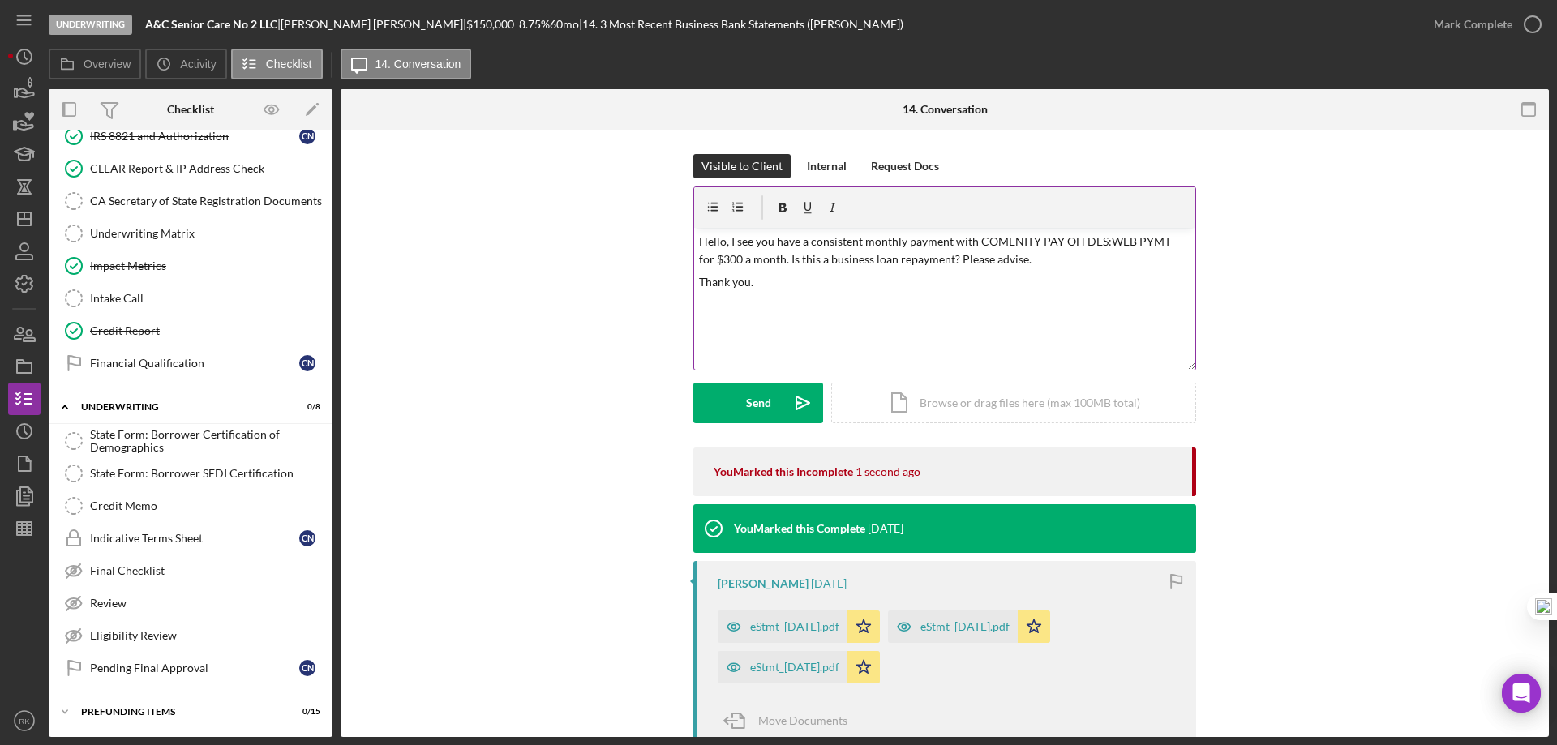
click at [812, 327] on div "v Color teal Color pink Remove color Add row above Add row below Add column bef…" at bounding box center [944, 299] width 501 height 142
click at [809, 320] on div "v Color teal Color pink Remove color Add row above Add row below Add column bef…" at bounding box center [944, 299] width 501 height 142
click at [845, 311] on div "v Color teal Color pink Remove color Add row above Add row below Add column bef…" at bounding box center [944, 299] width 501 height 142
click at [762, 406] on div "Send" at bounding box center [758, 403] width 25 height 41
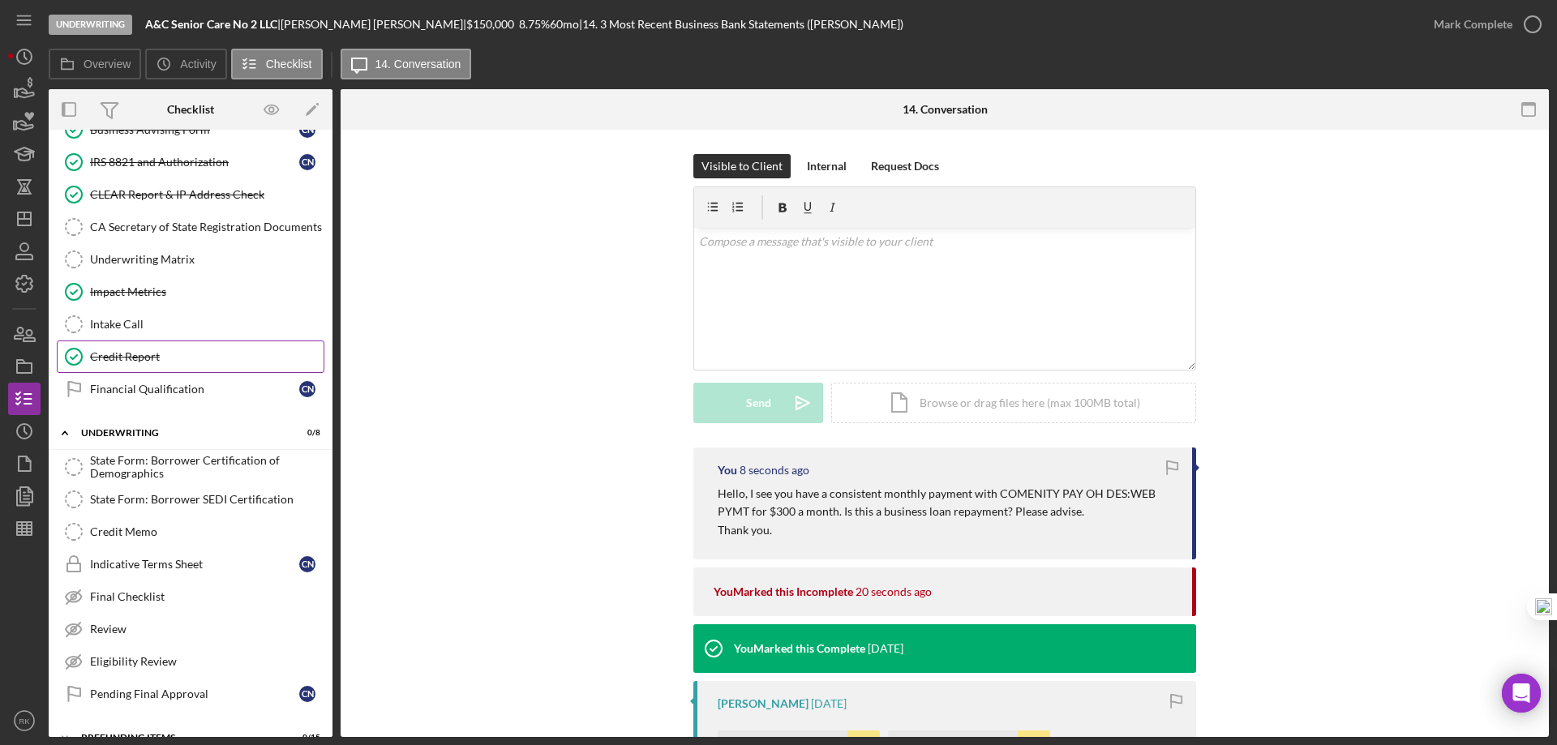
click at [124, 353] on div "Credit Report" at bounding box center [207, 356] width 234 height 13
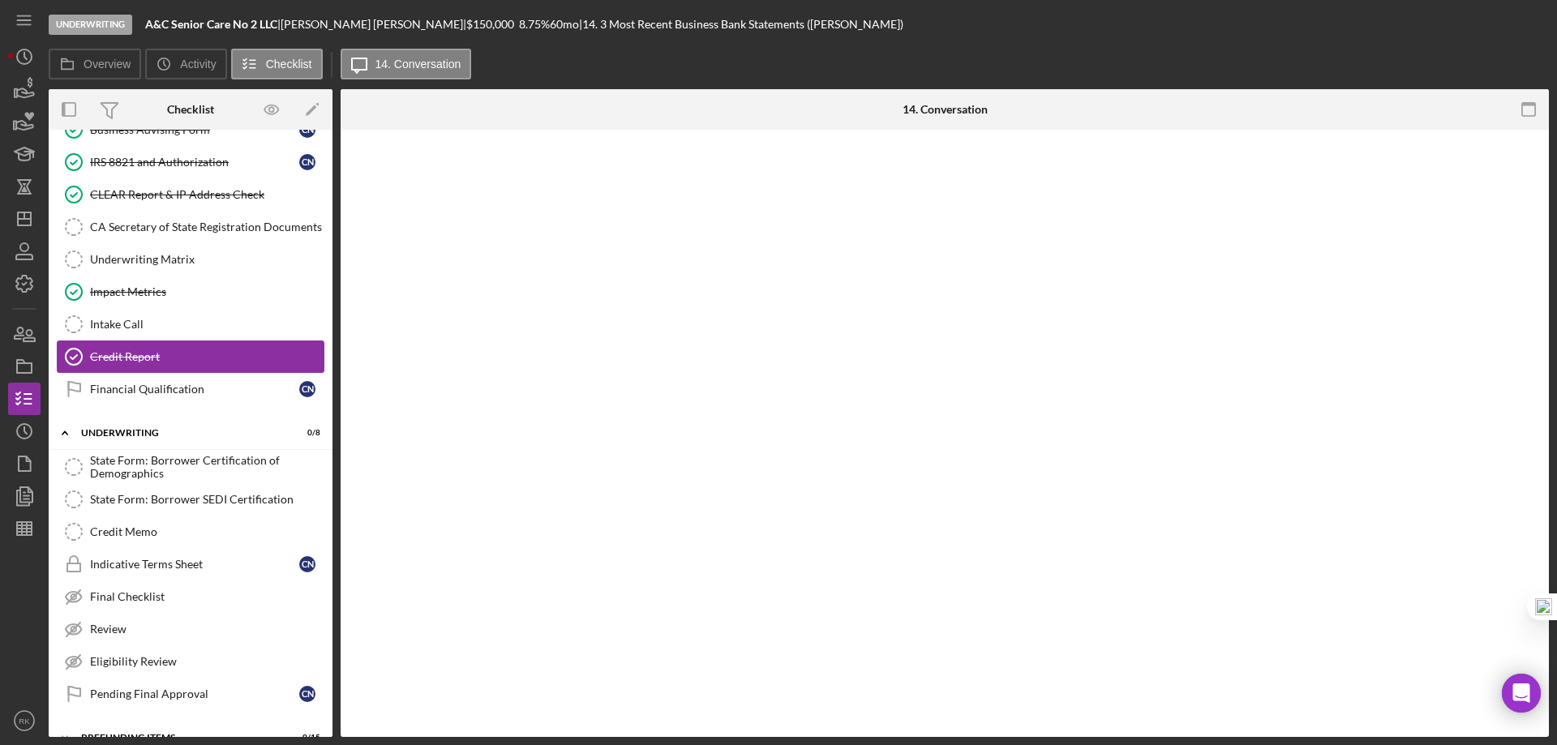
scroll to position [654, 0]
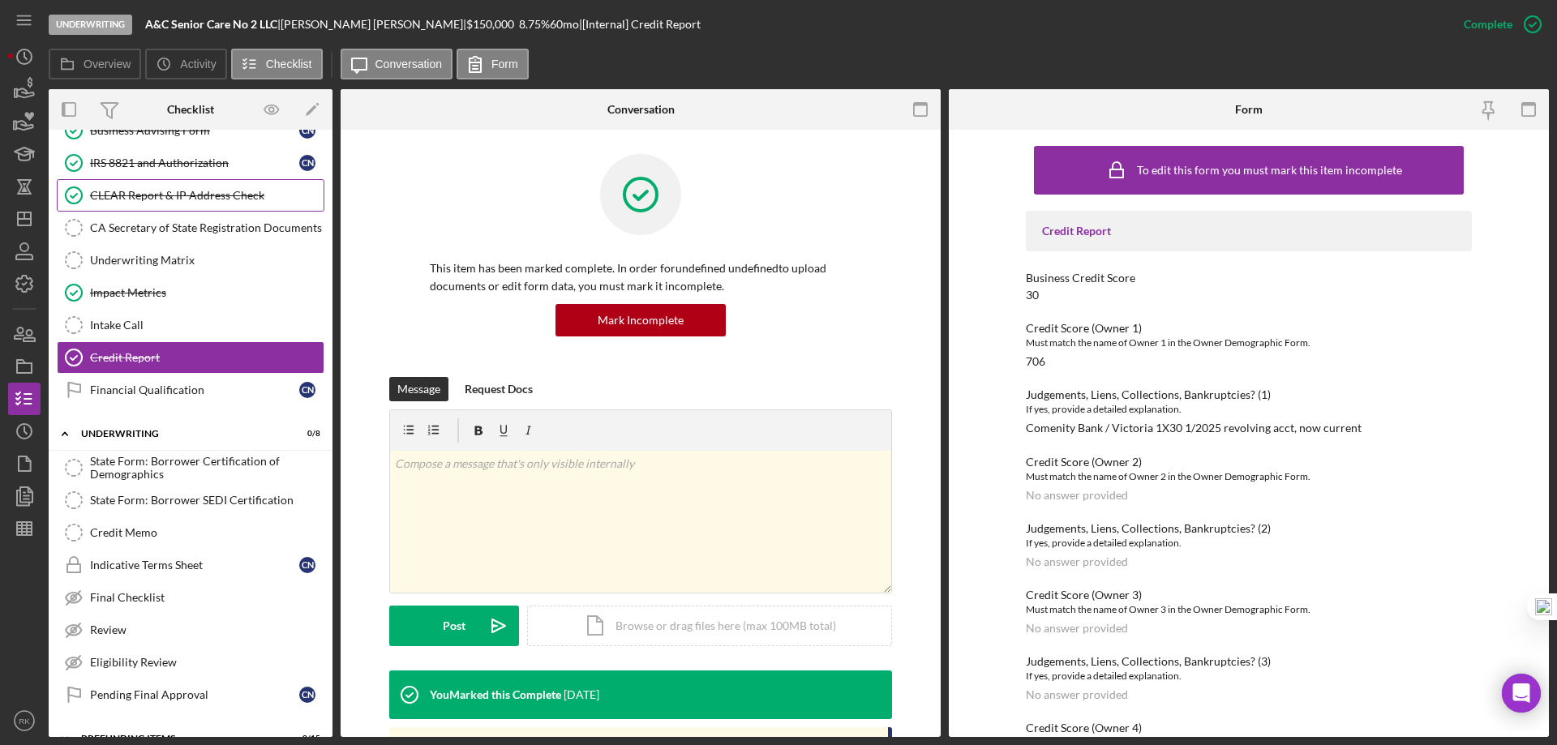
drag, startPoint x: 148, startPoint y: 199, endPoint x: 177, endPoint y: 228, distance: 40.7
click at [148, 199] on div "CLEAR Report & IP Address Check" at bounding box center [207, 195] width 234 height 13
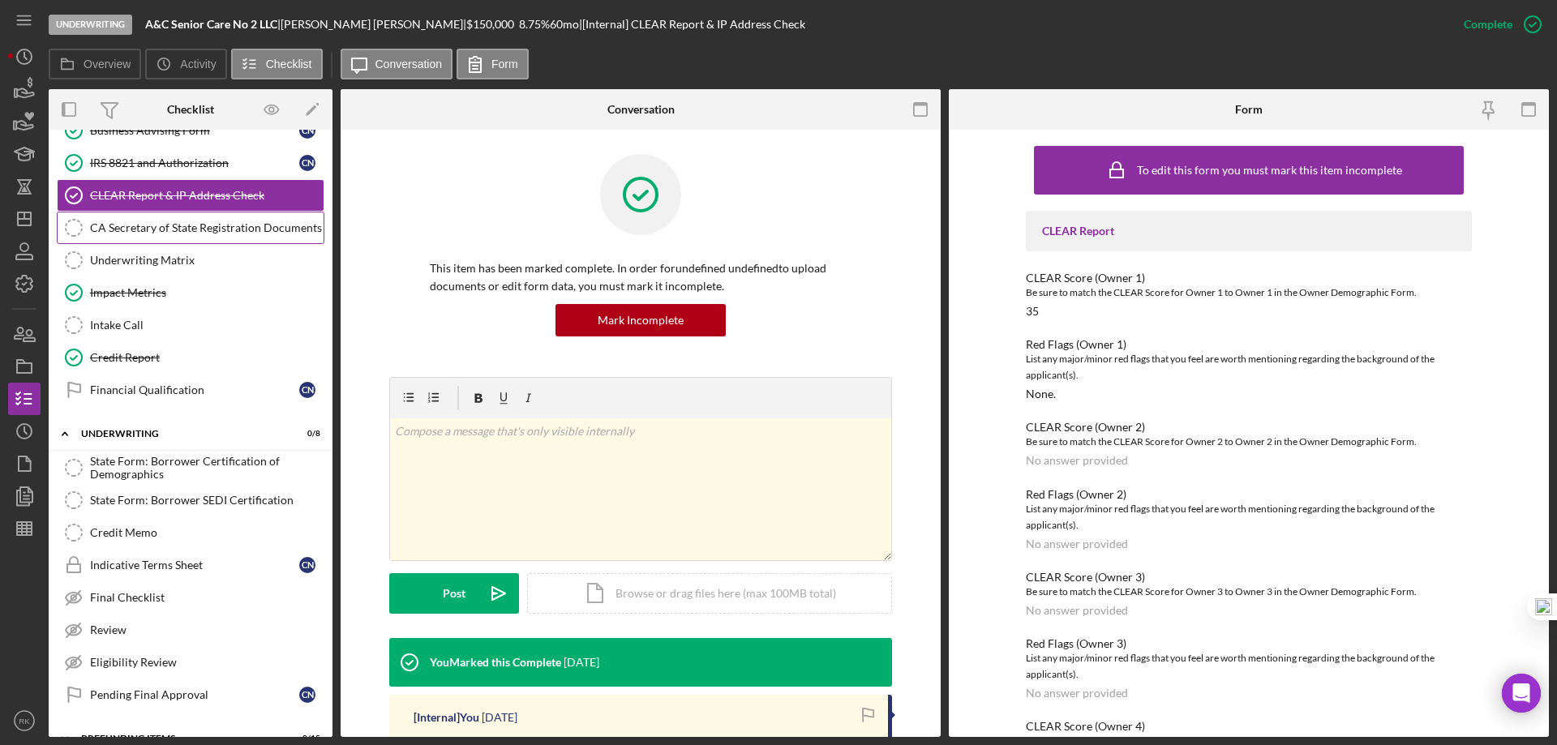
click at [147, 234] on div "CA Secretary of State Registration Documents" at bounding box center [207, 227] width 234 height 13
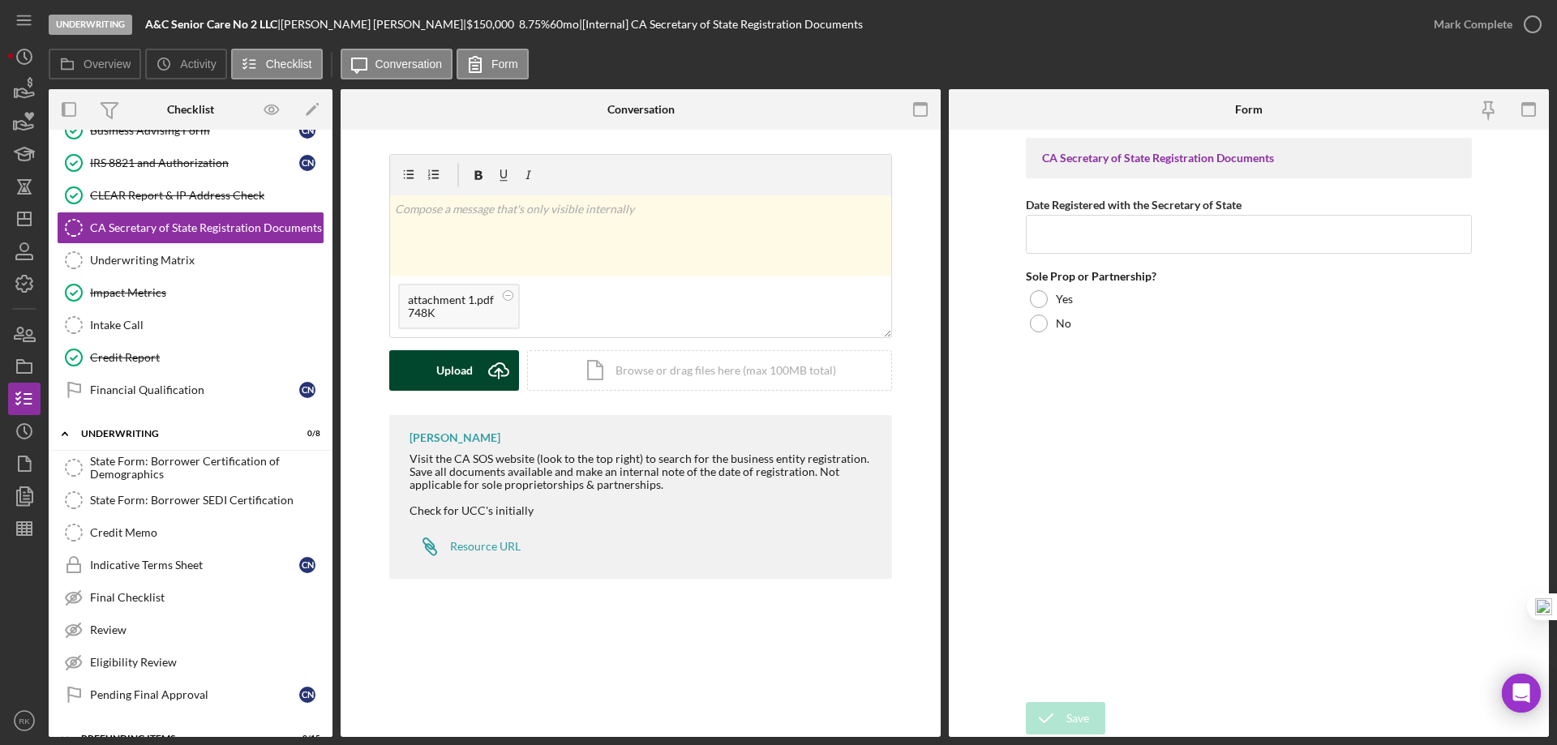
click at [478, 370] on button "Upload Icon/Upload" at bounding box center [454, 370] width 130 height 41
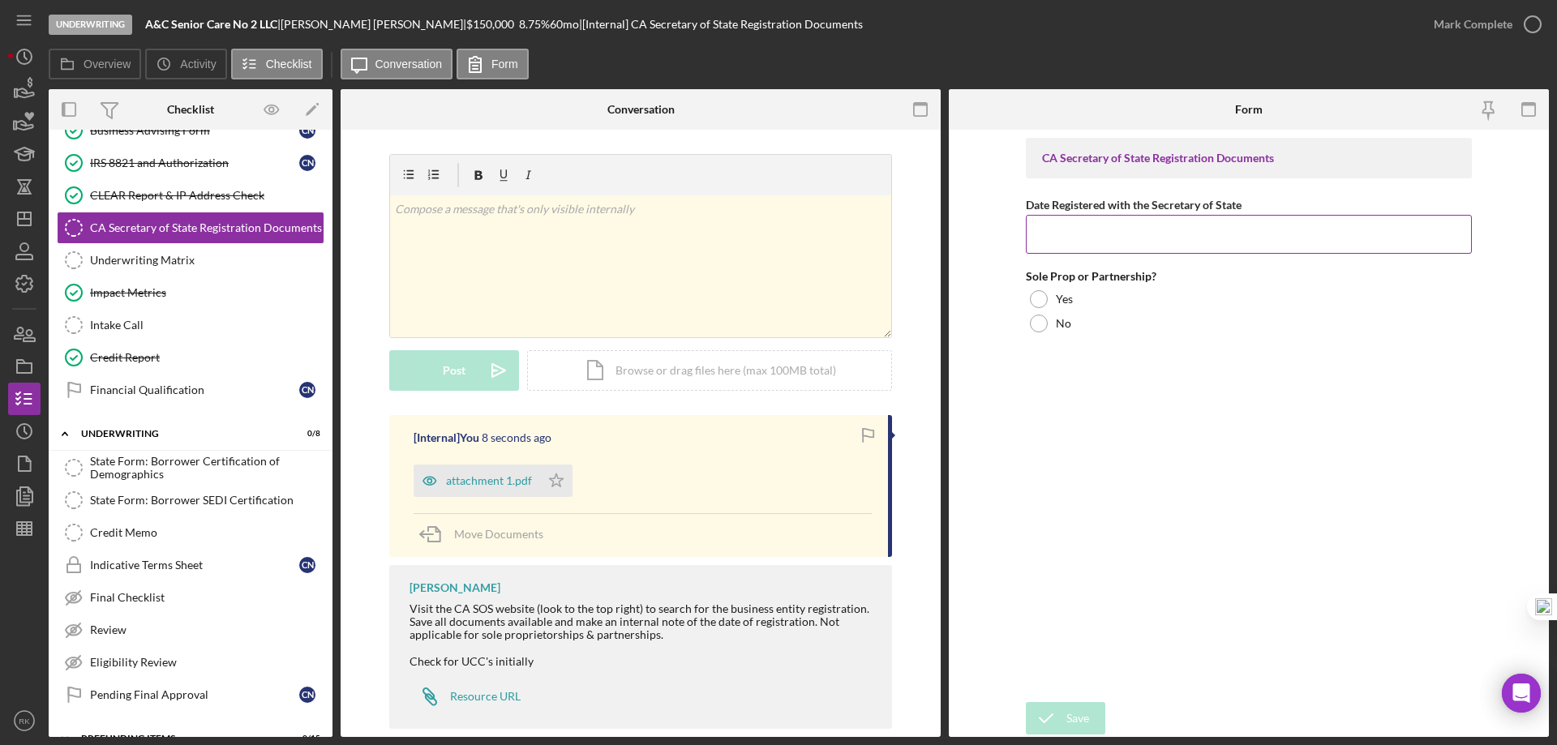
click at [1073, 219] on input "Date Registered with the Secretary of State" at bounding box center [1249, 234] width 446 height 39
type input "8"
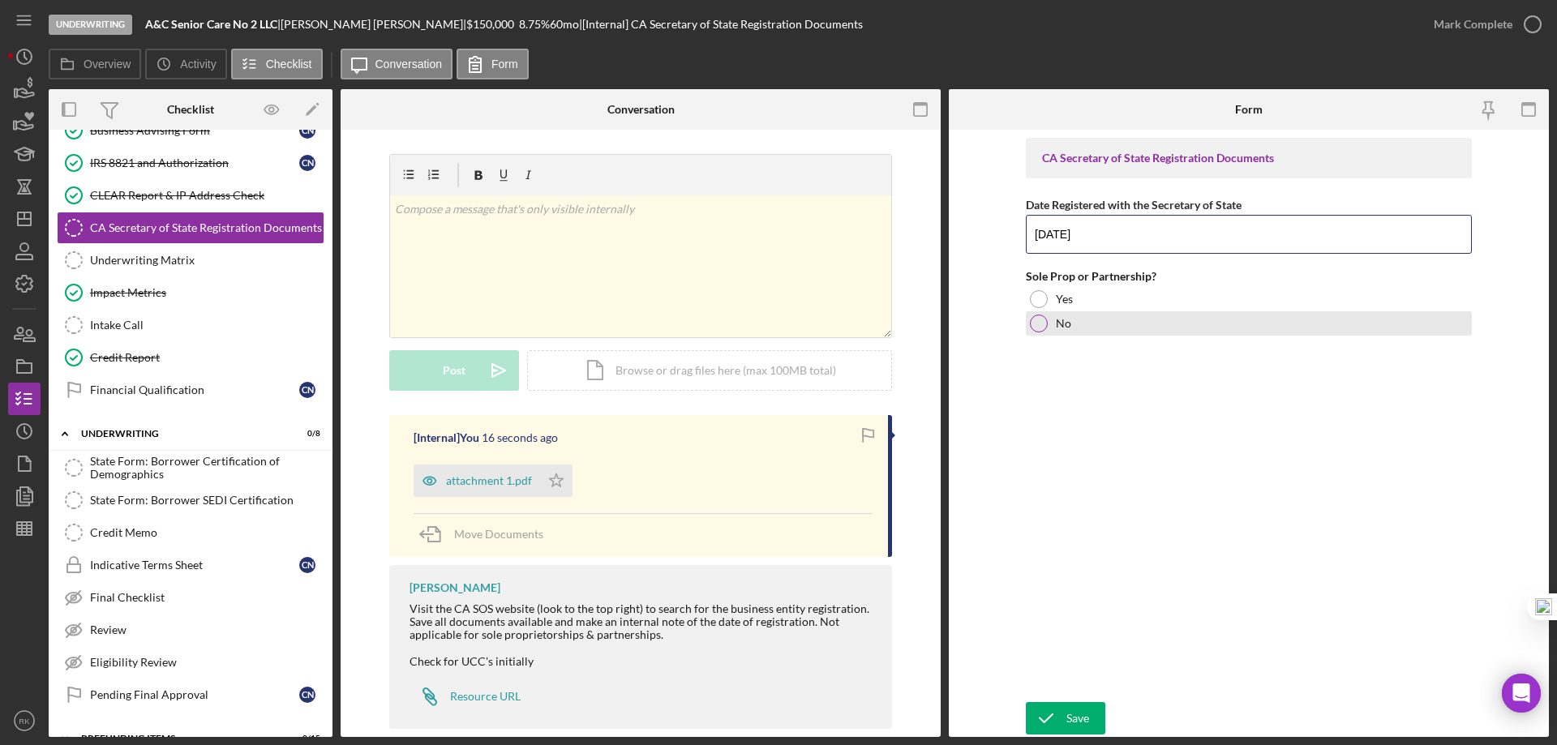
type input "[DATE]"
click at [1047, 325] on div at bounding box center [1039, 324] width 18 height 18
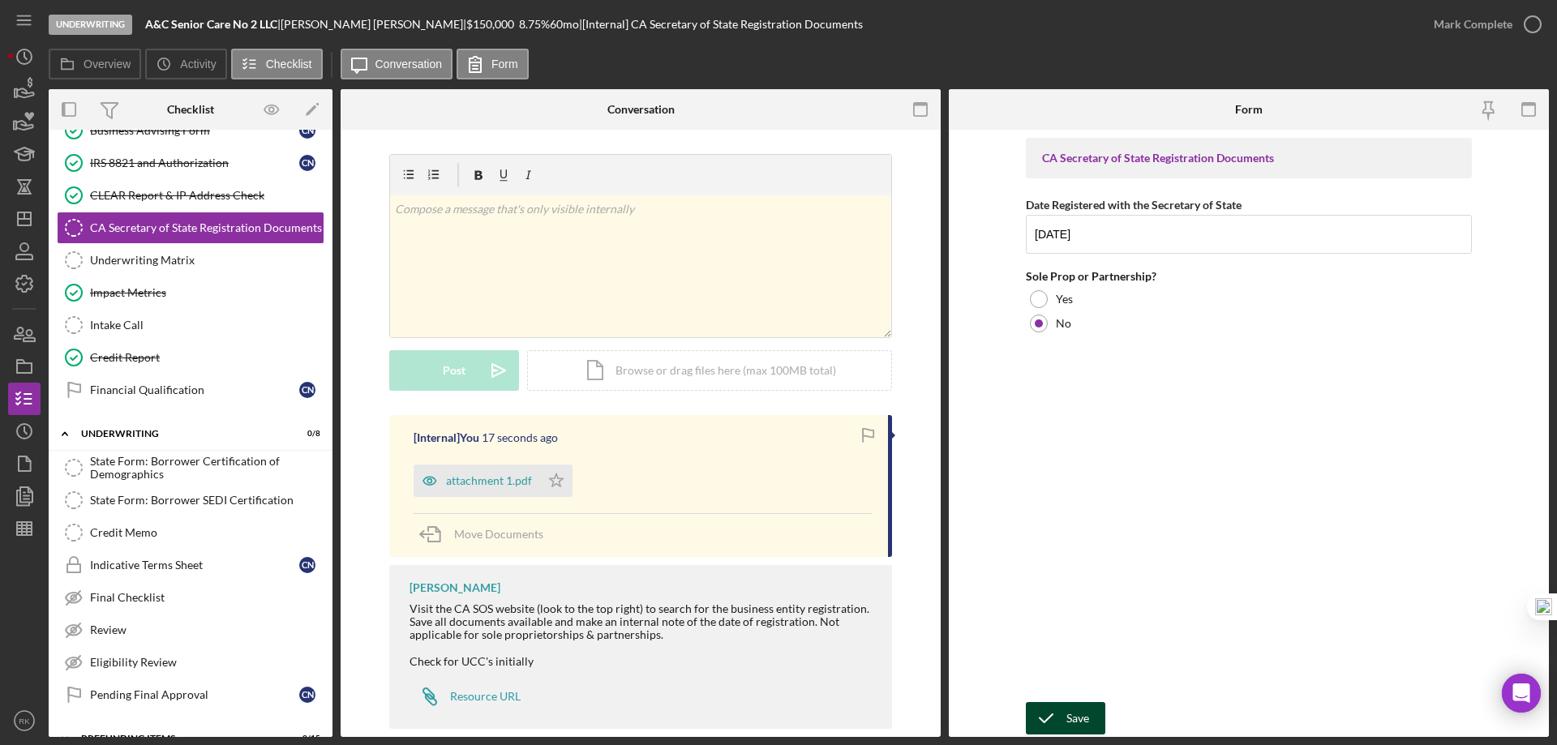
click at [1074, 715] on div "Save" at bounding box center [1078, 718] width 23 height 32
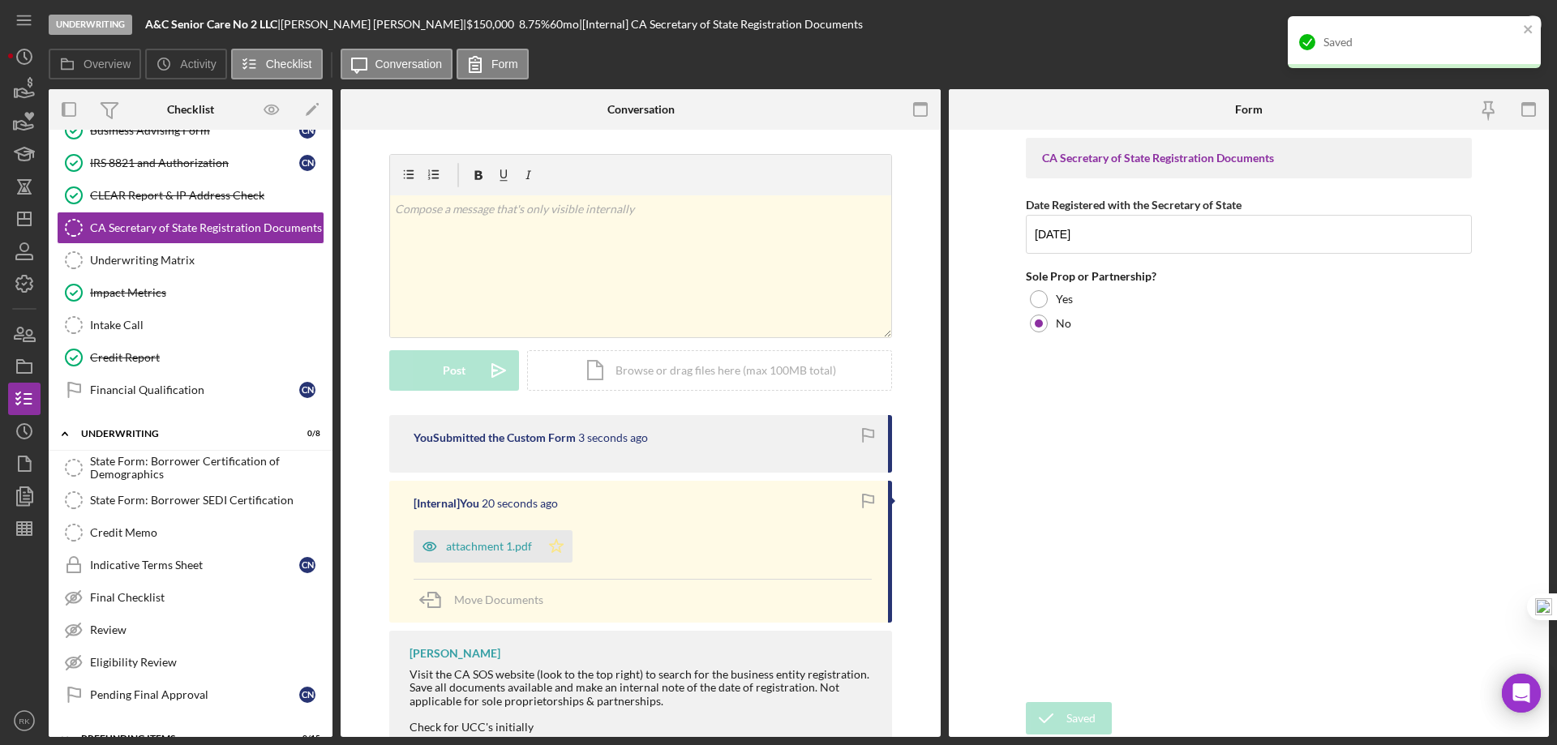
click at [552, 547] on icon "Icon/Star" at bounding box center [556, 546] width 32 height 32
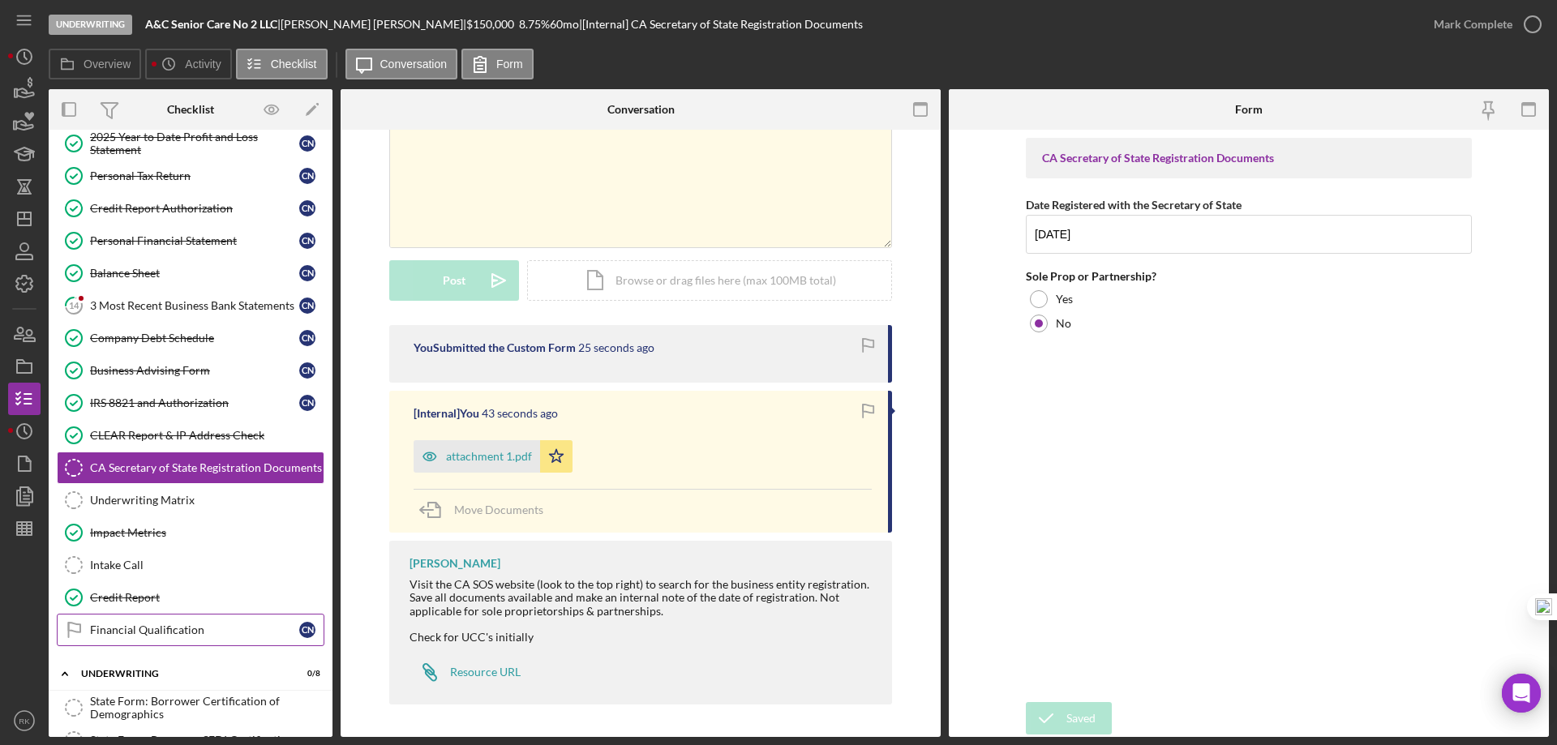
scroll to position [414, 0]
click at [141, 639] on link "Financial Qualification Financial Qualification C N" at bounding box center [191, 629] width 268 height 32
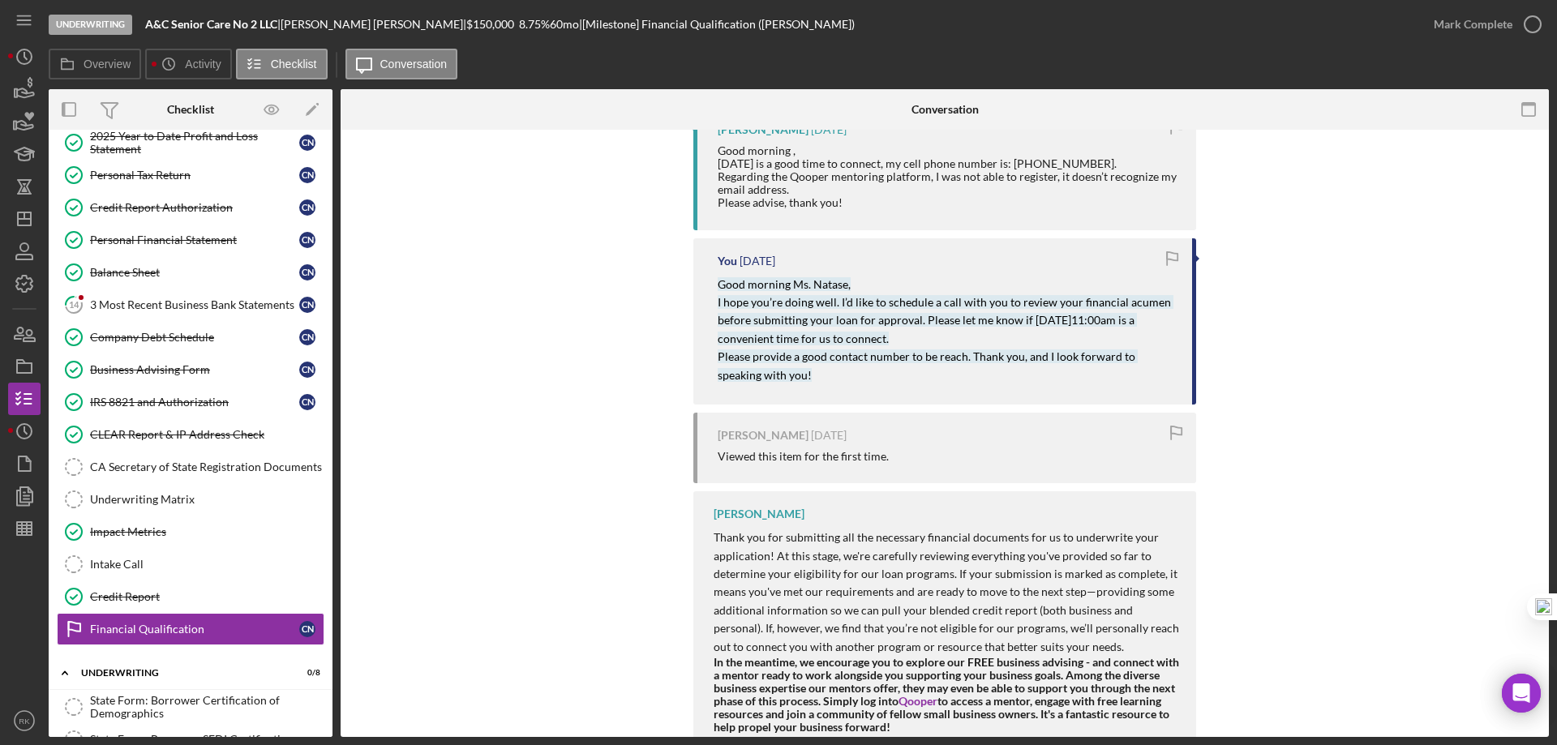
scroll to position [391, 0]
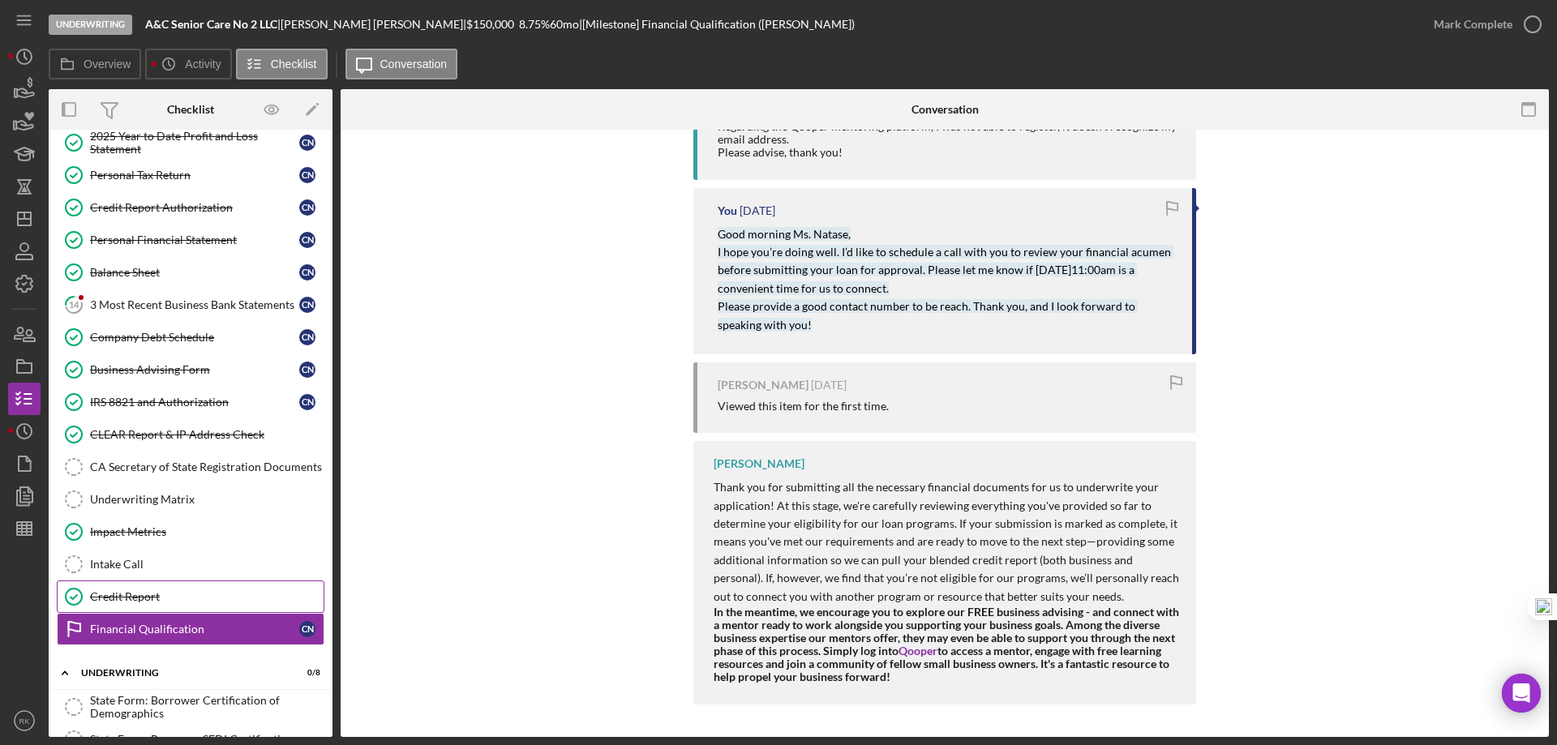
click at [168, 592] on div "Credit Report" at bounding box center [207, 596] width 234 height 13
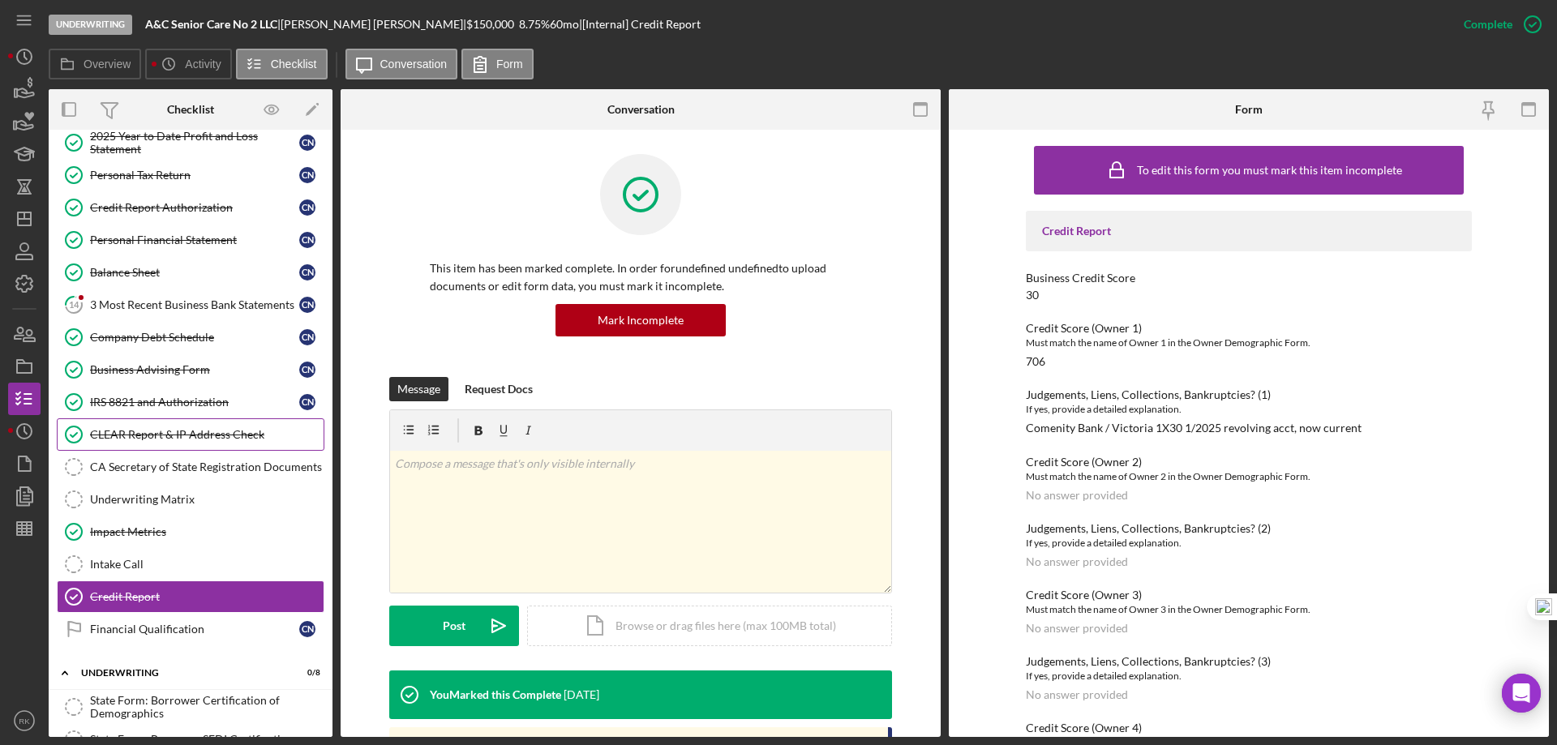
click at [161, 422] on link "CLEAR Report & IP Address Check CLEAR Report & IP Address Check" at bounding box center [191, 435] width 268 height 32
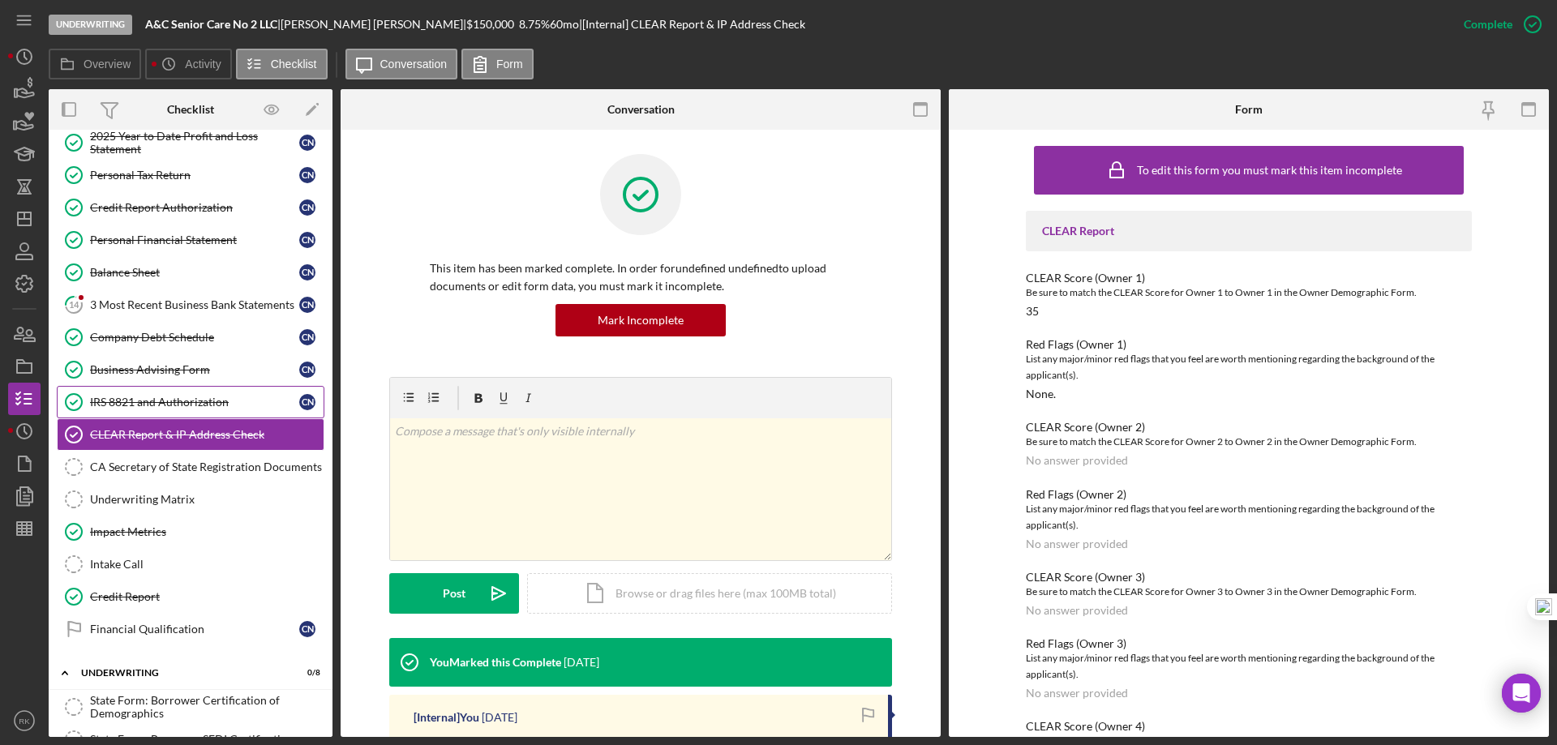
click at [161, 402] on div "IRS 8821 and Authorization" at bounding box center [194, 402] width 209 height 13
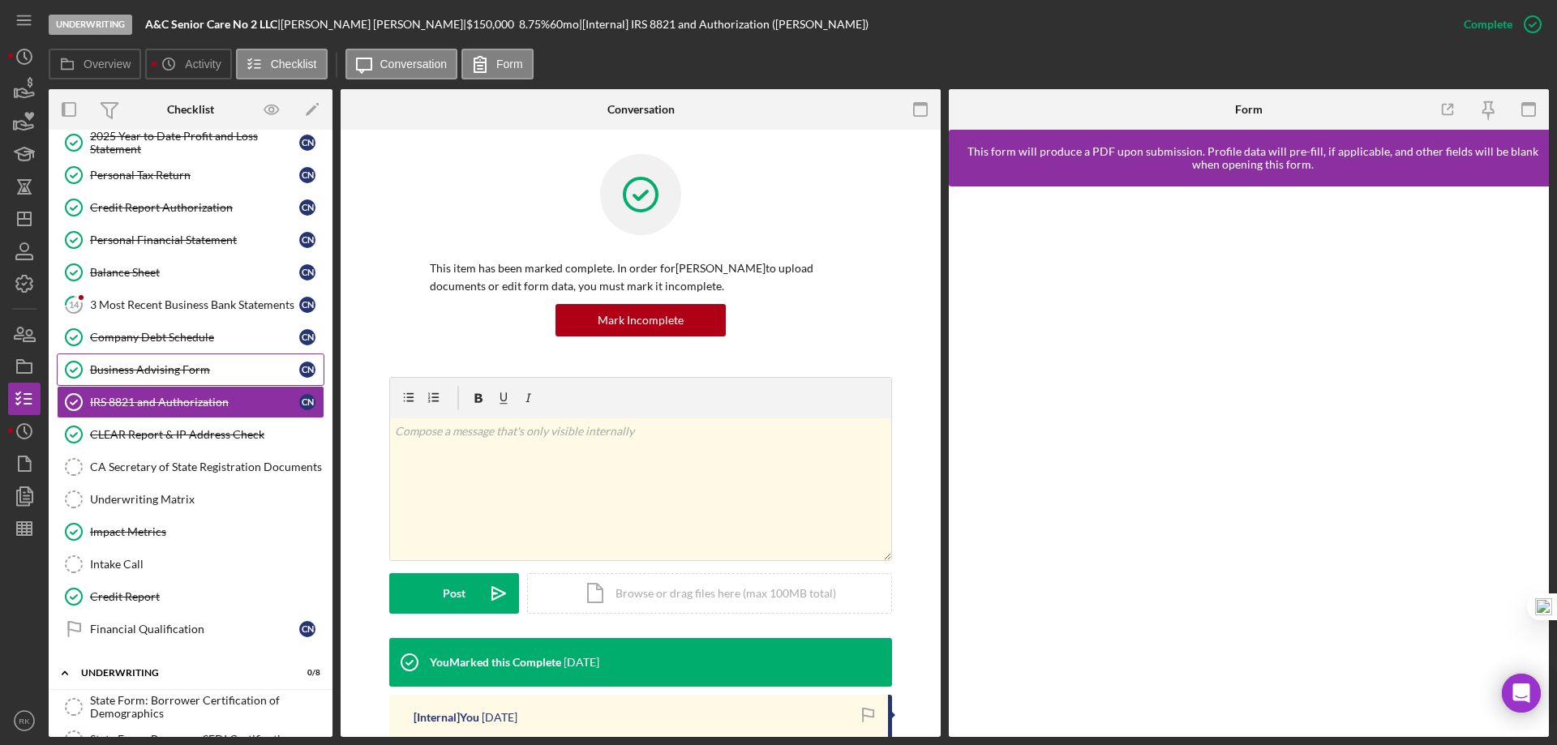
click at [154, 367] on div "Business Advising Form" at bounding box center [194, 369] width 209 height 13
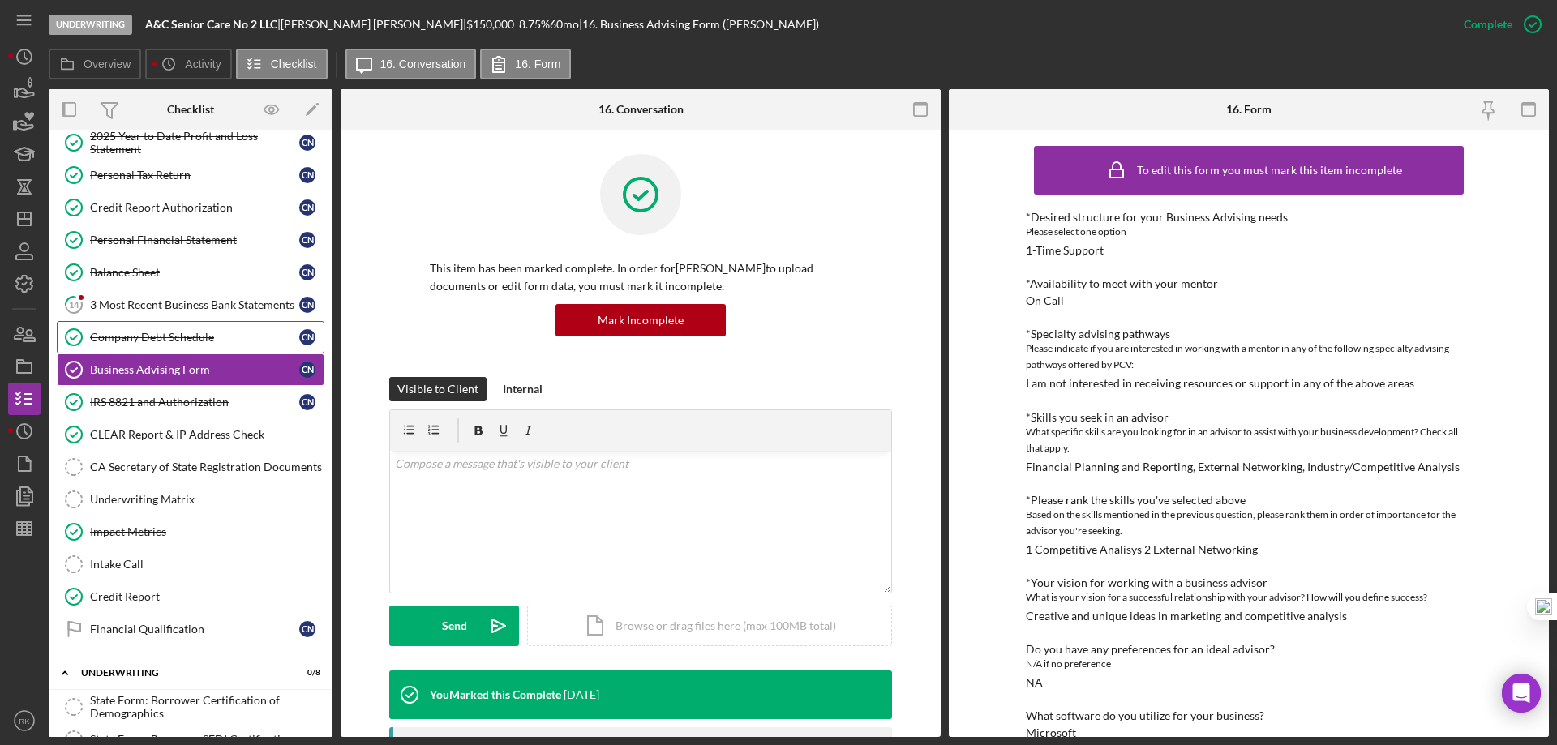
click at [166, 331] on div "Company Debt Schedule" at bounding box center [194, 337] width 209 height 13
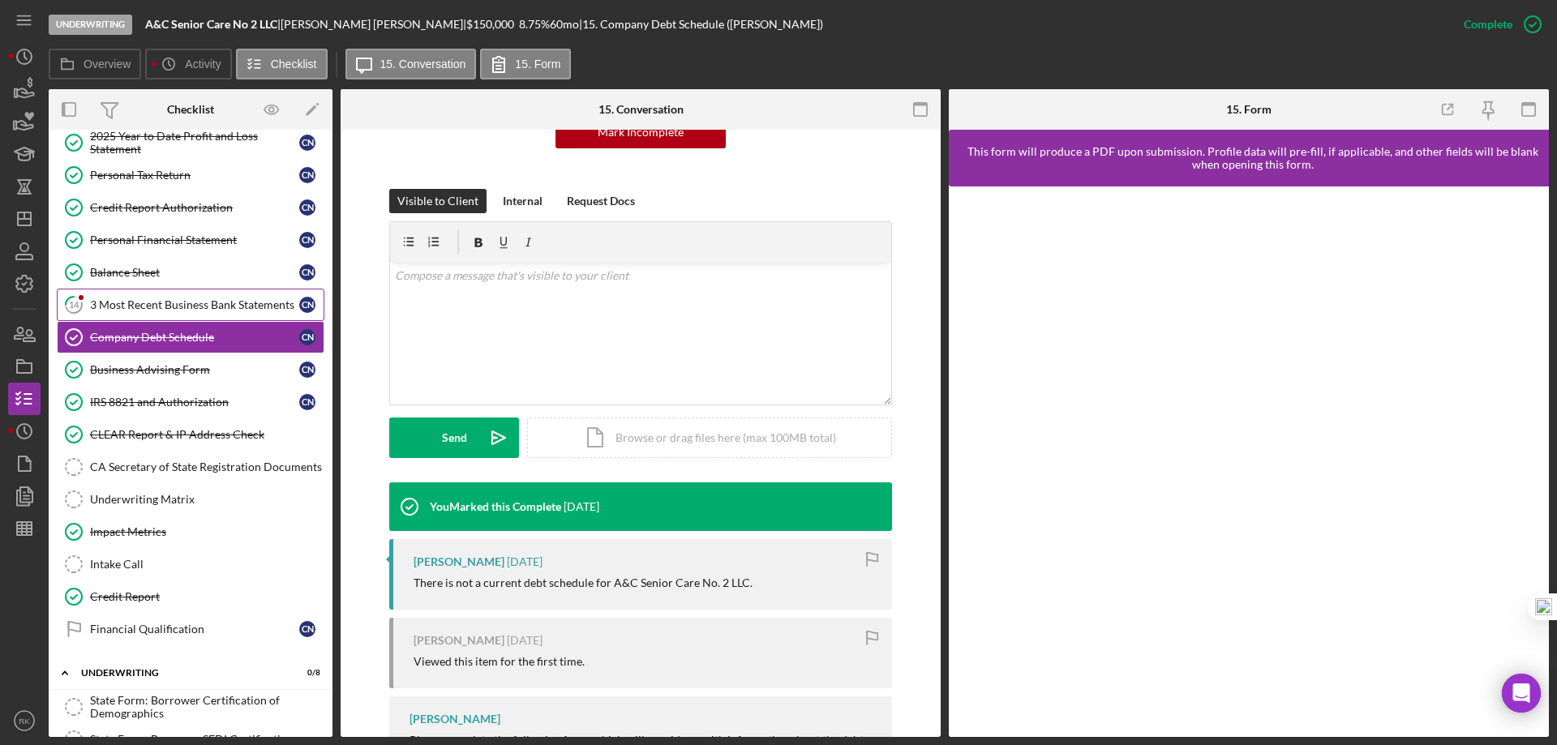
scroll to position [189, 0]
click at [169, 298] on div "3 Most Recent Business Bank Statements" at bounding box center [194, 304] width 209 height 13
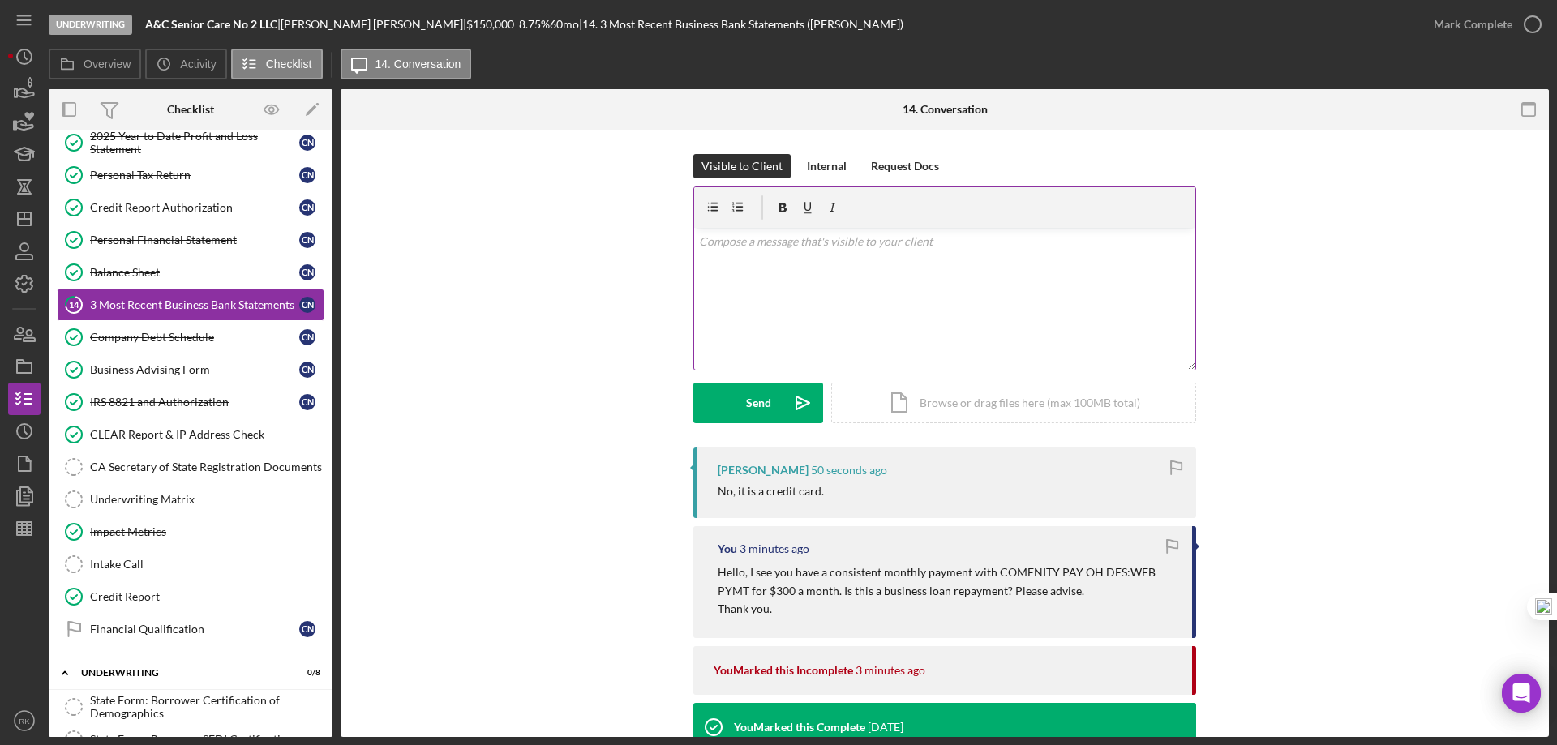
click at [780, 266] on div "v Color teal Color pink Remove color Add row above Add row below Add column bef…" at bounding box center [944, 299] width 501 height 142
click at [761, 405] on div "Send" at bounding box center [758, 403] width 25 height 41
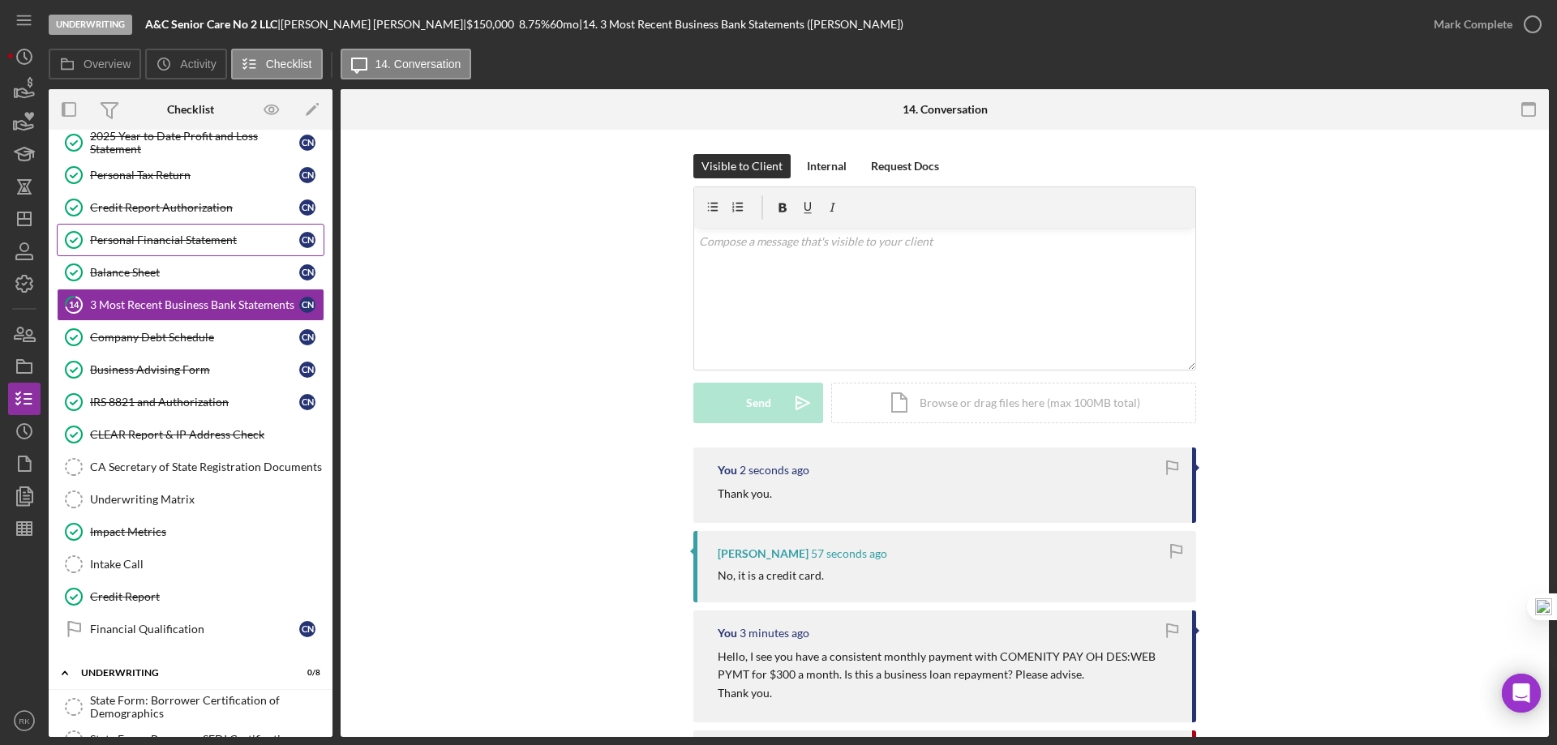
click at [150, 238] on div "Personal Financial Statement" at bounding box center [194, 240] width 209 height 13
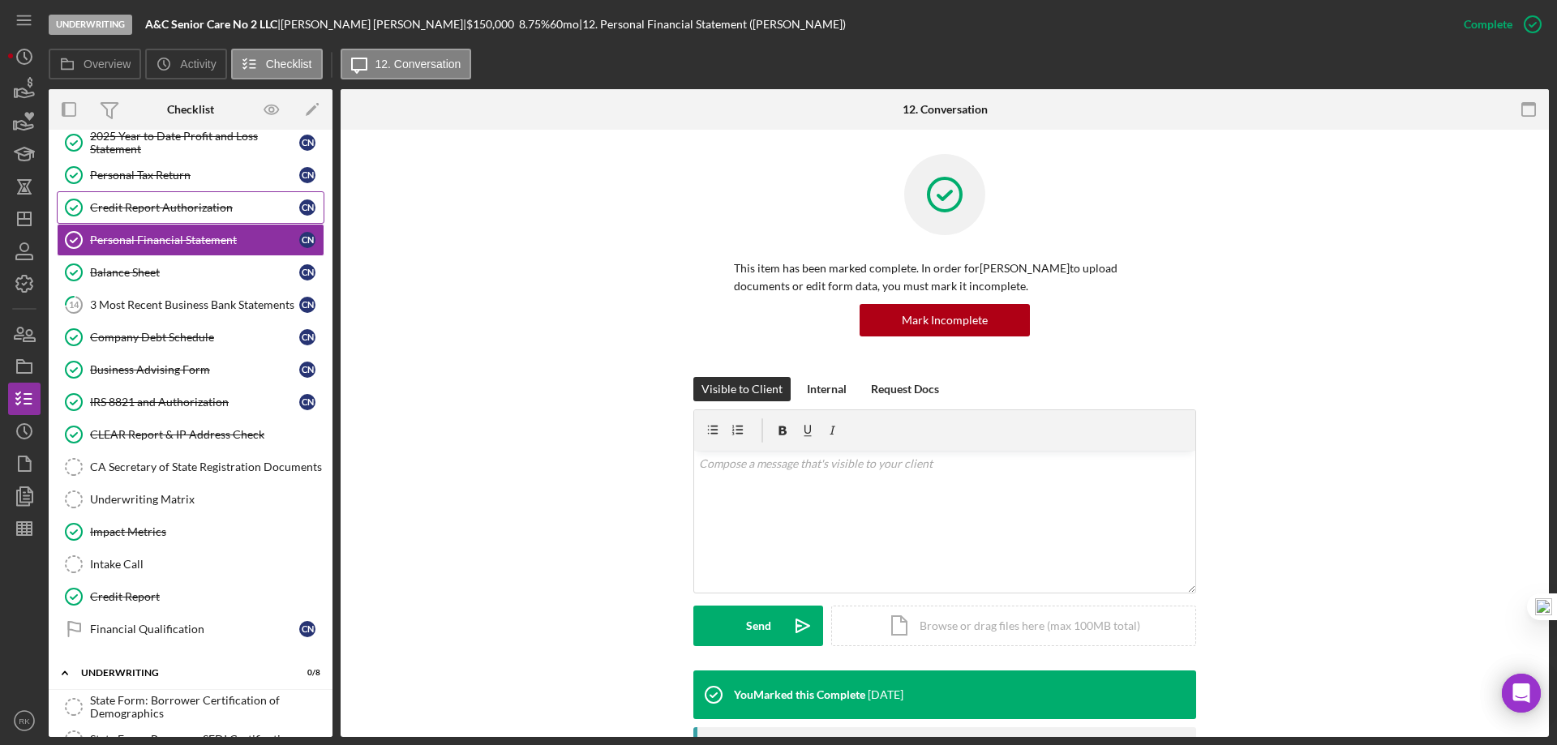
click at [161, 220] on link "Credit Report Authorization Credit Report Authorization C N" at bounding box center [191, 207] width 268 height 32
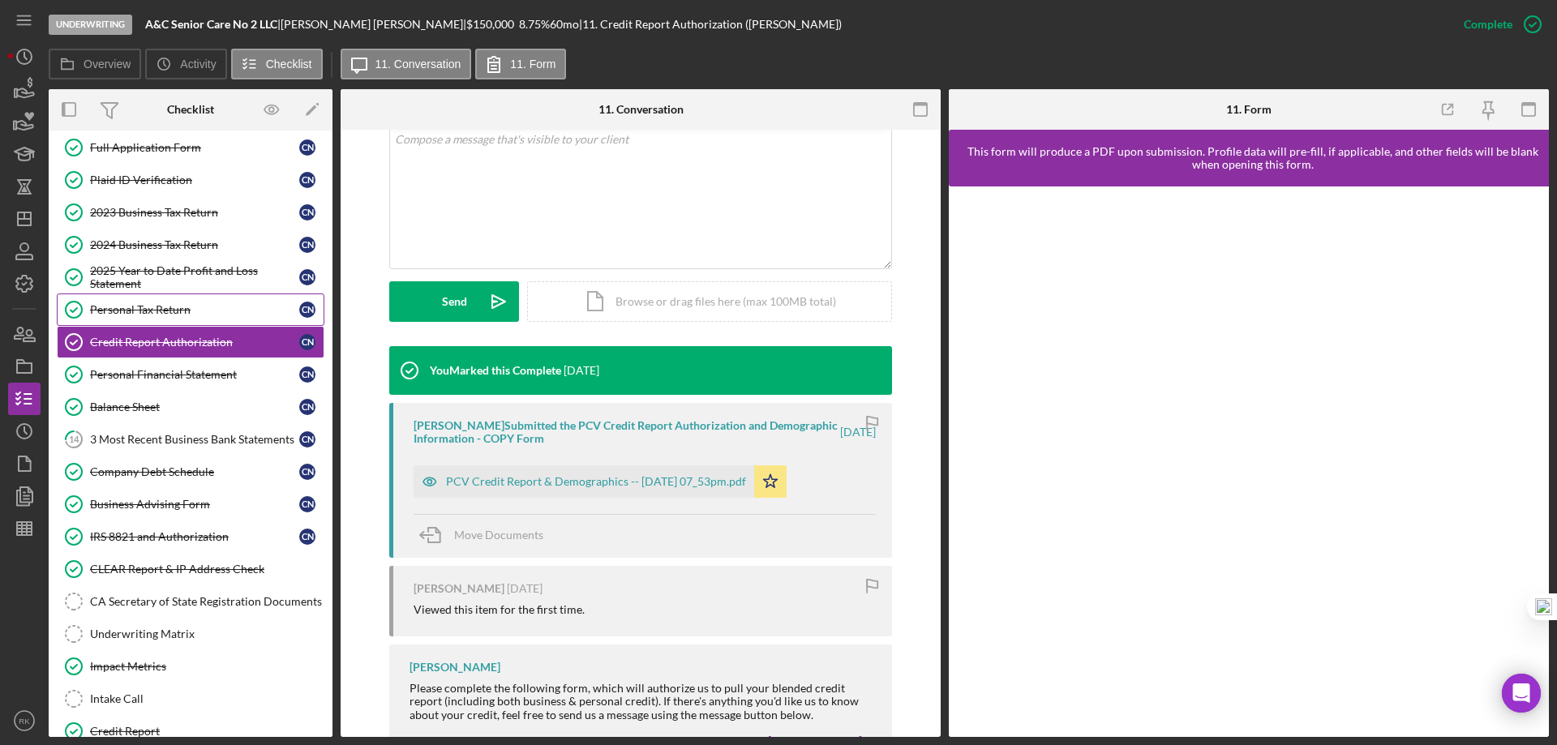
scroll to position [279, 0]
click at [168, 316] on div "Personal Tax Return" at bounding box center [194, 310] width 209 height 13
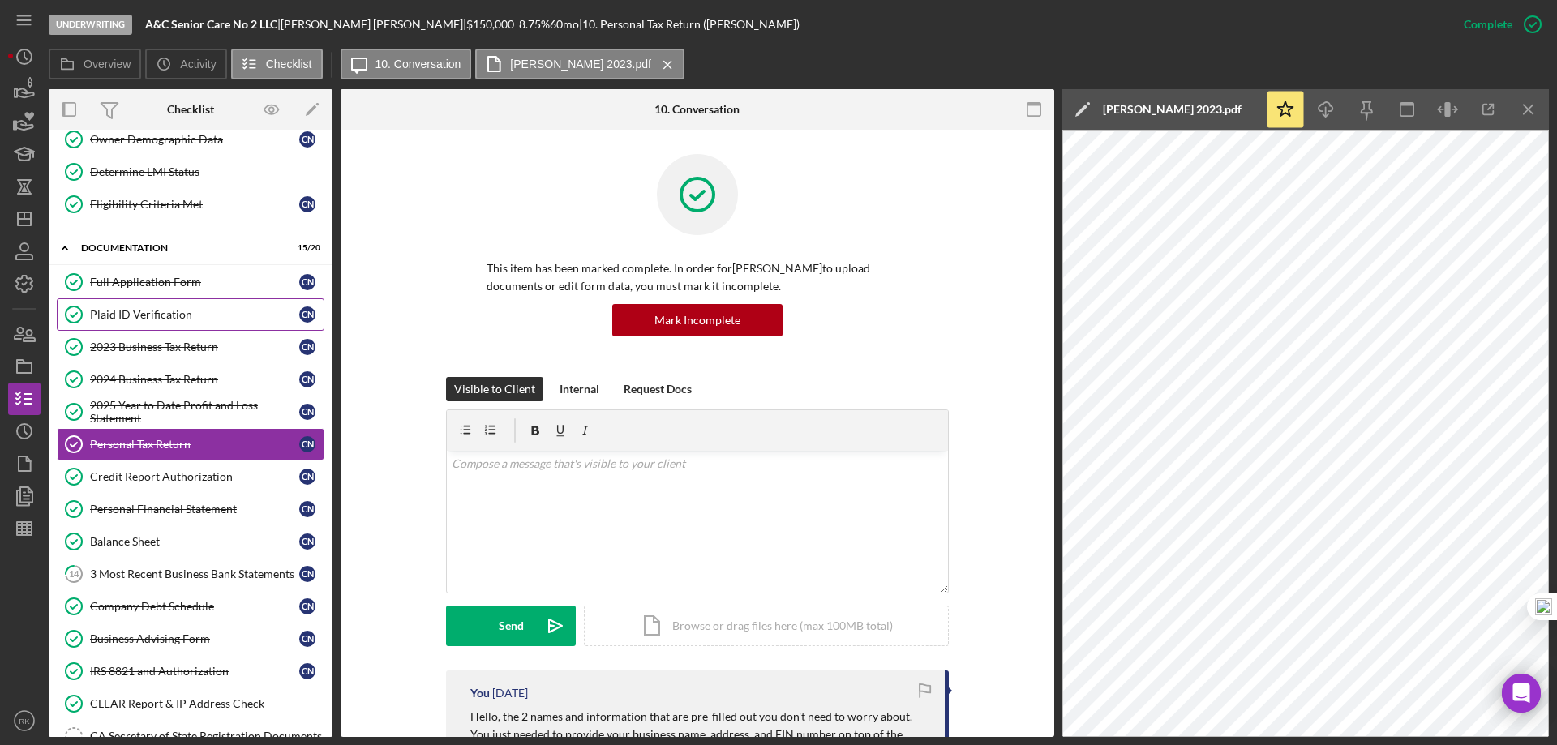
scroll to position [144, 0]
click at [189, 315] on div "Plaid ID Verification" at bounding box center [194, 315] width 209 height 13
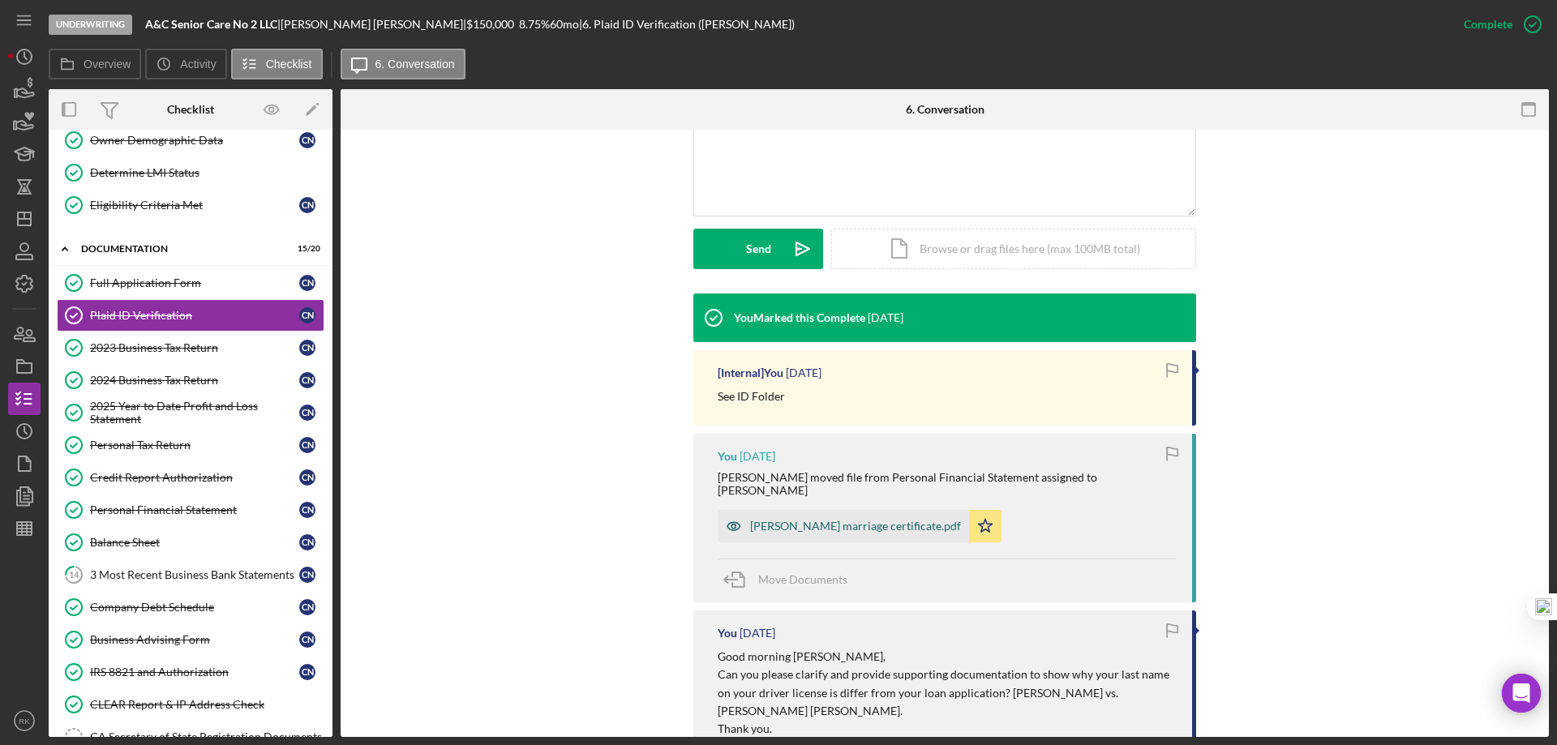
scroll to position [378, 0]
click at [814, 519] on div "[PERSON_NAME] marriage certificate.pdf" at bounding box center [855, 525] width 211 height 13
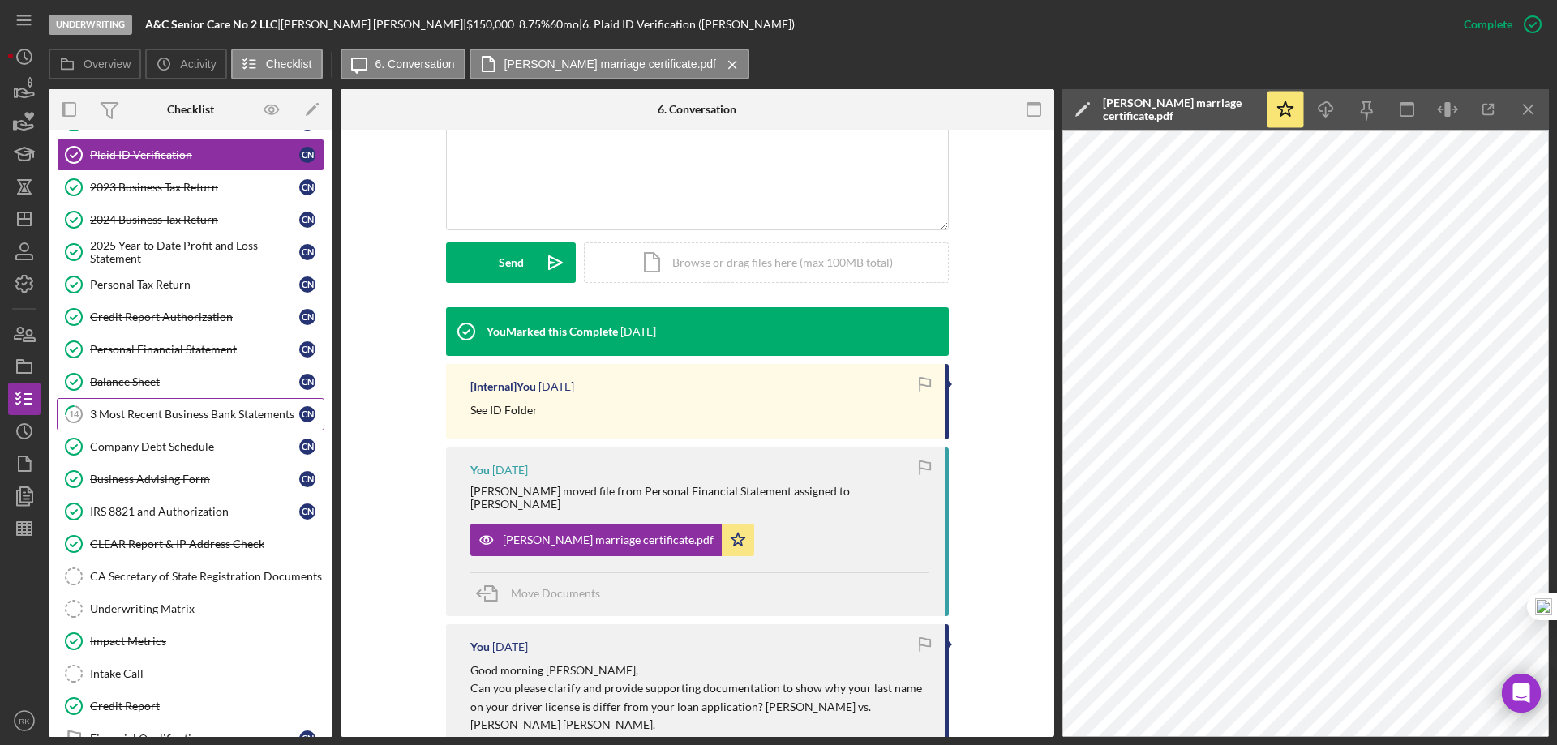
scroll to position [306, 0]
click at [144, 407] on div "3 Most Recent Business Bank Statements" at bounding box center [194, 413] width 209 height 13
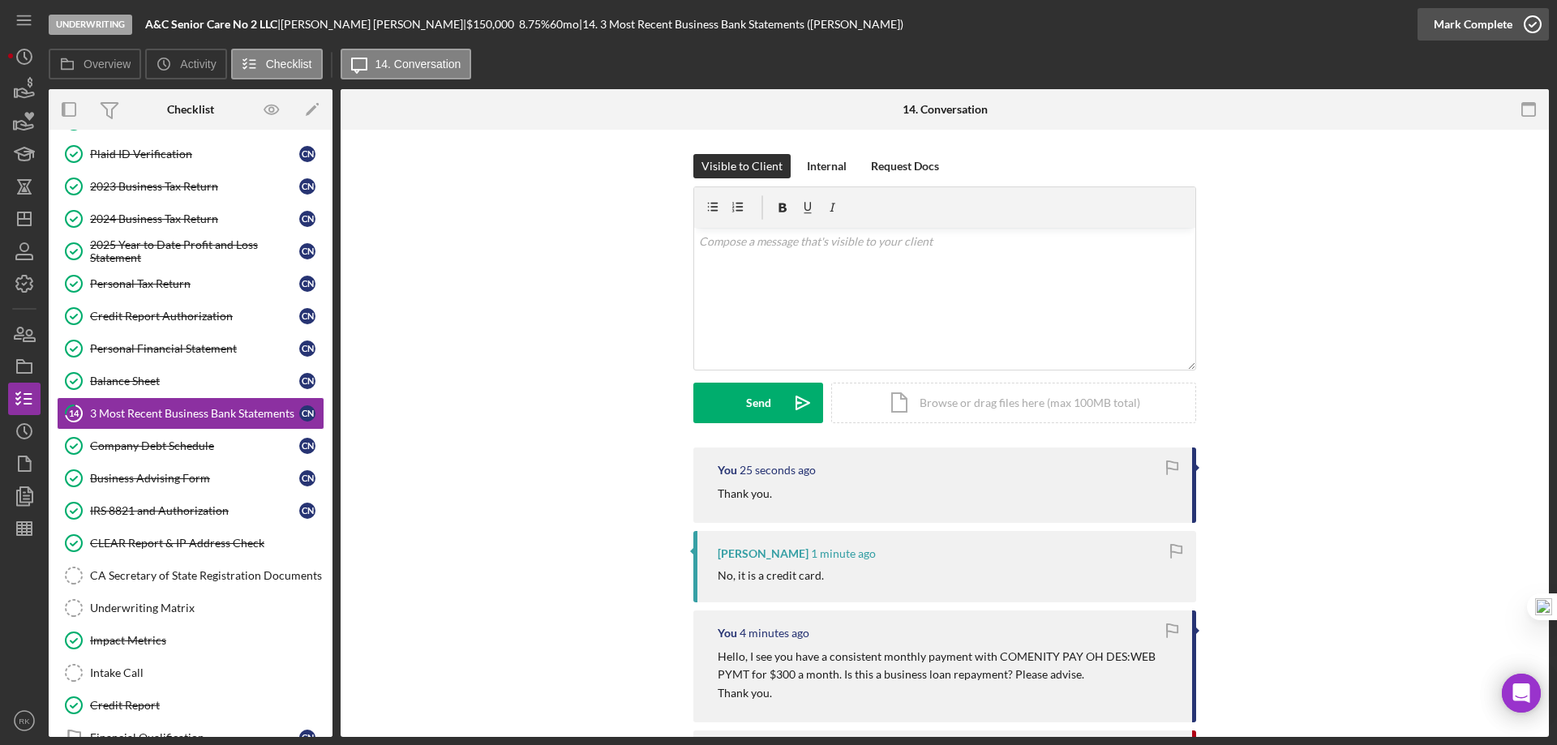
click at [1535, 26] on icon "button" at bounding box center [1533, 24] width 41 height 41
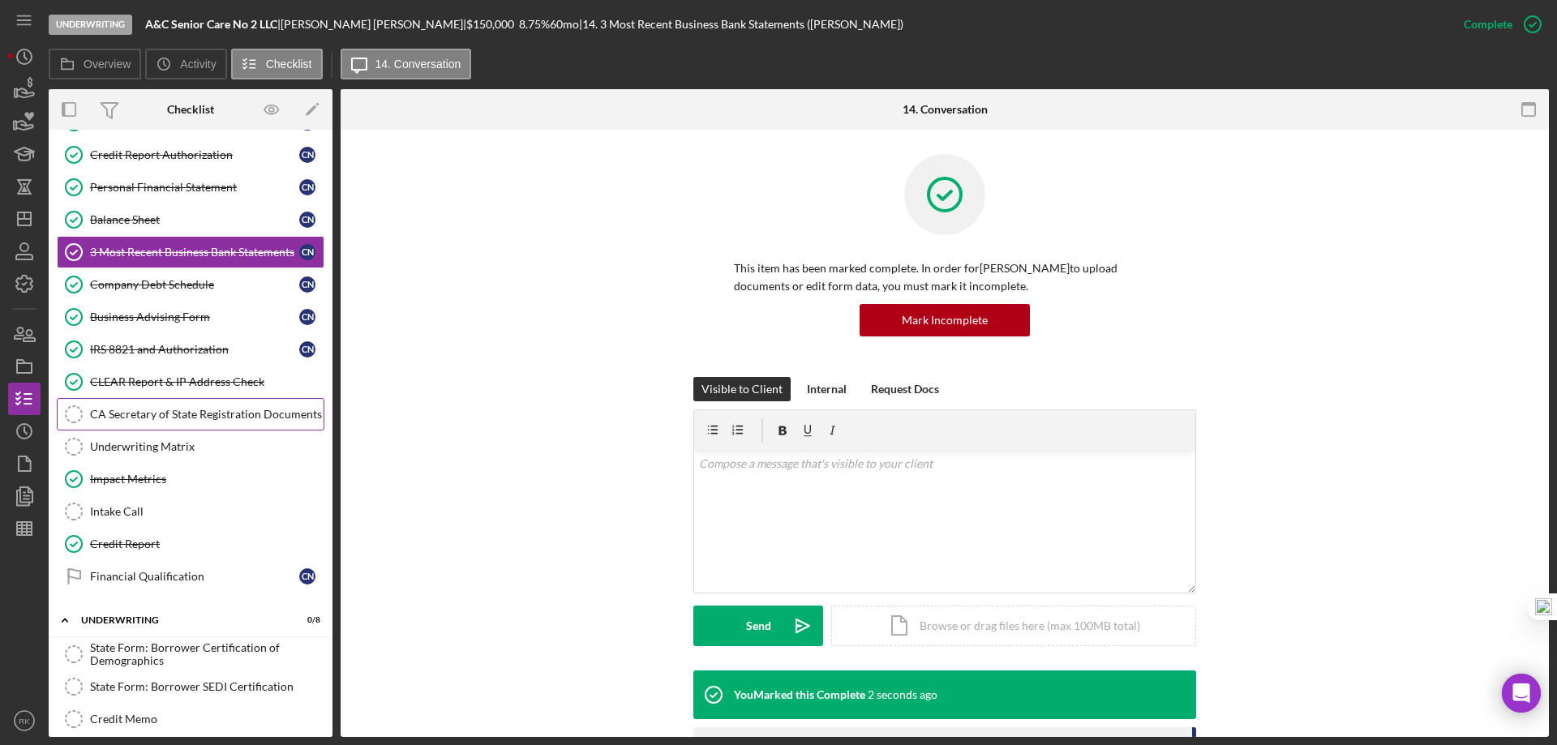
scroll to position [468, 0]
click at [142, 420] on div "CA Secretary of State Registration Documents" at bounding box center [207, 413] width 234 height 13
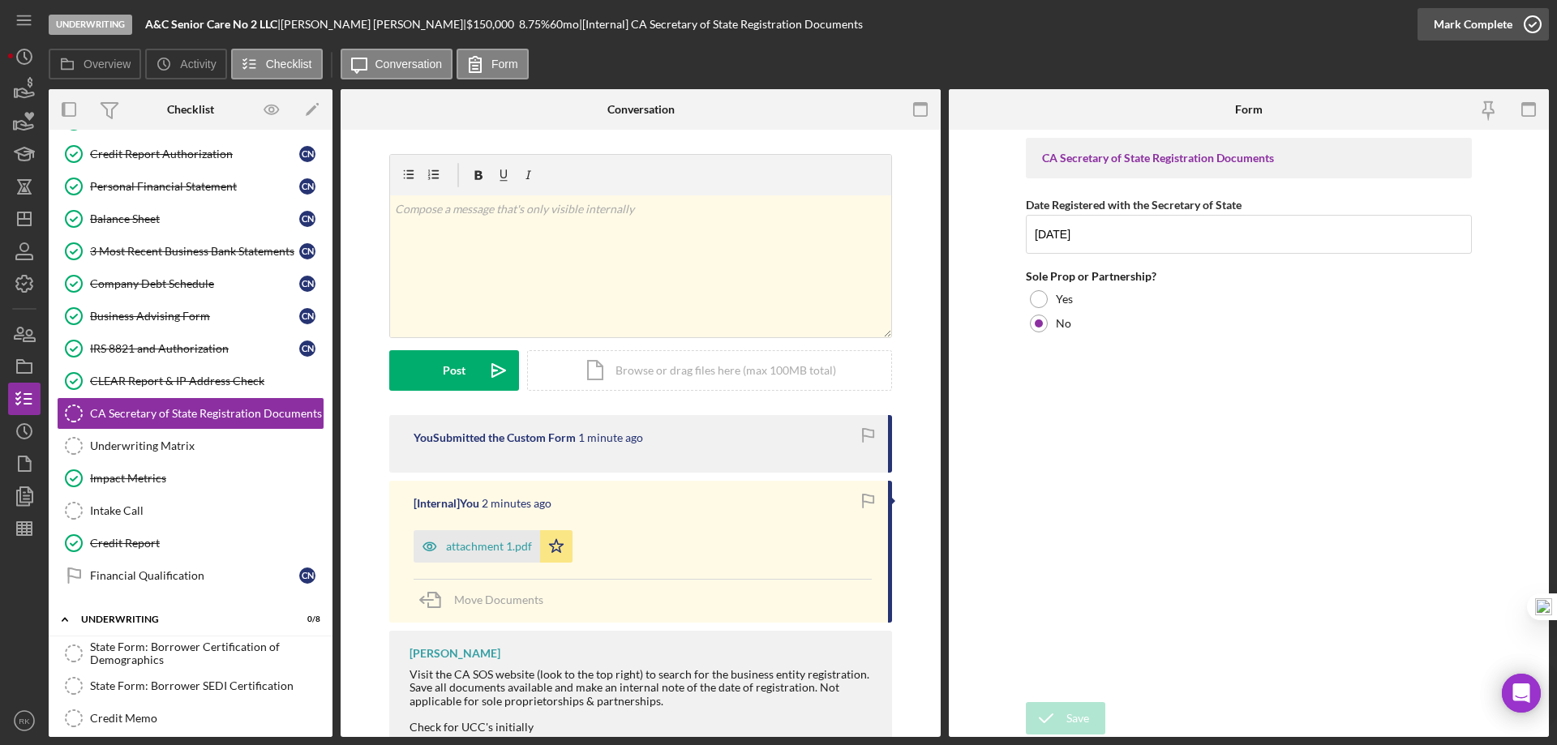
click at [1532, 17] on circle "button" at bounding box center [1533, 24] width 16 height 16
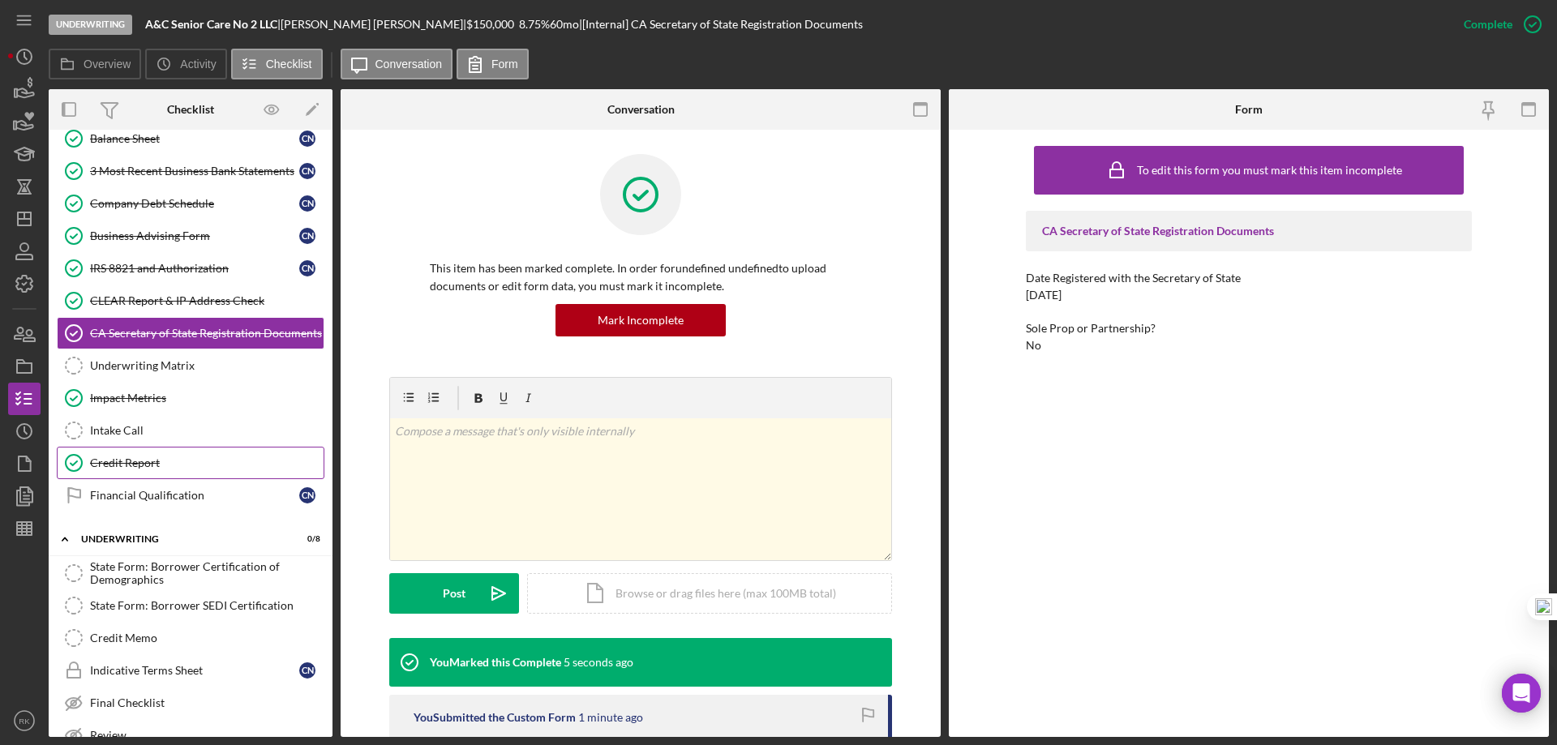
scroll to position [547, 0]
click at [180, 313] on link "CLEAR Report & IP Address Check CLEAR Report & IP Address Check" at bounding box center [191, 302] width 268 height 32
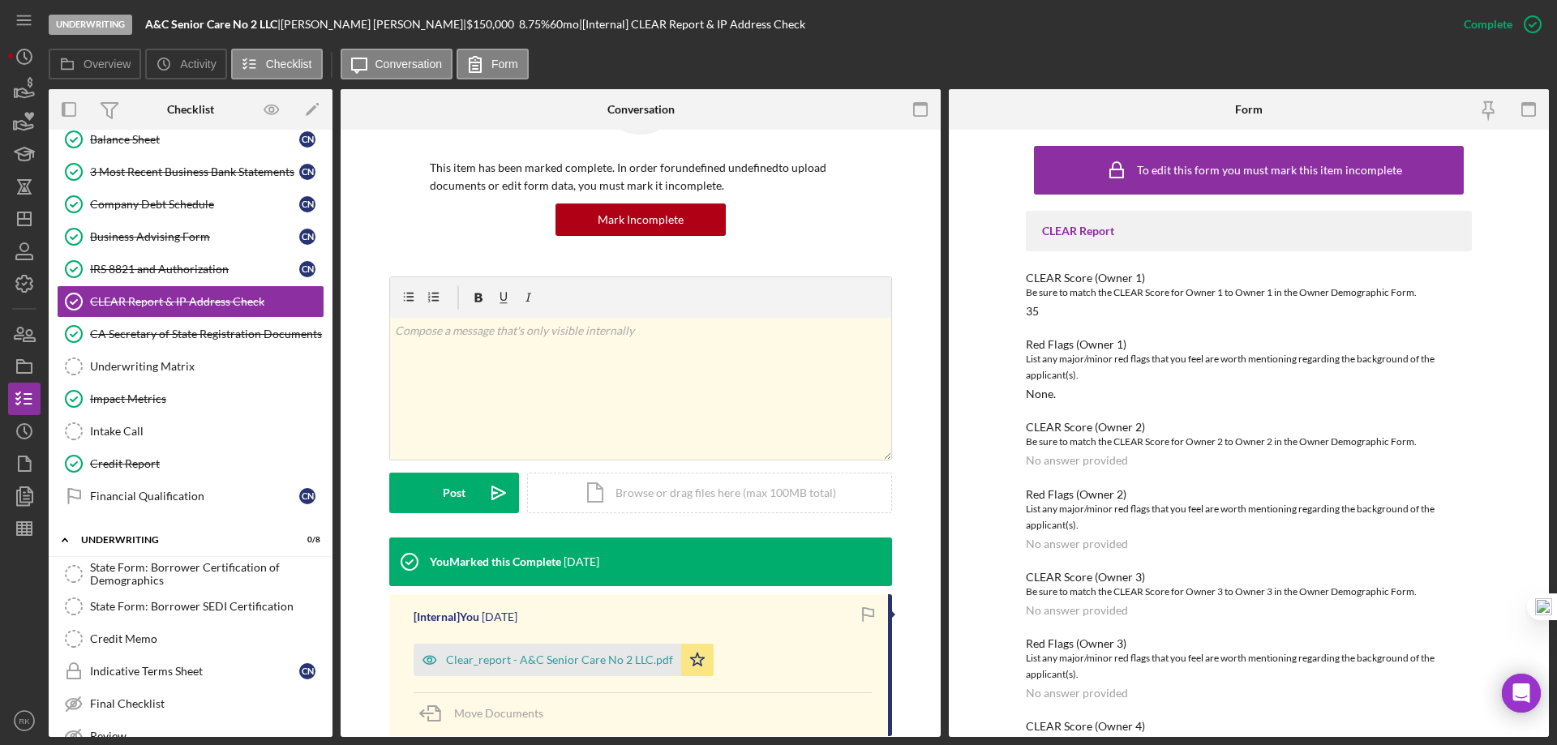
scroll to position [100, 0]
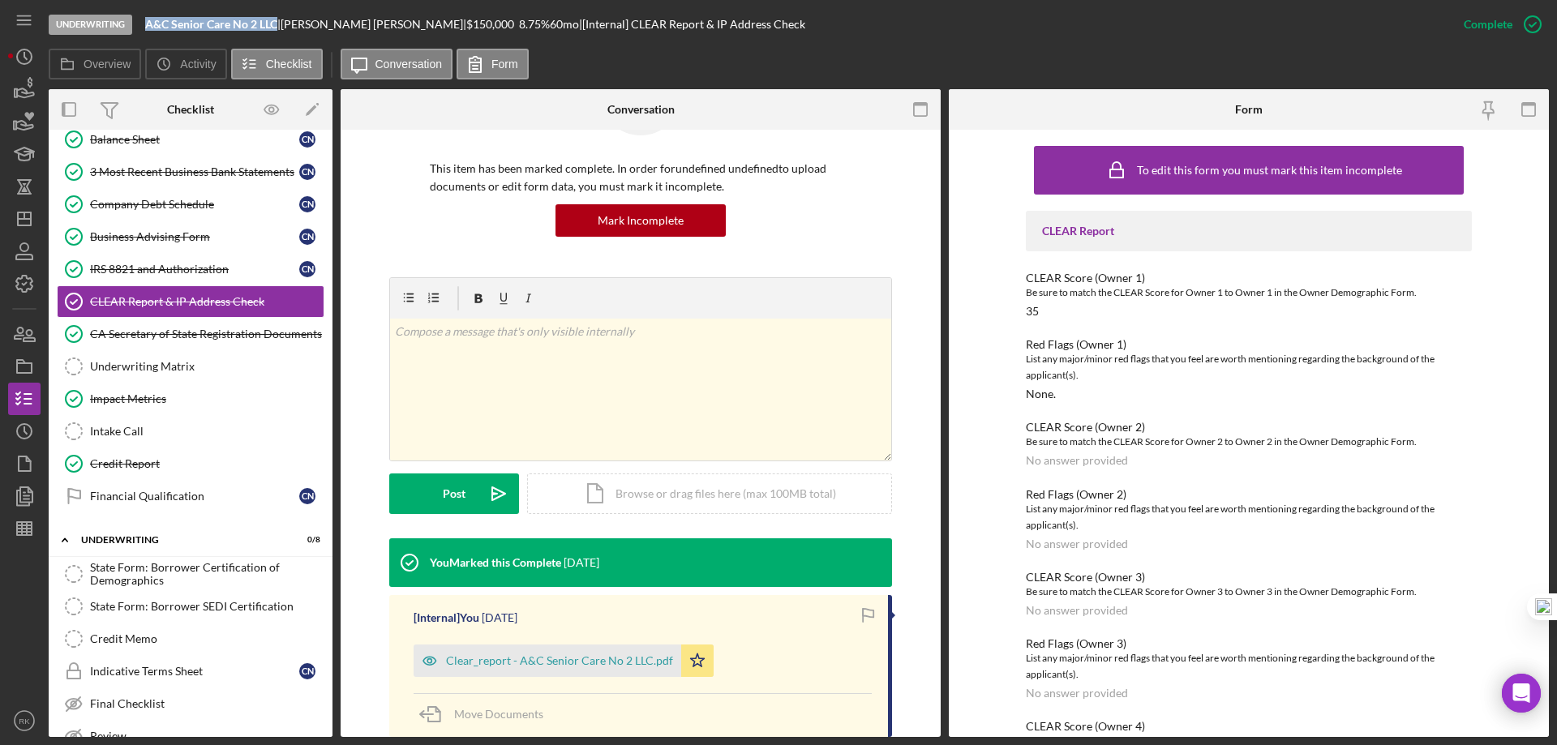
drag, startPoint x: 147, startPoint y: 22, endPoint x: 277, endPoint y: 20, distance: 130.6
click at [277, 20] on b "A&C Senior Care No 2 LLC" at bounding box center [211, 24] width 132 height 14
copy b "A&C Senior Care No 2 LLC"
click at [440, 350] on div "v Color teal Color pink Remove color Add row above Add row below Add column bef…" at bounding box center [640, 390] width 501 height 142
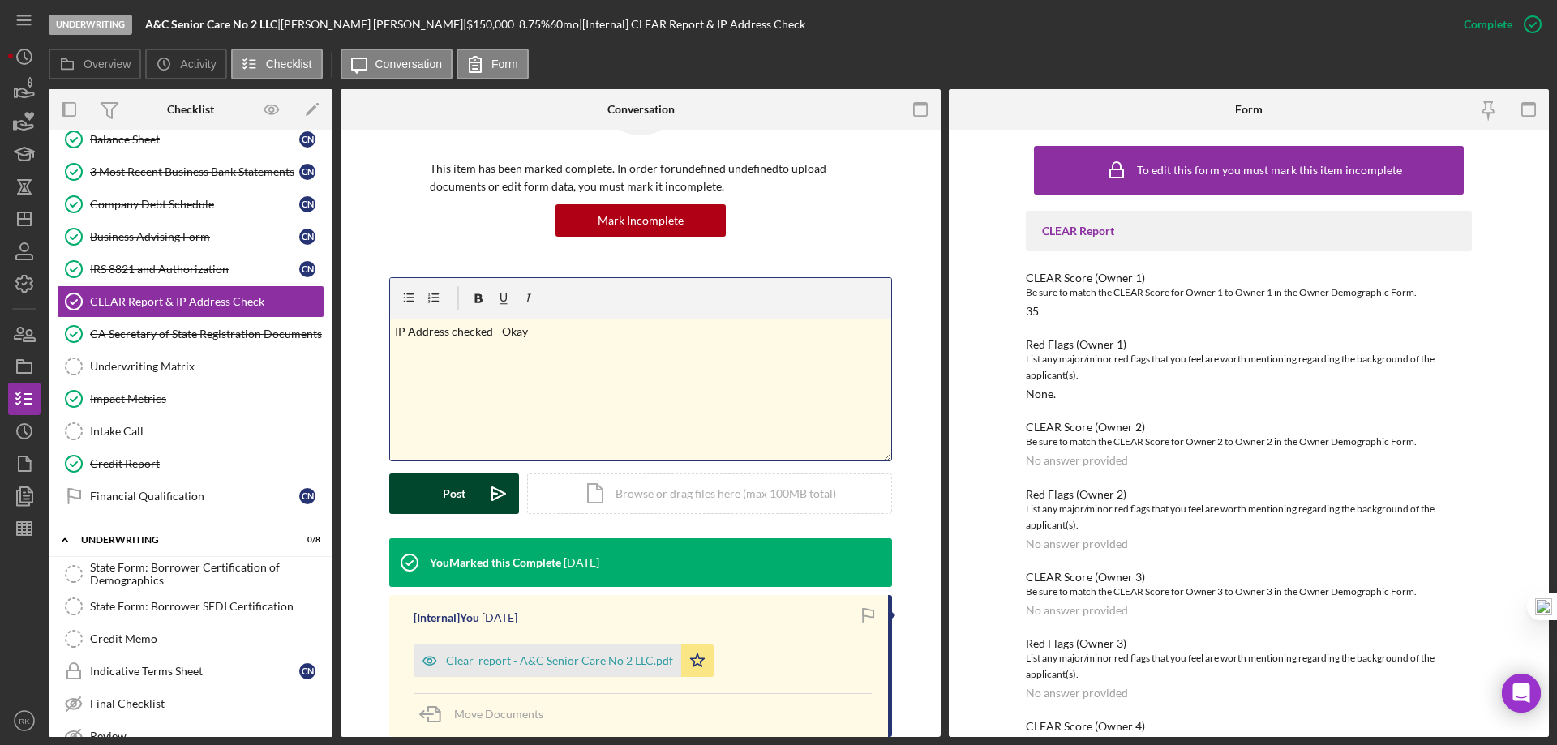
click at [447, 487] on div "Post" at bounding box center [454, 494] width 23 height 41
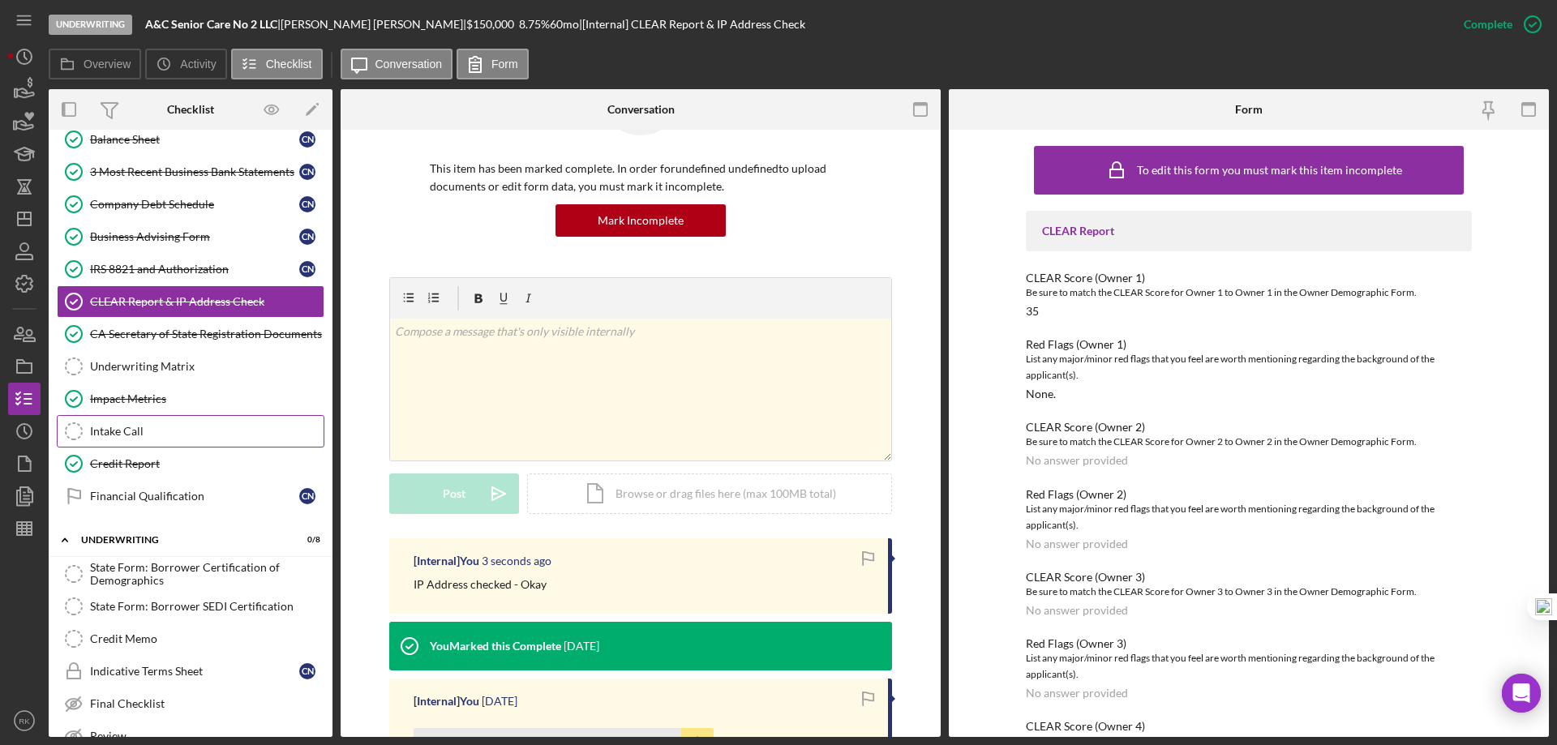
click at [152, 439] on link "Intake Call Intake Call" at bounding box center [191, 431] width 268 height 32
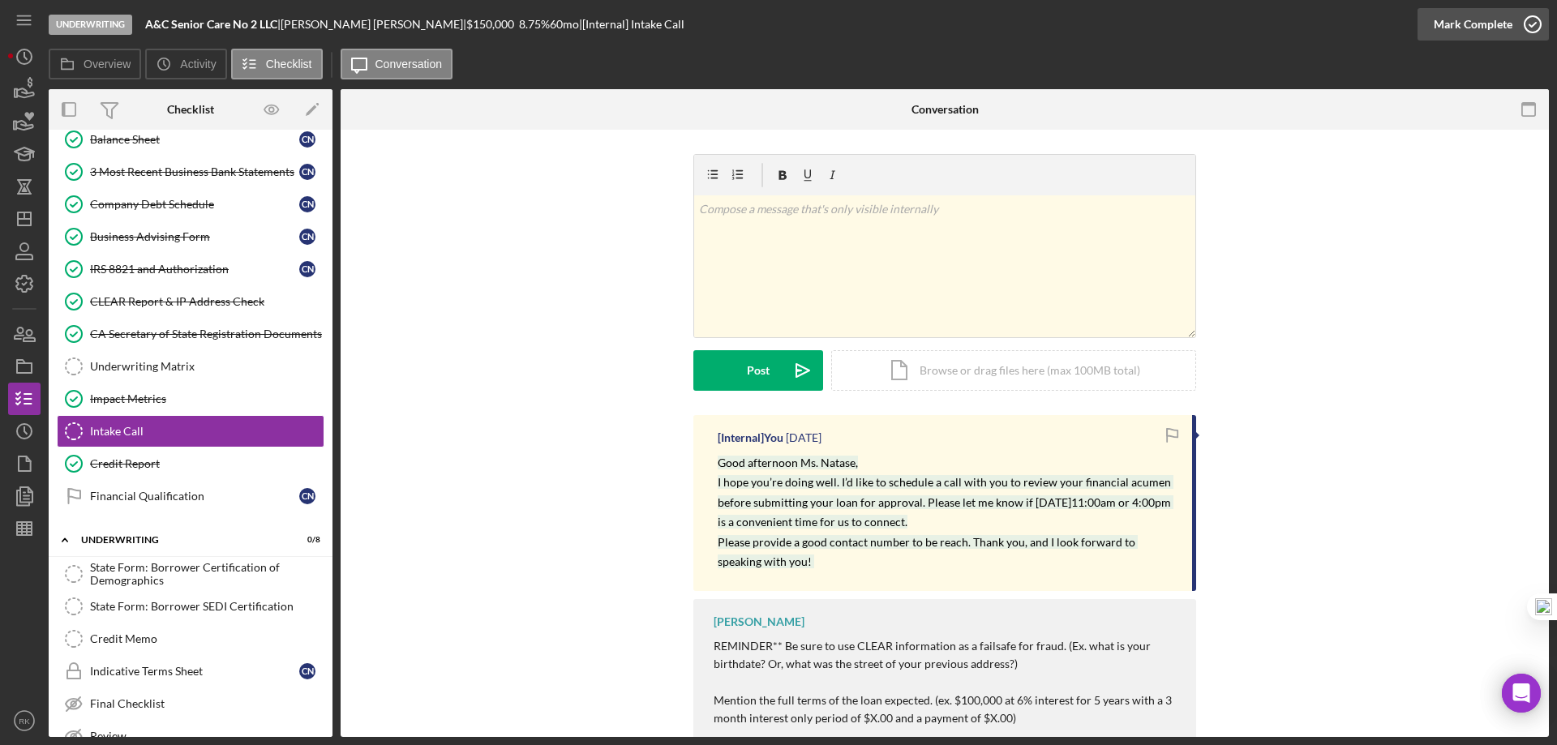
click at [1531, 23] on icon "button" at bounding box center [1533, 24] width 41 height 41
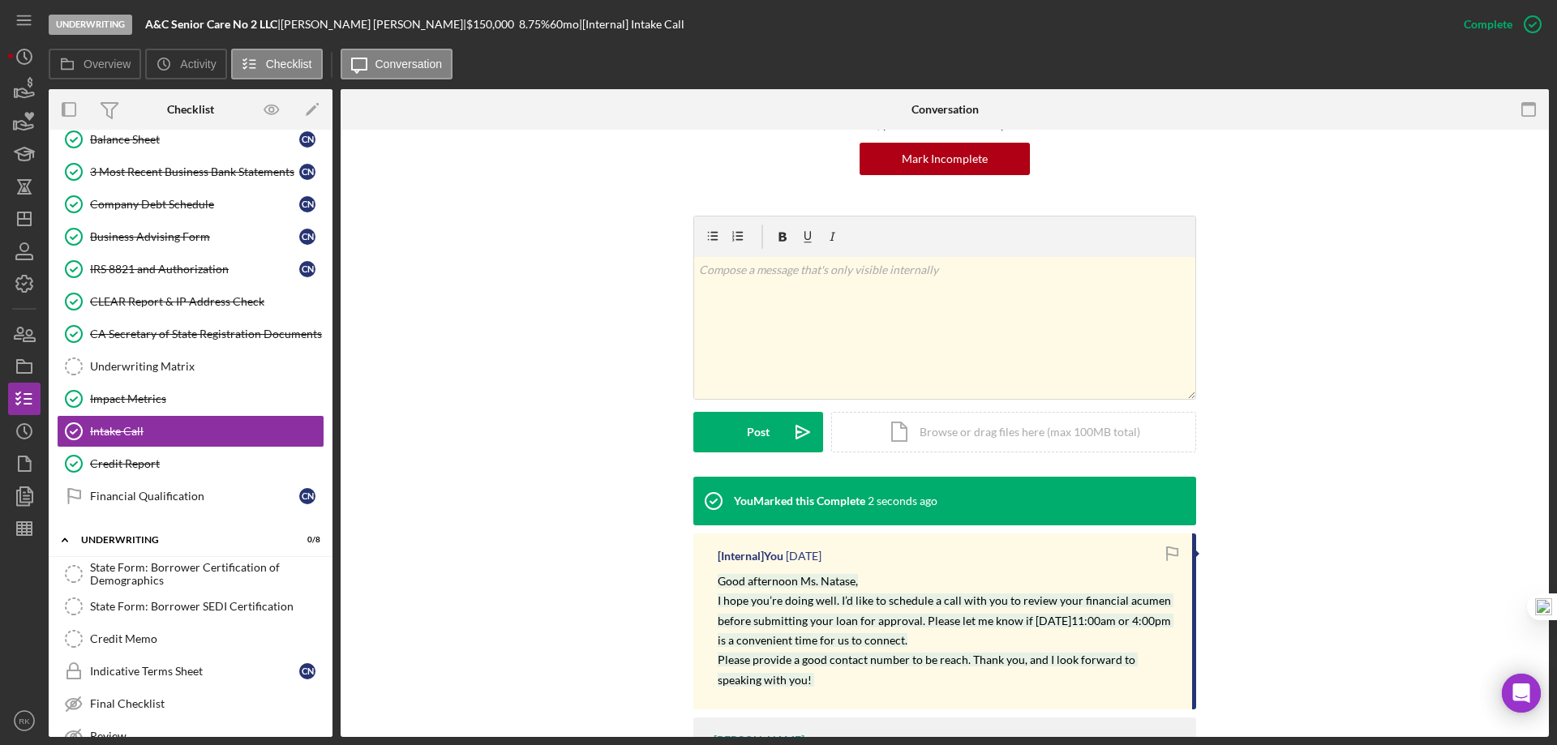
scroll to position [162, 0]
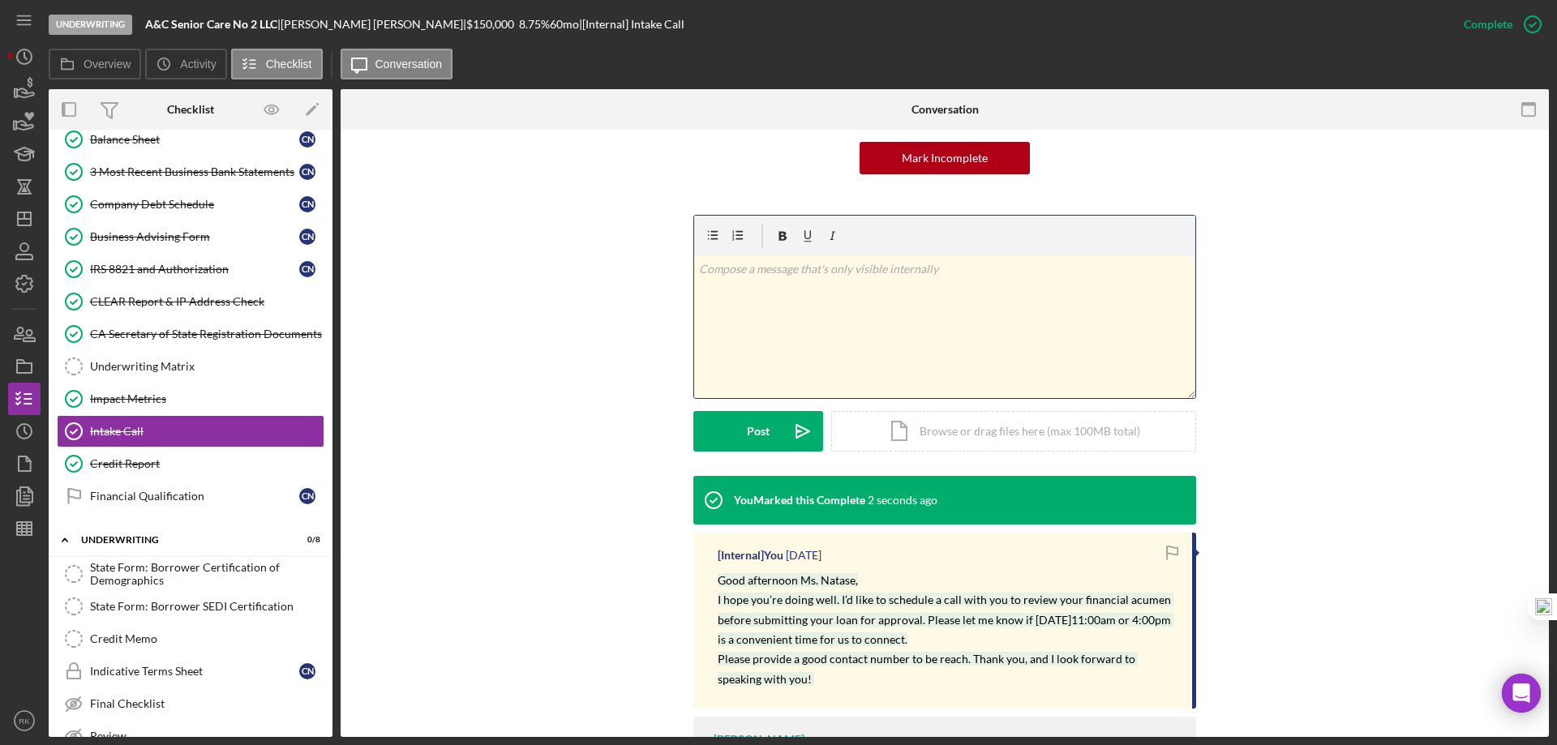
click at [729, 290] on div "v Color teal Color pink Remove color Add row above Add row below Add column bef…" at bounding box center [944, 327] width 501 height 142
click at [754, 435] on div "Post" at bounding box center [758, 431] width 23 height 41
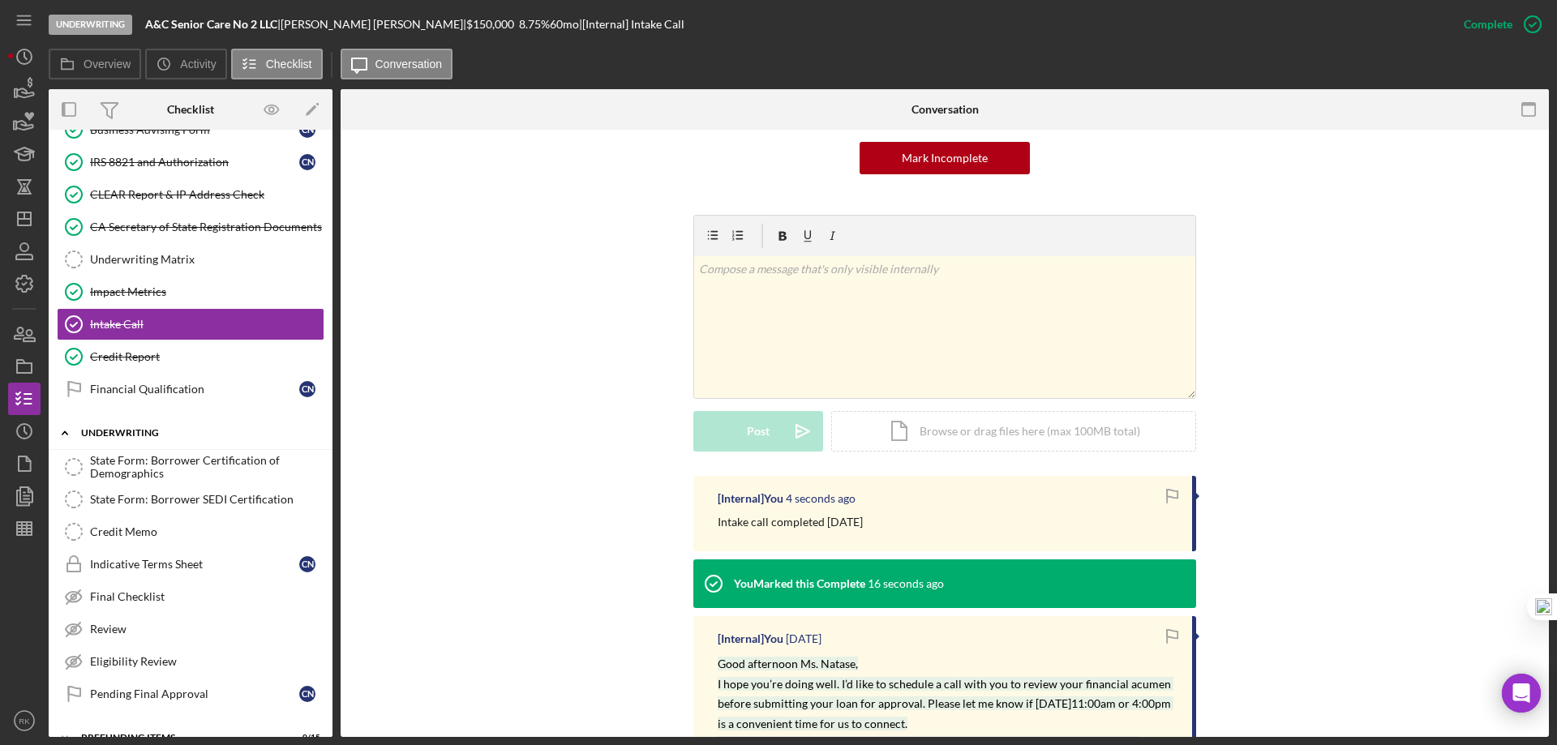
scroll to position [655, 0]
drag, startPoint x: 123, startPoint y: 260, endPoint x: 193, endPoint y: 278, distance: 72.2
click at [123, 260] on div "Underwriting Matrix" at bounding box center [207, 258] width 234 height 13
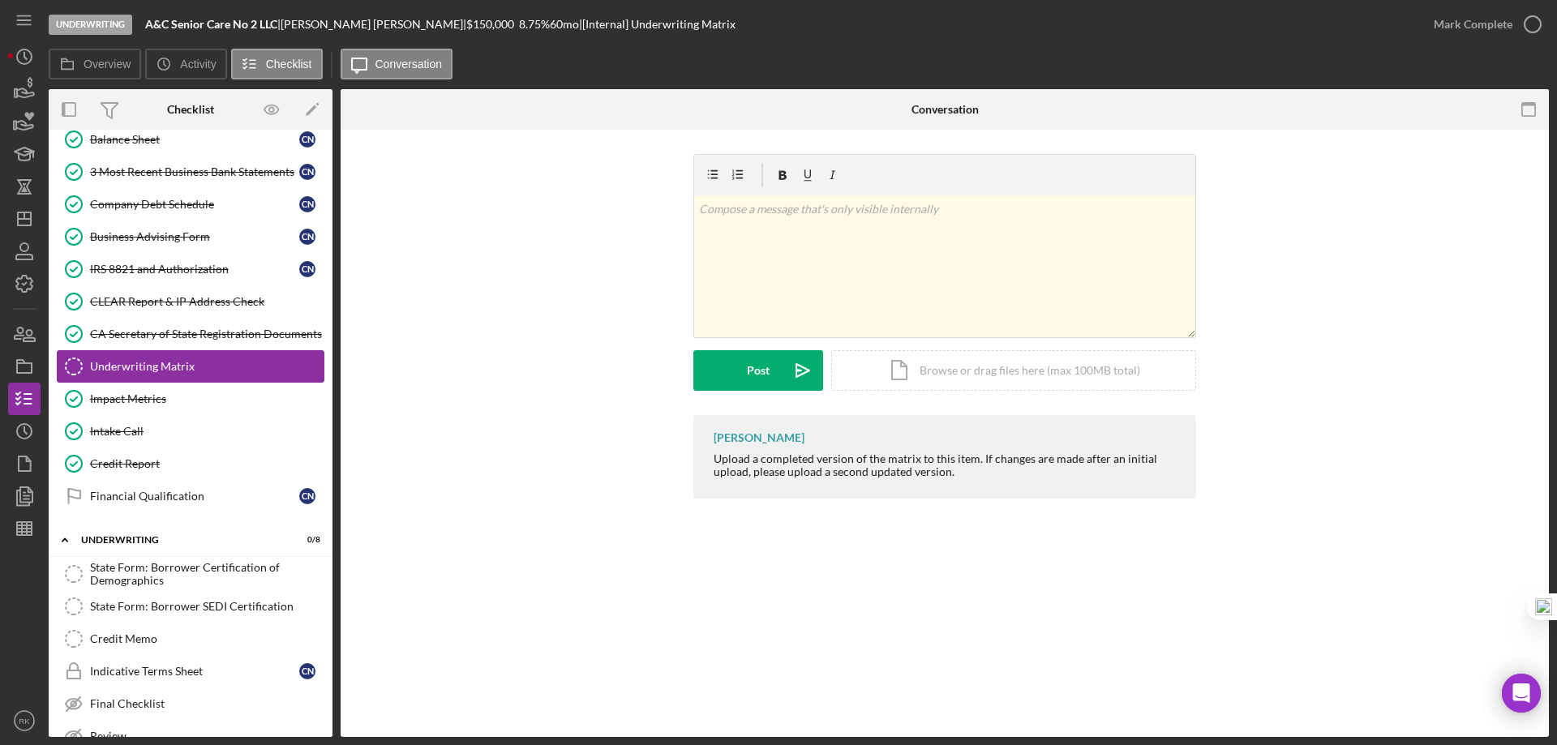
scroll to position [546, 0]
click at [32, 359] on icon "button" at bounding box center [24, 366] width 41 height 41
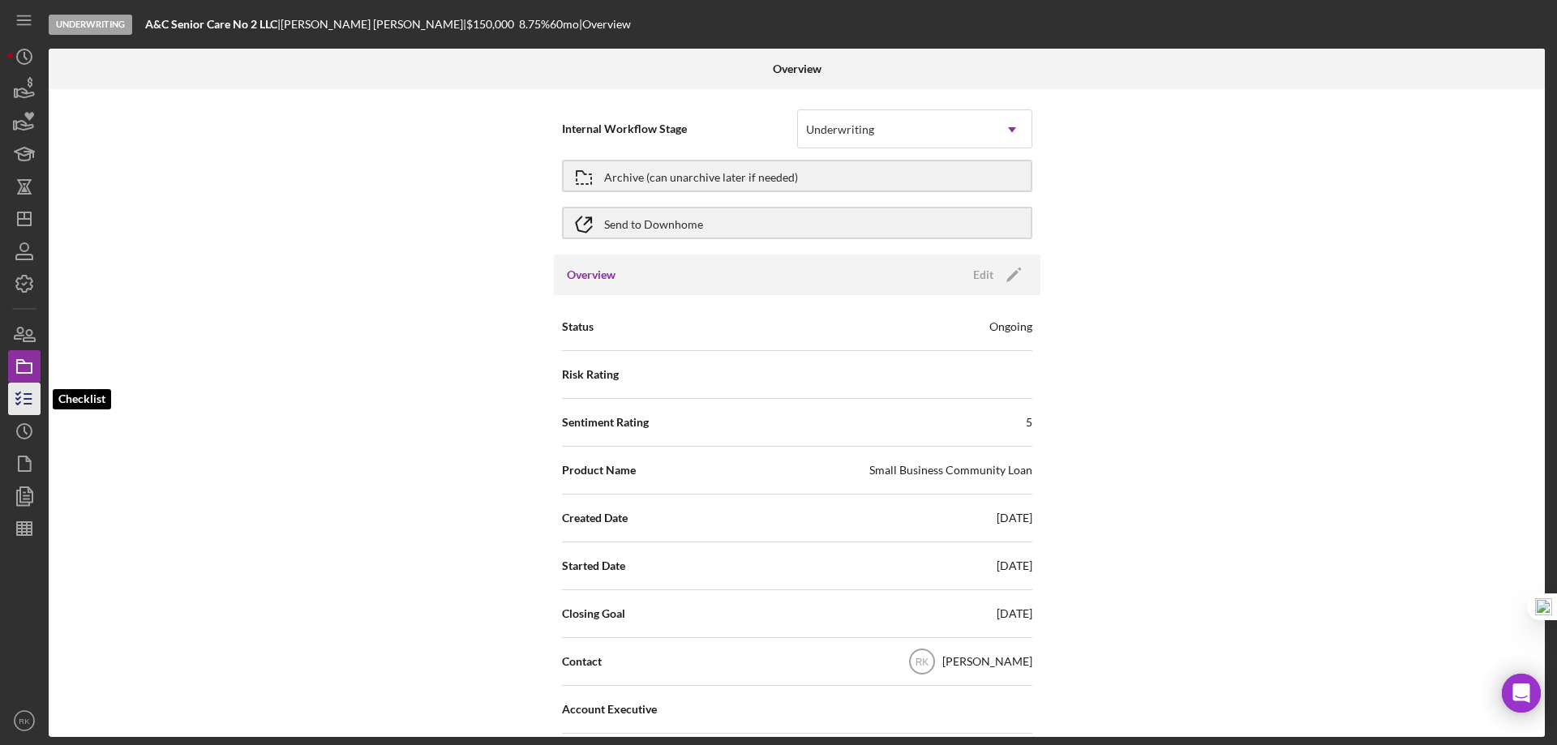
click at [21, 399] on icon "button" at bounding box center [24, 399] width 41 height 41
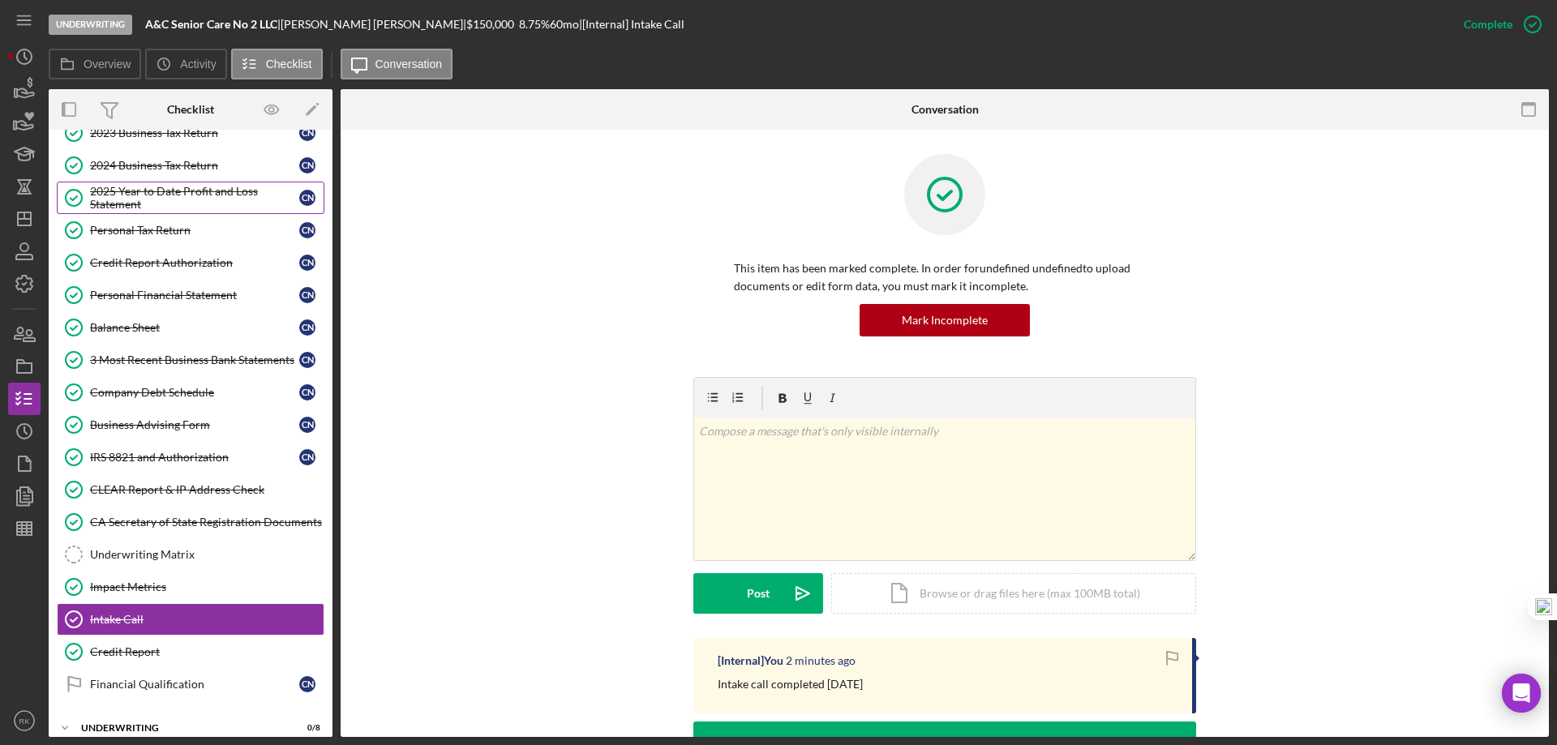
scroll to position [99, 0]
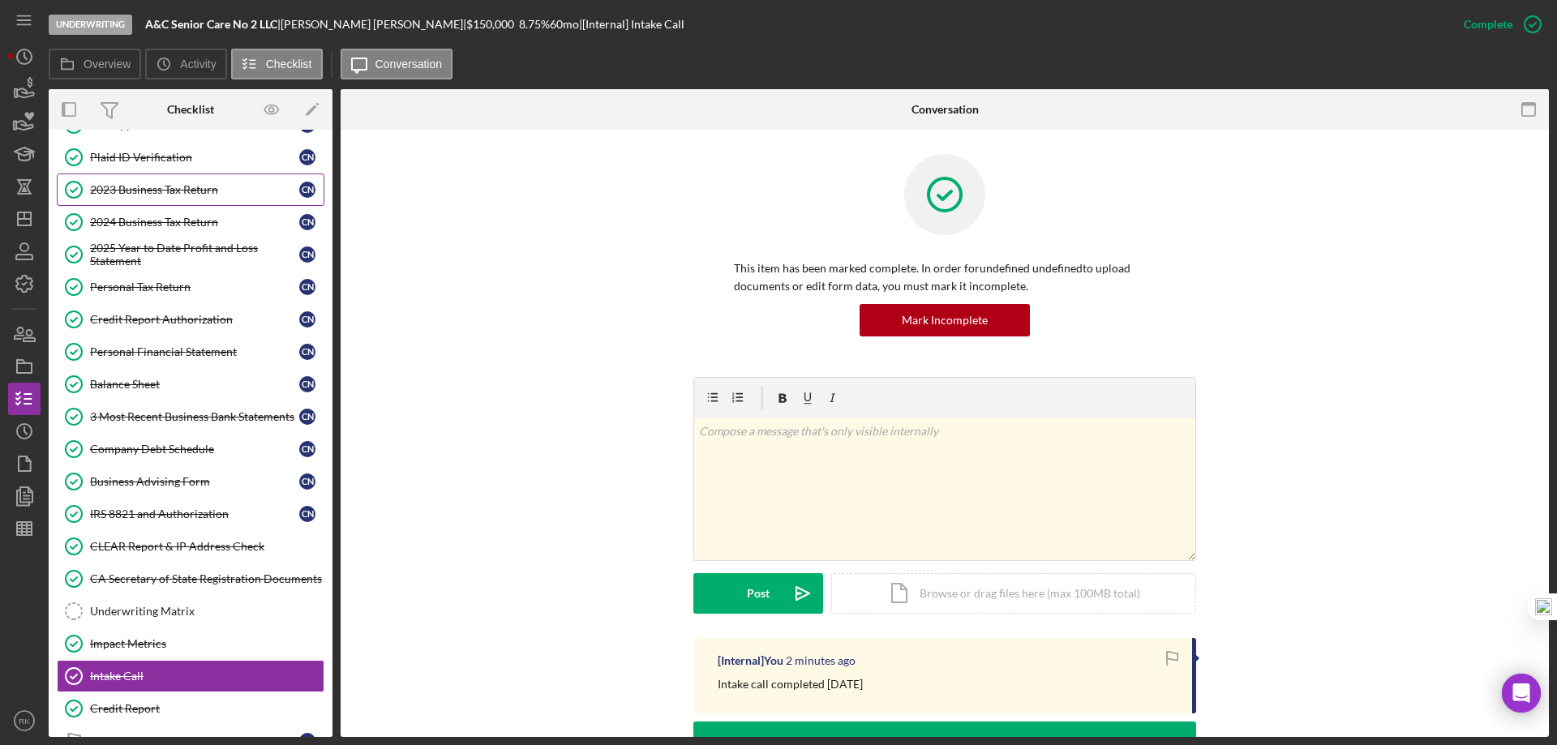
drag, startPoint x: 135, startPoint y: 197, endPoint x: 160, endPoint y: 207, distance: 27.0
click at [135, 197] on link "2023 Business Tax Return 2023 Business Tax Return C N" at bounding box center [191, 190] width 268 height 32
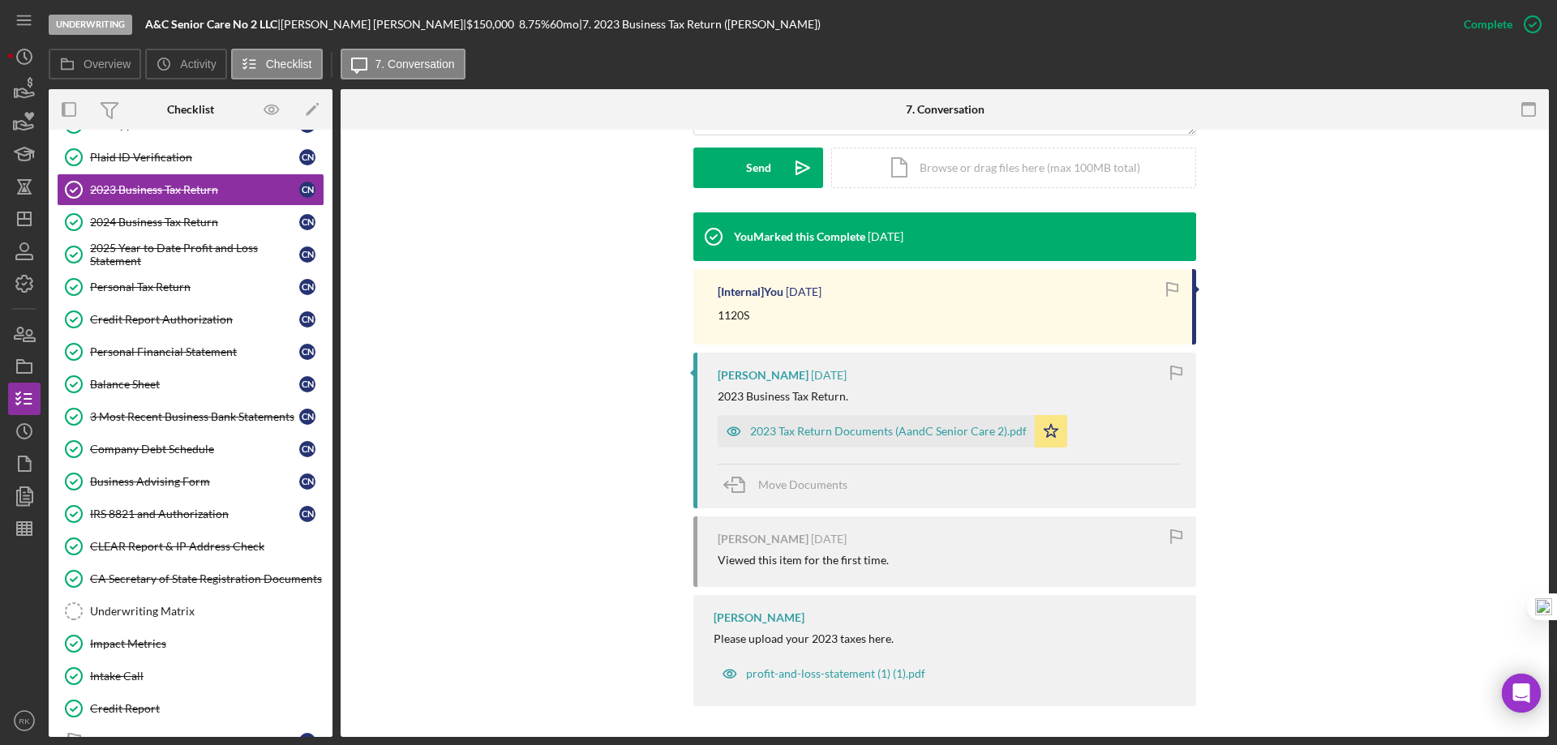
scroll to position [459, 0]
click at [137, 230] on link "2024 Business Tax Return 2024 Business Tax Return C N" at bounding box center [191, 222] width 268 height 32
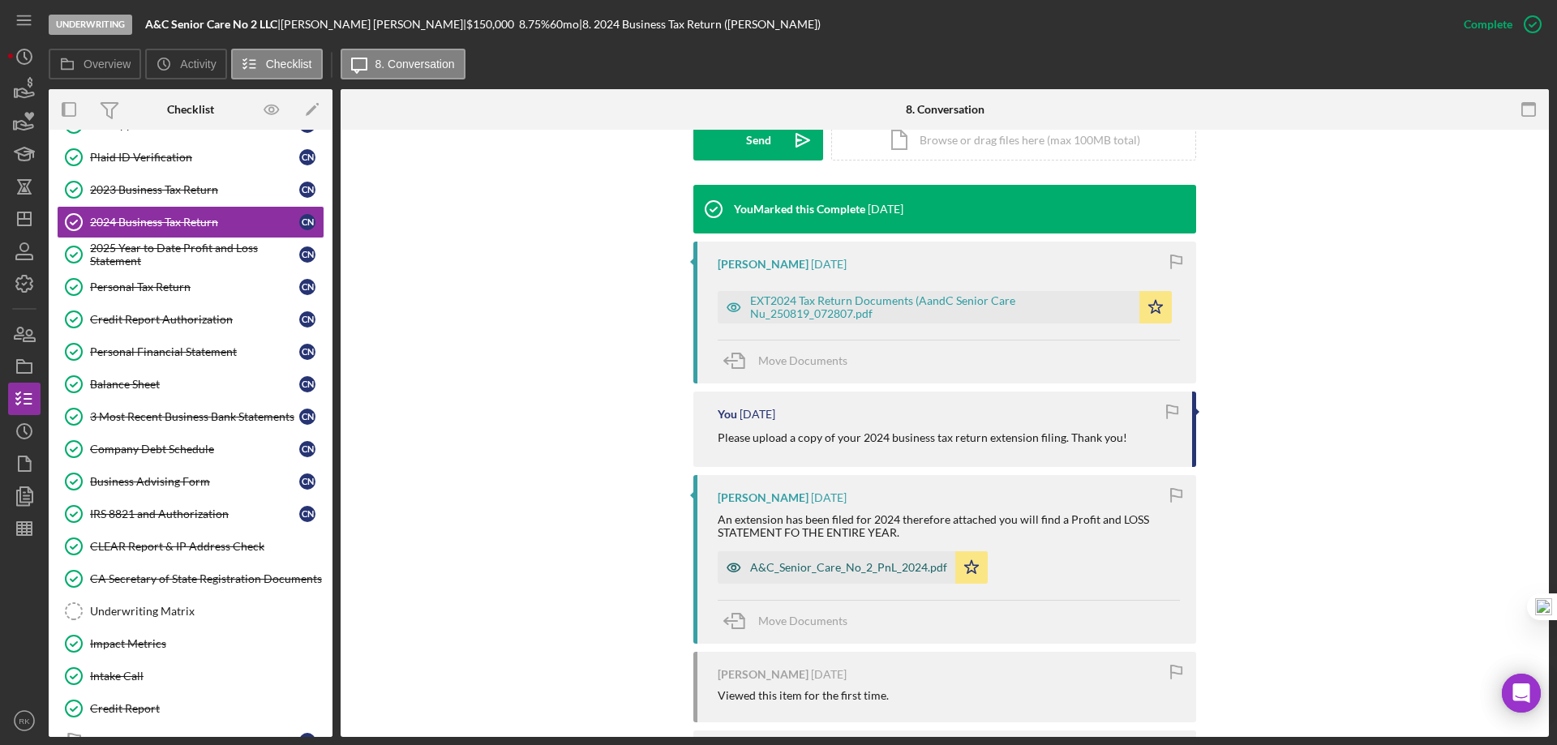
scroll to position [487, 0]
click at [845, 565] on div "A&C_Senior_Care_No_2_PnL_2024.pdf" at bounding box center [848, 566] width 197 height 13
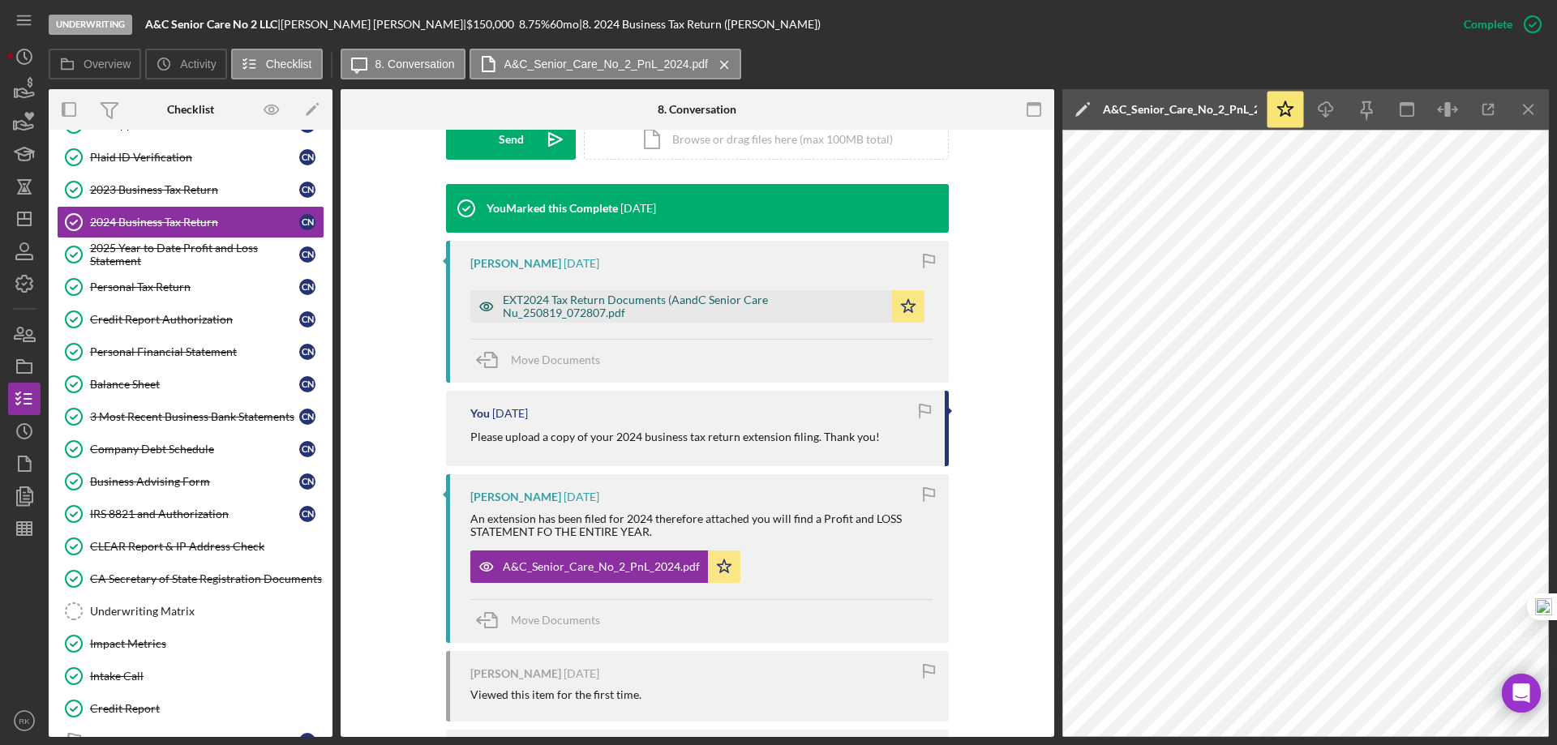
click at [593, 299] on div "EXT2024 Tax Return Documents (AandC Senior Care Nu_250819_072807.pdf" at bounding box center [693, 307] width 381 height 26
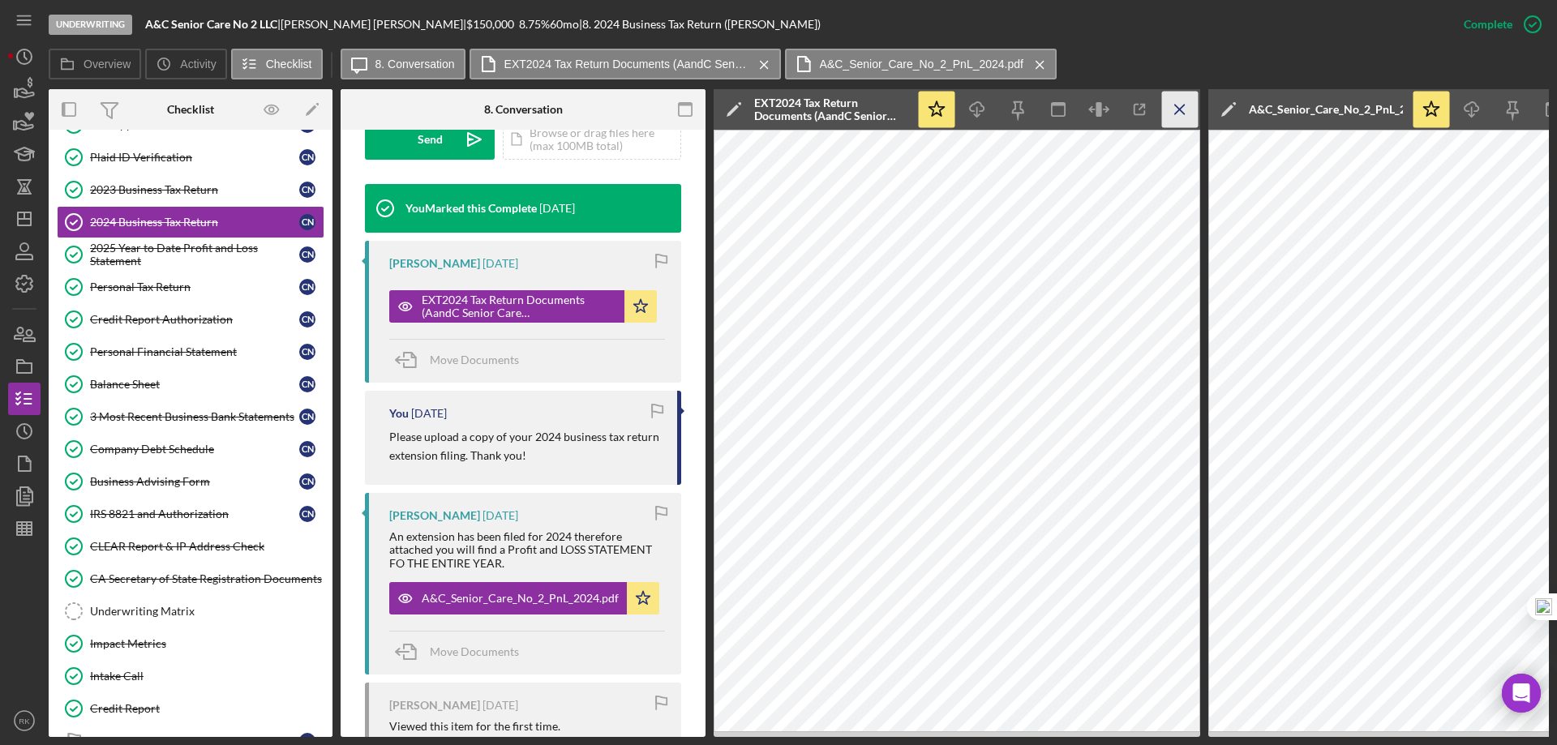
click at [1180, 102] on icon "Icon/Menu Close" at bounding box center [1180, 110] width 36 height 36
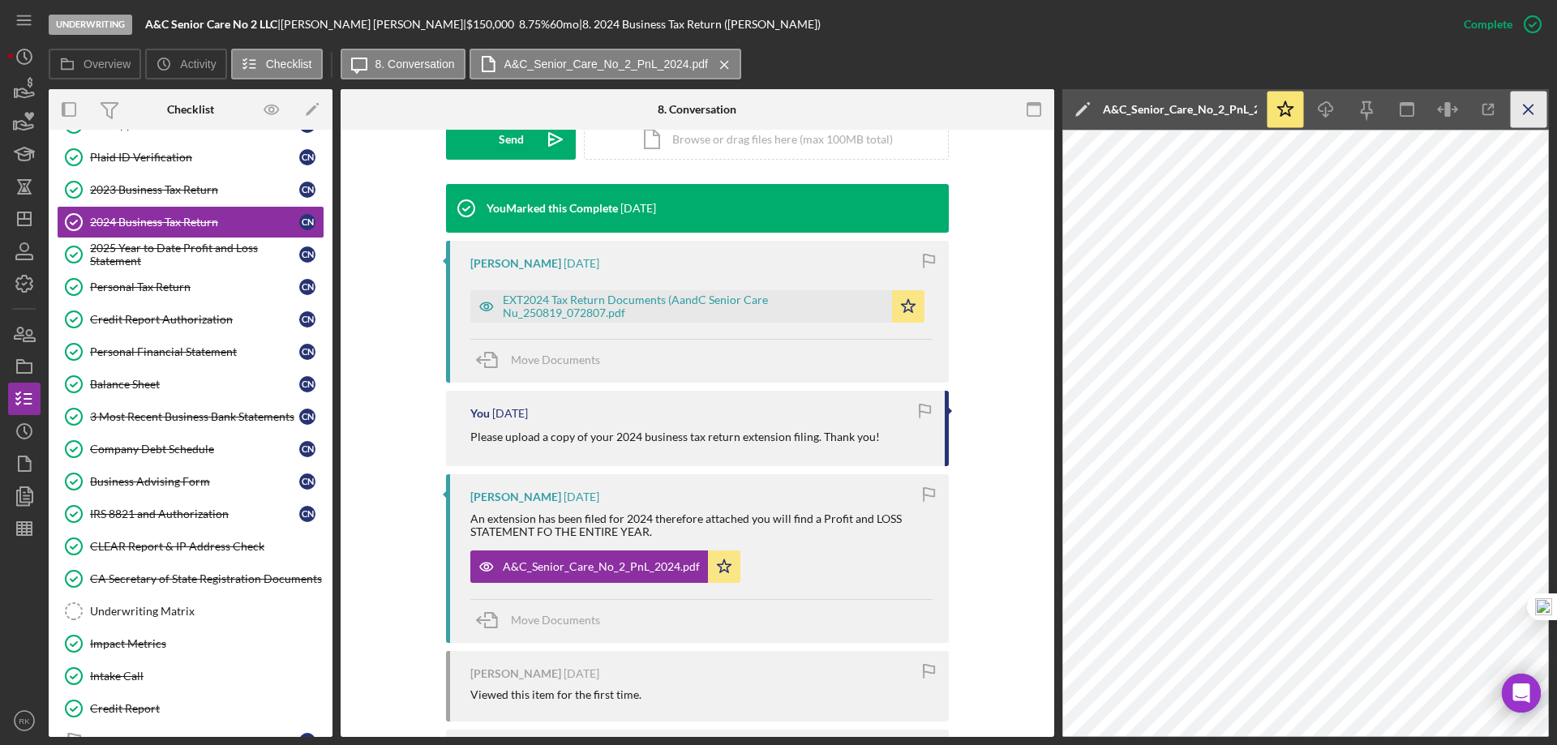
click at [1528, 123] on icon "Icon/Menu Close" at bounding box center [1529, 110] width 36 height 36
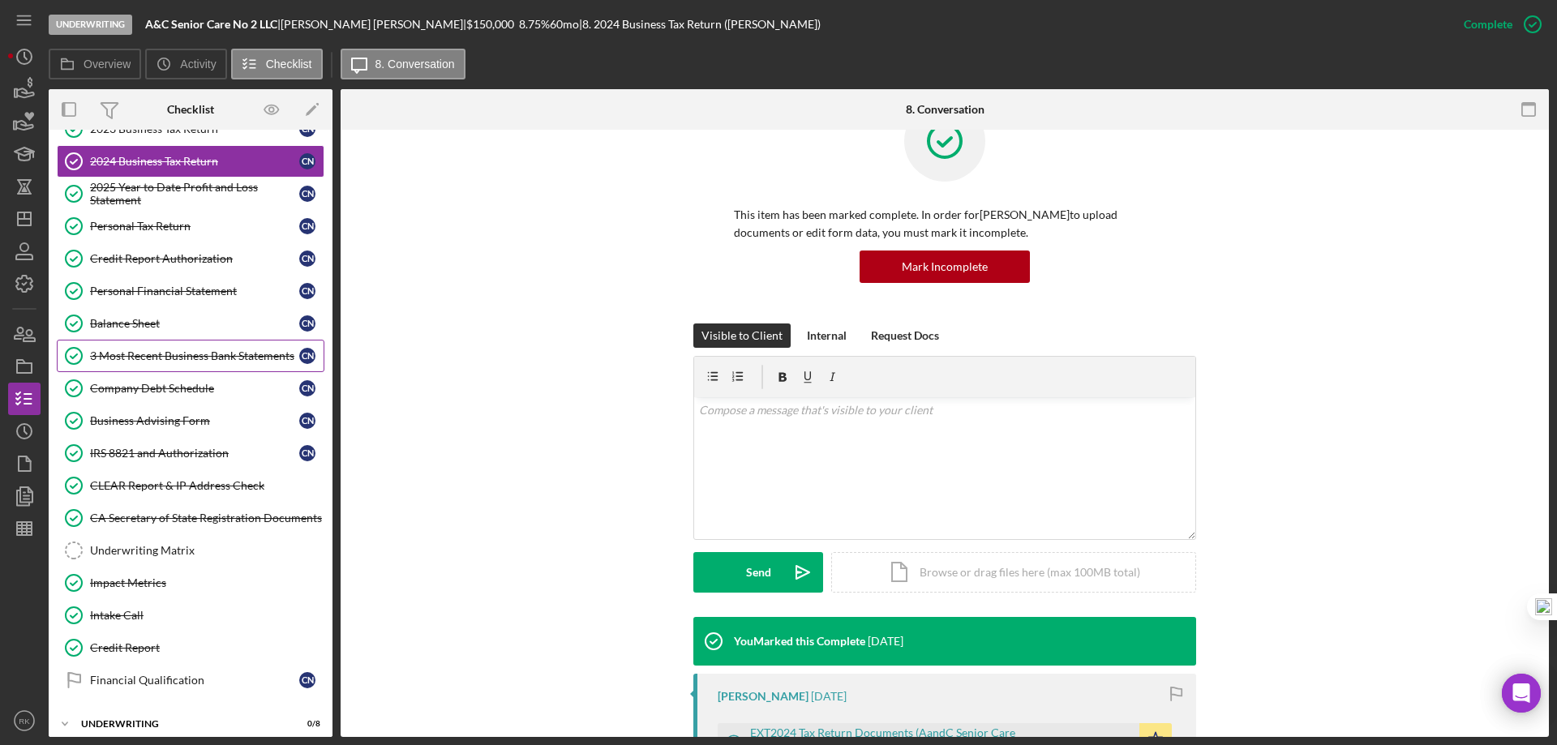
scroll to position [208, 0]
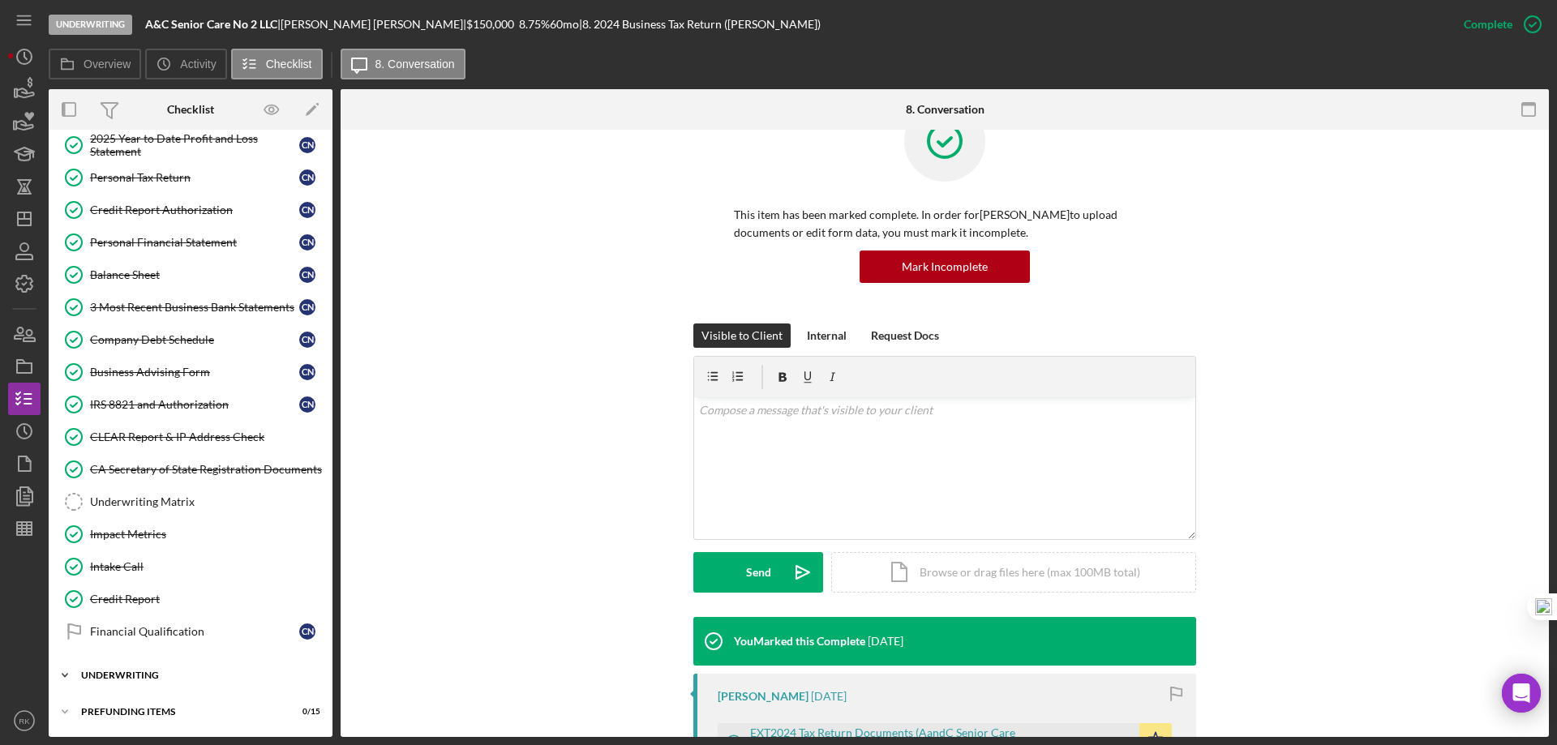
click at [138, 672] on div "Underwriting" at bounding box center [196, 676] width 231 height 10
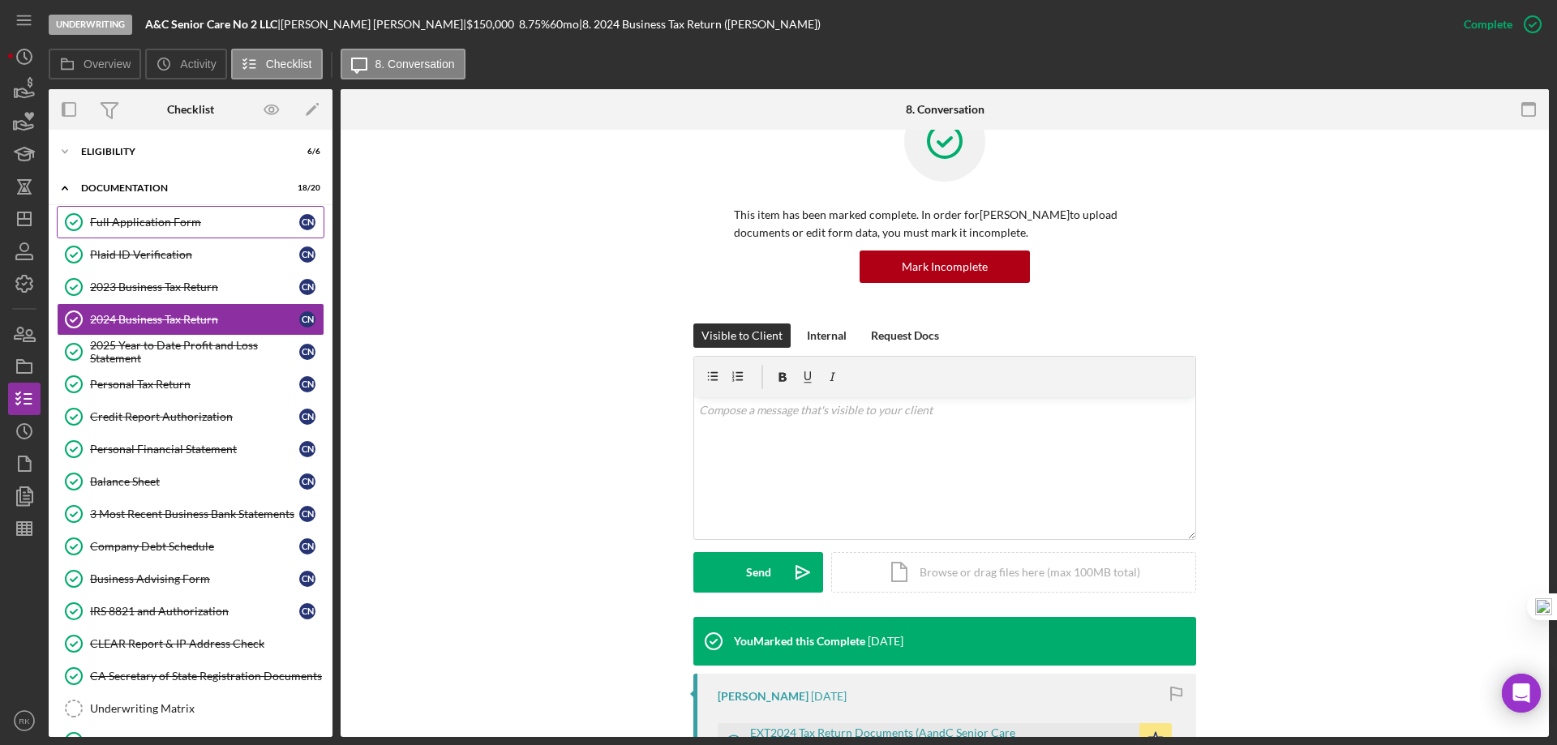
scroll to position [0, 0]
click at [131, 158] on div "Icon/Expander Eligibility 6 / 6" at bounding box center [191, 153] width 284 height 32
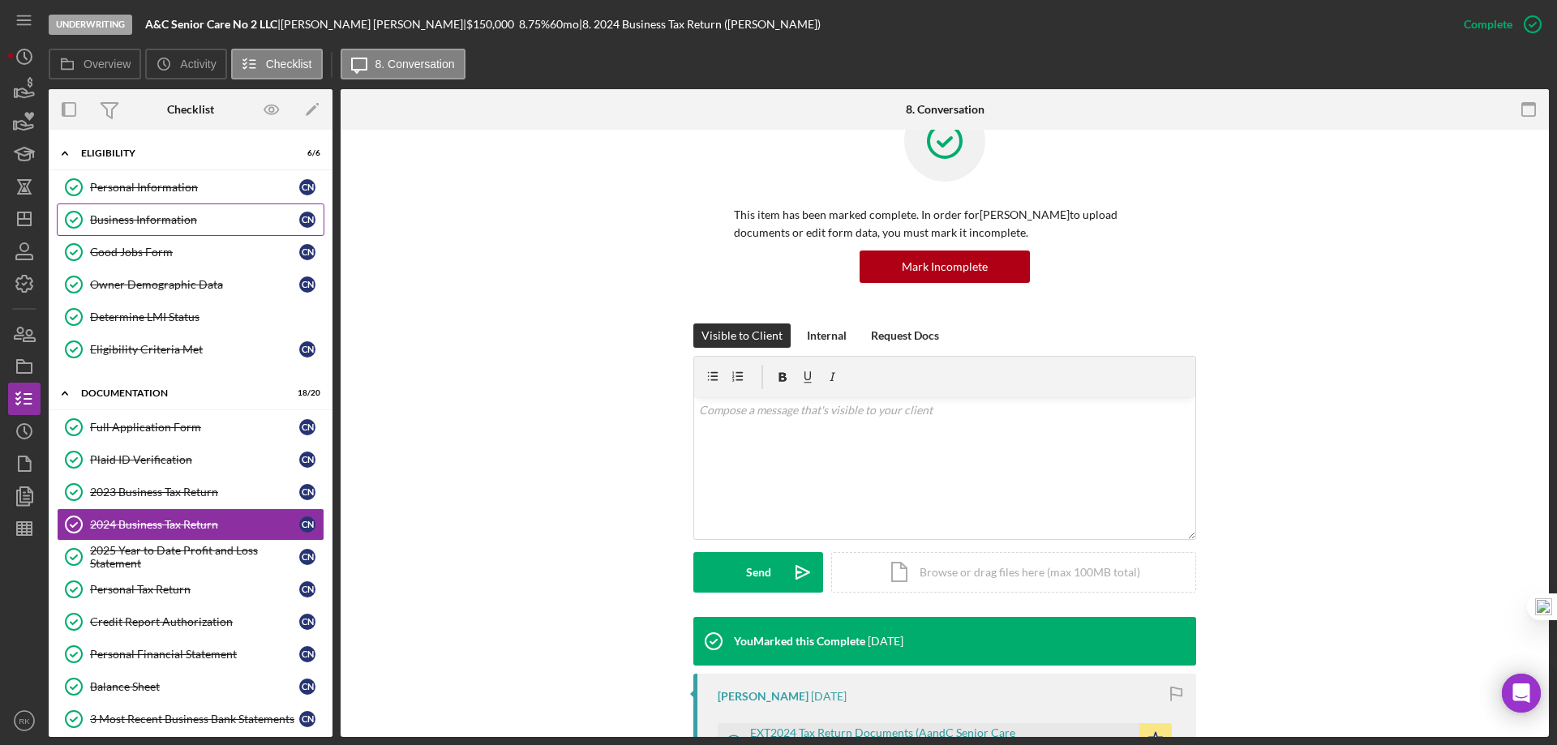
click at [147, 224] on div "Business Information" at bounding box center [194, 219] width 209 height 13
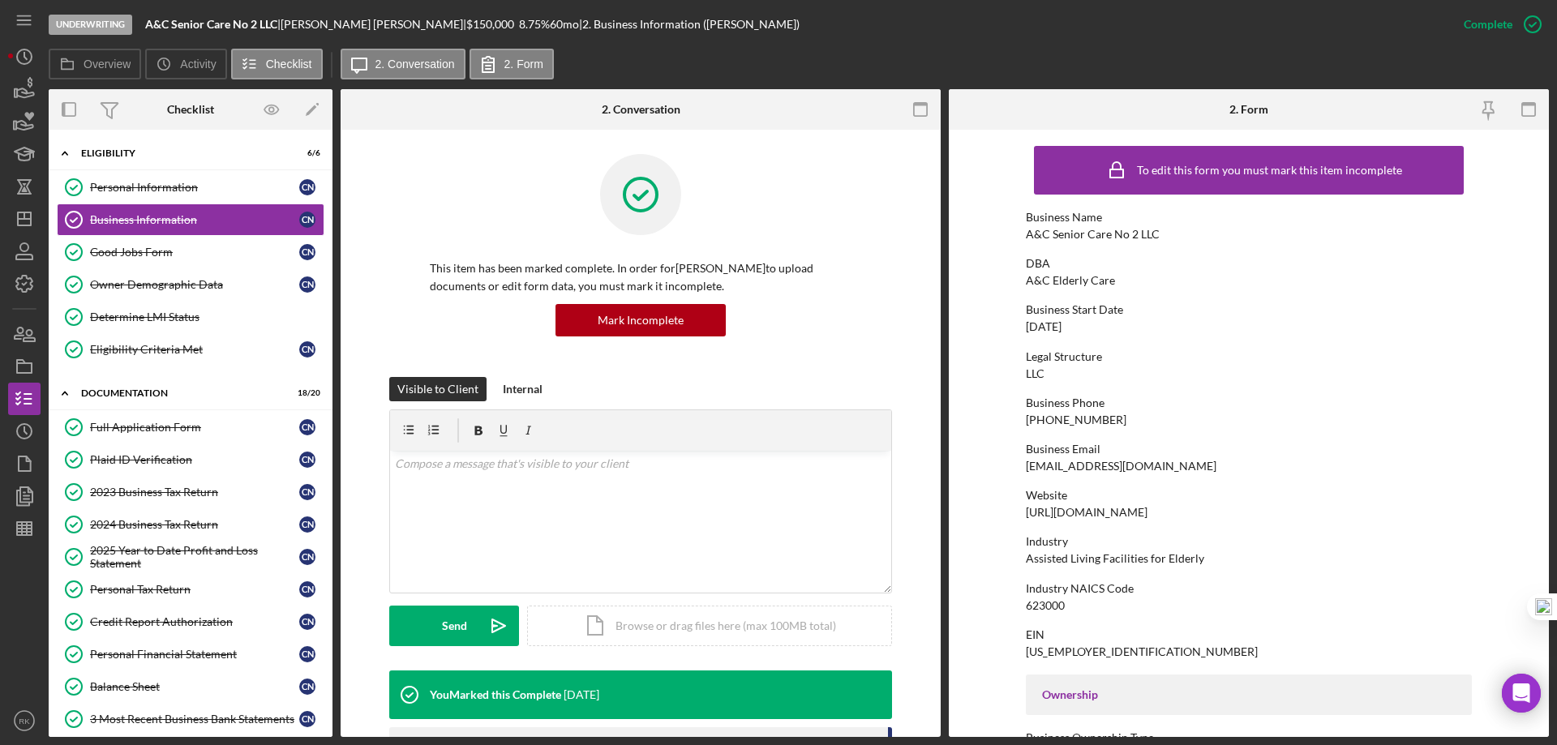
drag, startPoint x: 1024, startPoint y: 511, endPoint x: 1331, endPoint y: 515, distance: 306.6
click at [1331, 515] on div "Website [URL][DOMAIN_NAME]" at bounding box center [1249, 504] width 446 height 30
copy div "[URL][DOMAIN_NAME]"
click at [147, 194] on div "Personal Information" at bounding box center [194, 187] width 209 height 13
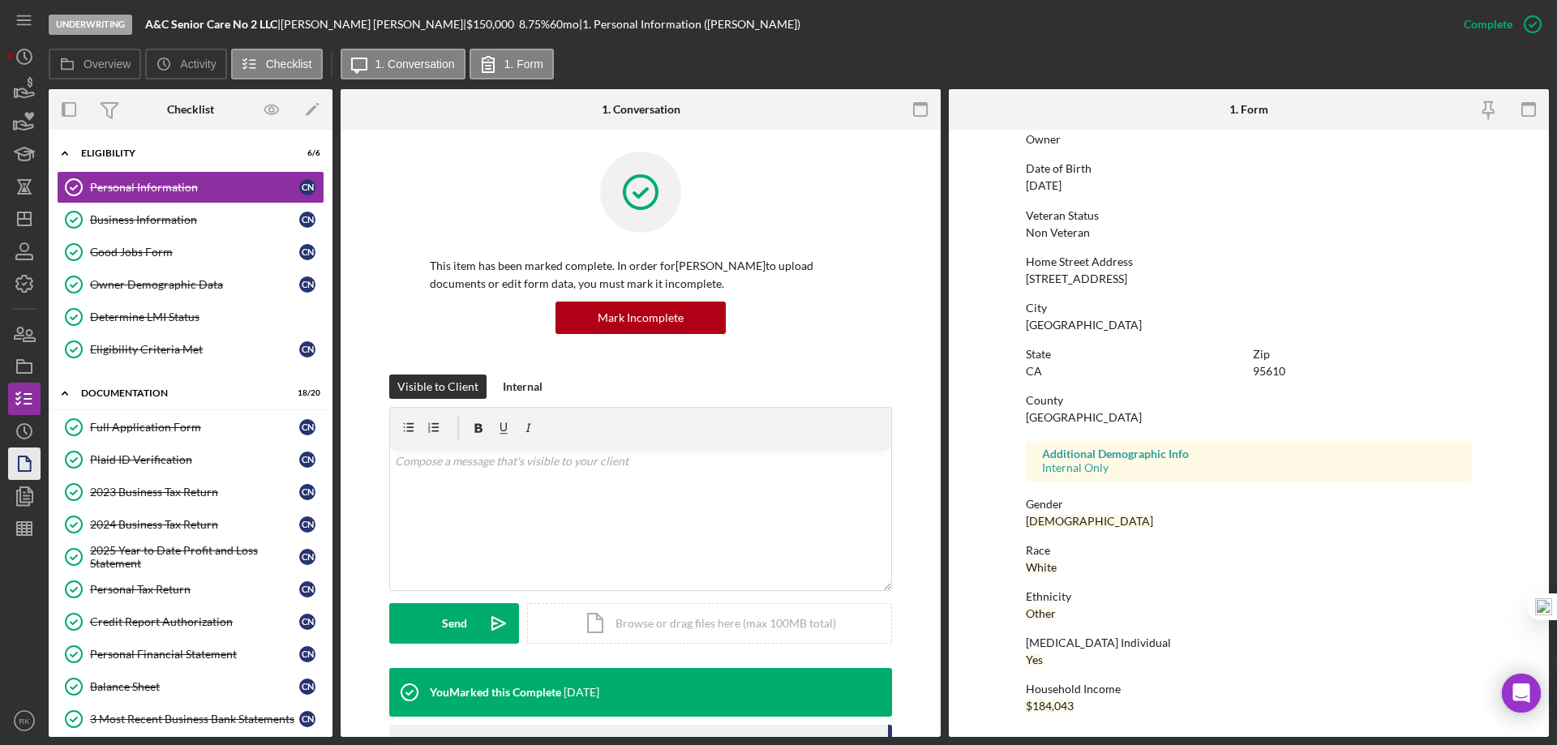
scroll to position [4, 0]
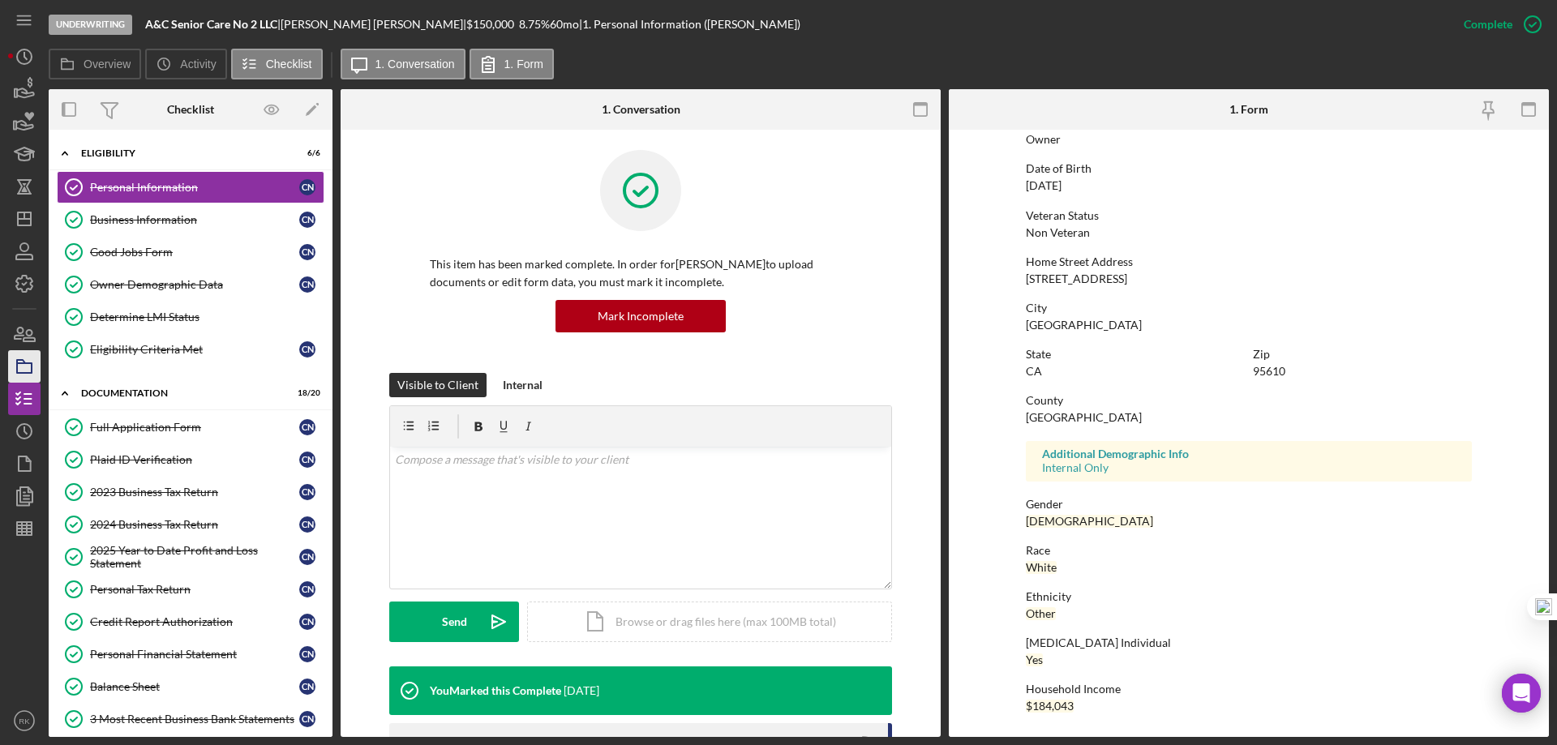
click at [183, 225] on div "Business Information" at bounding box center [194, 219] width 209 height 13
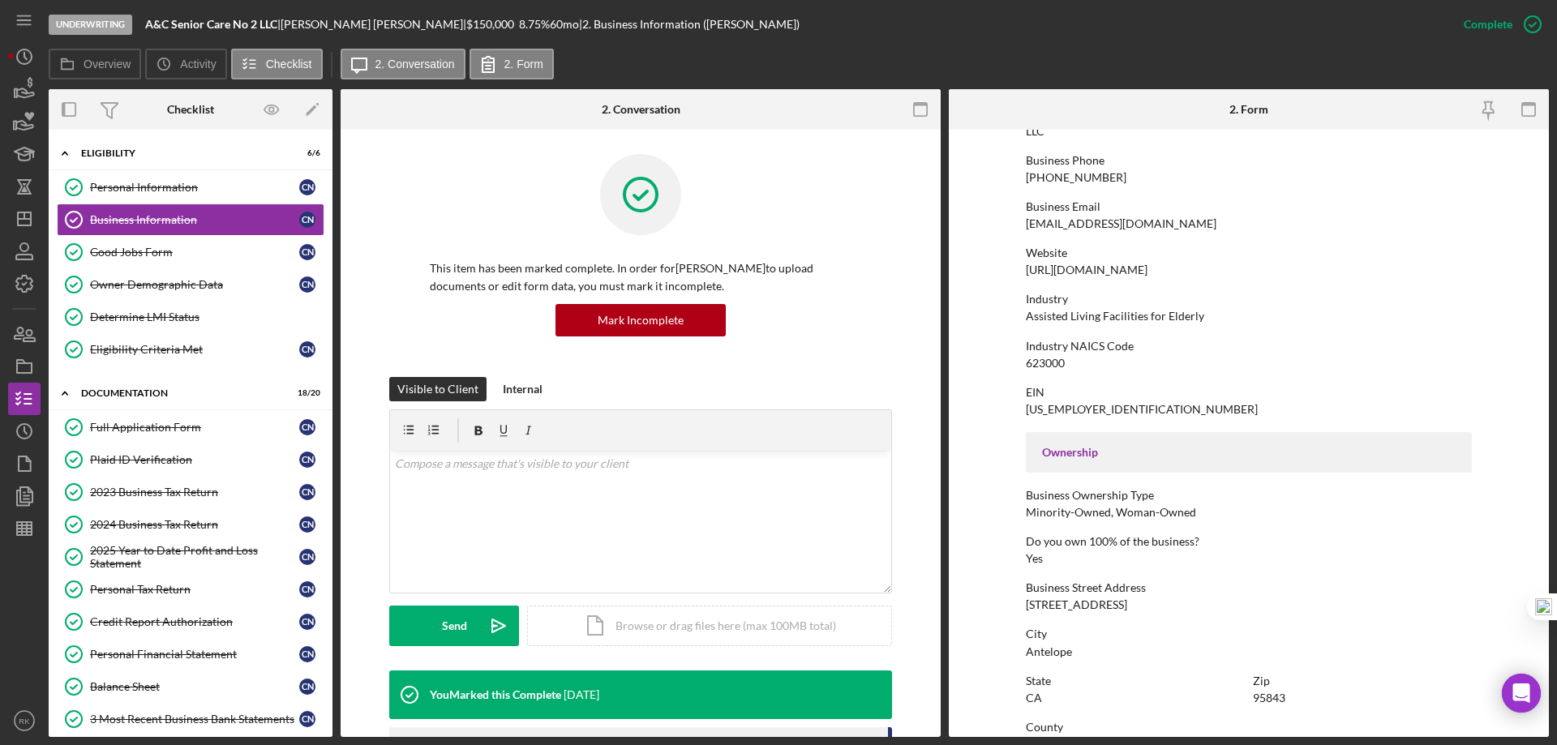
scroll to position [243, 0]
click at [175, 431] on div "Full Application Form" at bounding box center [194, 427] width 209 height 13
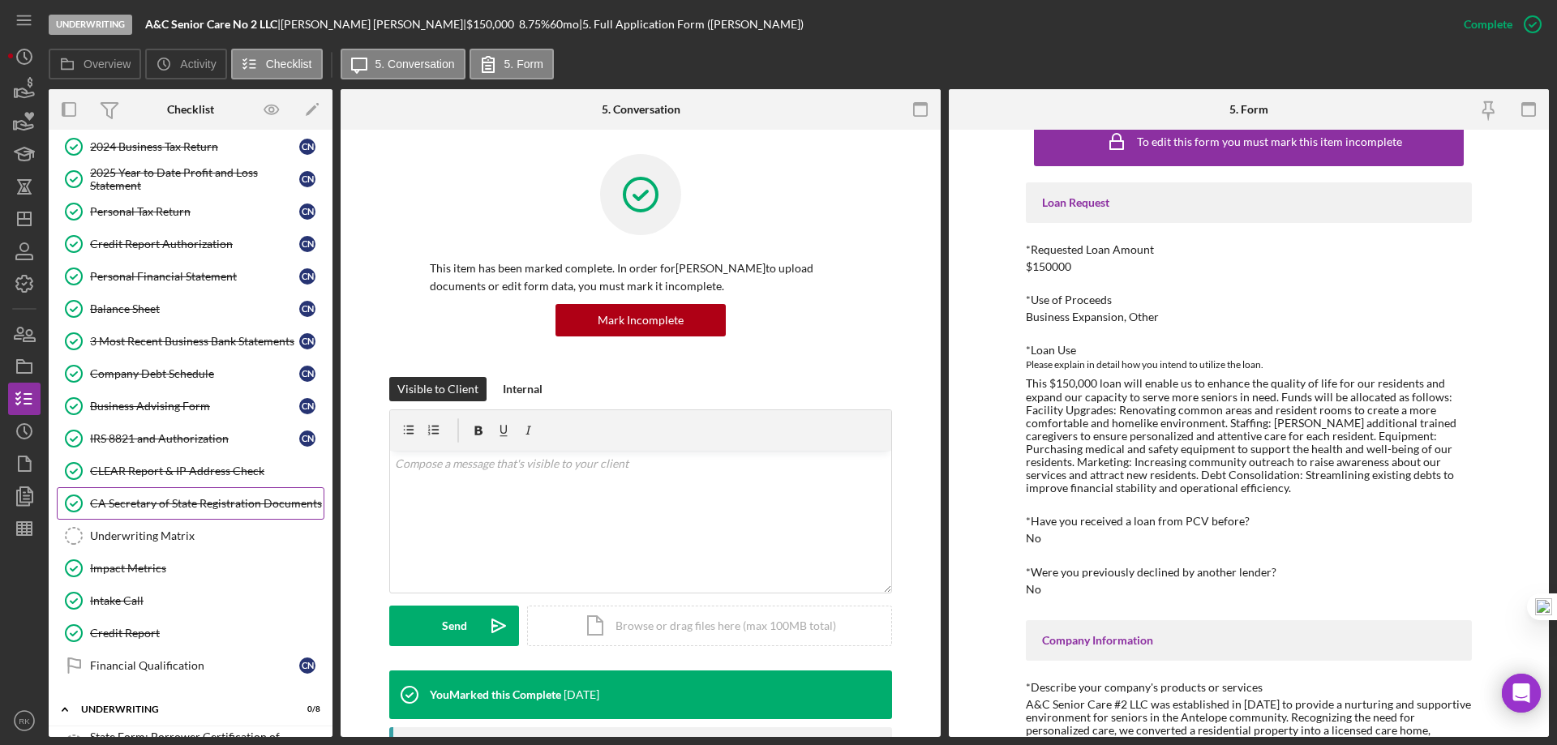
scroll to position [379, 0]
click at [137, 475] on div "CLEAR Report & IP Address Check" at bounding box center [207, 470] width 234 height 13
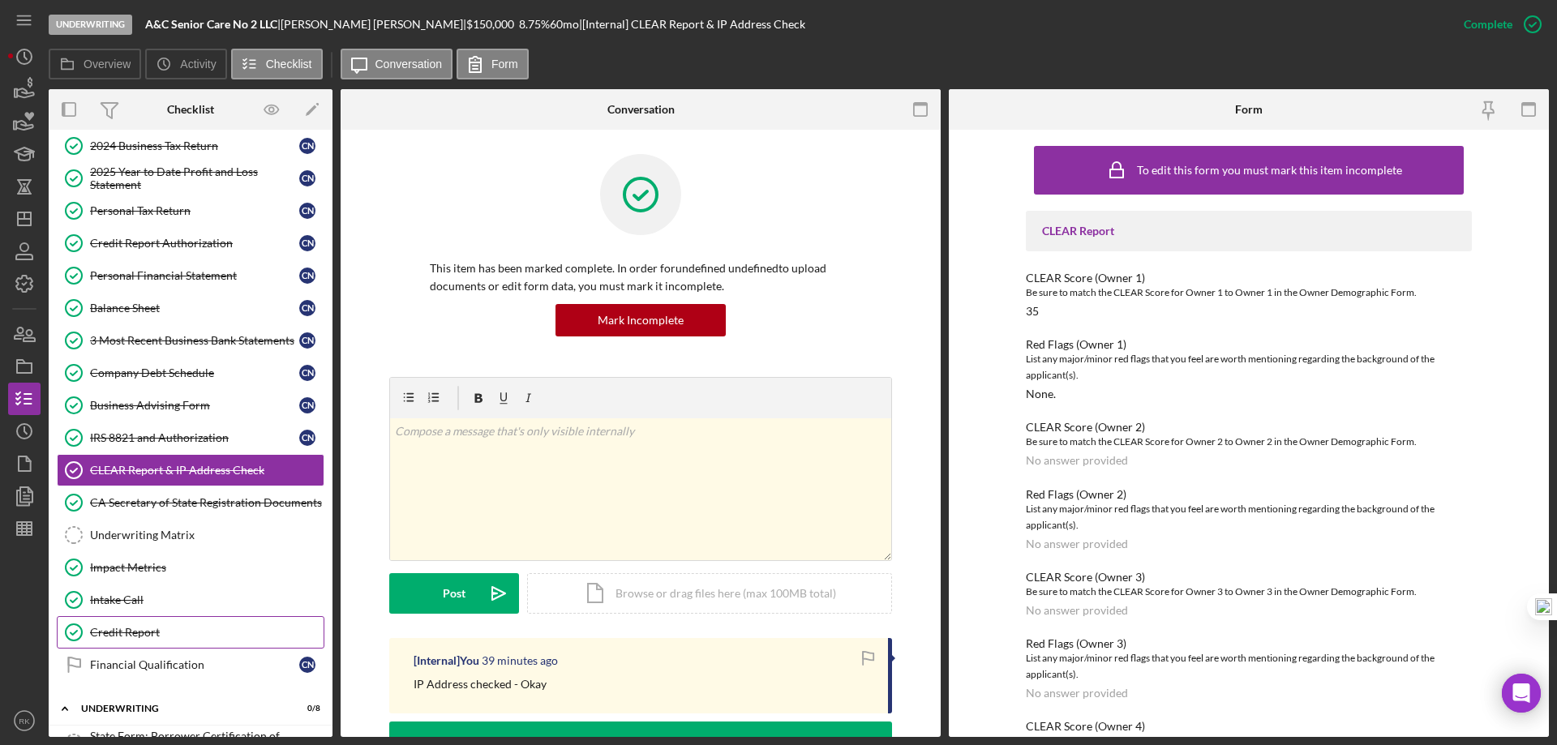
click at [144, 630] on div "Credit Report" at bounding box center [207, 632] width 234 height 13
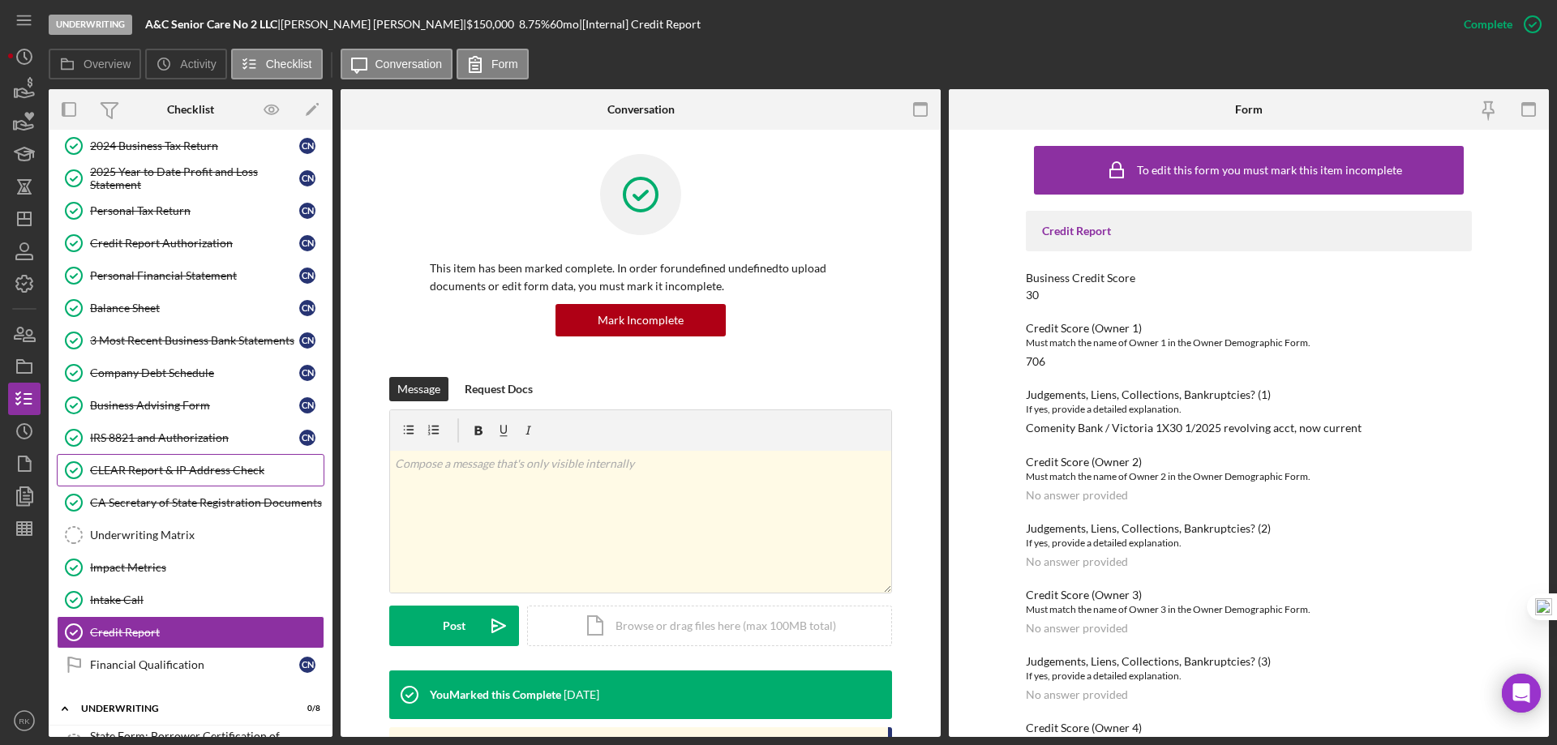
drag, startPoint x: 161, startPoint y: 469, endPoint x: 126, endPoint y: 474, distance: 35.3
click at [161, 469] on div "CLEAR Report & IP Address Check" at bounding box center [207, 470] width 234 height 13
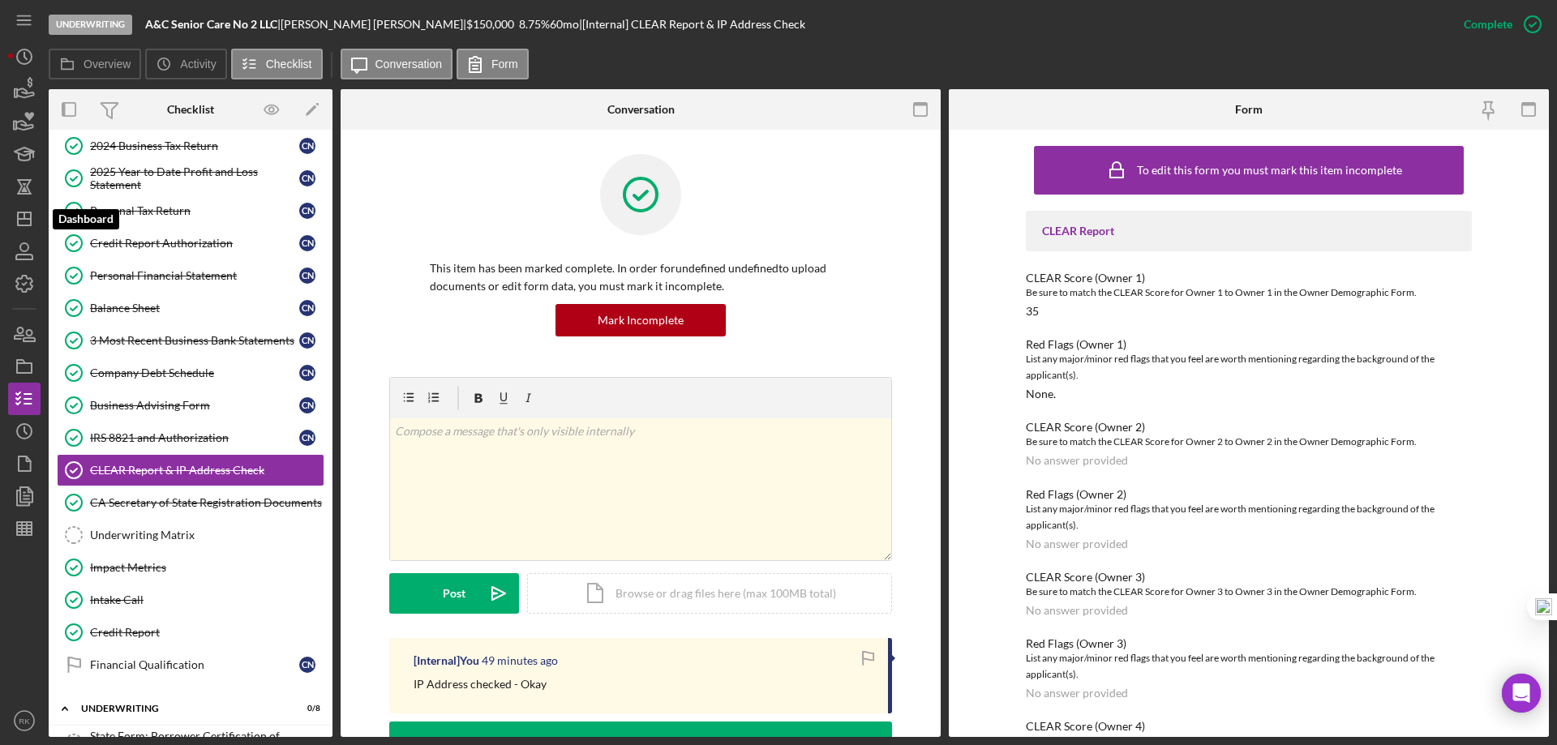
drag, startPoint x: 17, startPoint y: 221, endPoint x: 48, endPoint y: 240, distance: 36.0
click at [18, 221] on polygon "button" at bounding box center [24, 219] width 13 height 13
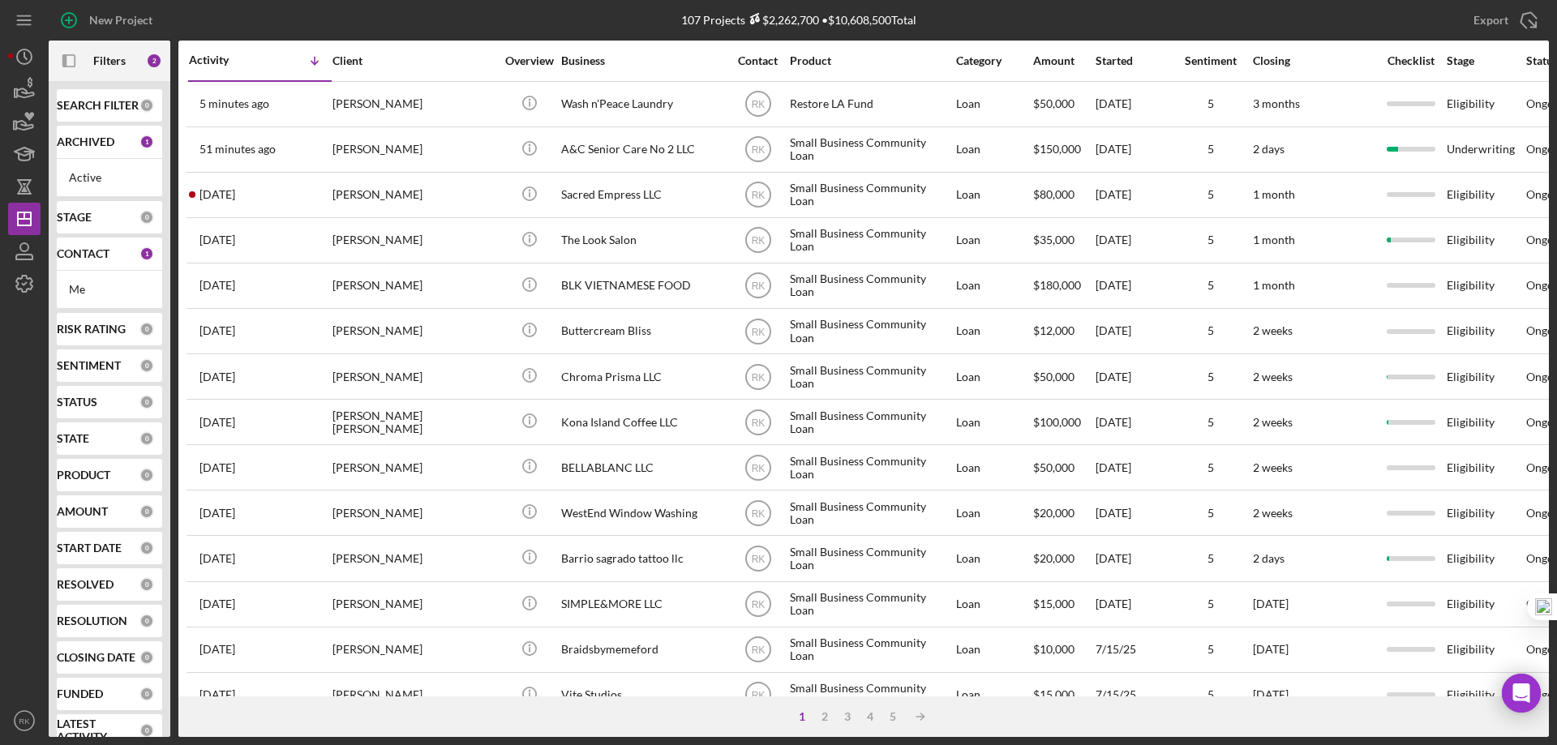
click at [82, 258] on b "CONTACT" at bounding box center [83, 253] width 53 height 13
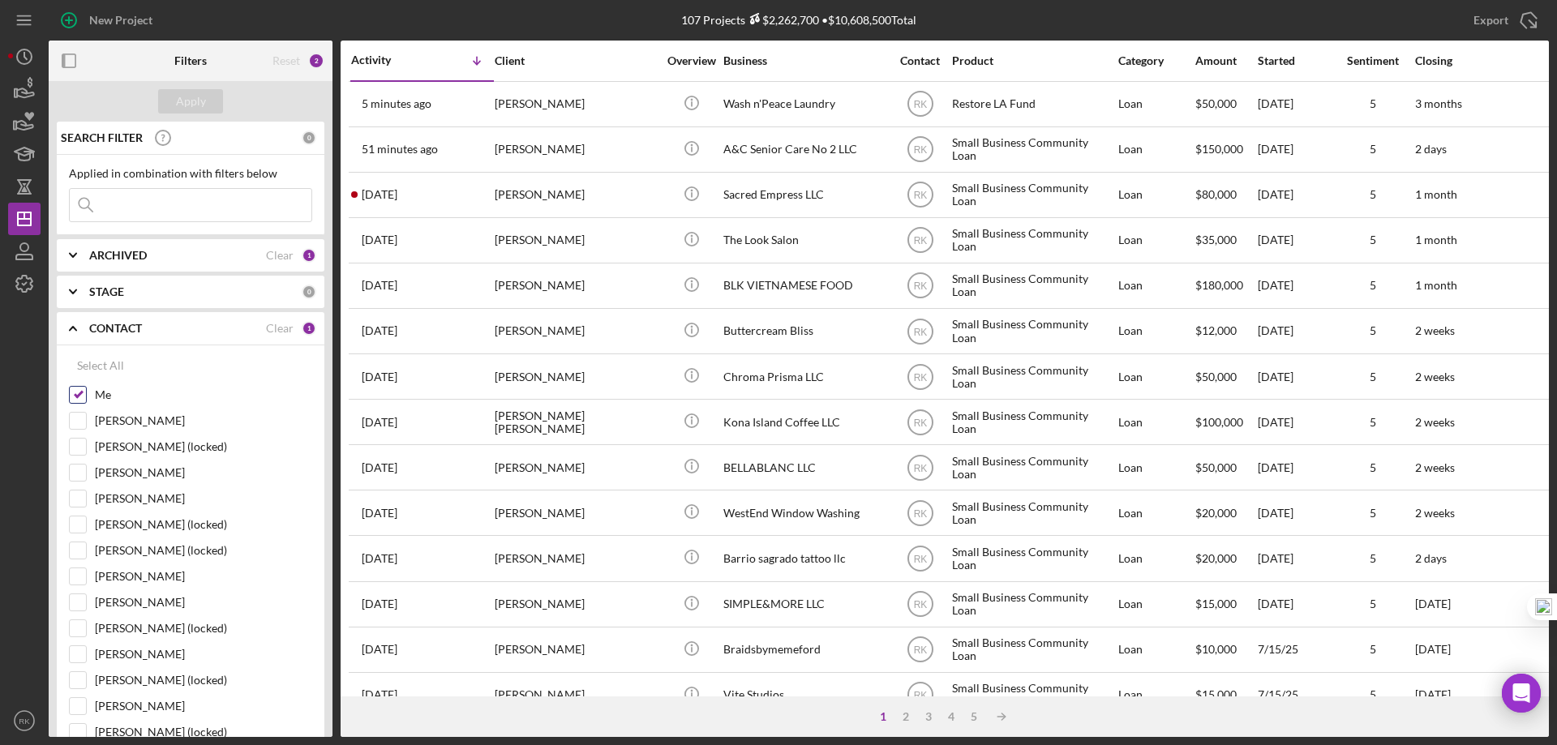
click at [74, 399] on input "Me" at bounding box center [78, 395] width 16 height 16
checkbox input "false"
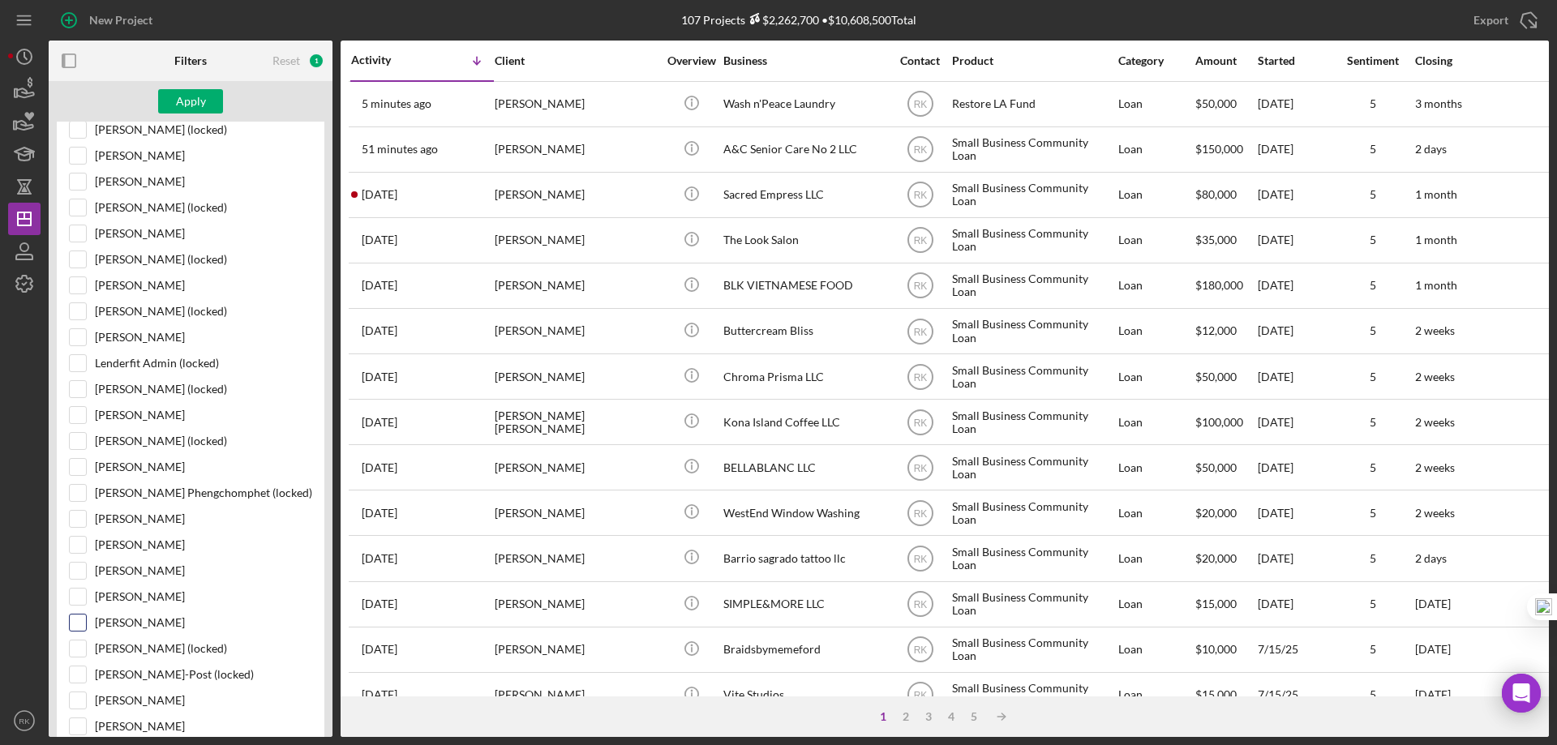
scroll to position [459, 0]
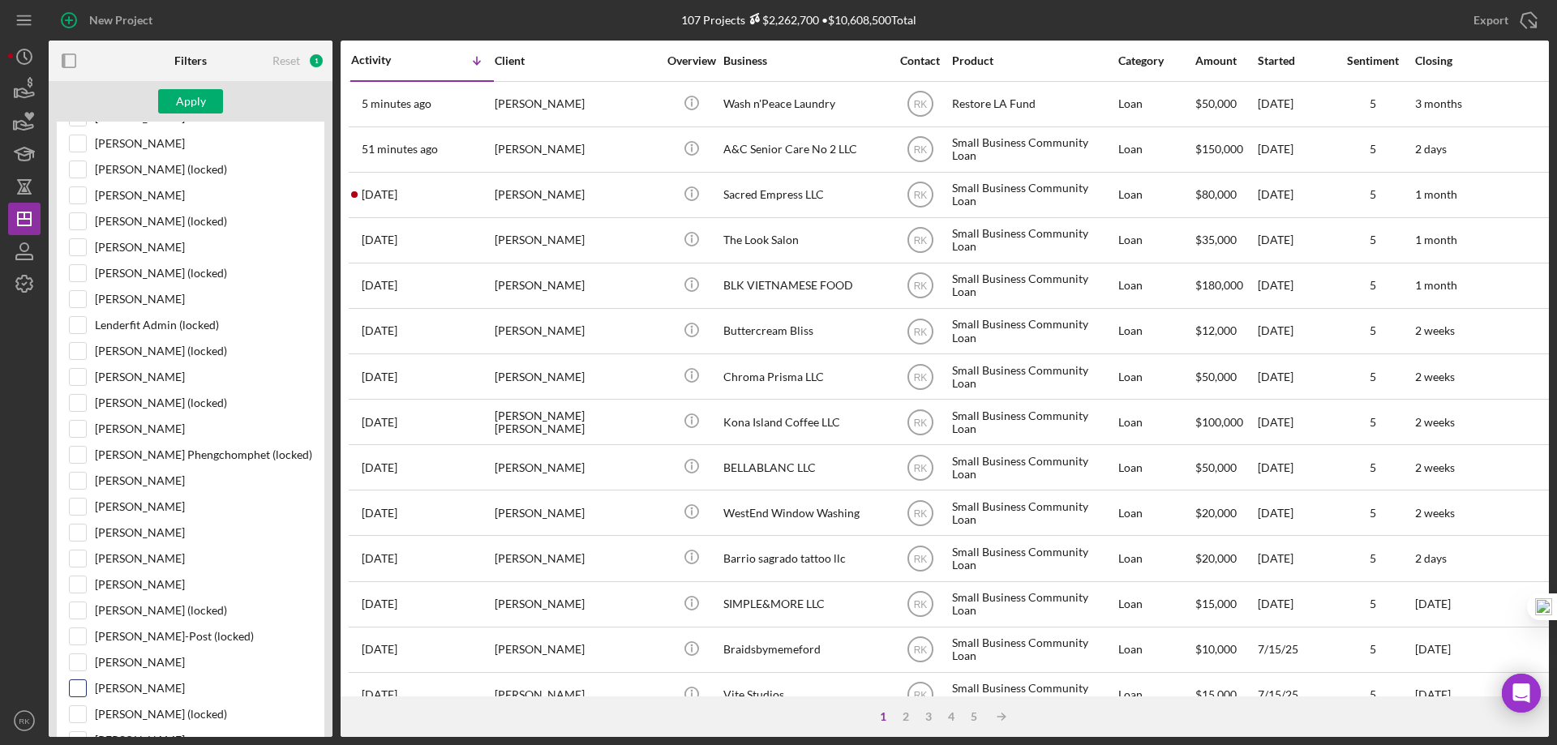
click at [81, 689] on input "[PERSON_NAME]" at bounding box center [78, 689] width 16 height 16
checkbox input "true"
click at [200, 107] on div "Apply" at bounding box center [191, 101] width 30 height 24
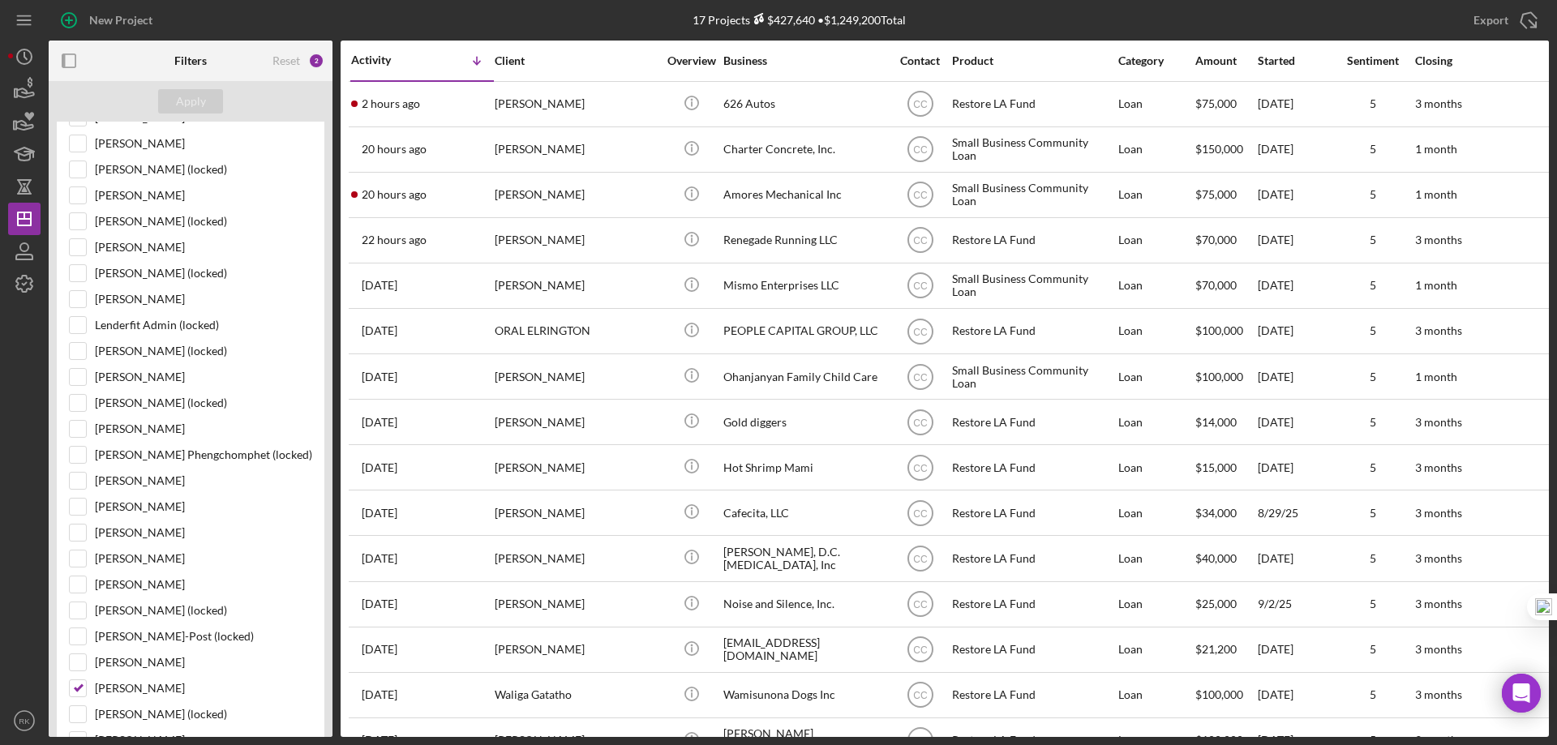
click at [72, 62] on icon "button" at bounding box center [69, 61] width 36 height 36
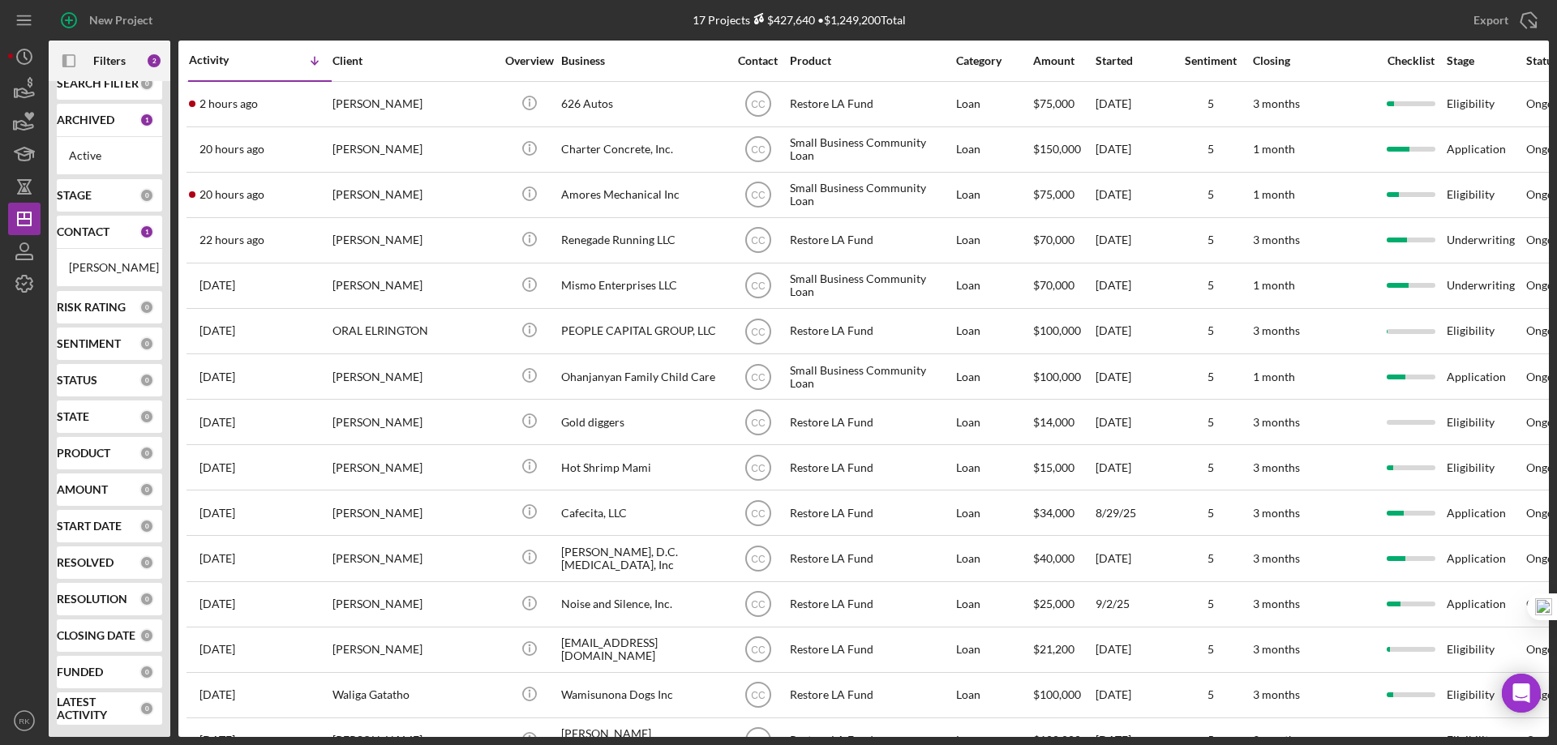
scroll to position [35, 0]
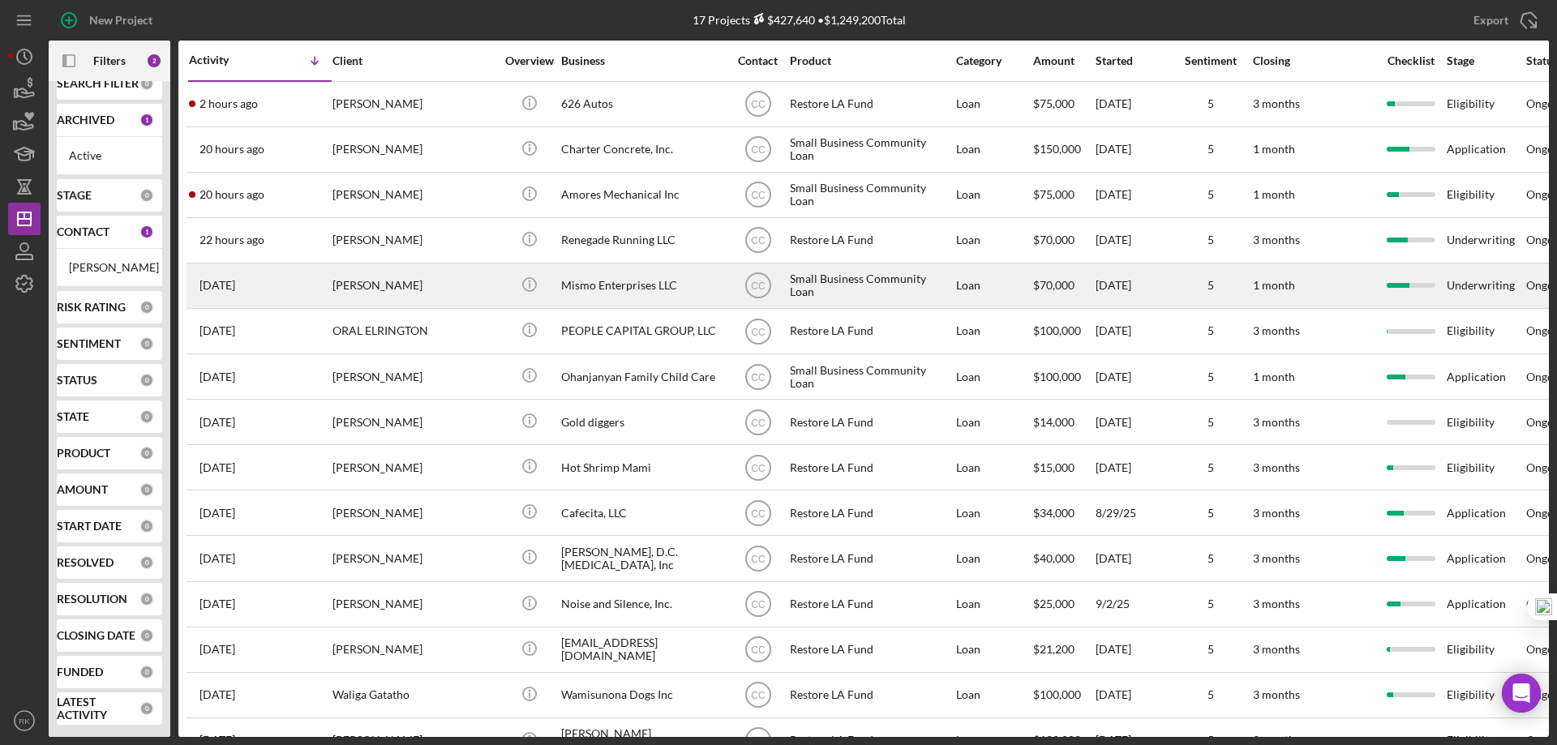
click at [608, 289] on div "Mismo Enterprises LLC" at bounding box center [642, 285] width 162 height 43
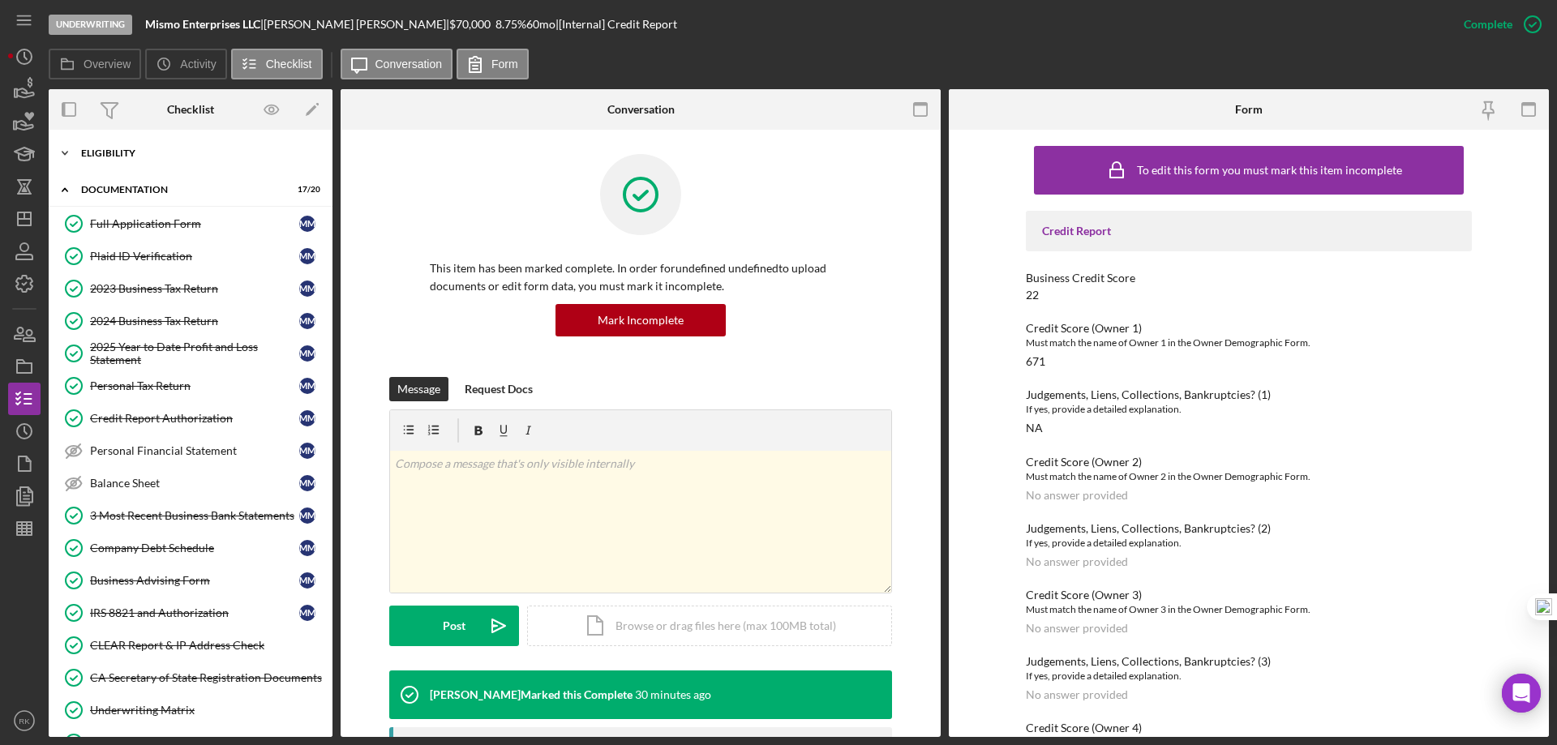
click at [110, 146] on div "Icon/Expander Eligibility 6 / 6" at bounding box center [191, 153] width 284 height 32
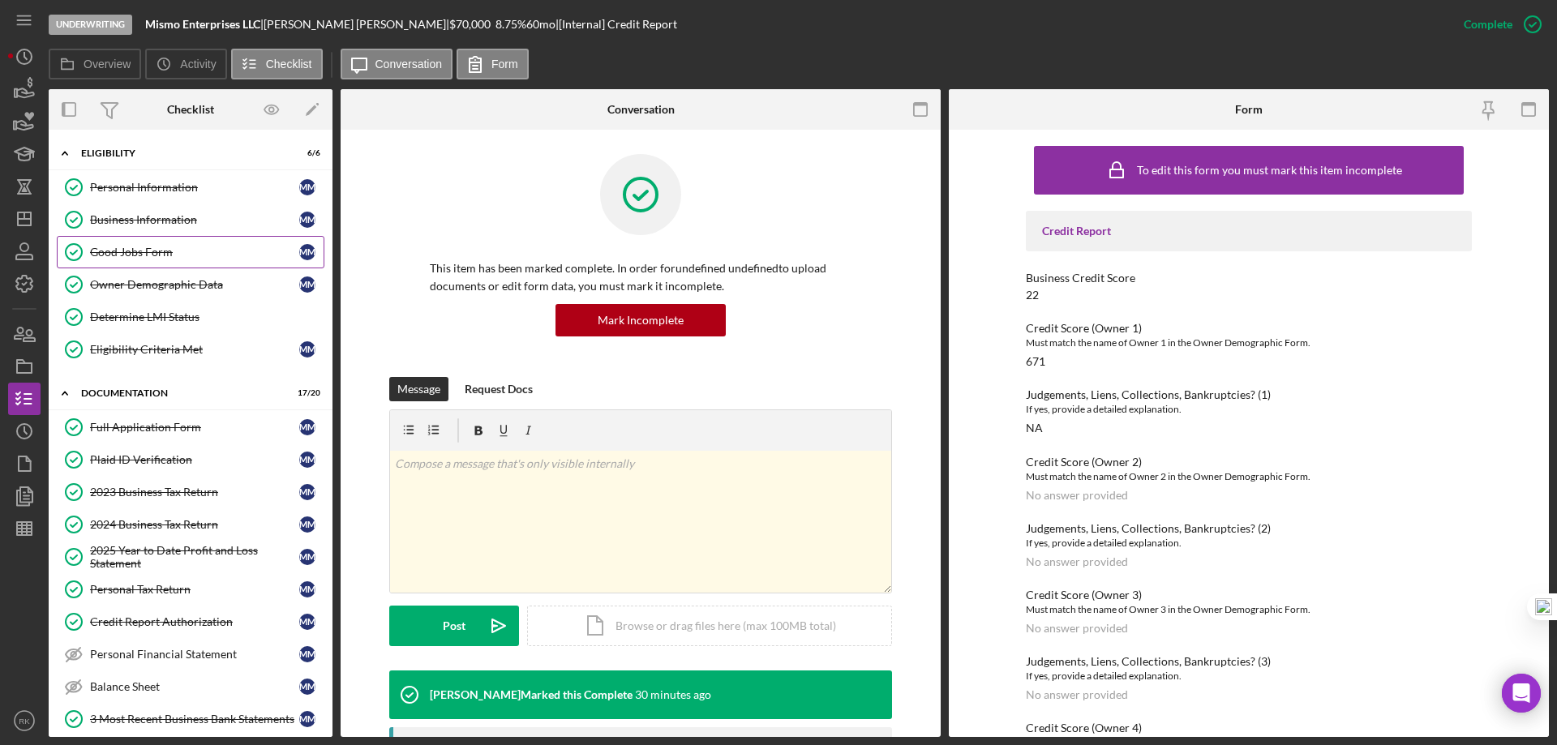
click at [132, 239] on link "Good Jobs Form Good Jobs Form M M" at bounding box center [191, 252] width 268 height 32
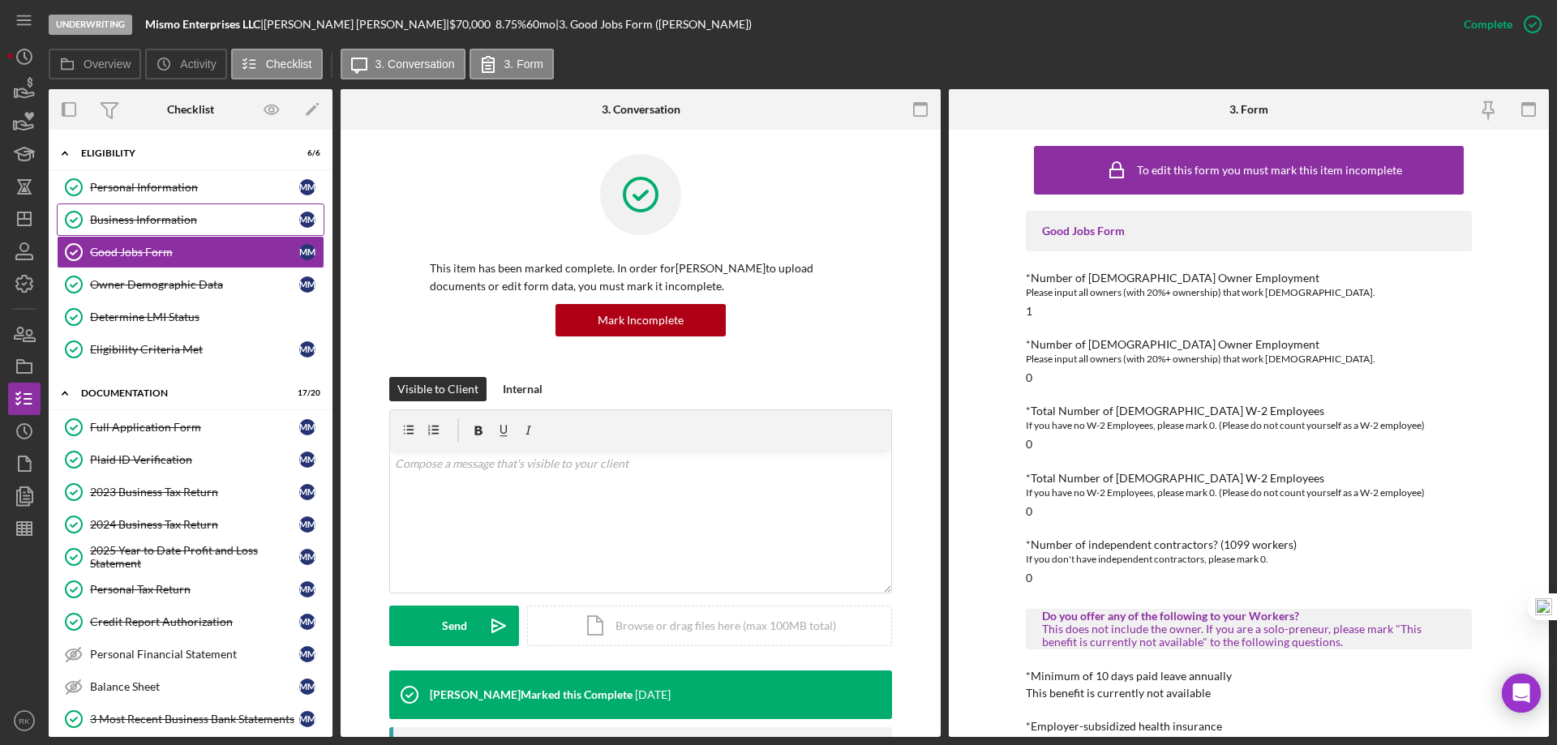
click at [139, 226] on div "Business Information" at bounding box center [194, 219] width 209 height 13
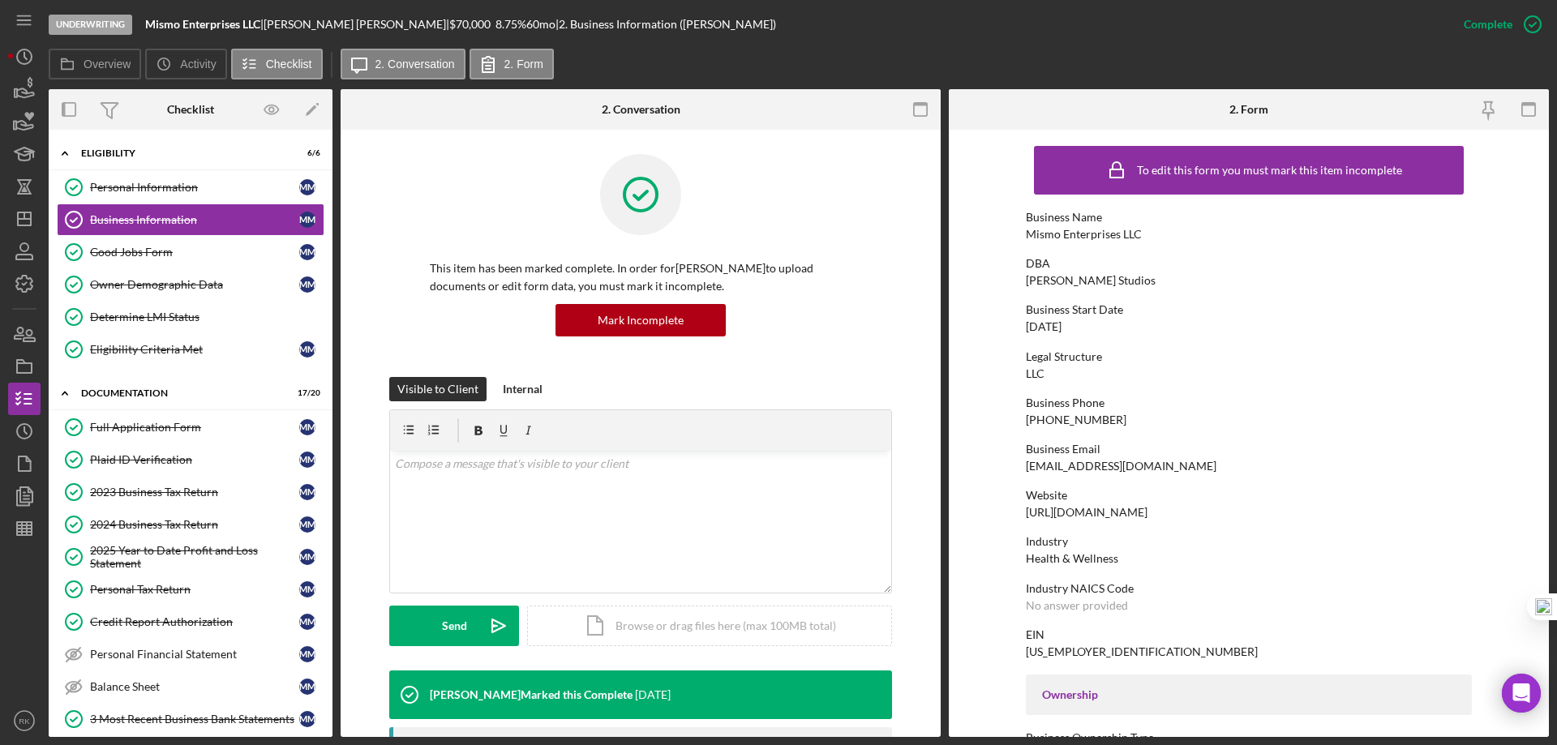
drag, startPoint x: 1148, startPoint y: 510, endPoint x: 1059, endPoint y: 509, distance: 88.4
click at [1015, 516] on form "To edit this form you must mark this item incomplete Business Name Mismo Enterp…" at bounding box center [1249, 434] width 600 height 608
copy div "[URL][DOMAIN_NAME]"
click at [31, 228] on icon "Icon/Dashboard" at bounding box center [24, 219] width 41 height 41
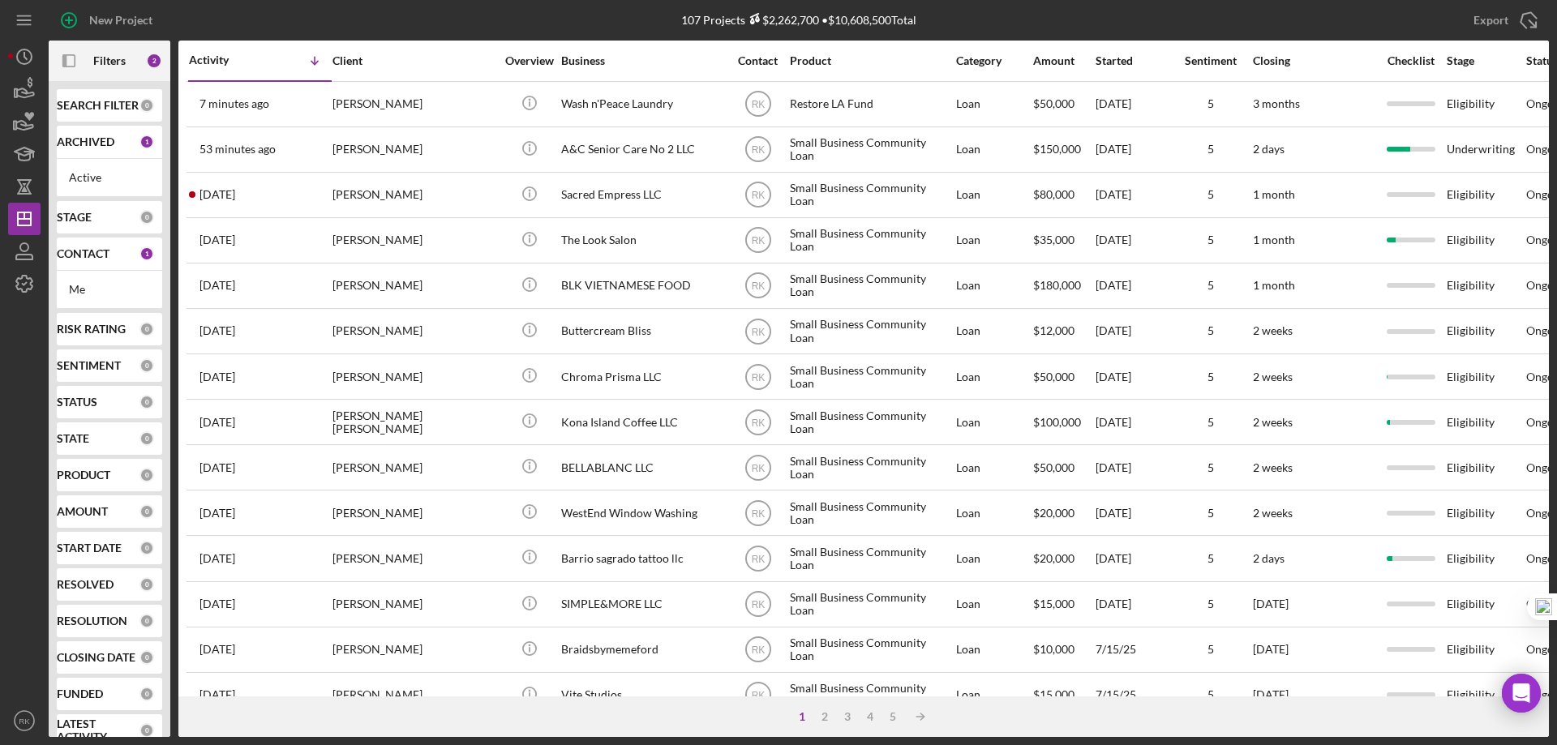
click at [84, 255] on b "CONTACT" at bounding box center [83, 253] width 53 height 13
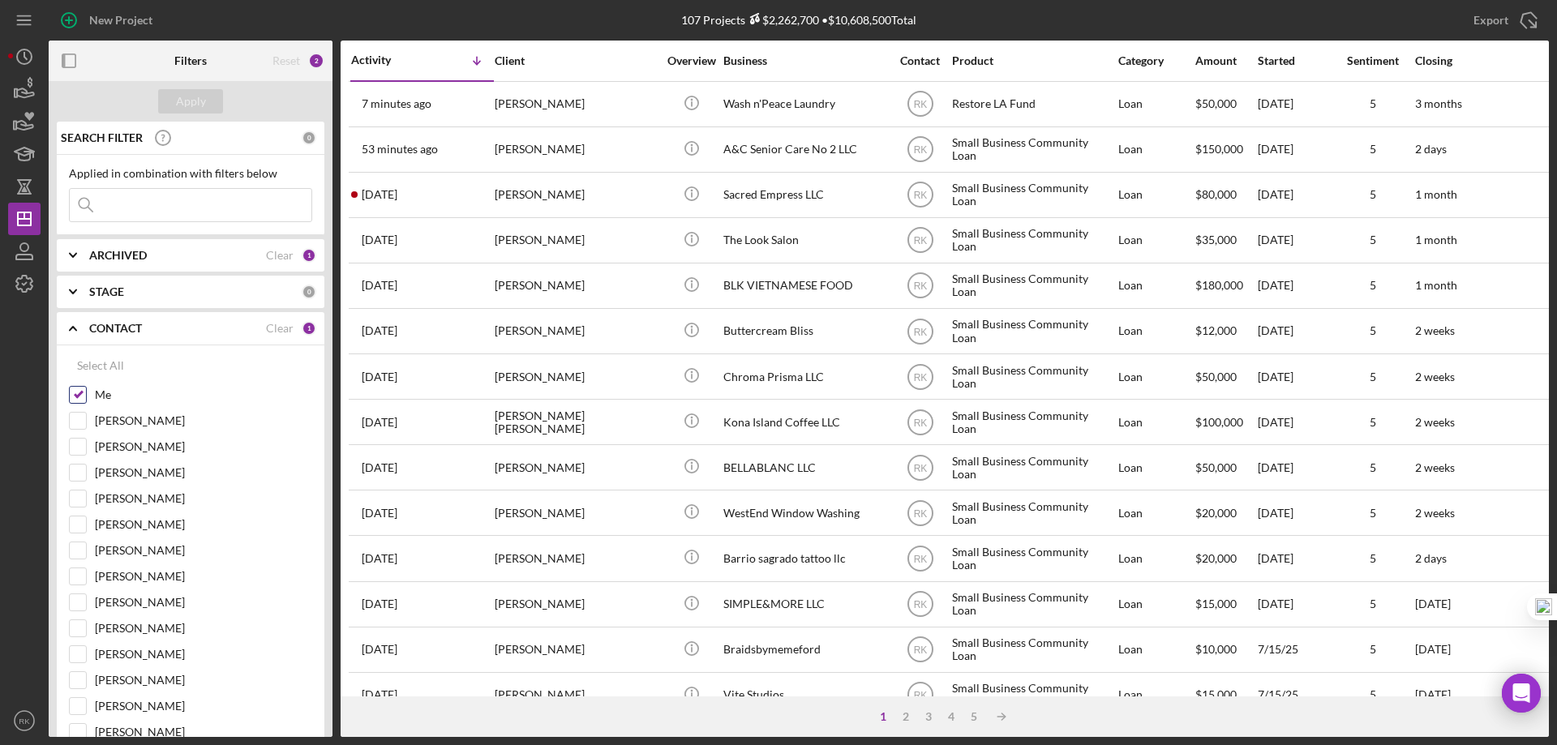
click at [74, 393] on input "Me" at bounding box center [78, 395] width 16 height 16
checkbox input "false"
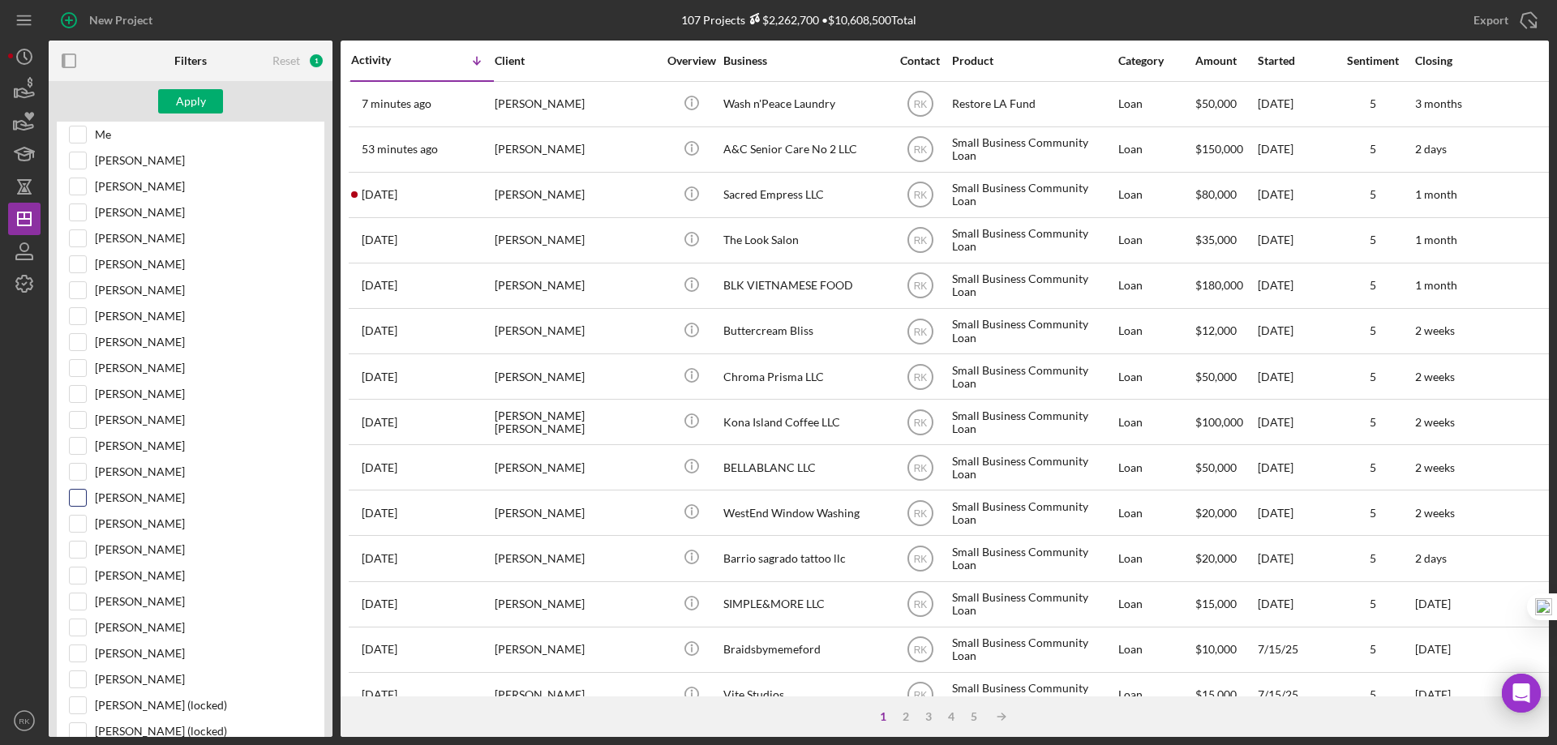
scroll to position [351, 0]
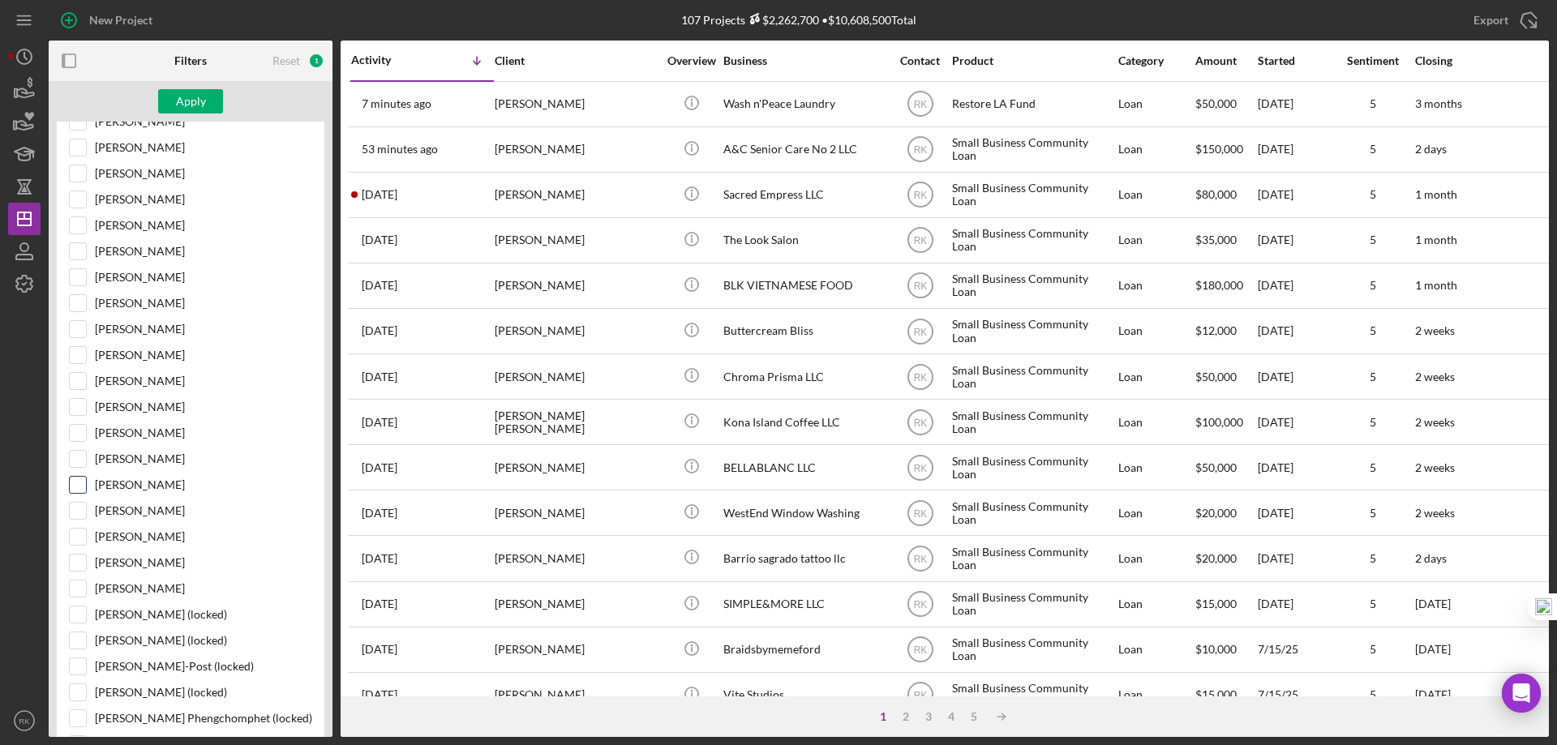
click at [75, 492] on input "[PERSON_NAME]" at bounding box center [78, 485] width 16 height 16
checkbox input "true"
click at [182, 101] on div "Apply" at bounding box center [191, 101] width 30 height 24
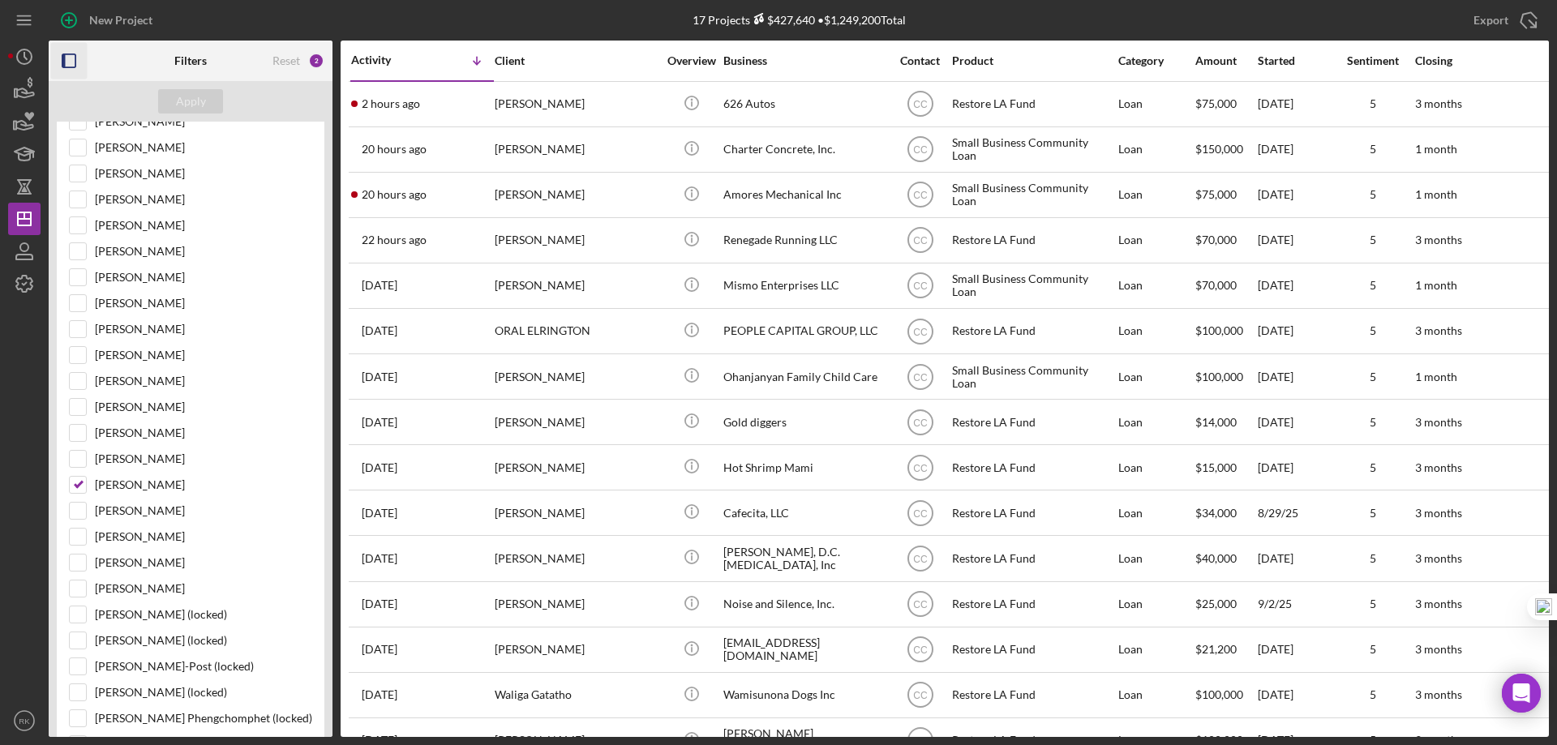
click at [67, 60] on icon "button" at bounding box center [69, 61] width 36 height 36
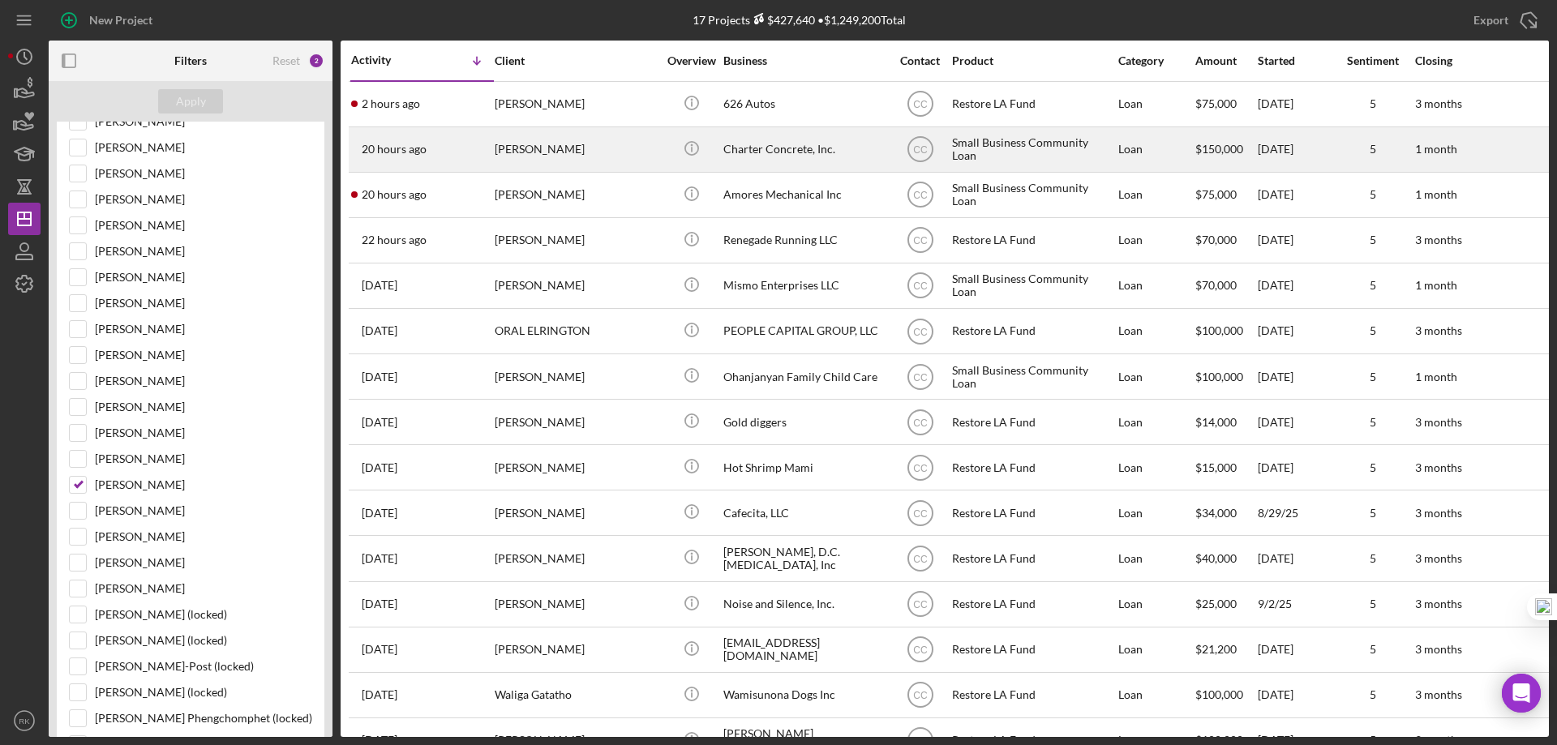
scroll to position [35, 0]
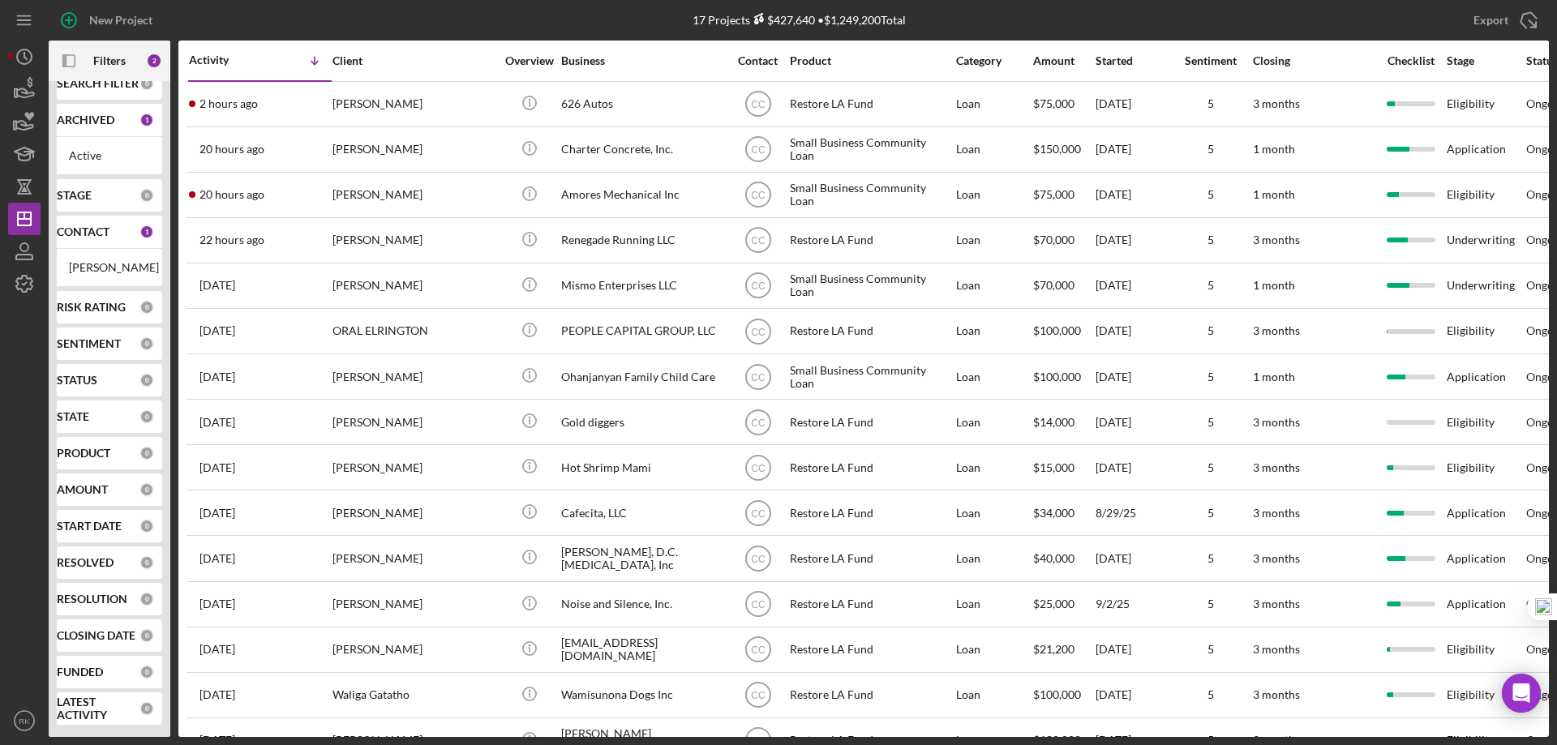
click at [101, 225] on b "CONTACT" at bounding box center [83, 231] width 53 height 13
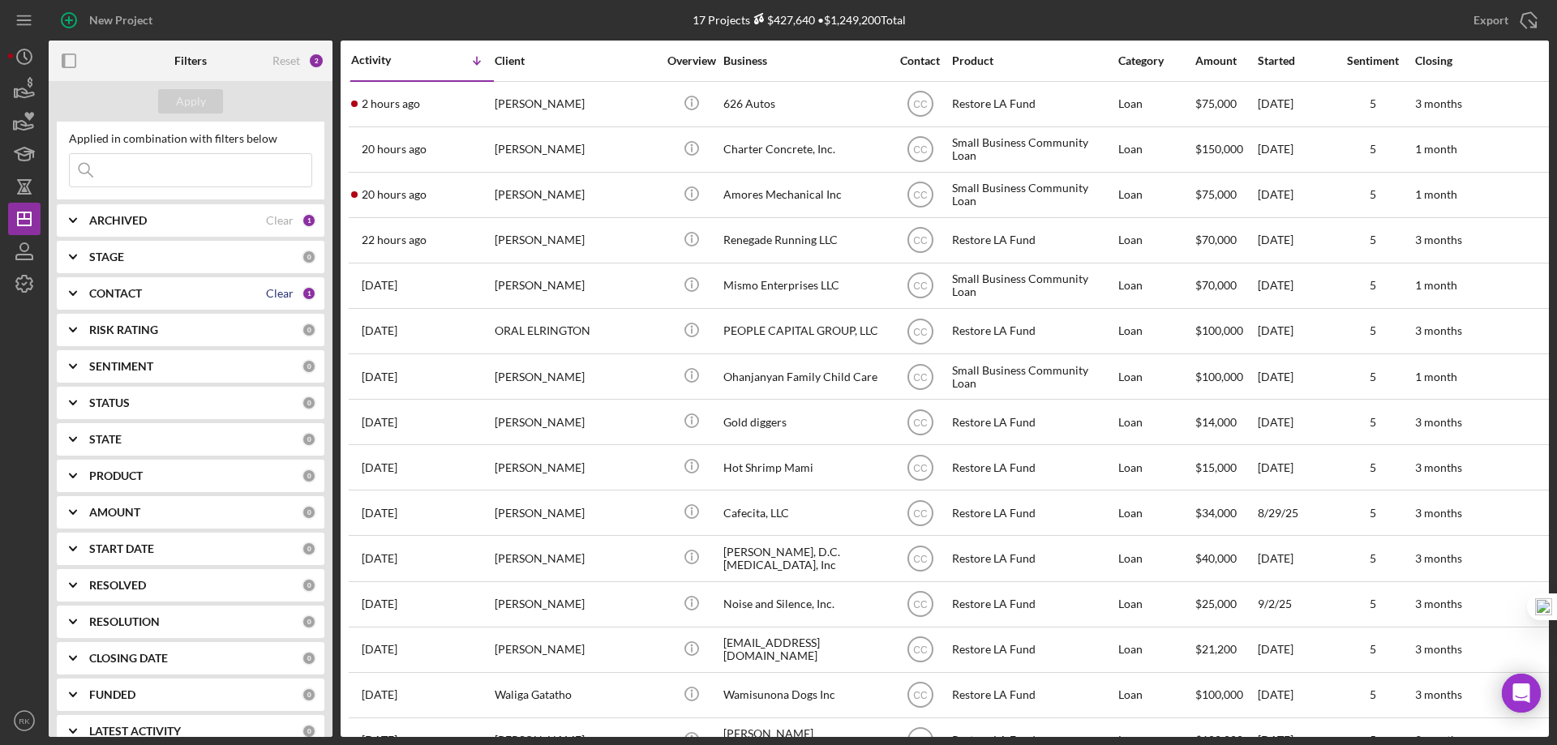
click at [266, 291] on div "Clear" at bounding box center [280, 293] width 28 height 13
click at [118, 284] on div "CONTACT 0" at bounding box center [202, 293] width 227 height 32
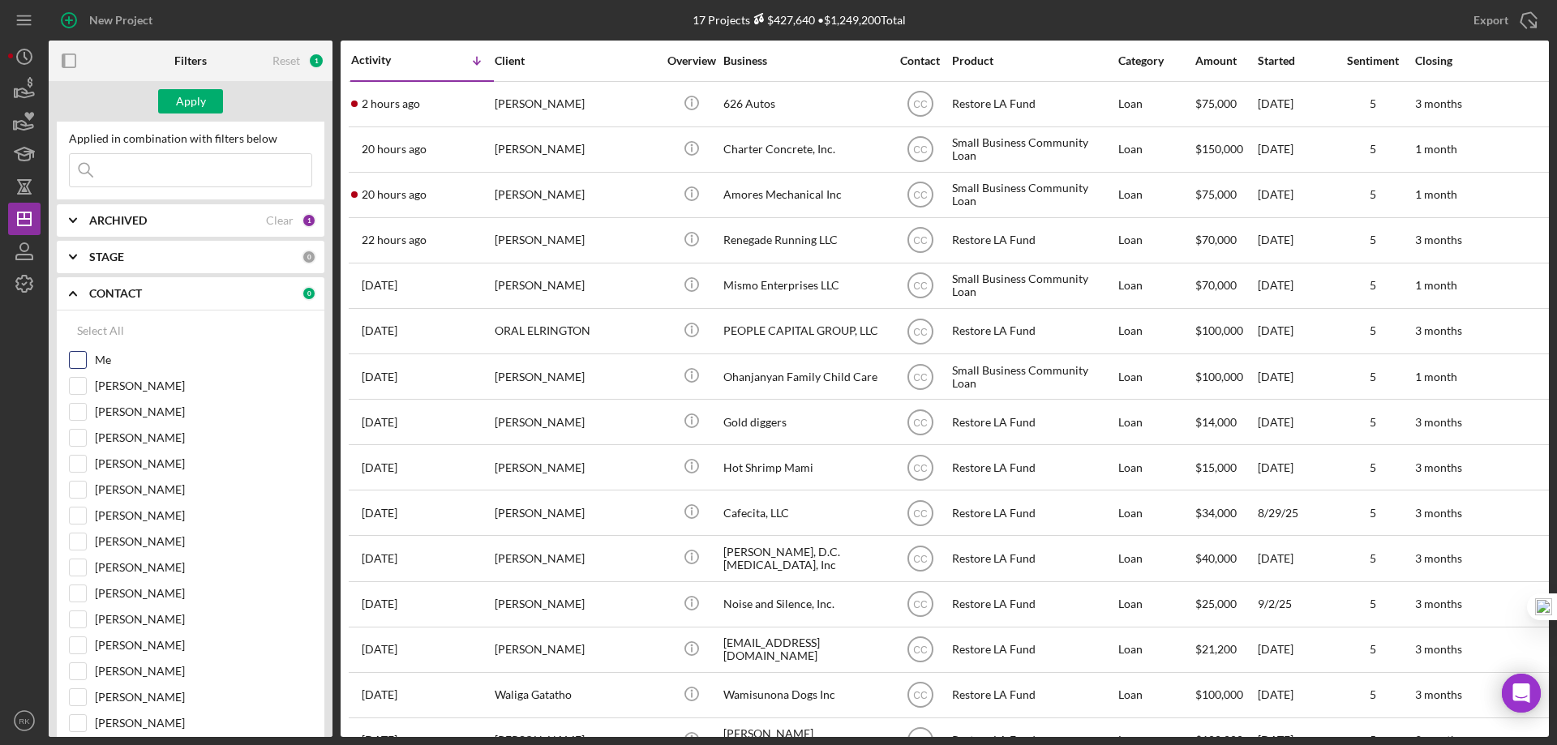
click at [78, 359] on input "Me" at bounding box center [78, 360] width 16 height 16
checkbox input "true"
click at [184, 97] on div "Apply" at bounding box center [191, 101] width 30 height 24
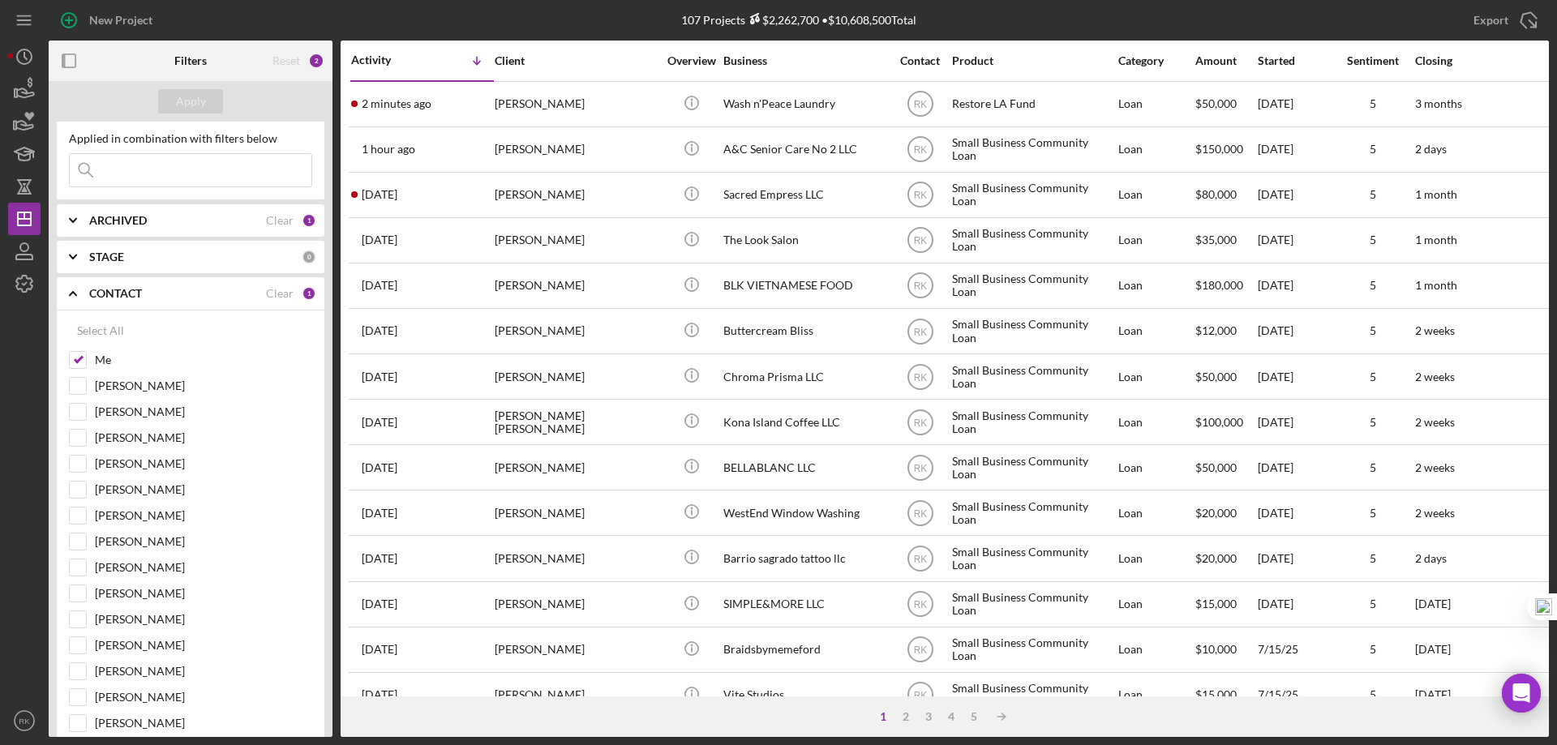
click at [74, 295] on icon "Icon/Expander" at bounding box center [73, 293] width 41 height 41
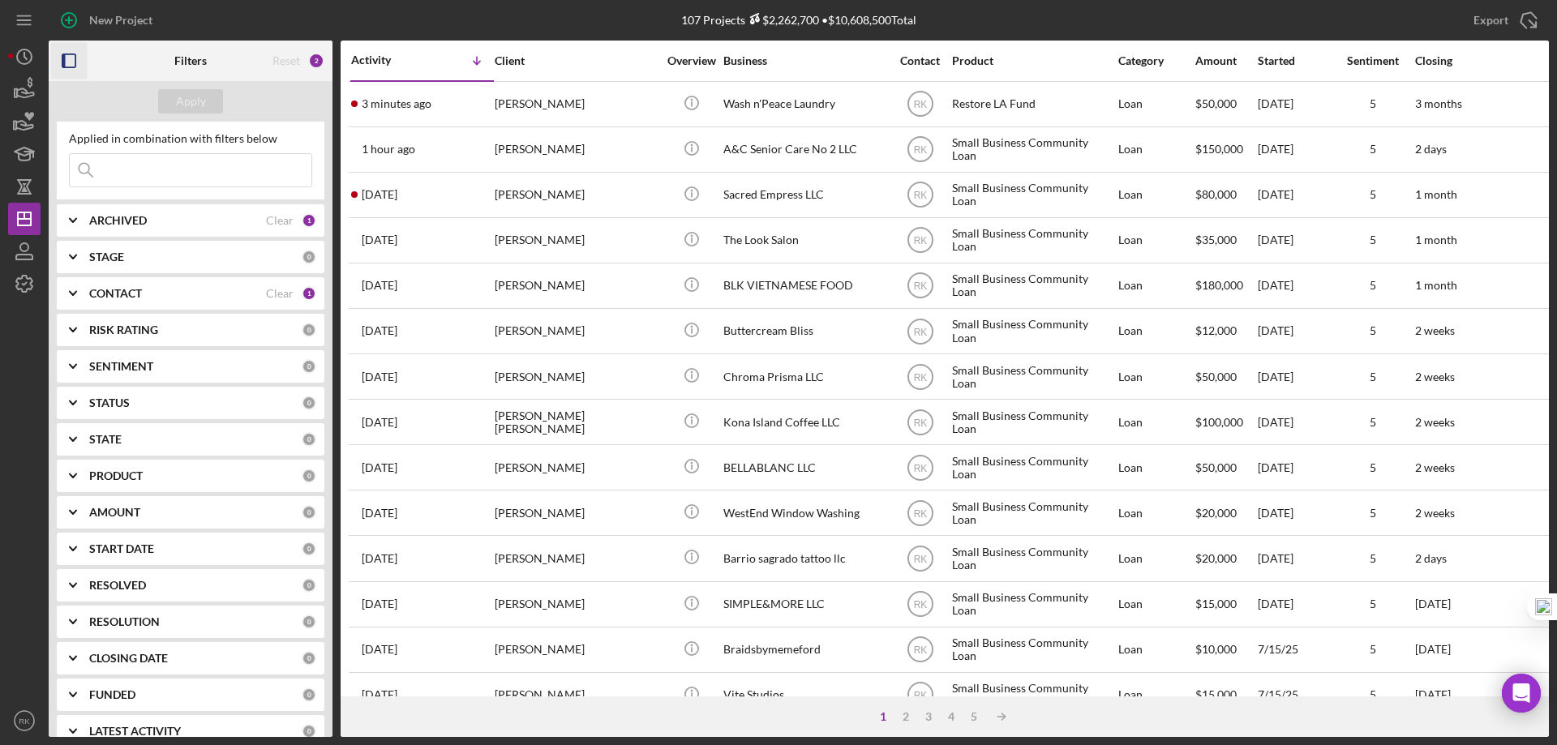
click at [74, 65] on icon "button" at bounding box center [69, 61] width 36 height 36
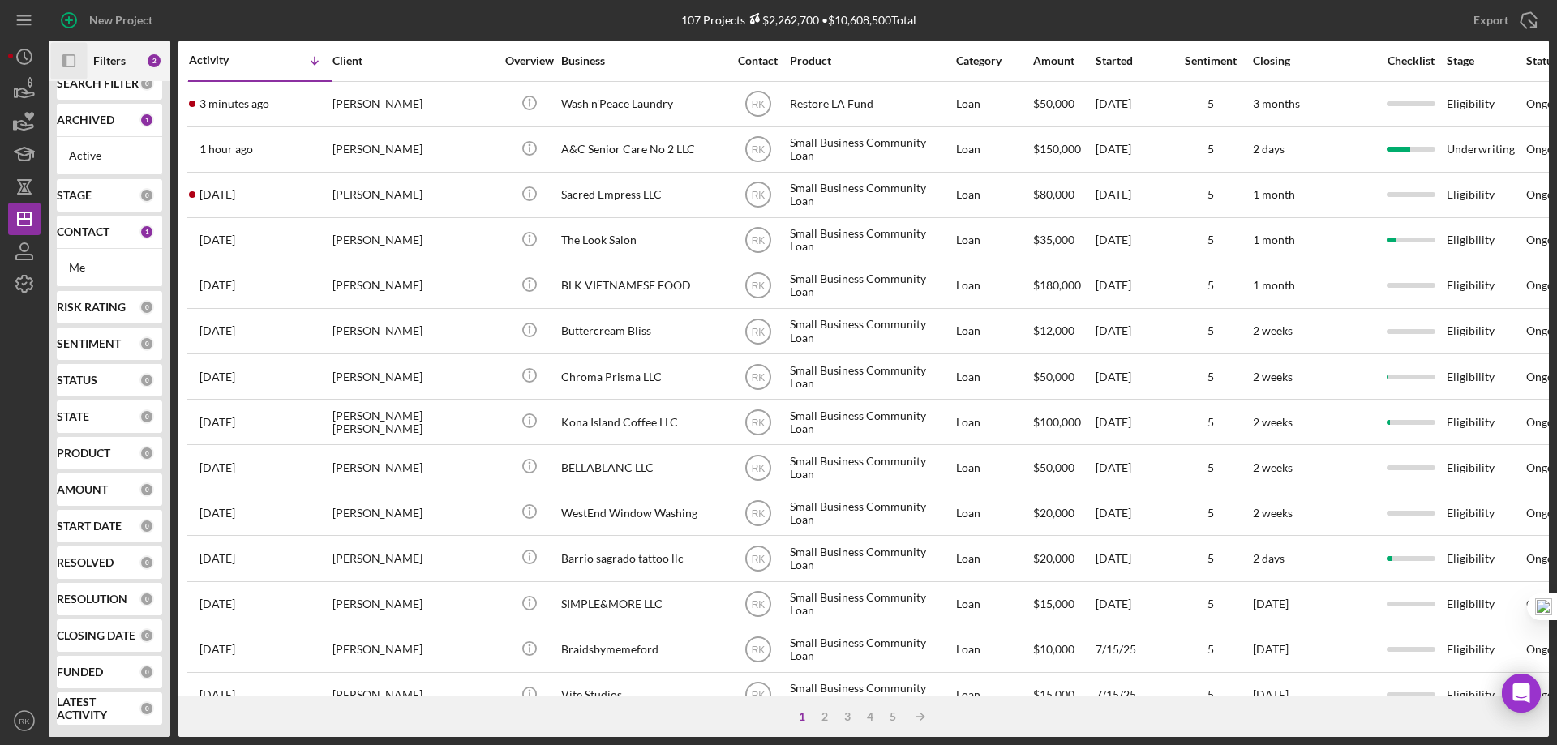
scroll to position [22, 0]
drag, startPoint x: 98, startPoint y: 241, endPoint x: 96, endPoint y: 251, distance: 10.8
click at [98, 241] on div "CONTACT 1" at bounding box center [105, 232] width 97 height 32
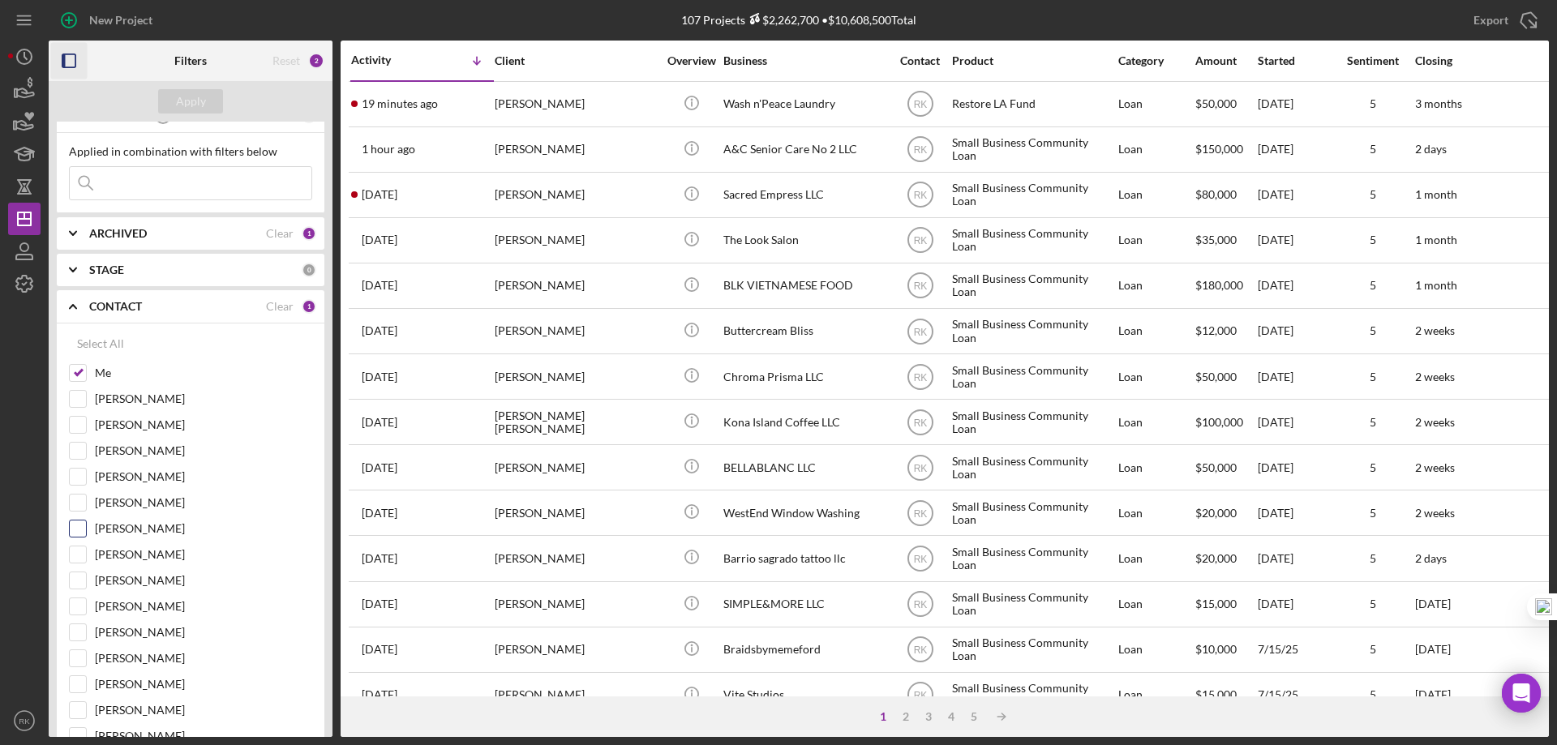
click at [75, 532] on input "[PERSON_NAME]" at bounding box center [78, 529] width 16 height 16
checkbox input "true"
click at [72, 377] on input "Me" at bounding box center [78, 373] width 16 height 16
checkbox input "false"
click at [175, 106] on button "Apply" at bounding box center [190, 101] width 65 height 24
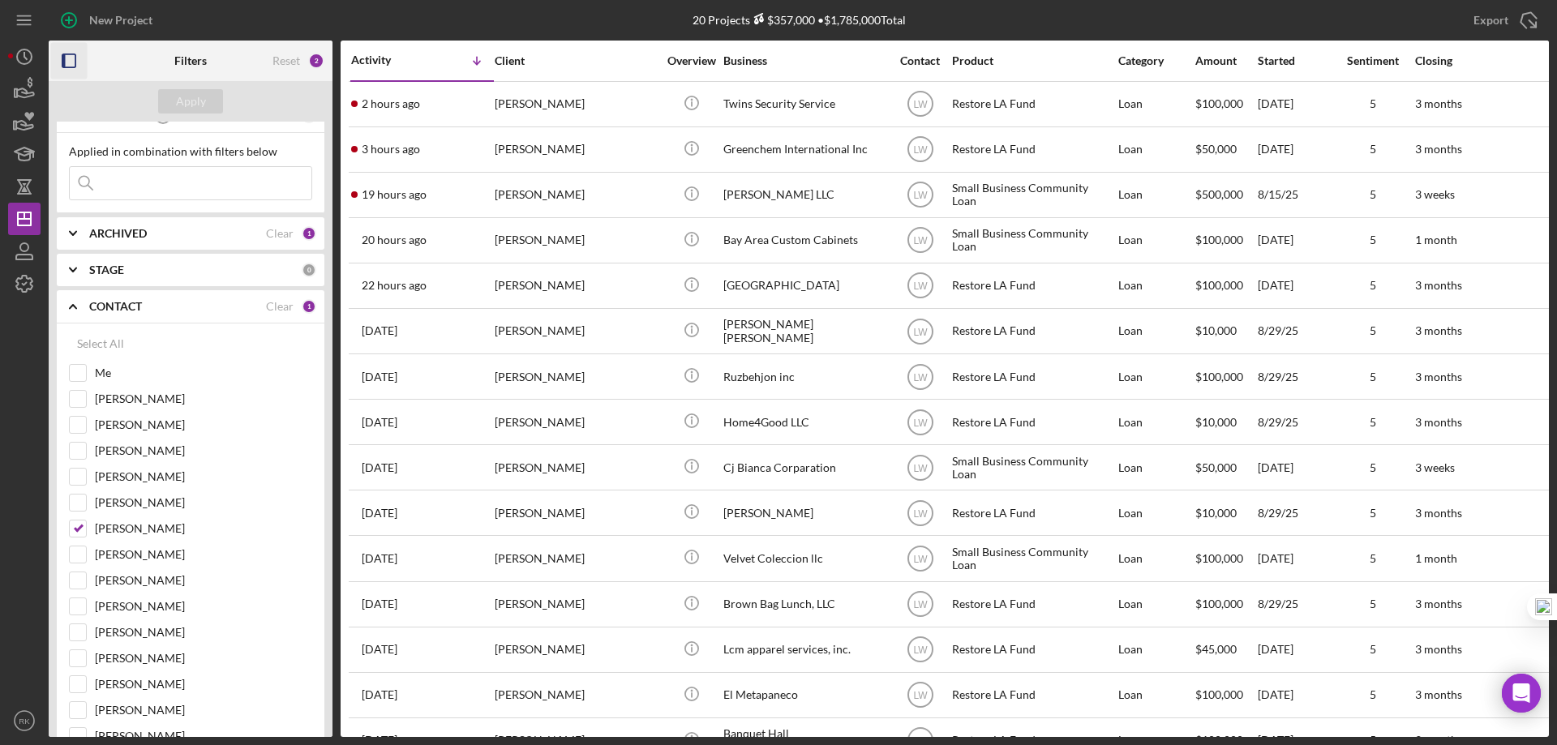
click at [75, 67] on rect "button" at bounding box center [68, 60] width 13 height 13
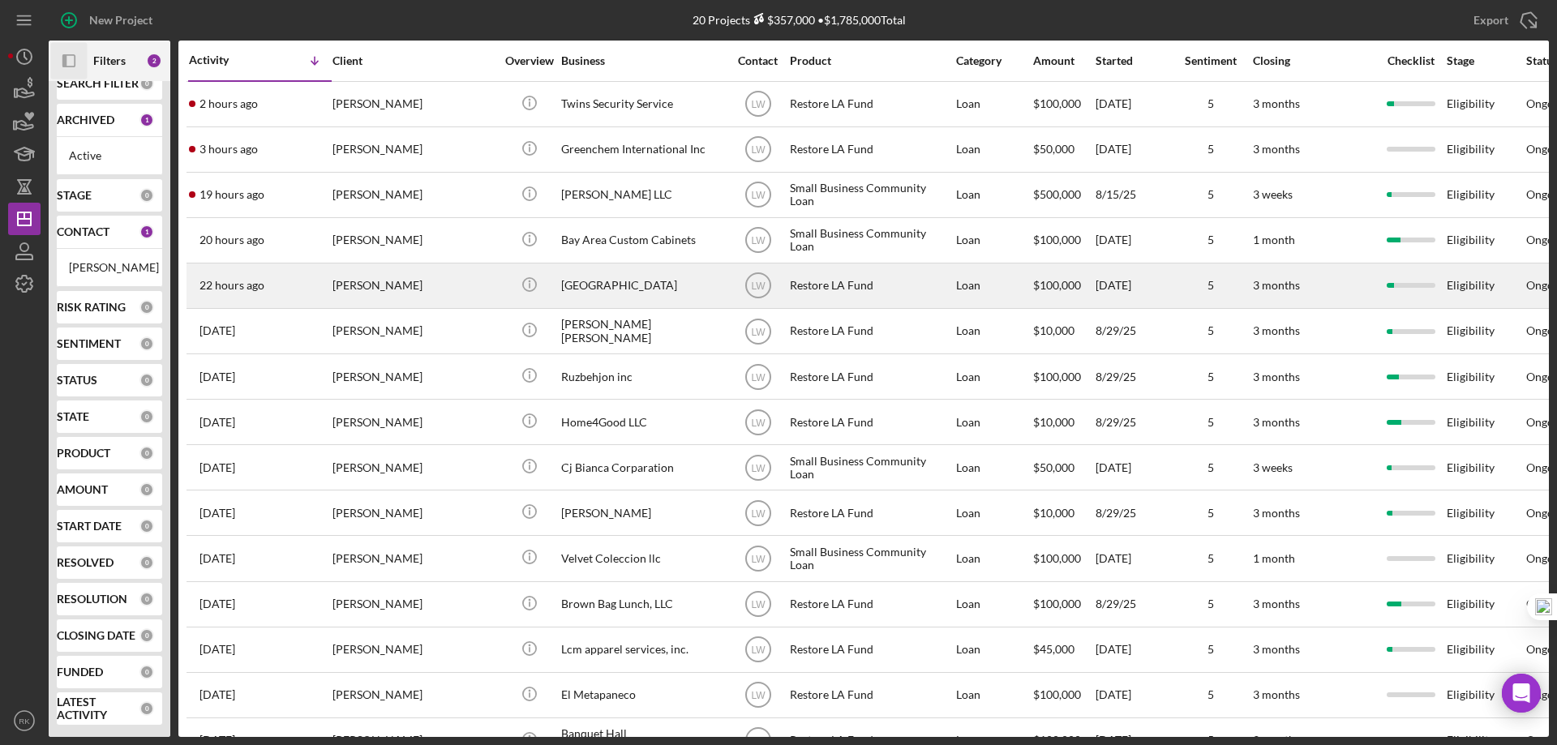
click at [380, 285] on div "[PERSON_NAME]" at bounding box center [414, 285] width 162 height 43
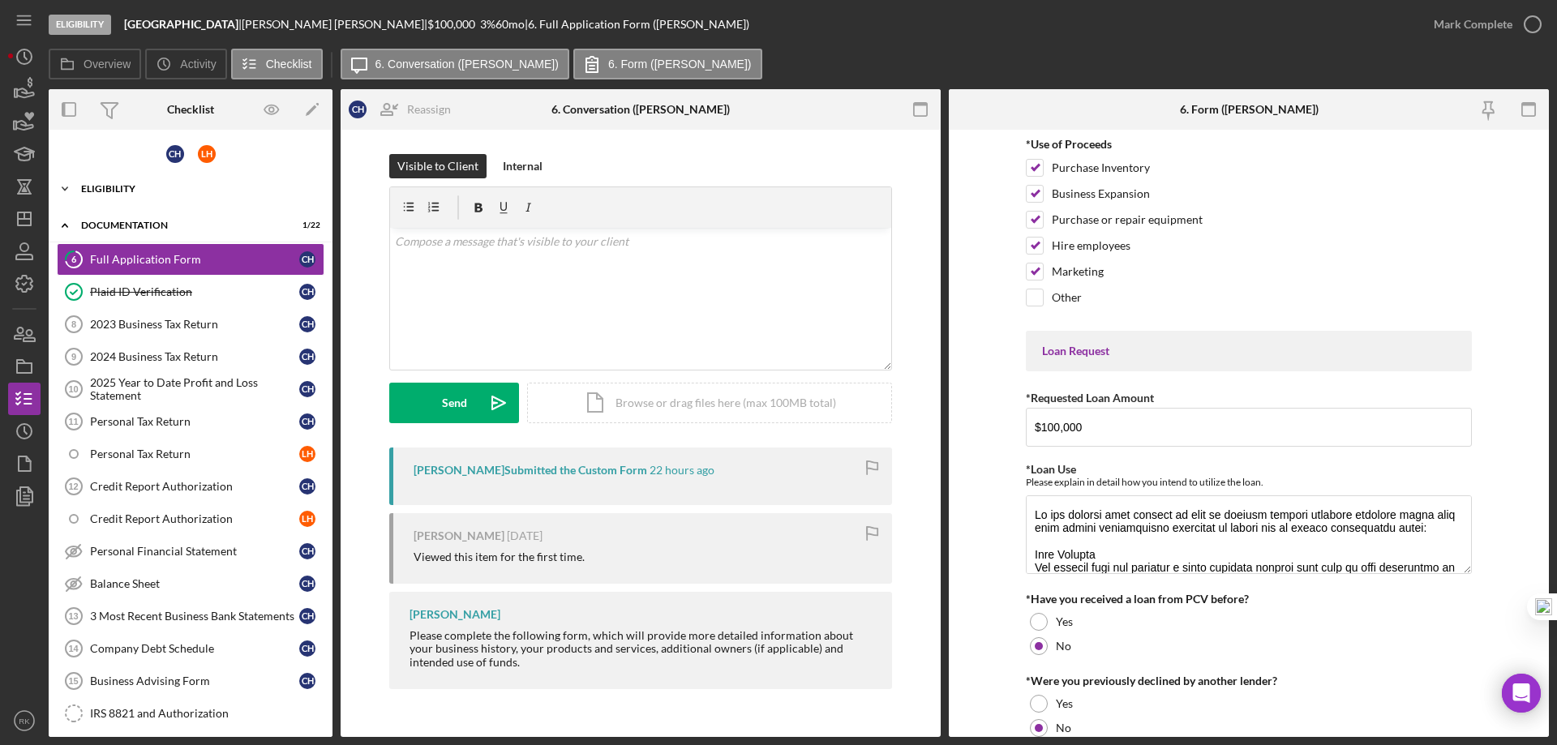
click at [114, 189] on div "Eligibility" at bounding box center [196, 189] width 231 height 10
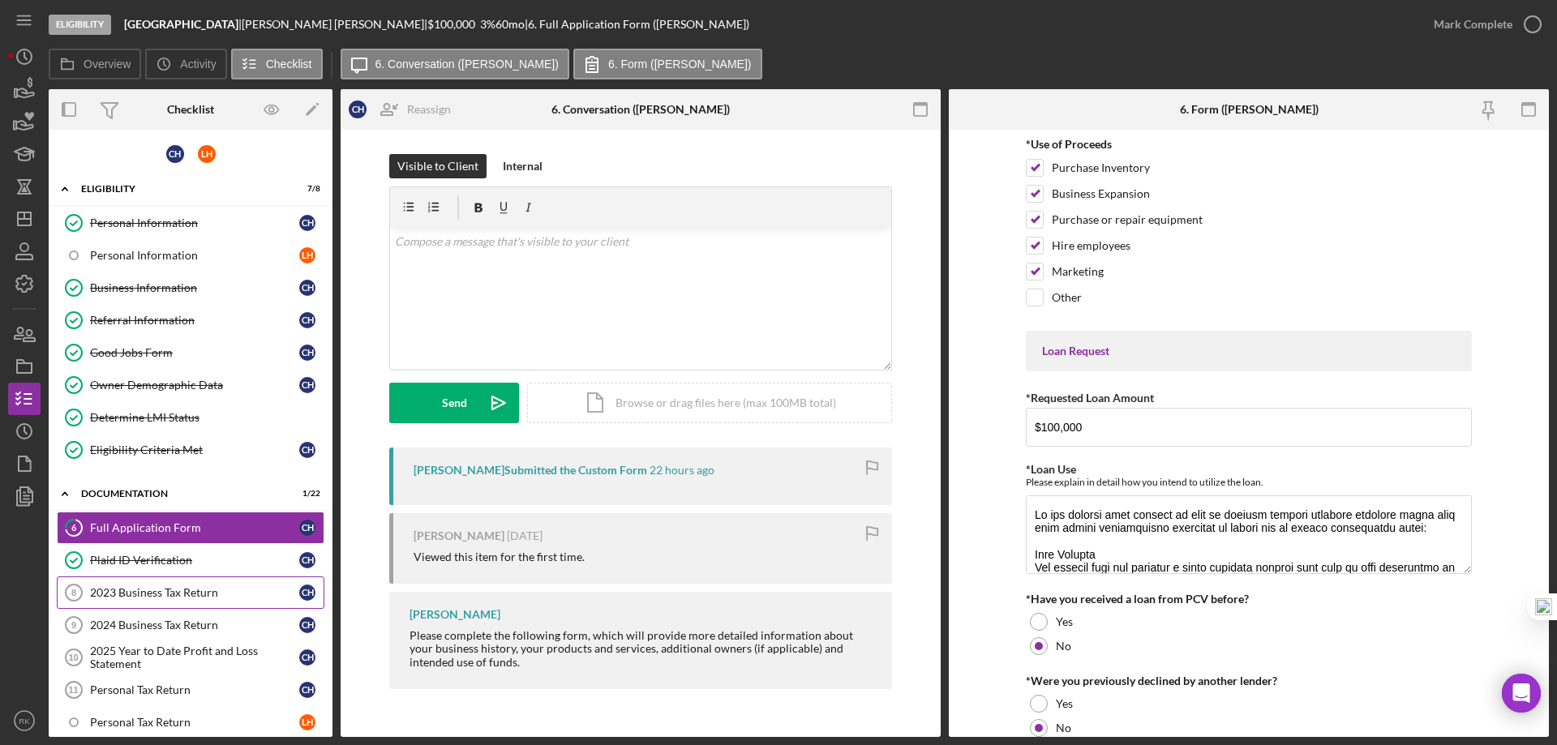
click at [143, 599] on div "2023 Business Tax Return" at bounding box center [194, 592] width 209 height 13
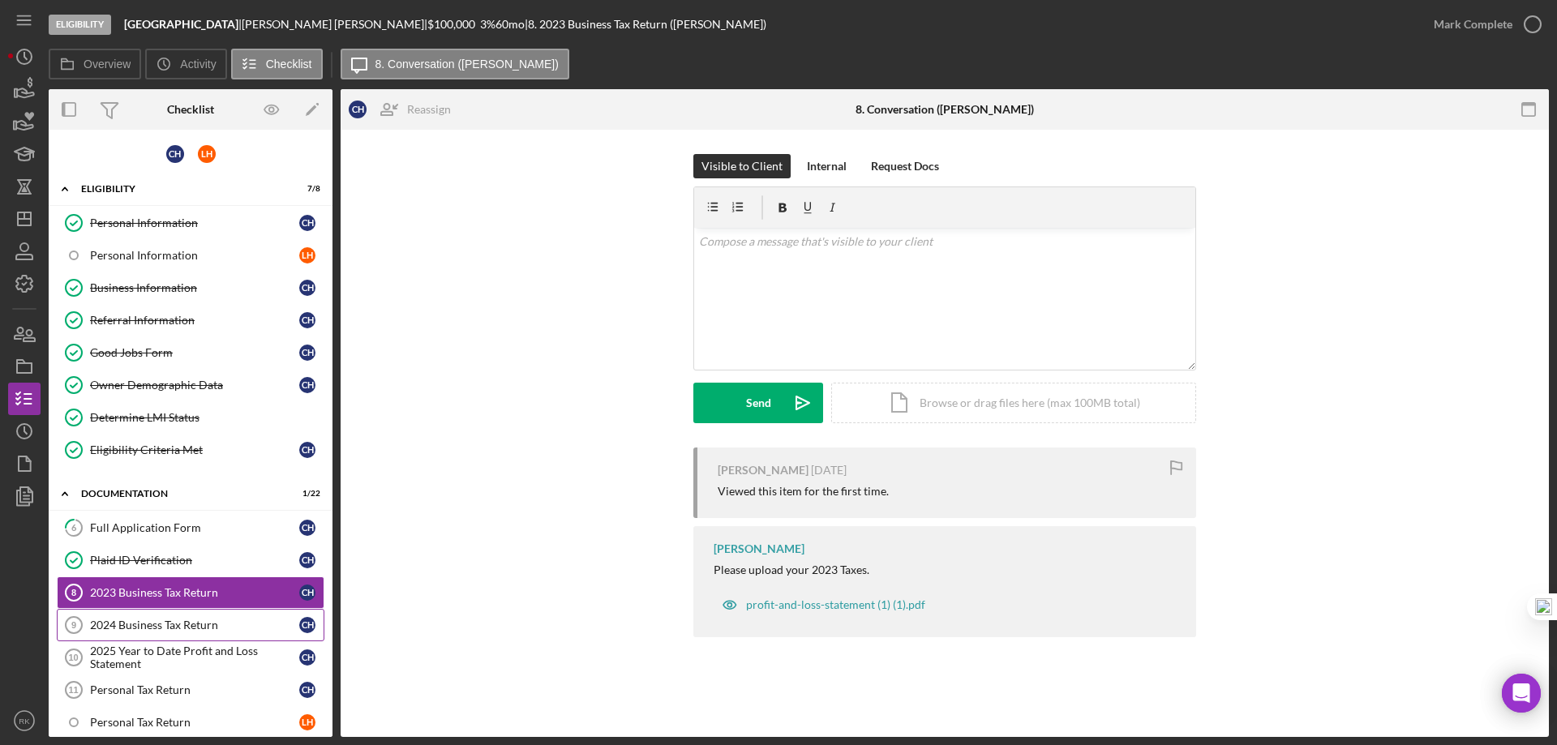
click at [147, 628] on div "2024 Business Tax Return" at bounding box center [194, 625] width 209 height 13
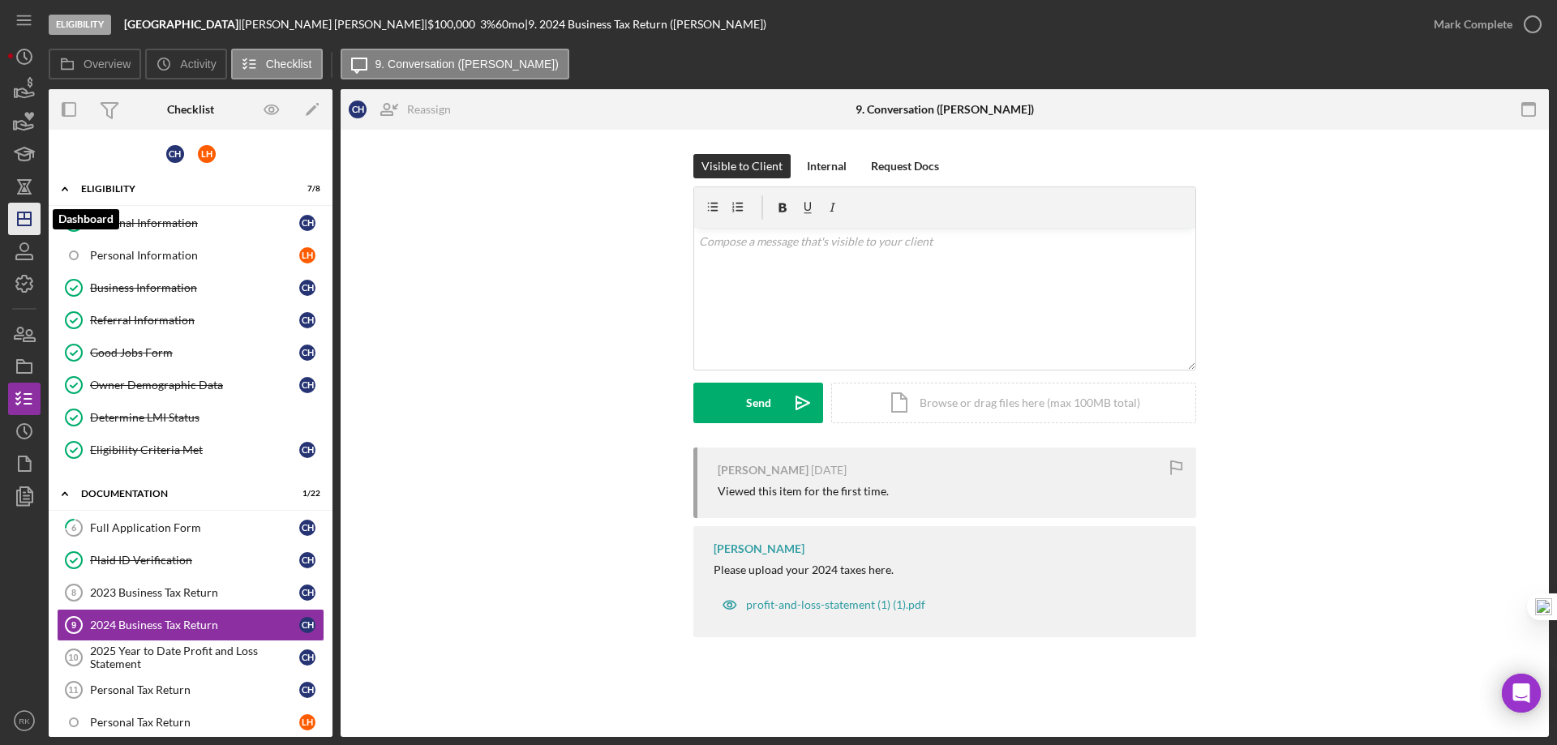
click at [31, 222] on polygon "button" at bounding box center [24, 219] width 13 height 13
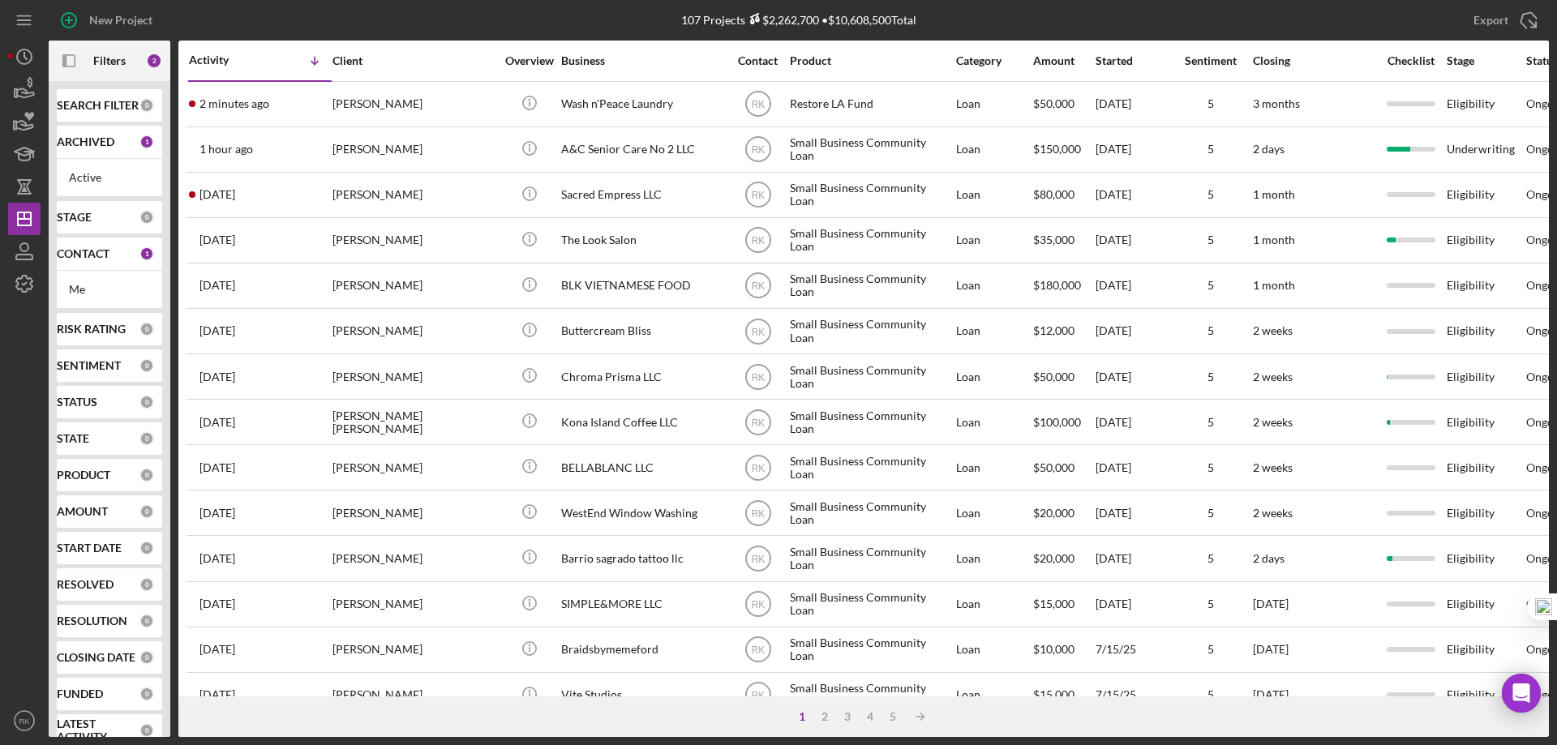
click at [99, 260] on div "CONTACT 1" at bounding box center [105, 254] width 97 height 15
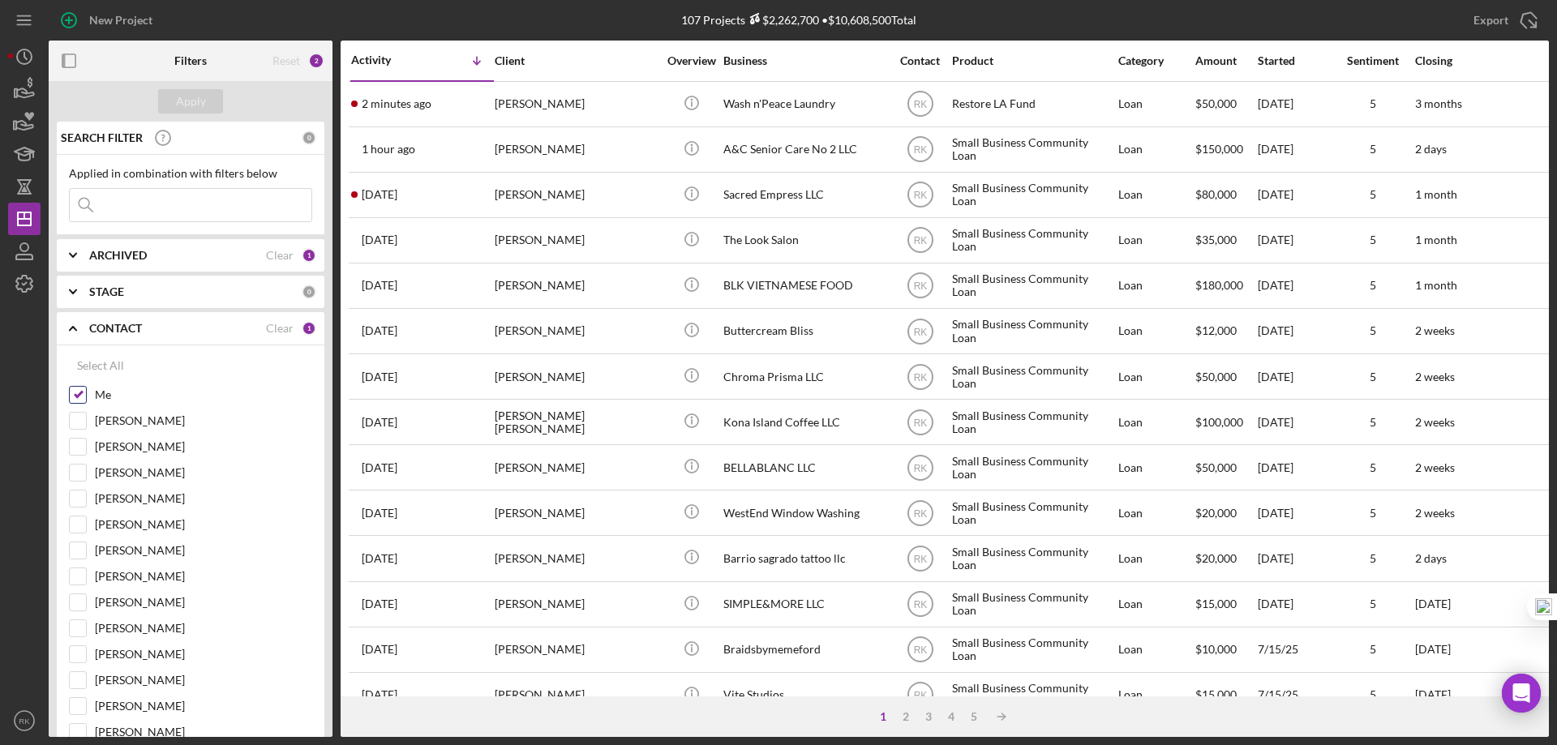
click at [79, 397] on input "Me" at bounding box center [78, 395] width 16 height 16
checkbox input "false"
click at [75, 558] on input "[PERSON_NAME]" at bounding box center [78, 551] width 16 height 16
checkbox input "true"
click at [177, 109] on div "Apply" at bounding box center [191, 101] width 30 height 24
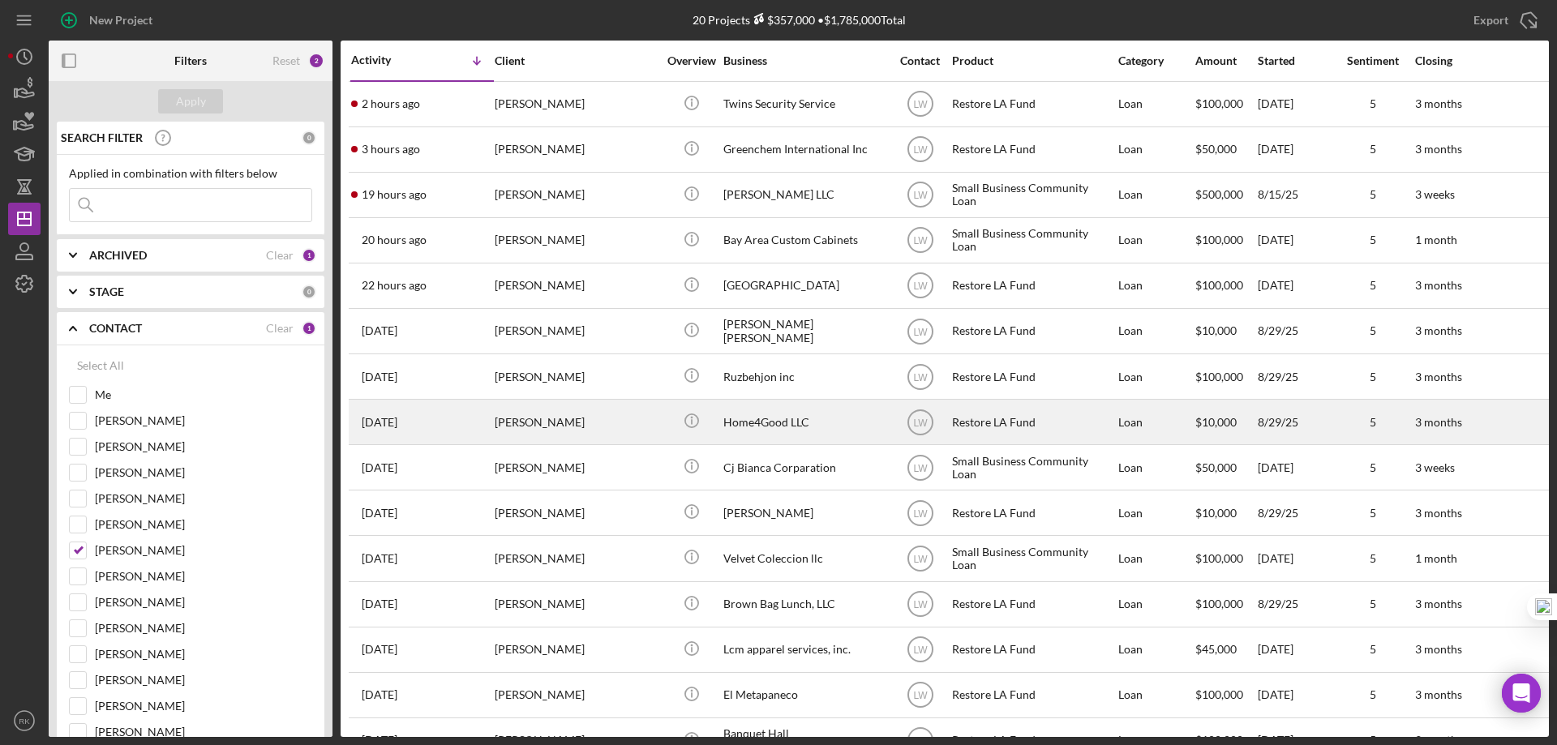
click at [576, 428] on div "[PERSON_NAME]" at bounding box center [576, 422] width 162 height 43
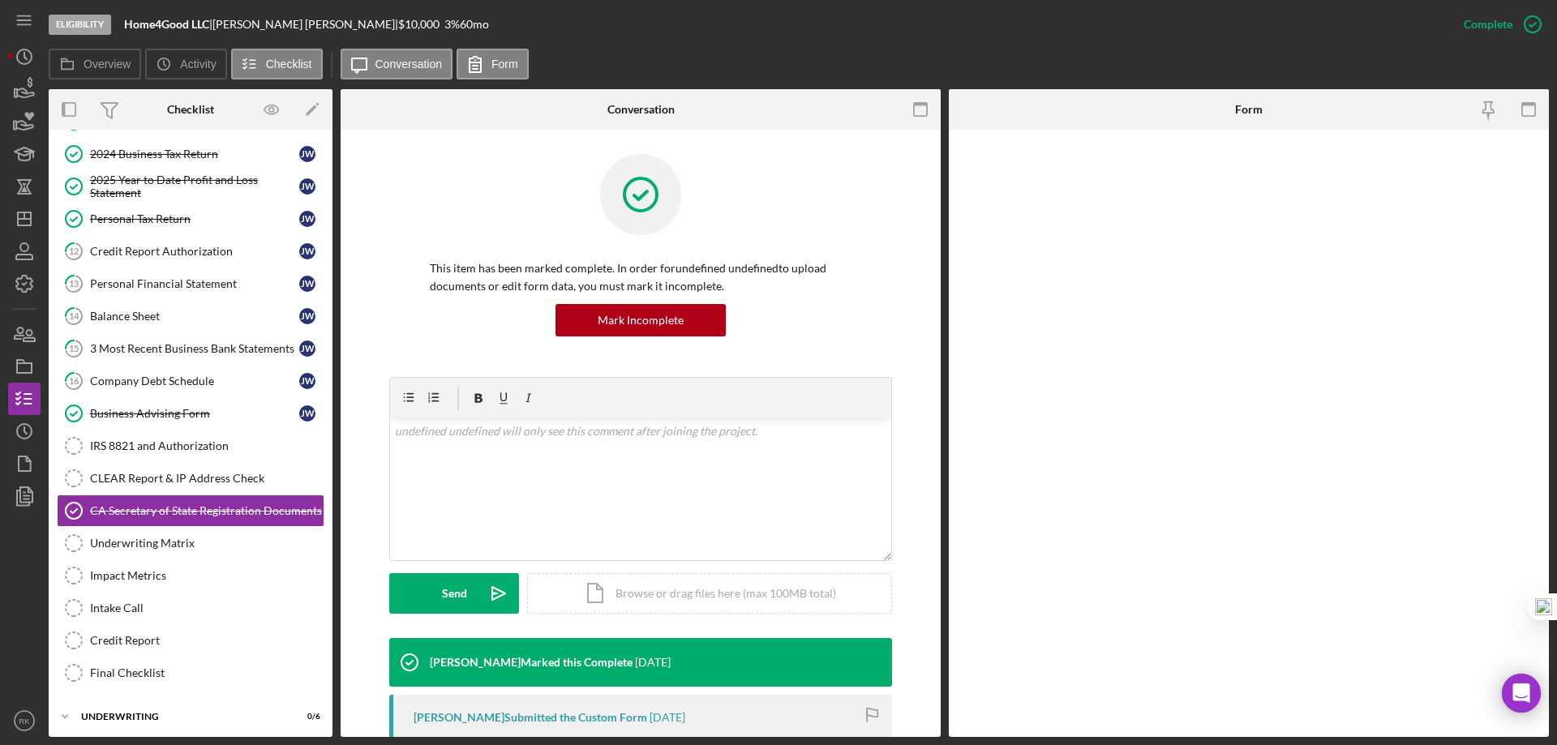
scroll to position [207, 0]
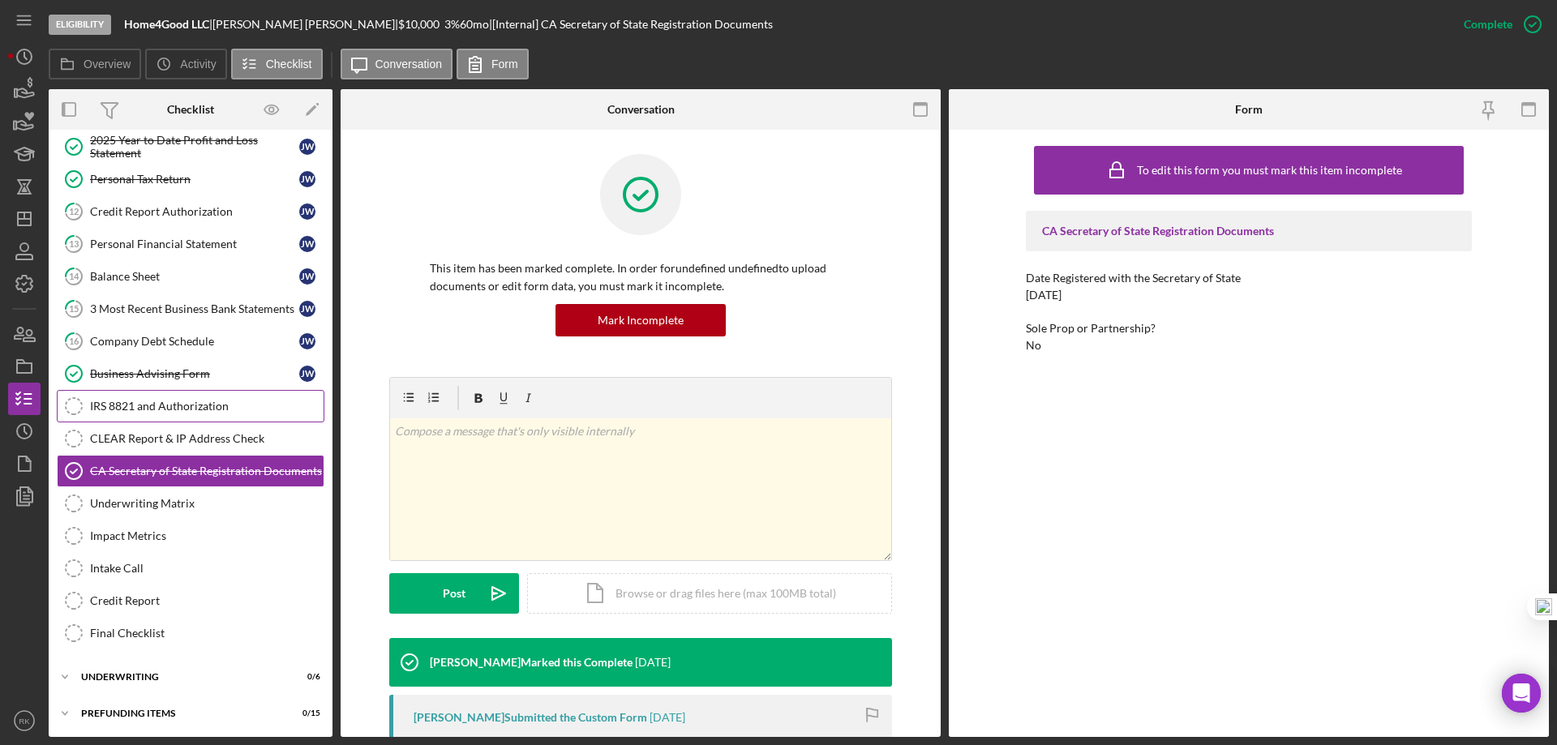
click at [200, 411] on div "IRS 8821 and Authorization" at bounding box center [207, 406] width 234 height 13
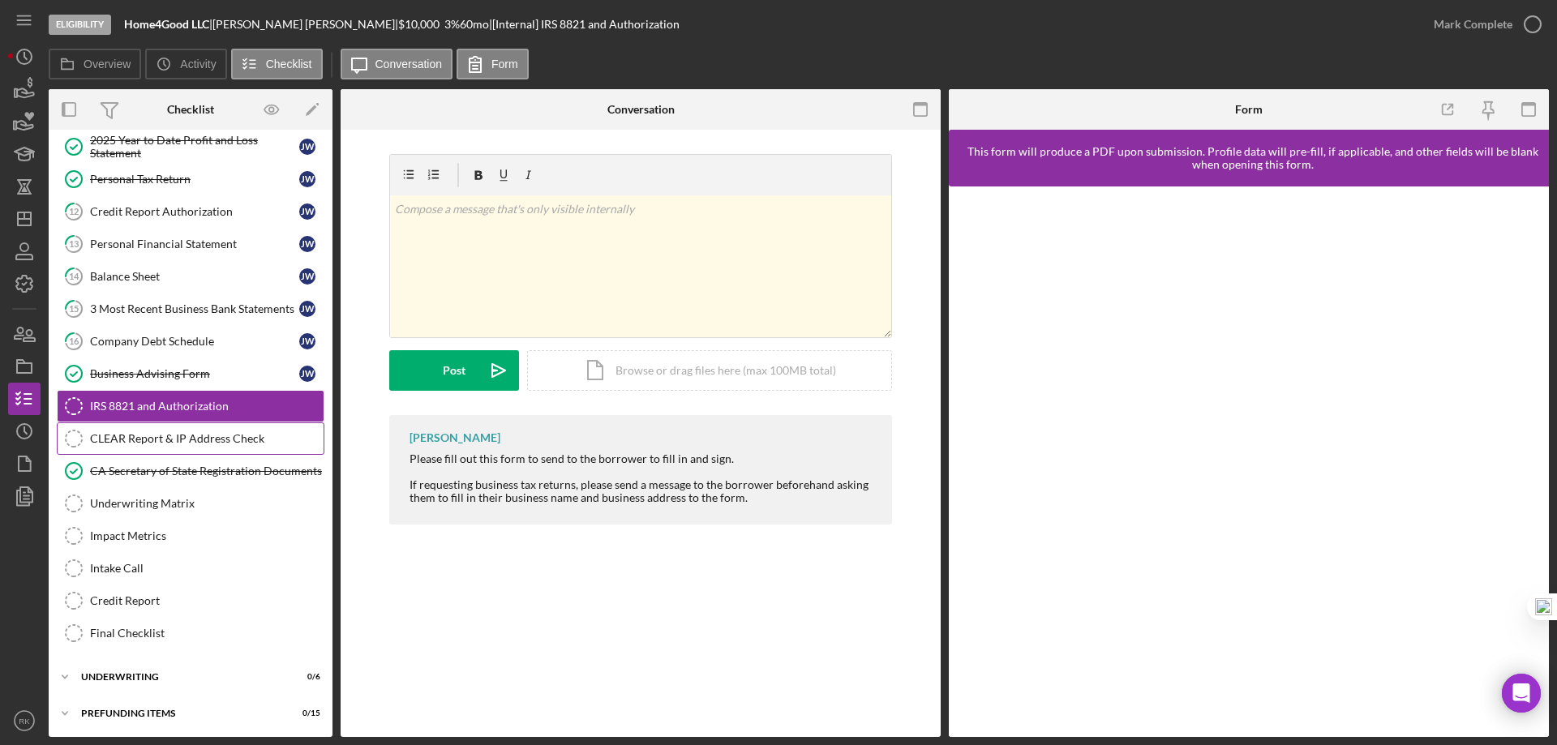
click at [229, 434] on div "CLEAR Report & IP Address Check" at bounding box center [207, 438] width 234 height 13
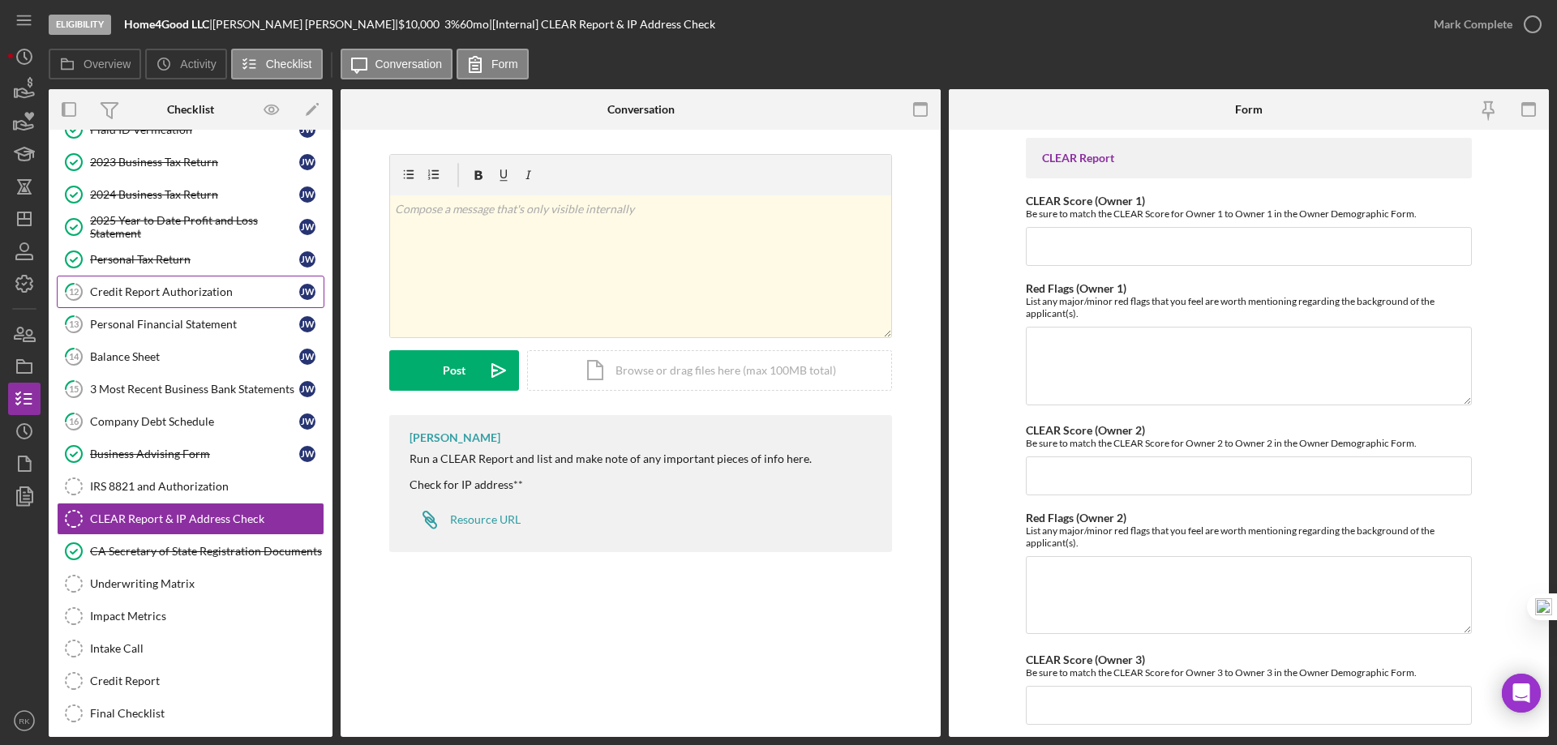
click at [116, 291] on div "Credit Report Authorization" at bounding box center [194, 292] width 209 height 13
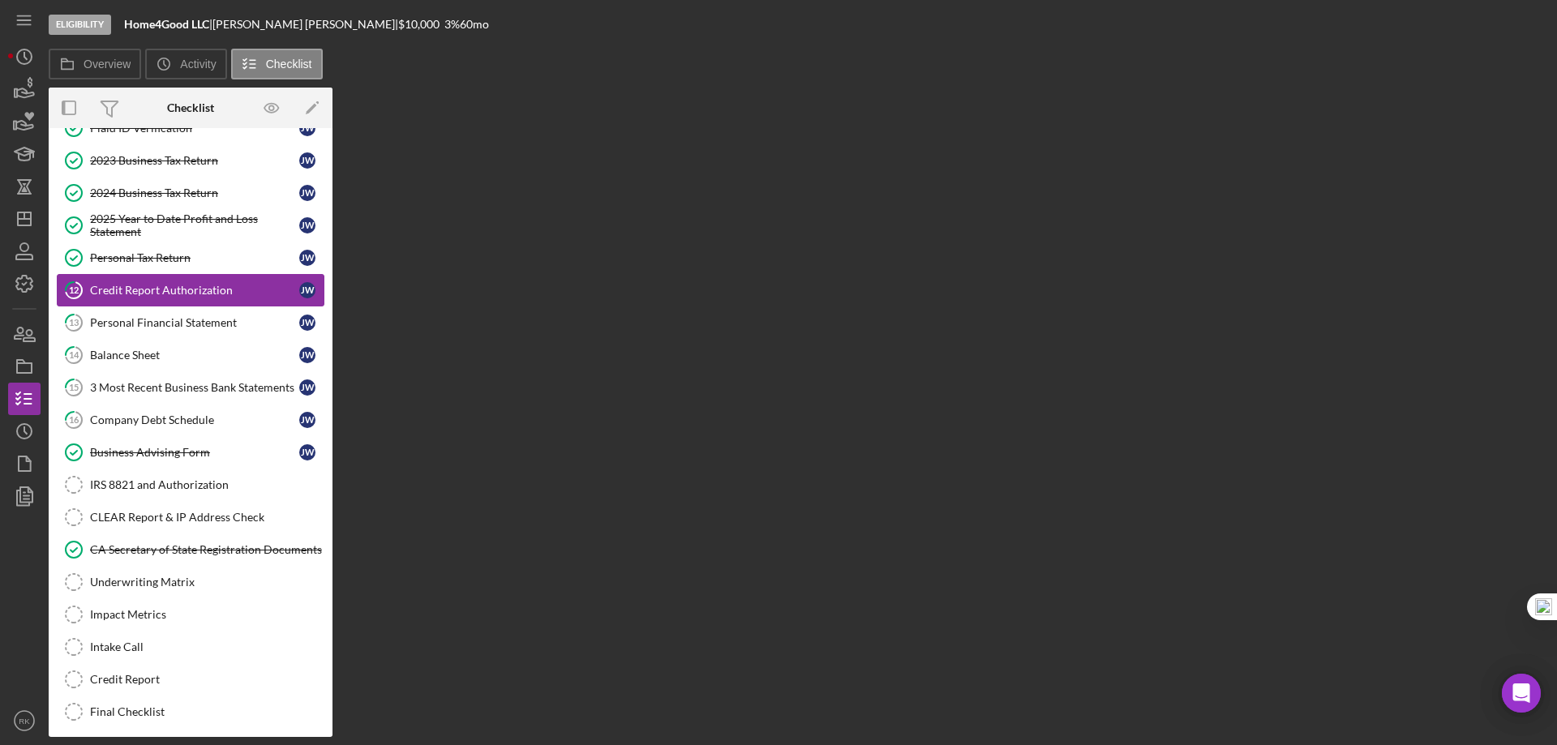
scroll to position [126, 0]
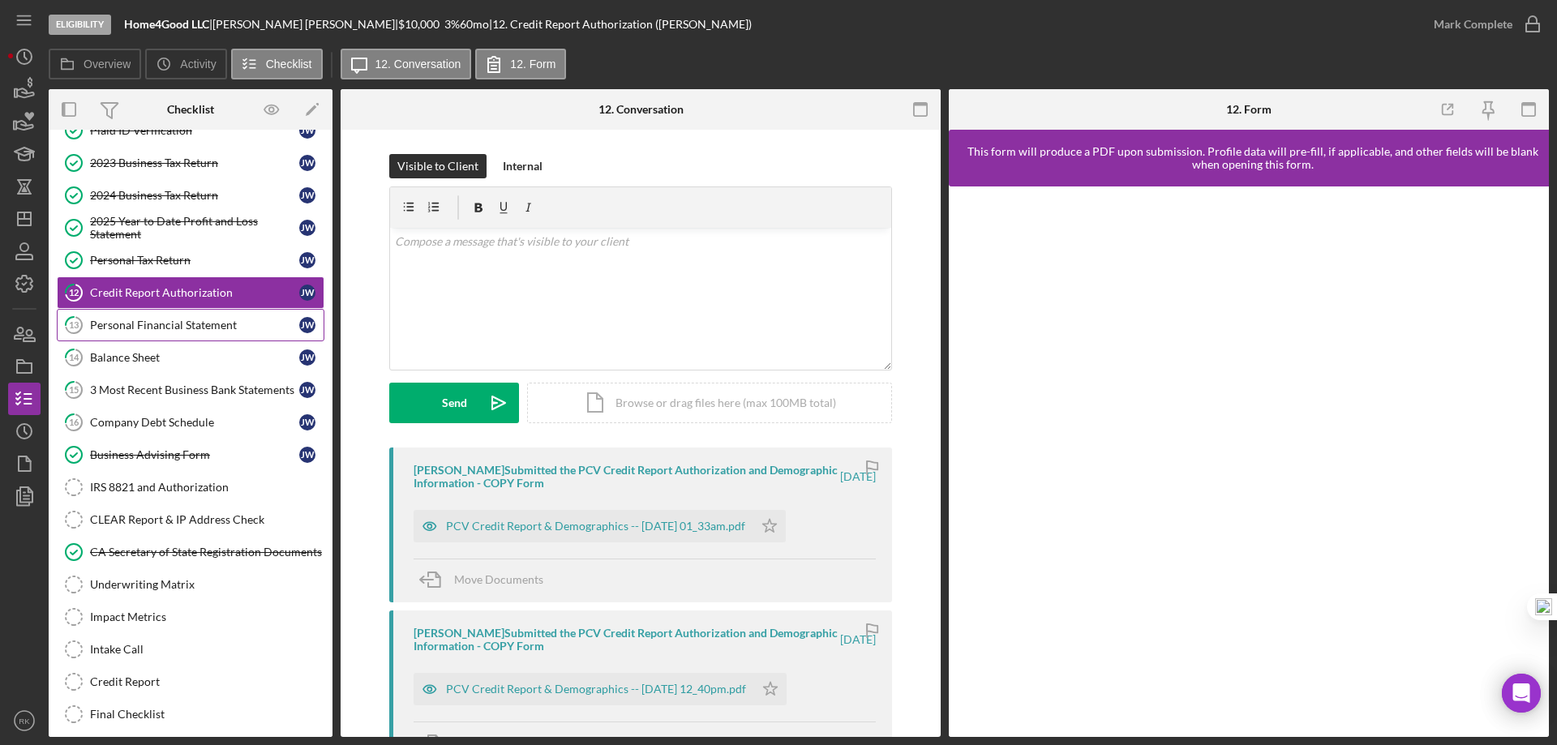
click at [135, 327] on div "Personal Financial Statement" at bounding box center [194, 325] width 209 height 13
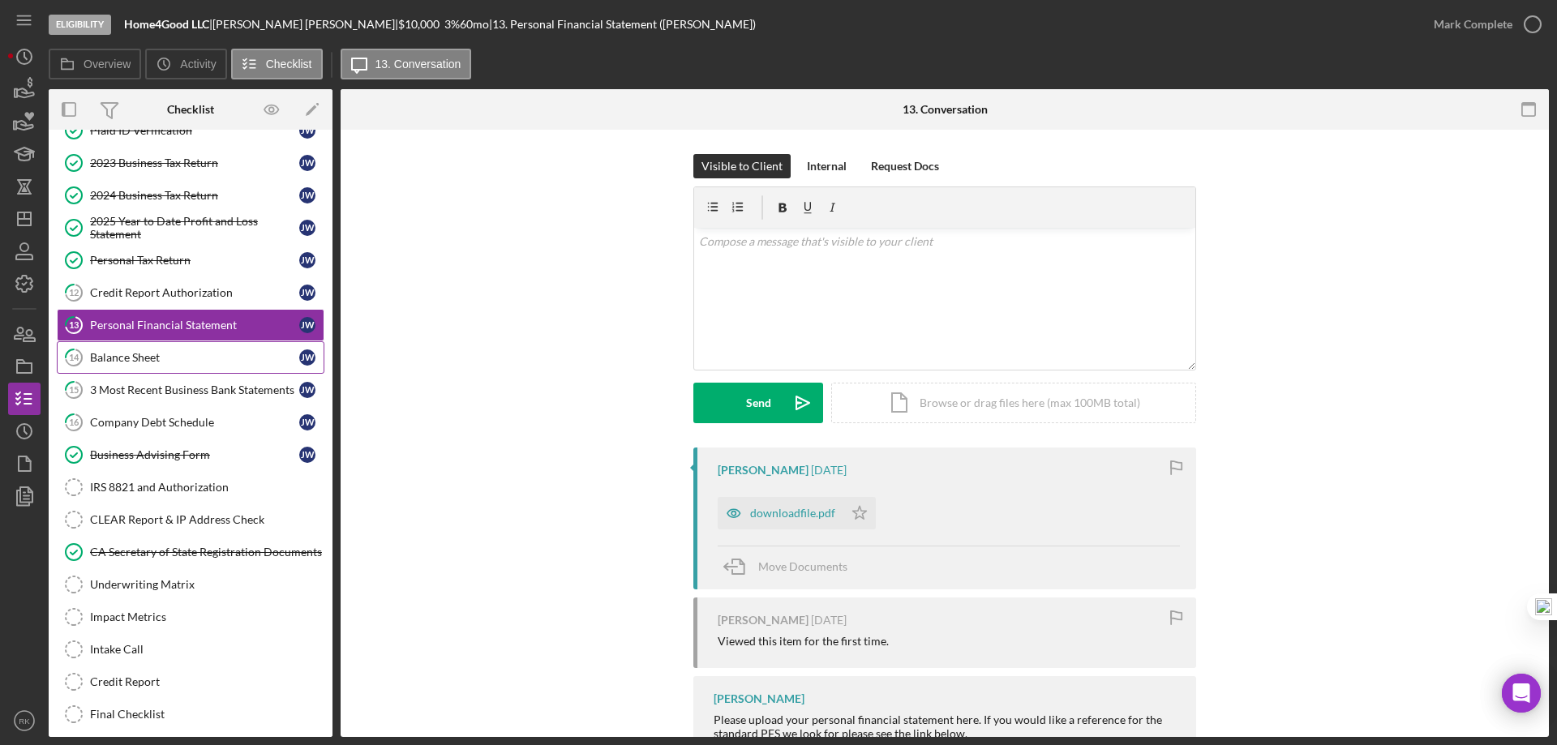
click at [142, 355] on div "Balance Sheet" at bounding box center [194, 357] width 209 height 13
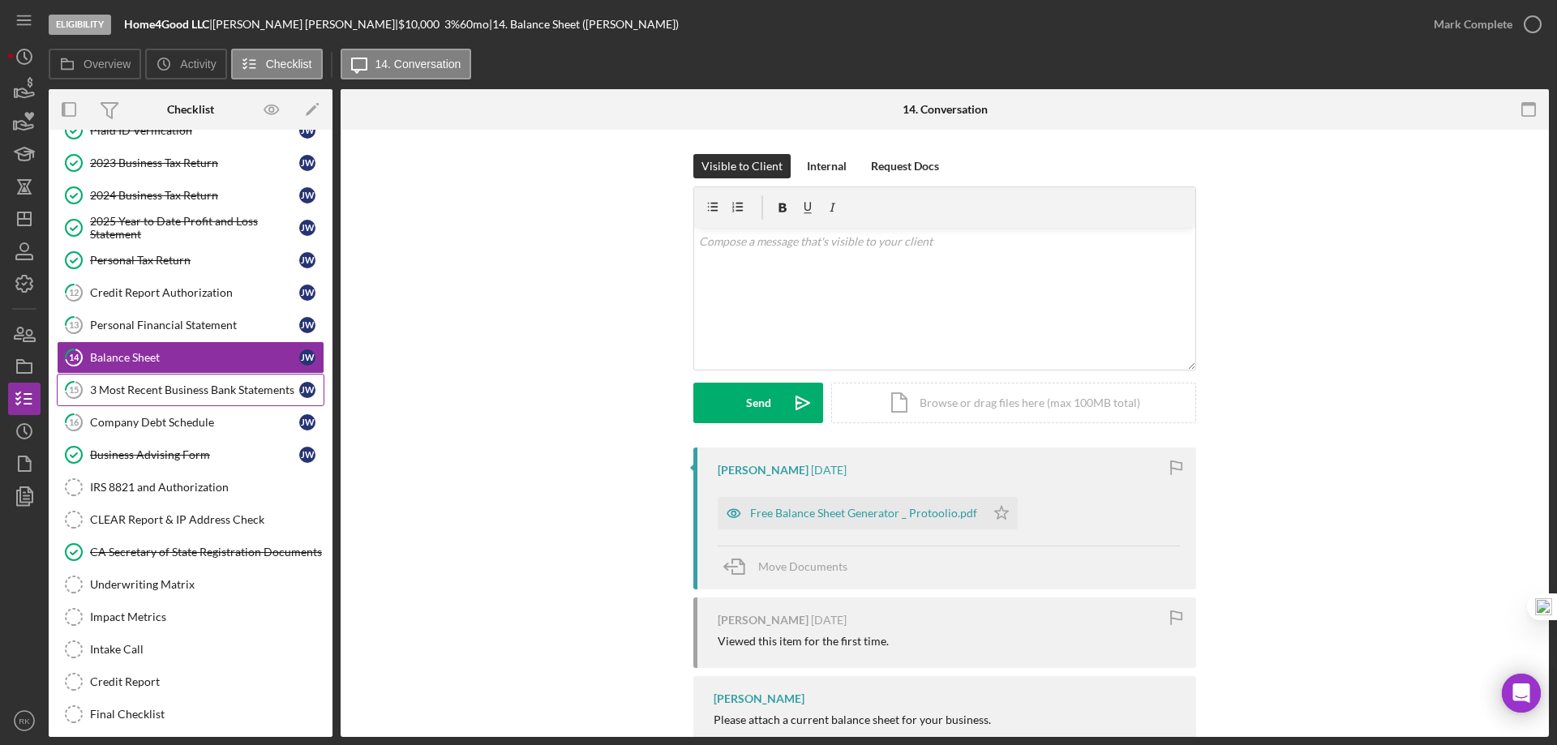
click at [145, 395] on div "3 Most Recent Business Bank Statements" at bounding box center [194, 390] width 209 height 13
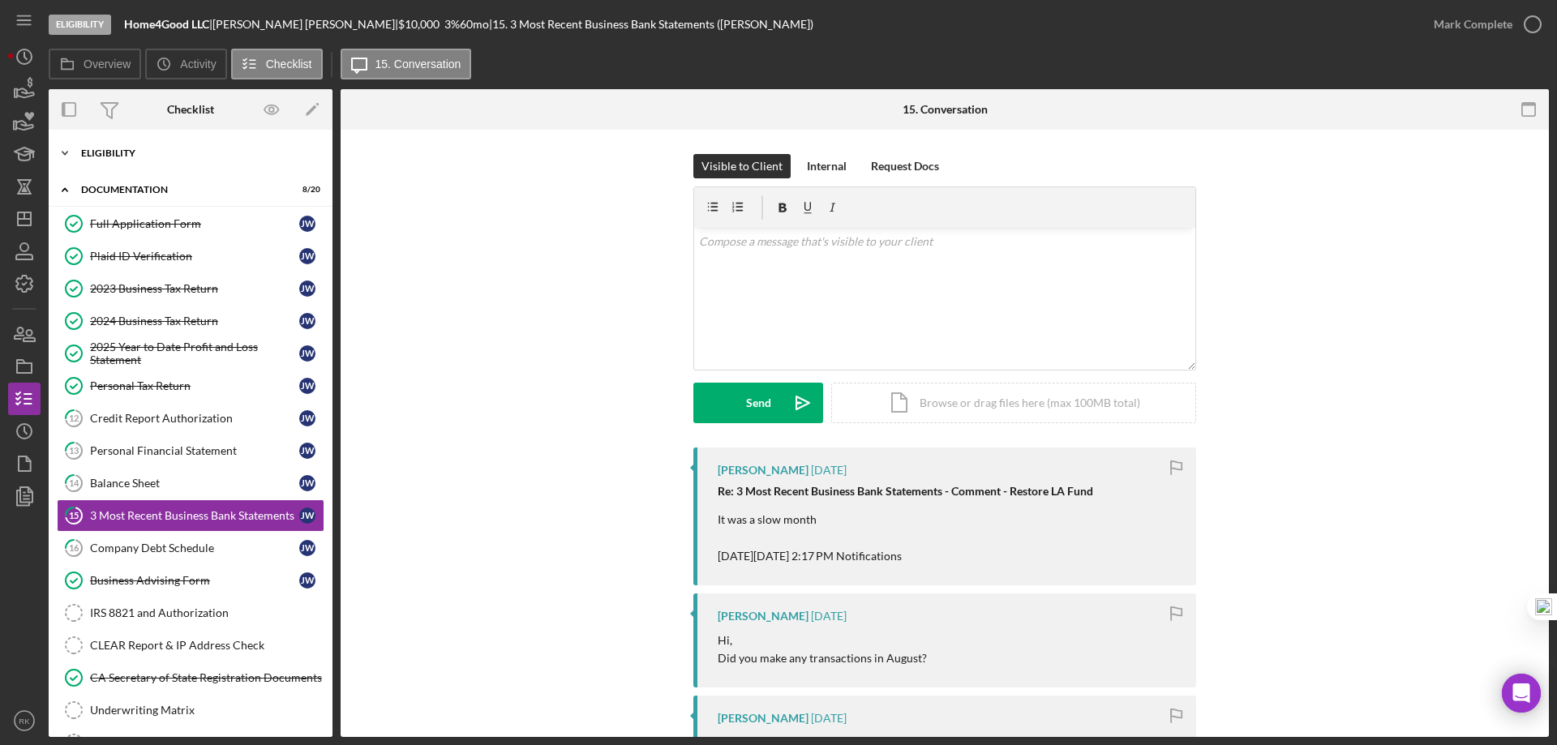
click at [119, 153] on div "Eligibility" at bounding box center [196, 153] width 231 height 10
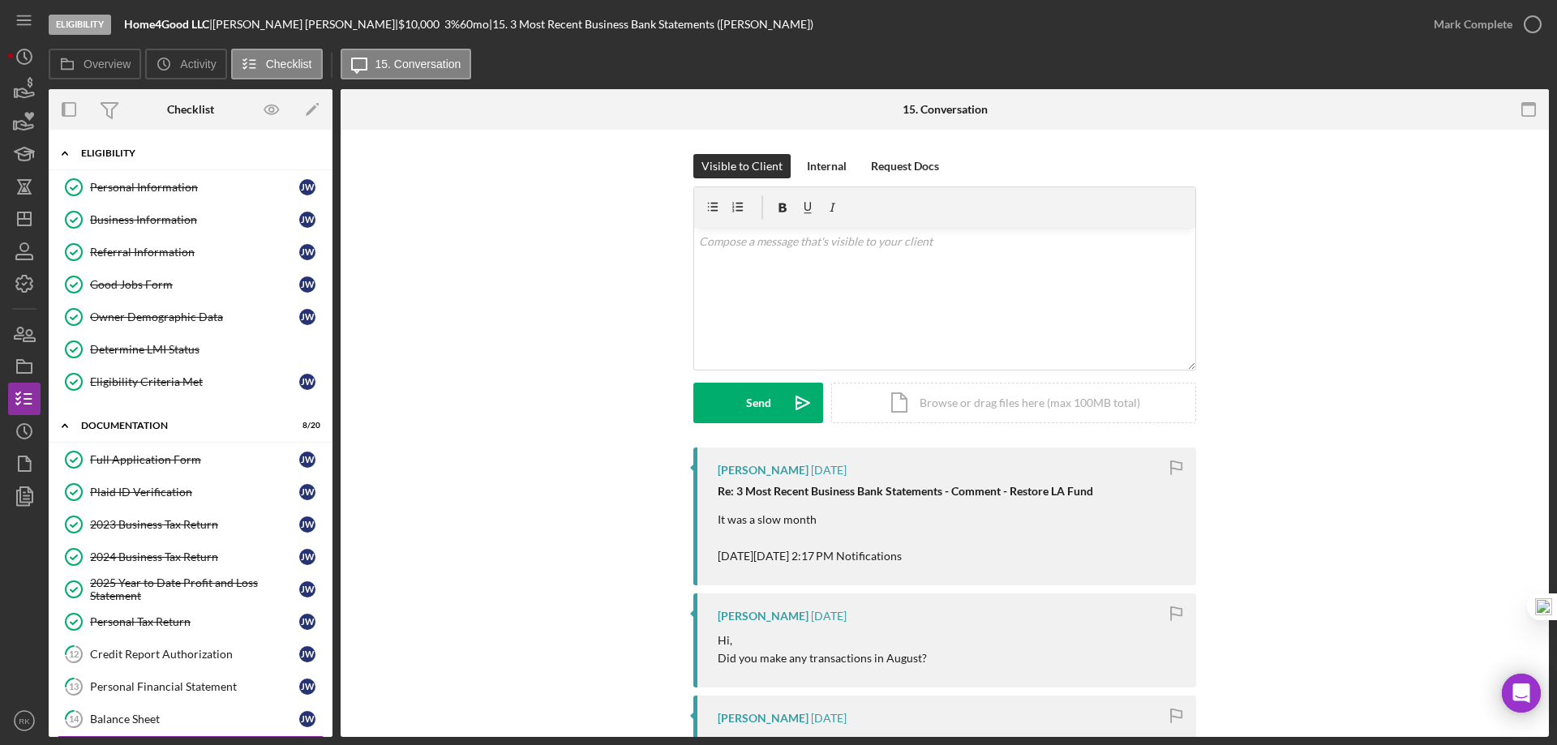
click at [119, 153] on div "Eligibility" at bounding box center [196, 153] width 231 height 10
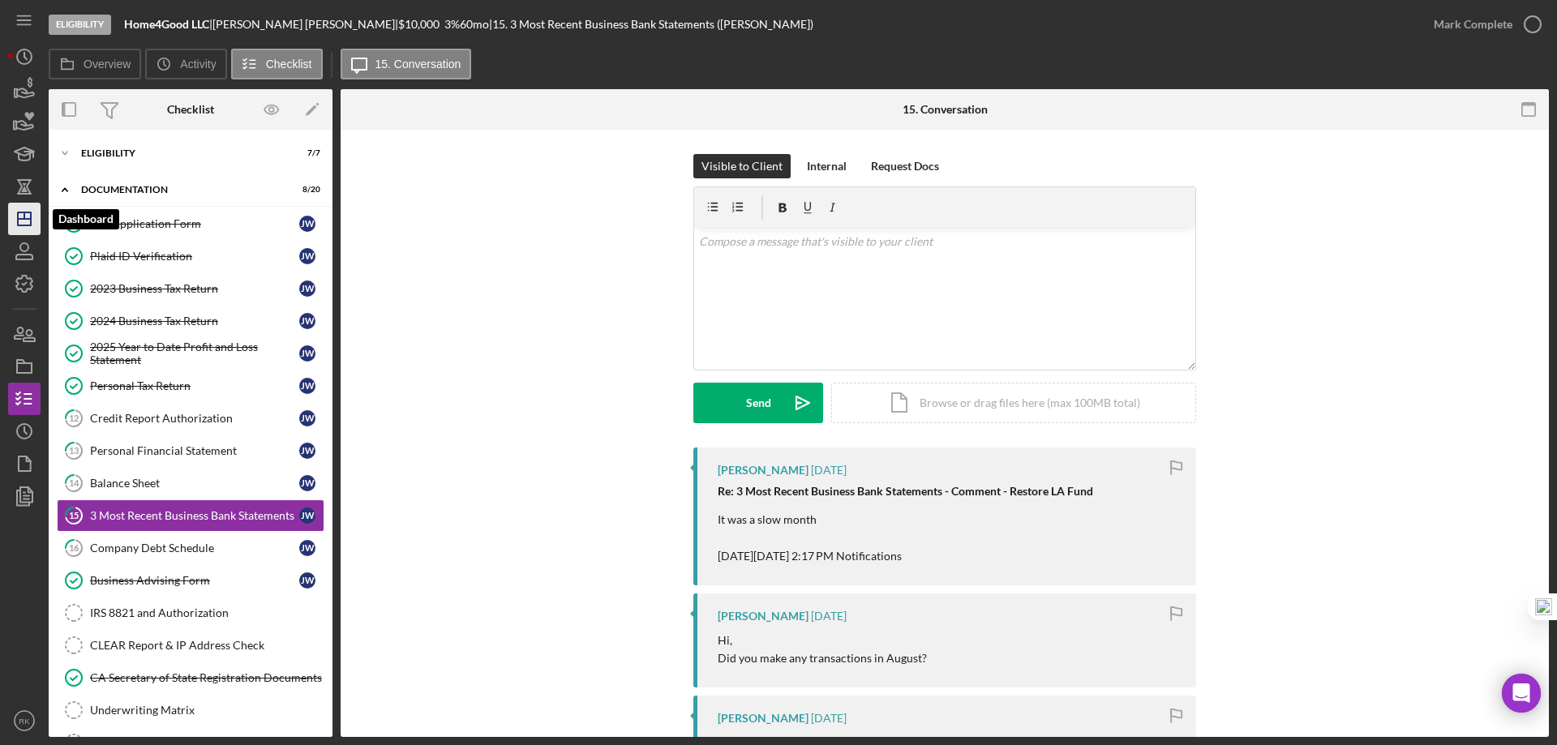
click at [29, 224] on icon "Icon/Dashboard" at bounding box center [24, 219] width 41 height 41
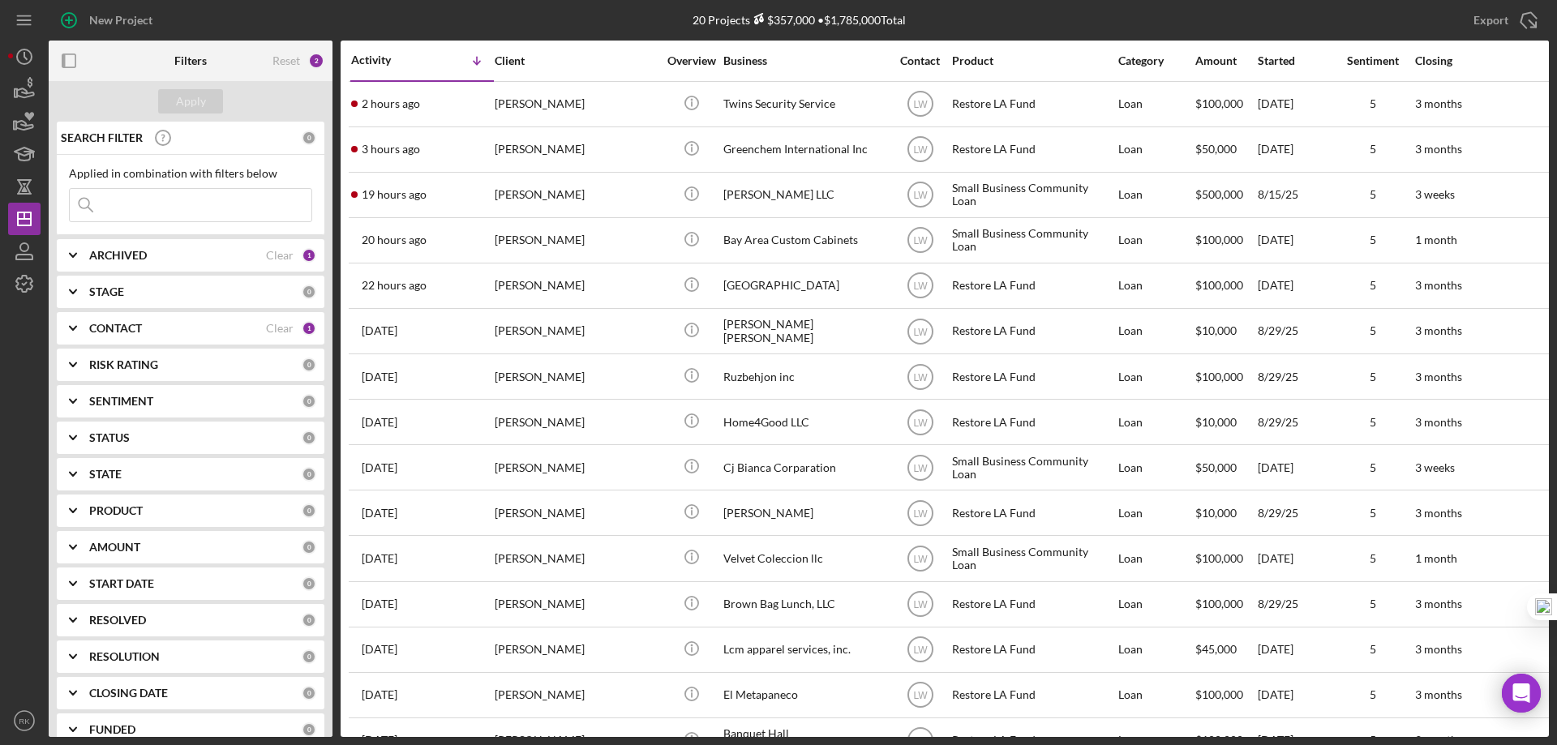
click at [135, 325] on b "CONTACT" at bounding box center [115, 328] width 53 height 13
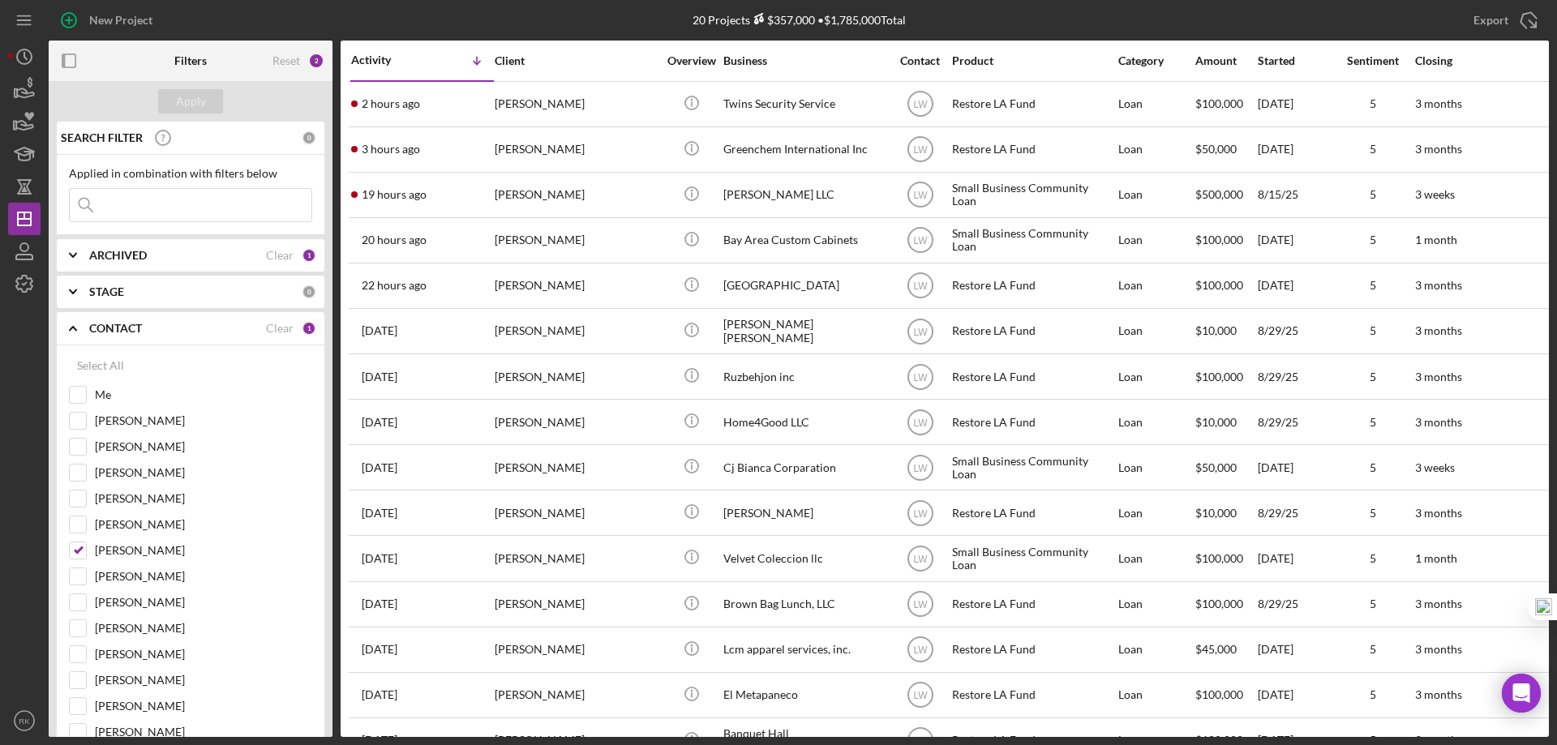
click at [135, 325] on b "CONTACT" at bounding box center [115, 328] width 53 height 13
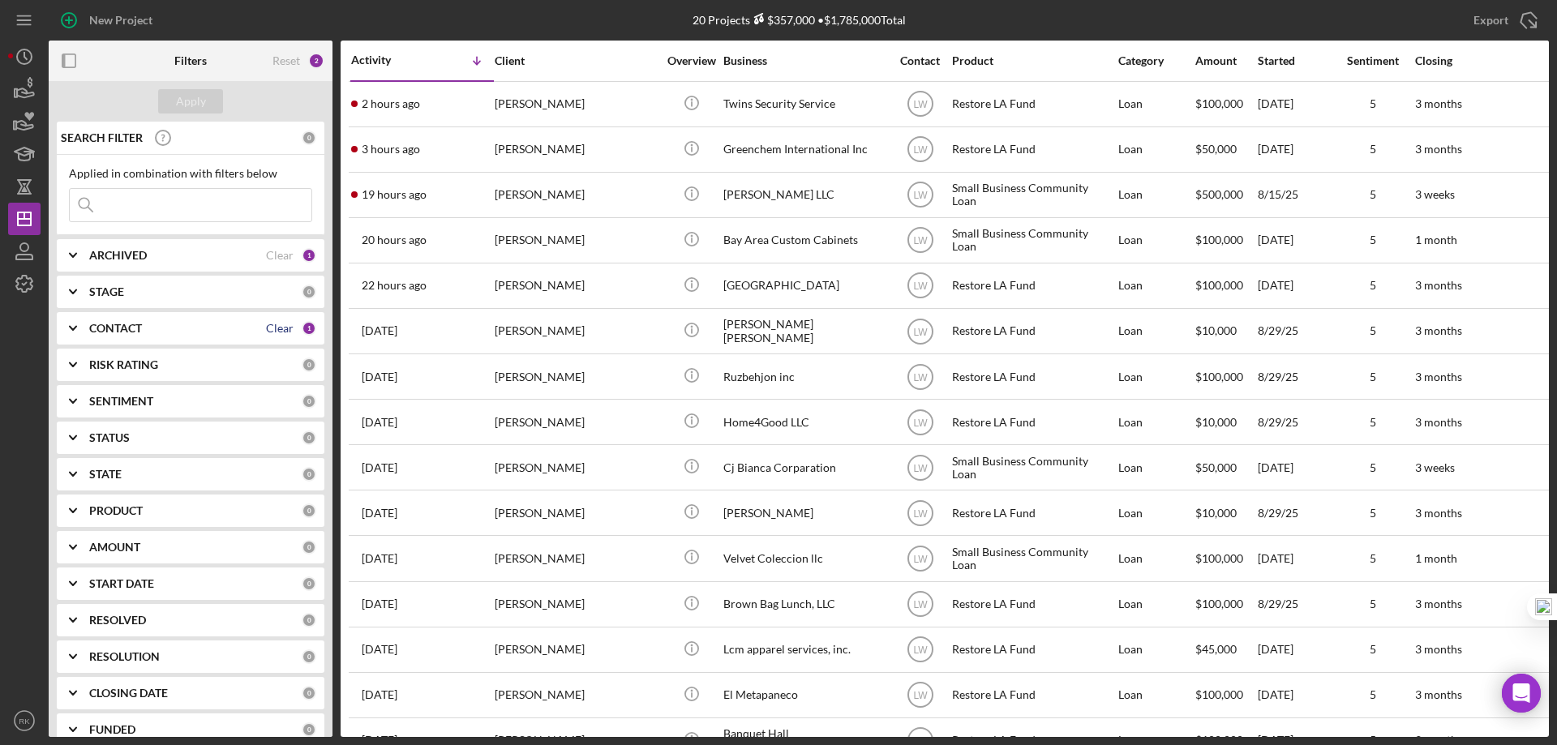
click at [282, 327] on div "Clear" at bounding box center [280, 328] width 28 height 13
click at [114, 331] on b "CONTACT" at bounding box center [115, 328] width 53 height 13
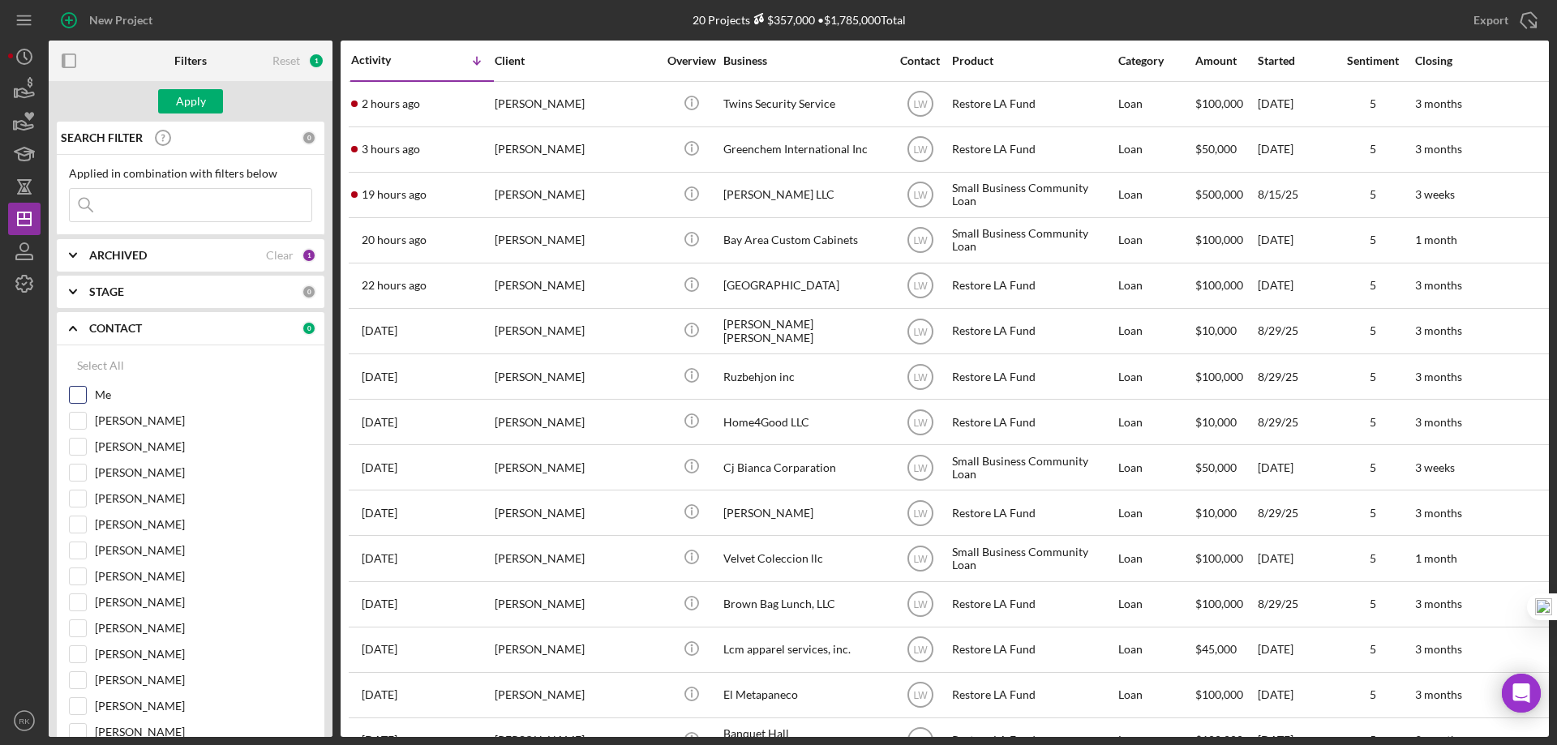
click at [80, 397] on input "Me" at bounding box center [78, 395] width 16 height 16
checkbox input "true"
click at [194, 108] on div "Apply" at bounding box center [191, 101] width 30 height 24
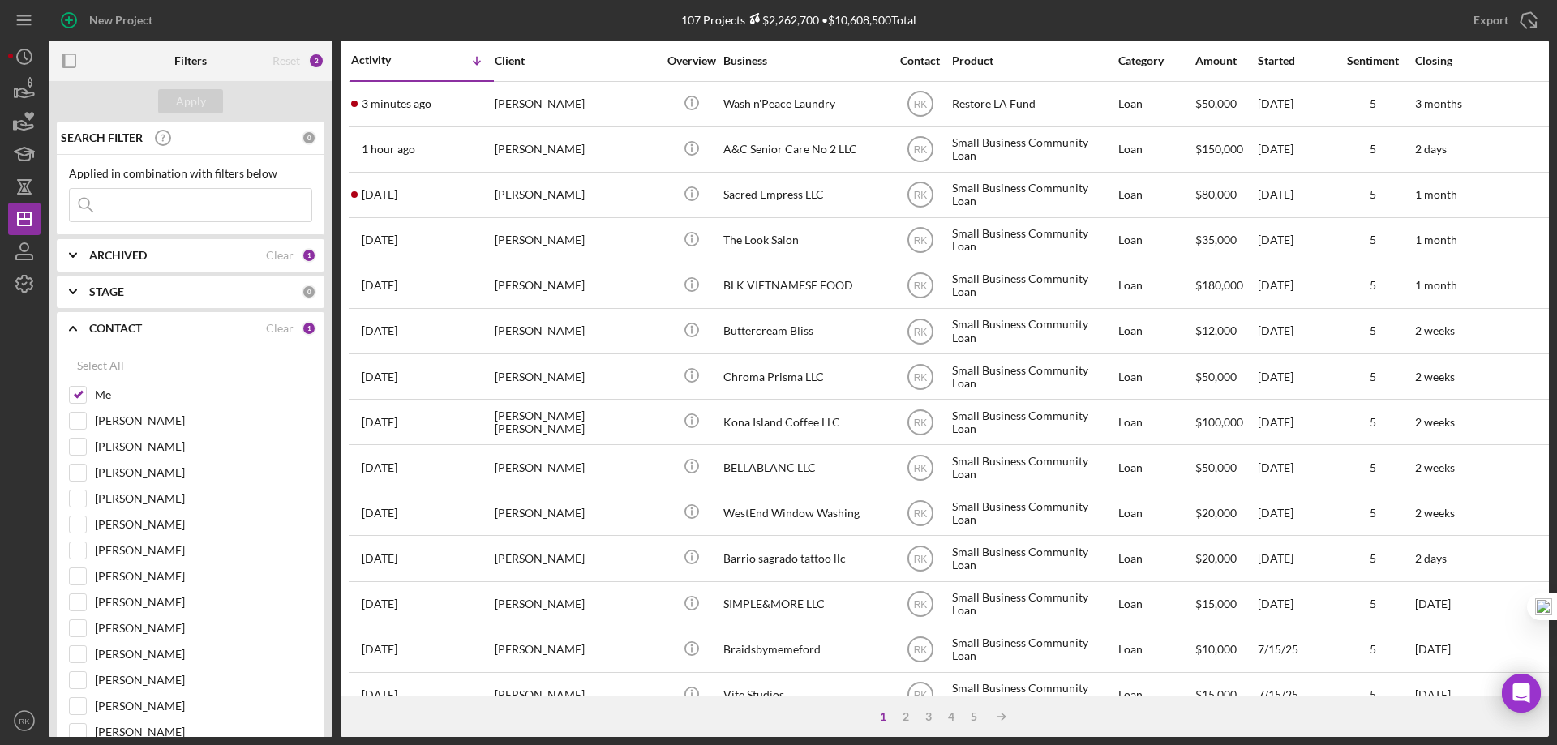
click at [70, 62] on icon "button" at bounding box center [69, 61] width 36 height 36
